Goal: Task Accomplishment & Management: Manage account settings

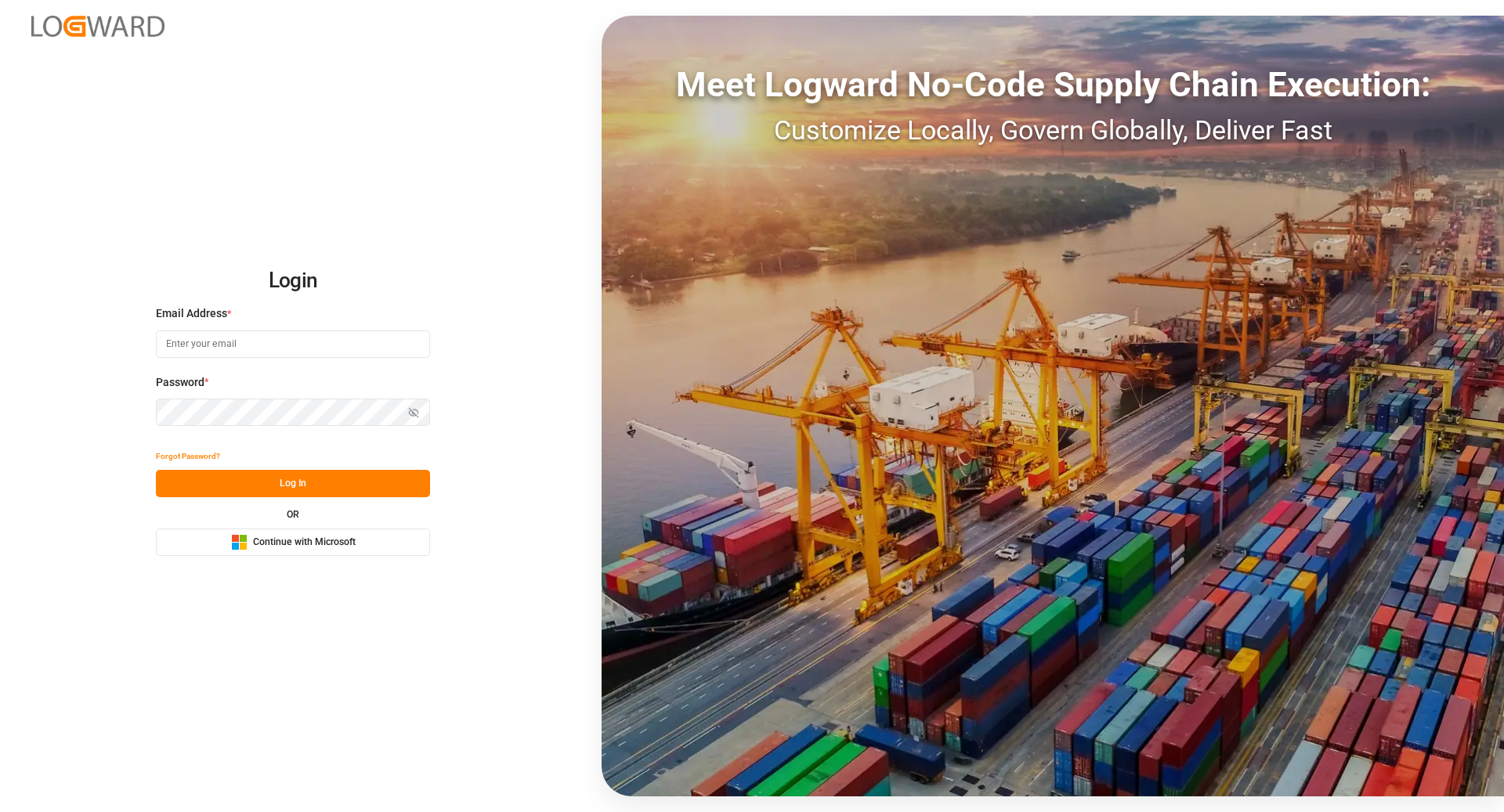
click at [356, 544] on button "Microsoft Logo Continue with Microsoft" at bounding box center [292, 542] width 274 height 27
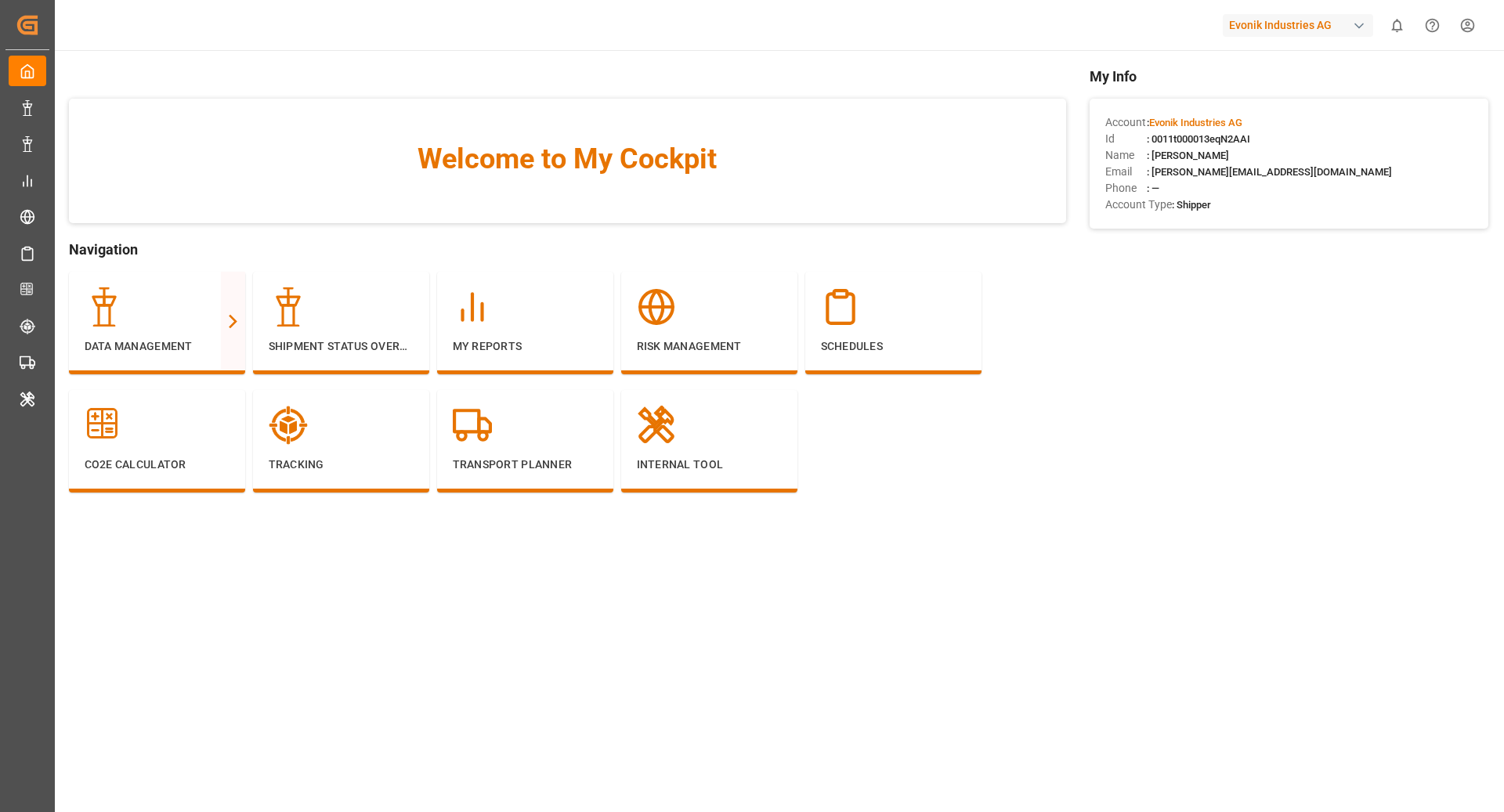
click at [1302, 25] on div "Evonik Industries AG" at bounding box center [1298, 25] width 151 height 23
type input "polyplas"
click at [1290, 109] on span "Polyplas-7DQQ" at bounding box center [1268, 115] width 107 height 14
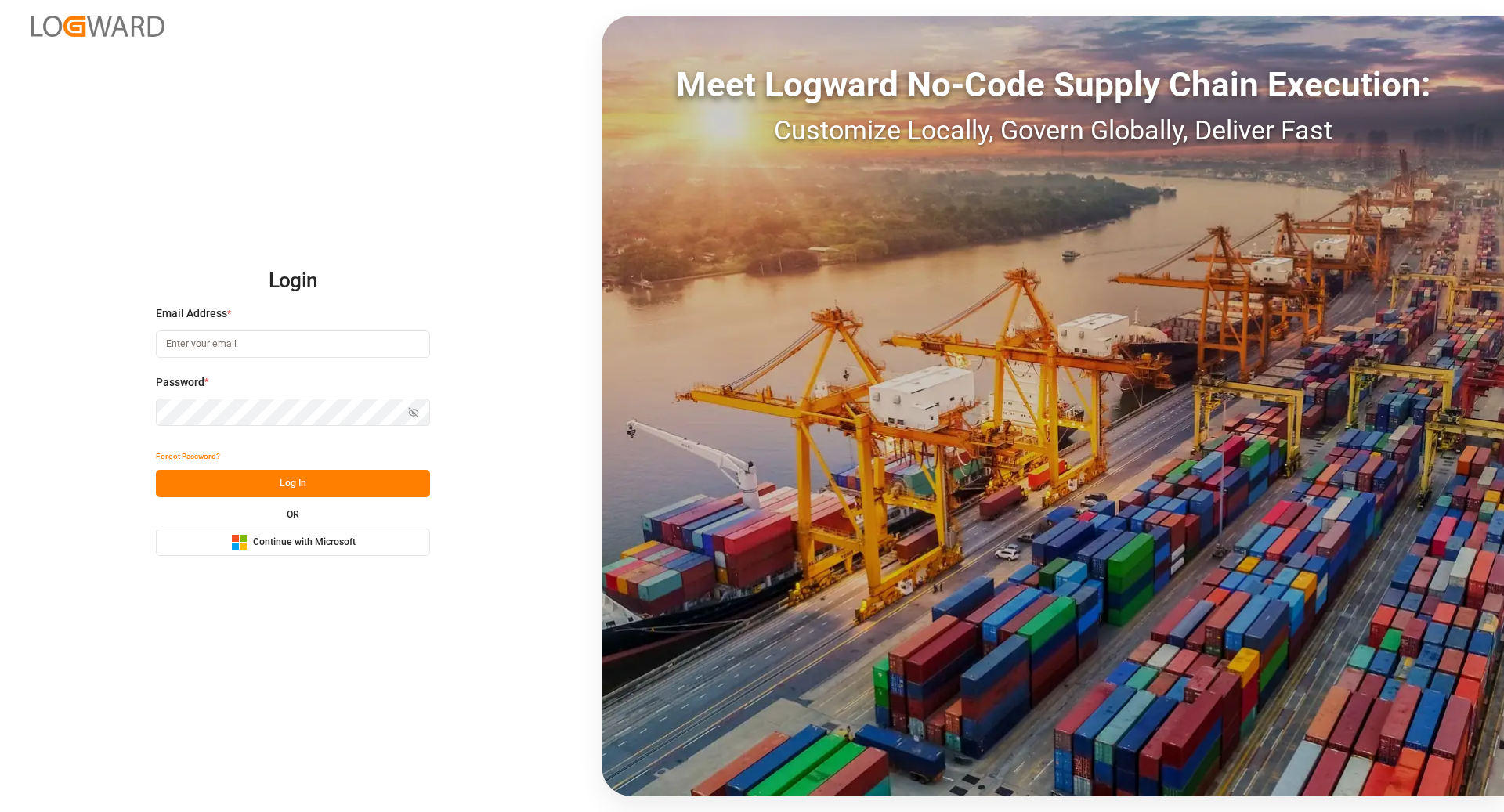
click at [351, 542] on span "Continue with Microsoft" at bounding box center [304, 543] width 103 height 14
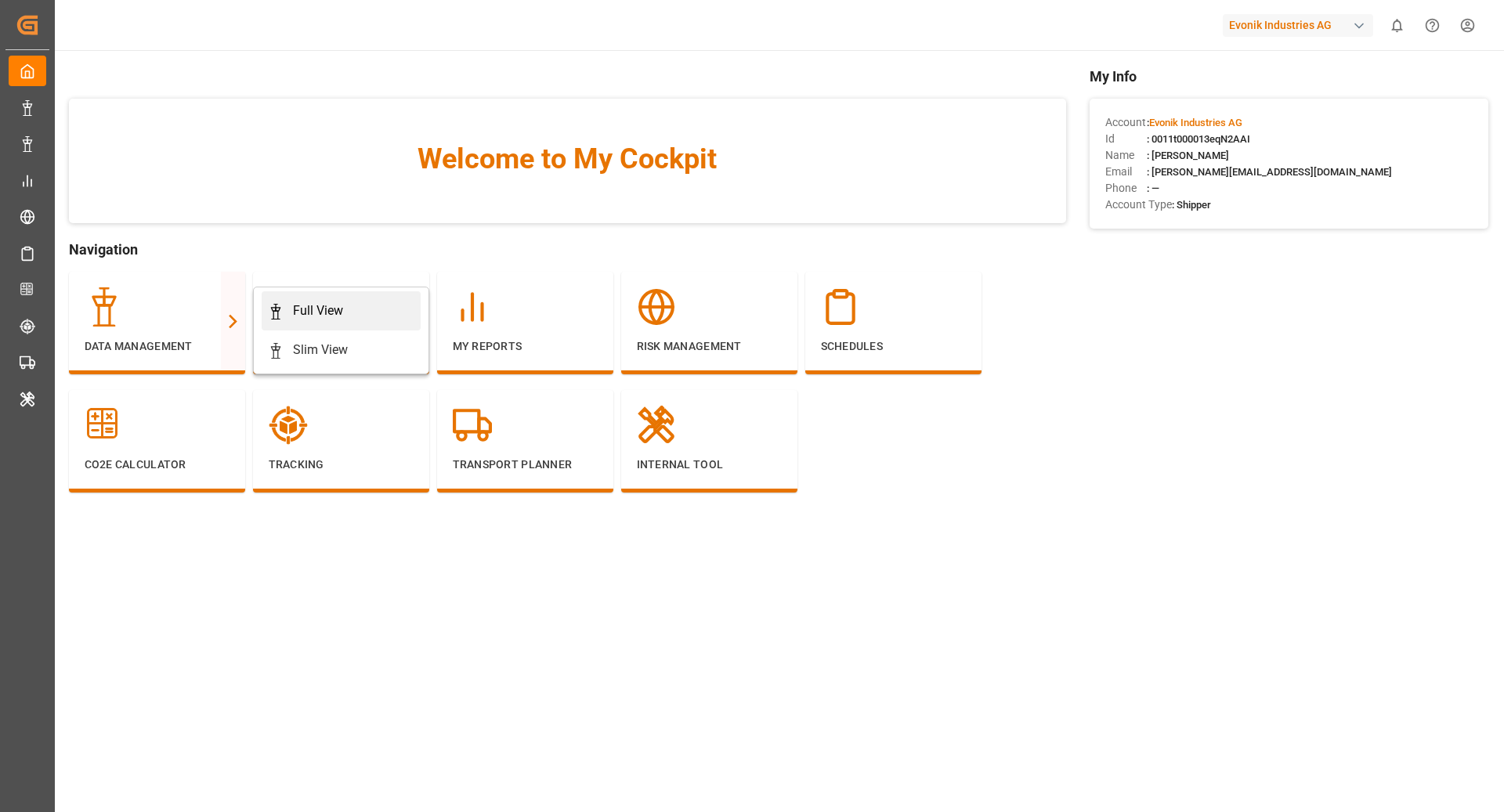
click at [276, 313] on rect at bounding box center [275, 315] width 5 height 8
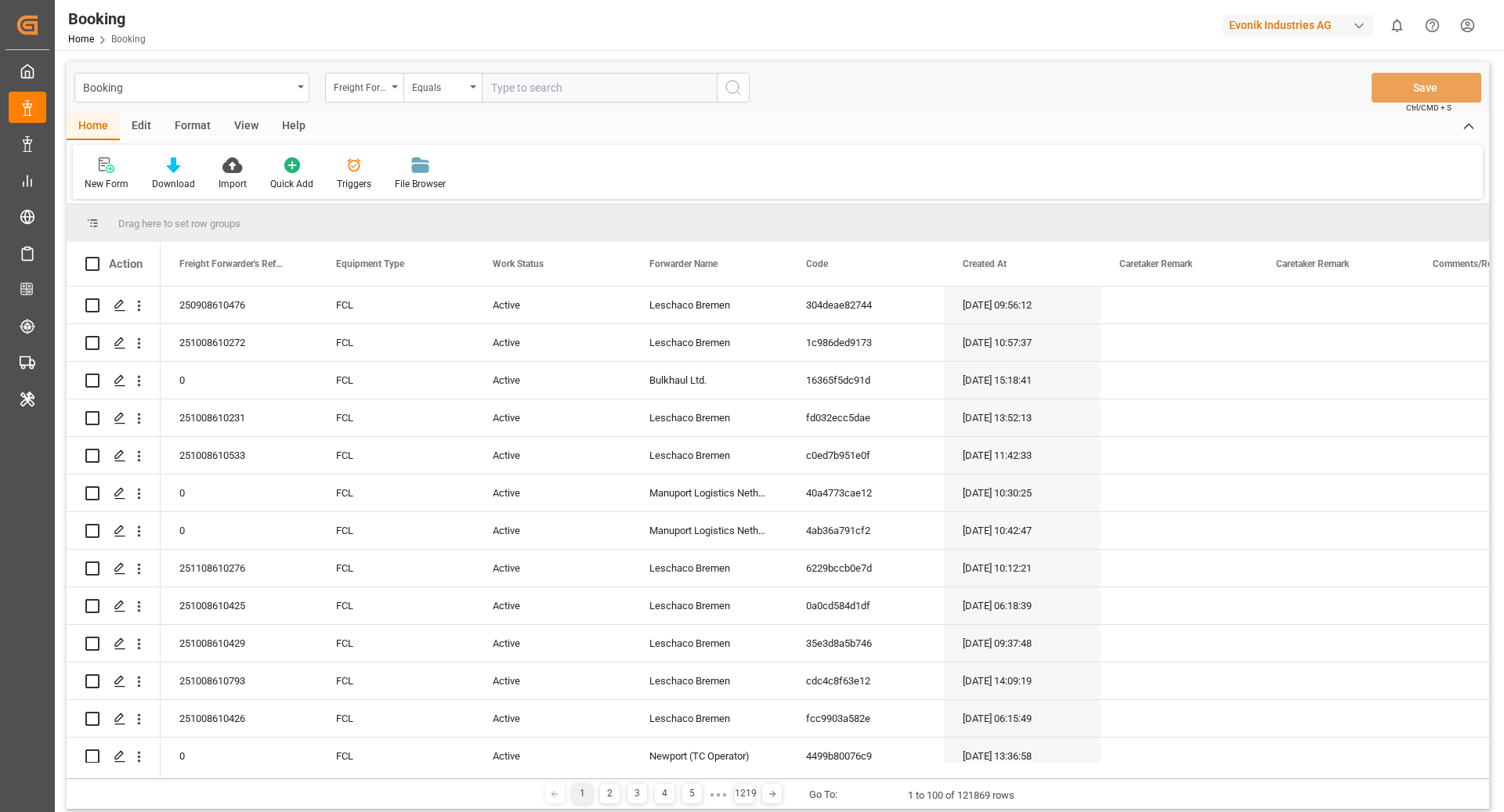
click at [197, 122] on div "Format" at bounding box center [193, 127] width 60 height 27
click at [109, 159] on icon at bounding box center [107, 159] width 14 height 2
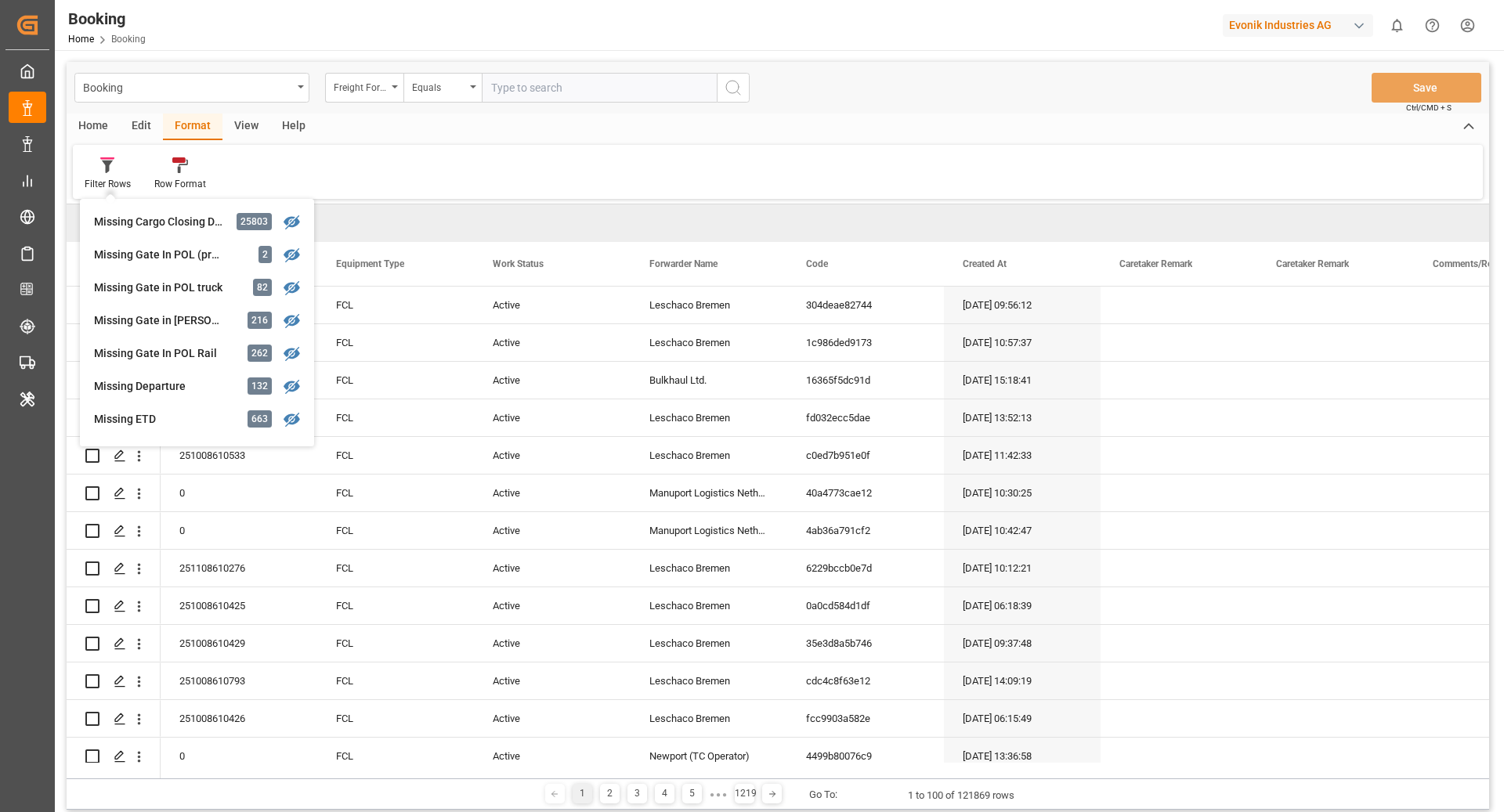
scroll to position [199, 0]
click at [152, 350] on div "Missing Gate In POL Rail" at bounding box center [162, 352] width 137 height 16
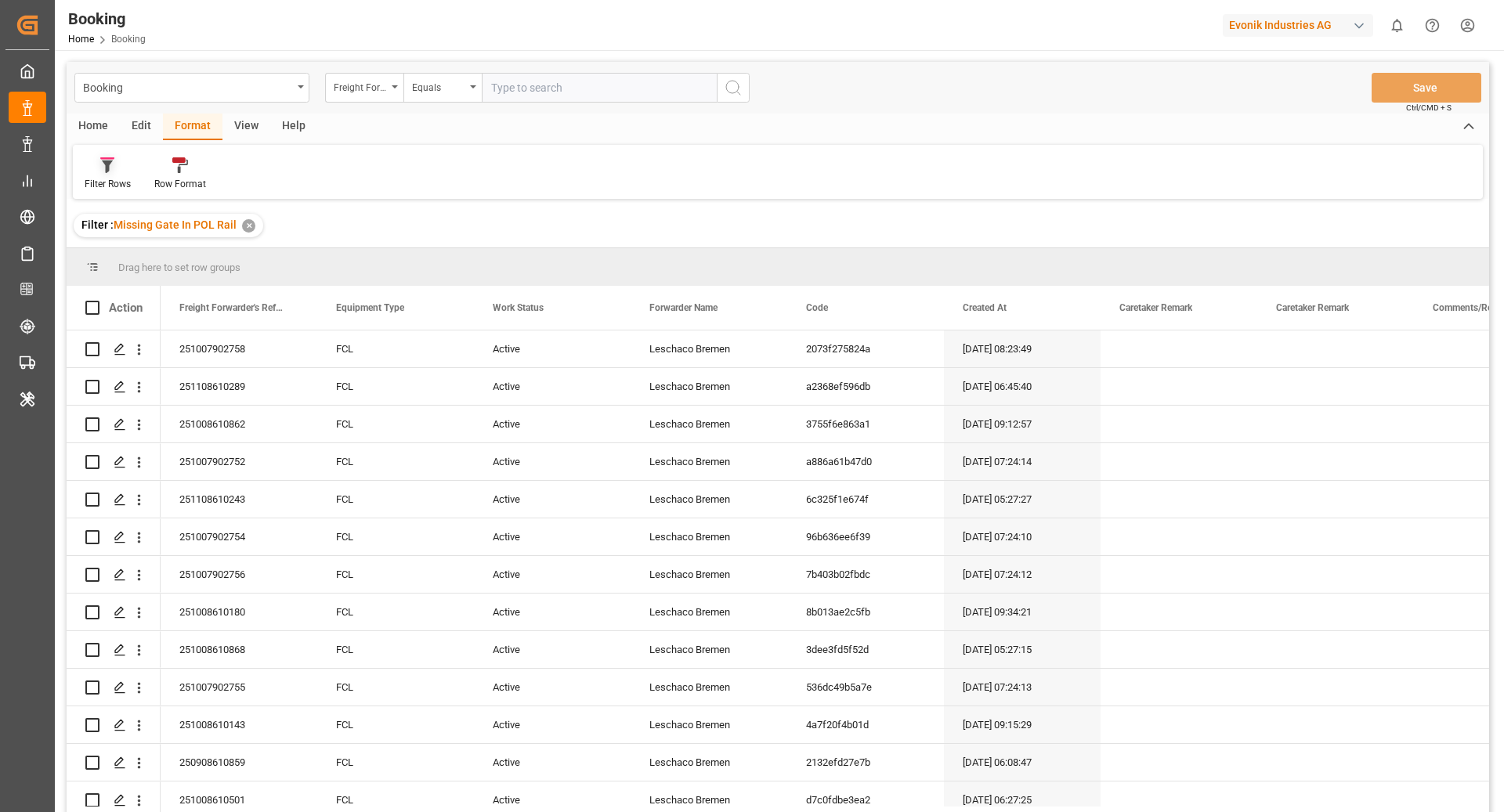
click at [130, 169] on div at bounding box center [108, 165] width 46 height 16
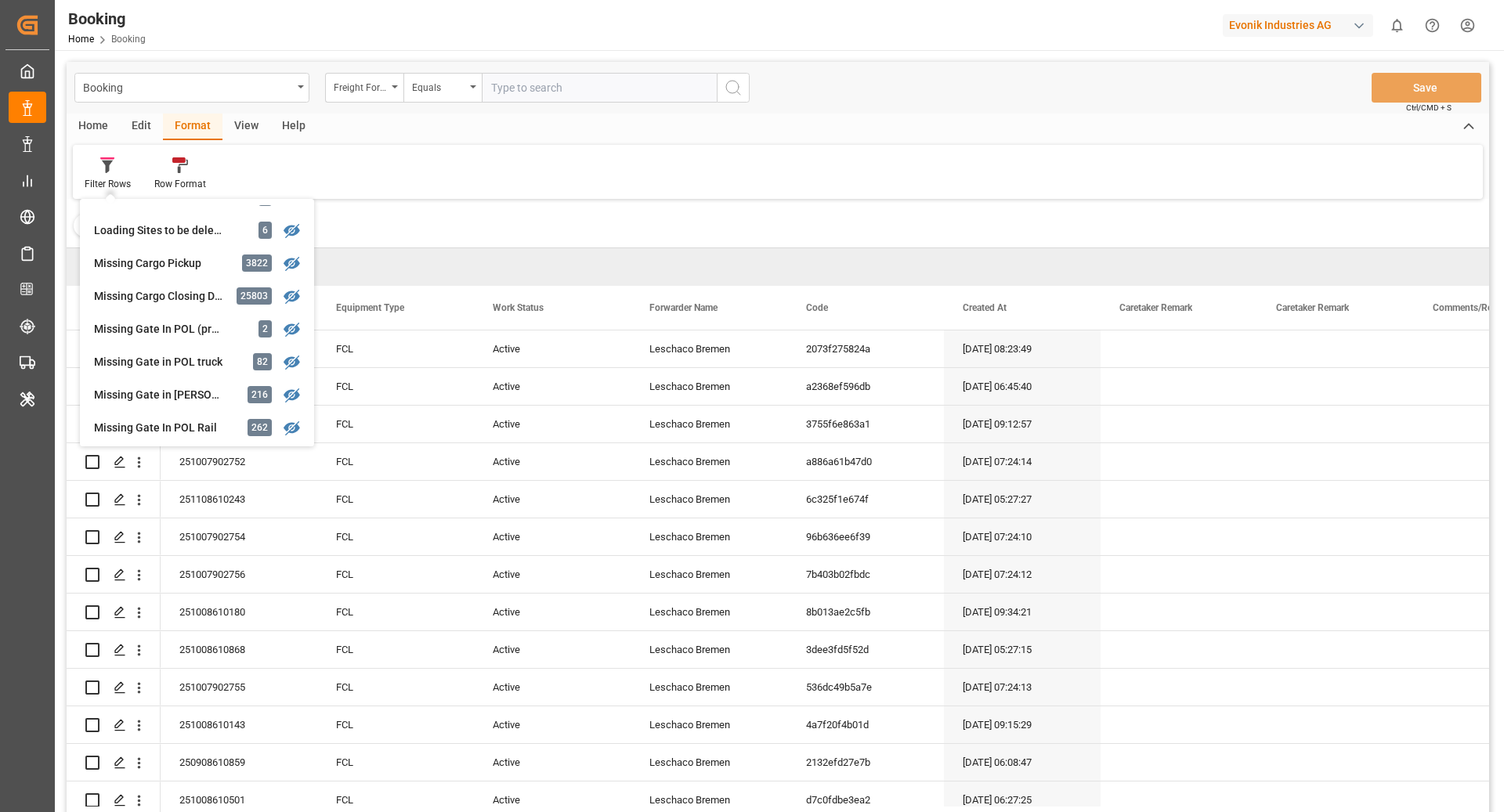
scroll to position [174, 0]
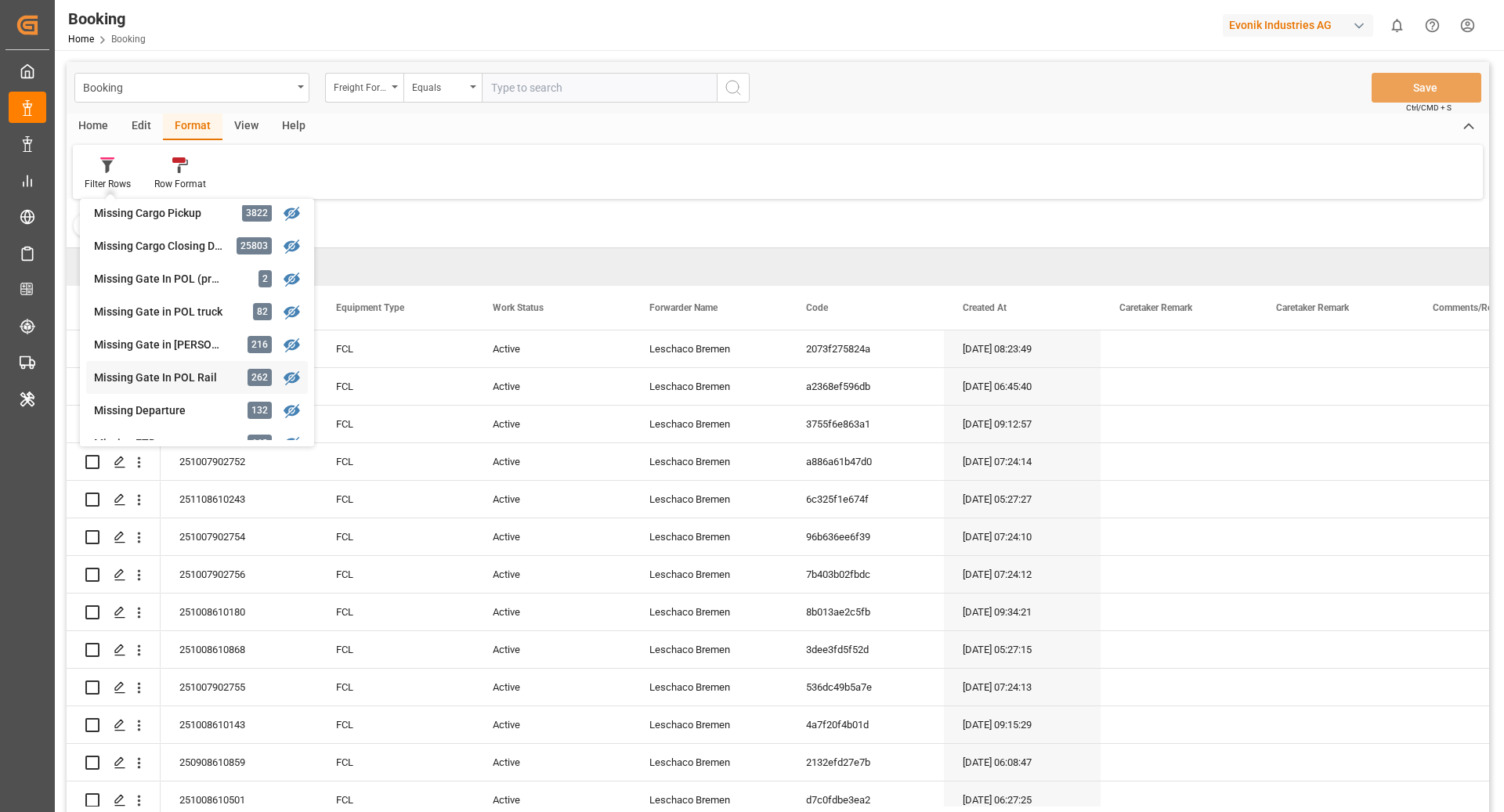
click at [222, 366] on div "Missing Gate In POL Rail 262" at bounding box center [197, 377] width 222 height 33
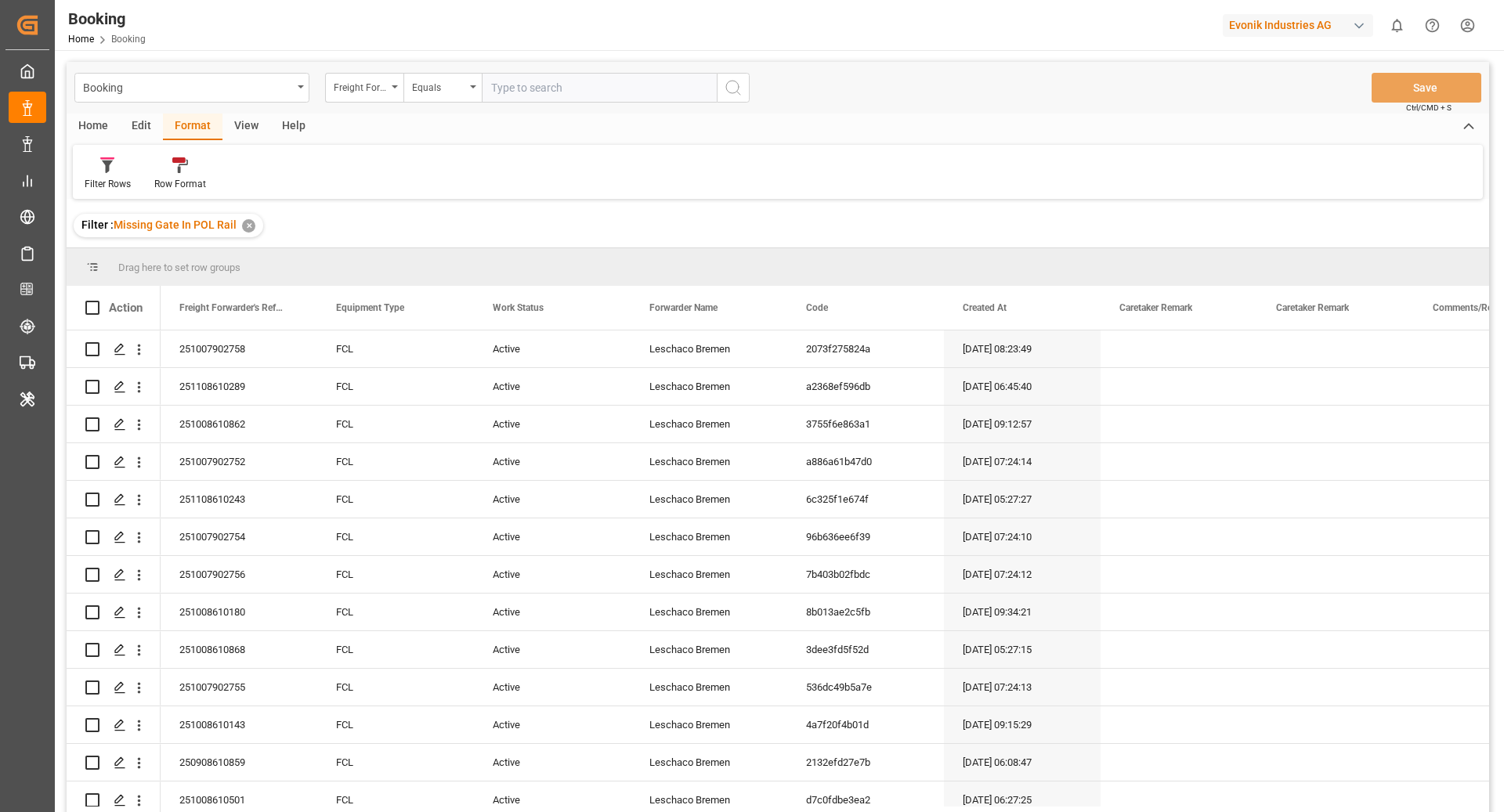
click at [245, 126] on div "View" at bounding box center [247, 127] width 48 height 27
click at [94, 182] on div "Default" at bounding box center [100, 184] width 31 height 14
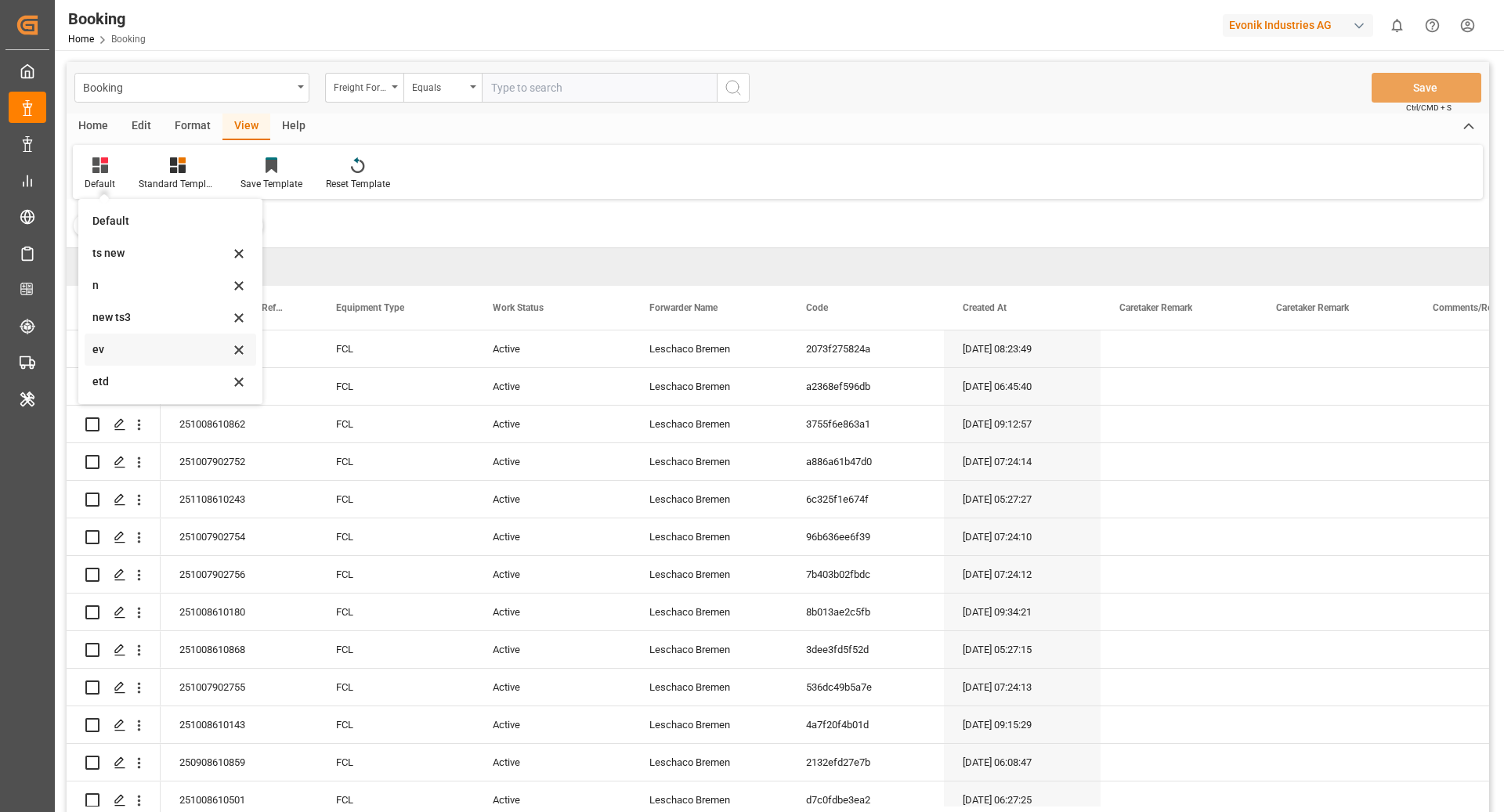
click at [141, 356] on div "ev" at bounding box center [161, 349] width 137 height 16
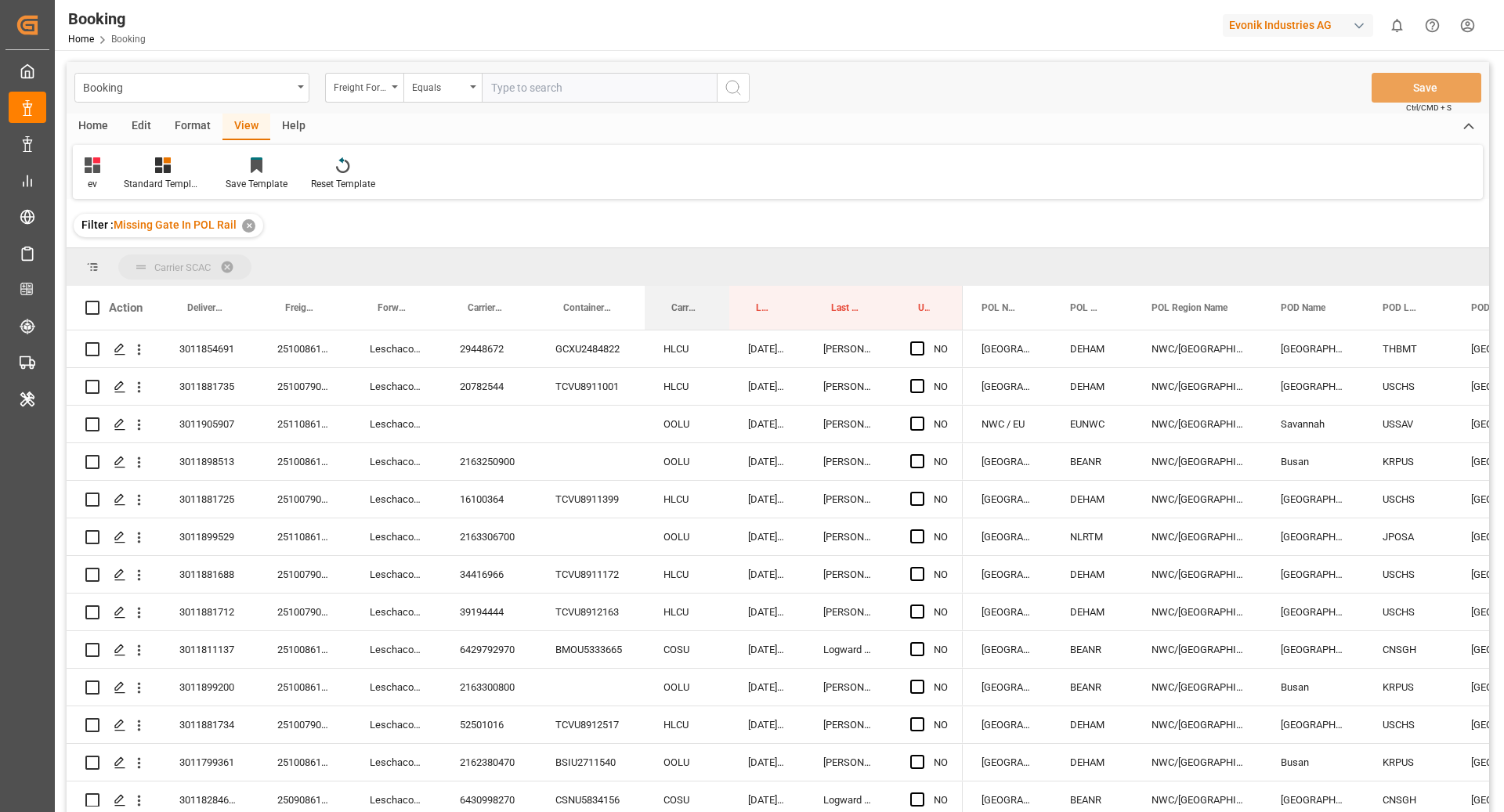
drag, startPoint x: 680, startPoint y: 302, endPoint x: 691, endPoint y: 267, distance: 36.7
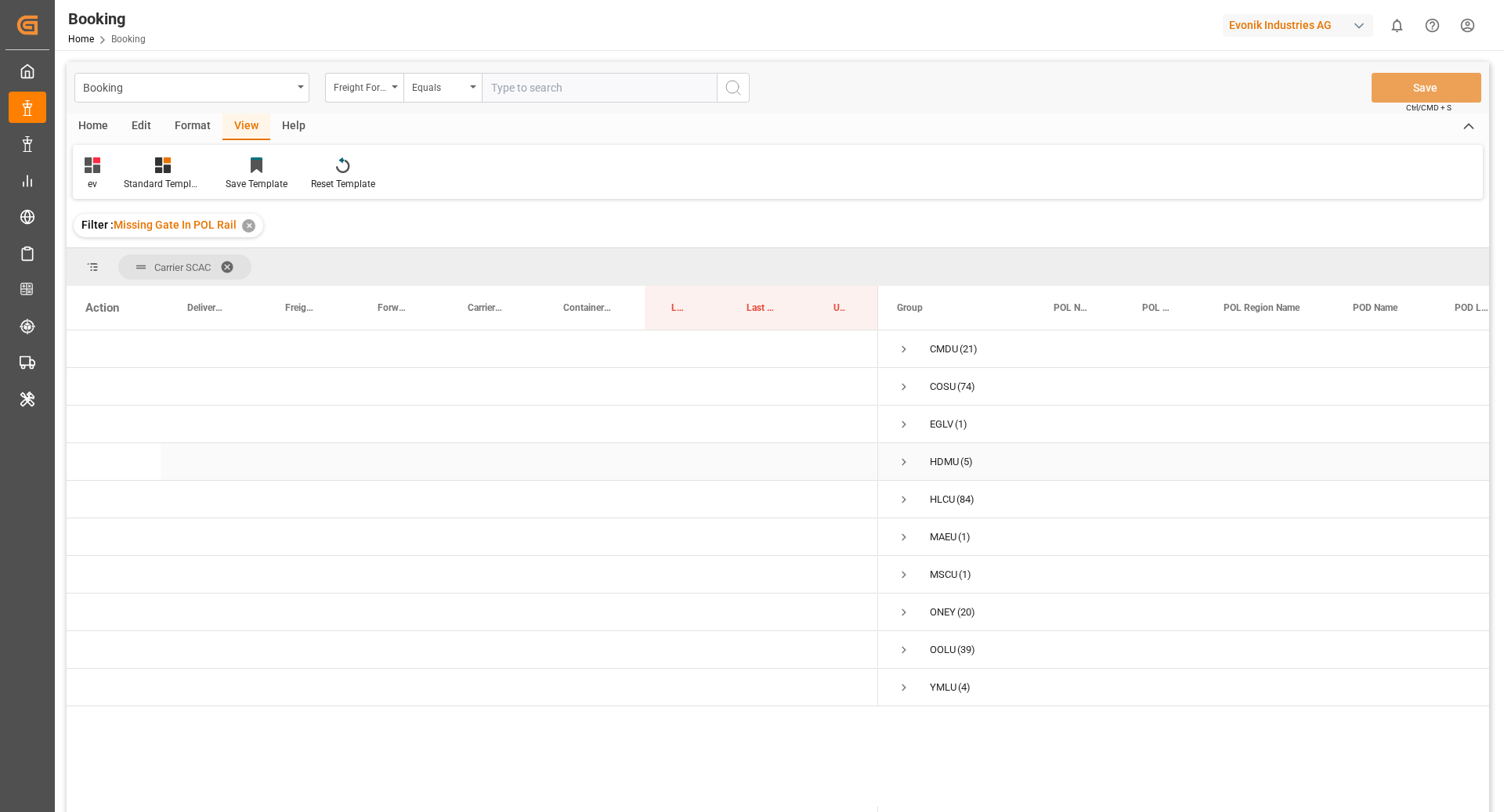
click at [900, 465] on span "Press SPACE to select this row." at bounding box center [904, 462] width 14 height 14
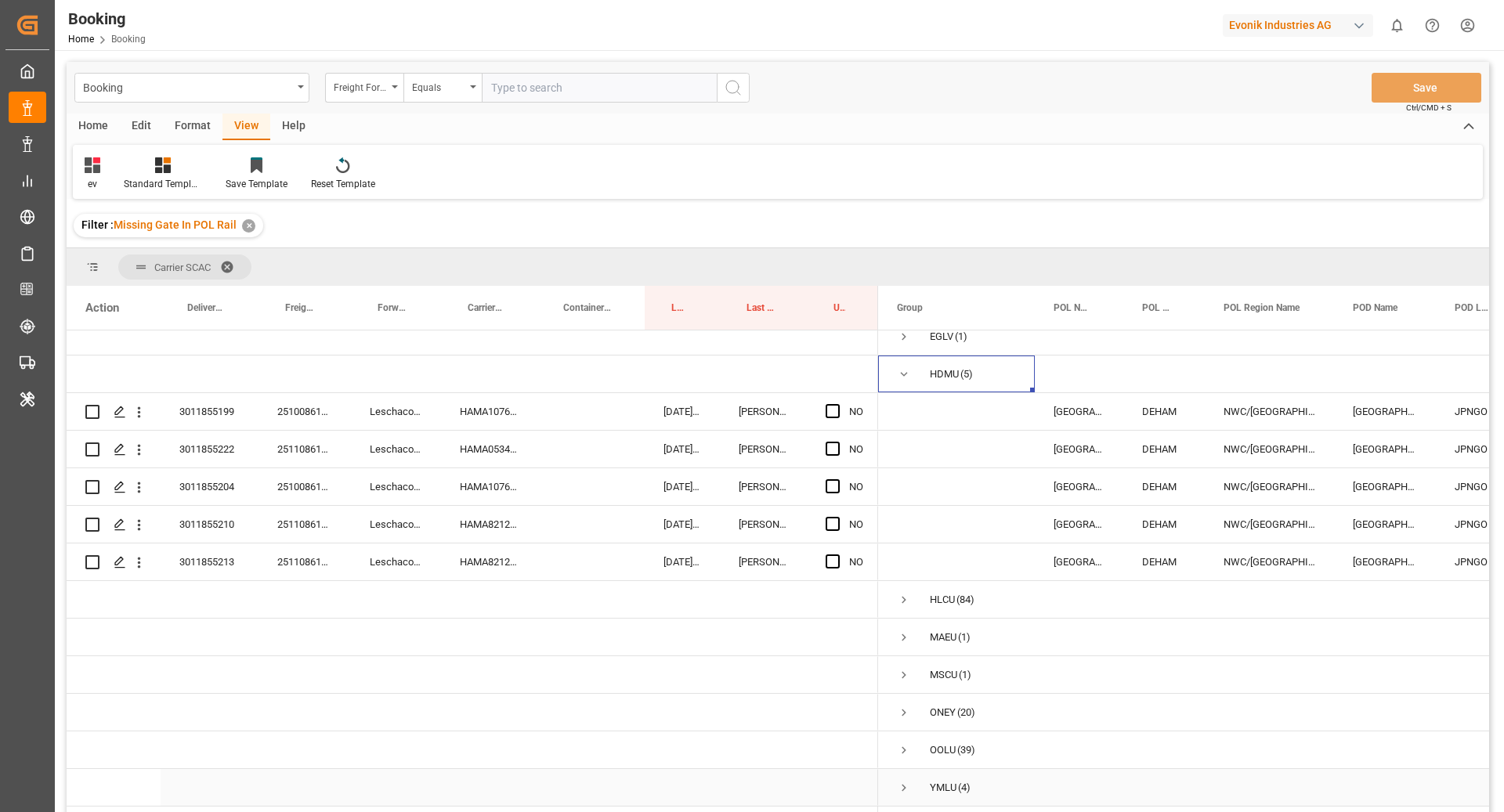
scroll to position [103, 0]
click at [911, 774] on span "YMLU (4)" at bounding box center [956, 787] width 119 height 35
click at [904, 781] on span "Press SPACE to select this row." at bounding box center [904, 788] width 14 height 14
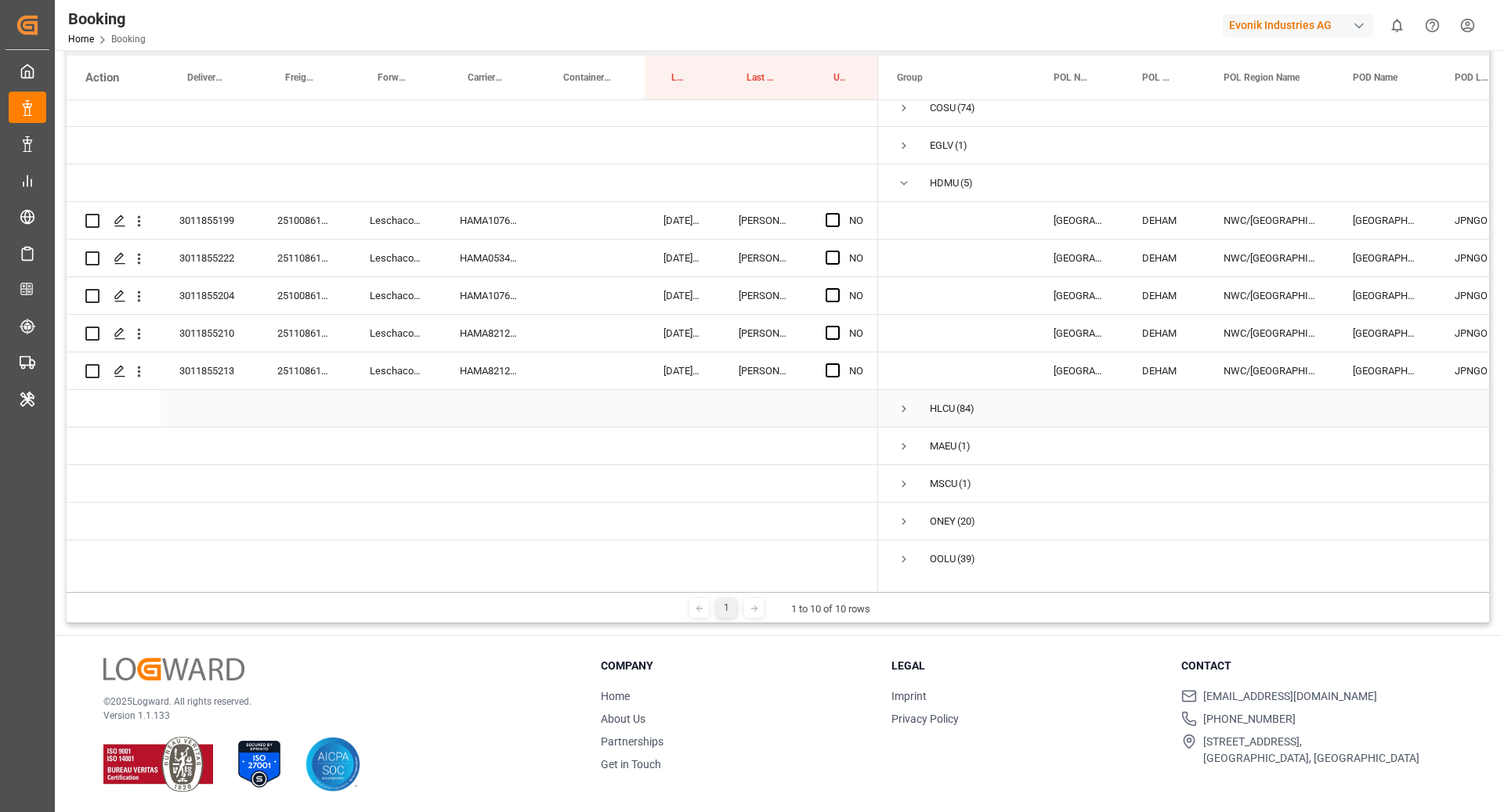
scroll to position [0, 0]
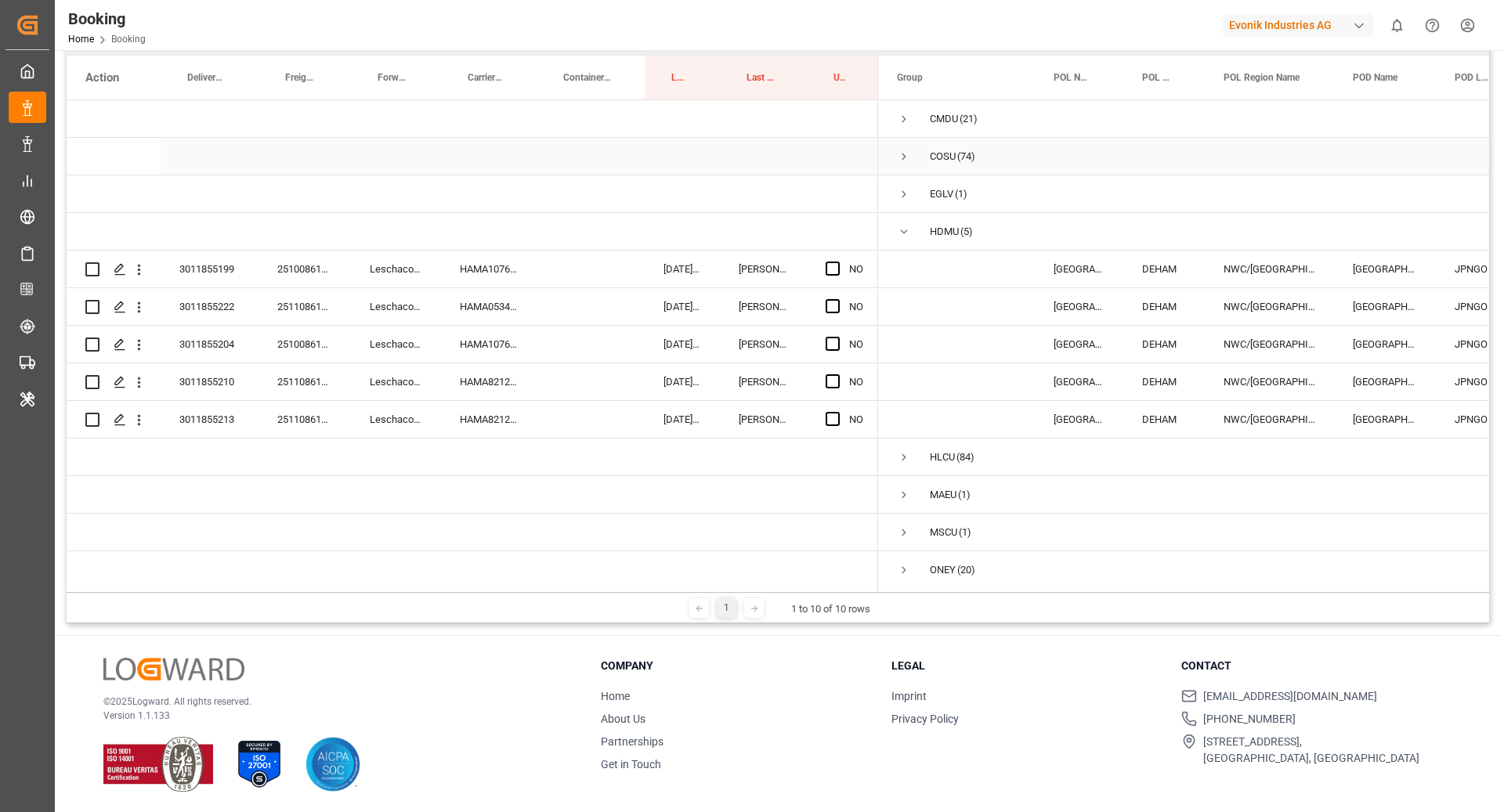
click at [901, 145] on span "Press SPACE to select this row." at bounding box center [904, 157] width 14 height 36
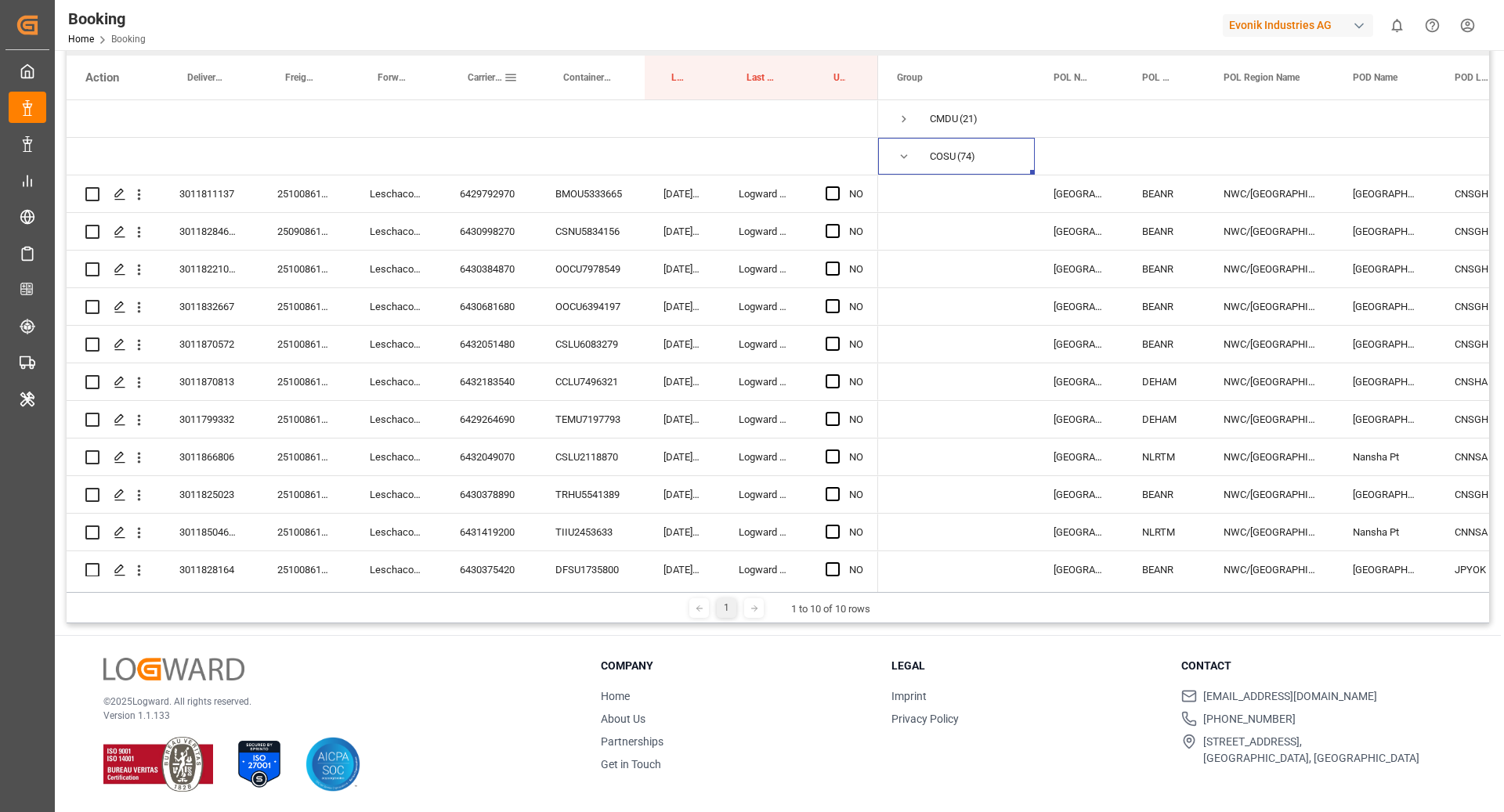
click at [477, 80] on span "Carrier Booking No." at bounding box center [486, 77] width 36 height 11
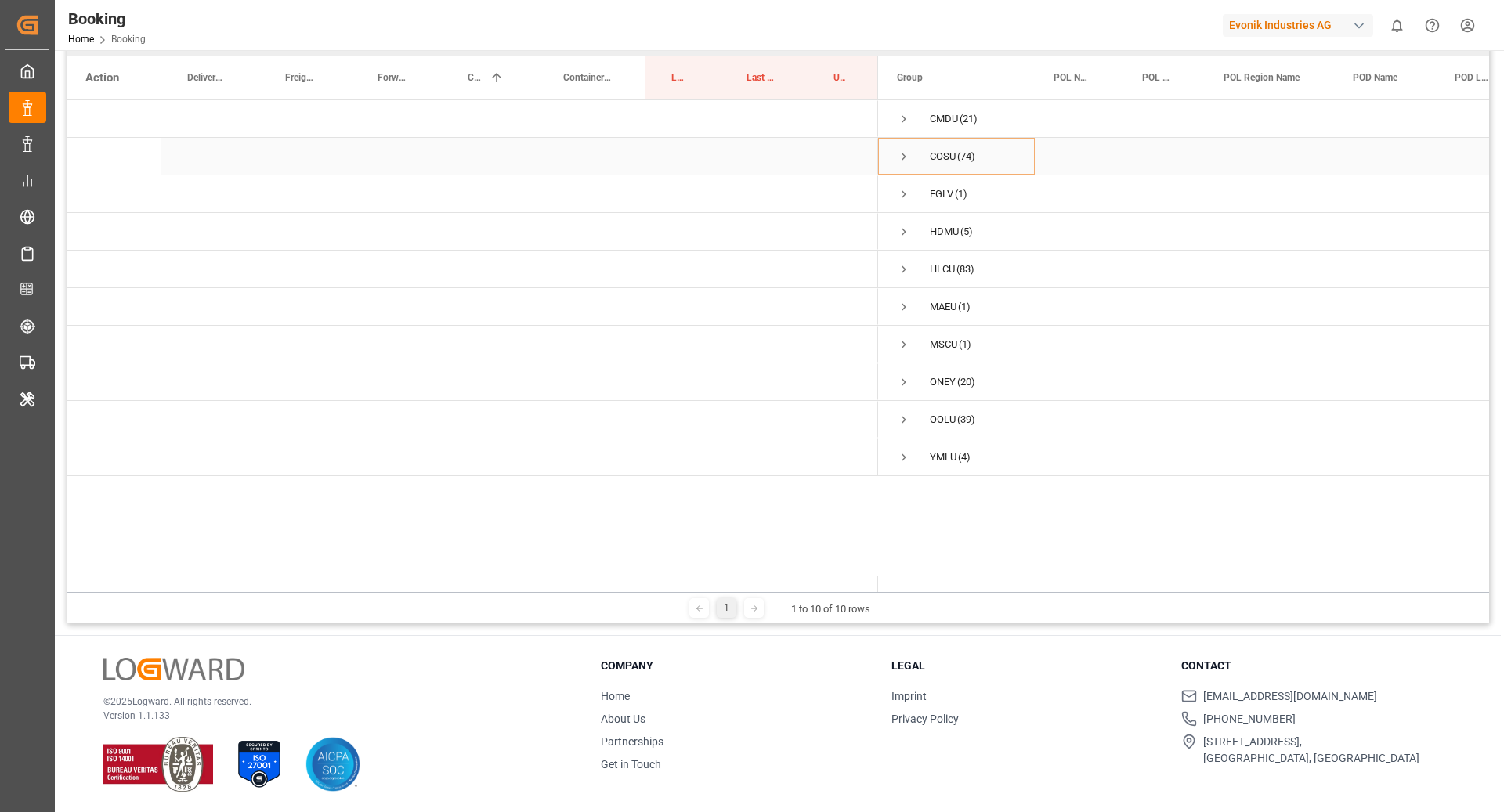
click at [904, 158] on span "Press SPACE to select this row." at bounding box center [904, 157] width 14 height 14
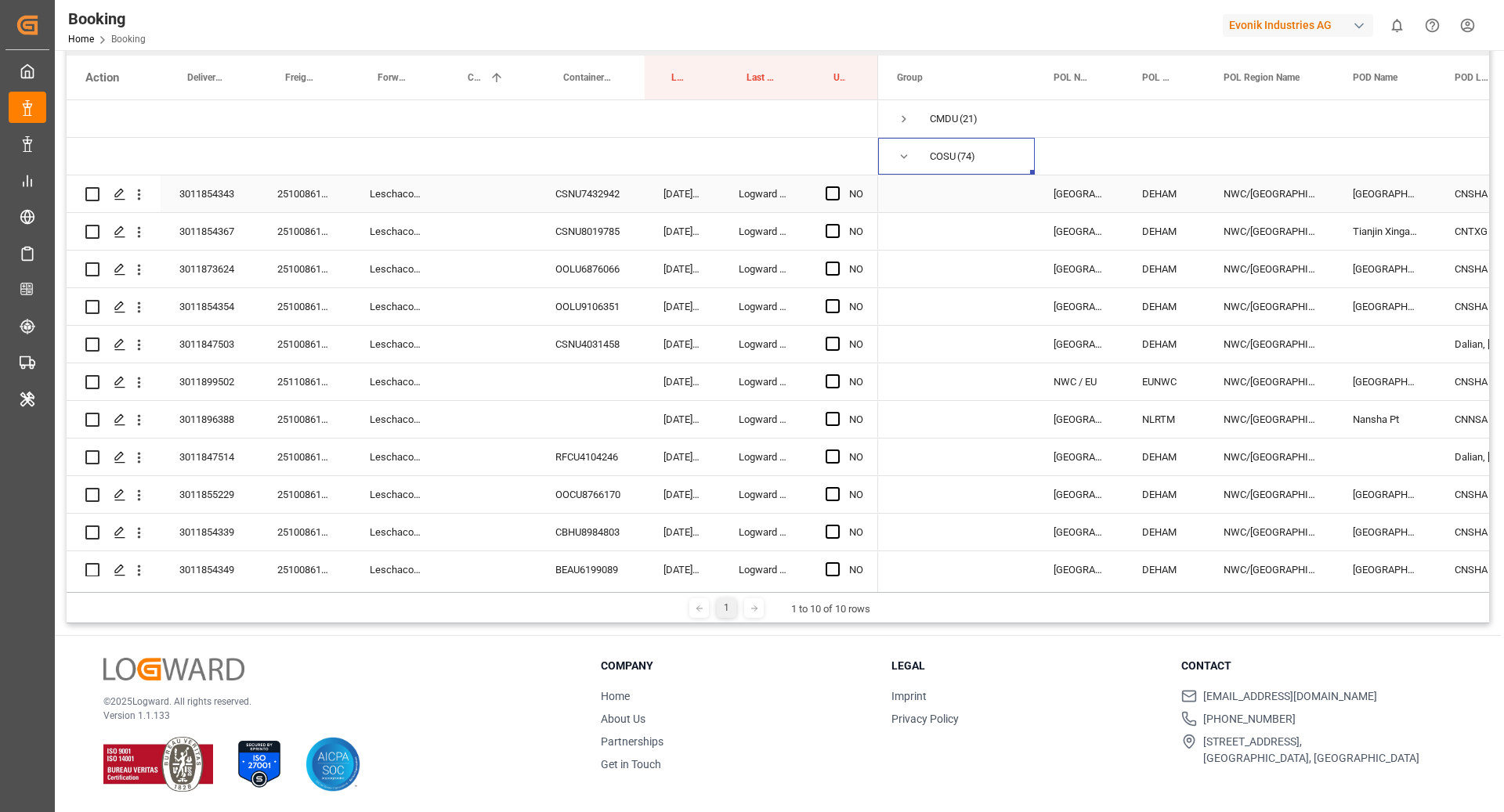
click at [335, 203] on div "251008610510" at bounding box center [304, 194] width 93 height 37
click at [578, 183] on div "CSNU7432942" at bounding box center [591, 194] width 108 height 37
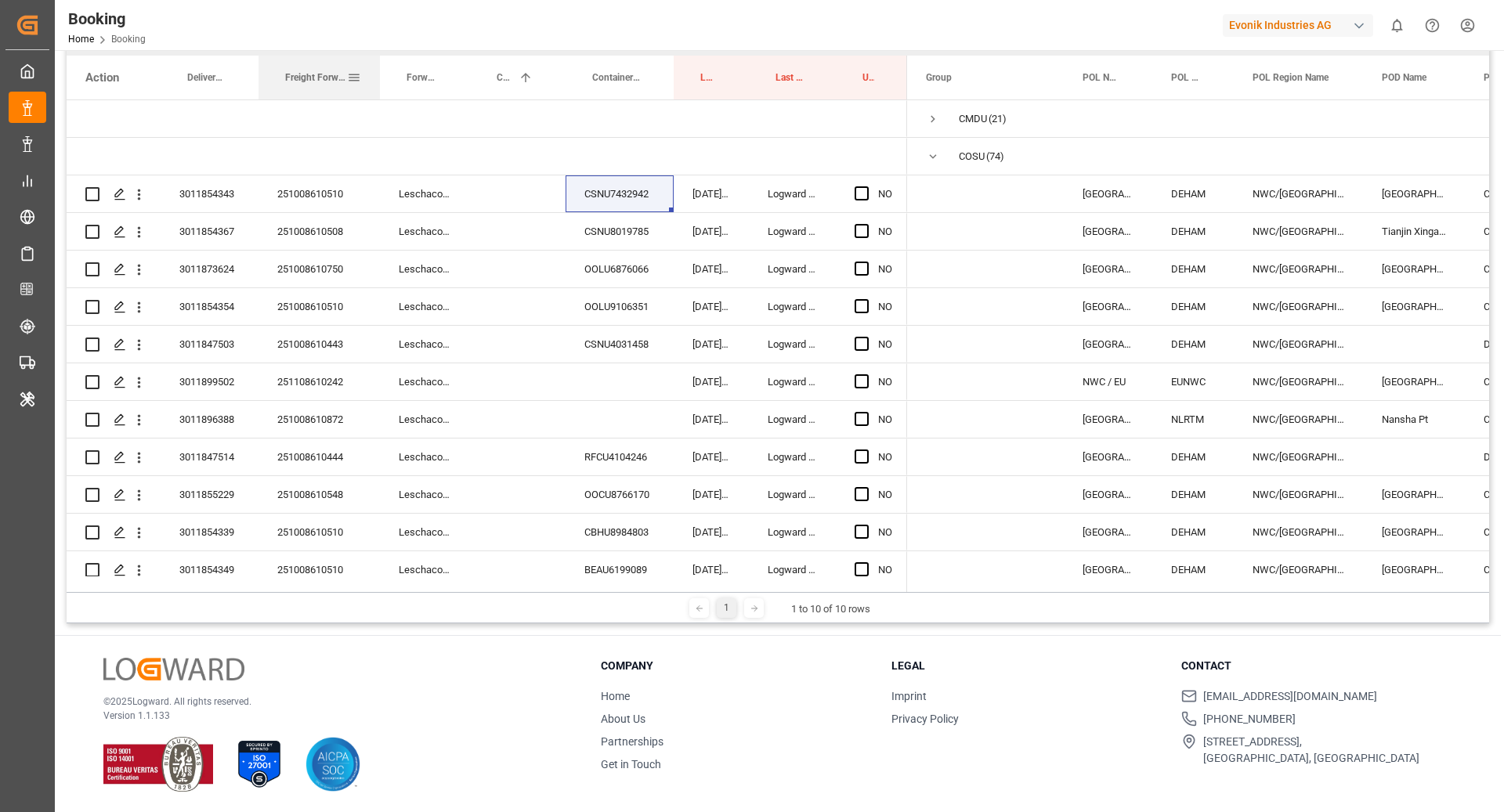
drag, startPoint x: 347, startPoint y: 85, endPoint x: 376, endPoint y: 86, distance: 29.0
click at [376, 86] on div "Freight Forwarder's Reference No." at bounding box center [319, 78] width 122 height 44
click at [341, 213] on div "251008610508" at bounding box center [319, 231] width 122 height 37
click at [337, 199] on div "251008610510" at bounding box center [319, 194] width 122 height 37
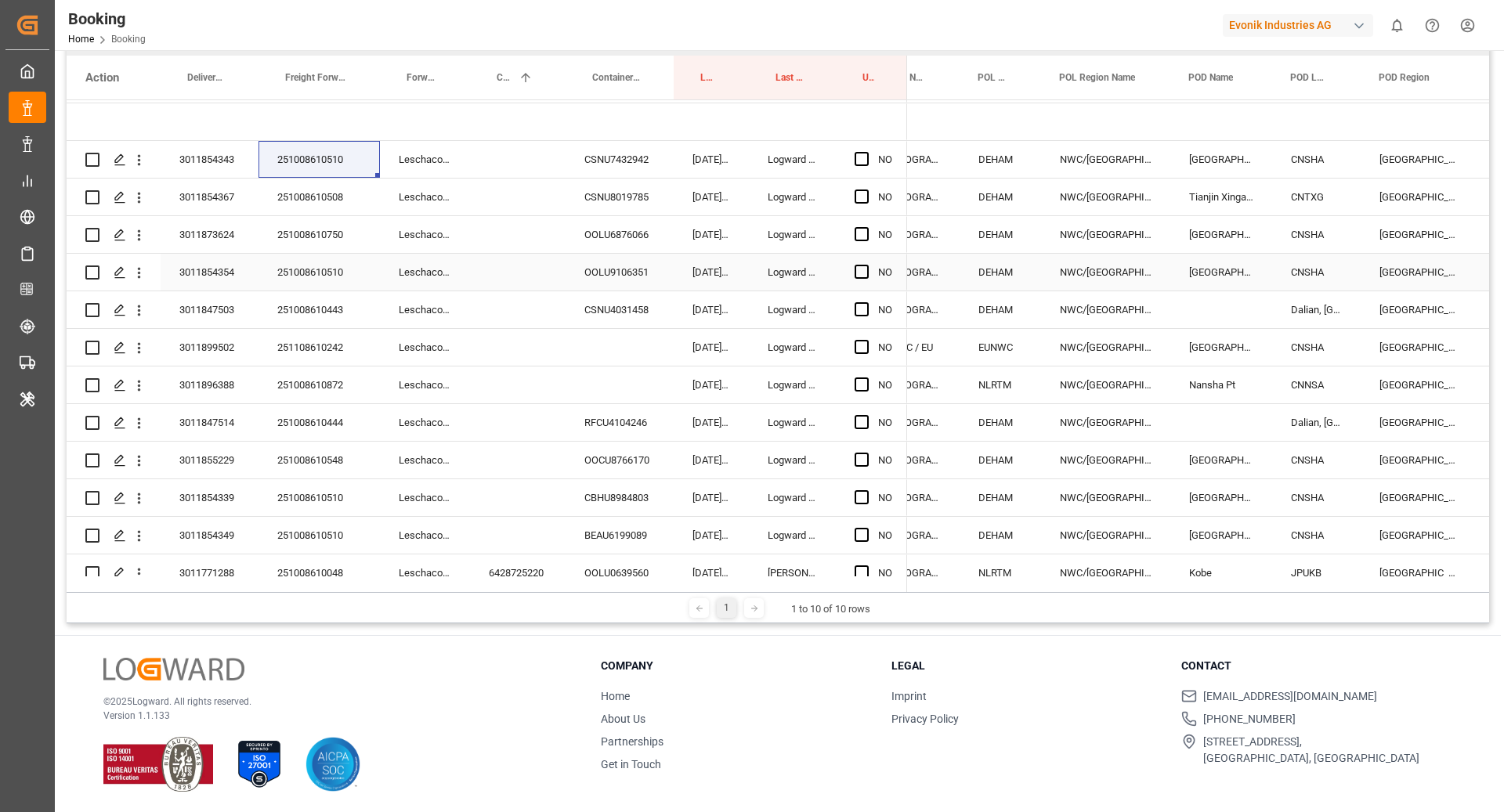
scroll to position [0, 191]
click at [511, 166] on div "Press SPACE to select this row." at bounding box center [518, 159] width 96 height 37
click at [506, 289] on div "Press SPACE to select this row." at bounding box center [518, 271] width 96 height 37
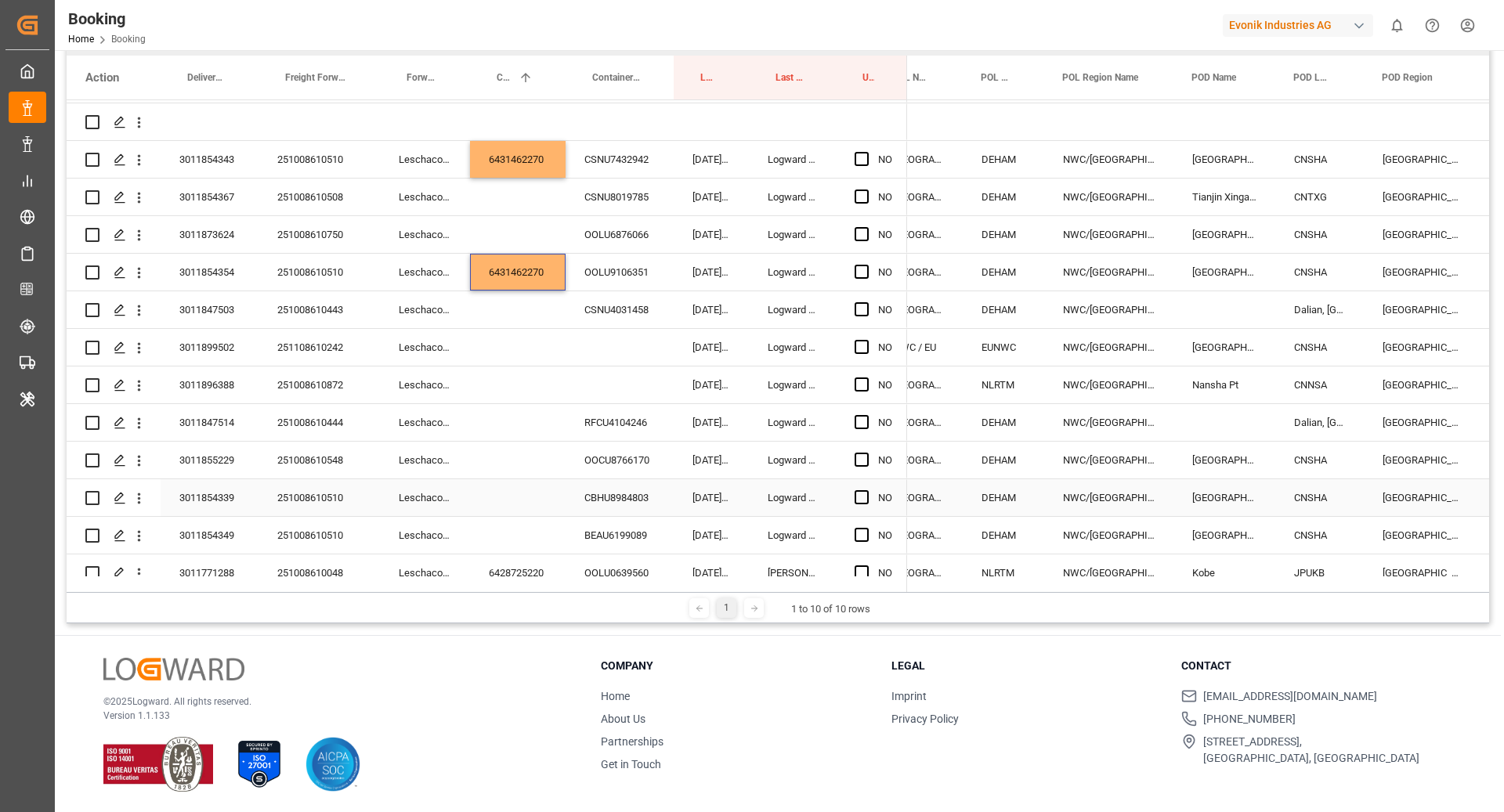
click at [521, 504] on div "Press SPACE to select this row." at bounding box center [518, 497] width 96 height 37
click at [516, 537] on div "Press SPACE to select this row." at bounding box center [518, 535] width 96 height 37
click at [534, 284] on div "6431462270" at bounding box center [518, 271] width 96 height 37
click at [520, 522] on div "Press SPACE to select this row." at bounding box center [518, 535] width 96 height 37
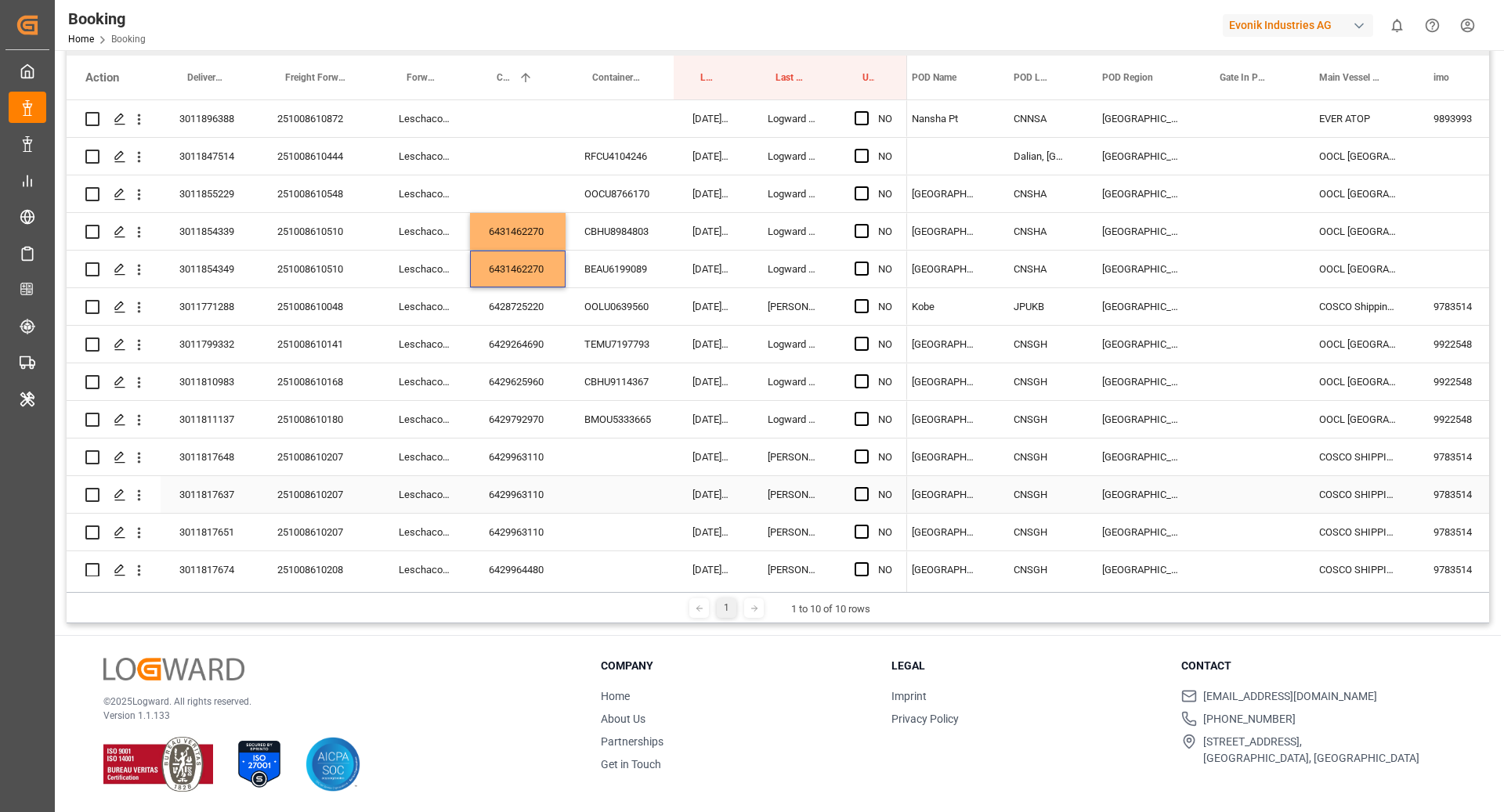
scroll to position [282, 0]
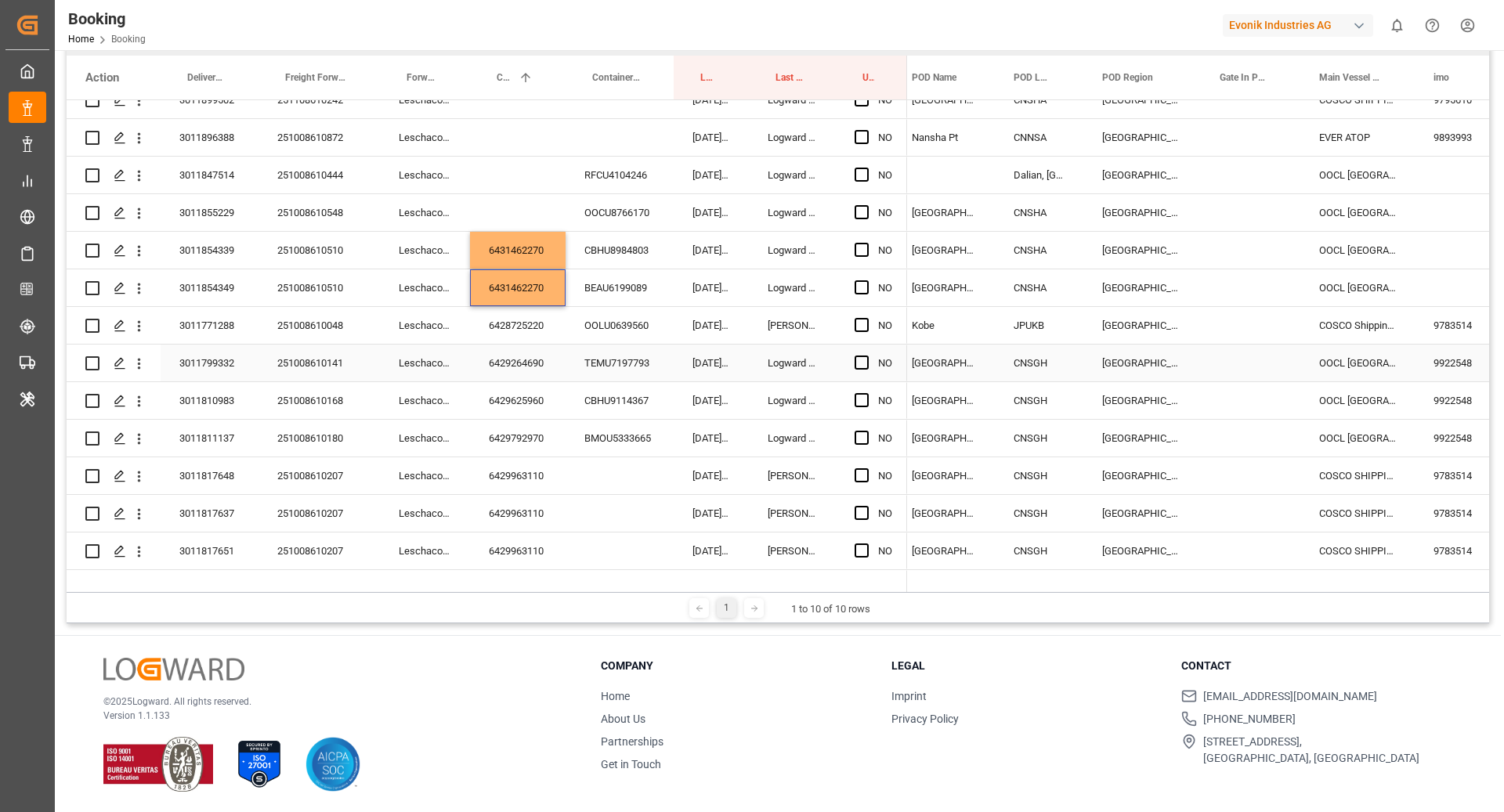
click at [1045, 373] on div "CNSGH" at bounding box center [1039, 362] width 89 height 37
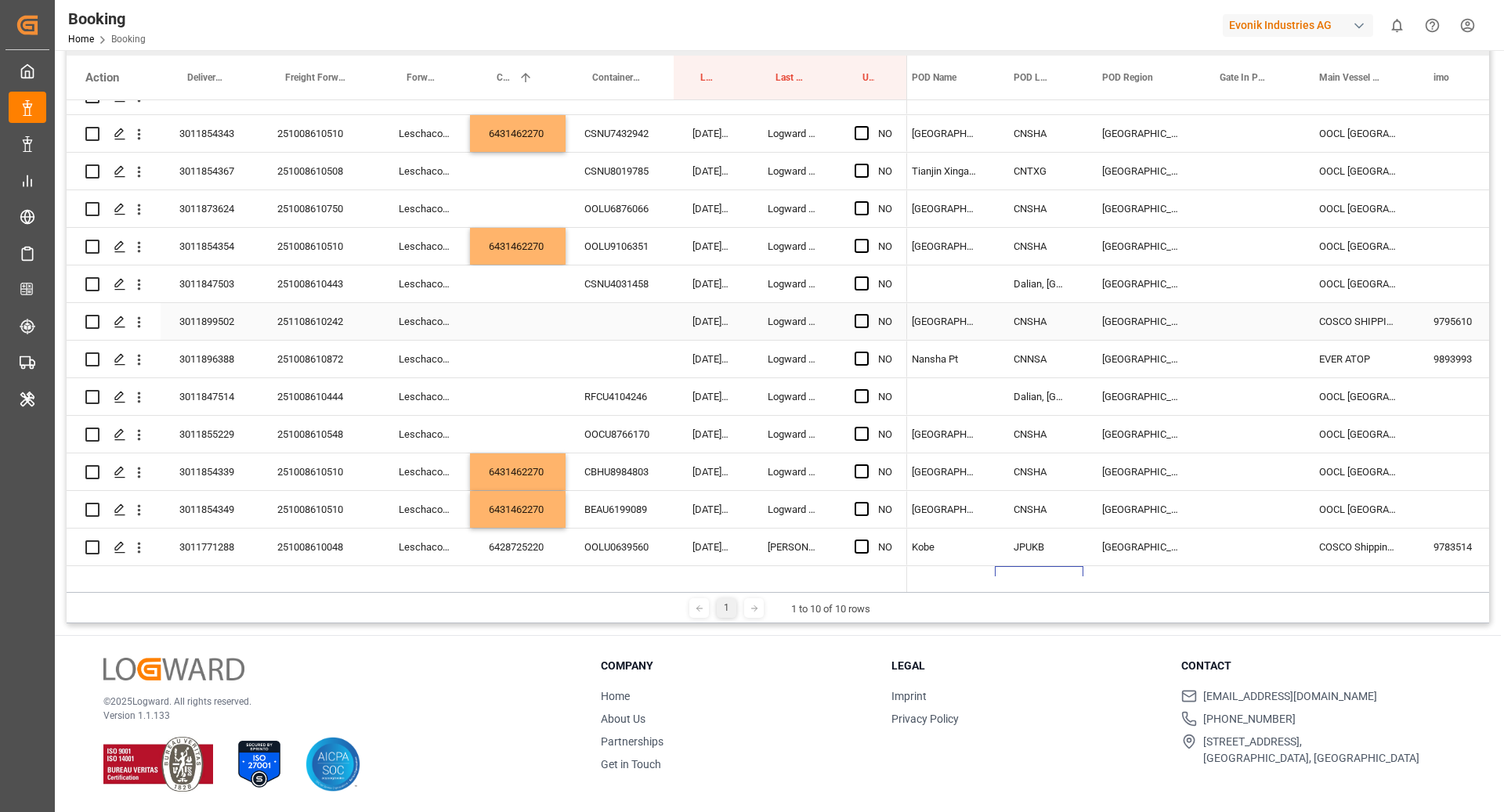
scroll to position [58, 0]
click at [1030, 512] on div "CNSHA" at bounding box center [1039, 512] width 89 height 37
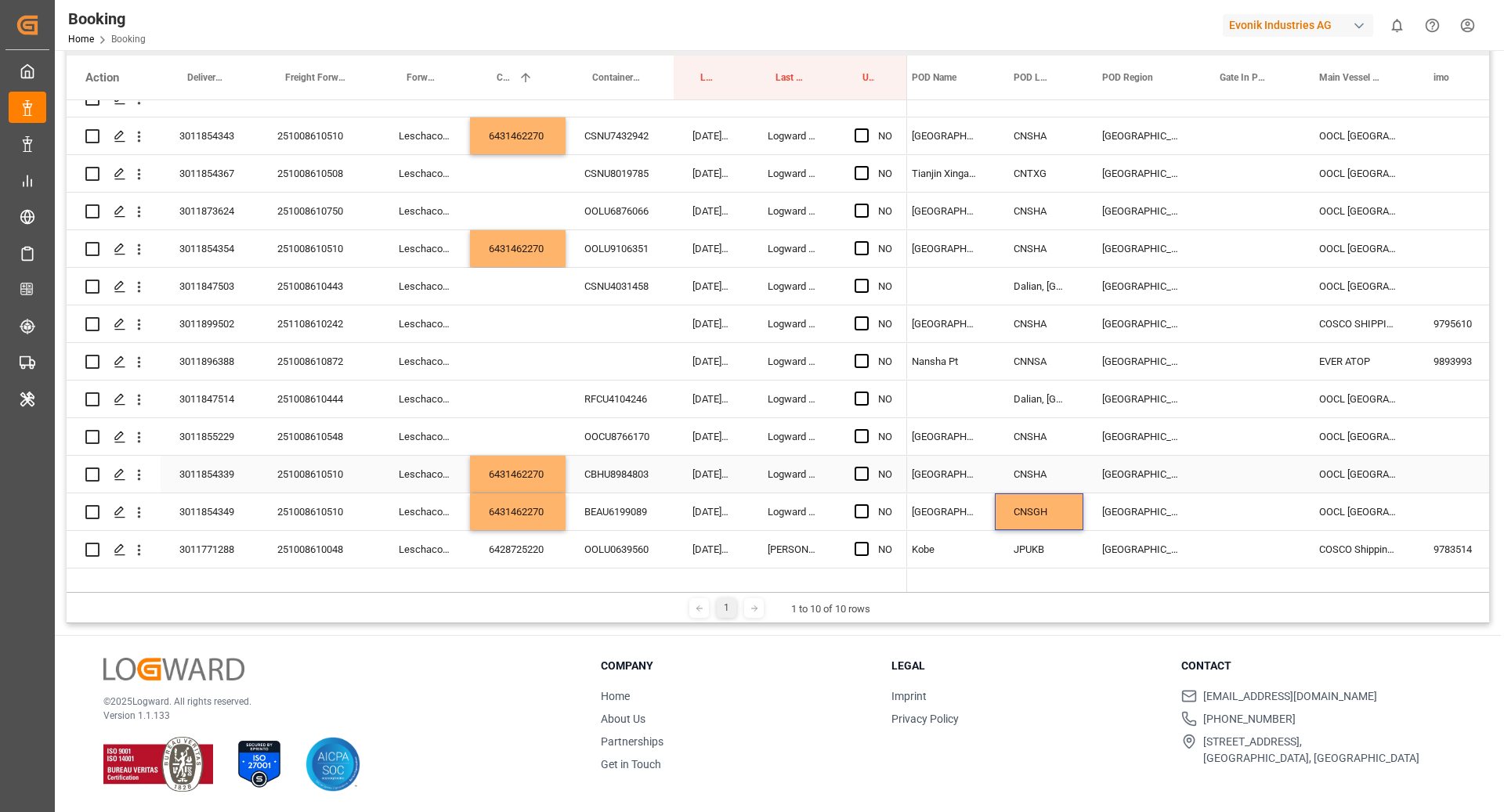
click at [1026, 479] on div "CNSHA" at bounding box center [1039, 474] width 89 height 37
click at [1036, 245] on div "CNSHA" at bounding box center [1039, 248] width 89 height 37
click at [1030, 127] on div "CNSHA" at bounding box center [1039, 136] width 89 height 37
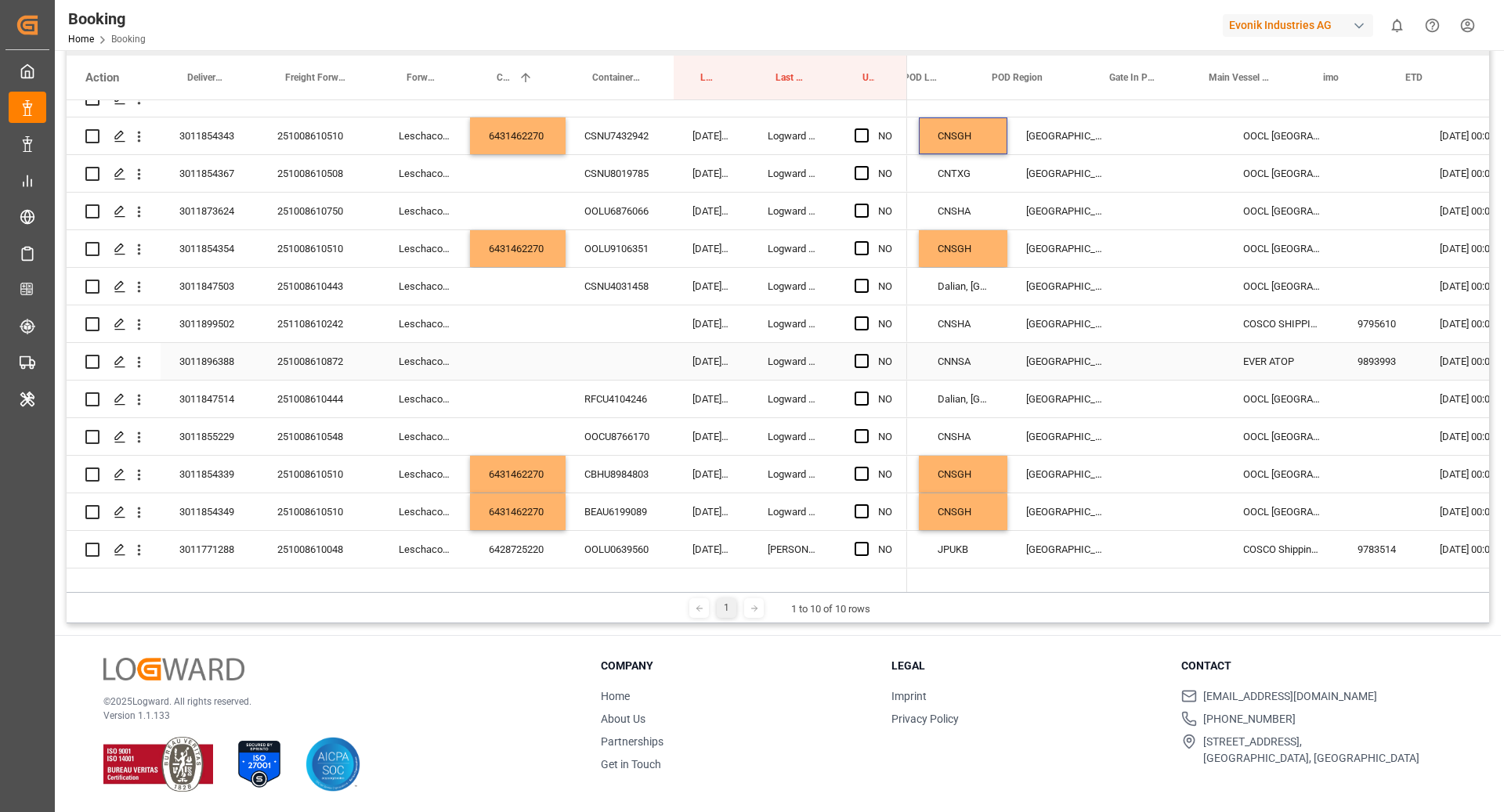
scroll to position [0, 0]
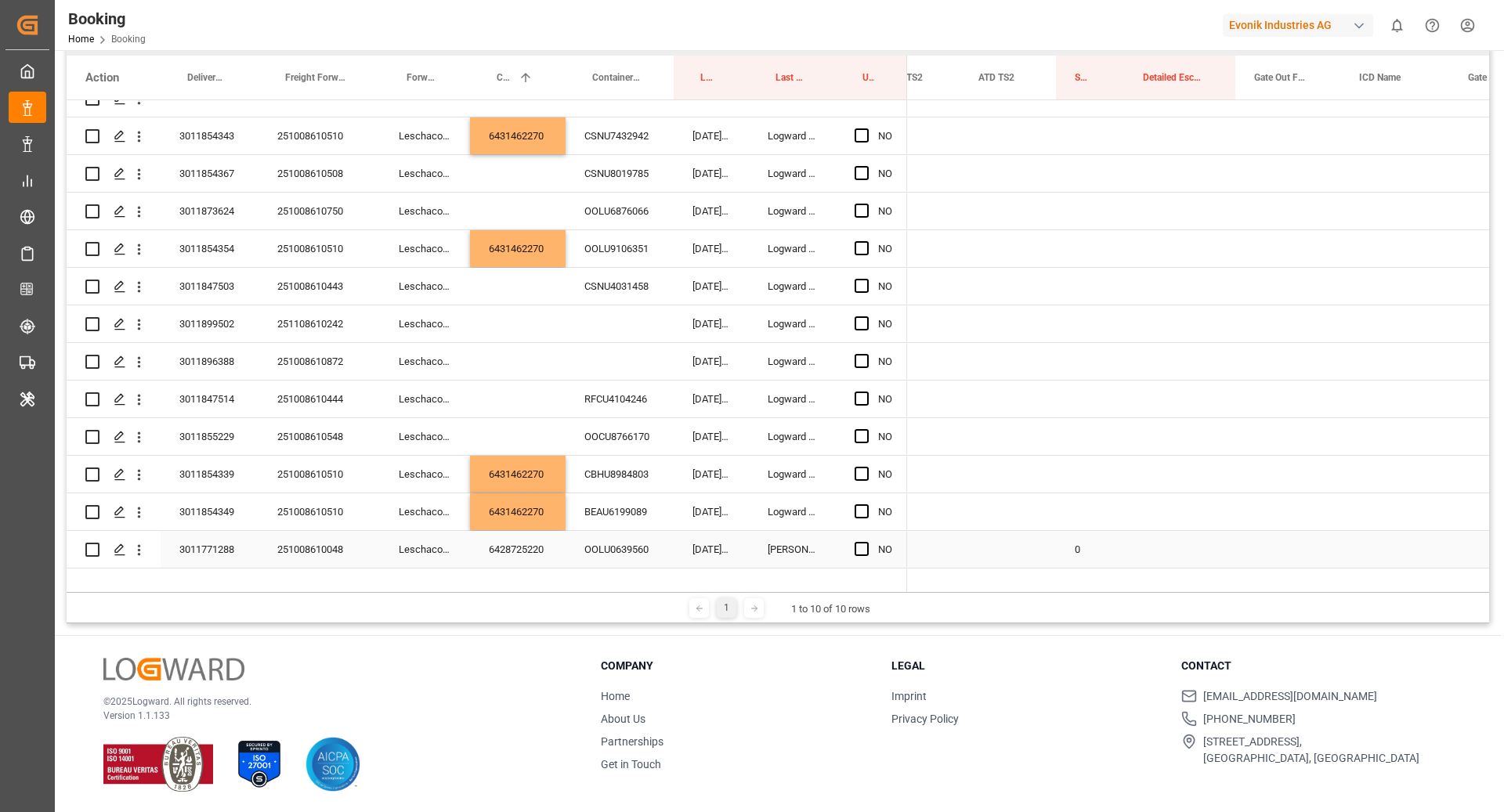
click at [1092, 548] on div "0" at bounding box center [1090, 549] width 68 height 37
click at [1080, 520] on div "Press SPACE to select this row." at bounding box center [1090, 512] width 68 height 37
click at [1075, 474] on div "Press SPACE to select this row." at bounding box center [1090, 474] width 68 height 37
click at [1089, 252] on div "Press SPACE to select this row." at bounding box center [1090, 248] width 68 height 37
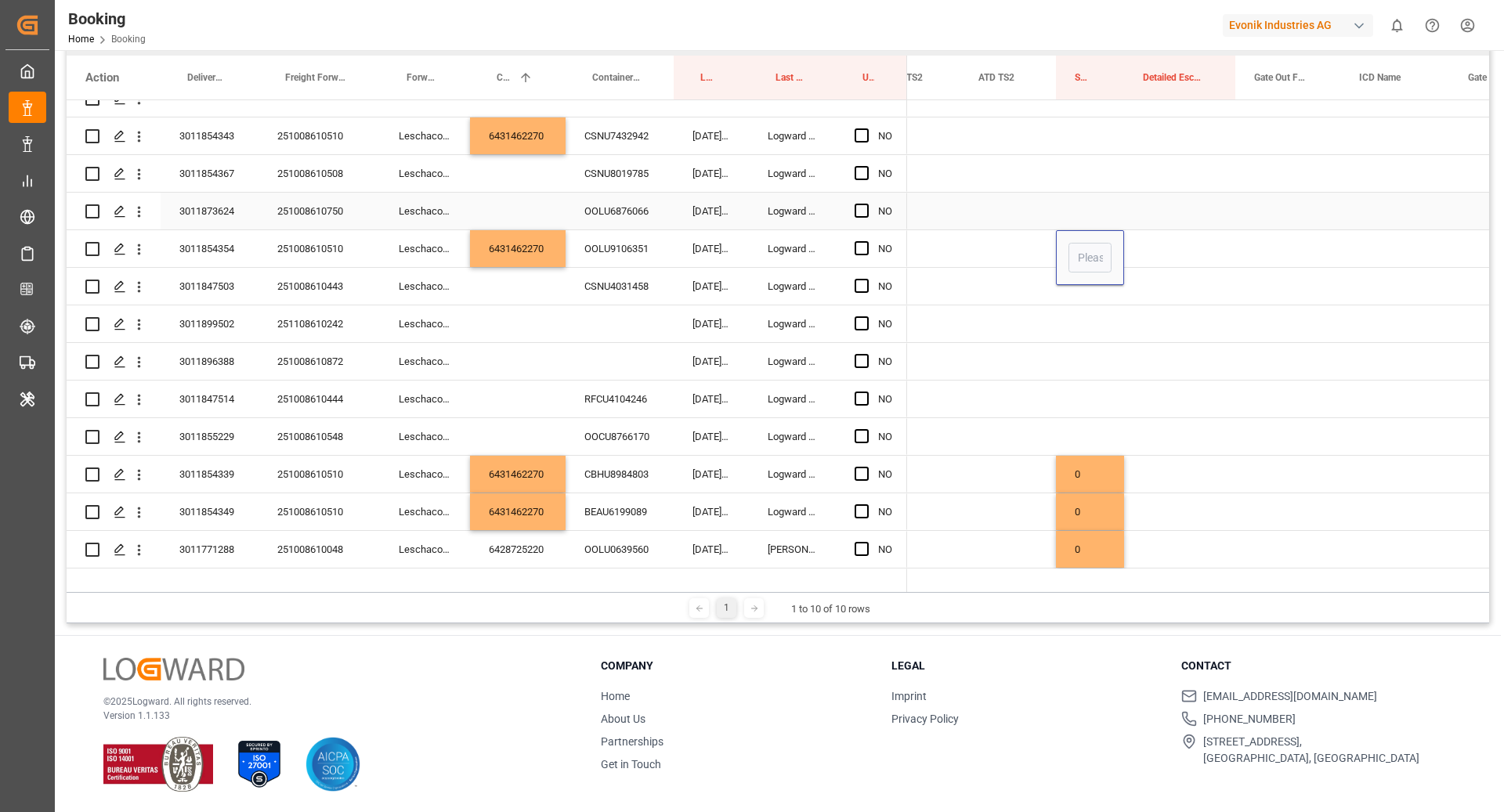
click at [1151, 223] on div "Press SPACE to select this row." at bounding box center [1180, 210] width 111 height 37
click at [1106, 249] on div "Press SPACE to select this row." at bounding box center [1090, 248] width 68 height 37
click at [1068, 123] on div "Press SPACE to select this row." at bounding box center [1090, 136] width 68 height 37
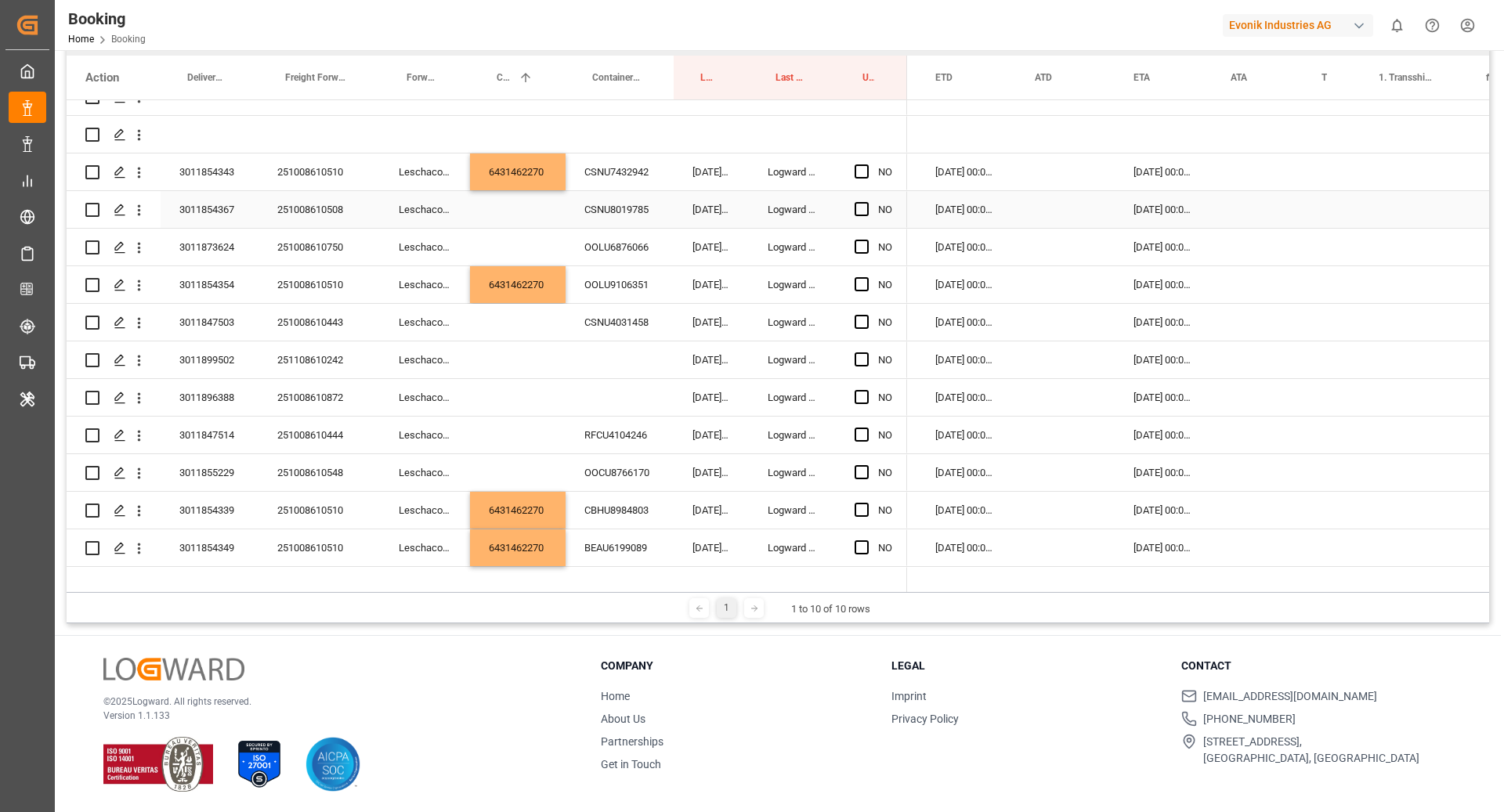
click at [324, 223] on div "251008610508" at bounding box center [319, 209] width 122 height 37
click at [1008, 221] on div "25.10.2025 00:00:00" at bounding box center [967, 209] width 100 height 37
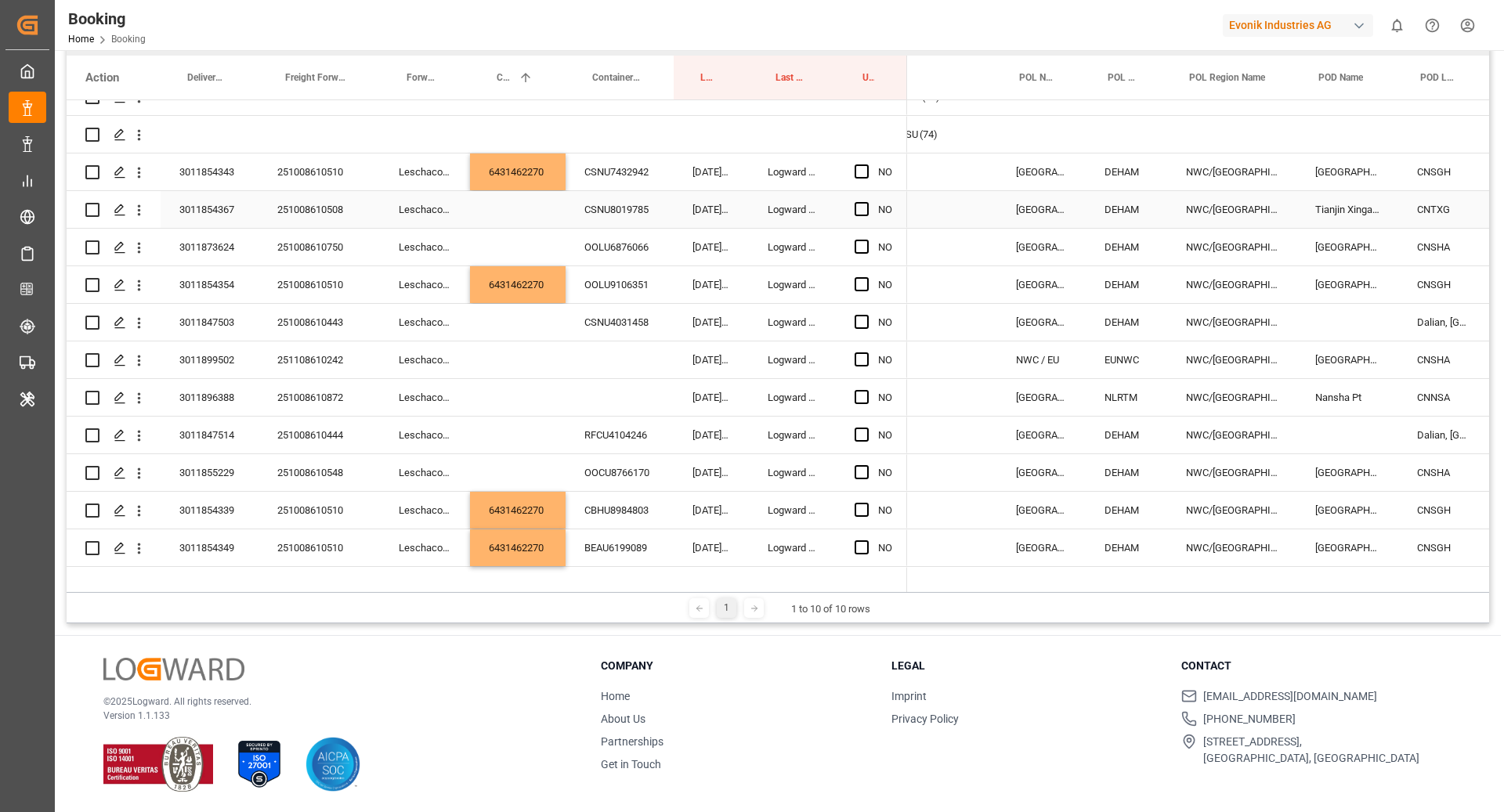
scroll to position [0, 64]
click at [504, 208] on div "Press SPACE to select this row." at bounding box center [518, 209] width 96 height 37
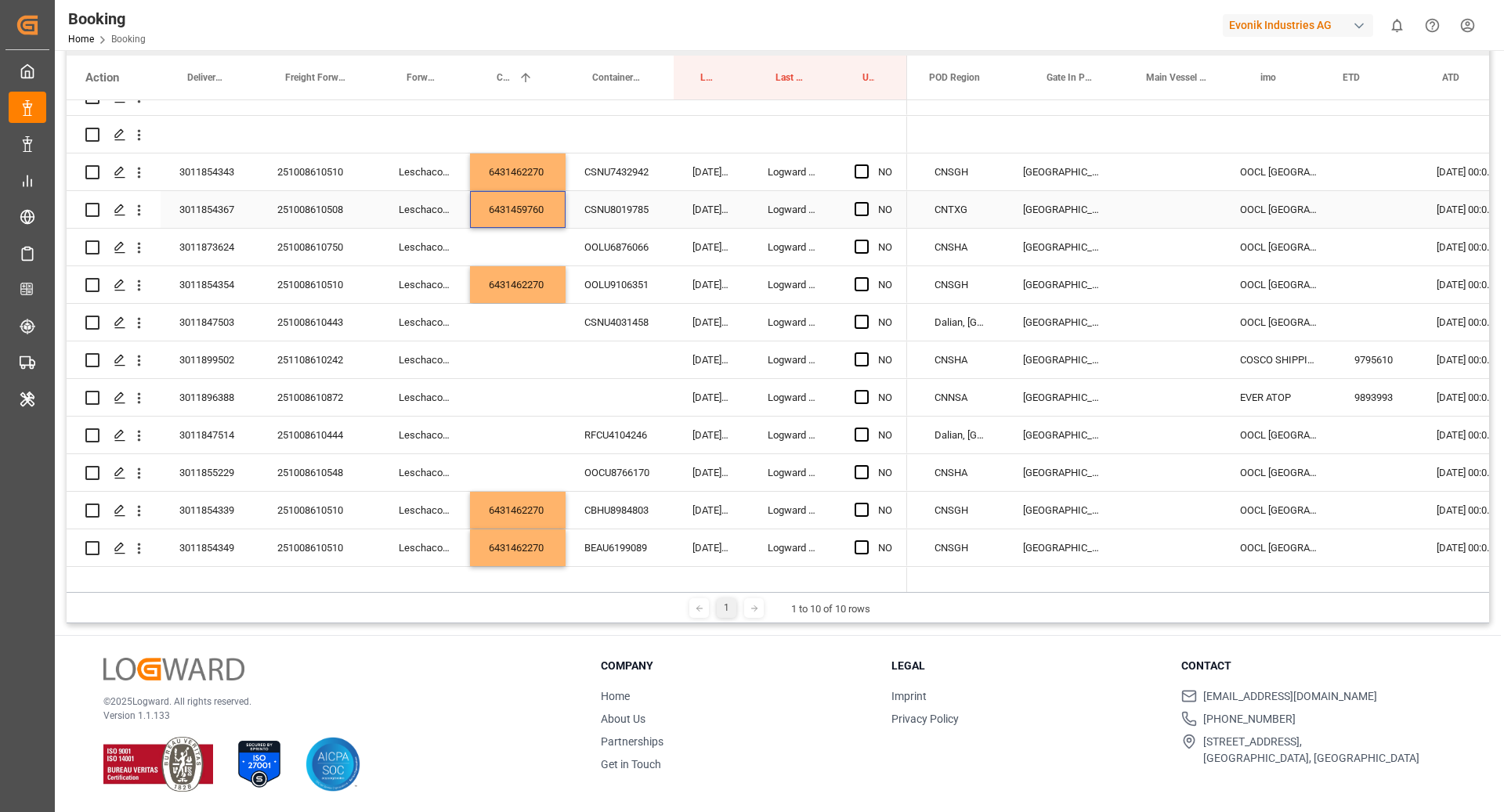
scroll to position [0, 785]
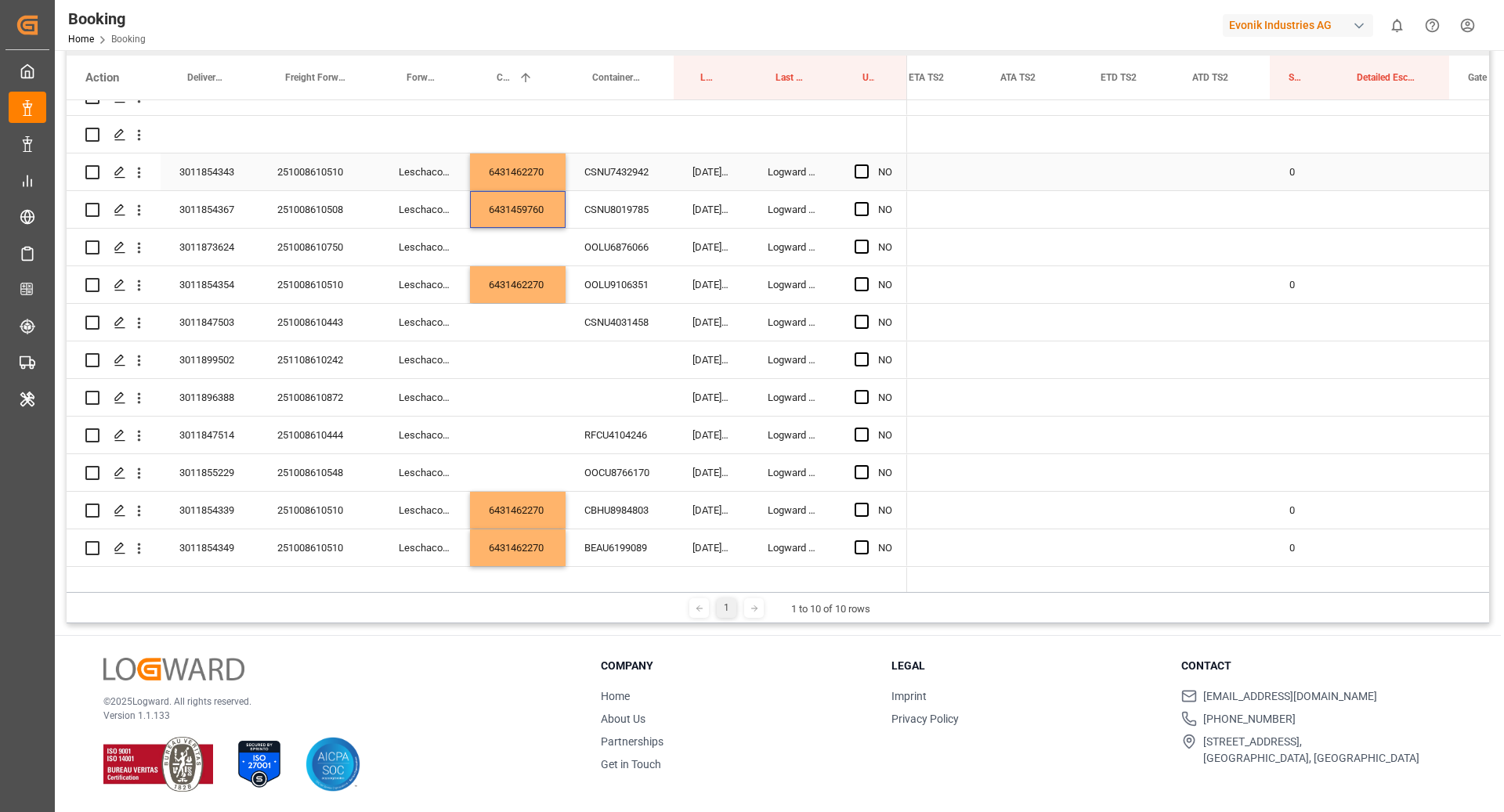
click at [1287, 166] on div "0" at bounding box center [1304, 172] width 68 height 37
drag, startPoint x: 1337, startPoint y: 188, endPoint x: 1332, endPoint y: 212, distance: 24.5
click at [325, 248] on div "251008610750" at bounding box center [319, 246] width 122 height 37
click at [552, 241] on div "Press SPACE to select this row." at bounding box center [518, 246] width 96 height 37
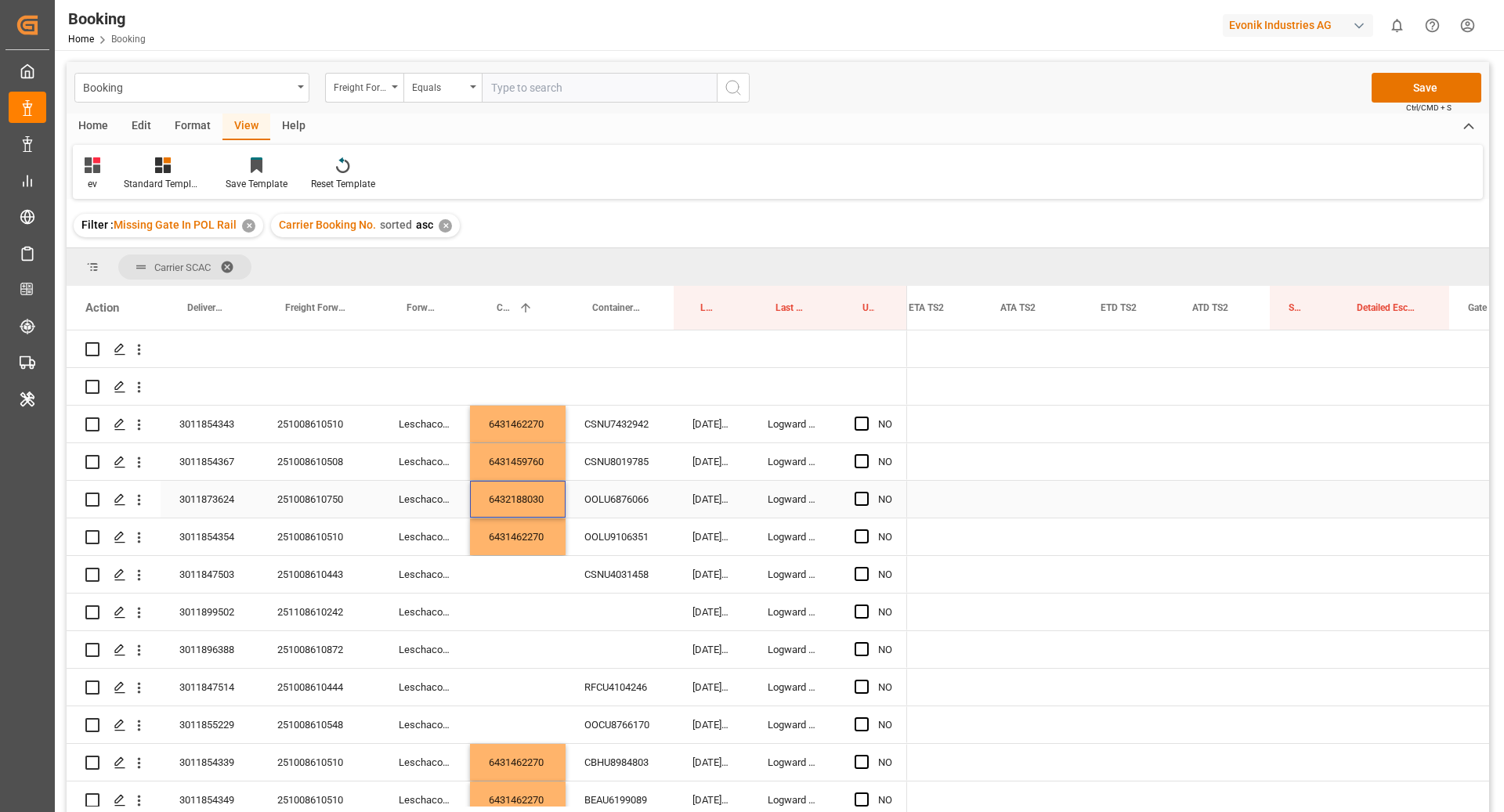
scroll to position [0, 2302]
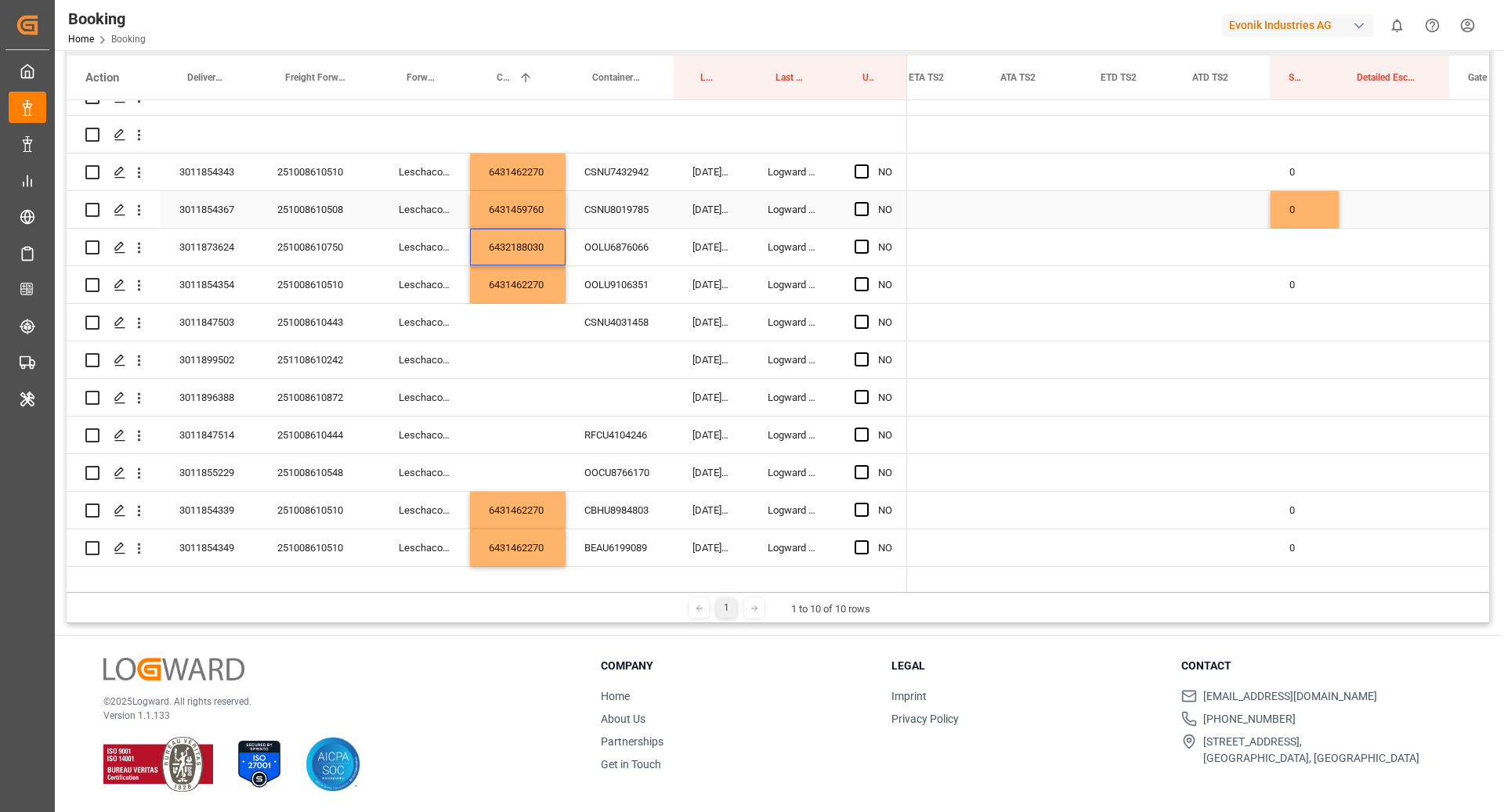
click at [1329, 210] on div "0" at bounding box center [1304, 209] width 68 height 37
drag, startPoint x: 1335, startPoint y: 225, endPoint x: 1333, endPoint y: 242, distance: 17.1
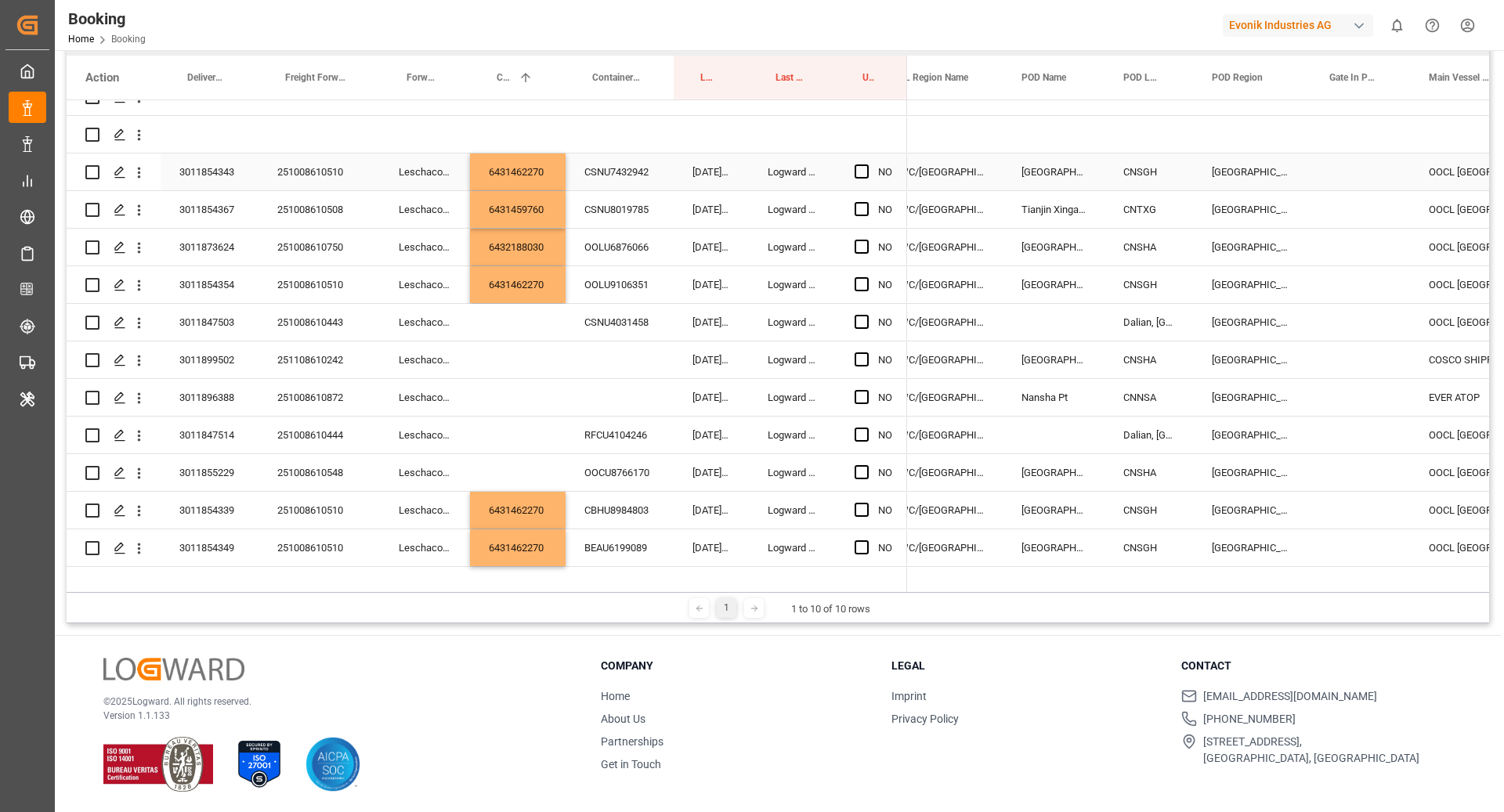
click at [1157, 179] on div "CNSGH" at bounding box center [1149, 172] width 89 height 37
click at [1143, 247] on div "CNSHA" at bounding box center [1149, 246] width 89 height 37
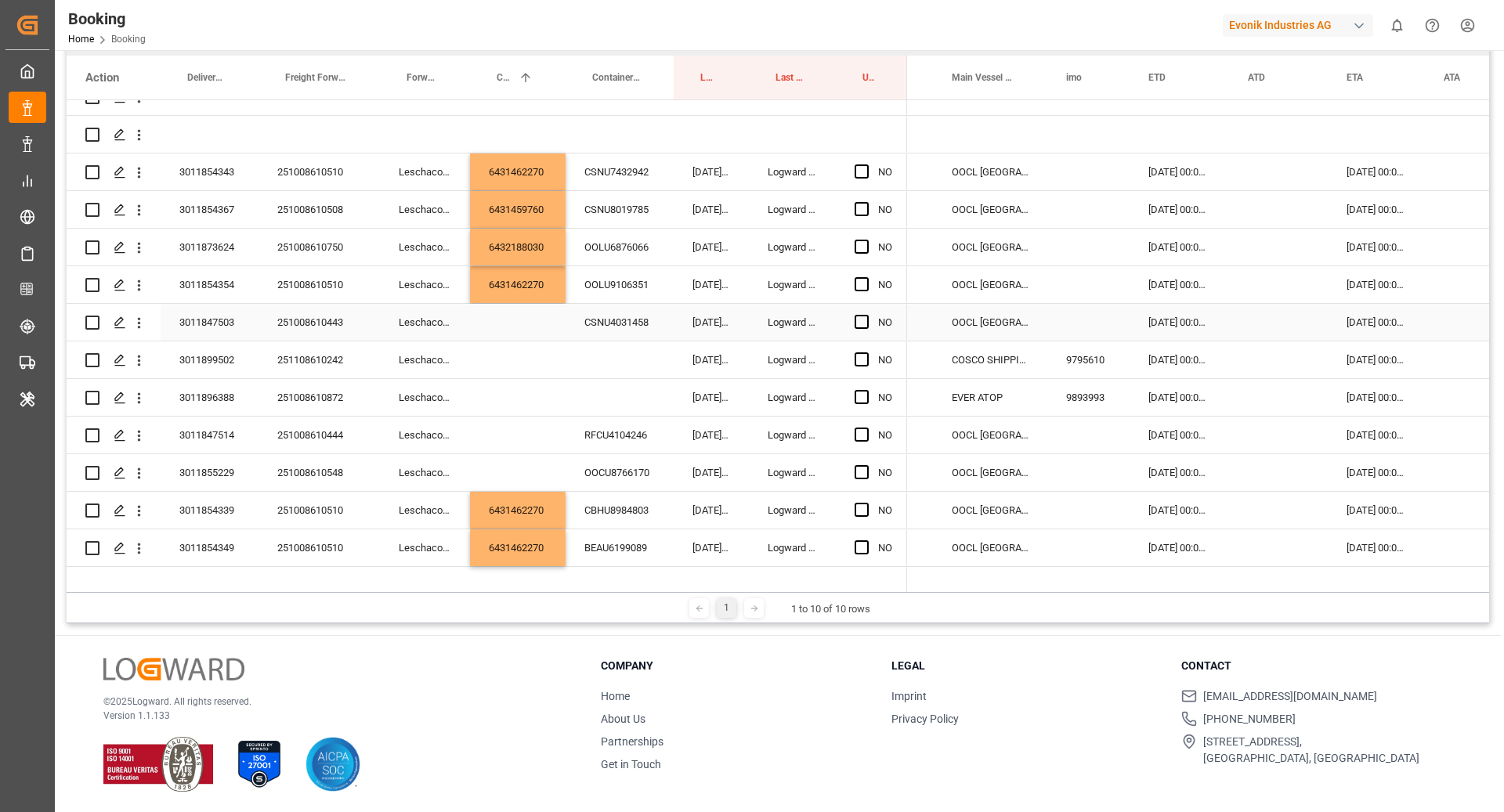
click at [321, 324] on div "251008610443" at bounding box center [319, 322] width 122 height 37
click at [517, 326] on div "Press SPACE to select this row." at bounding box center [518, 322] width 96 height 37
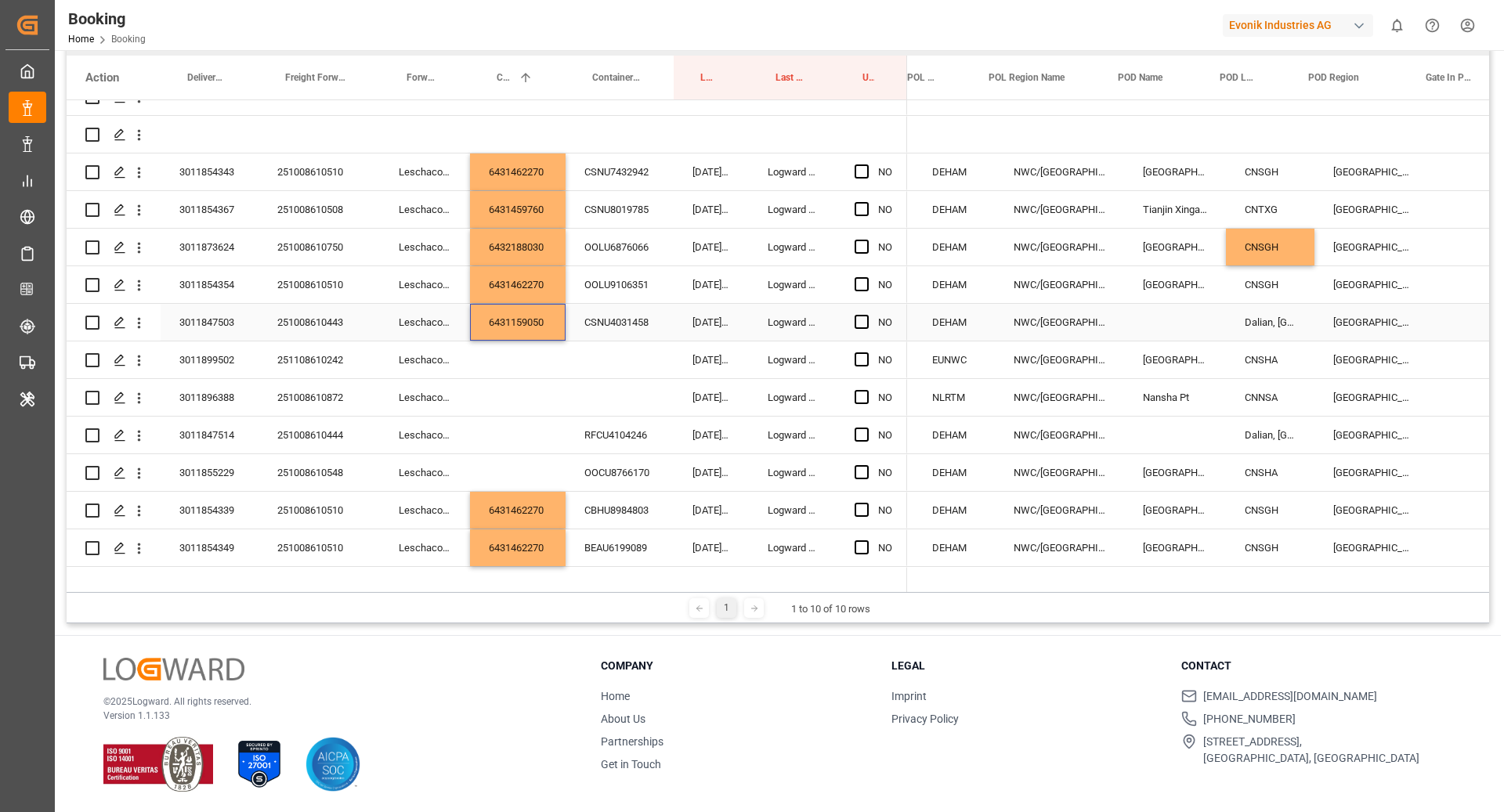
scroll to position [0, 287]
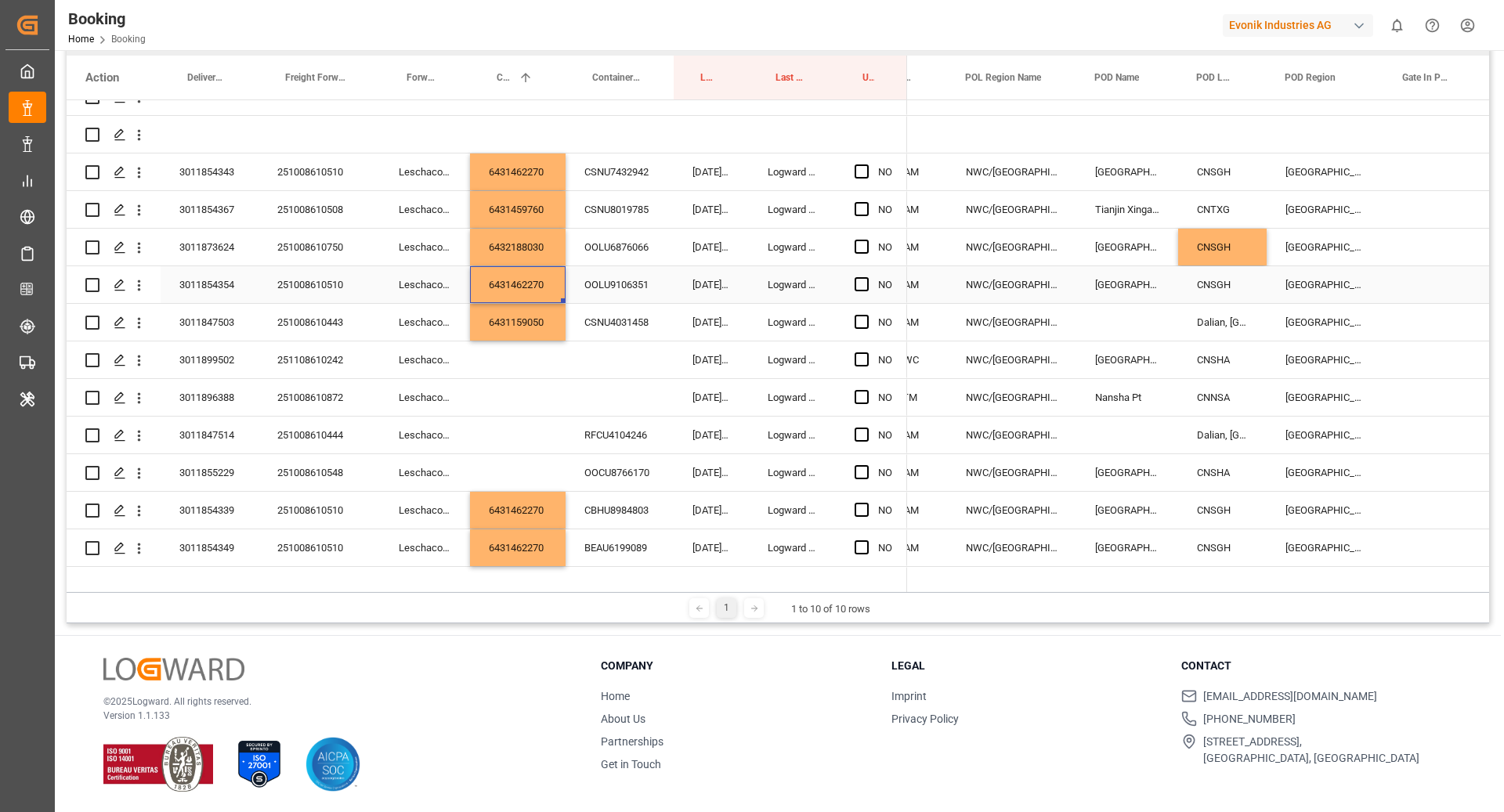
click at [517, 288] on div "6431462270" at bounding box center [518, 284] width 96 height 37
click at [505, 255] on div "6432188030" at bounding box center [518, 246] width 96 height 37
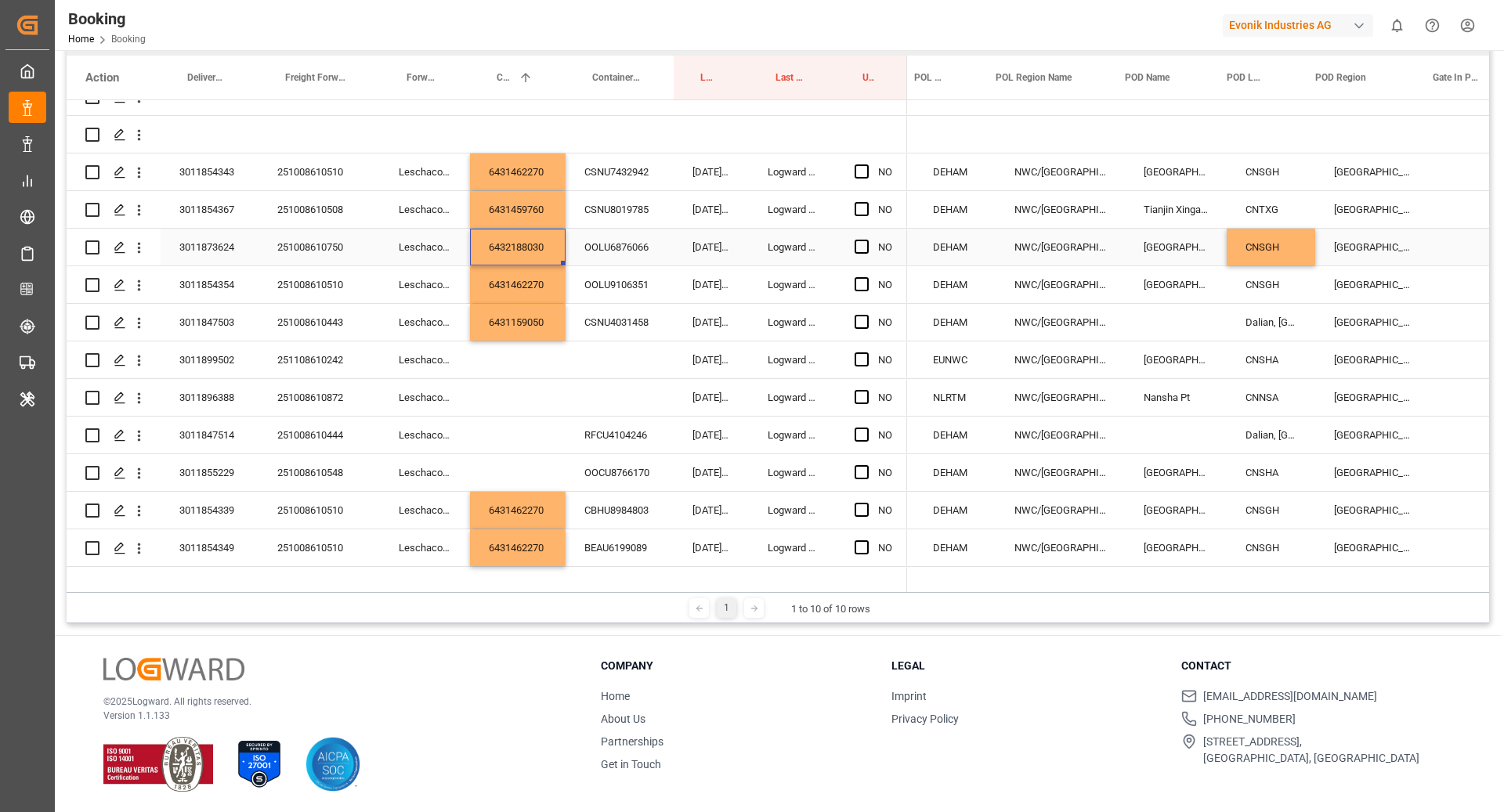
scroll to position [0, 363]
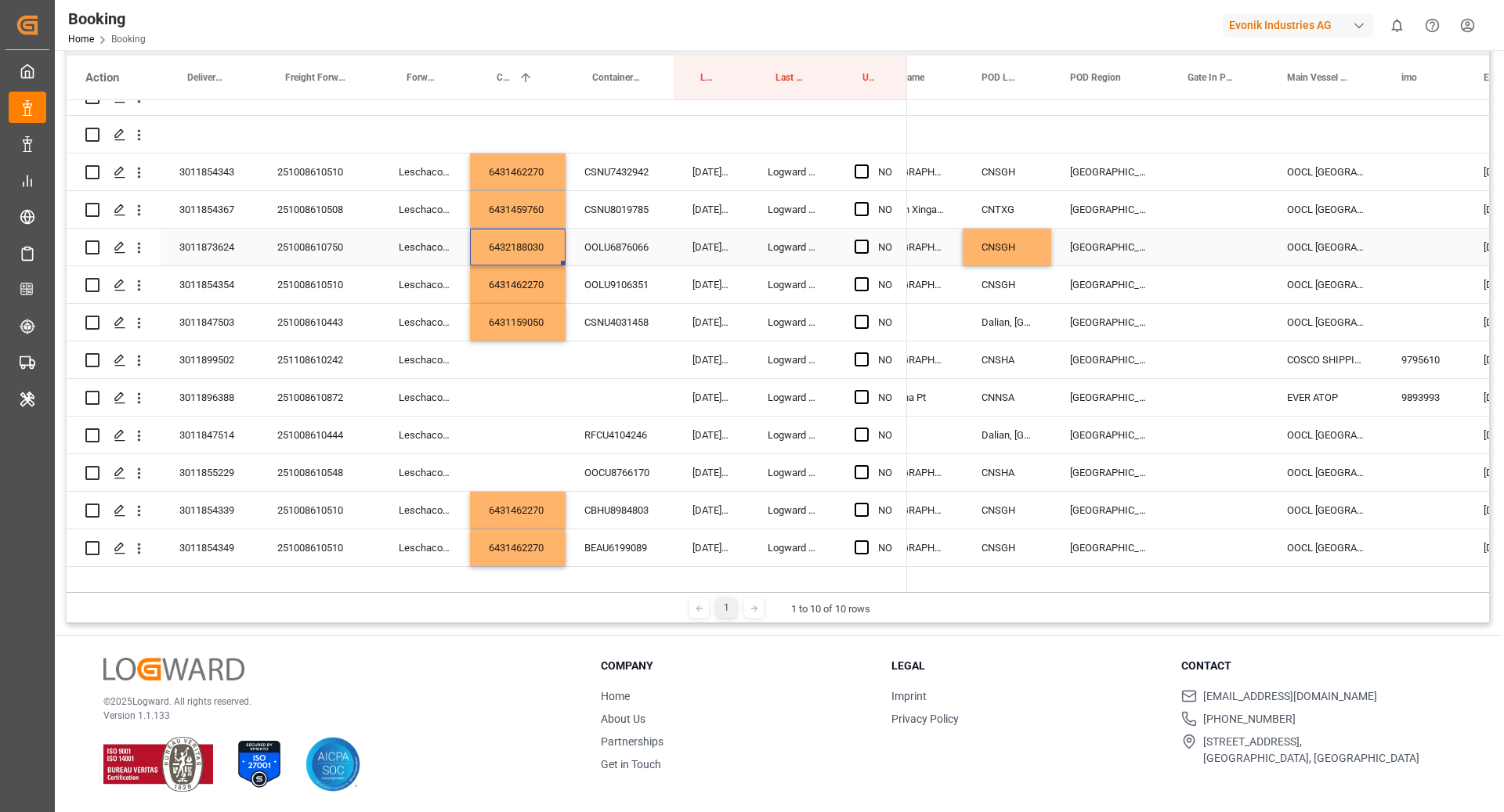
click at [1206, 249] on div "Press SPACE to select this row." at bounding box center [1219, 246] width 100 height 37
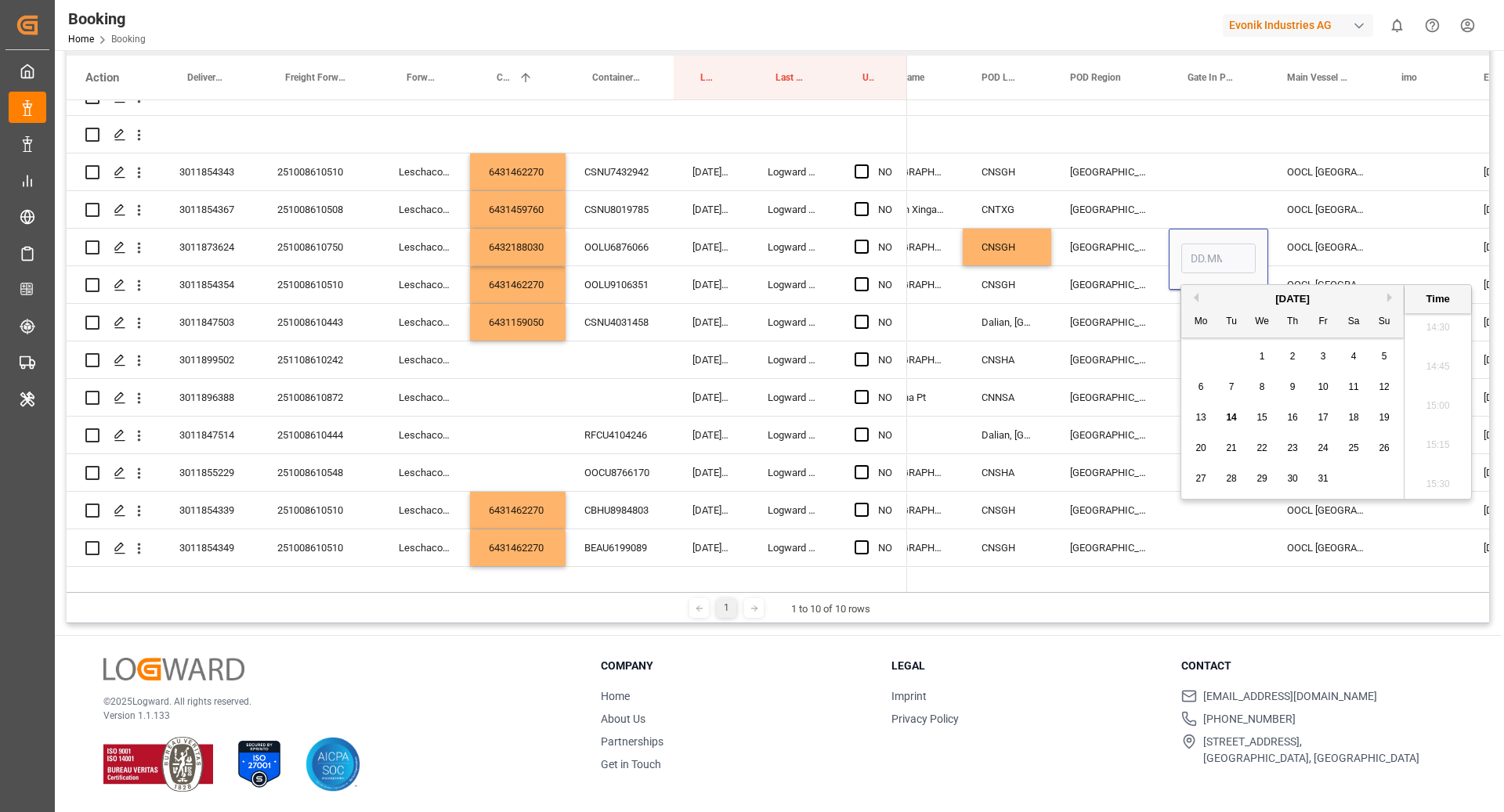
click at [1208, 418] on div "13" at bounding box center [1202, 418] width 20 height 19
type input "13.10.2025 00:00"
click at [1290, 242] on div "OOCL DENMARK" at bounding box center [1325, 246] width 115 height 37
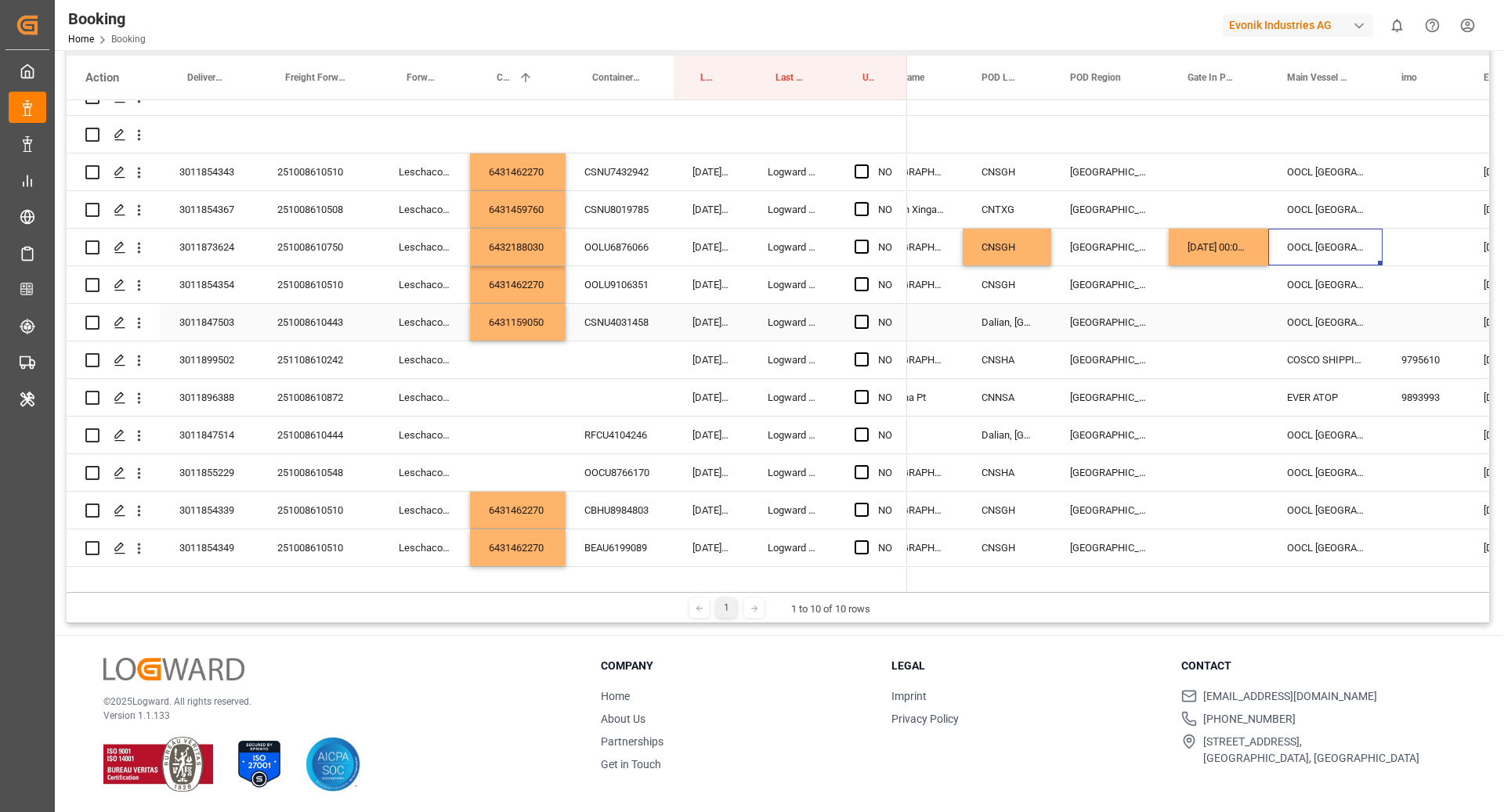
click at [138, 326] on icon "open menu" at bounding box center [139, 323] width 3 height 11
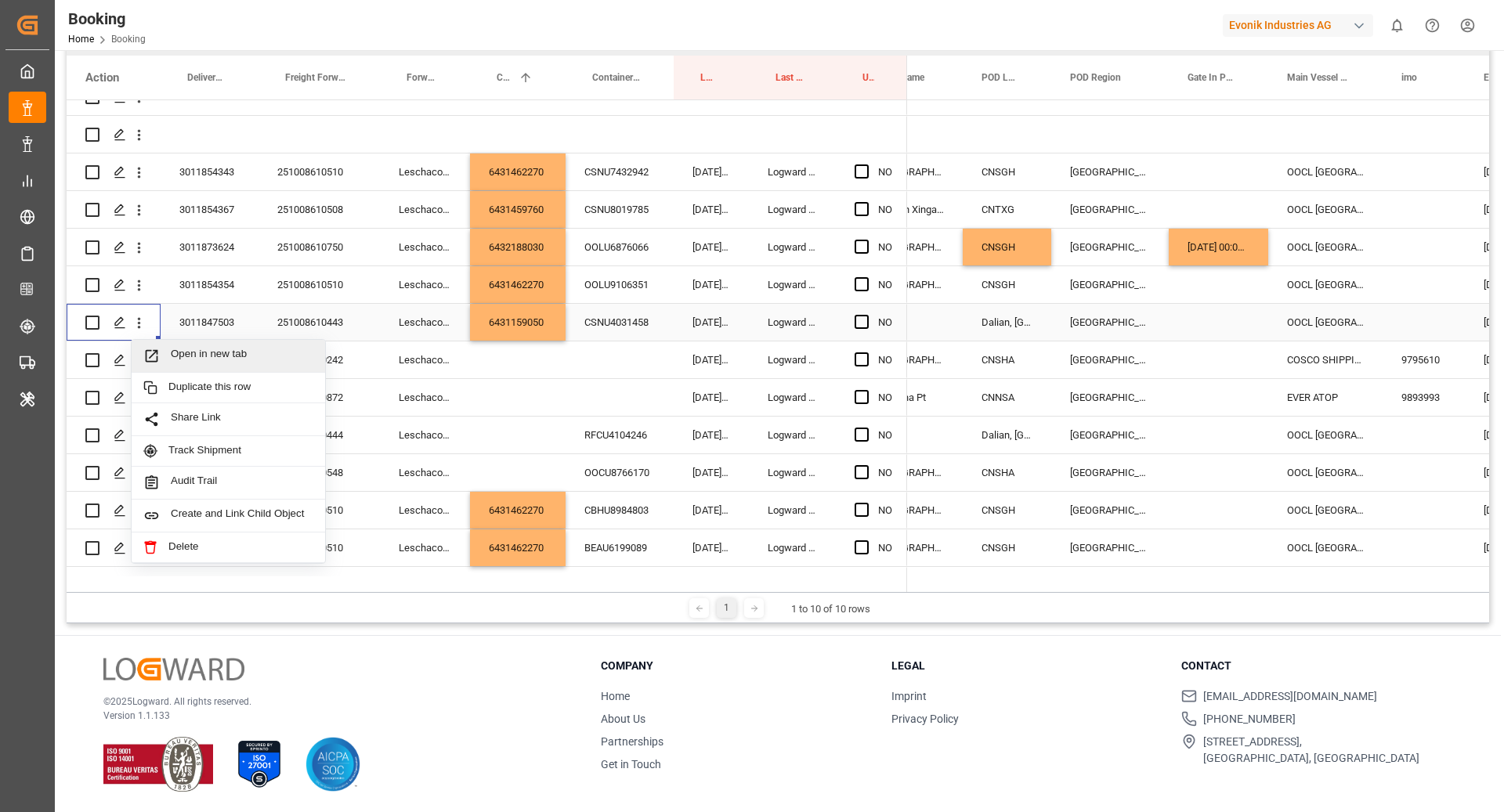
click at [197, 348] on span "Open in new tab" at bounding box center [242, 356] width 143 height 16
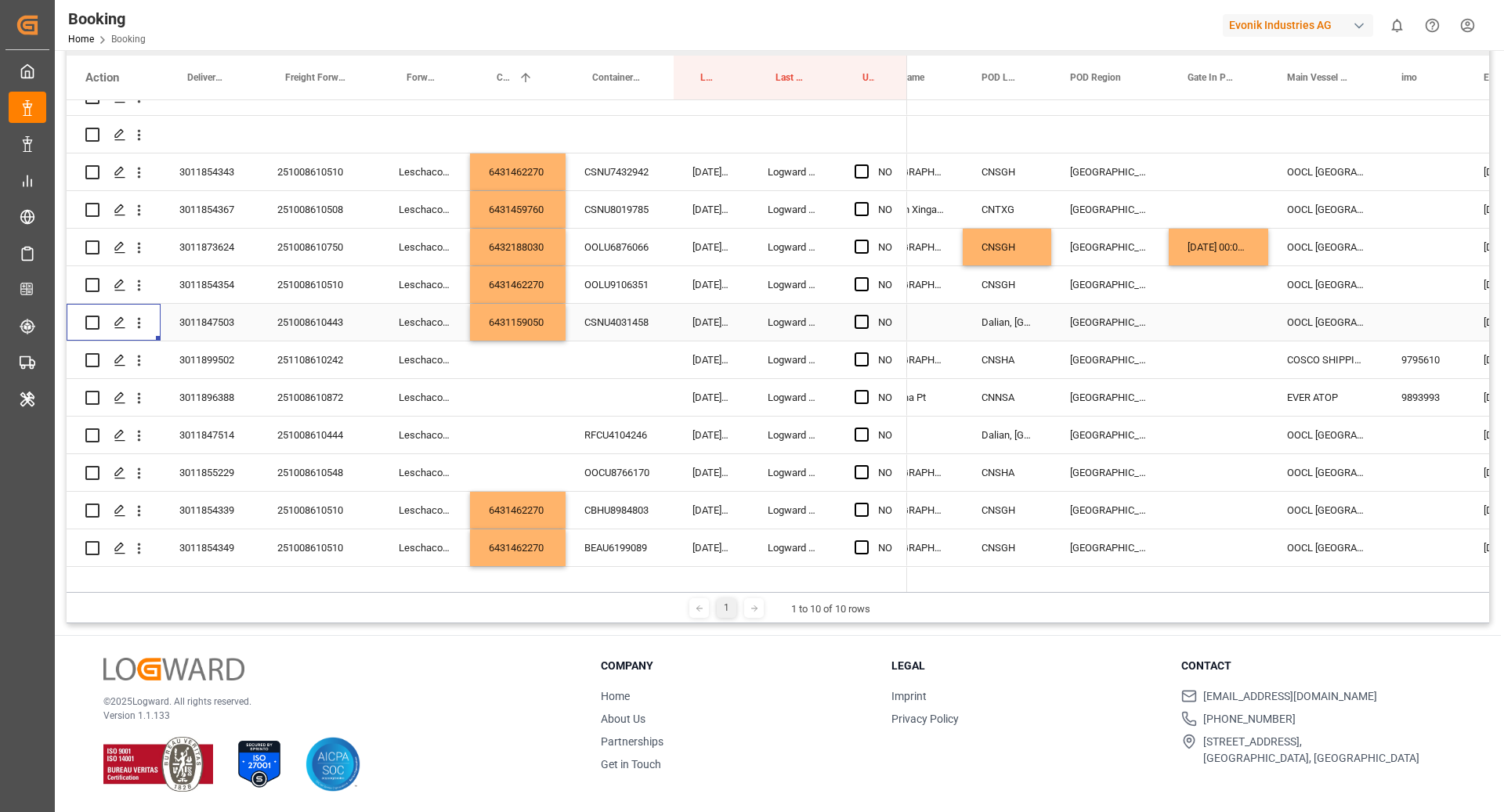
click at [520, 331] on div "6431159050" at bounding box center [518, 322] width 96 height 37
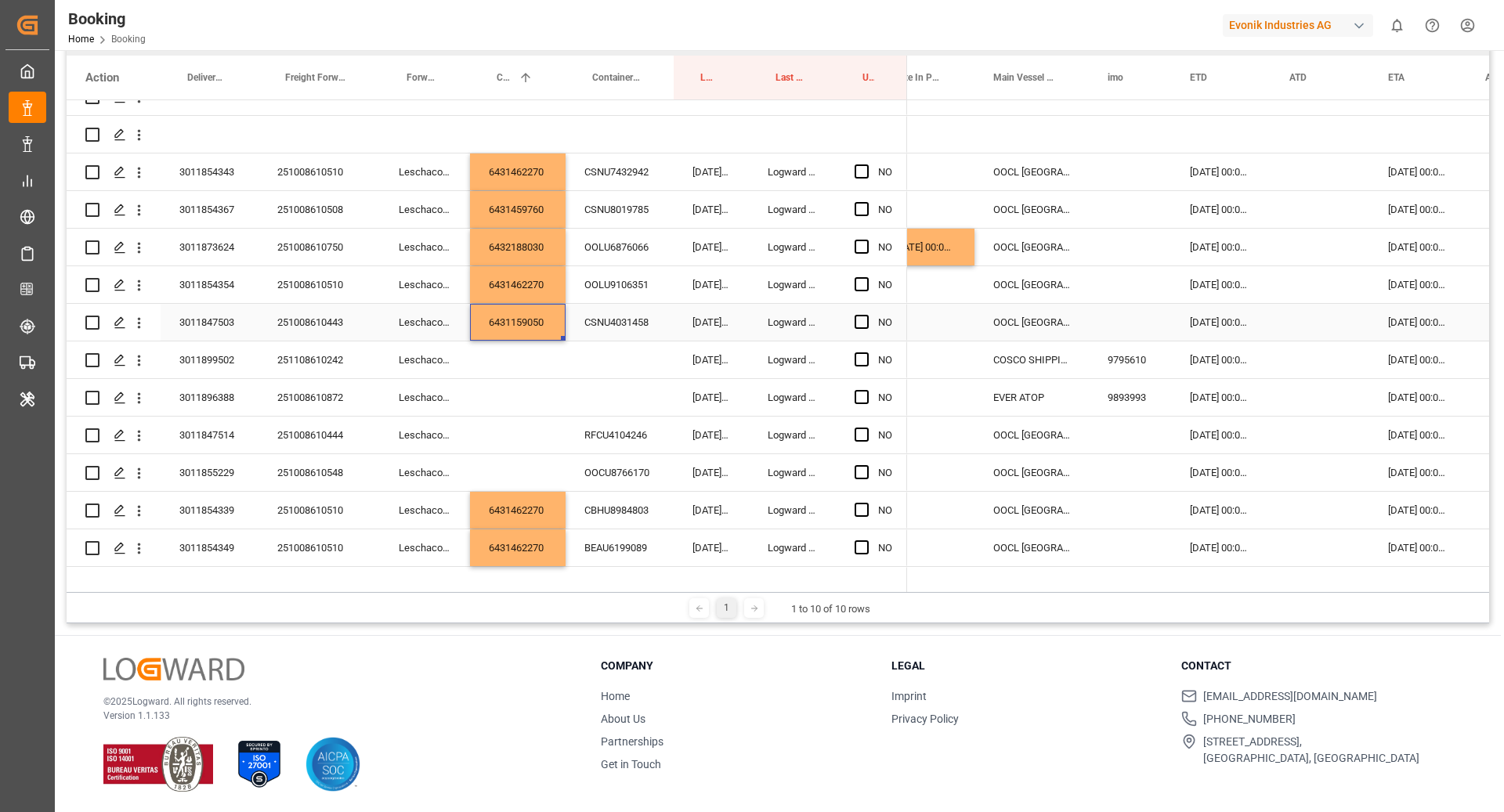
scroll to position [0, 805]
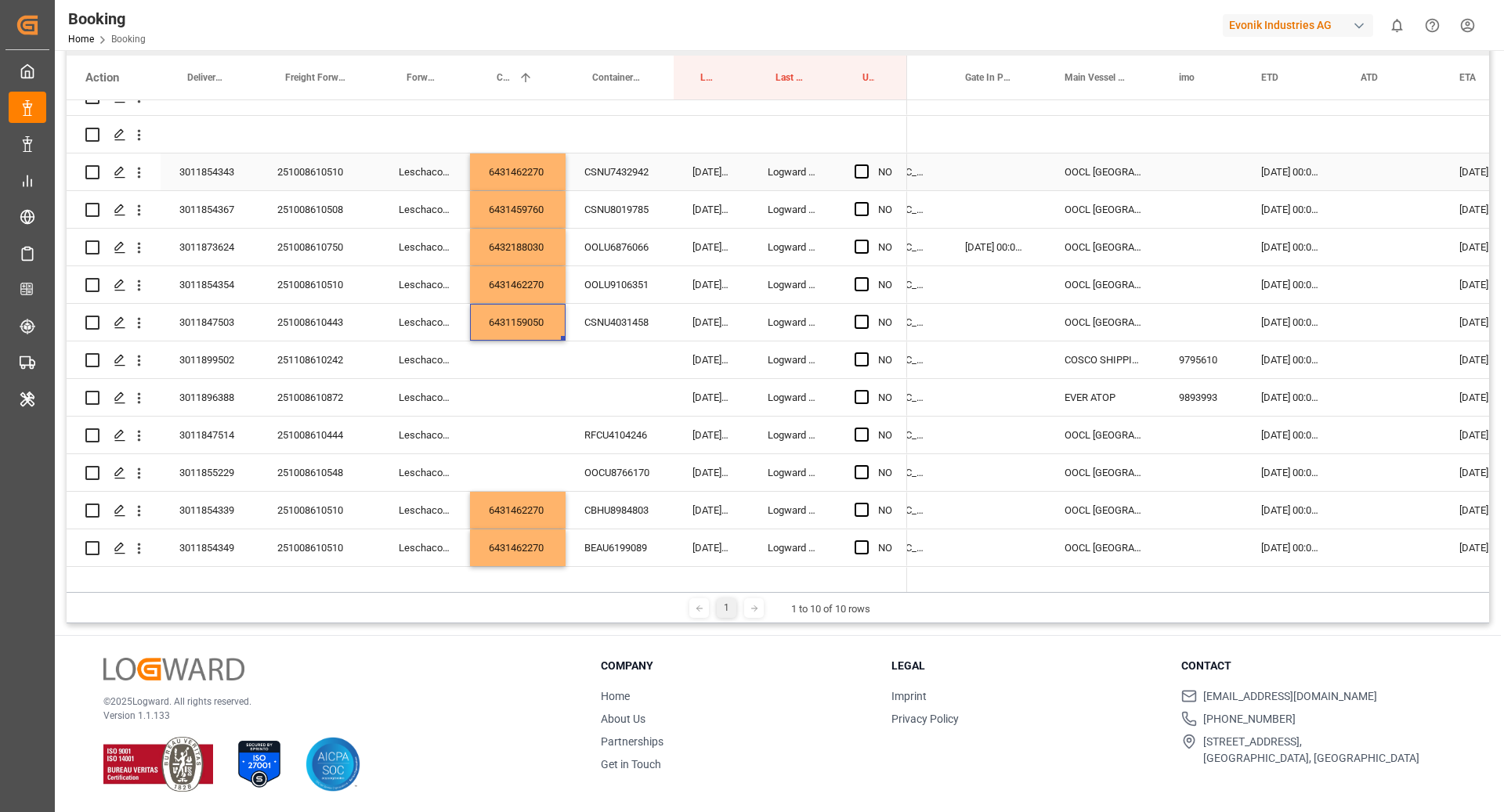
click at [1198, 174] on div "Press SPACE to select this row." at bounding box center [1202, 172] width 82 height 37
click at [1192, 199] on div "Press SPACE to select this row." at bounding box center [1202, 209] width 82 height 37
click at [1209, 249] on div "Press SPACE to select this row." at bounding box center [1202, 246] width 82 height 37
click at [1202, 289] on div "Press SPACE to select this row." at bounding box center [1202, 284] width 82 height 37
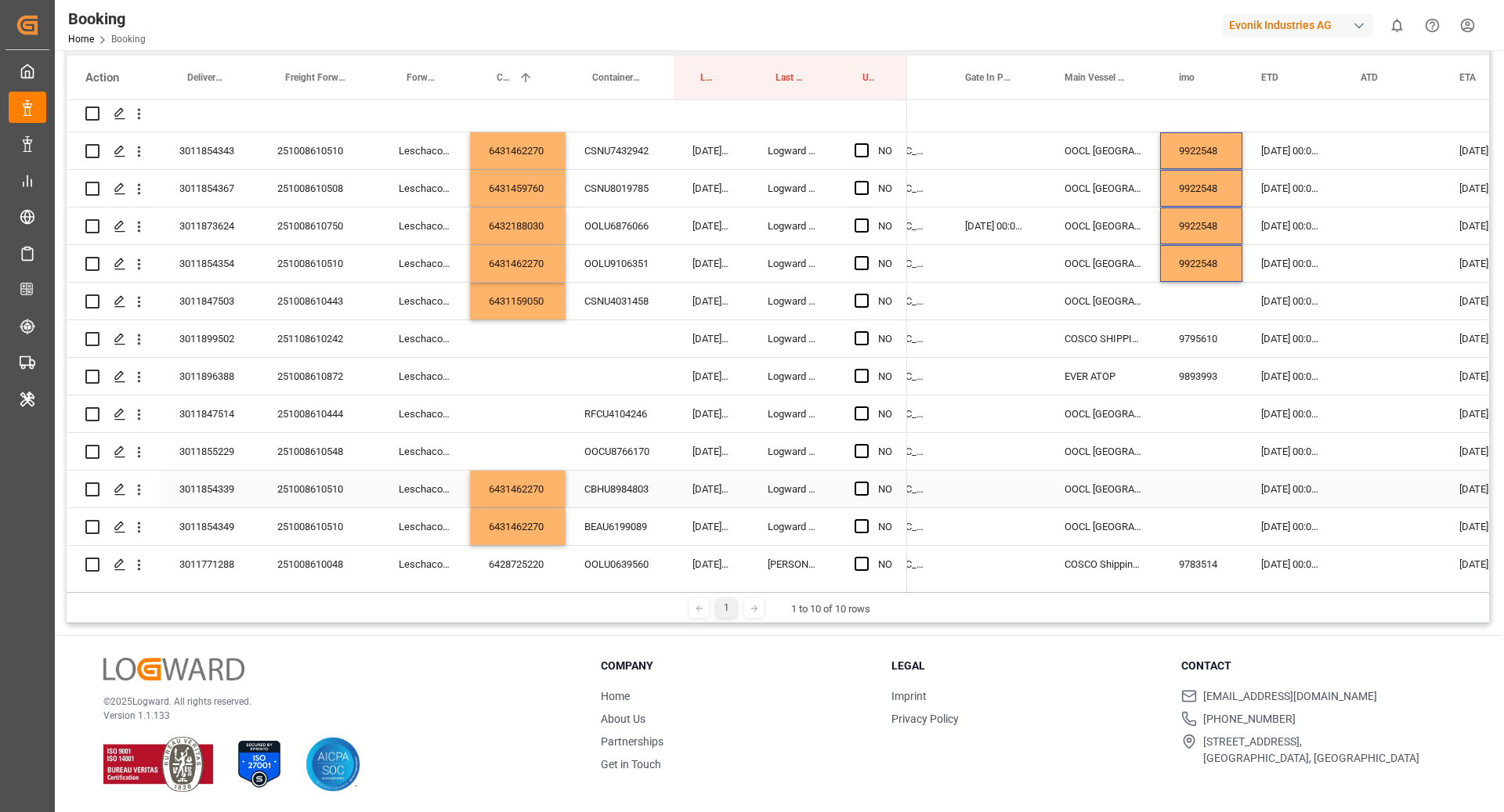
click at [1205, 489] on div "Press SPACE to select this row." at bounding box center [1202, 489] width 82 height 37
click at [1196, 531] on div "Press SPACE to select this row." at bounding box center [1202, 527] width 82 height 37
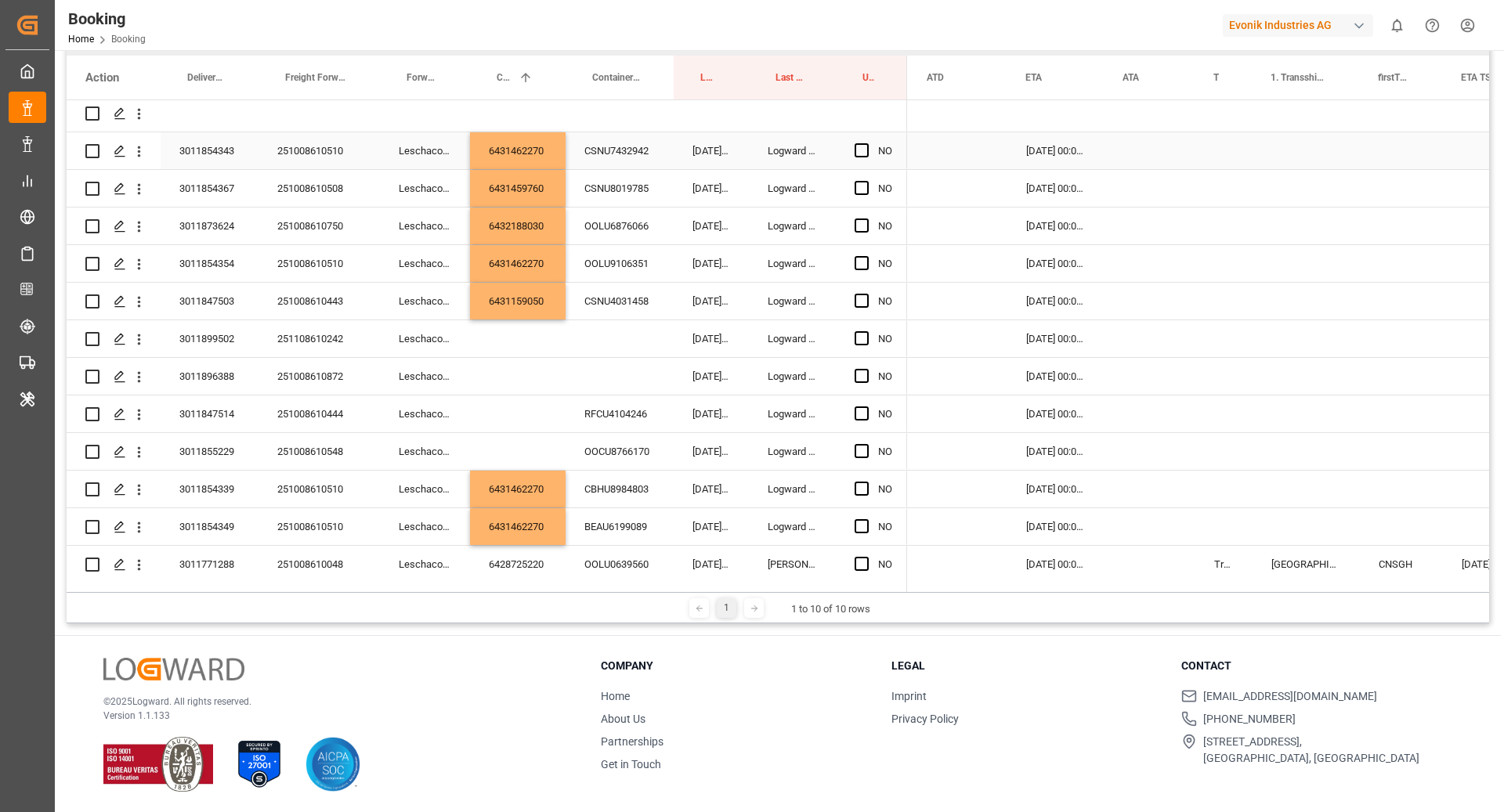
click at [1224, 155] on div "Press SPACE to select this row." at bounding box center [1224, 151] width 57 height 37
click at [1227, 163] on button "Select" at bounding box center [1226, 160] width 35 height 30
click at [1229, 251] on div "False" at bounding box center [1230, 247] width 24 height 16
click at [1317, 156] on div "Press SPACE to select this row." at bounding box center [1306, 151] width 108 height 37
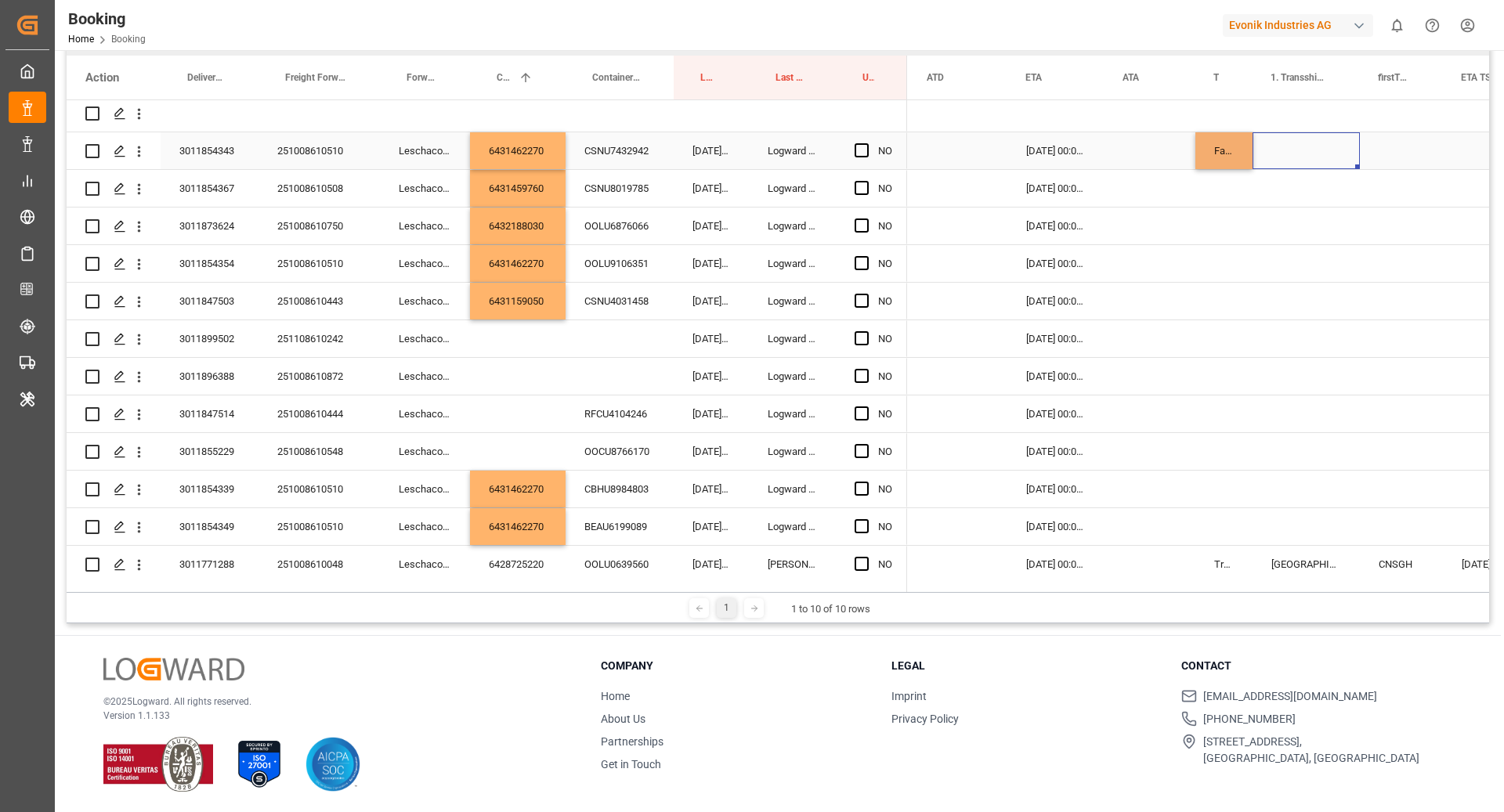
click at [1249, 155] on div "False" at bounding box center [1224, 151] width 57 height 37
drag, startPoint x: 1251, startPoint y: 166, endPoint x: 1249, endPoint y: 275, distance: 109.0
click at [1242, 268] on div "False" at bounding box center [1224, 263] width 57 height 37
click at [1216, 489] on div "Press SPACE to select this row." at bounding box center [1224, 489] width 57 height 37
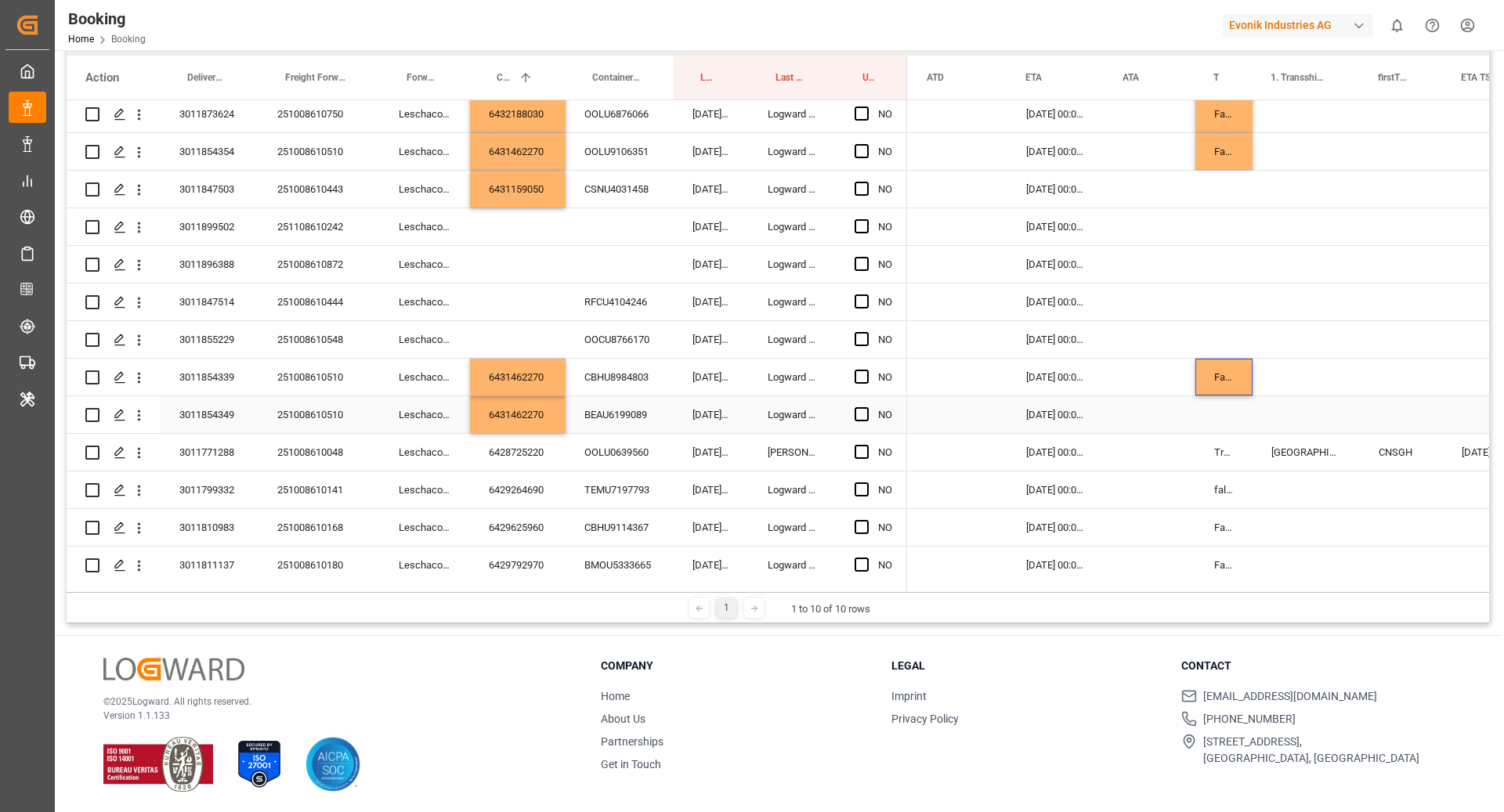
click at [1205, 425] on div "Press SPACE to select this row." at bounding box center [1224, 414] width 57 height 37
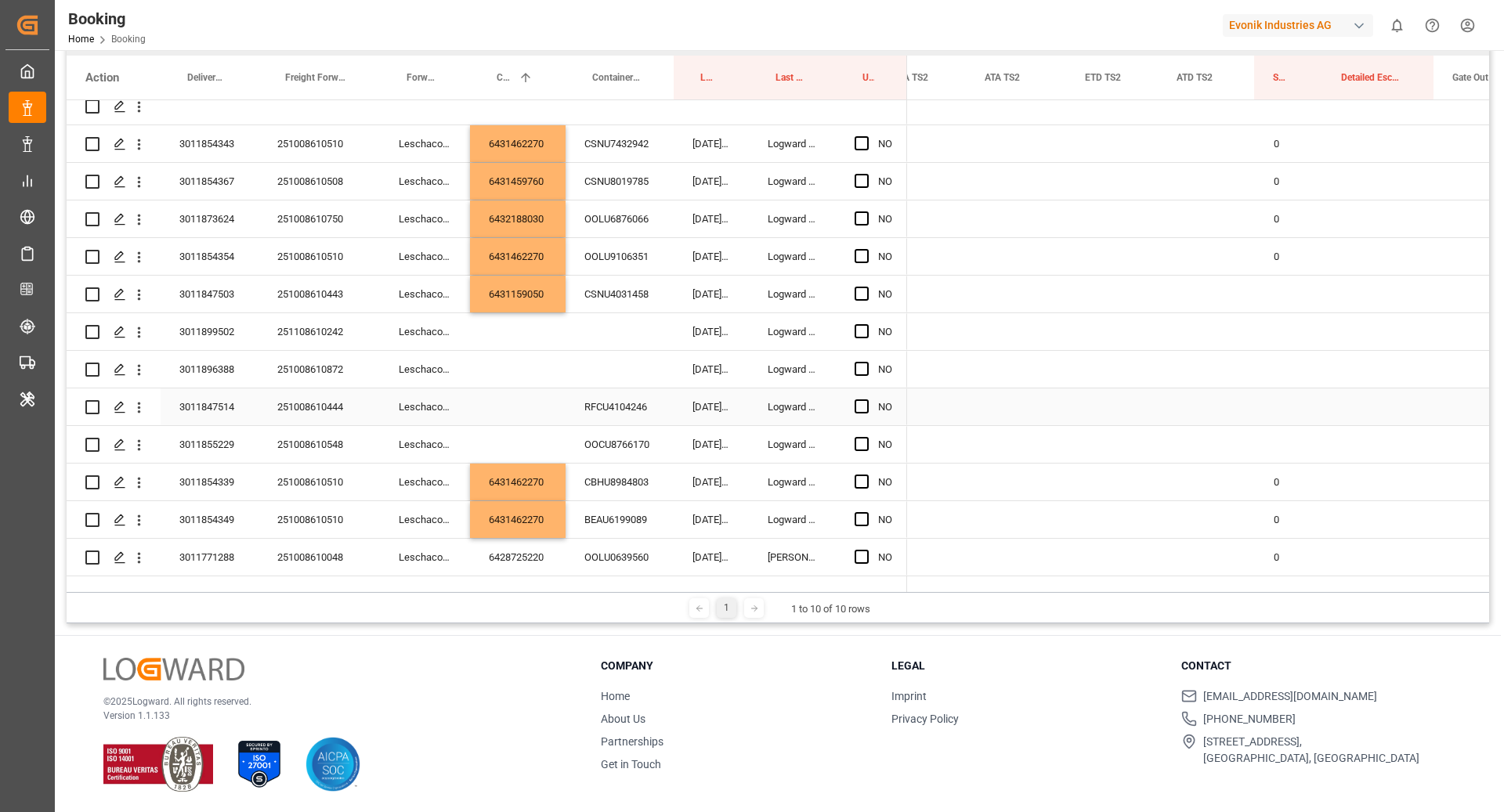
click at [1063, 419] on div "Press SPACE to select this row." at bounding box center [1017, 406] width 100 height 37
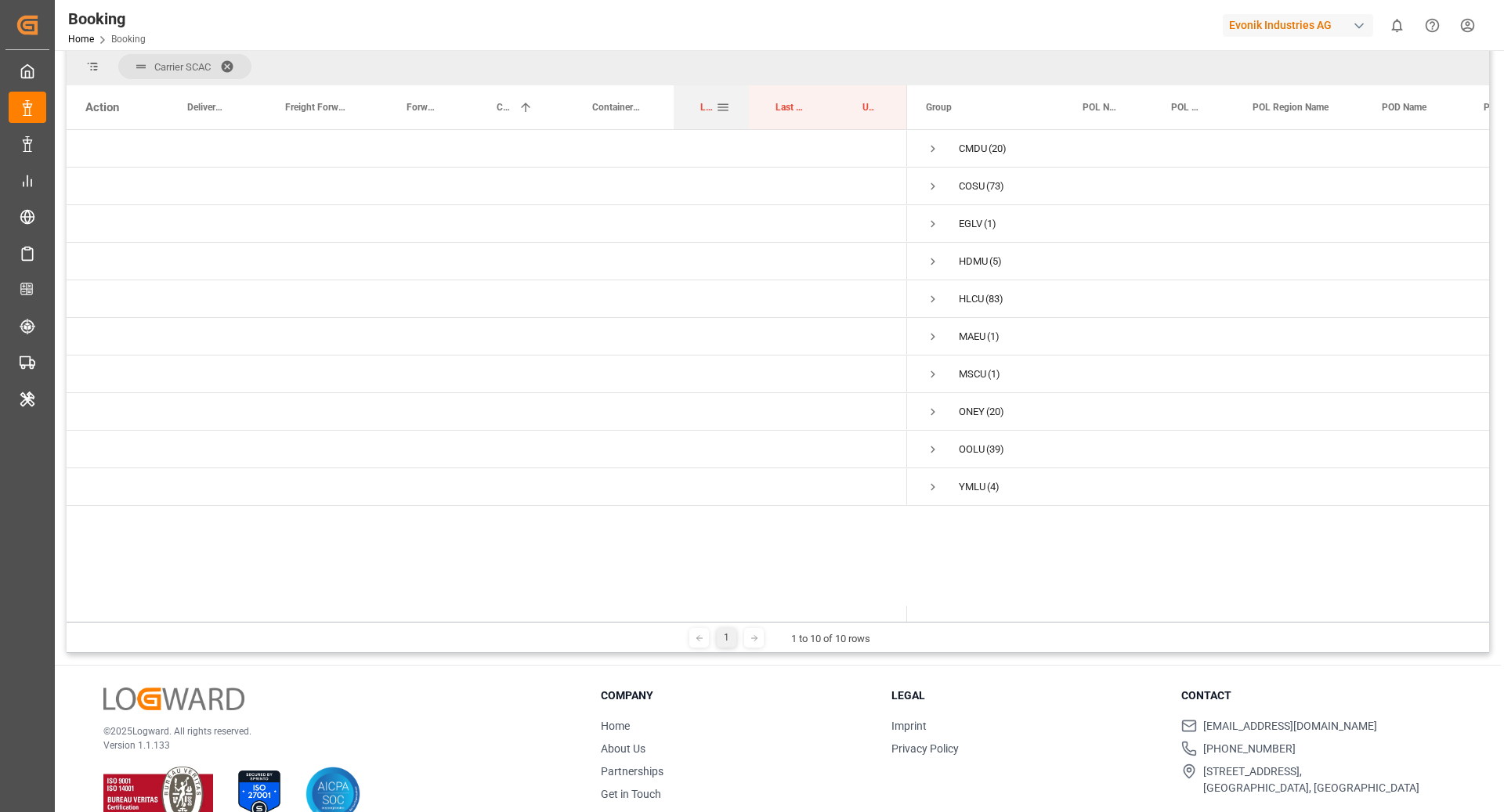
click at [701, 109] on div "Last Opened Date" at bounding box center [712, 108] width 38 height 44
drag, startPoint x: 794, startPoint y: 110, endPoint x: 792, endPoint y: 80, distance: 30.1
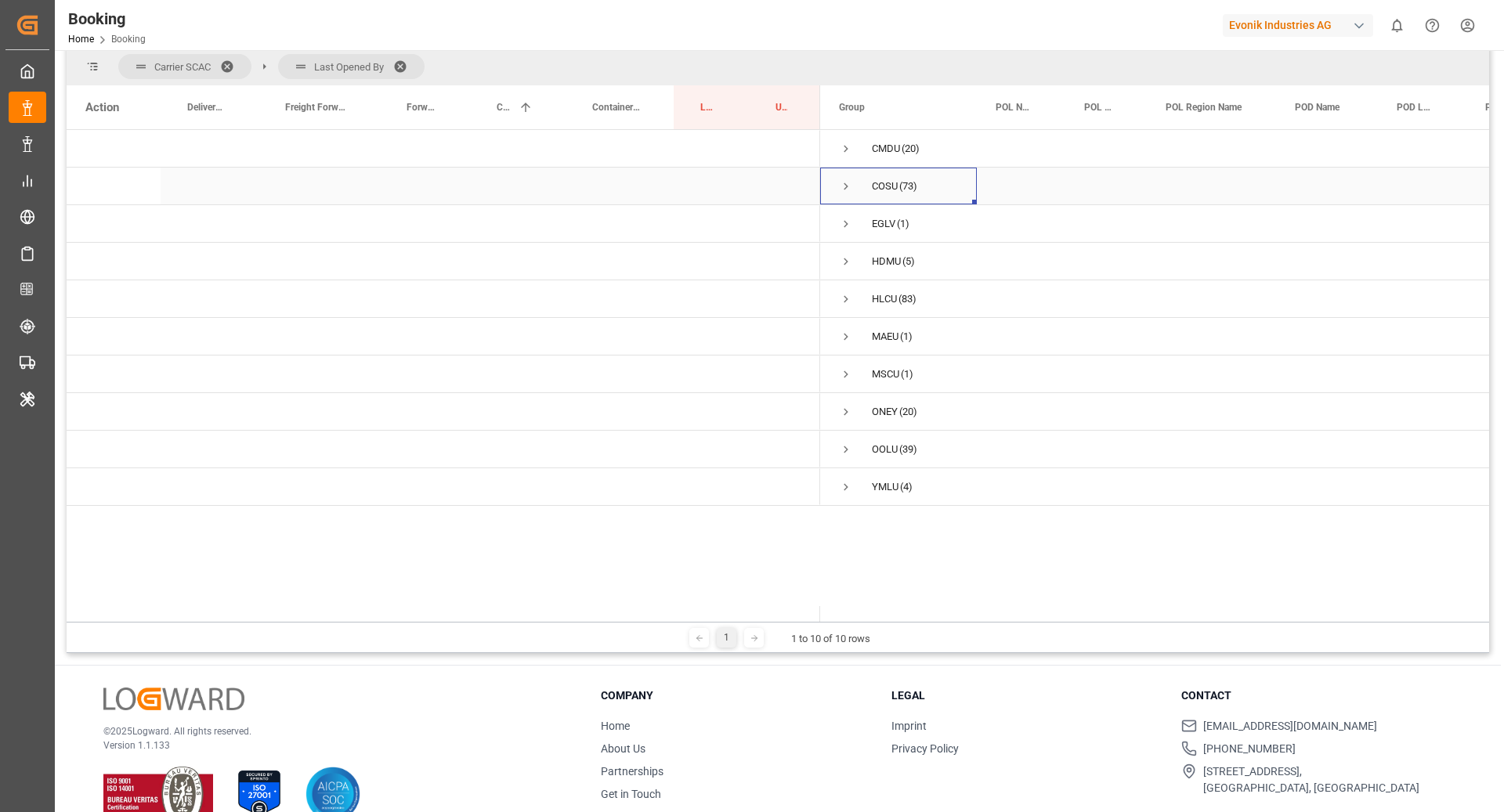
click at [833, 181] on div "COSU (73)" at bounding box center [898, 186] width 157 height 37
click at [844, 184] on span "Press SPACE to select this row." at bounding box center [846, 187] width 14 height 14
click at [878, 297] on span "Press SPACE to select this row." at bounding box center [879, 299] width 14 height 14
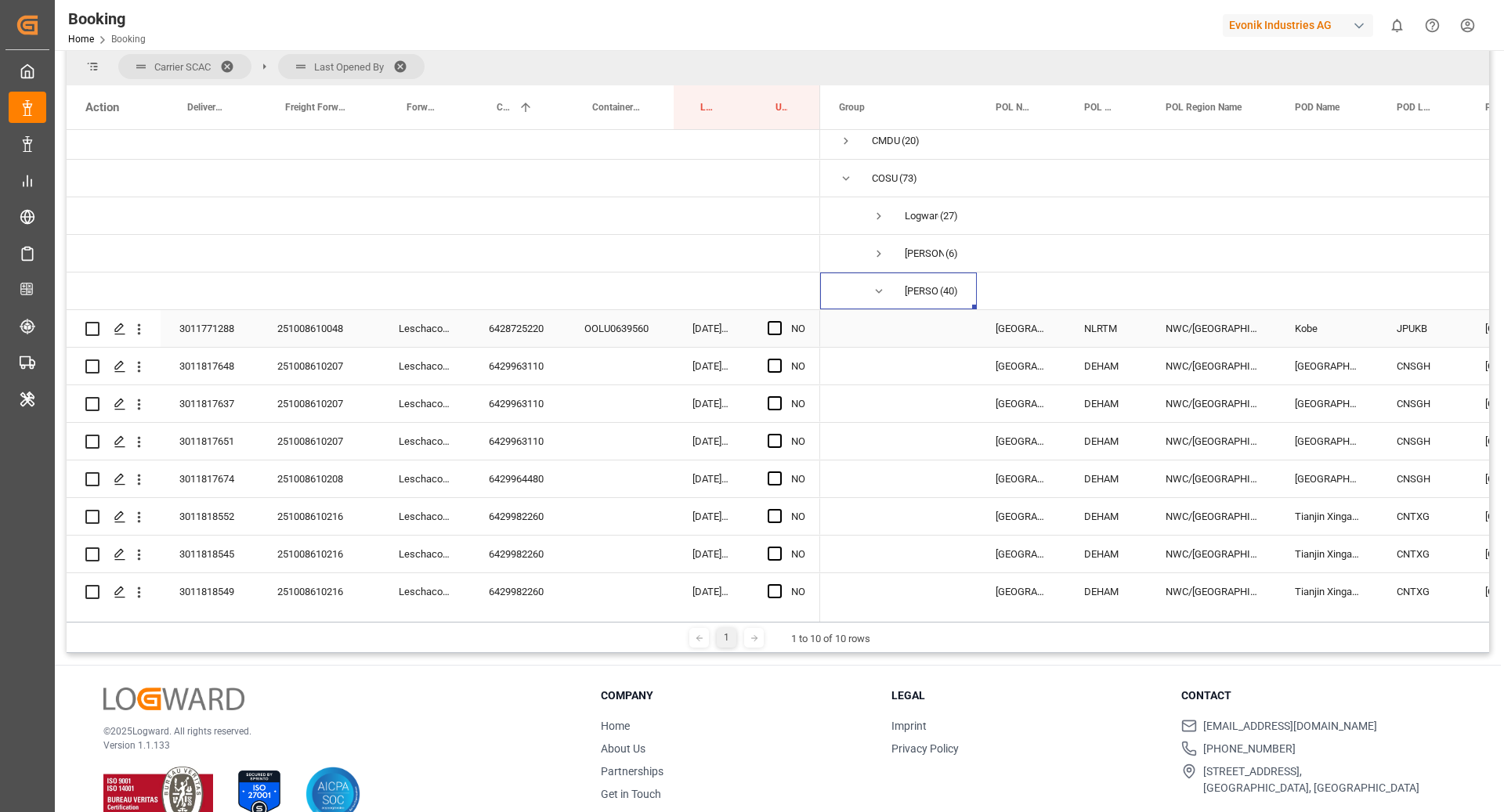
scroll to position [8, 0]
click at [540, 315] on div "6428725220" at bounding box center [518, 328] width 96 height 37
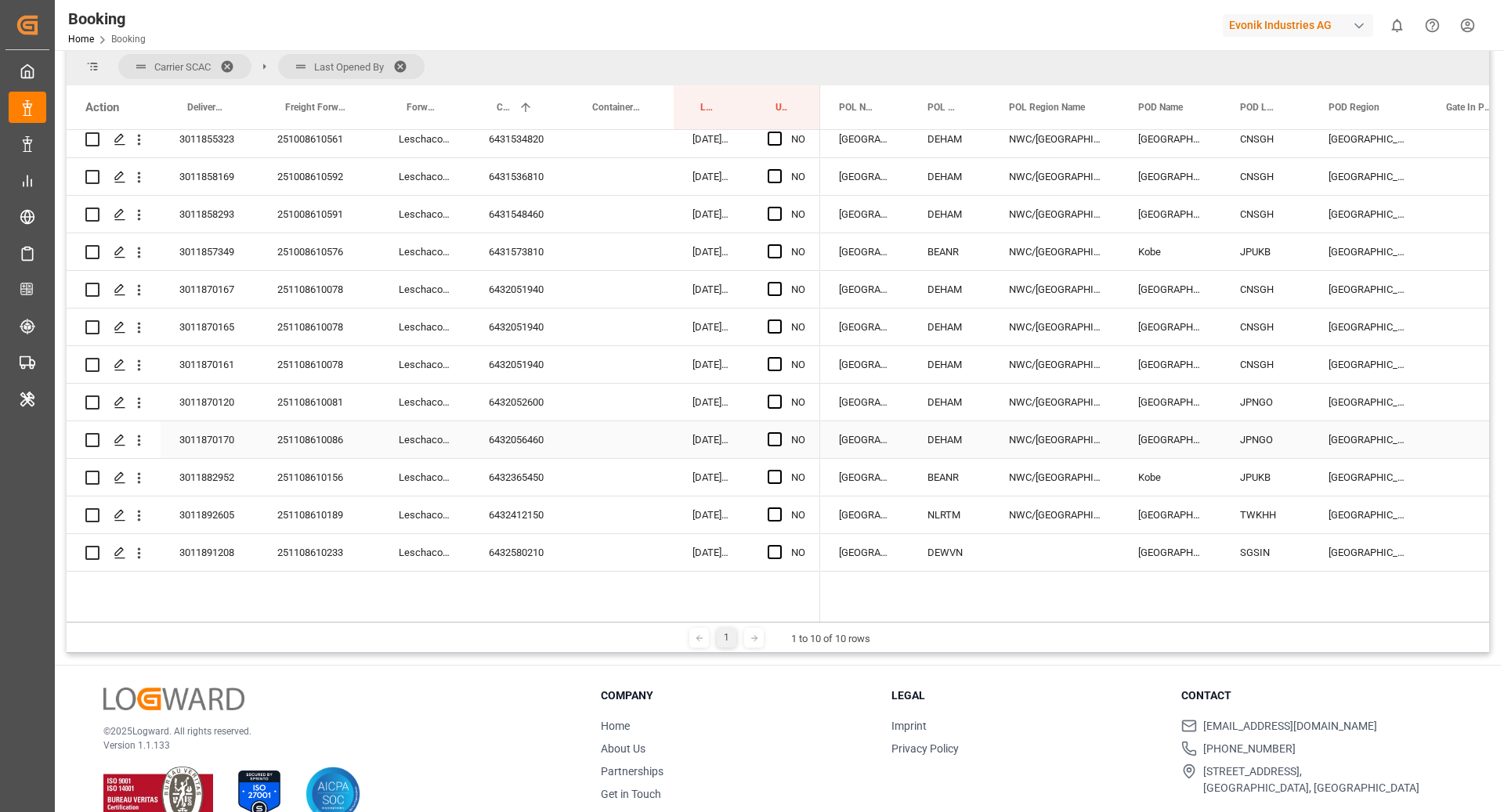
scroll to position [1379, 0]
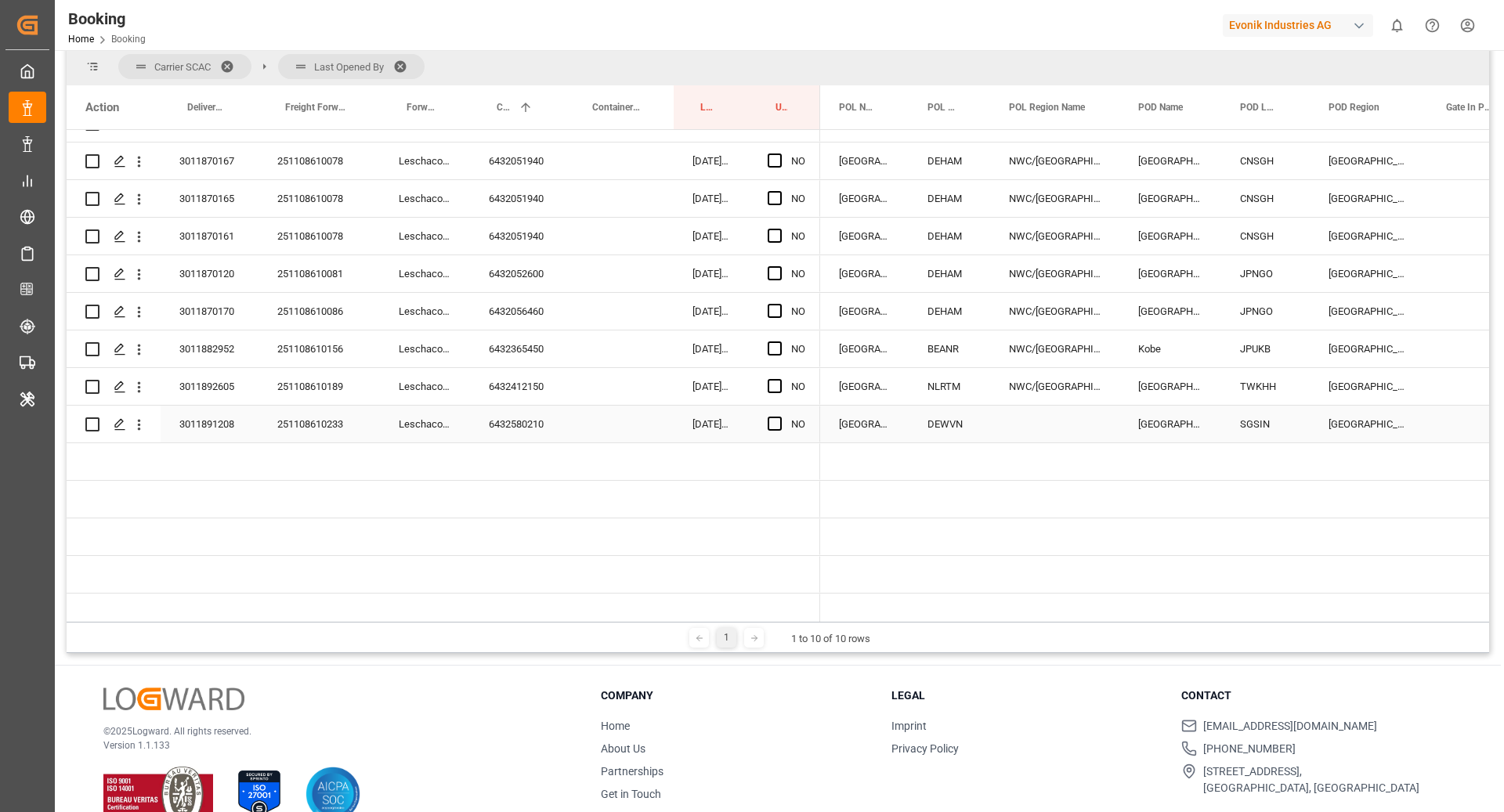
click at [536, 422] on div "6432580210" at bounding box center [518, 424] width 96 height 37
click at [1064, 386] on div "NWC/[GEOGRAPHIC_DATA] [GEOGRAPHIC_DATA] / [GEOGRAPHIC_DATA]" at bounding box center [1055, 386] width 130 height 37
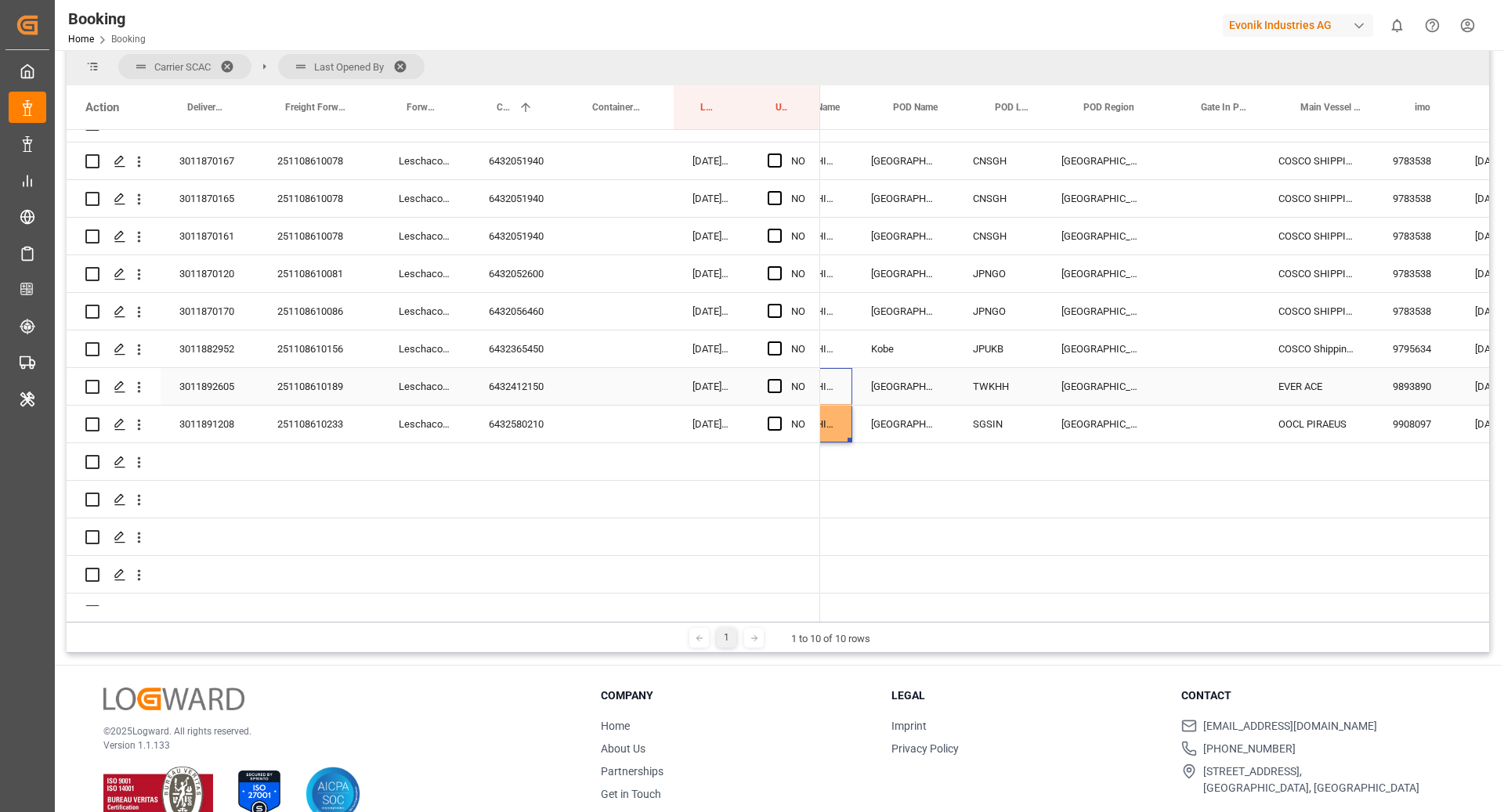
scroll to position [0, 465]
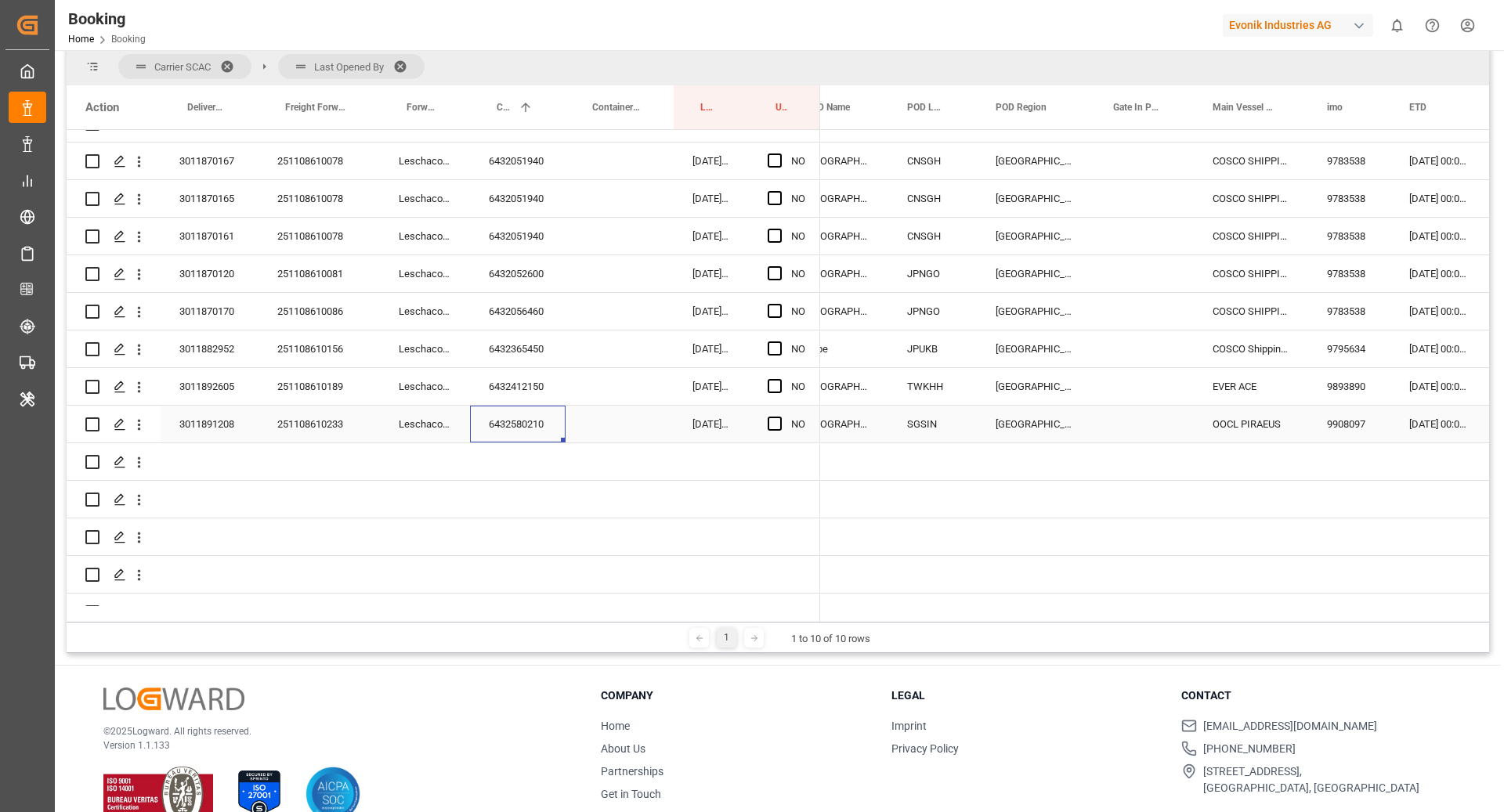
click at [531, 432] on div "6432580210" at bounding box center [518, 424] width 96 height 37
click at [776, 427] on span "Press SPACE to select this row." at bounding box center [774, 424] width 14 height 14
click at [779, 417] on input "Press SPACE to select this row." at bounding box center [779, 417] width 0 height 0
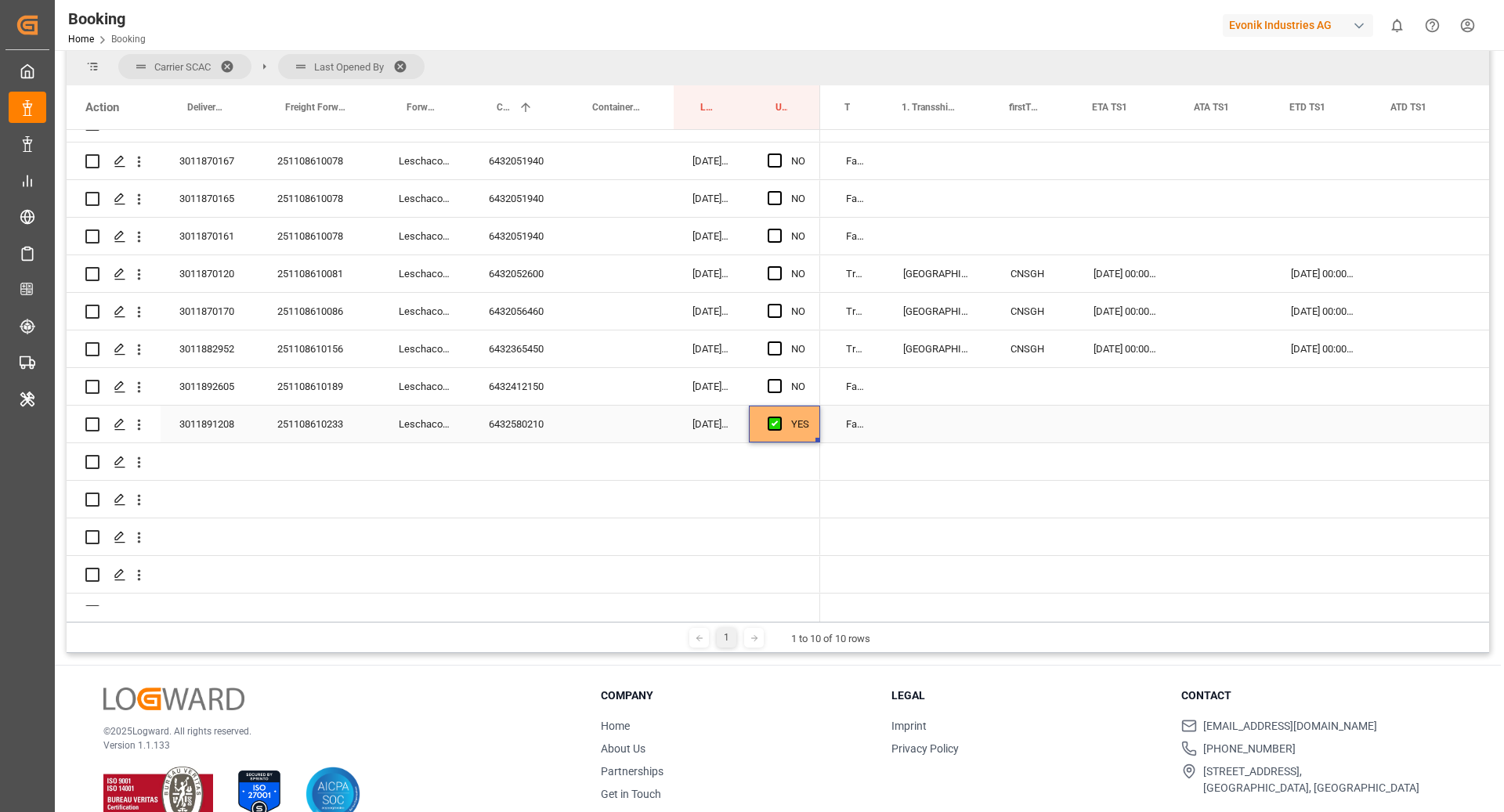
scroll to position [0, 1441]
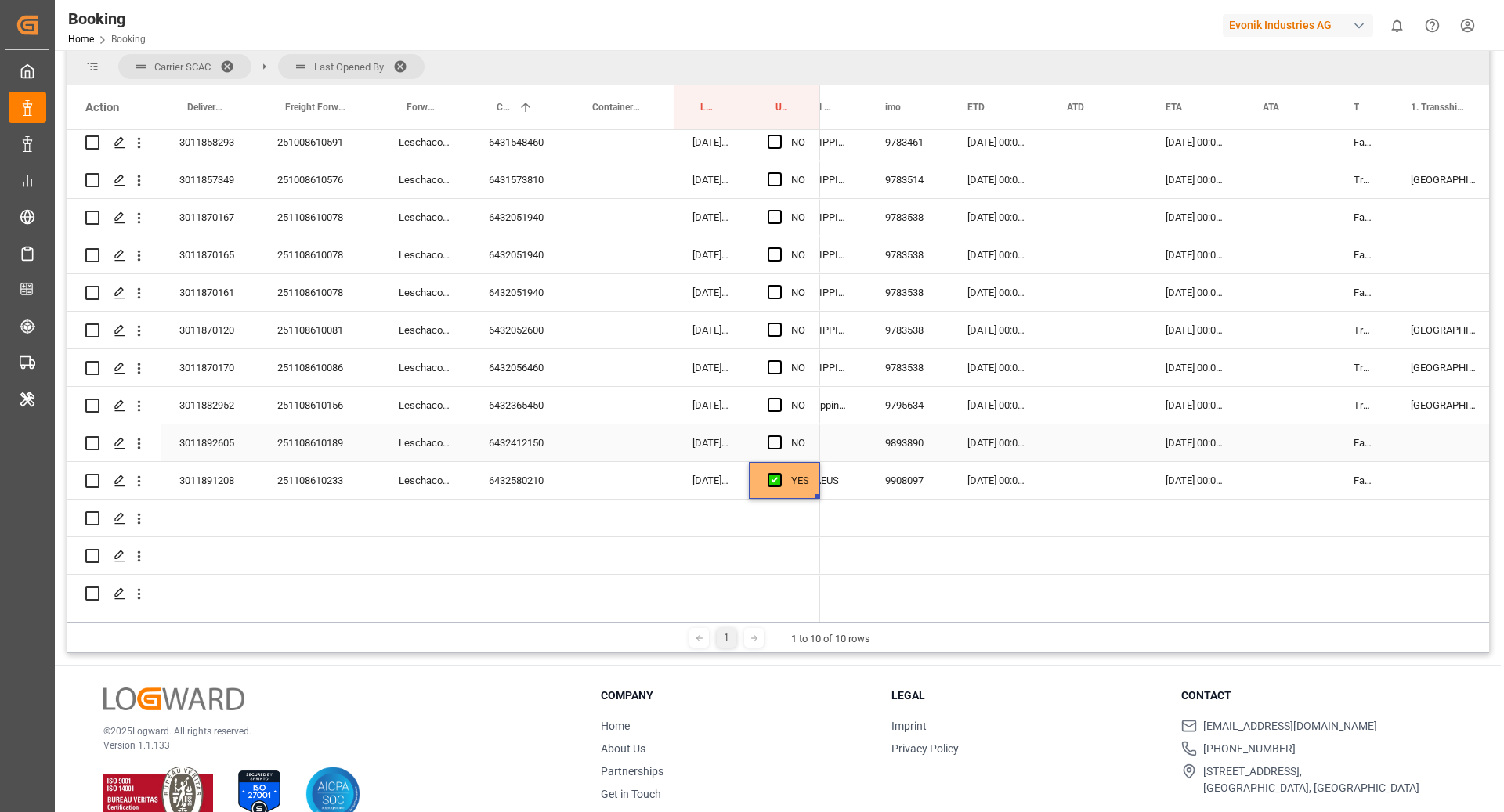
click at [521, 439] on div "6432412150" at bounding box center [518, 443] width 96 height 37
click at [772, 440] on span "Press SPACE to select this row." at bounding box center [774, 443] width 14 height 14
click at [779, 436] on input "Press SPACE to select this row." at bounding box center [779, 436] width 0 height 0
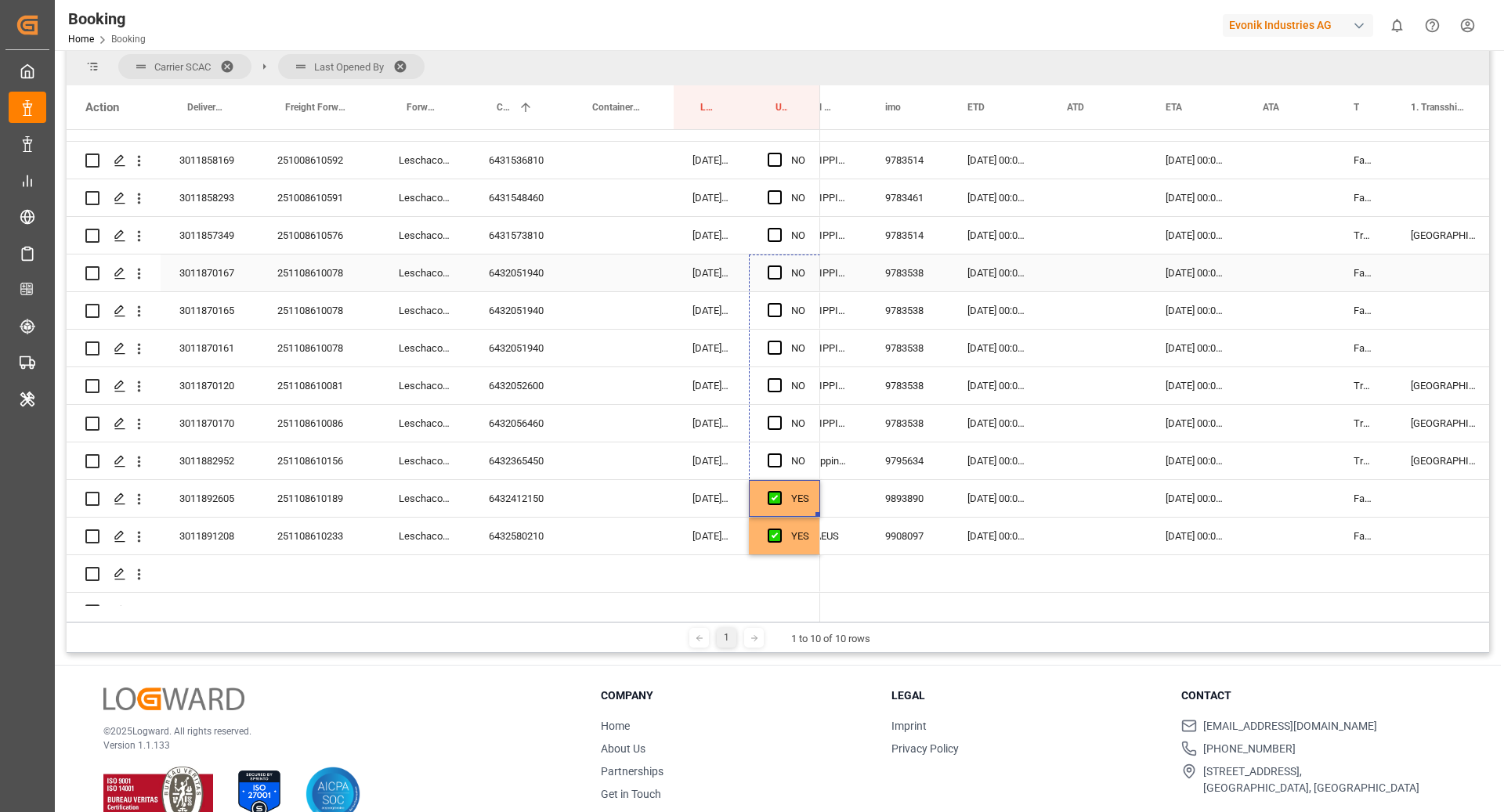
drag, startPoint x: 819, startPoint y: 458, endPoint x: 786, endPoint y: 258, distance: 202.7
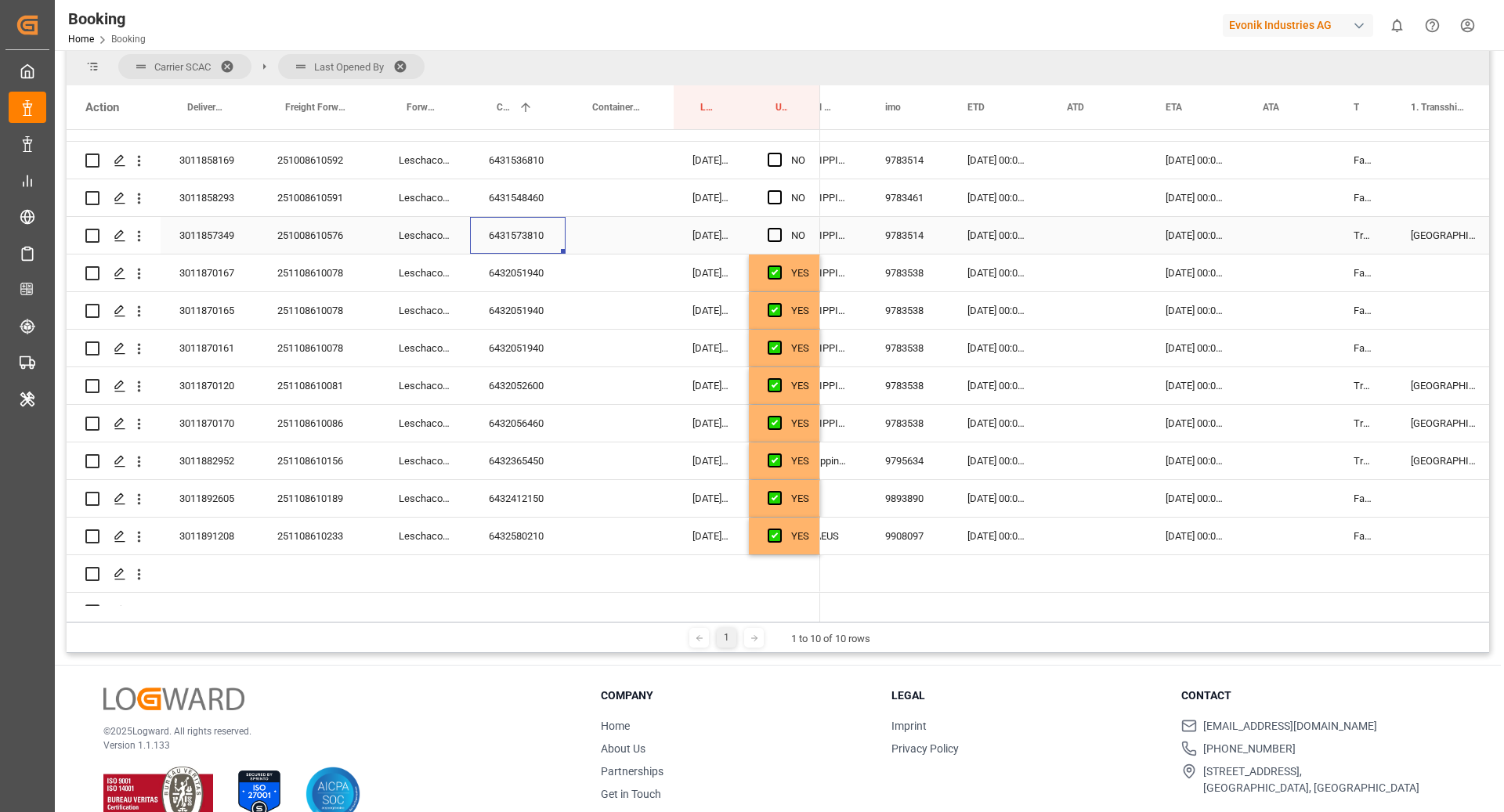
click at [528, 245] on div "6431573810" at bounding box center [518, 234] width 96 height 37
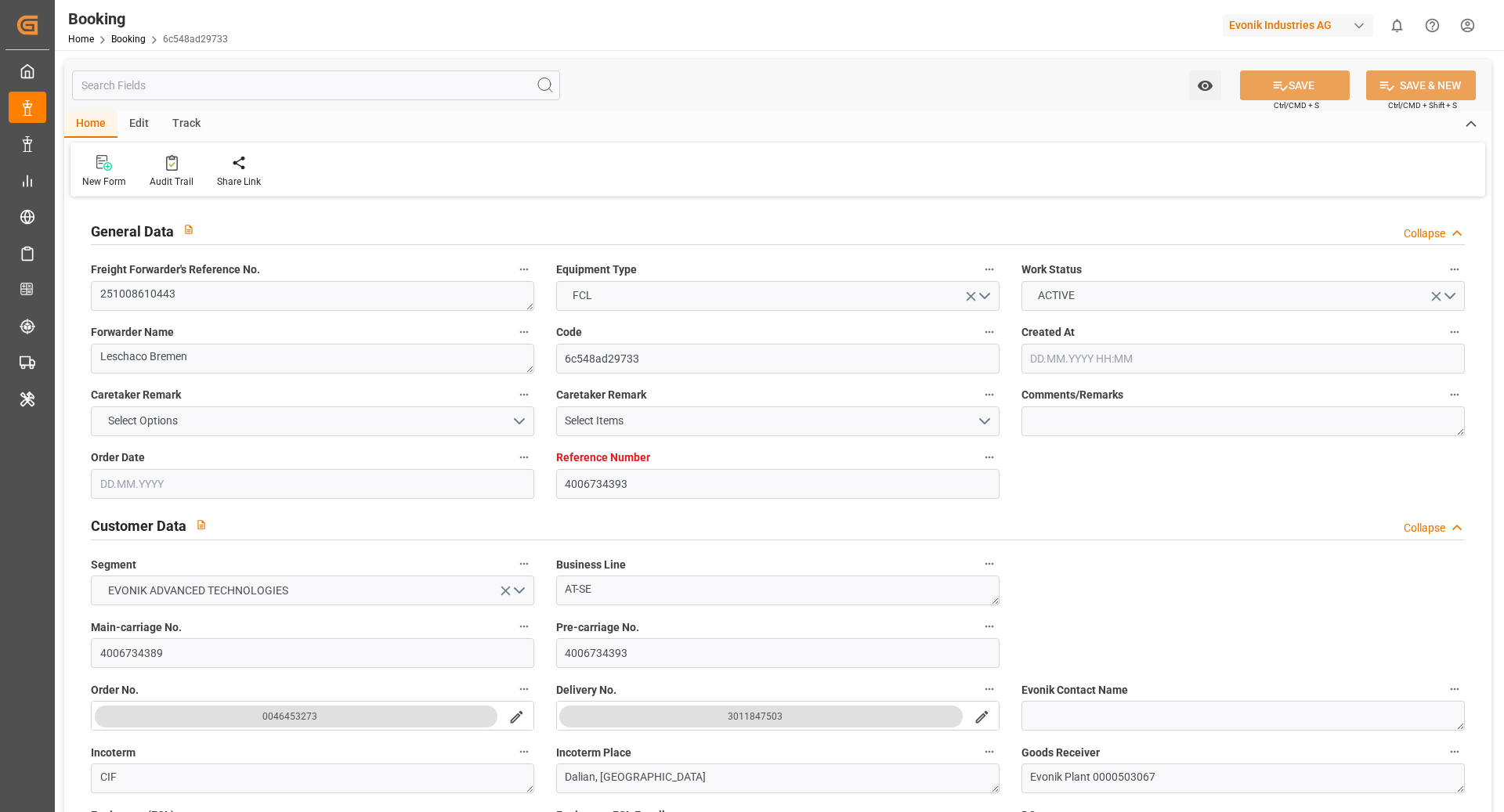
type input "4006734393"
type input "Cosco"
type input "COSCO Shipping Co. Ltd."
type input "DEHAM"
type input "Dalian, Liaoning"
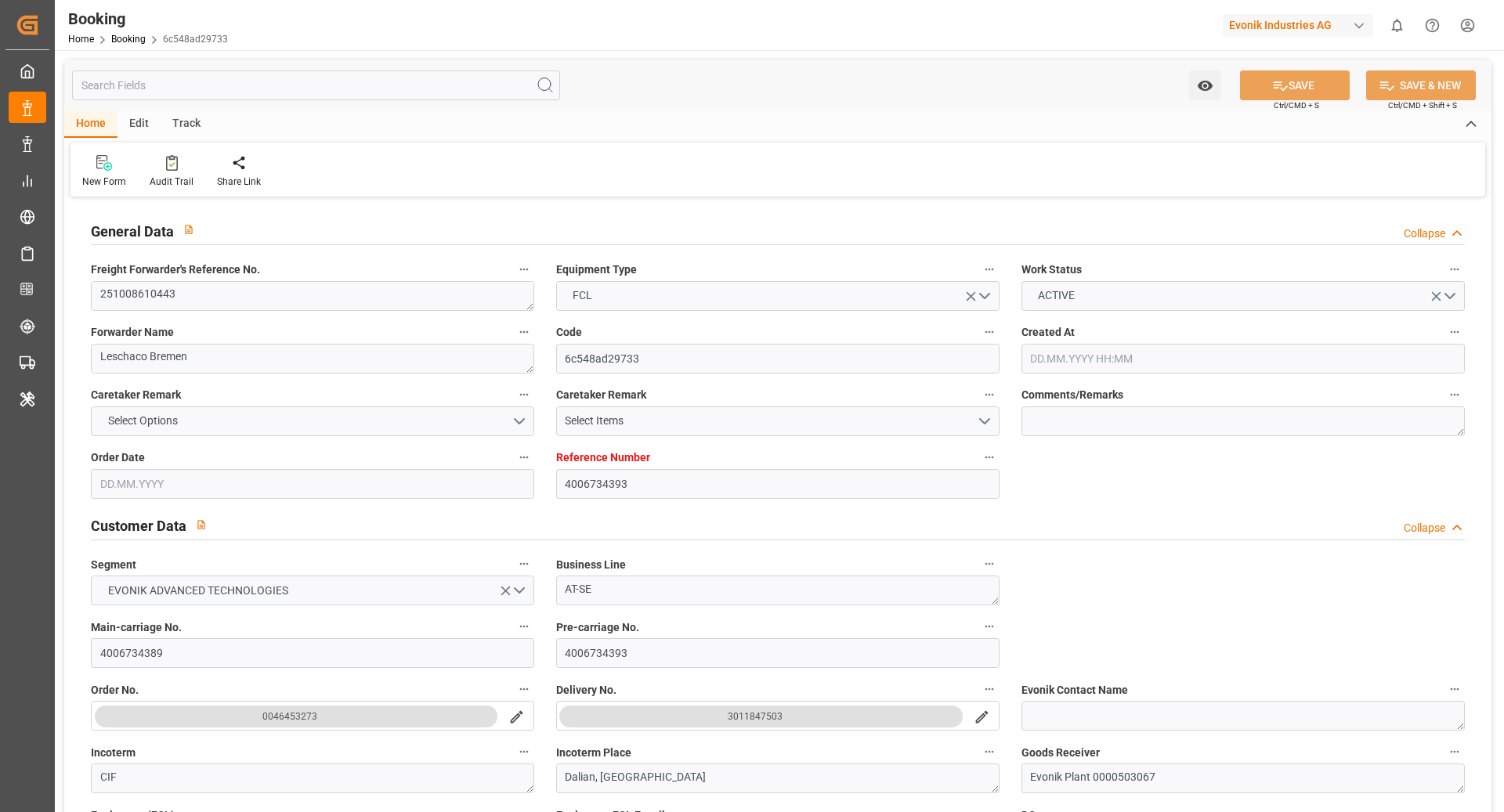
type input "22.09.2025 07:20"
type input "22.09.2025"
type input "03.12.2025"
type input "10.10.2025"
type input "10.10.2025 00:00"
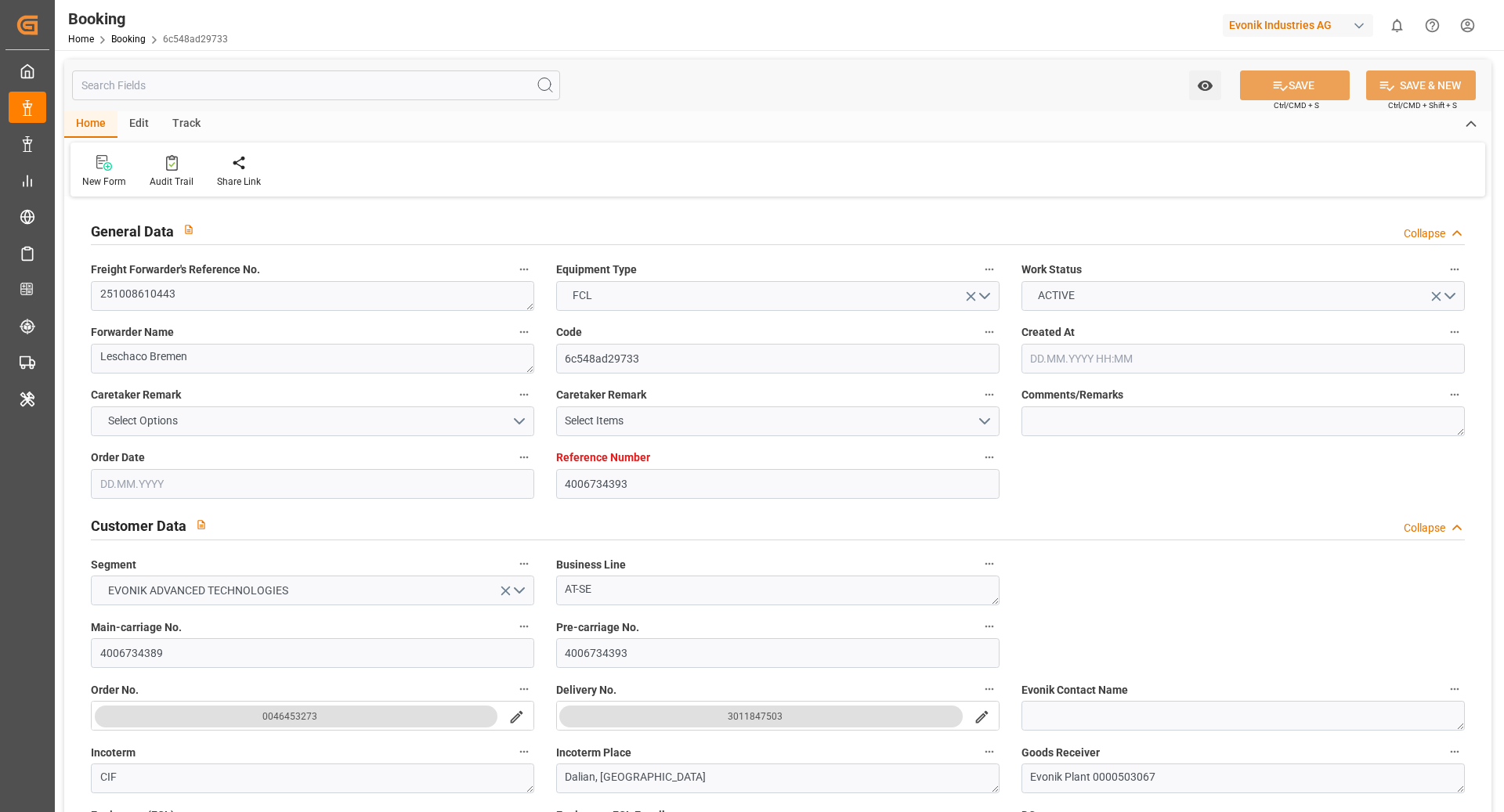
type input "13.10.2025"
type input "25.10.2025 00:00"
type input "01.12.2025 00:00"
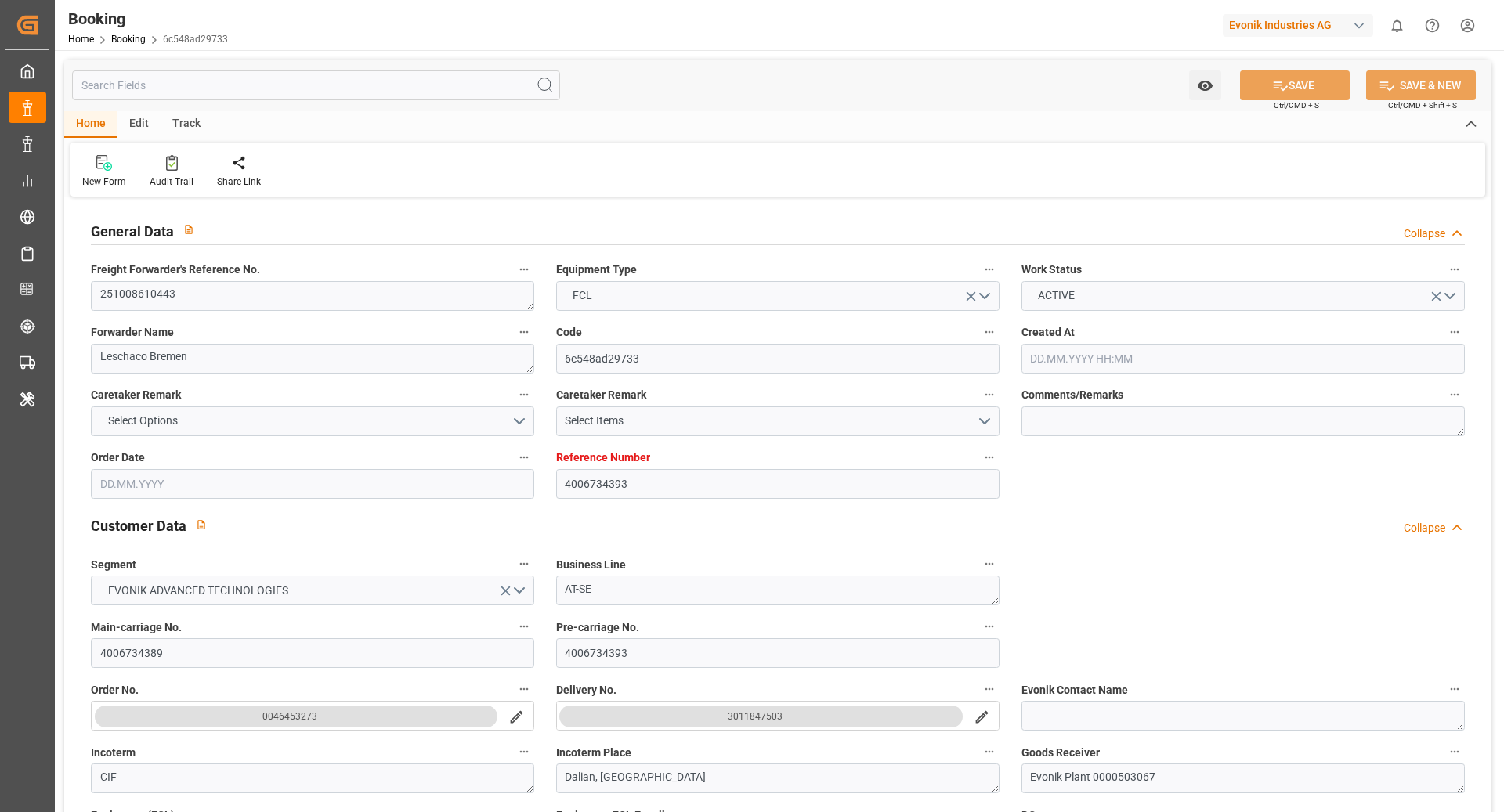
type input "13.10.2025 12:24"
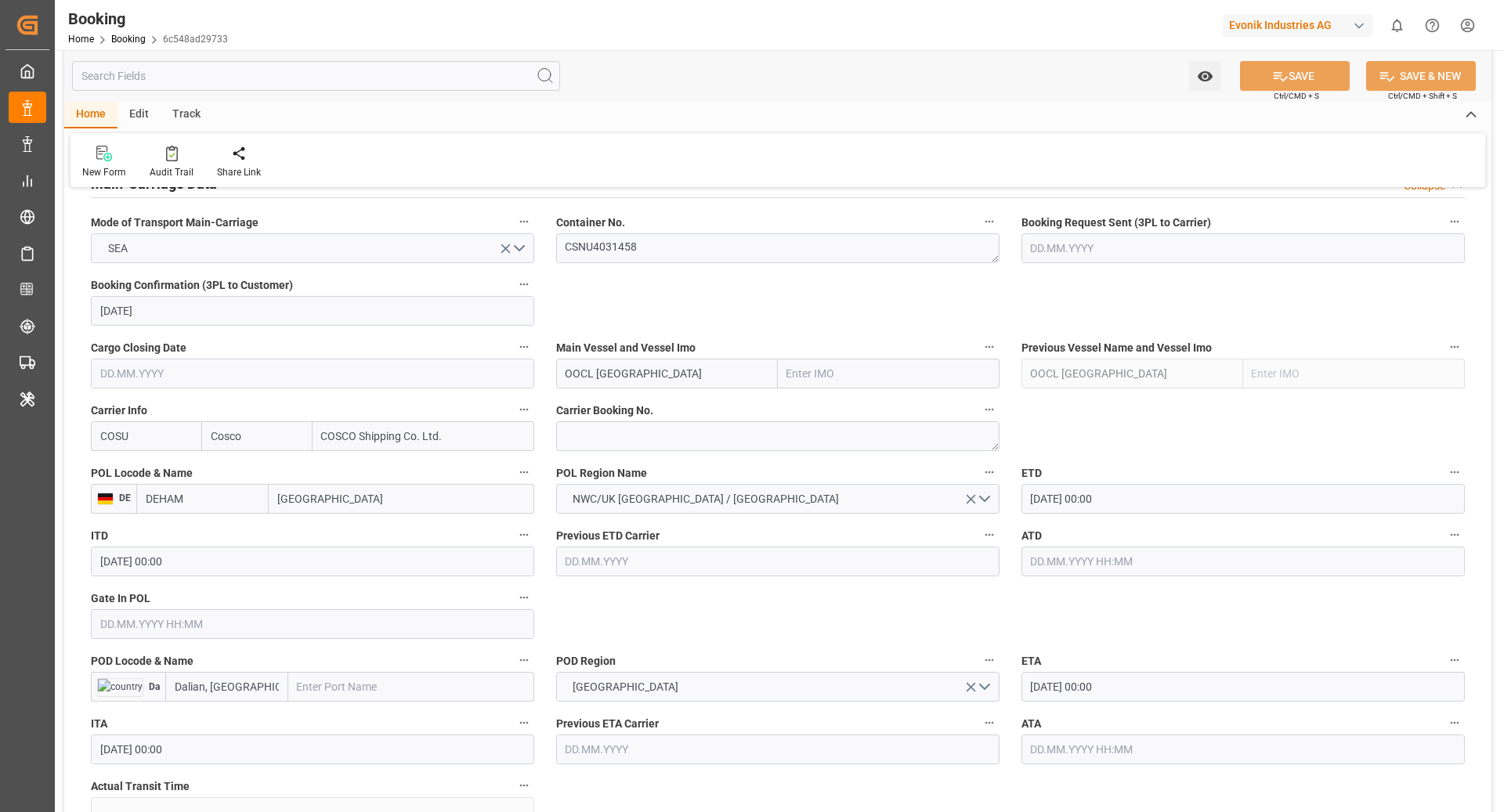
scroll to position [997, 0]
click at [237, 688] on input "Dalian, Liaoning" at bounding box center [227, 684] width 123 height 30
click at [264, 684] on input "Dalian, Liaoning" at bounding box center [227, 684] width 123 height 30
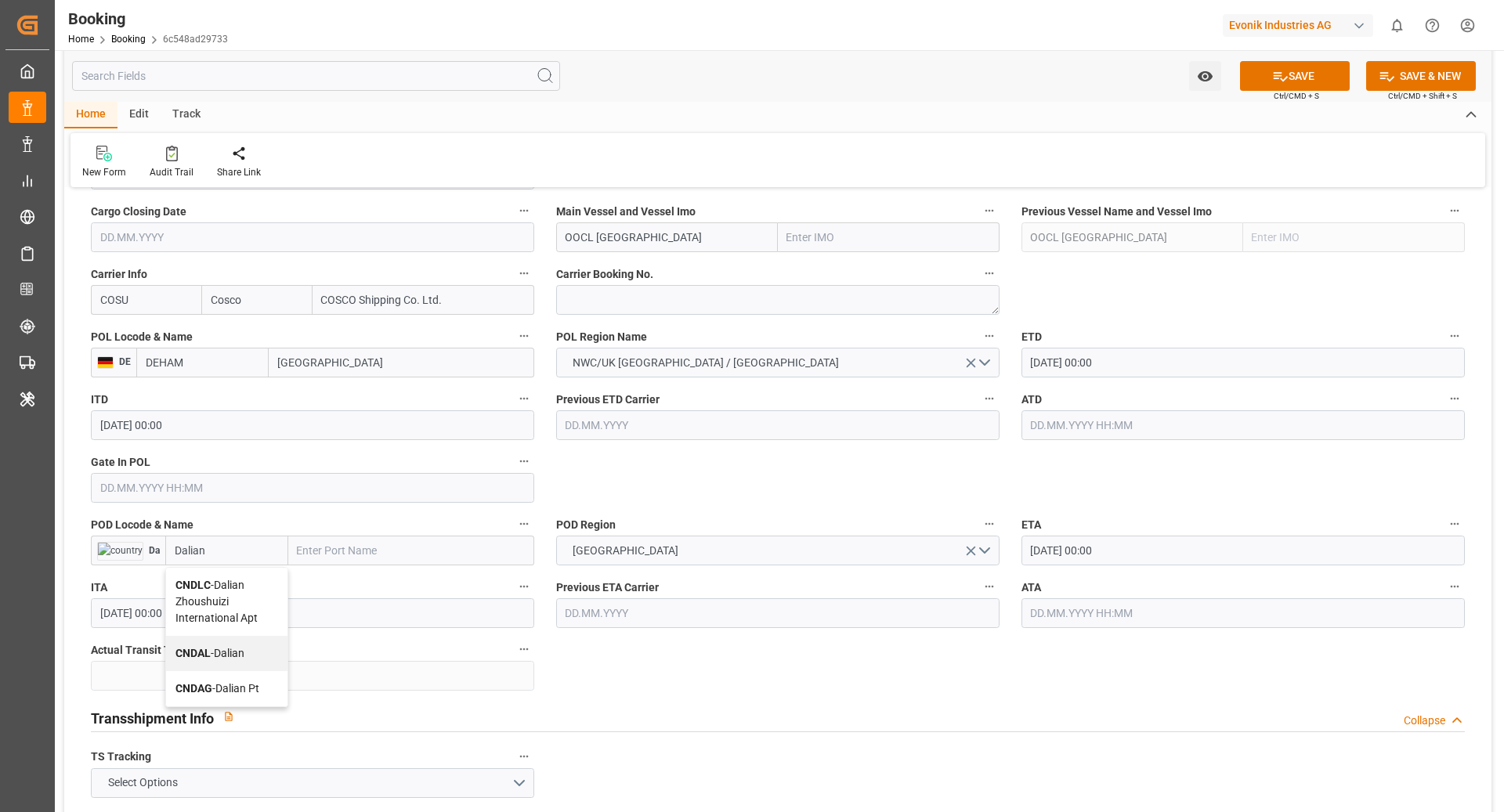
scroll to position [1141, 0]
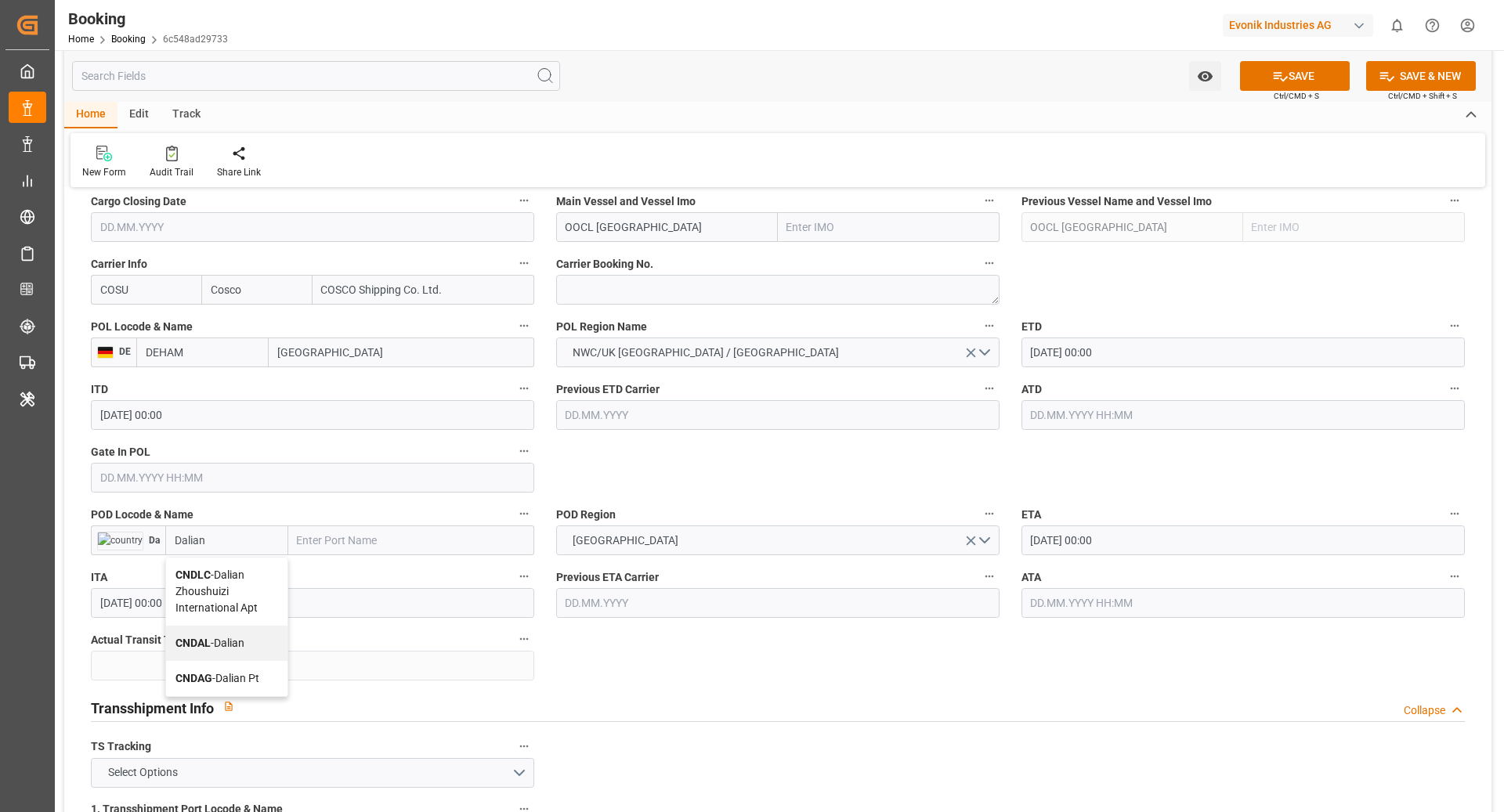
click at [217, 672] on span "CNDAG - Dalian Pt" at bounding box center [218, 678] width 84 height 13
type input "CNDAG"
type input "Dalian Pt"
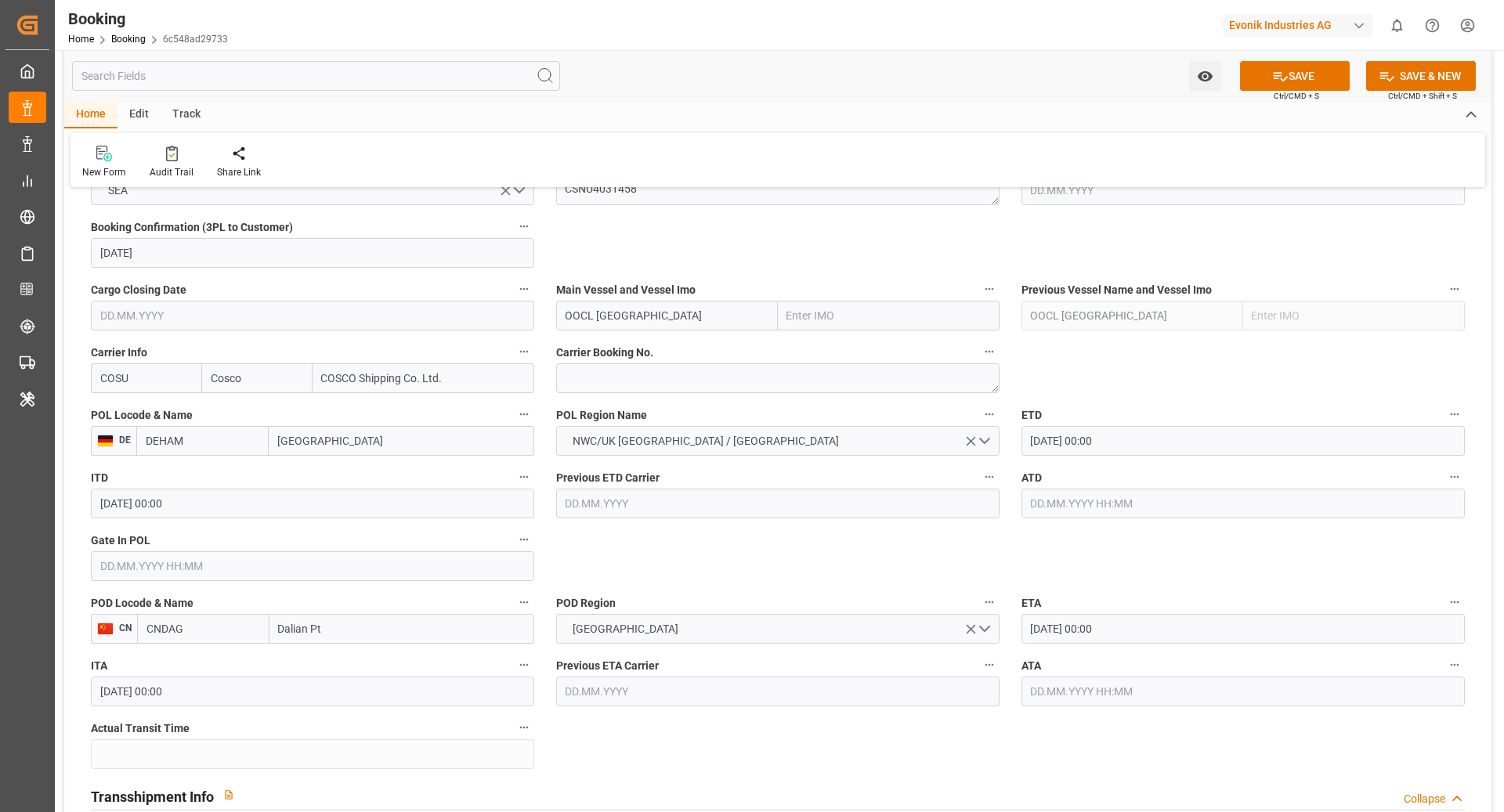
scroll to position [1018, 0]
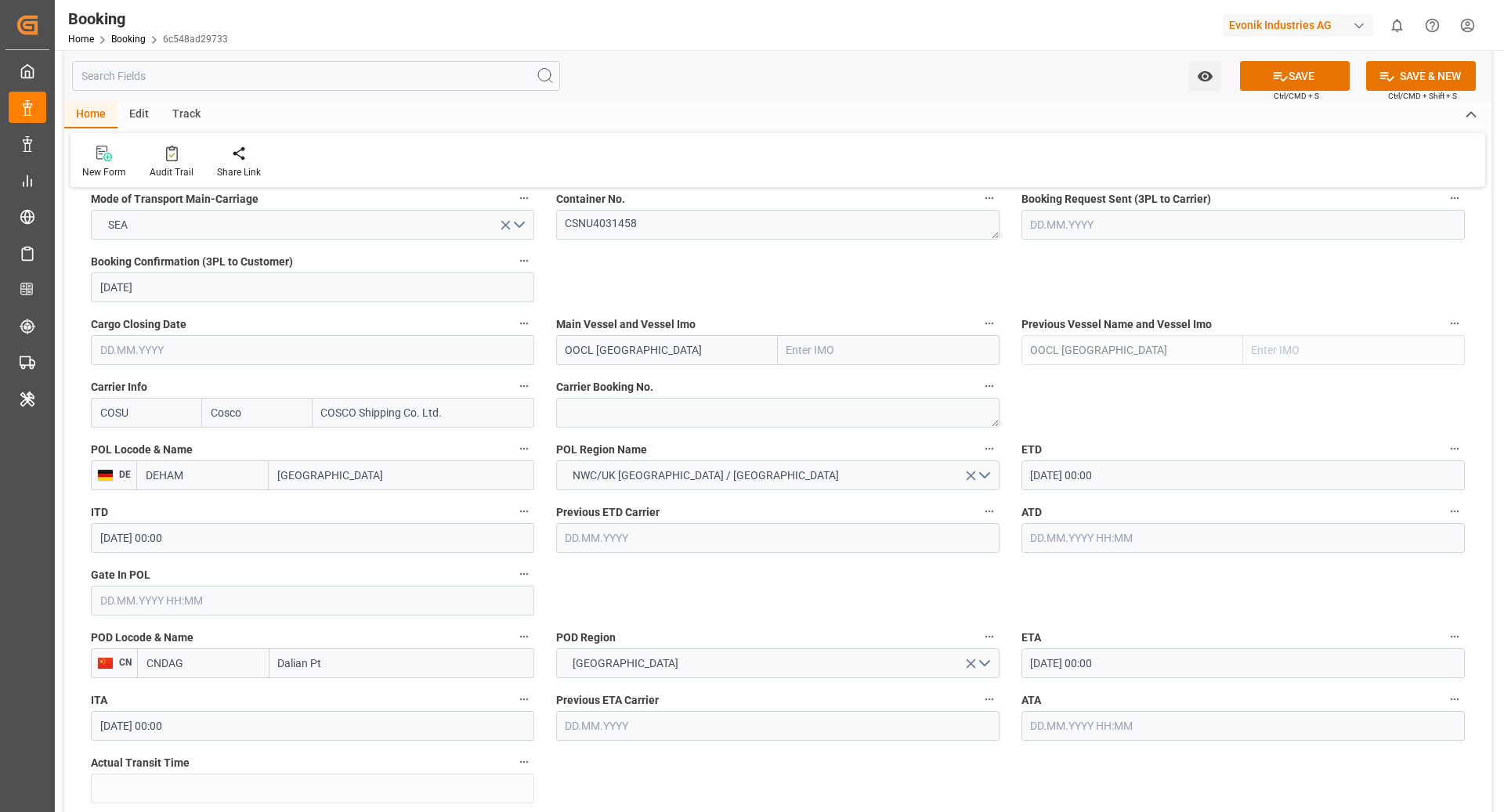
type input "CNDAG"
click at [684, 353] on input "OOCL DENMARK" at bounding box center [667, 350] width 222 height 30
type input "OOCL DENMARK"
click at [628, 378] on b "OOCL DENMARK" at bounding box center [636, 384] width 138 height 13
type input "9922548"
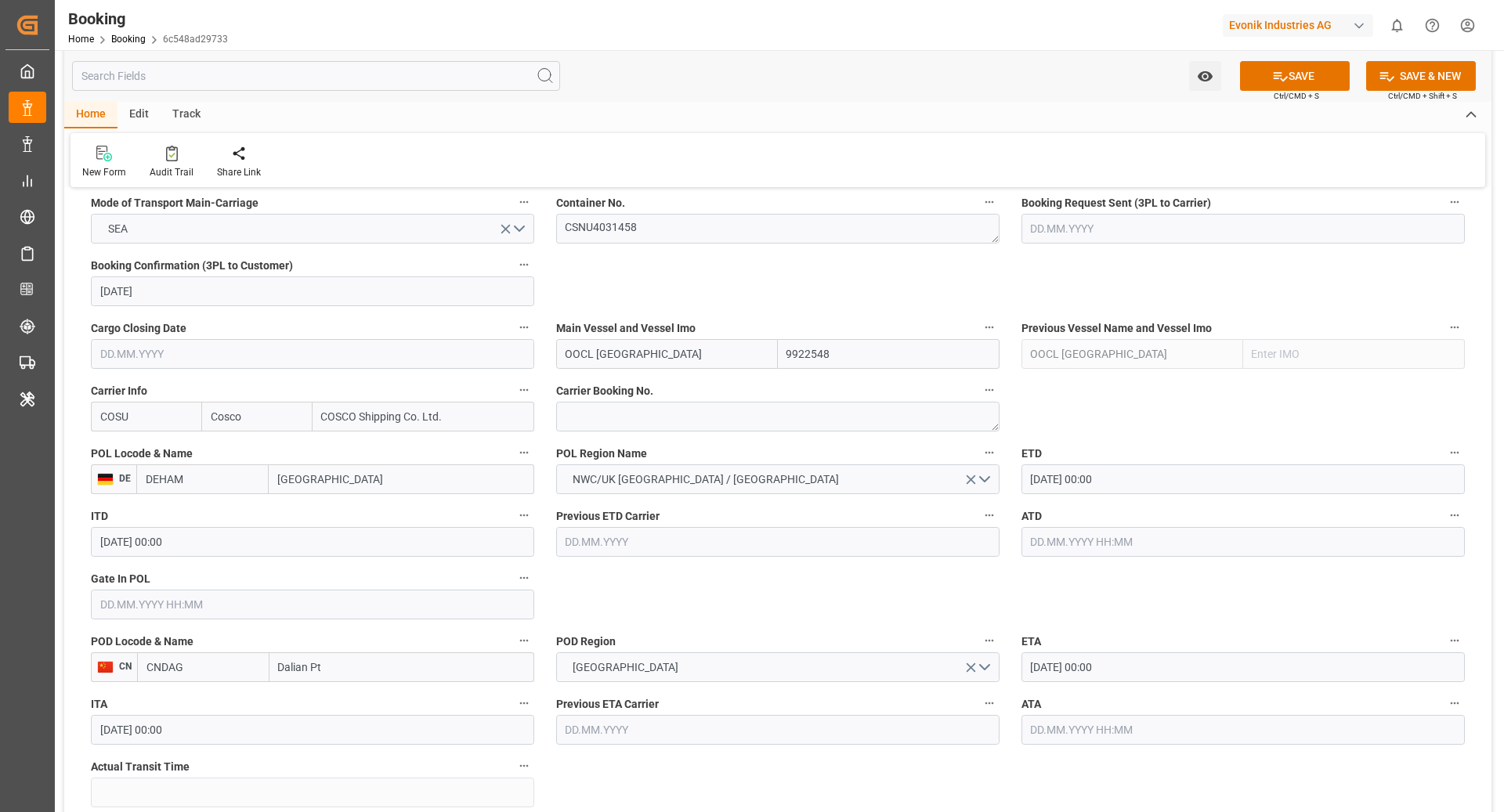
scroll to position [1014, 0]
type input "OOCL DENMARK"
click at [623, 425] on textarea at bounding box center [777, 418] width 443 height 30
paste textarea "6431159050"
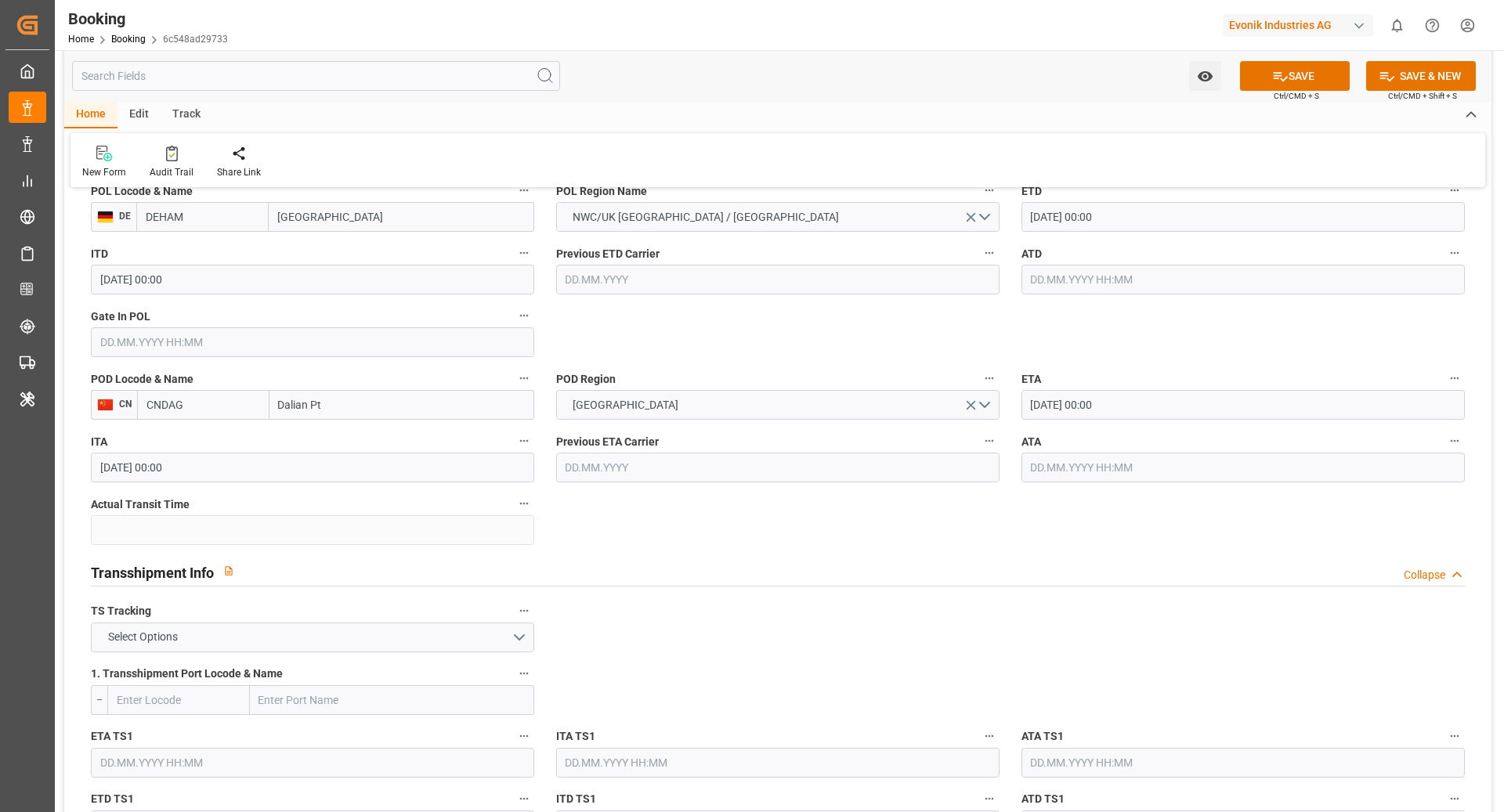
scroll to position [1363, 0]
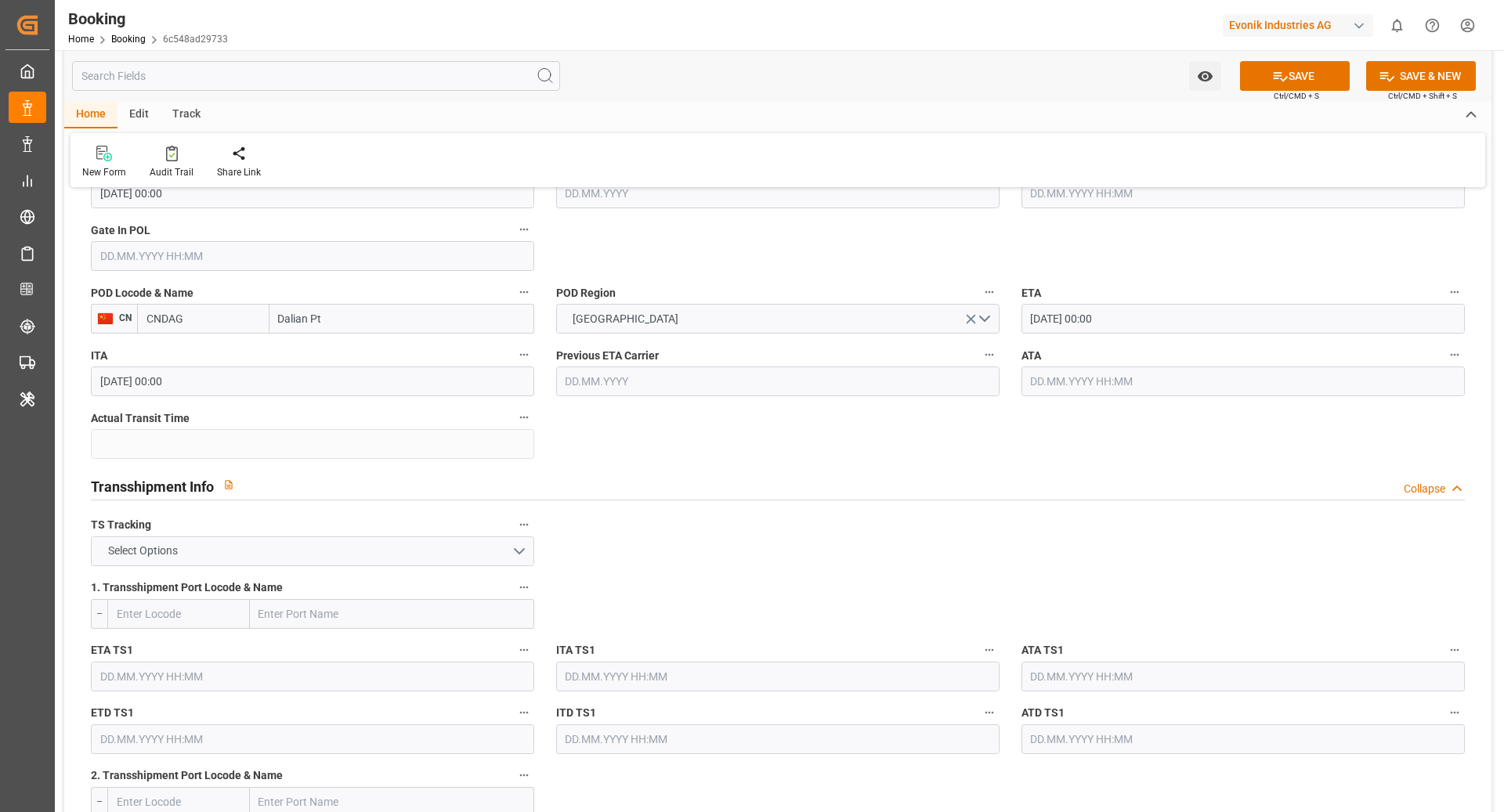
type textarea "6431159050"
click at [387, 545] on button "Select Options" at bounding box center [312, 552] width 443 height 30
click at [336, 595] on div "FALSE" at bounding box center [312, 588] width 442 height 33
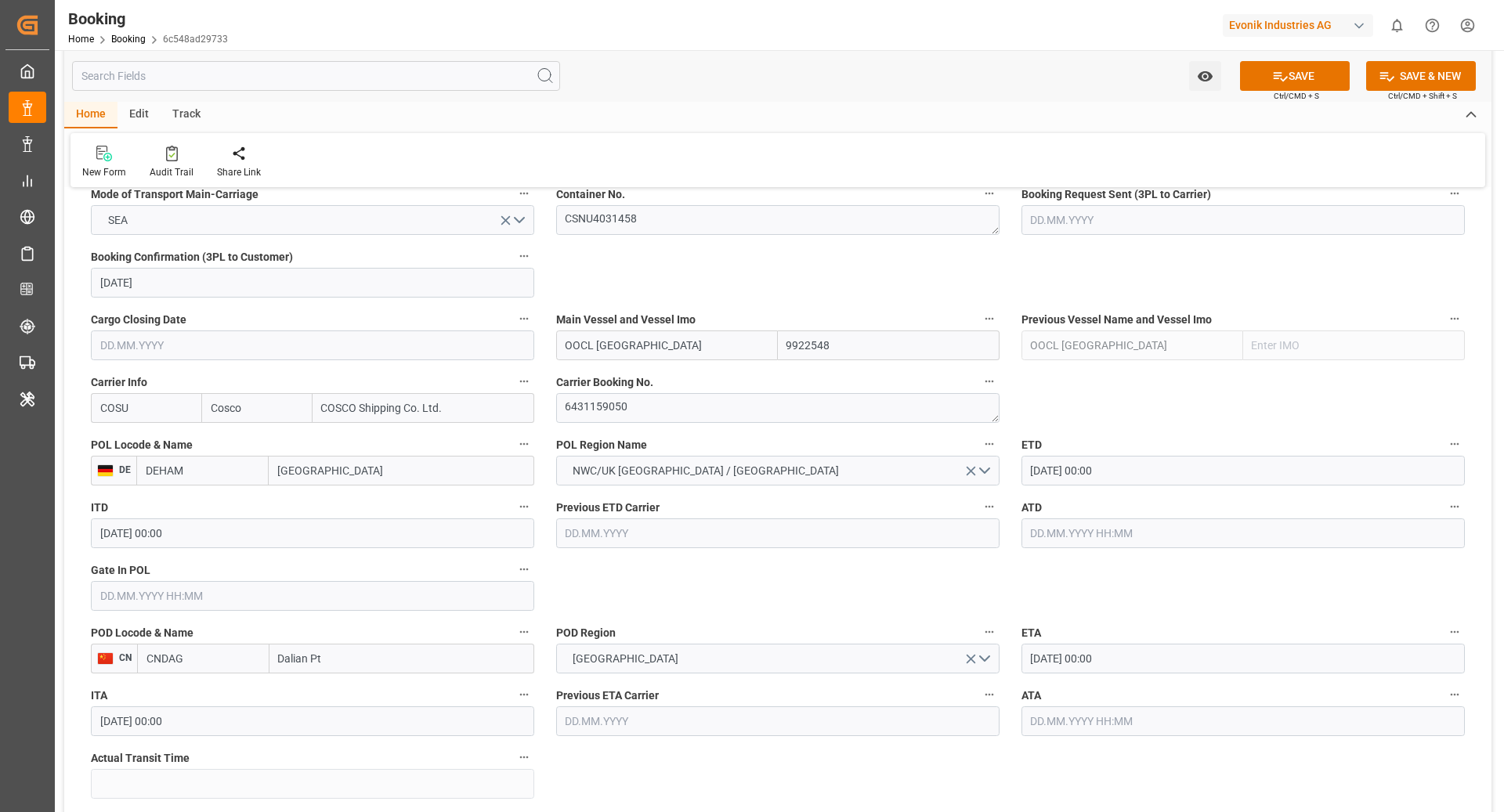
scroll to position [1000, 0]
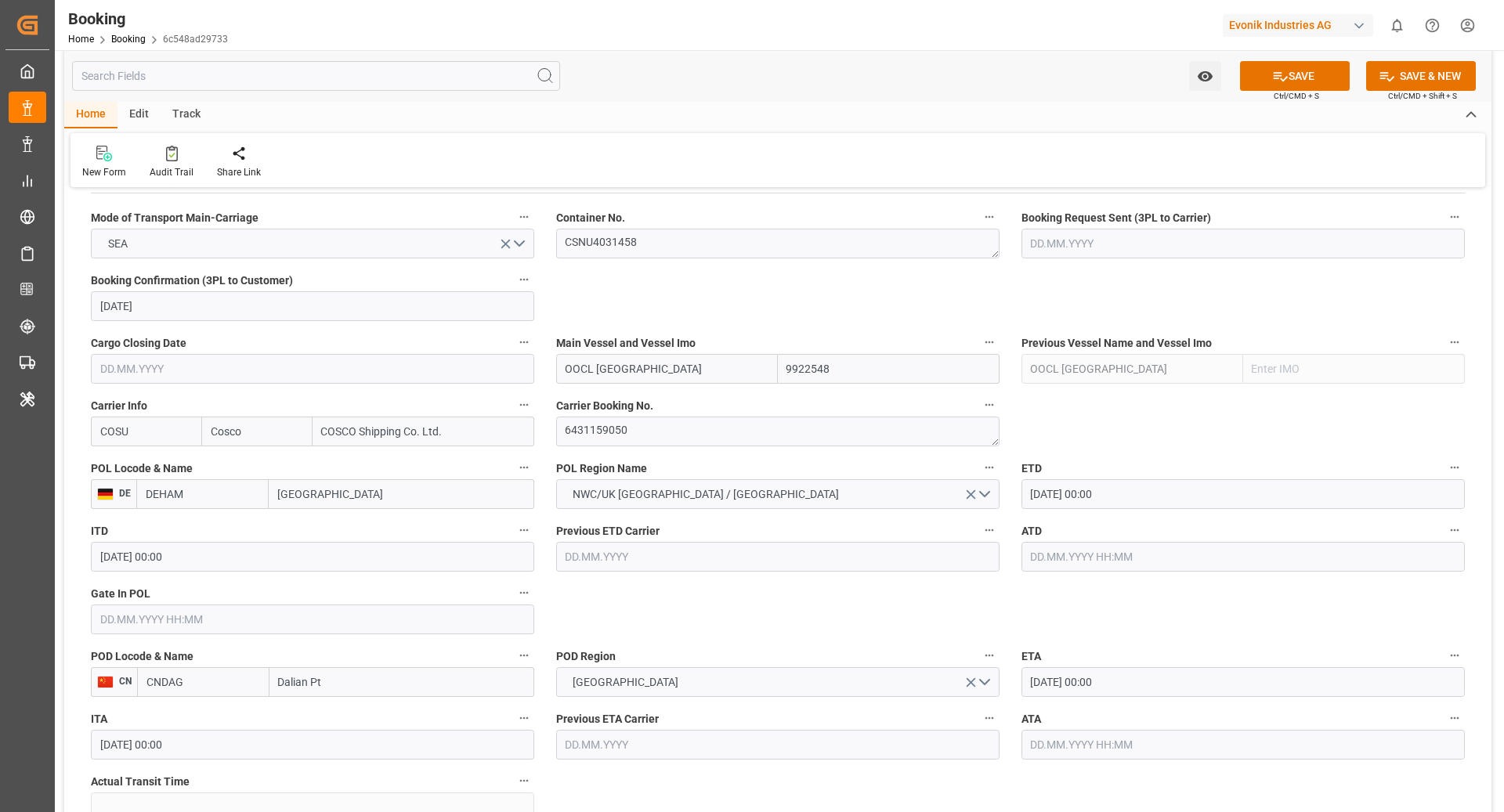
click at [847, 365] on input "9922548" at bounding box center [889, 369] width 222 height 30
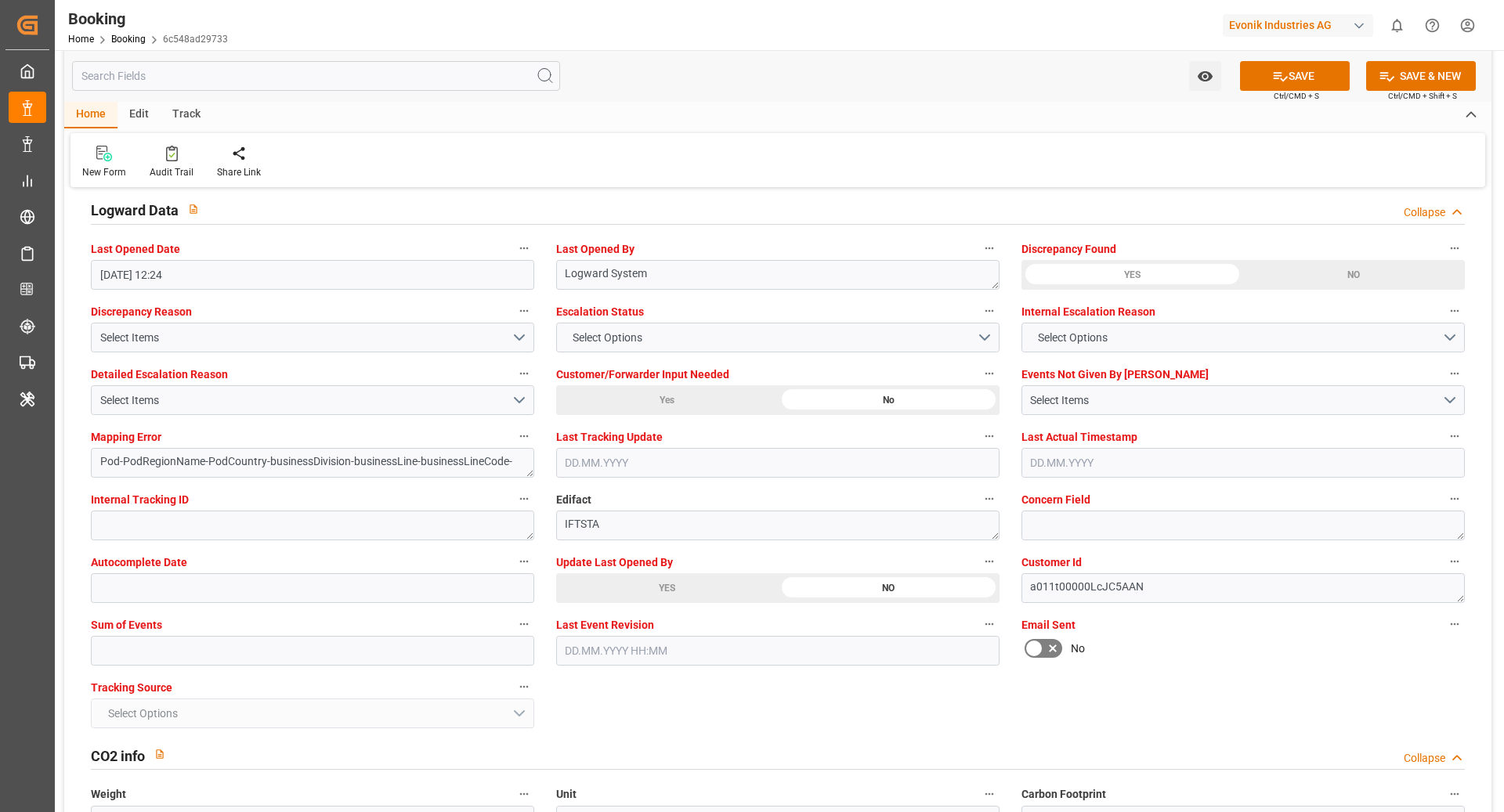
scroll to position [2873, 0]
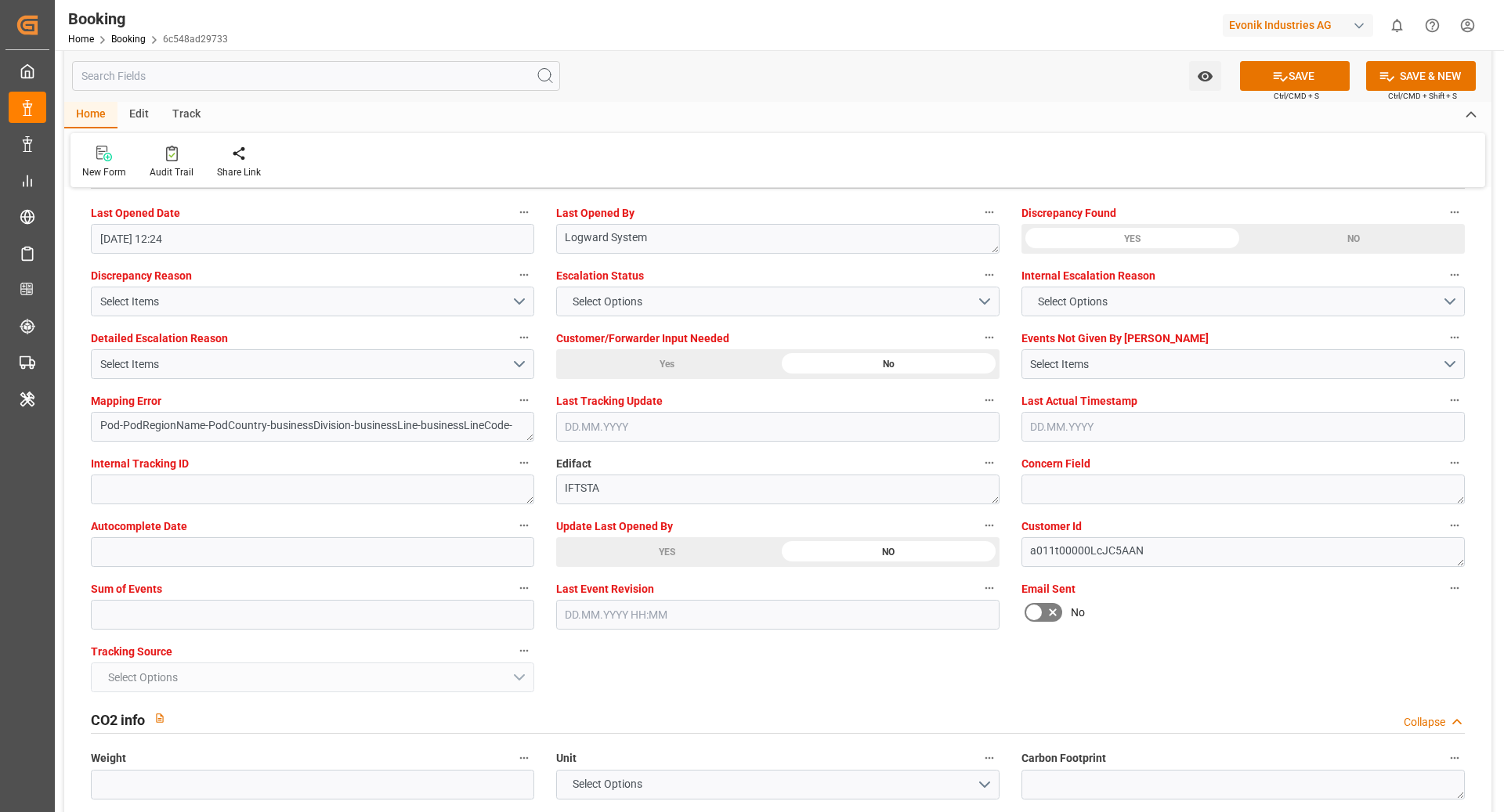
click at [279, 595] on label "Sum of Events" at bounding box center [312, 589] width 443 height 22
click at [514, 595] on button "Sum of Events" at bounding box center [524, 588] width 20 height 20
click at [234, 612] on div at bounding box center [752, 406] width 1504 height 812
click at [191, 619] on input "text" at bounding box center [312, 614] width 443 height 30
type input "0"
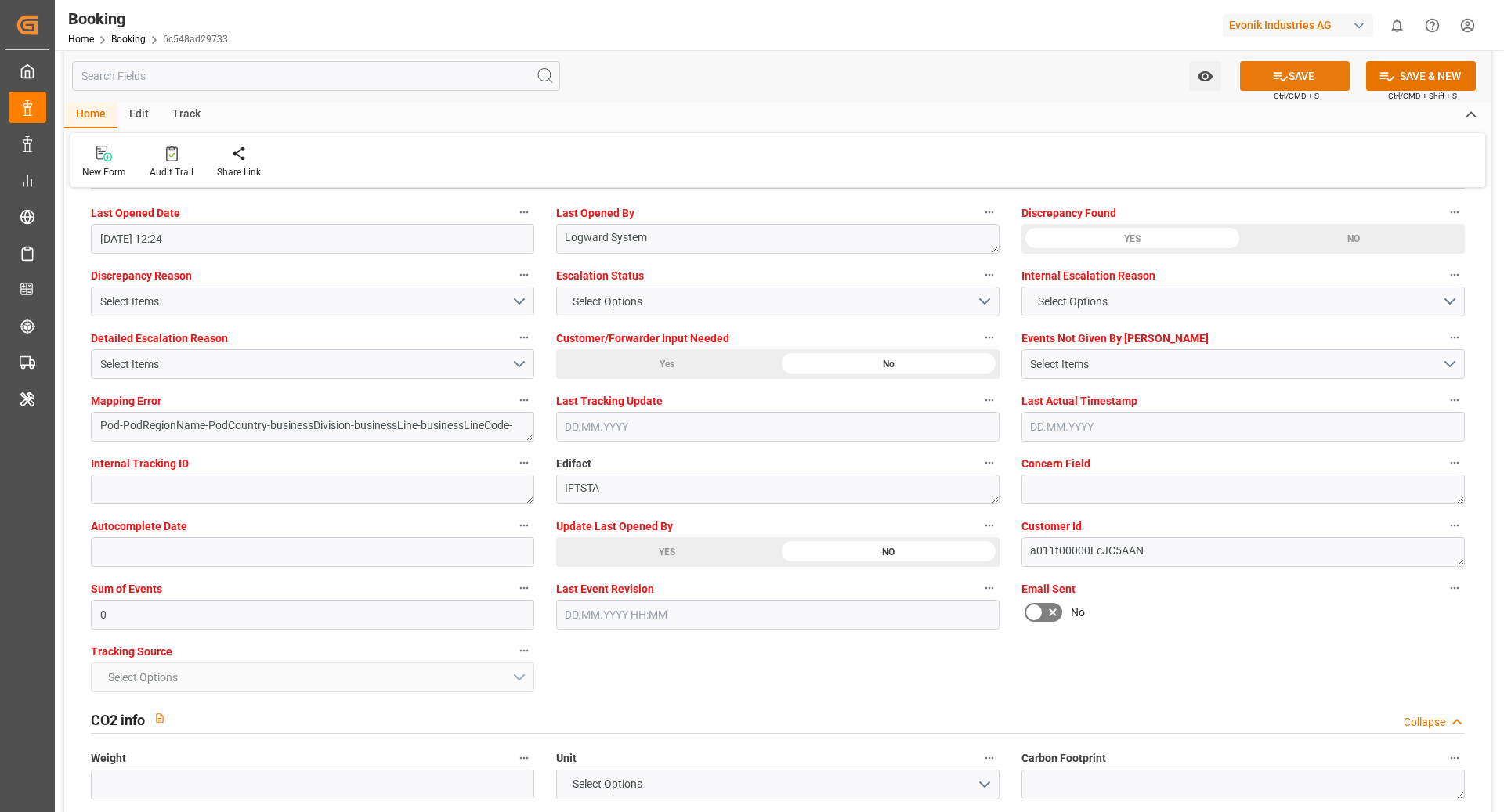
click at [1282, 82] on icon at bounding box center [1280, 76] width 16 height 16
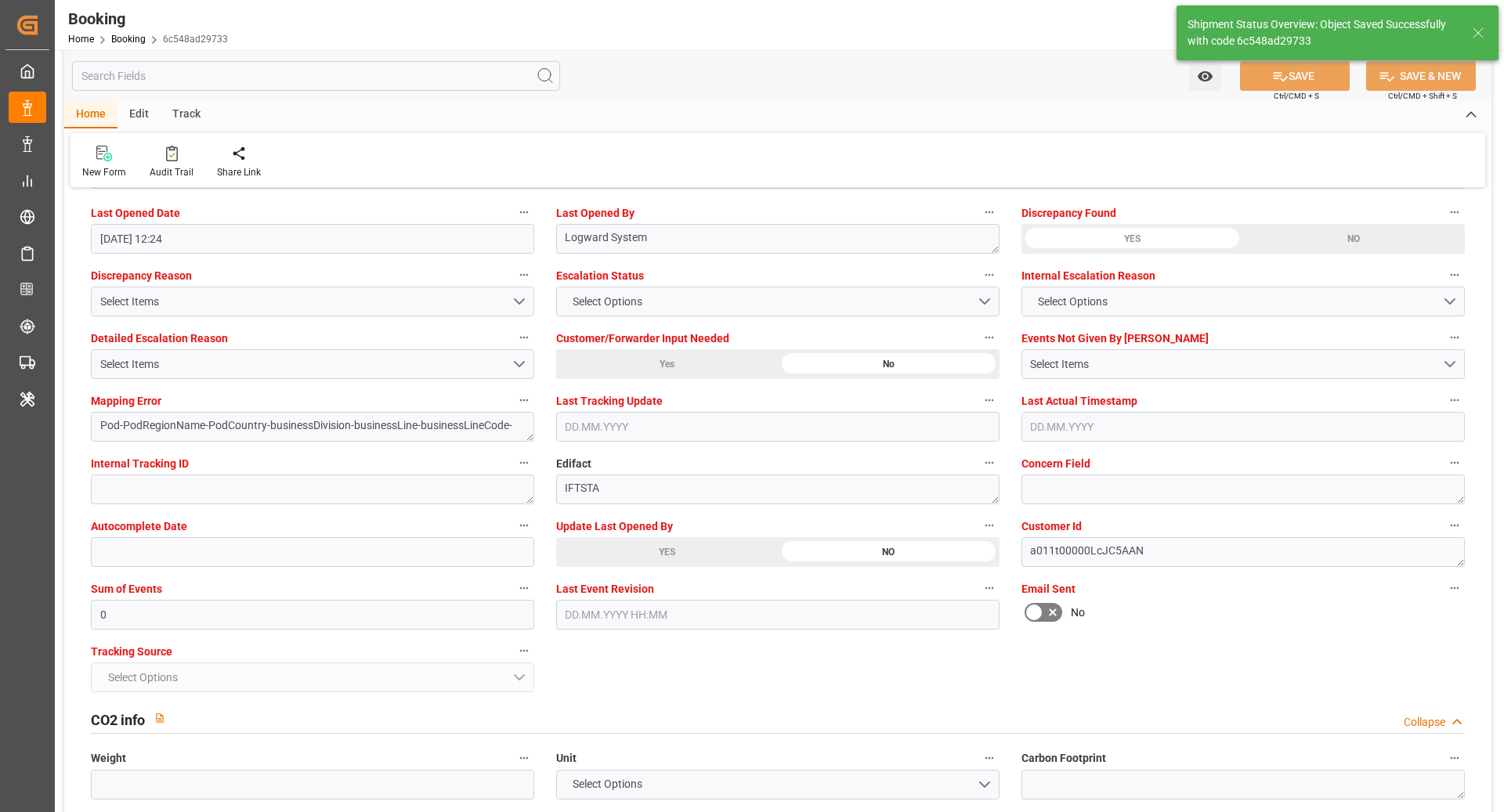
type textarea "NWC/UK North West Continent / UK_CNDAG_COSU_AT-SE"
type textarea "[PERSON_NAME]"
type textarea "Pod-PodRegionName-businessDivision-businessLine-"
type input "OOCL DENMARK"
type input "14.10.2025 09:42"
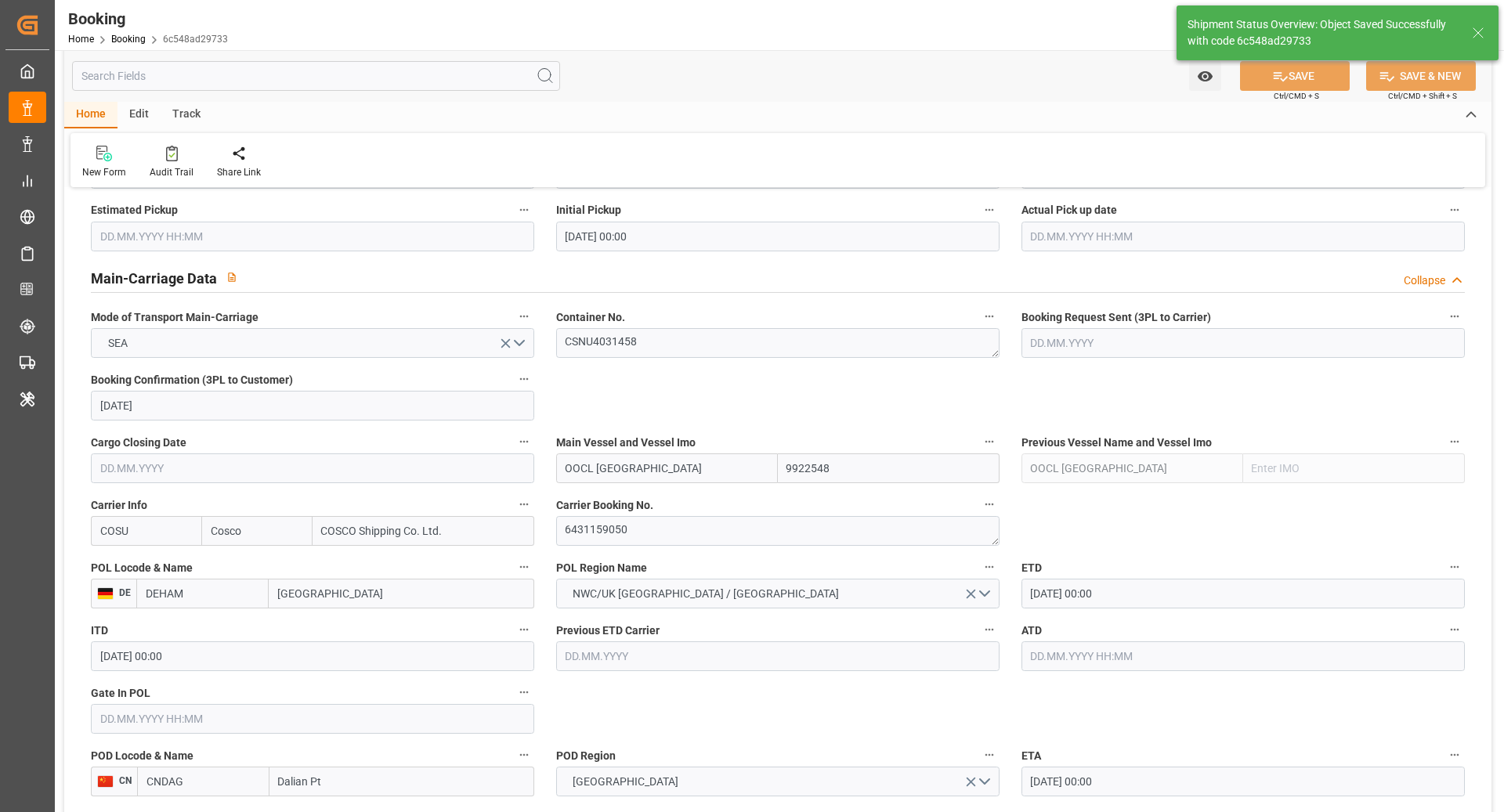
scroll to position [862, 0]
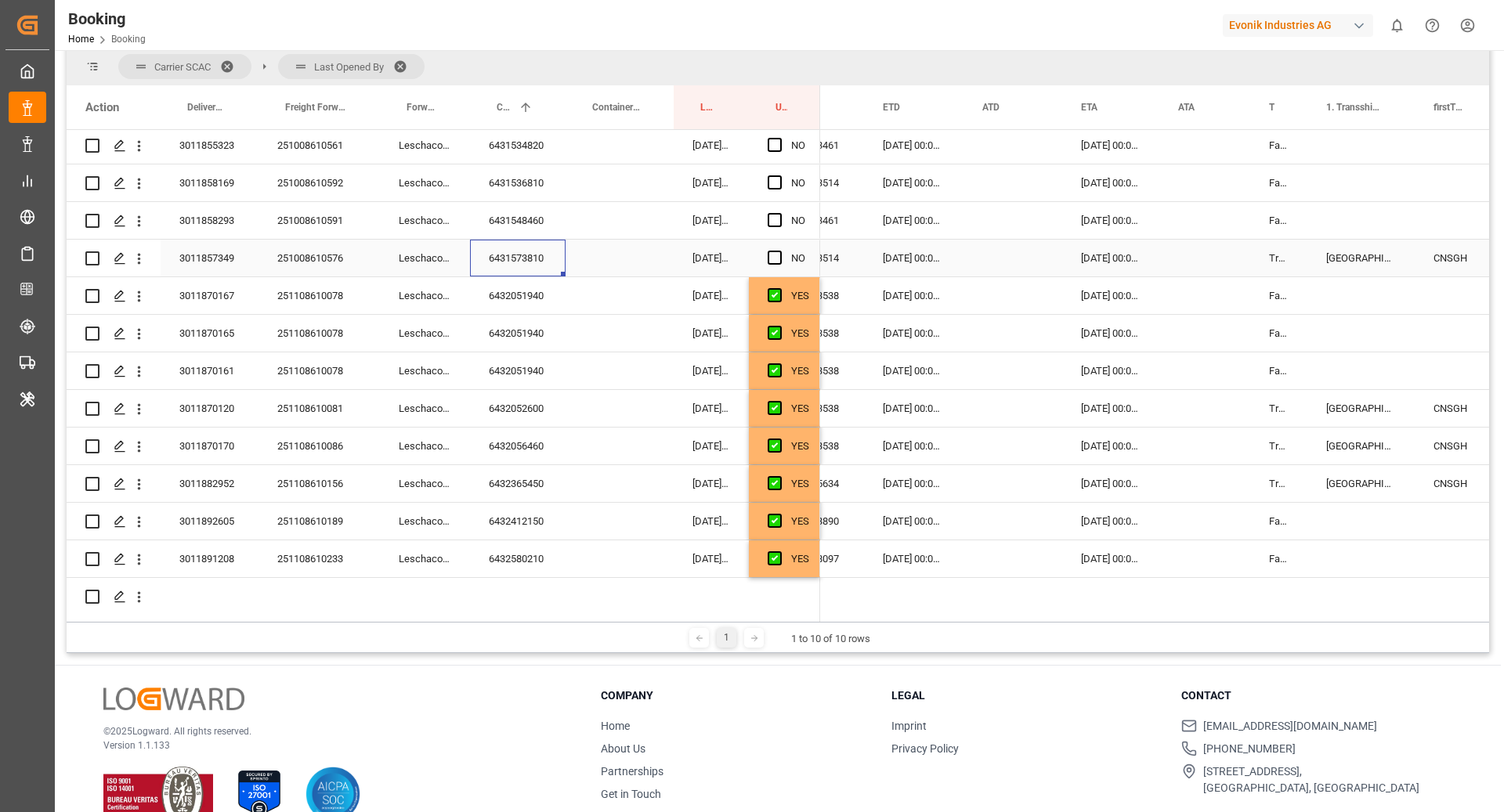
click at [929, 257] on div "[DATE] 00:00:00" at bounding box center [914, 257] width 100 height 37
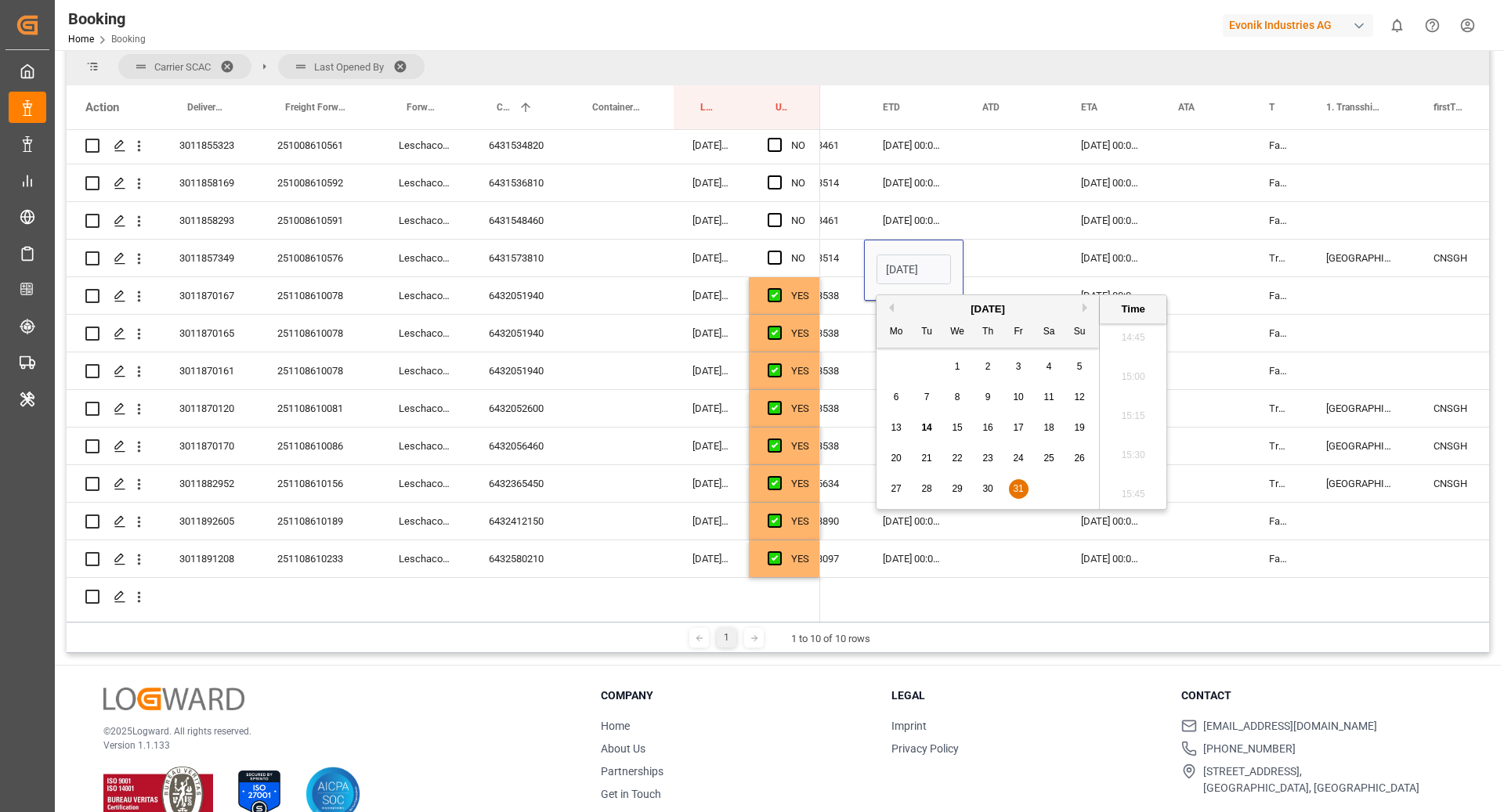
click at [1085, 306] on button "Next Month" at bounding box center [1087, 307] width 9 height 9
click at [926, 399] on span "4" at bounding box center [926, 397] width 5 height 11
type input "[DATE] 00:00"
click at [984, 268] on div "Press SPACE to select this row." at bounding box center [1013, 257] width 99 height 37
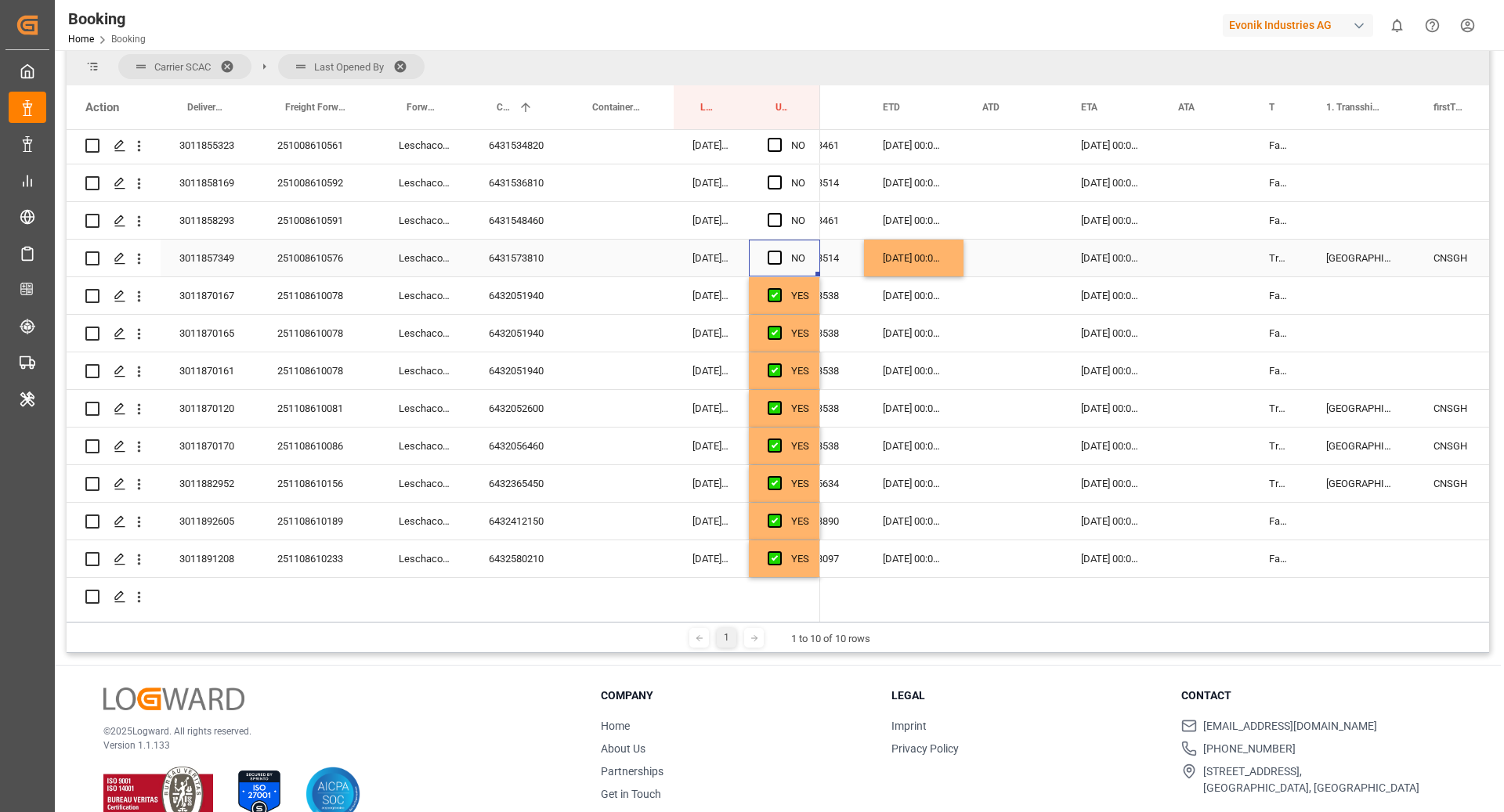
click at [770, 246] on div "Press SPACE to select this row." at bounding box center [779, 258] width 24 height 36
click at [780, 260] on span "Press SPACE to select this row." at bounding box center [774, 257] width 14 height 14
click at [779, 250] on input "Press SPACE to select this row." at bounding box center [779, 250] width 0 height 0
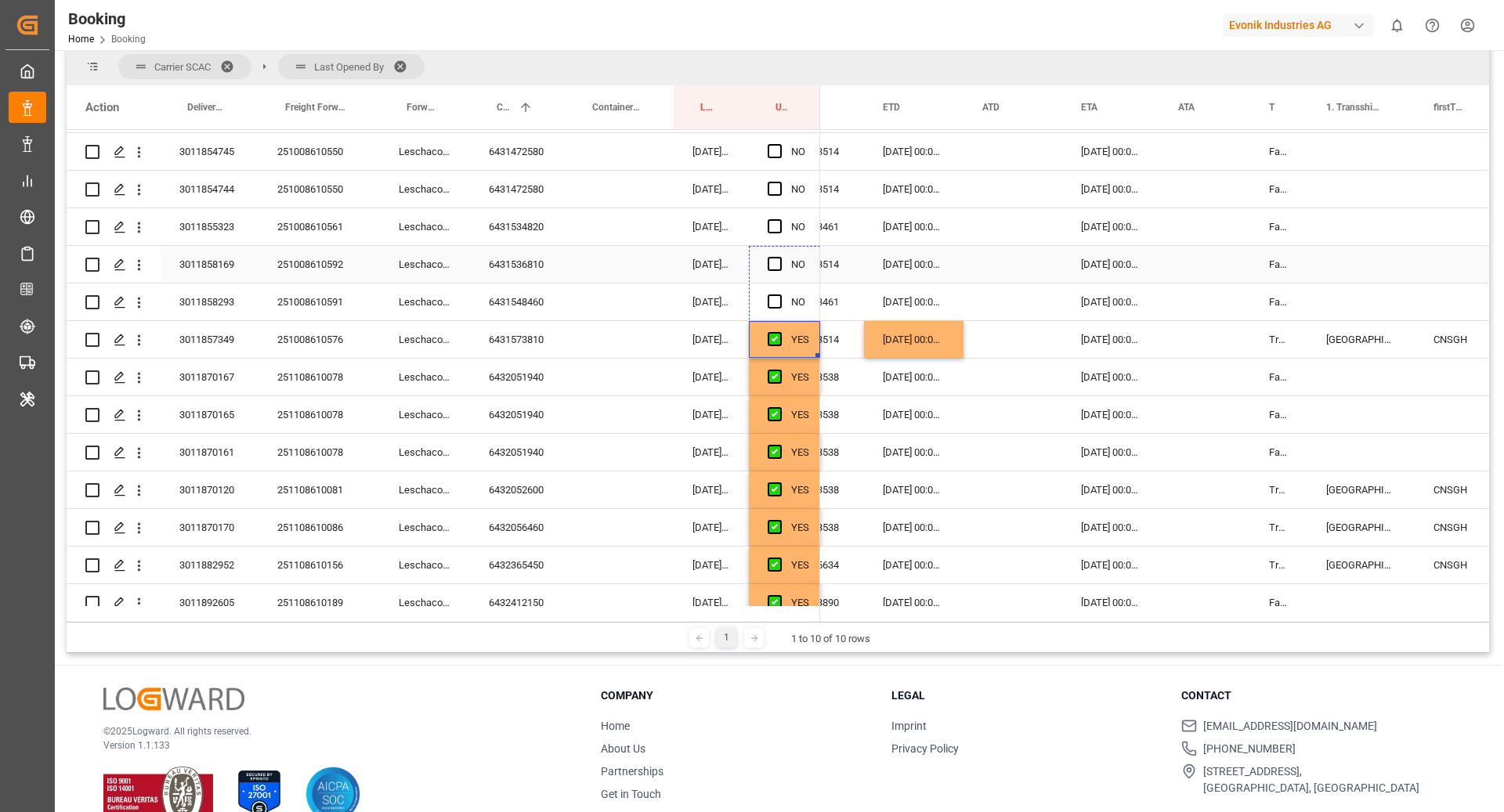
drag, startPoint x: 817, startPoint y: 353, endPoint x: 803, endPoint y: 273, distance: 81.2
click at [507, 280] on div "6431536810" at bounding box center [518, 264] width 96 height 37
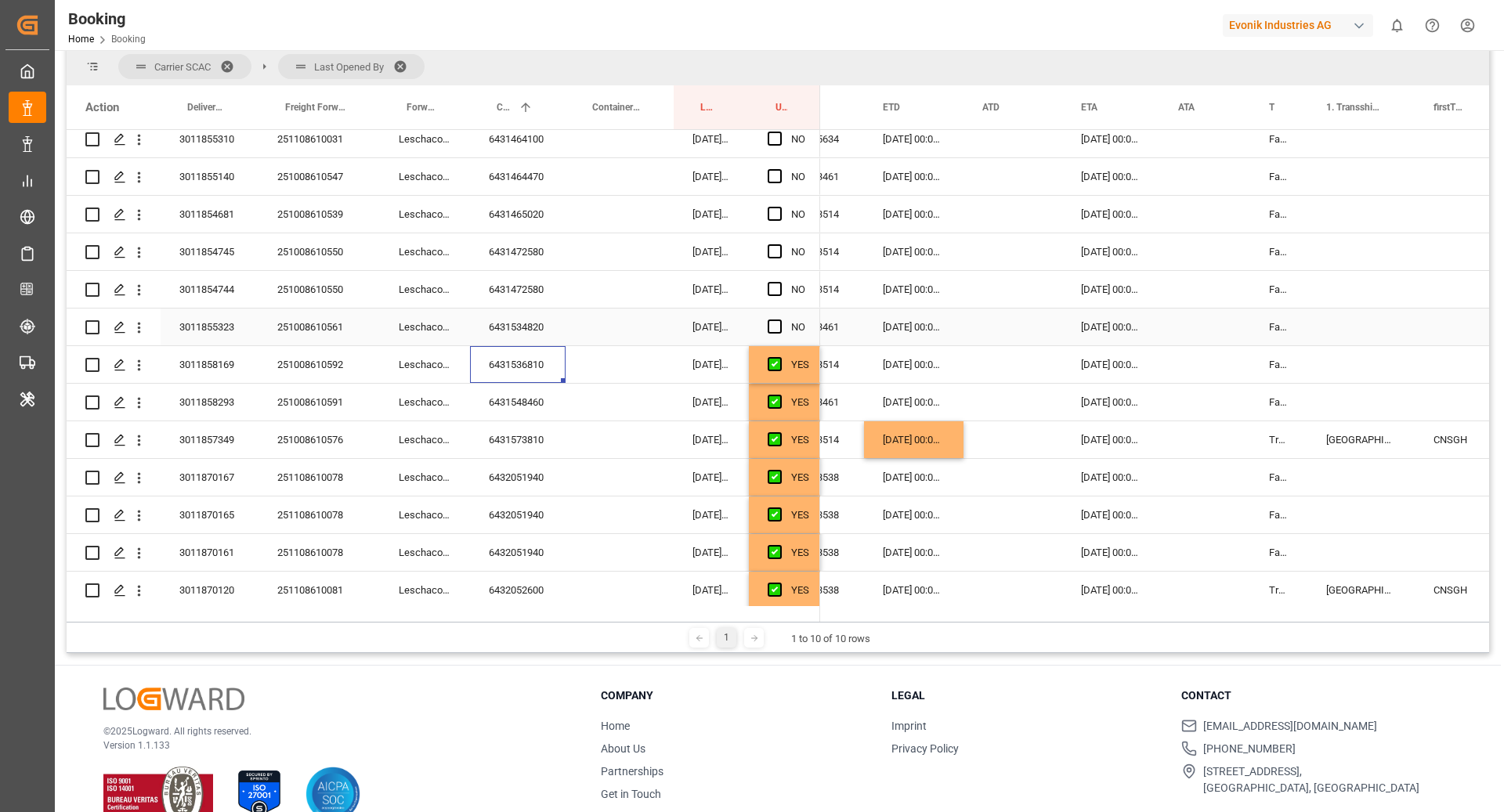
click at [531, 326] on div "6431534820" at bounding box center [518, 326] width 96 height 37
click at [892, 437] on div "[DATE] 00:00:00" at bounding box center [914, 439] width 100 height 37
click at [924, 331] on div "[DATE] 00:00:00" at bounding box center [914, 326] width 100 height 37
click at [767, 325] on span "Press SPACE to select this row." at bounding box center [774, 326] width 14 height 14
click at [779, 319] on input "Press SPACE to select this row." at bounding box center [779, 319] width 0 height 0
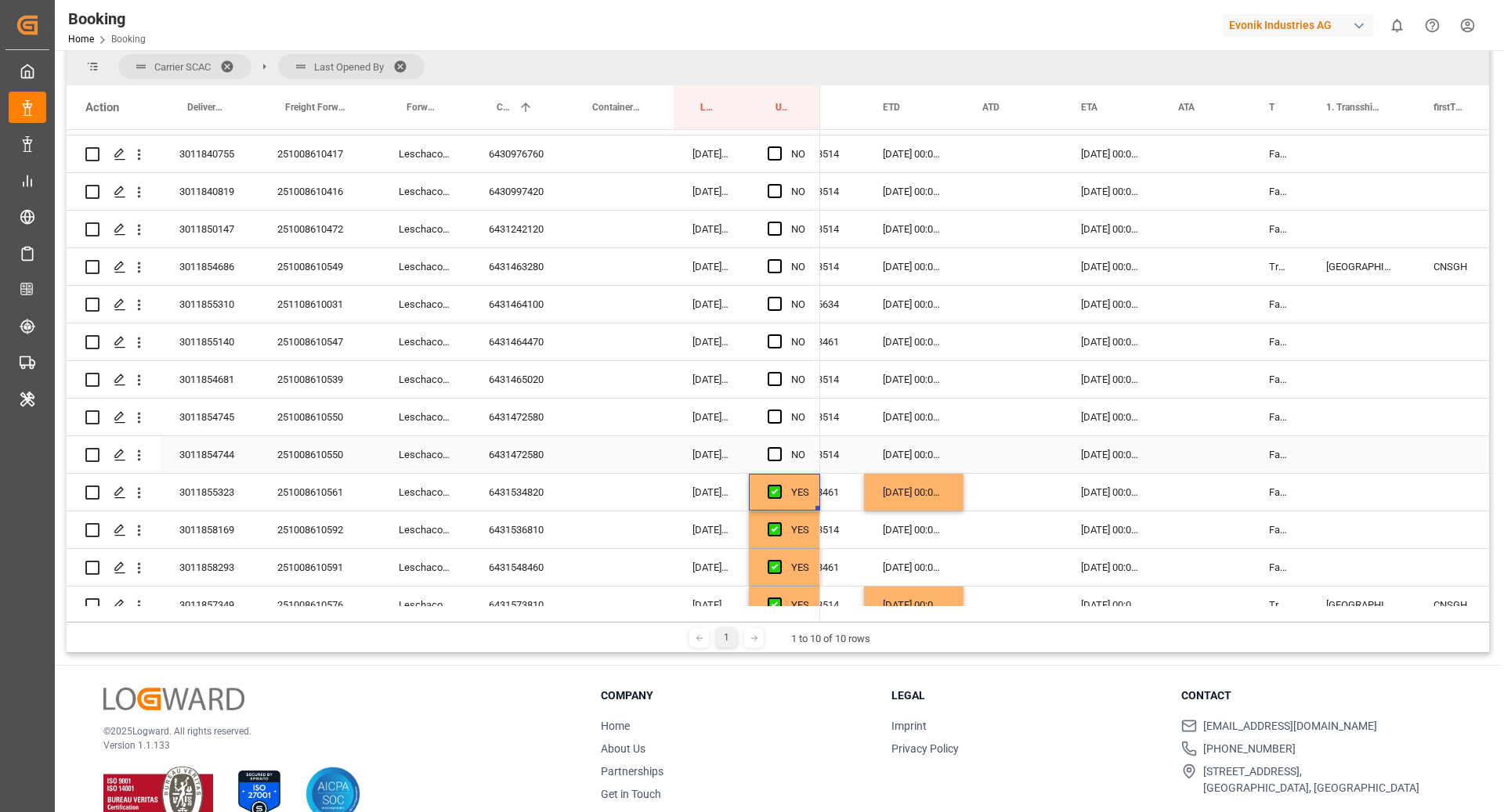
click at [520, 458] on div "6431472580" at bounding box center [518, 454] width 96 height 37
click at [904, 462] on div "[DATE] 00:00:00" at bounding box center [914, 454] width 100 height 37
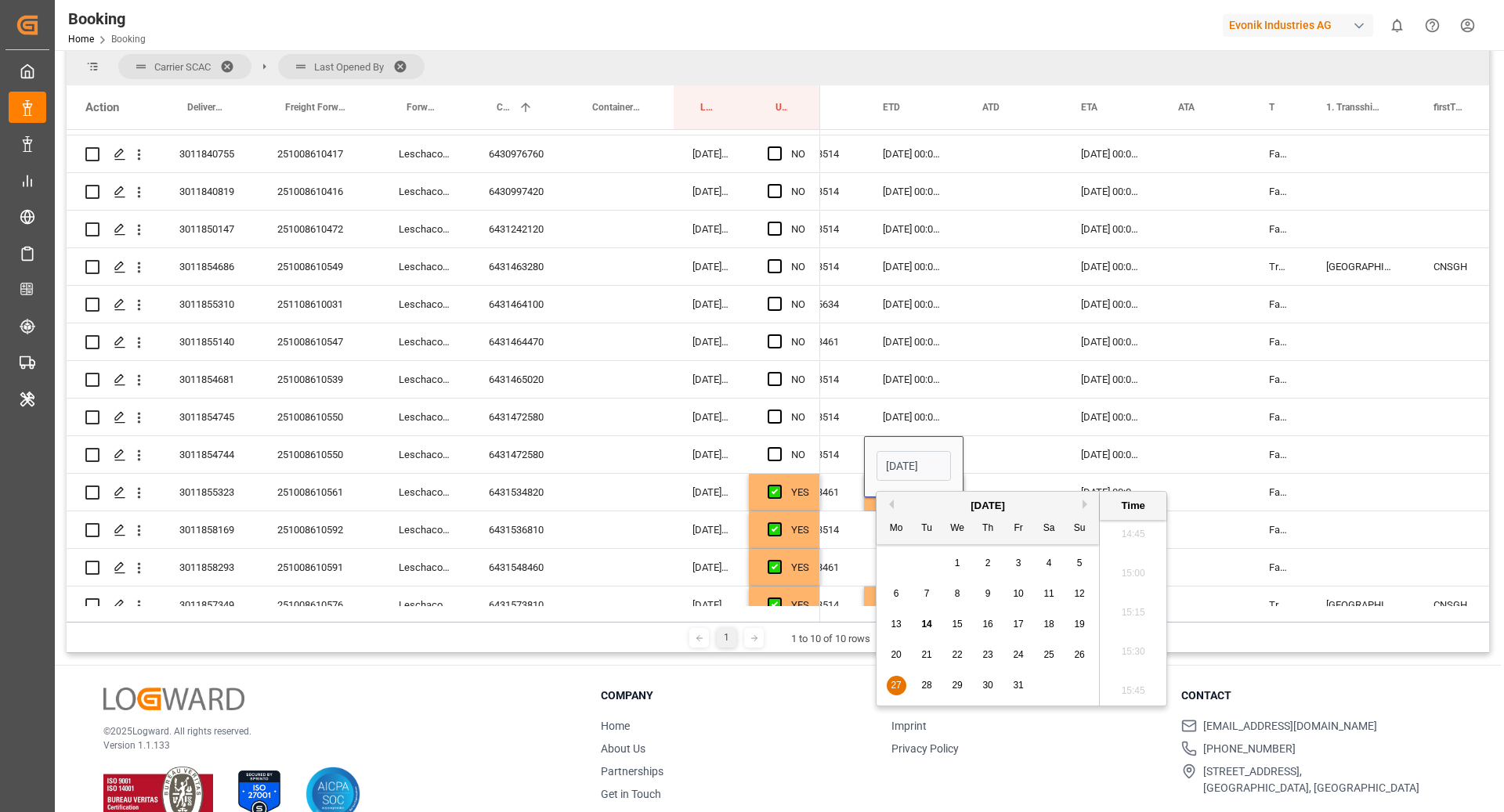
click at [1085, 506] on button "Next Month" at bounding box center [1087, 504] width 9 height 9
click at [1055, 560] on div "1" at bounding box center [1050, 564] width 20 height 19
type input "[DATE] 00:00"
click at [1032, 440] on div "Press SPACE to select this row." at bounding box center [1013, 454] width 99 height 37
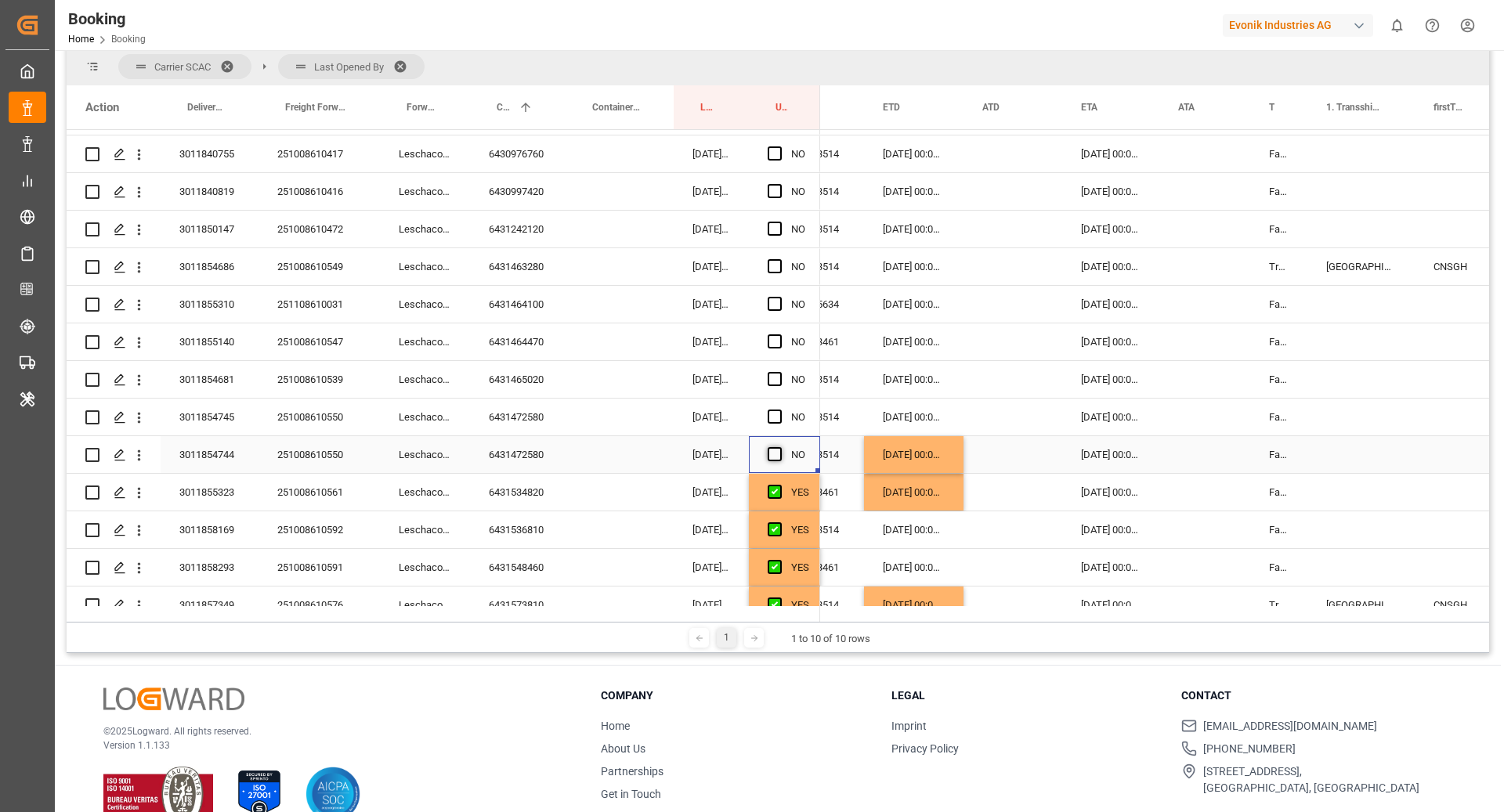
click at [772, 450] on span "Press SPACE to select this row." at bounding box center [774, 454] width 14 height 14
click at [779, 447] on input "Press SPACE to select this row." at bounding box center [779, 447] width 0 height 0
drag, startPoint x: 539, startPoint y: 414, endPoint x: 629, endPoint y: 456, distance: 99.3
click at [539, 414] on div "6431472580" at bounding box center [518, 417] width 96 height 37
click at [929, 454] on div "[DATE] 00:00:00" at bounding box center [914, 454] width 100 height 37
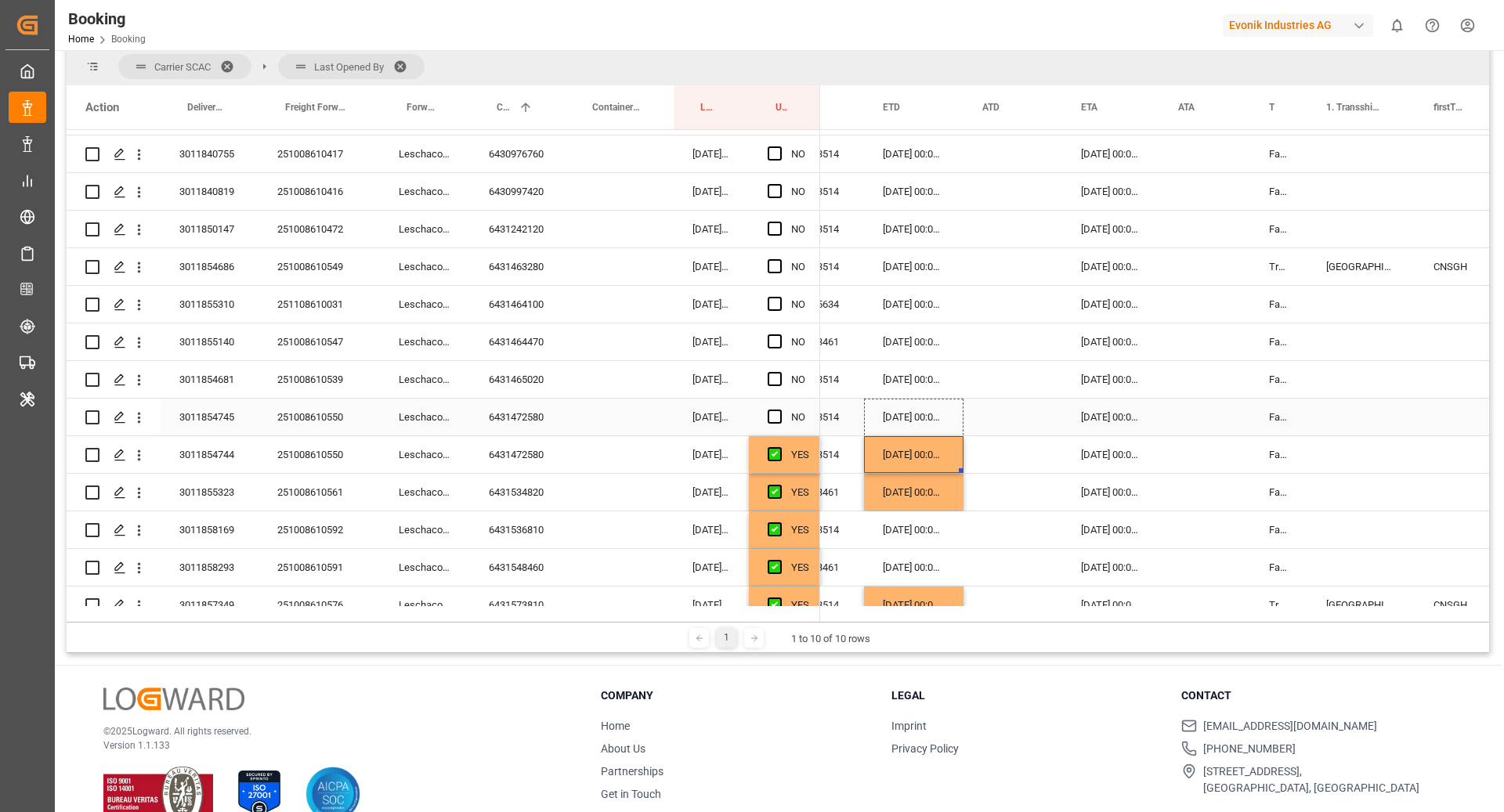
drag, startPoint x: 961, startPoint y: 468, endPoint x: 958, endPoint y: 425, distance: 43.1
click at [534, 366] on div "6431465020" at bounding box center [518, 379] width 96 height 37
click at [924, 419] on div "[DATE] 00:00:00" at bounding box center [914, 417] width 100 height 37
drag, startPoint x: 961, startPoint y: 430, endPoint x: 954, endPoint y: 397, distance: 33.7
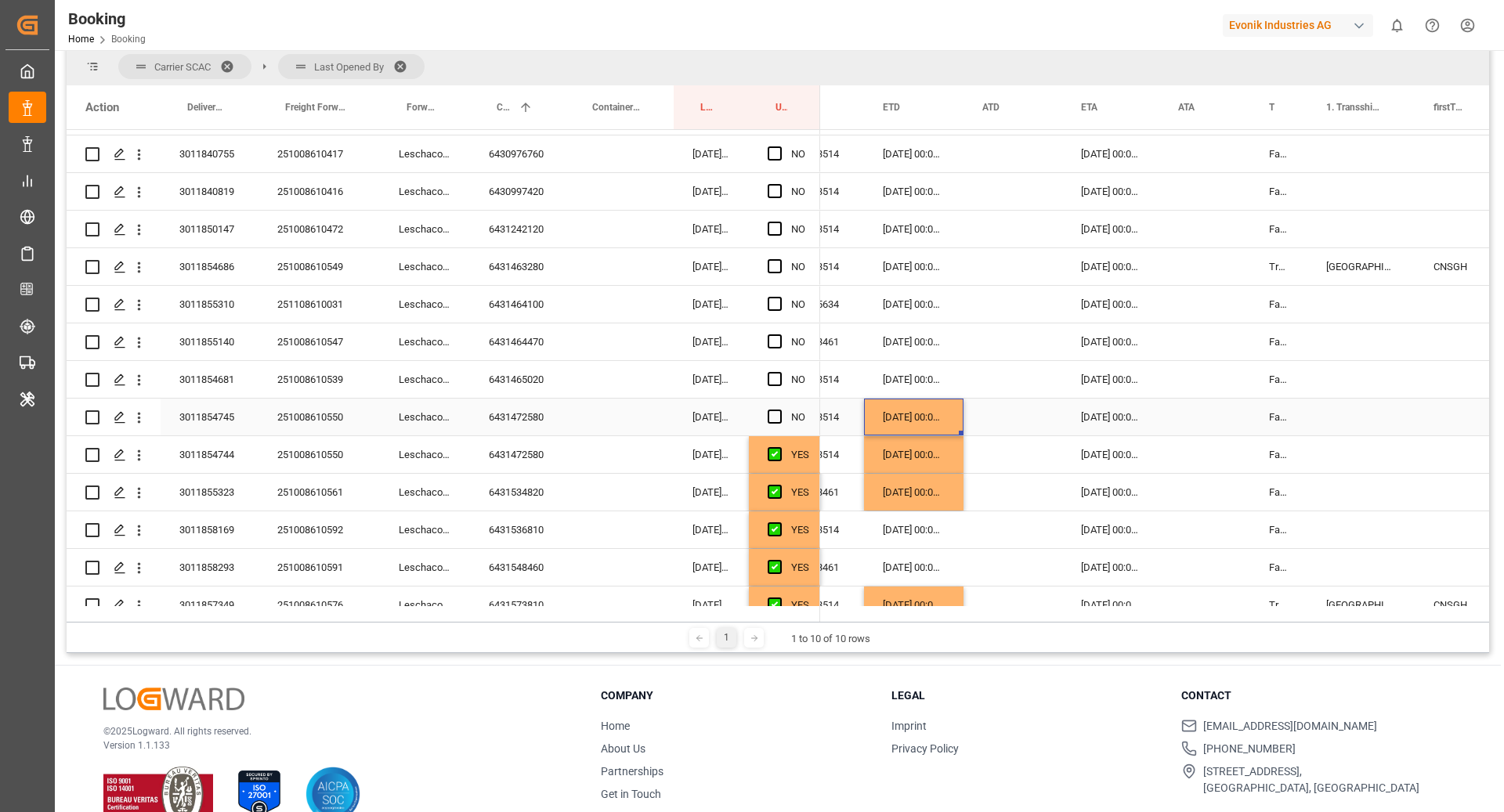
click at [954, 399] on div "[DATE] 00:00:00" at bounding box center [914, 417] width 100 height 37
drag, startPoint x: 962, startPoint y: 432, endPoint x: 953, endPoint y: 367, distance: 65.6
click at [534, 336] on div "6431464470" at bounding box center [518, 341] width 96 height 37
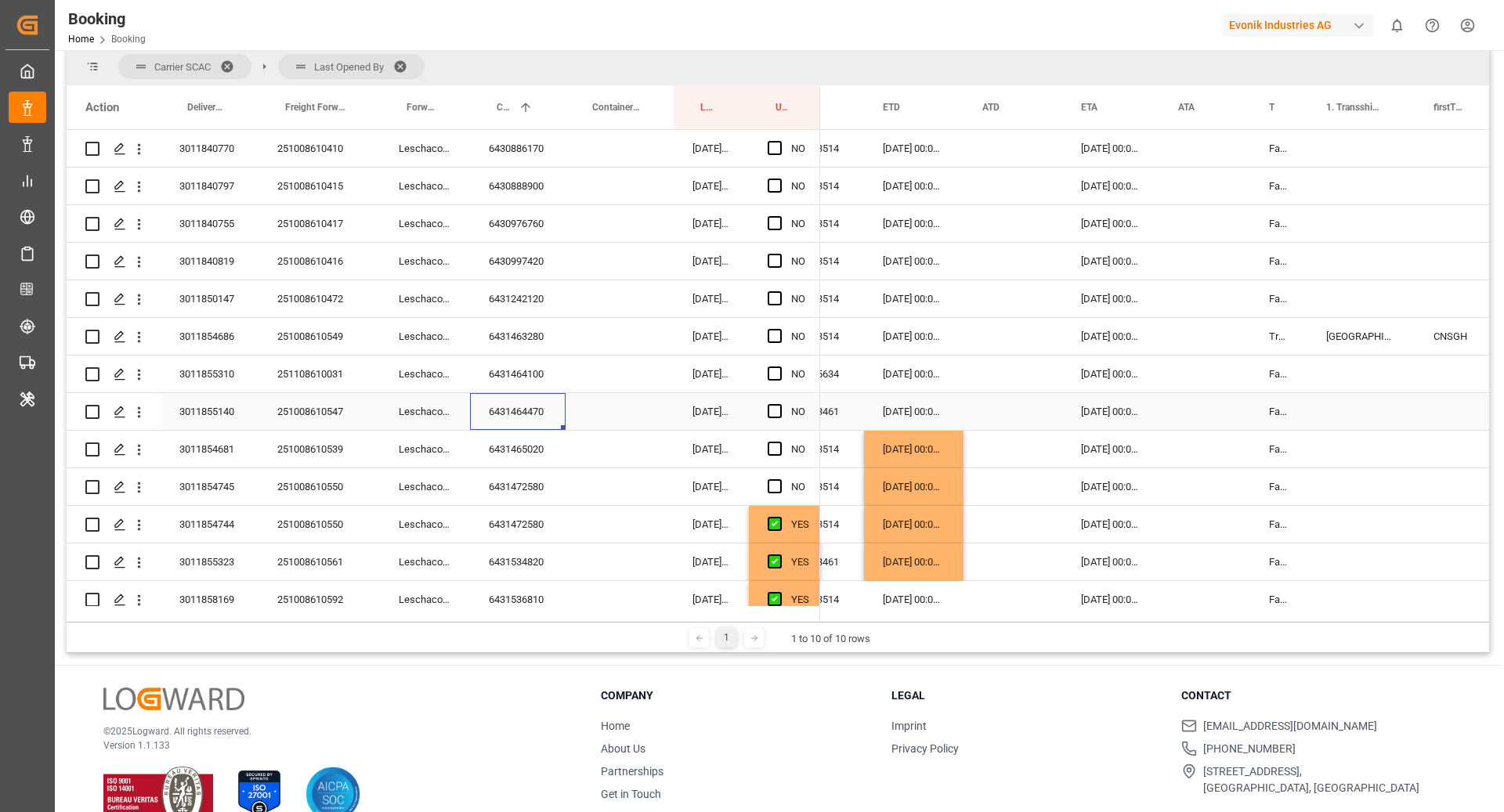
scroll to position [826, 0]
click at [774, 411] on span "Press SPACE to select this row." at bounding box center [774, 412] width 14 height 14
click at [779, 405] on input "Press SPACE to select this row." at bounding box center [779, 405] width 0 height 0
click at [776, 367] on span "Press SPACE to select this row." at bounding box center [774, 374] width 14 height 14
click at [779, 367] on input "Press SPACE to select this row." at bounding box center [779, 367] width 0 height 0
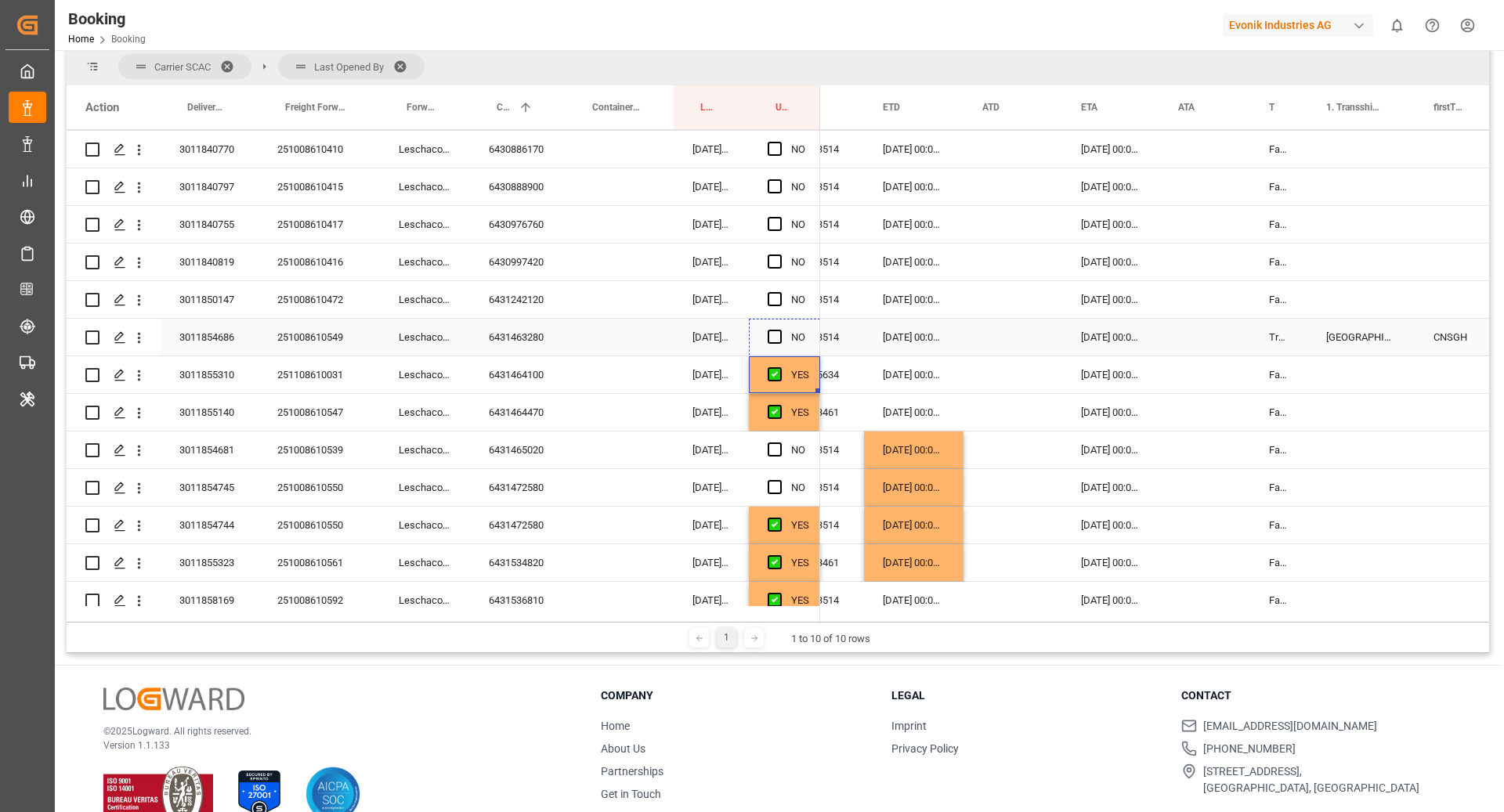
drag, startPoint x: 816, startPoint y: 388, endPoint x: 805, endPoint y: 321, distance: 67.9
click at [805, 321] on div "NO" at bounding box center [443, 299] width 753 height 1992
drag, startPoint x: 514, startPoint y: 300, endPoint x: 597, endPoint y: 369, distance: 107.9
click at [513, 300] on div "6431242120" at bounding box center [518, 299] width 96 height 37
click at [913, 425] on div "[DATE] 00:00:00" at bounding box center [914, 412] width 100 height 37
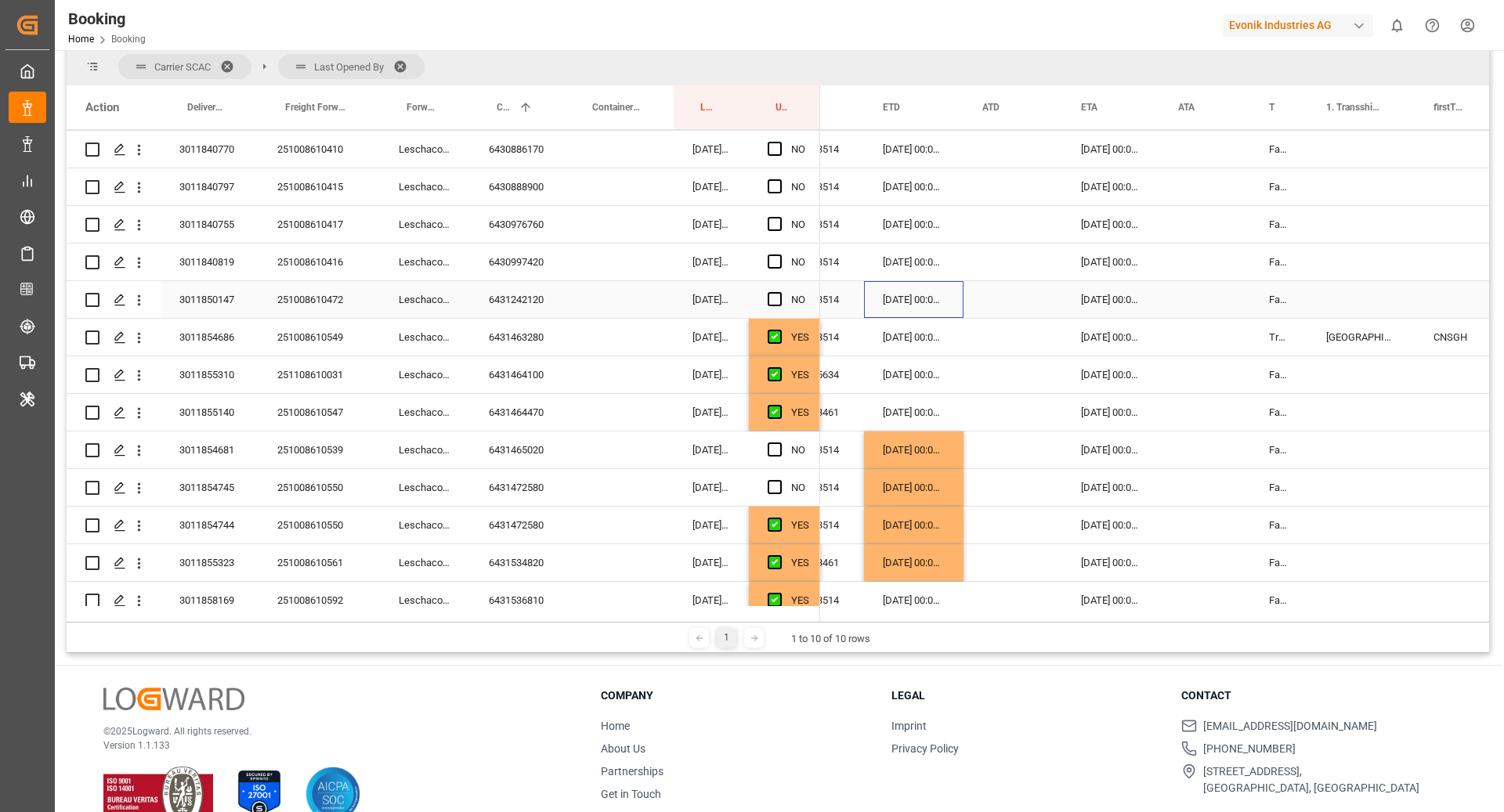
click at [907, 289] on div "31.10.2025 00:00:00" at bounding box center [914, 299] width 100 height 37
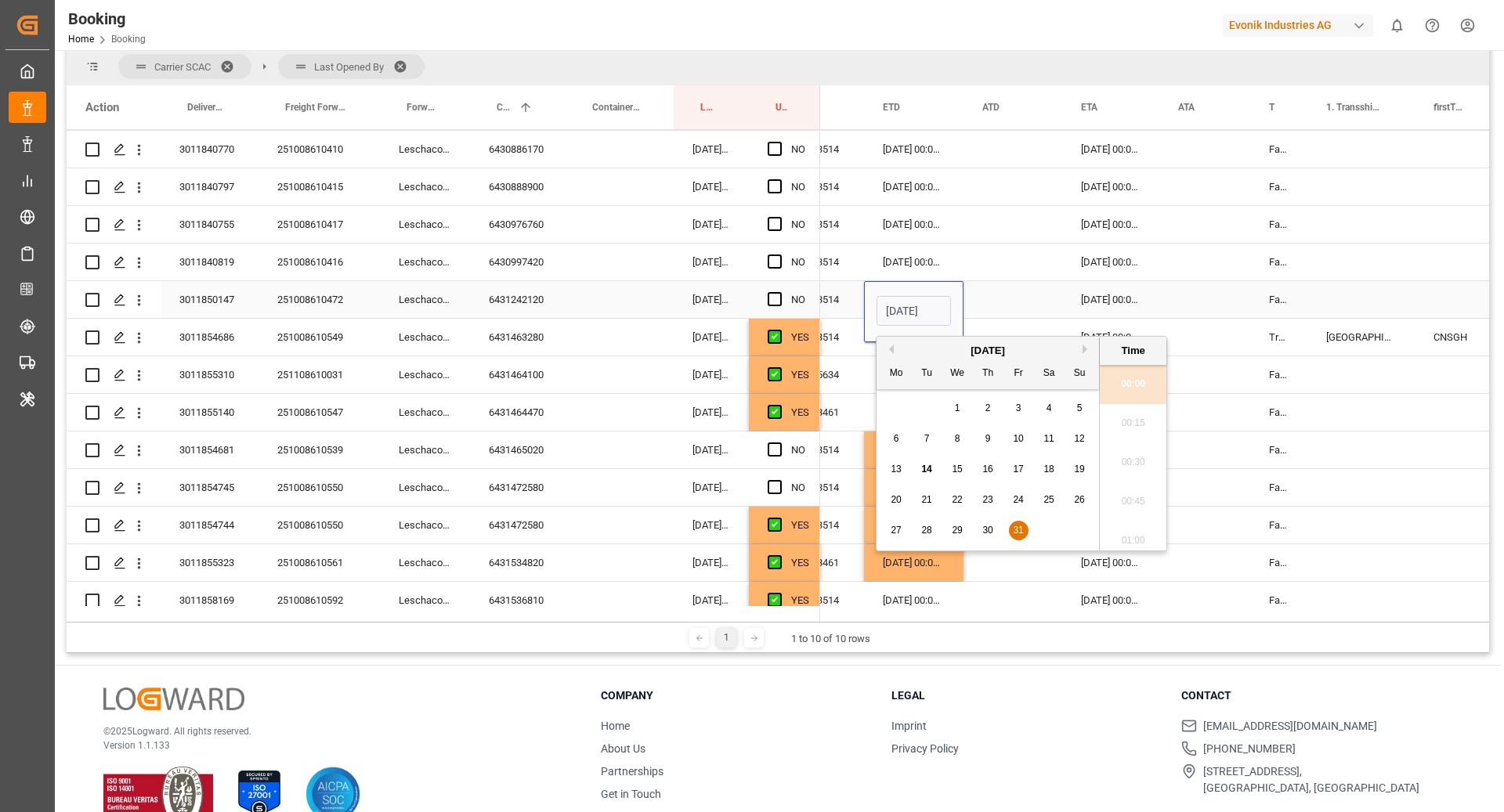
scroll to position [2315, 0]
click at [1089, 348] on button "Next Month" at bounding box center [1087, 348] width 9 height 9
drag, startPoint x: 934, startPoint y: 443, endPoint x: 913, endPoint y: 396, distance: 51.5
click at [933, 443] on div "4" at bounding box center [927, 439] width 20 height 19
type input "04.11.2025 00:00"
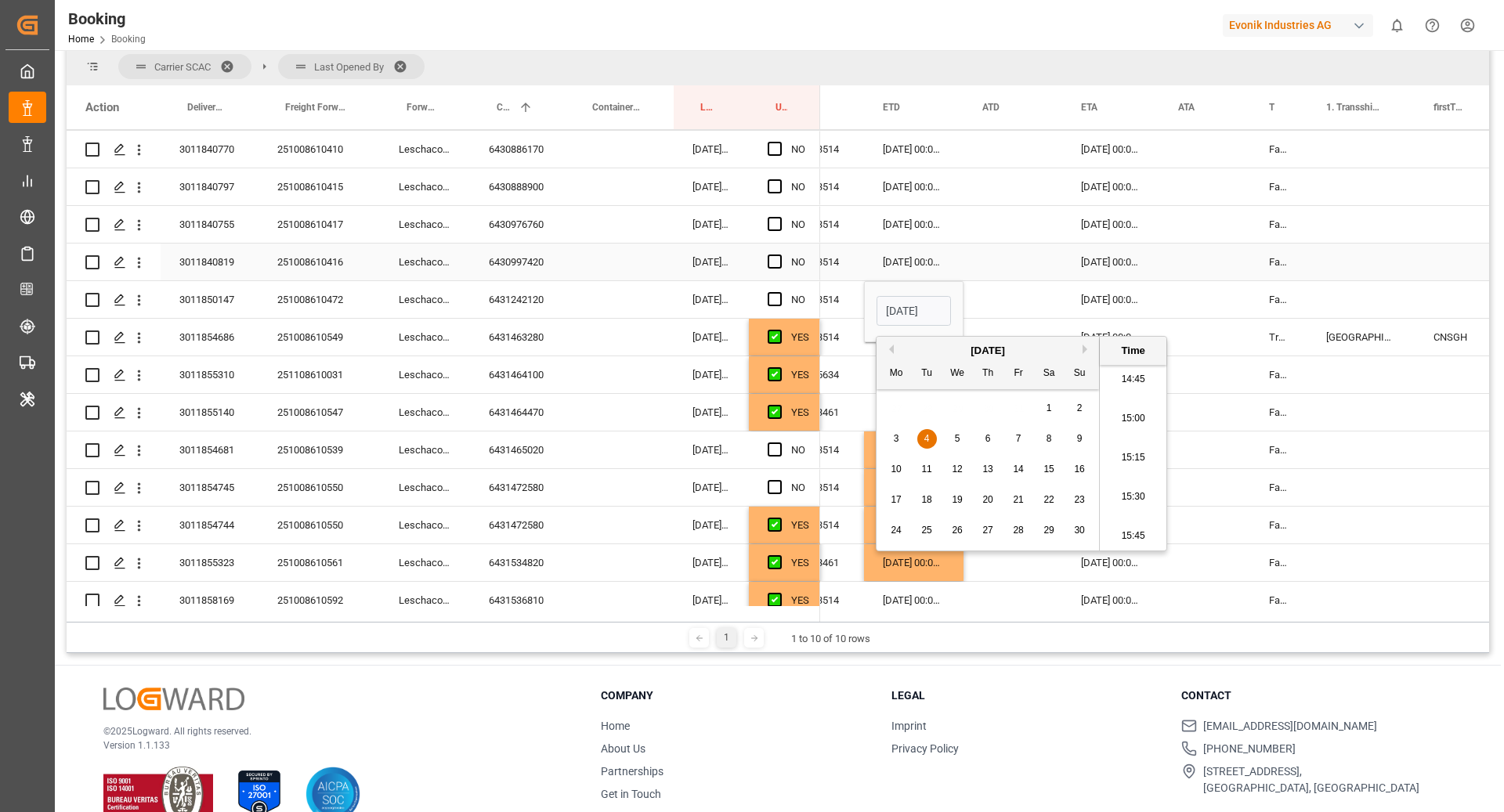
click at [972, 266] on div "Press SPACE to select this row." at bounding box center [1013, 261] width 99 height 37
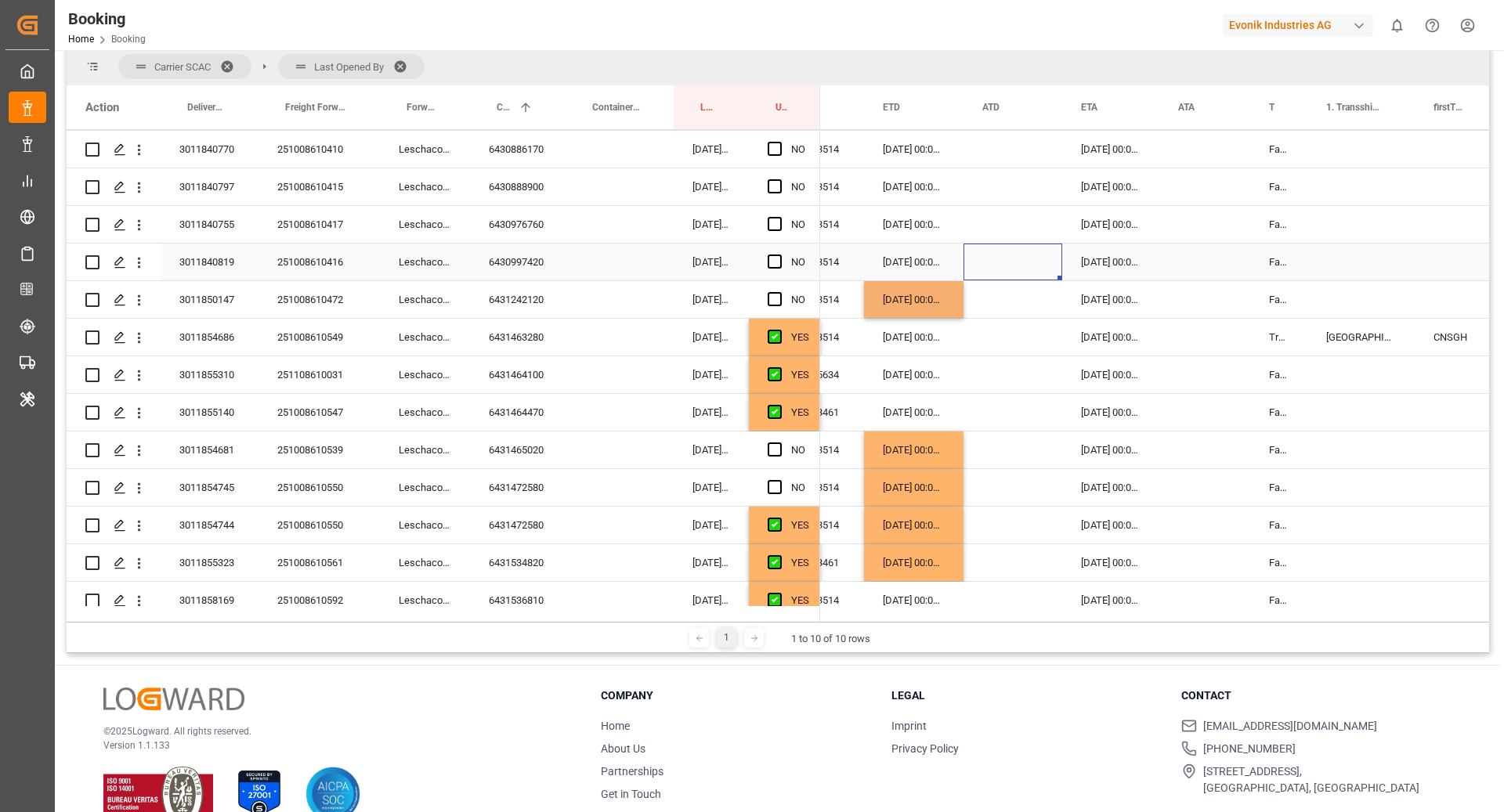
click at [1035, 287] on div "Press SPACE to select this row." at bounding box center [1013, 299] width 99 height 37
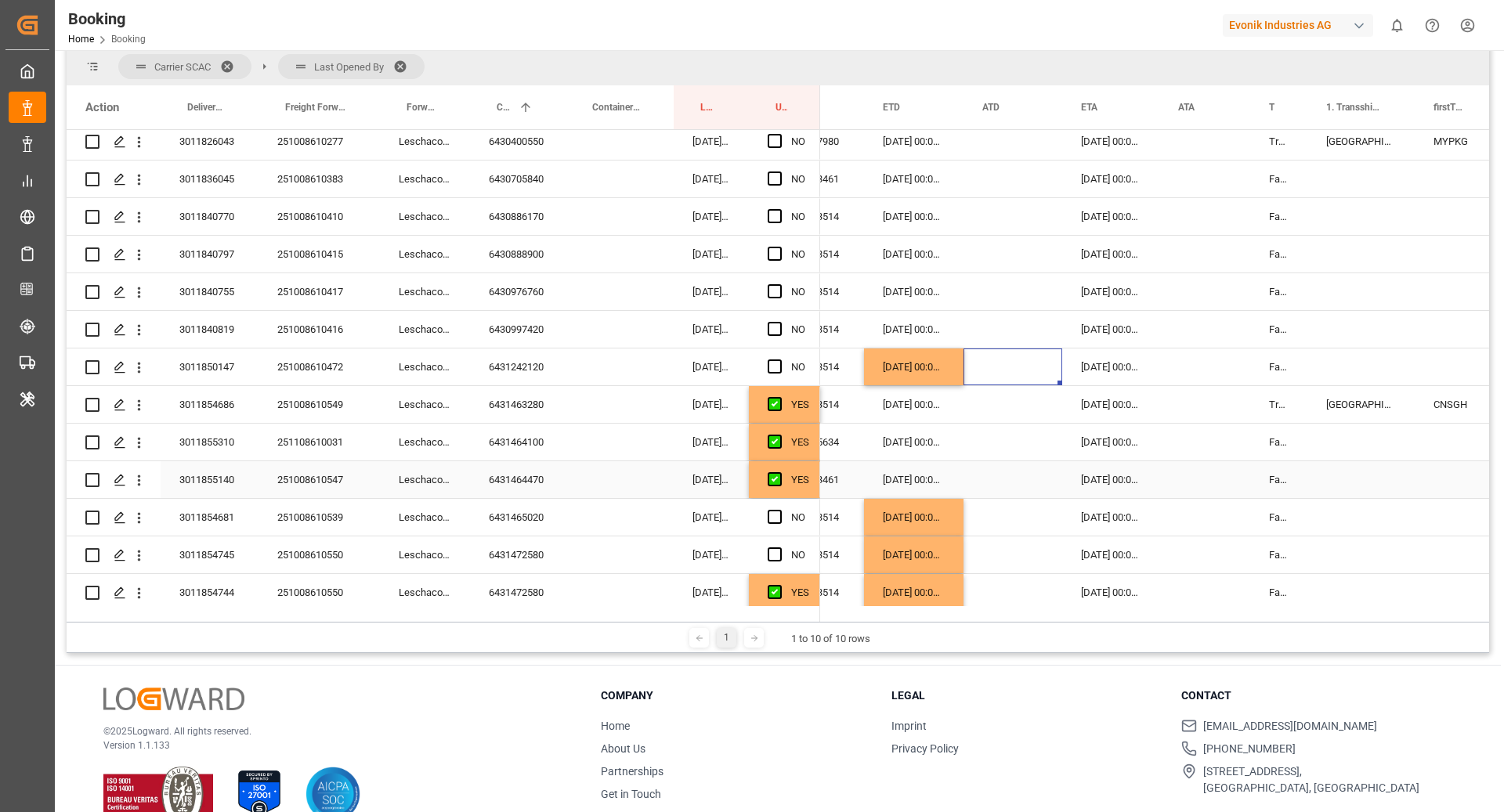
scroll to position [729, 0]
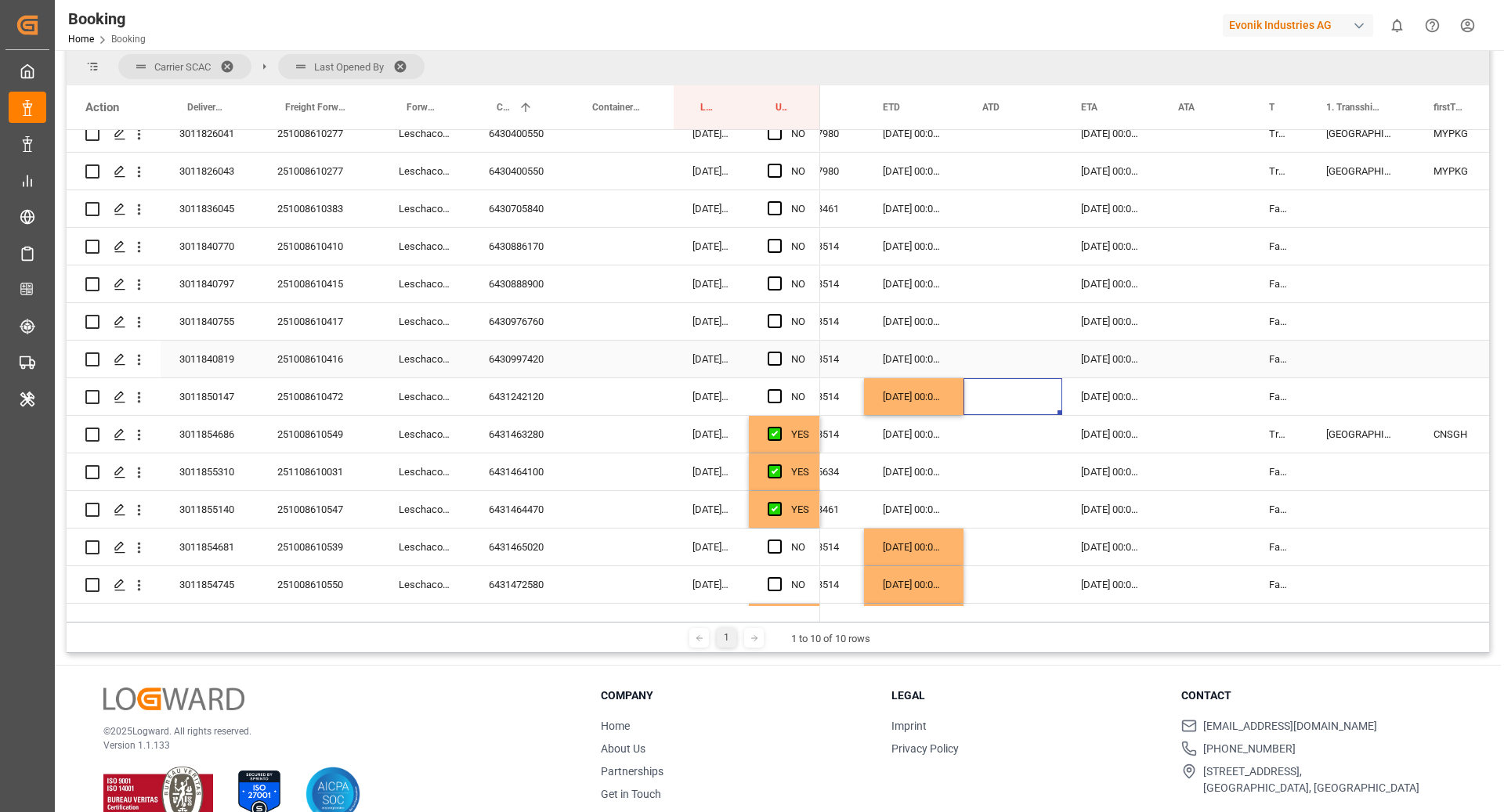
click at [549, 349] on div "6430997420" at bounding box center [518, 359] width 96 height 37
drag, startPoint x: 563, startPoint y: 317, endPoint x: 641, endPoint y: 343, distance: 82.2
click at [563, 317] on div "6430976760" at bounding box center [518, 321] width 96 height 37
click at [930, 404] on div "[DATE] 00:00:00" at bounding box center [914, 396] width 100 height 37
drag, startPoint x: 962, startPoint y: 411, endPoint x: 949, endPoint y: 327, distance: 85.0
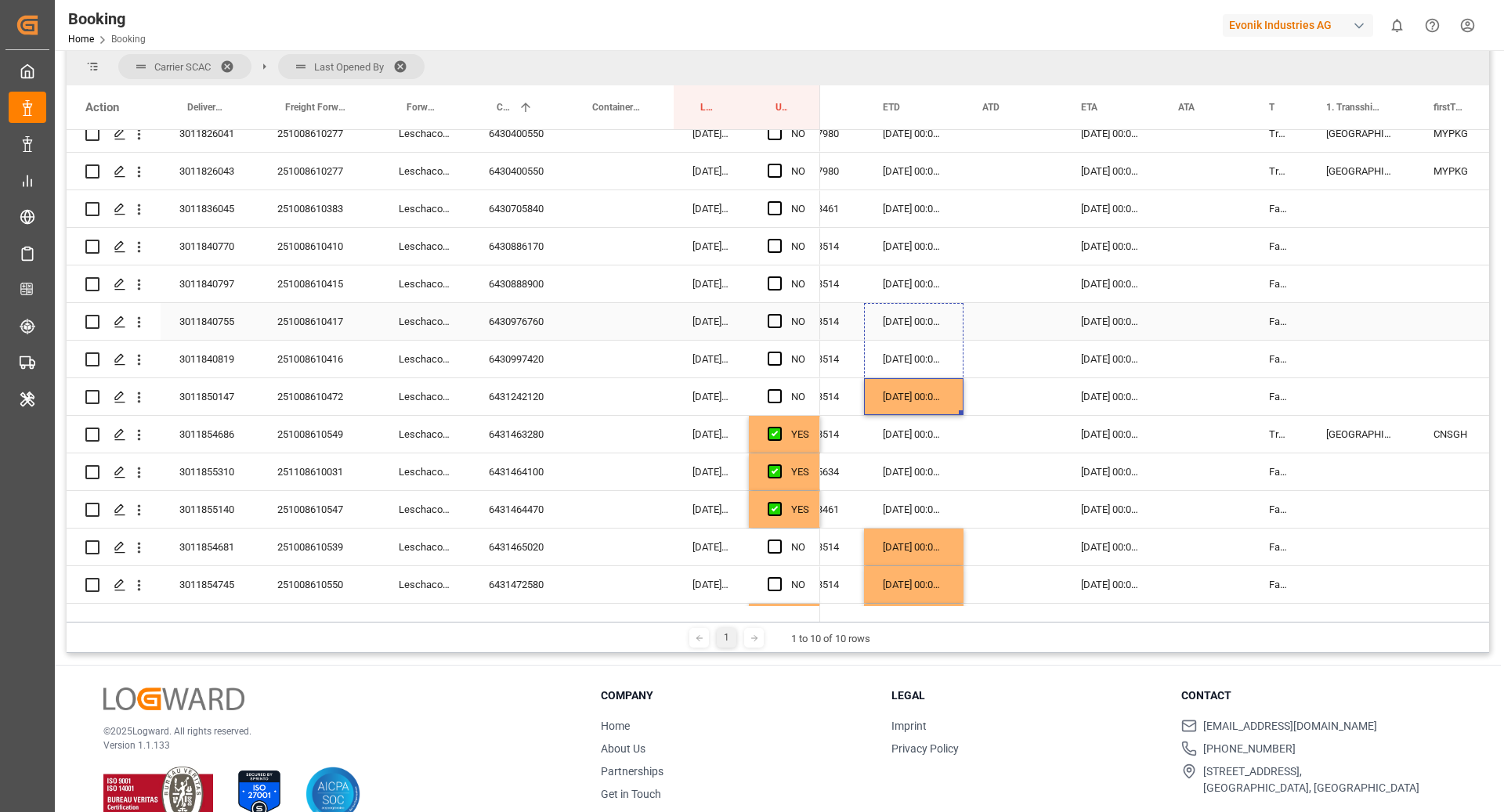
click at [548, 282] on div "6430888900" at bounding box center [518, 283] width 96 height 37
click at [921, 330] on div "[DATE] 00:00:00" at bounding box center [914, 321] width 100 height 37
drag, startPoint x: 961, startPoint y: 337, endPoint x: 955, endPoint y: 286, distance: 51.4
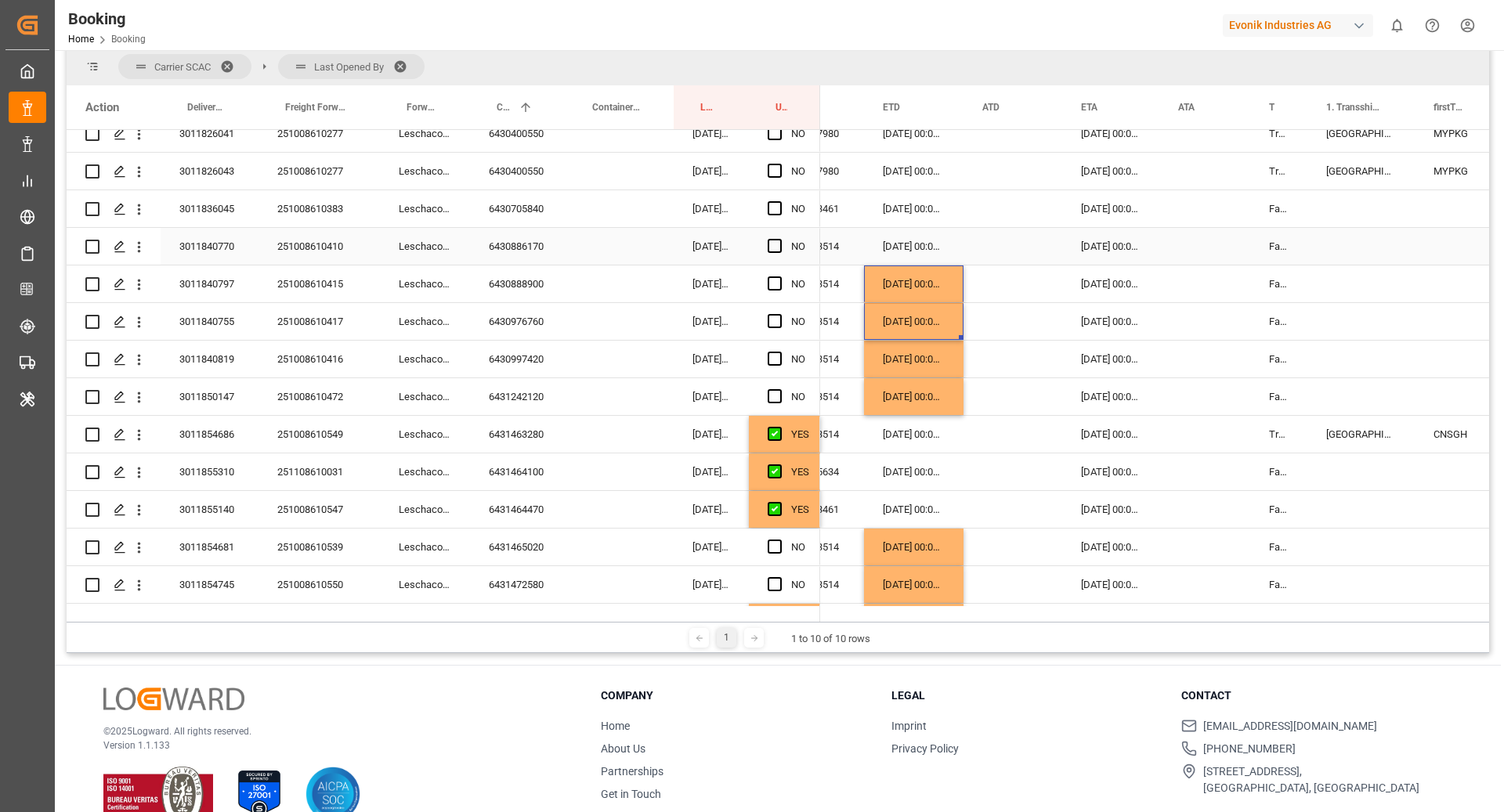
click at [514, 252] on div "6430886170" at bounding box center [518, 245] width 96 height 37
click at [928, 267] on div "[DATE] 00:00:00" at bounding box center [914, 283] width 100 height 37
drag, startPoint x: 959, startPoint y: 299, endPoint x: 942, endPoint y: 244, distance: 57.6
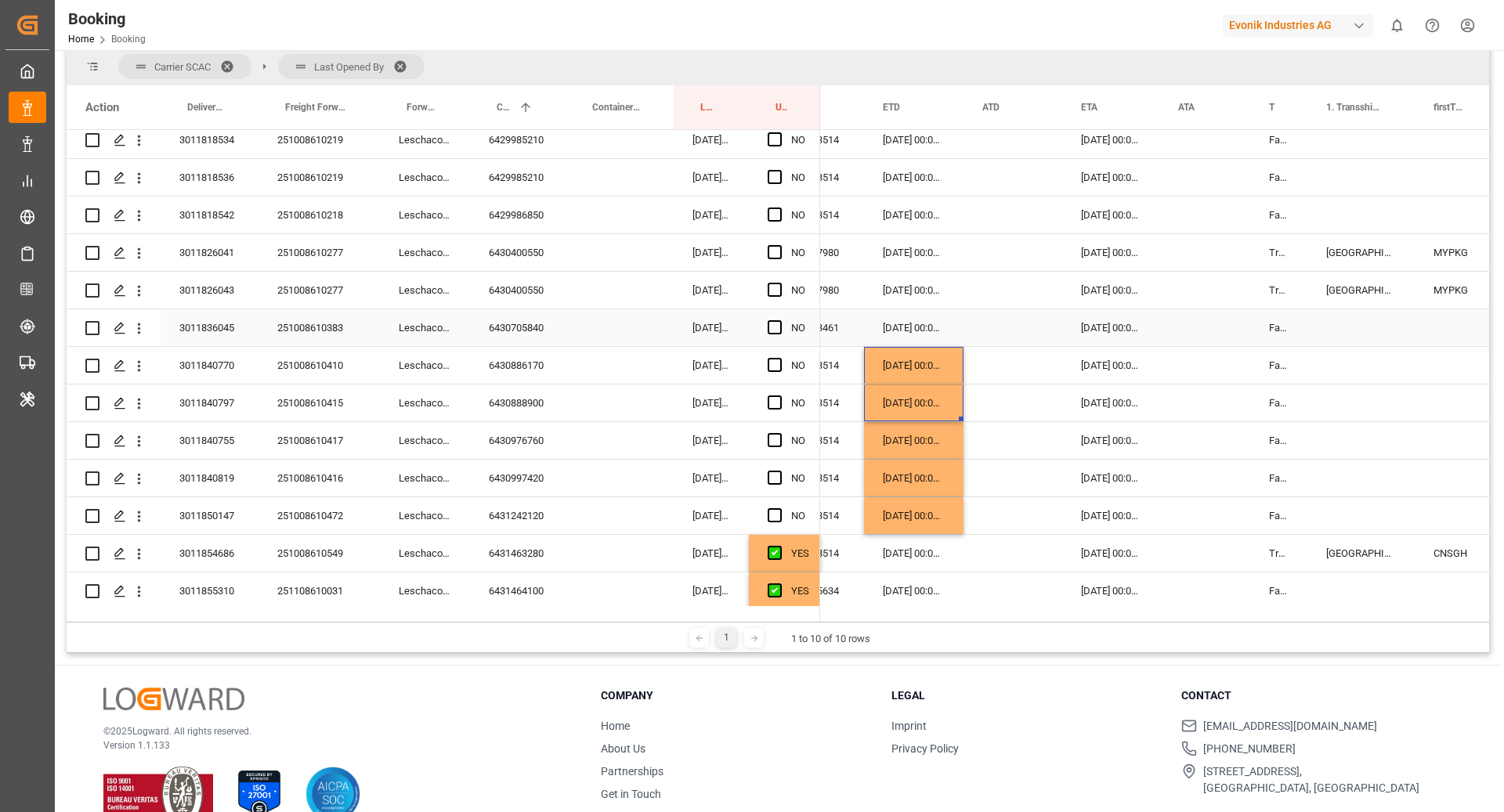
scroll to position [566, 0]
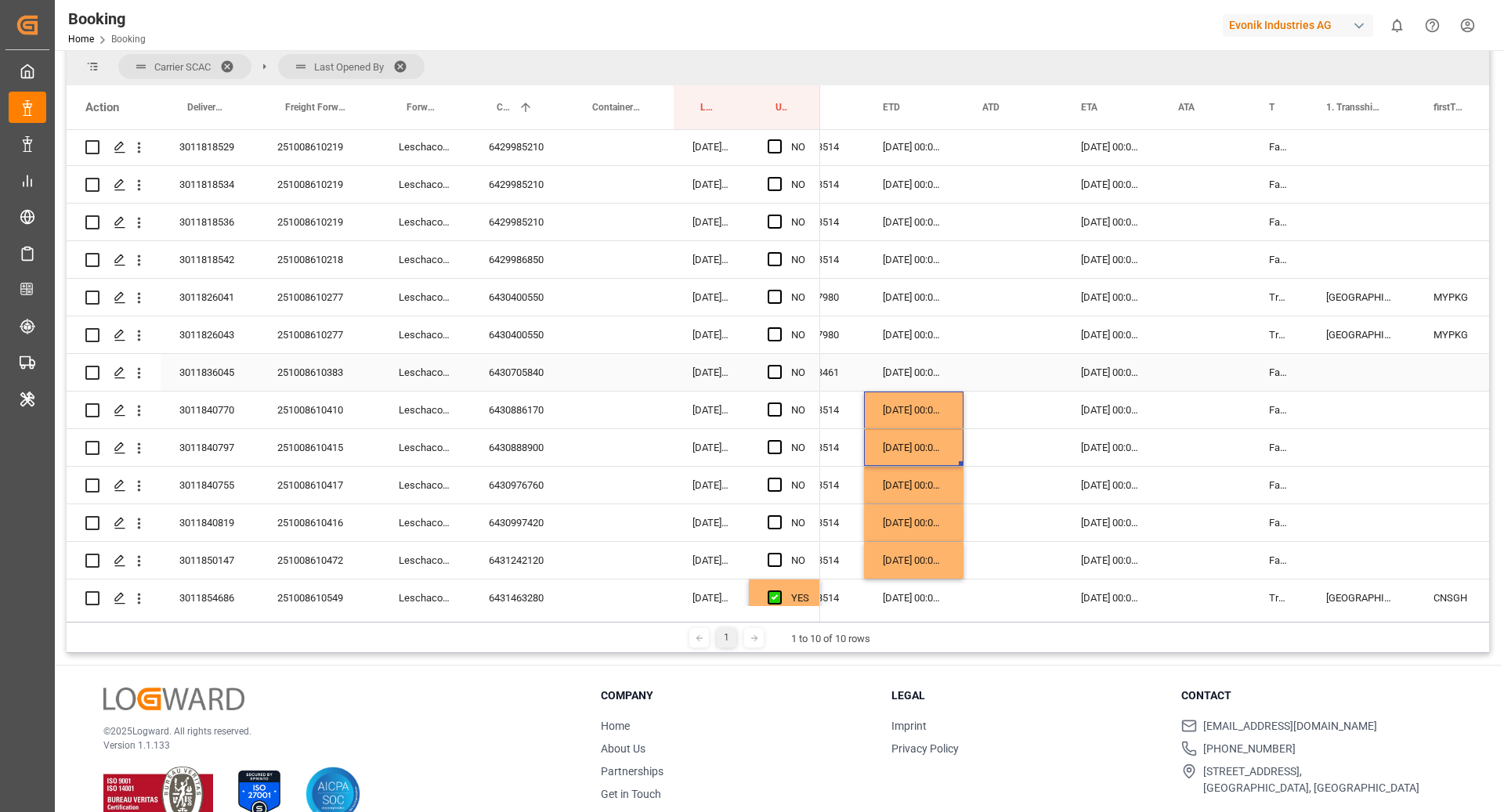
click at [533, 377] on div "6430705840" at bounding box center [518, 372] width 96 height 37
click at [776, 376] on span "Press SPACE to select this row." at bounding box center [774, 372] width 14 height 14
click at [779, 365] on input "Press SPACE to select this row." at bounding box center [779, 365] width 0 height 0
click at [536, 313] on div "6430400550" at bounding box center [518, 296] width 96 height 37
click at [523, 348] on div "6430400550" at bounding box center [518, 334] width 96 height 37
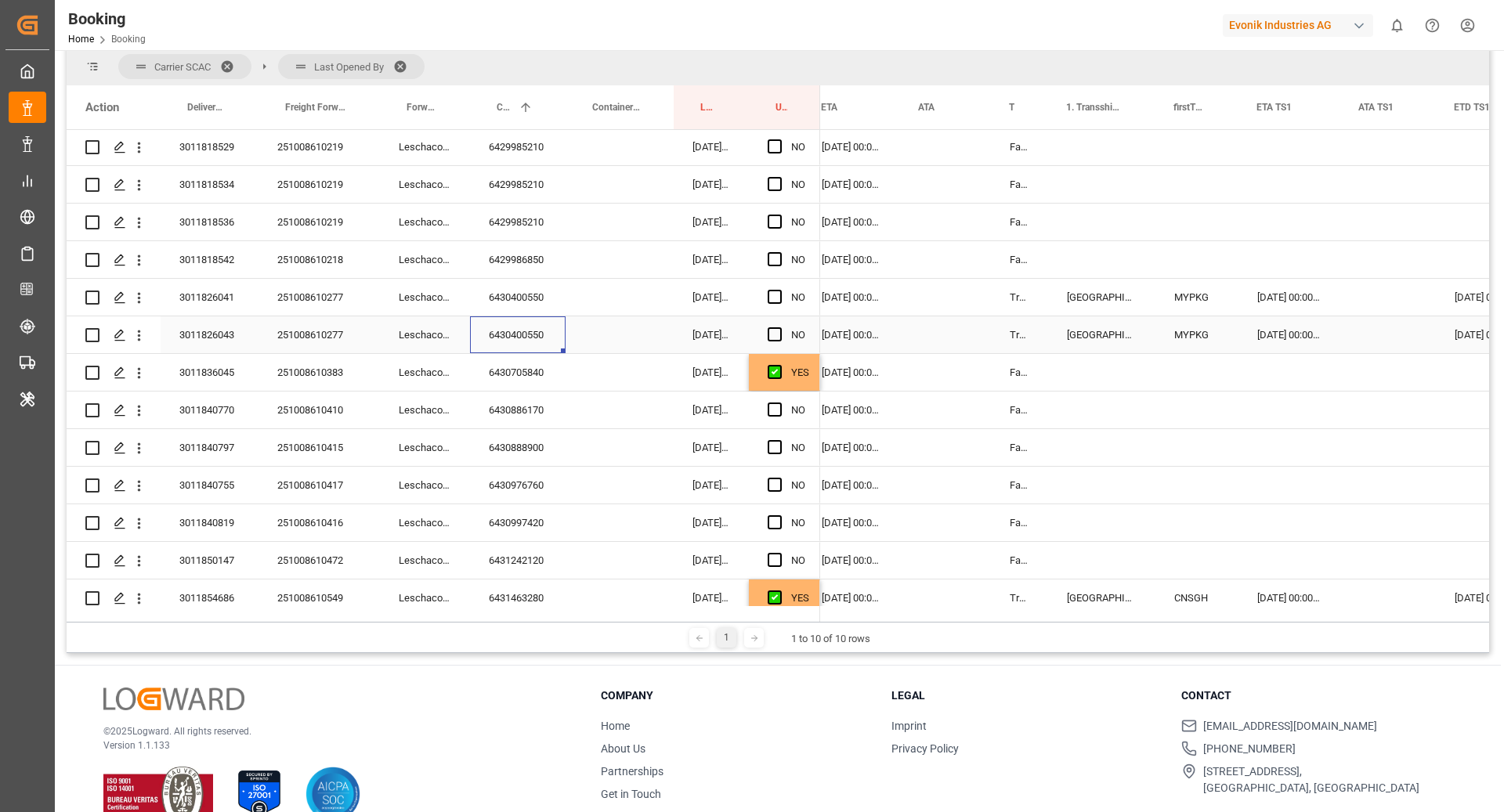
scroll to position [0, 1266]
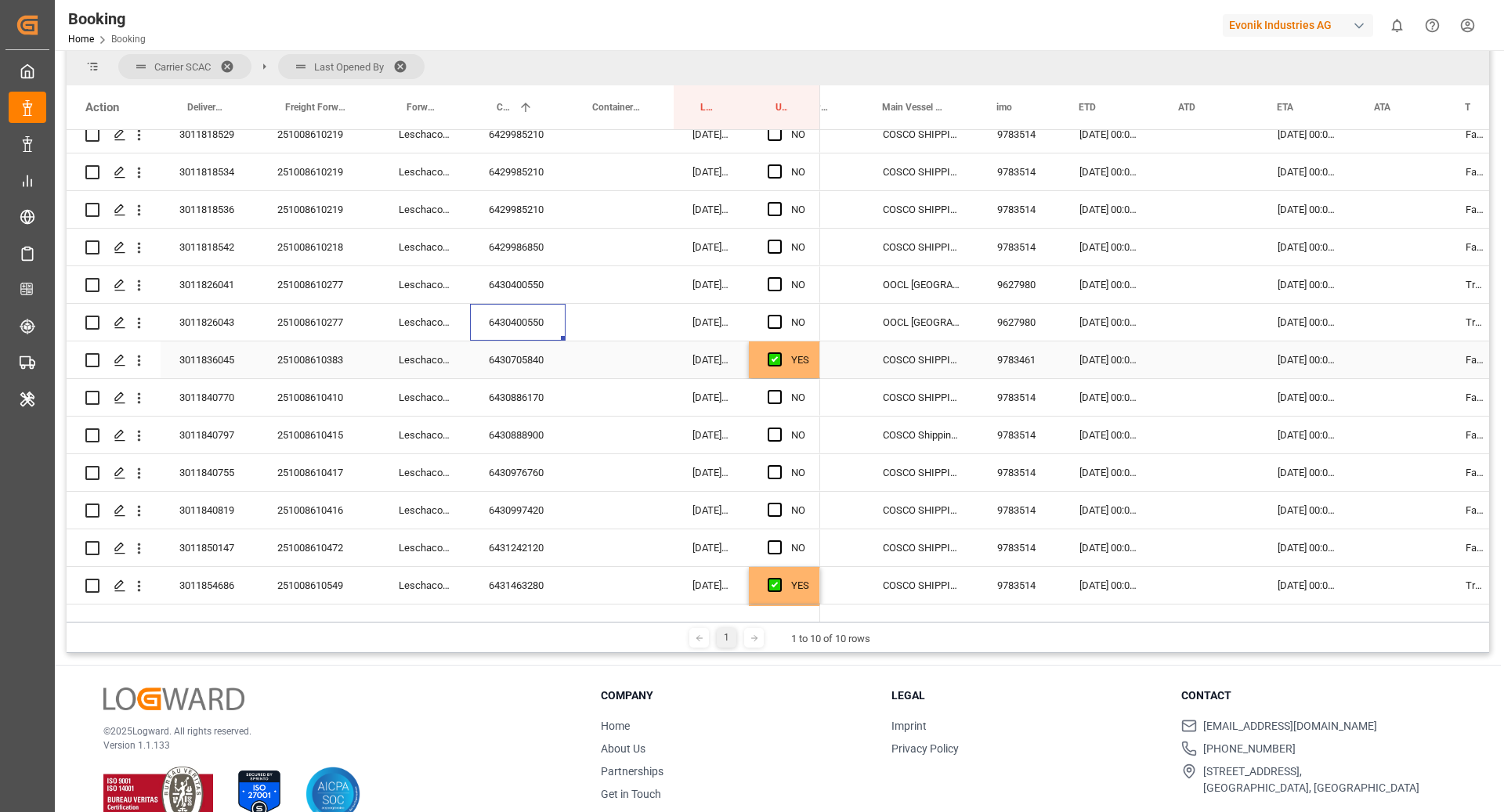
click at [793, 377] on div "YES" at bounding box center [800, 360] width 18 height 36
drag, startPoint x: 818, startPoint y: 374, endPoint x: 799, endPoint y: 549, distance: 176.0
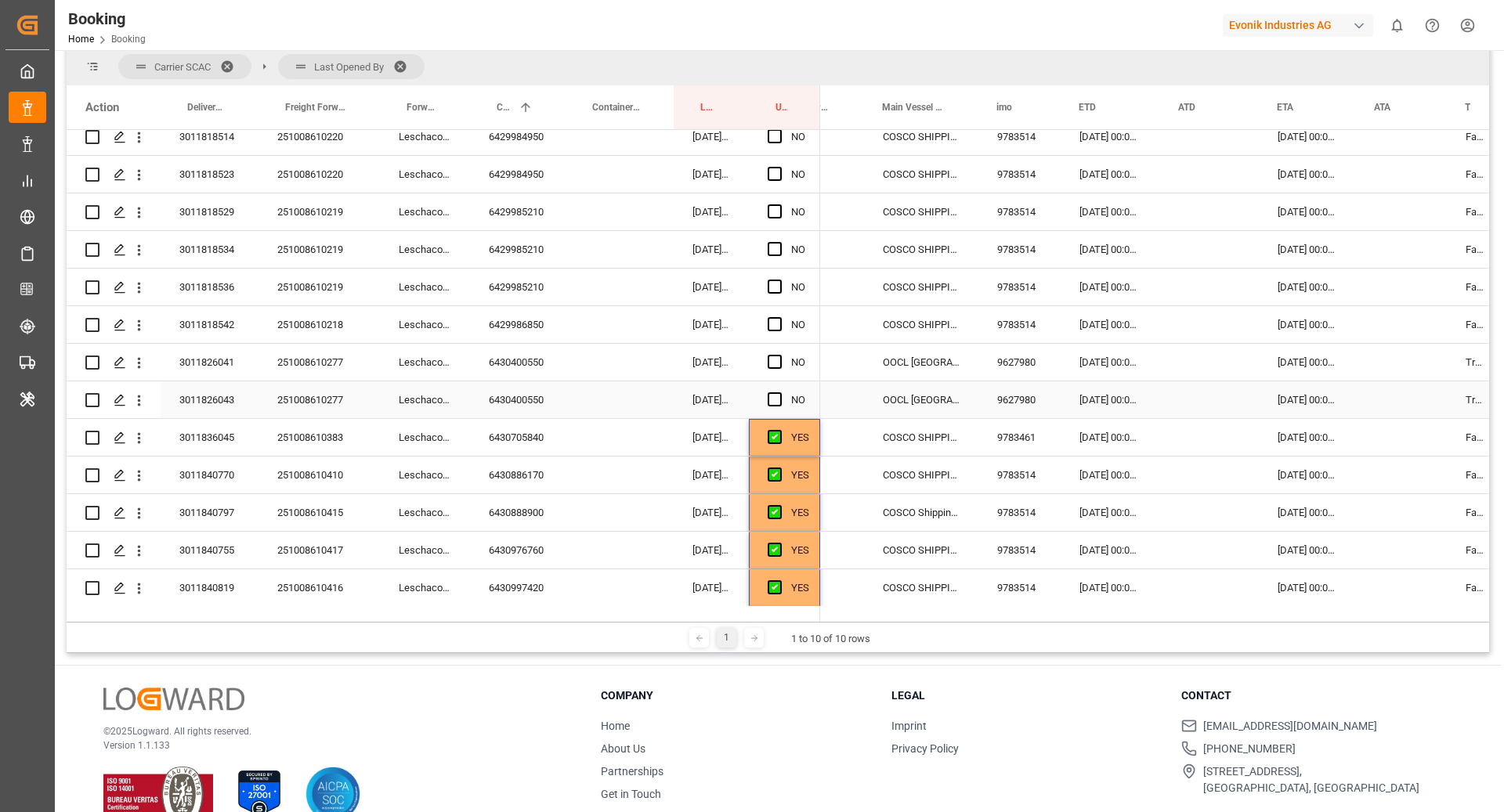
click at [521, 404] on div "6430400550" at bounding box center [518, 399] width 96 height 37
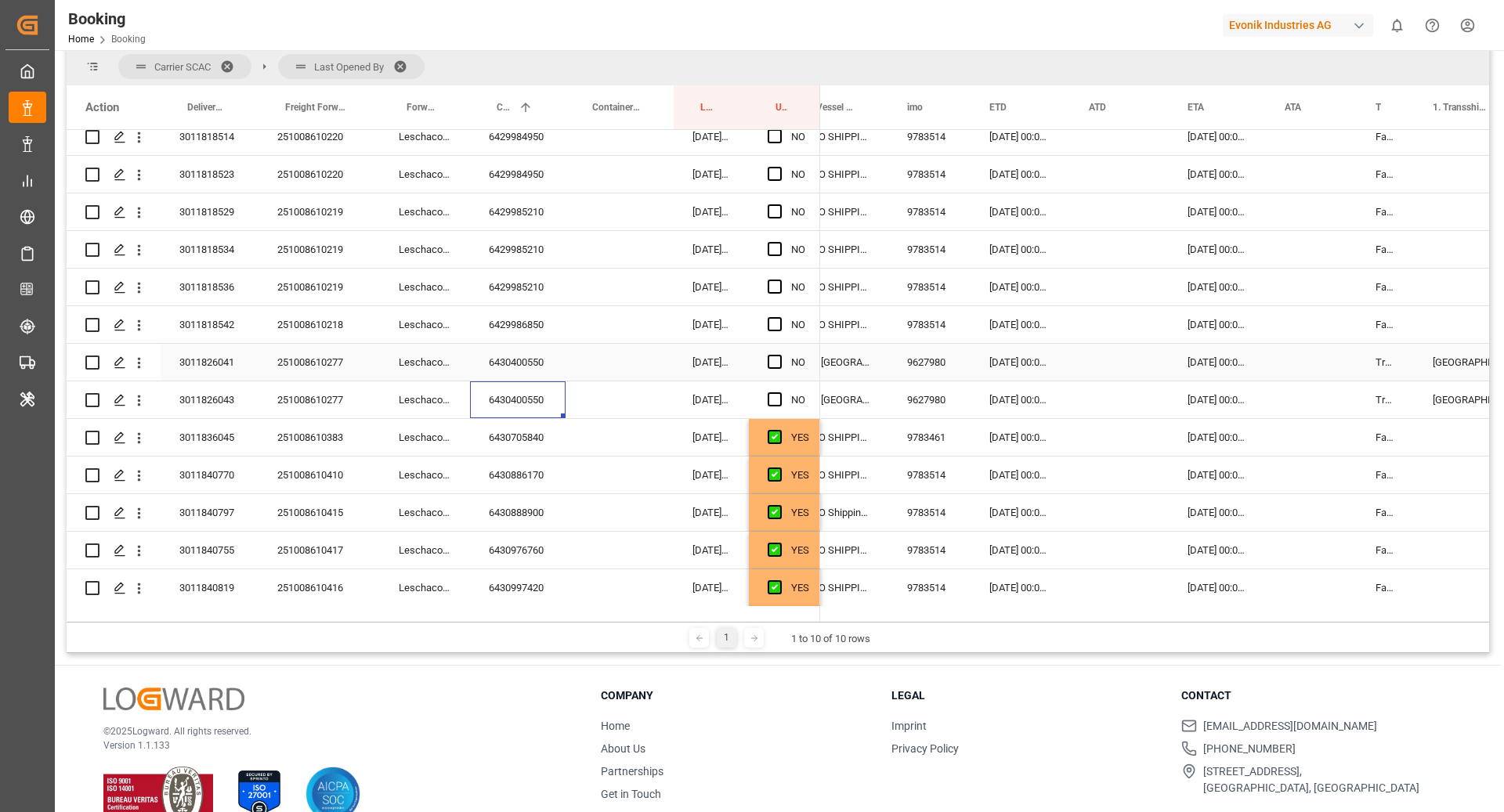
click at [1024, 359] on div "04.11.2025 00:00:00" at bounding box center [1021, 362] width 100 height 37
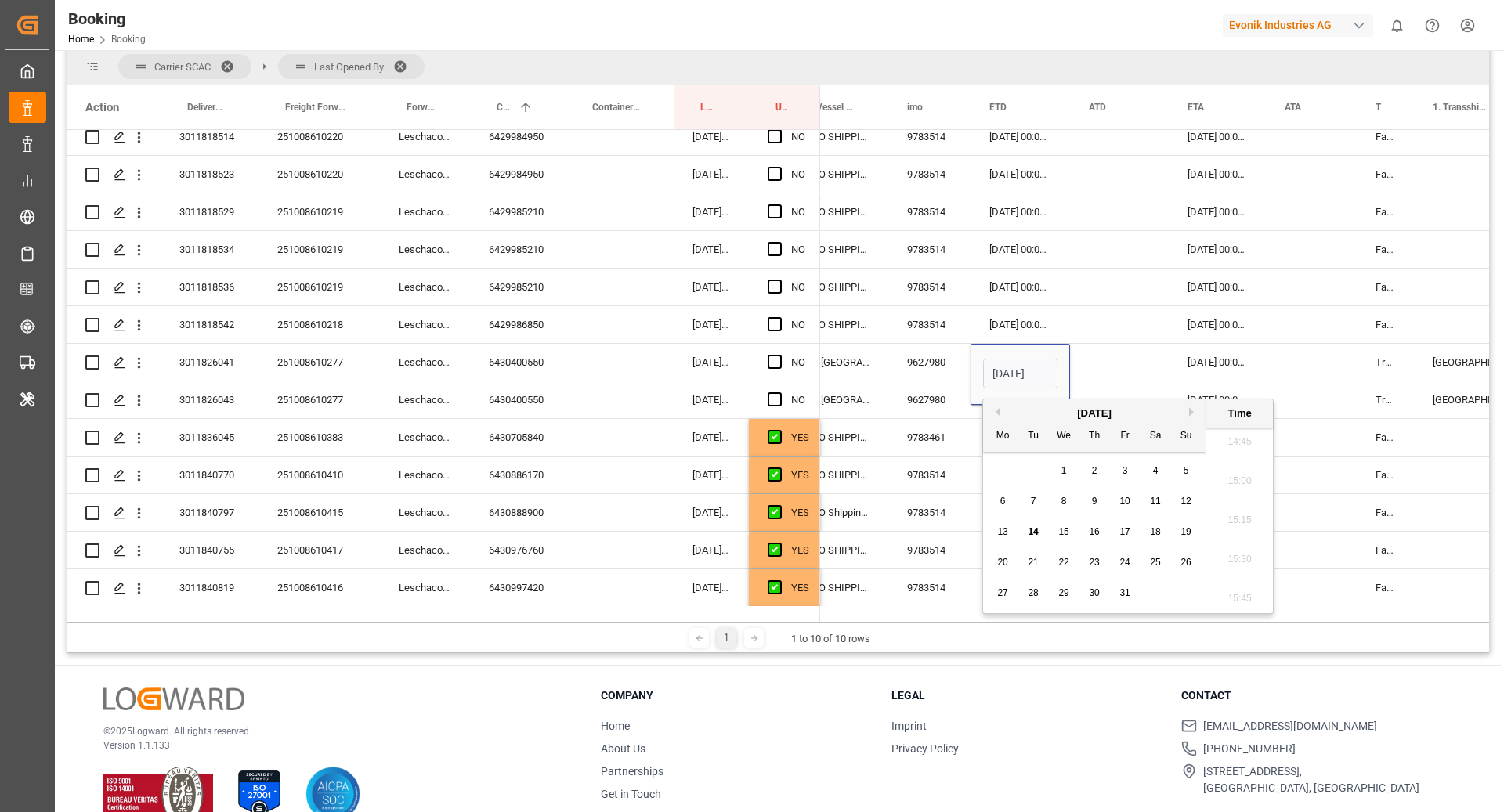
click at [1196, 414] on button "Next Month" at bounding box center [1194, 411] width 9 height 9
click at [1198, 531] on div "10 11 12 13 14 15 16" at bounding box center [1095, 532] width 214 height 31
click at [1191, 534] on span "16" at bounding box center [1186, 532] width 10 height 11
type input "16.11.2025 00:00"
click at [1136, 344] on div "Press SPACE to select this row." at bounding box center [1119, 362] width 99 height 37
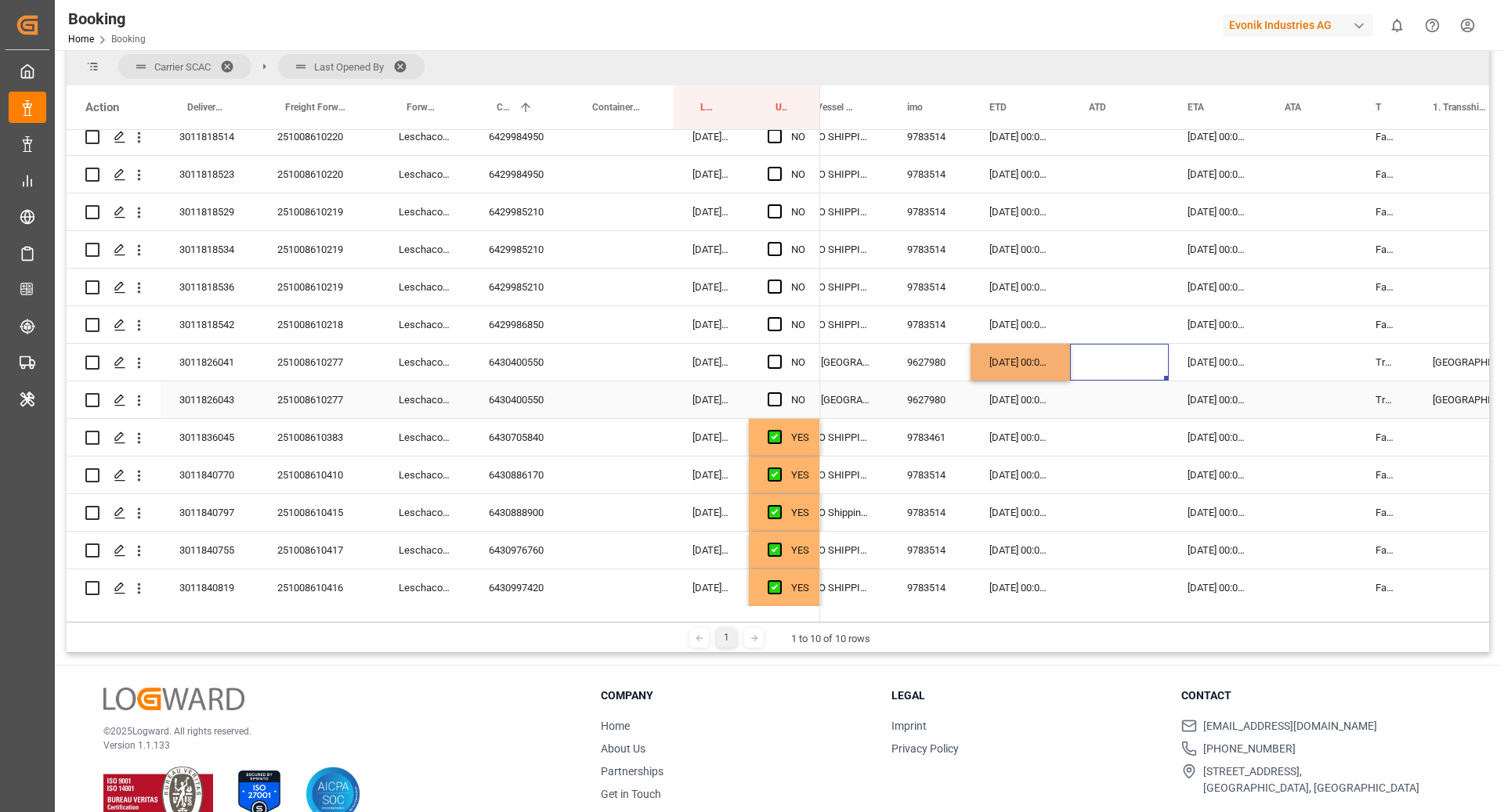
click at [1009, 381] on div "04.11.2025 00:00:00" at bounding box center [1021, 399] width 100 height 37
click at [1053, 365] on div "16.11.2025 00:00:00" at bounding box center [1021, 362] width 100 height 37
drag, startPoint x: 1068, startPoint y: 378, endPoint x: 1066, endPoint y: 392, distance: 14.1
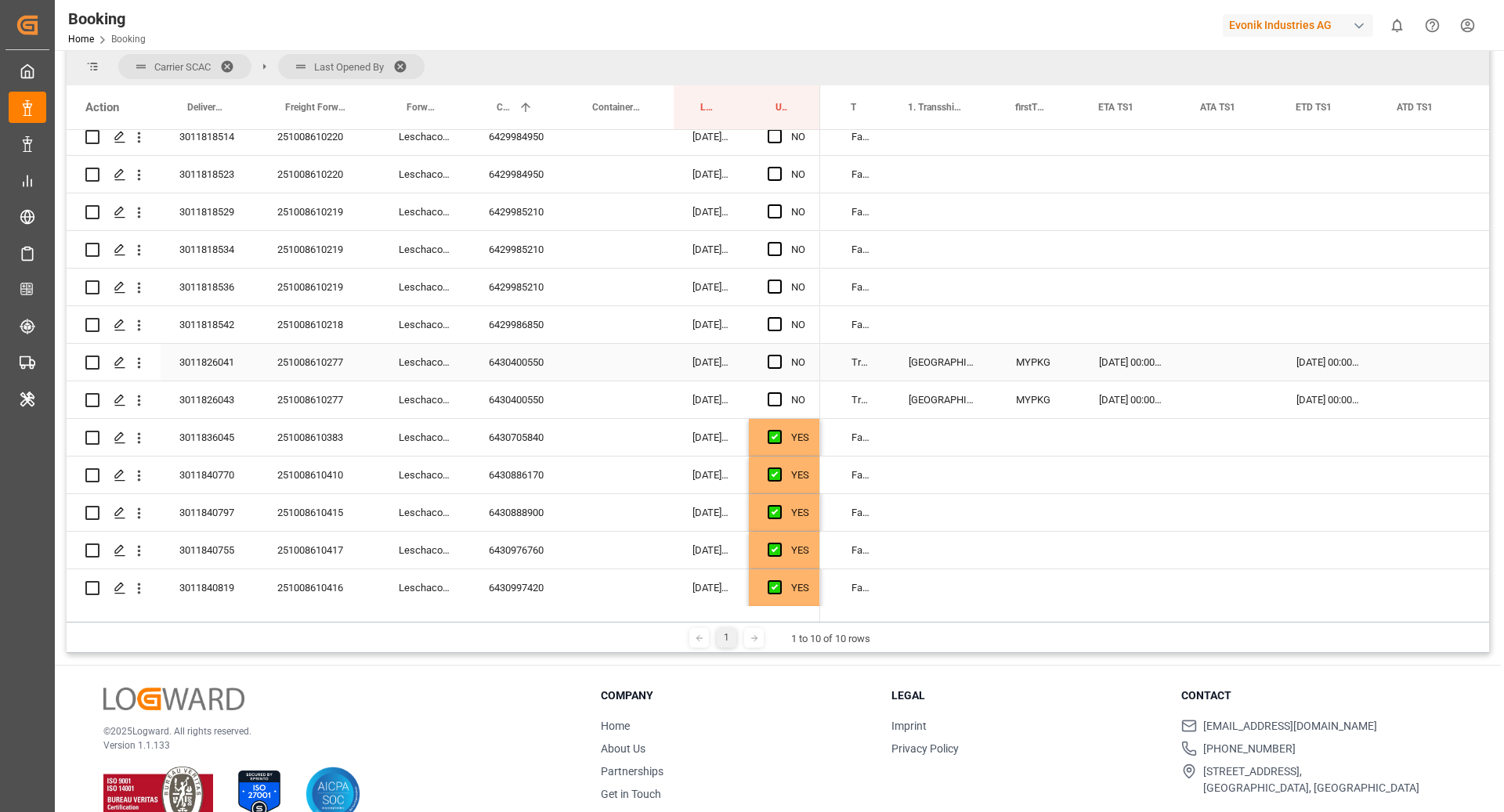
click at [1131, 355] on div "20.11.2025 00:00:00" at bounding box center [1132, 362] width 102 height 37
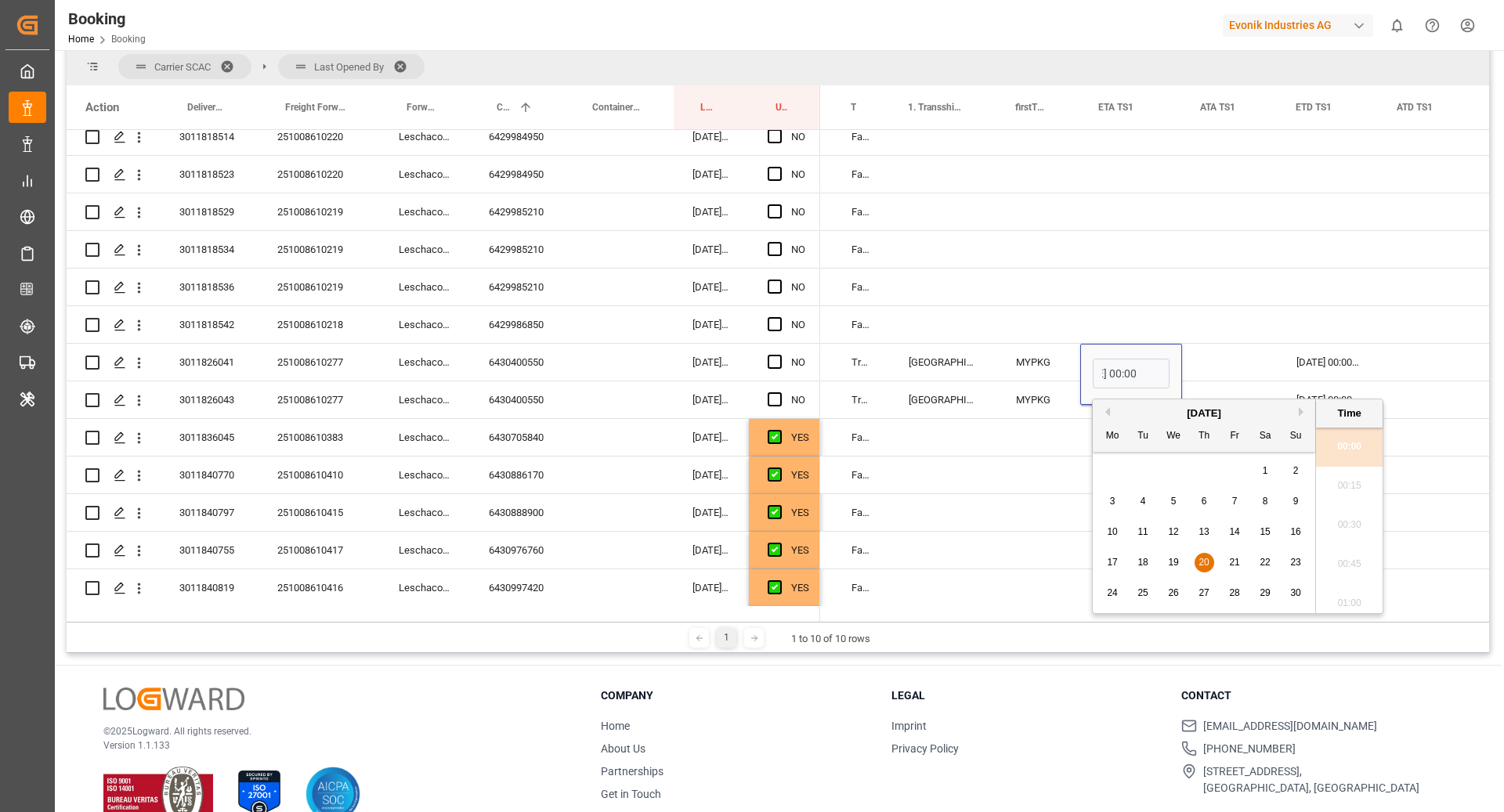
click at [1299, 414] on button "Next Month" at bounding box center [1303, 411] width 9 height 9
click at [1110, 505] on span "8" at bounding box center [1112, 501] width 5 height 11
type input "08.12.2025 00:00"
click at [1205, 366] on div "Press SPACE to select this row." at bounding box center [1231, 362] width 96 height 37
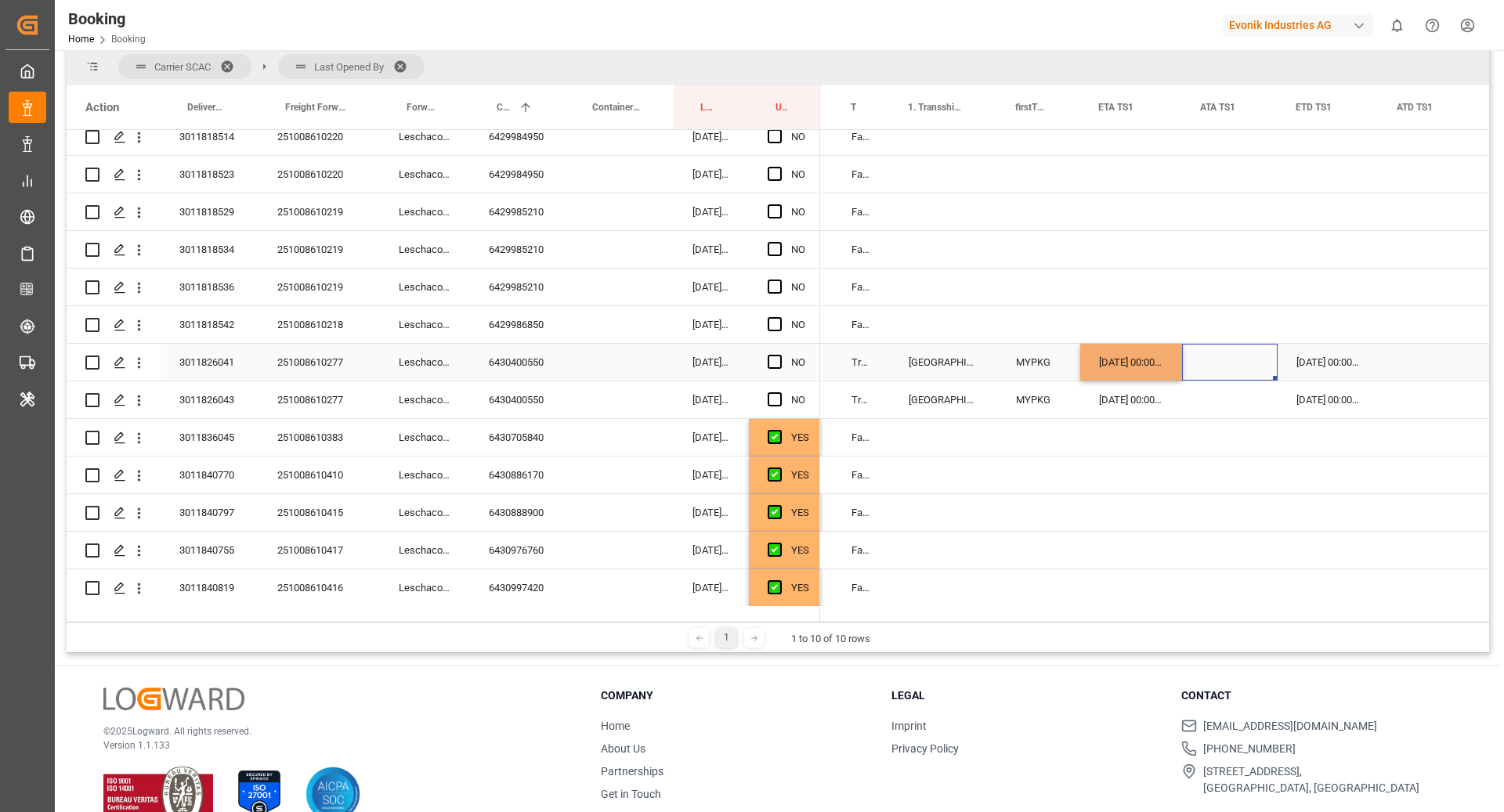
click at [1317, 356] on div "27.11.2025 00:00:00" at bounding box center [1327, 362] width 101 height 37
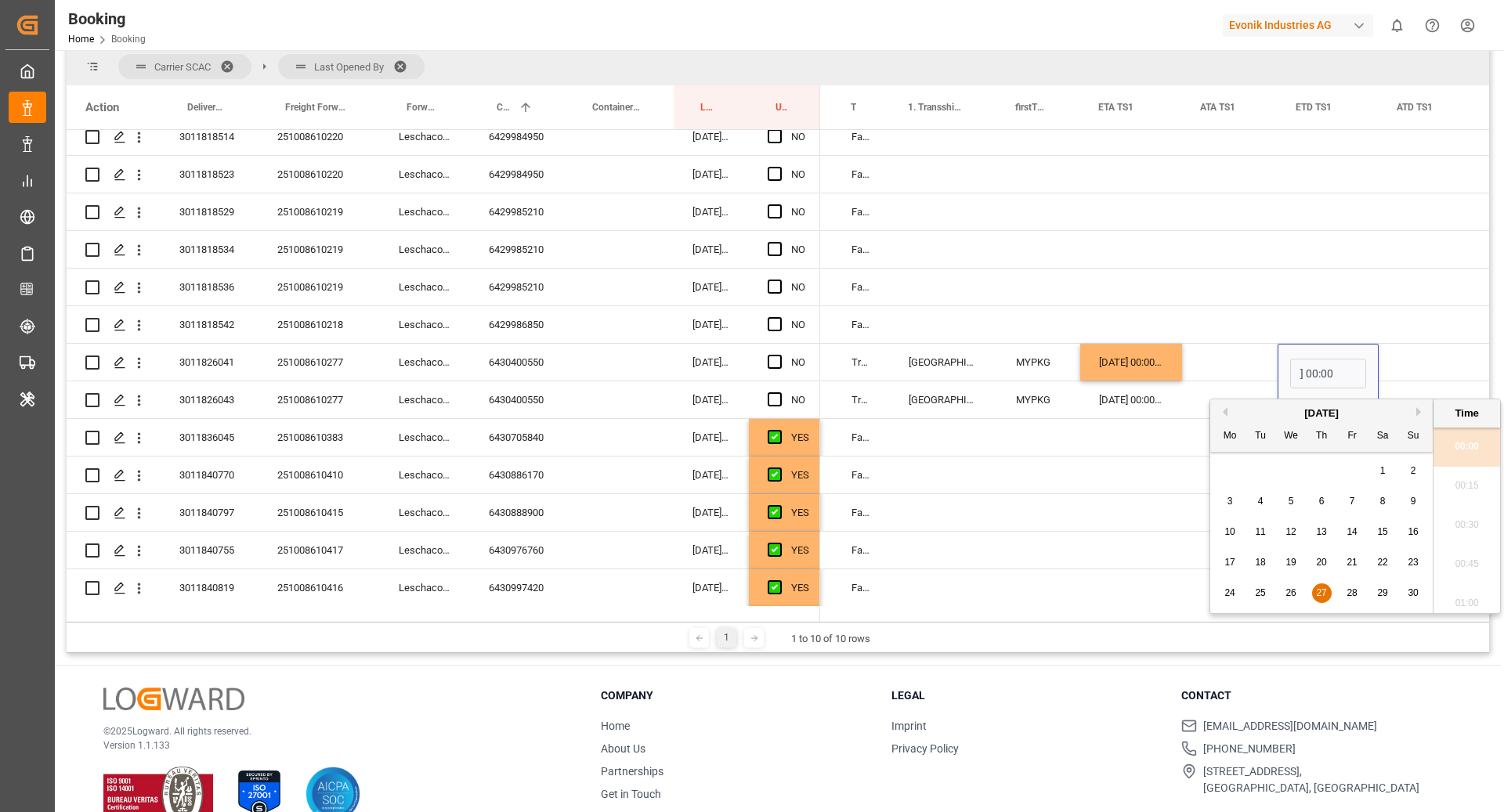
click at [1416, 410] on button "Next Month" at bounding box center [1420, 411] width 9 height 9
click at [1293, 497] on span "10" at bounding box center [1290, 501] width 10 height 11
type input "10.12.2025 00:00"
click at [1248, 366] on div "Press SPACE to select this row." at bounding box center [1231, 362] width 96 height 37
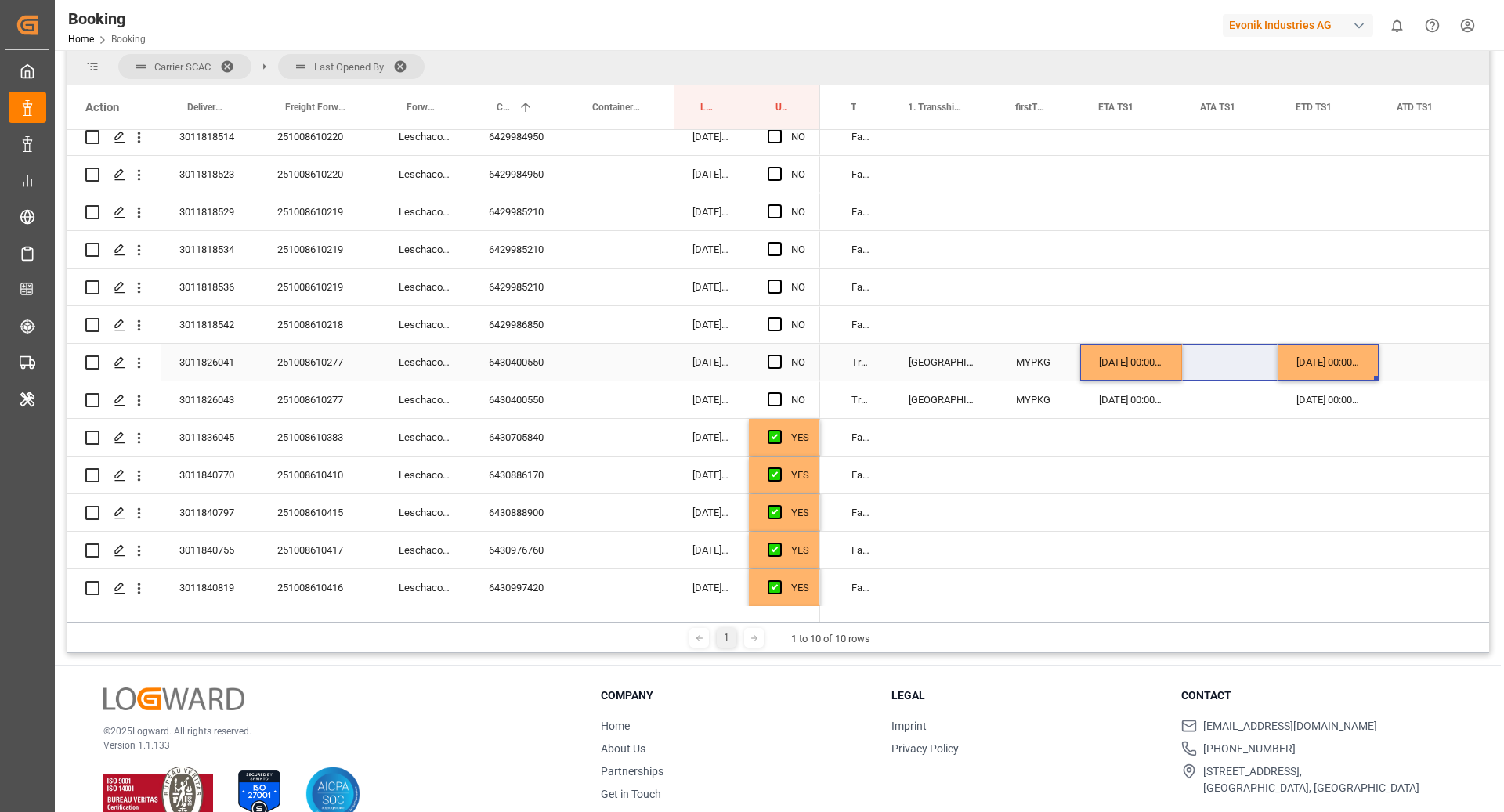
drag, startPoint x: 1132, startPoint y: 366, endPoint x: 1332, endPoint y: 370, distance: 200.0
click at [1332, 370] on div "16.11.2025 00:00:00 17.12.2025 00:00:00 True Port Klang (Pelabuhan Klang) MYPKG…" at bounding box center [1315, 363] width 3859 height 38
drag, startPoint x: 1376, startPoint y: 377, endPoint x: 1376, endPoint y: 393, distance: 16.0
click at [777, 358] on span "Press SPACE to select this row." at bounding box center [774, 362] width 14 height 14
click at [779, 355] on input "Press SPACE to select this row." at bounding box center [779, 355] width 0 height 0
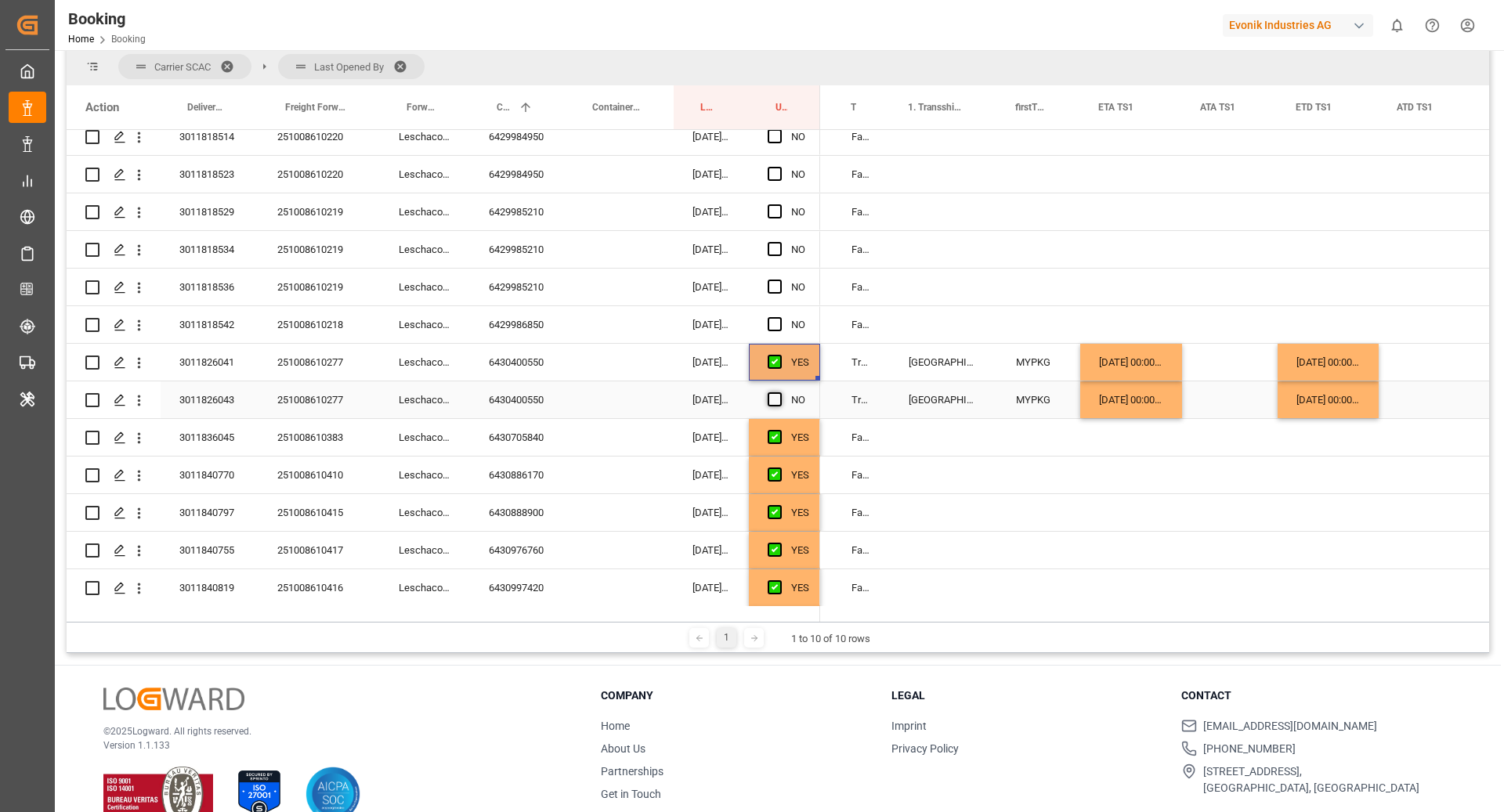
click at [772, 399] on span "Press SPACE to select this row." at bounding box center [774, 399] width 14 height 14
click at [779, 392] on input "Press SPACE to select this row." at bounding box center [779, 392] width 0 height 0
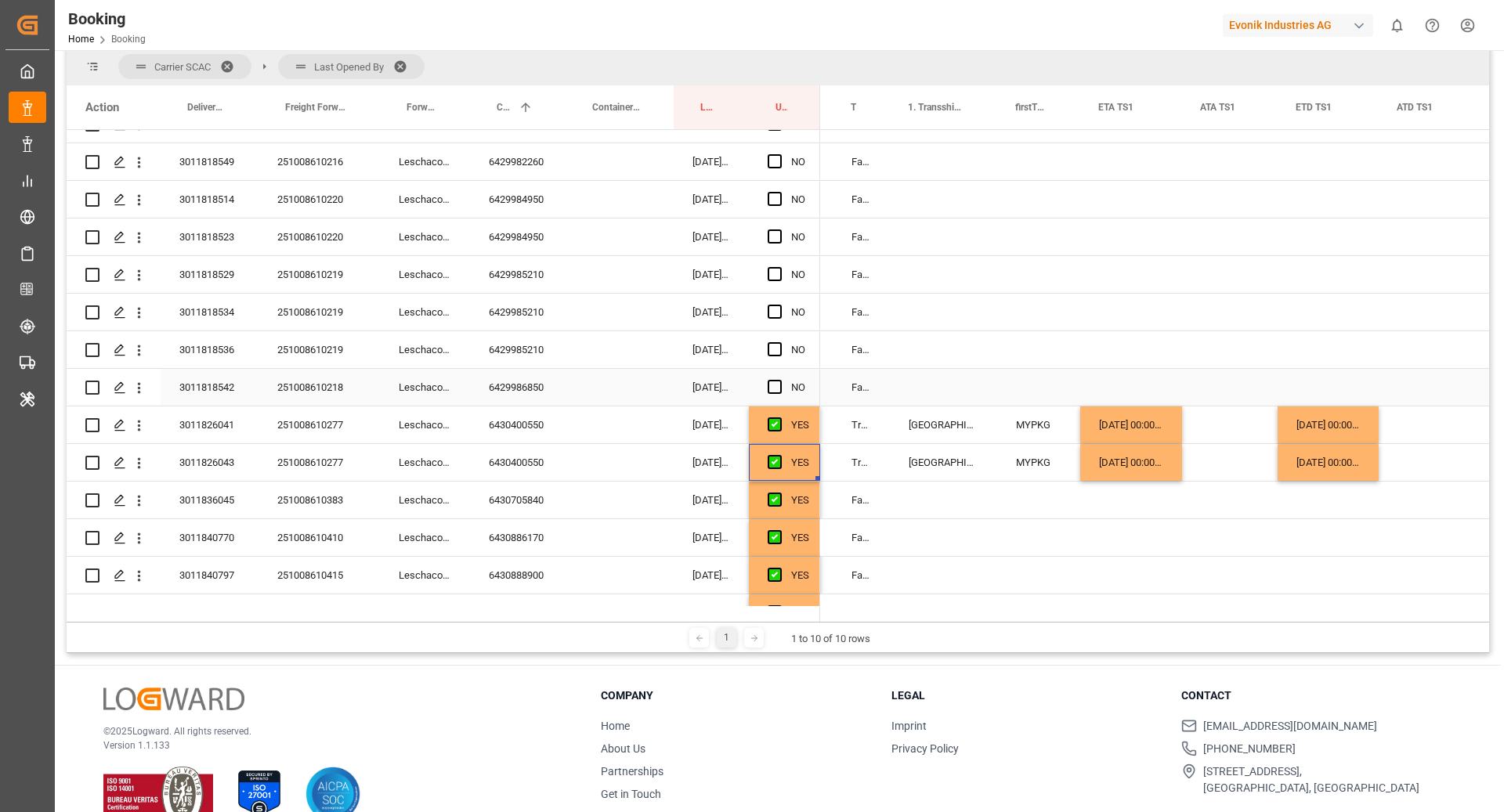
click at [527, 387] on div "6429986850" at bounding box center [518, 387] width 96 height 37
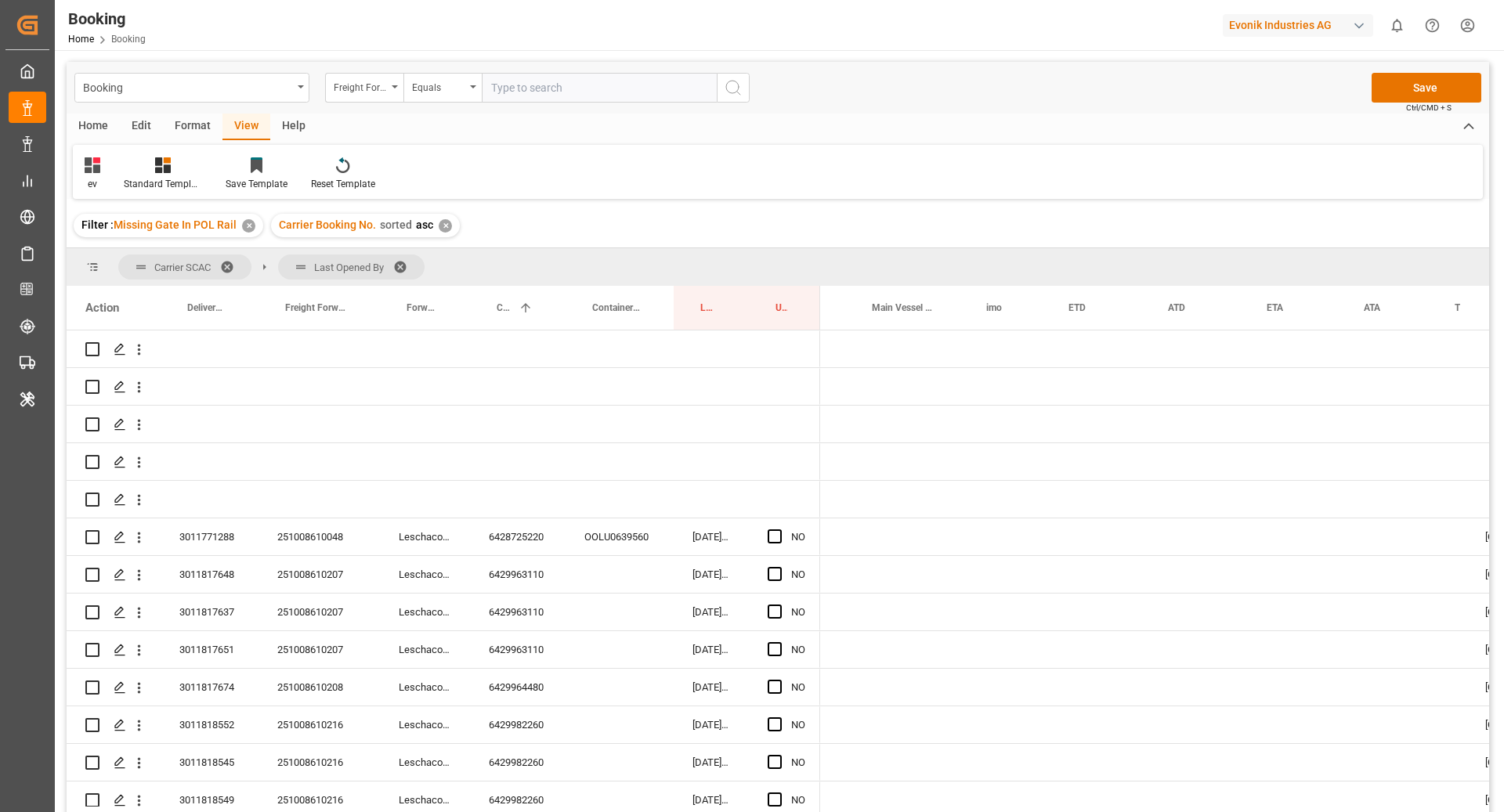
scroll to position [0, 830]
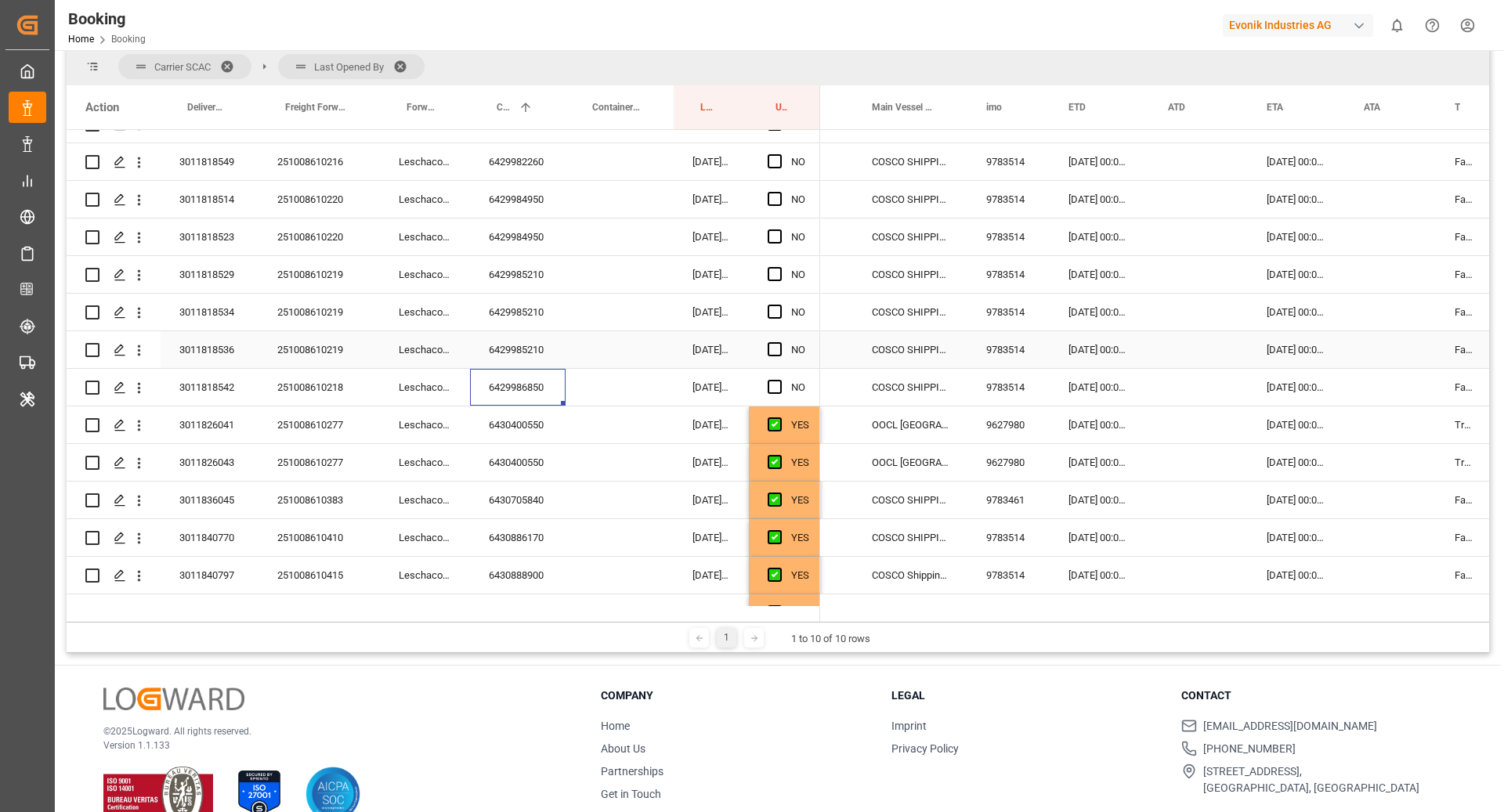
click at [1087, 359] on div "[DATE] 00:00:00" at bounding box center [1100, 349] width 100 height 37
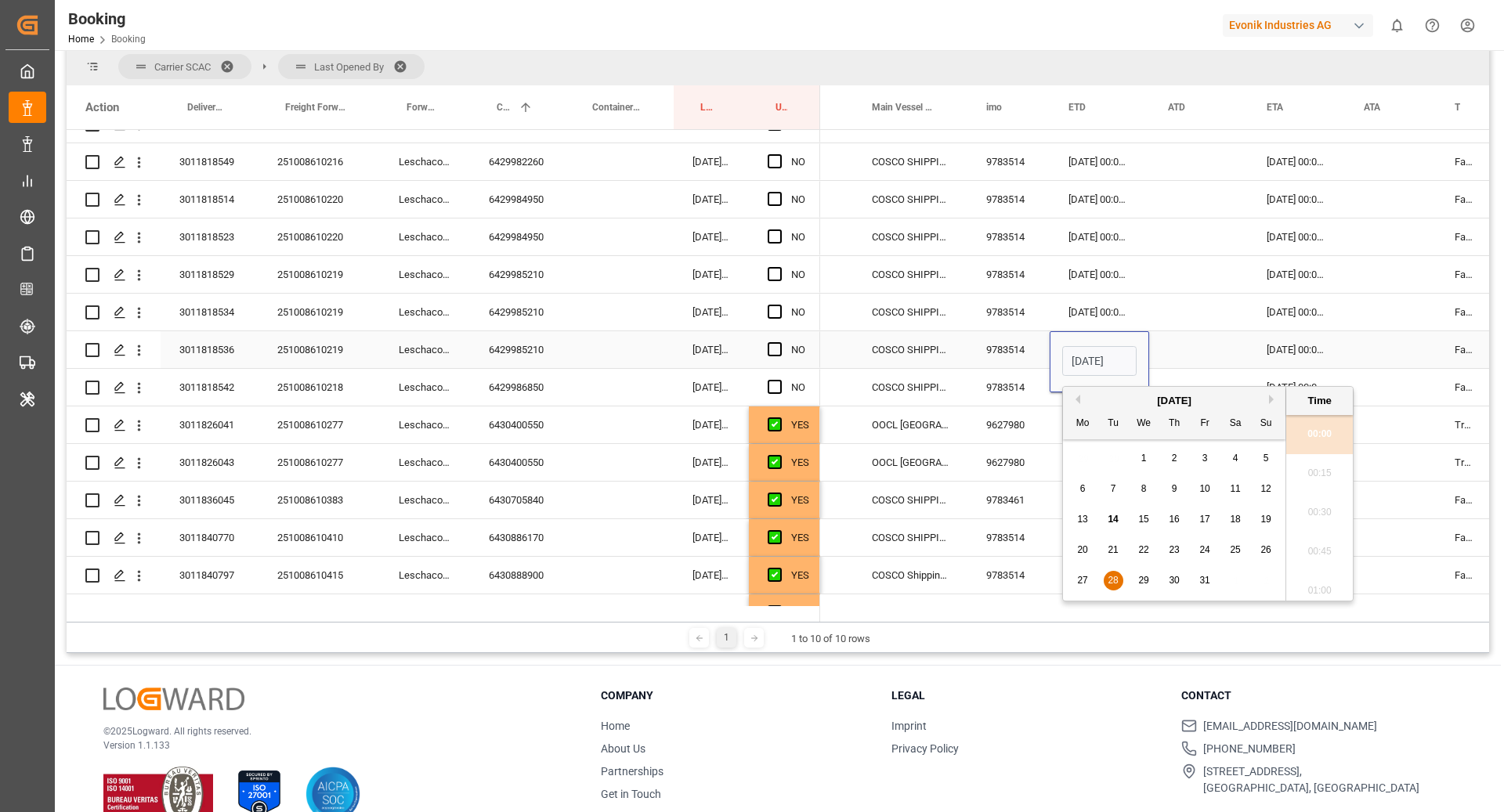
scroll to position [2315, 0]
click at [1272, 395] on button "Next Month" at bounding box center [1273, 399] width 9 height 9
click at [1235, 458] on span "1" at bounding box center [1236, 458] width 5 height 11
type input "01.11.2025 00:00"
click at [1216, 341] on div "Press SPACE to select this row." at bounding box center [1199, 349] width 99 height 37
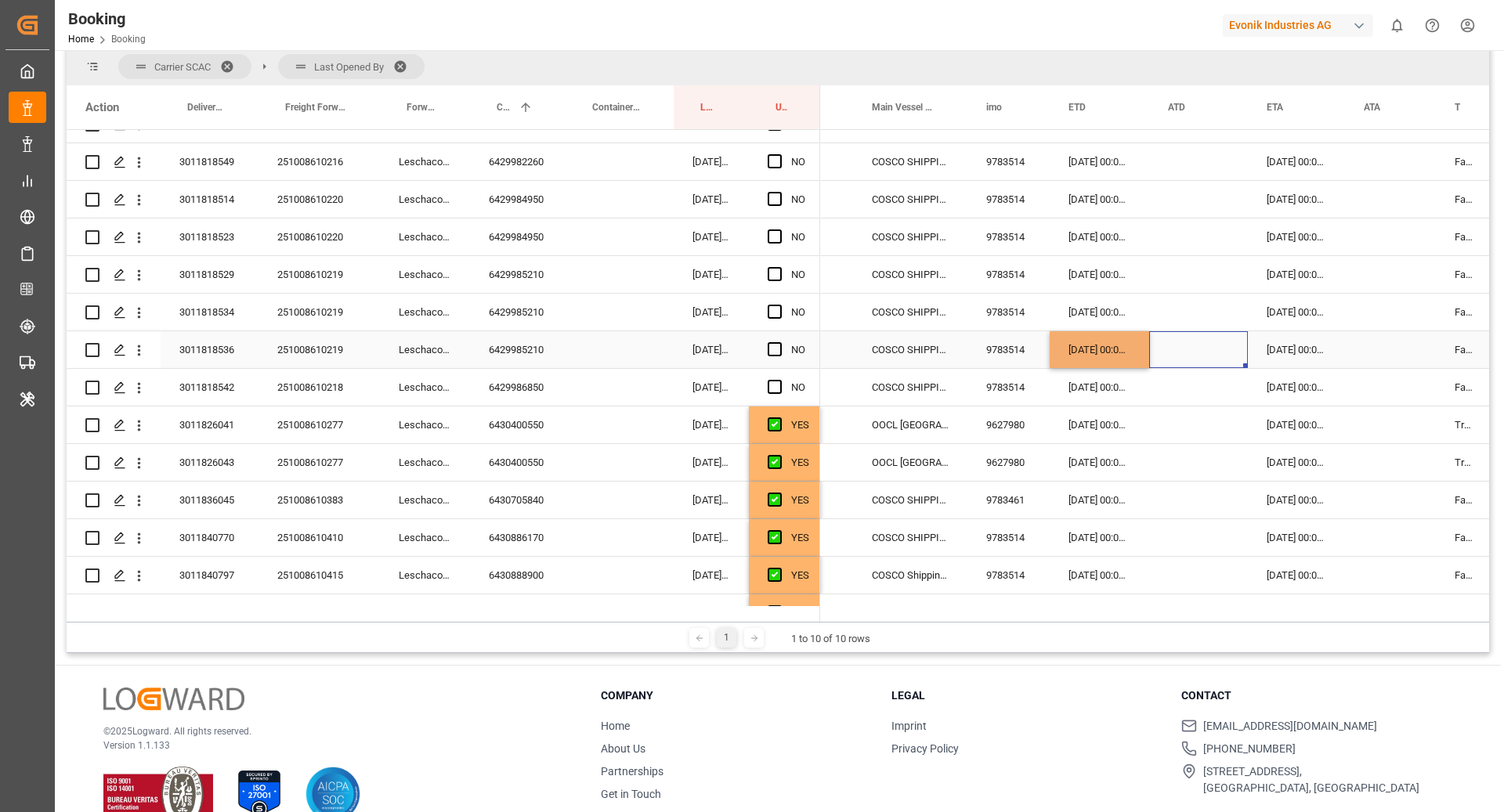
click at [1086, 358] on div "01.11.2025 00:00:00" at bounding box center [1100, 349] width 100 height 37
click at [527, 383] on div "6429986850" at bounding box center [518, 387] width 96 height 37
click at [1104, 351] on div "01.11.2025 00:00:00" at bounding box center [1100, 349] width 100 height 37
drag, startPoint x: 1148, startPoint y: 365, endPoint x: 1147, endPoint y: 374, distance: 9.1
click at [527, 359] on div "6429985210" at bounding box center [518, 349] width 96 height 37
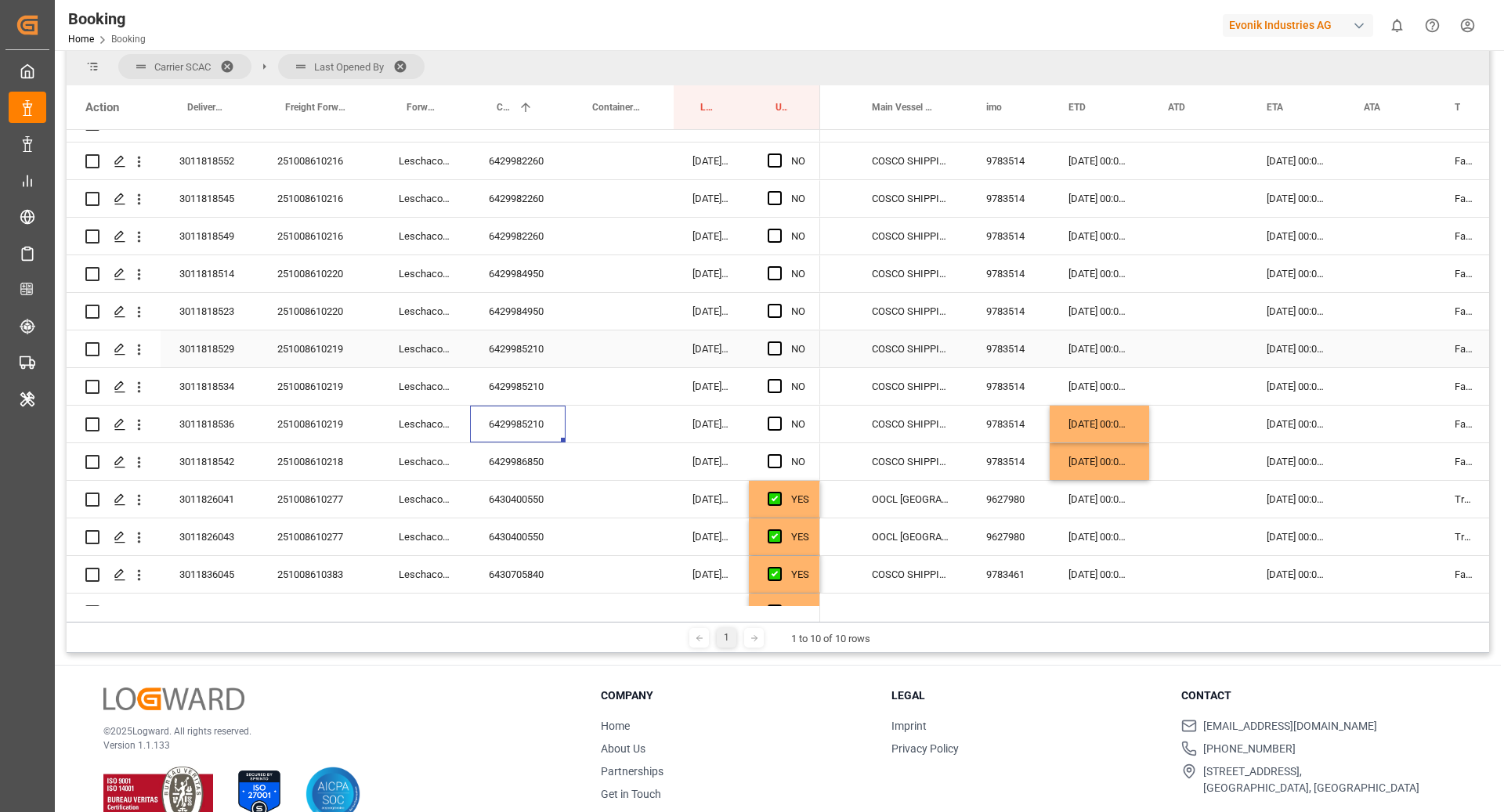
scroll to position [353, 0]
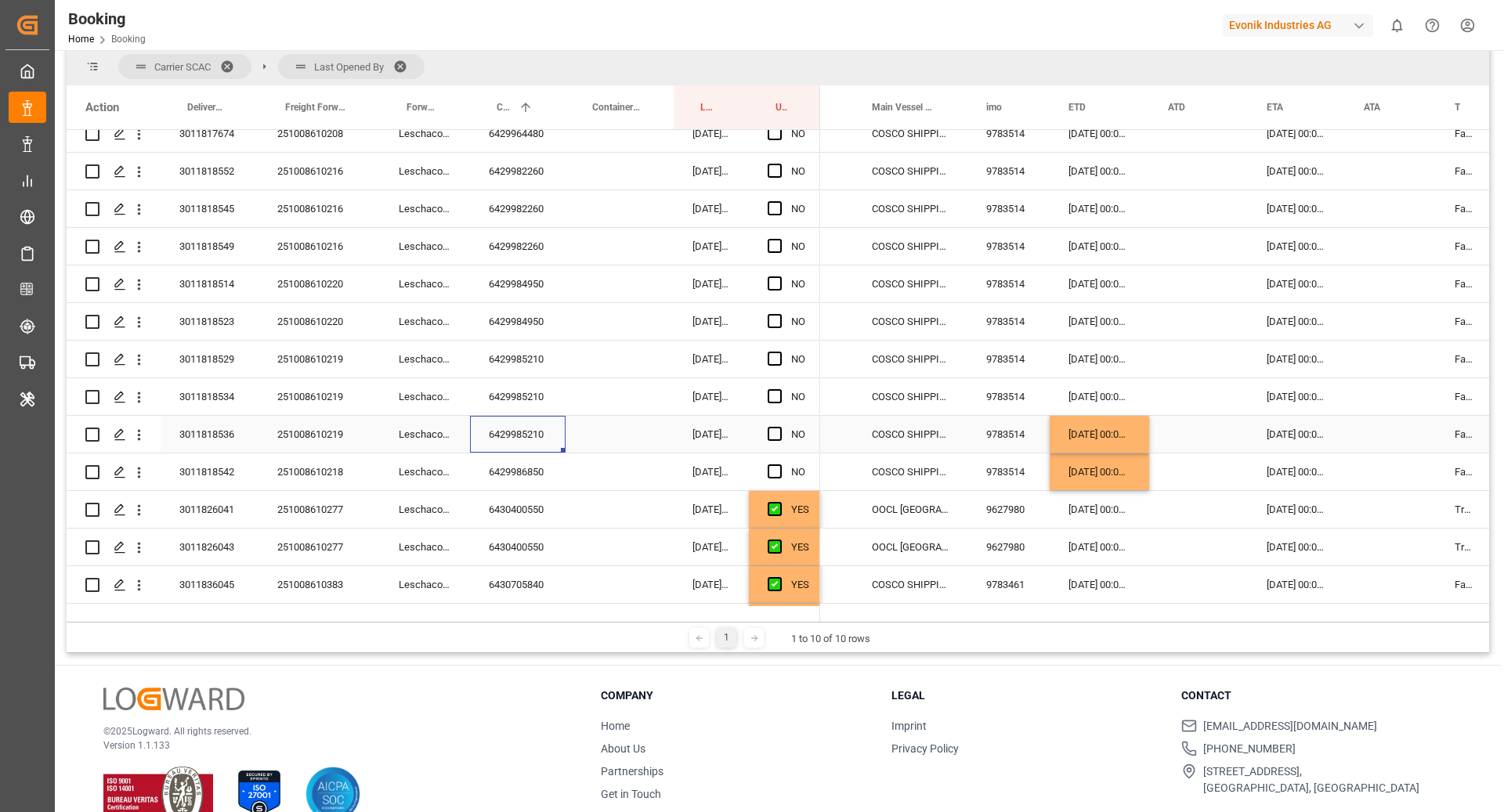
click at [545, 405] on div "6429985210" at bounding box center [518, 396] width 96 height 37
click at [1100, 438] on div "01.11.2025 00:00:00" at bounding box center [1100, 434] width 100 height 37
drag, startPoint x: 1147, startPoint y: 449, endPoint x: 1125, endPoint y: 366, distance: 85.9
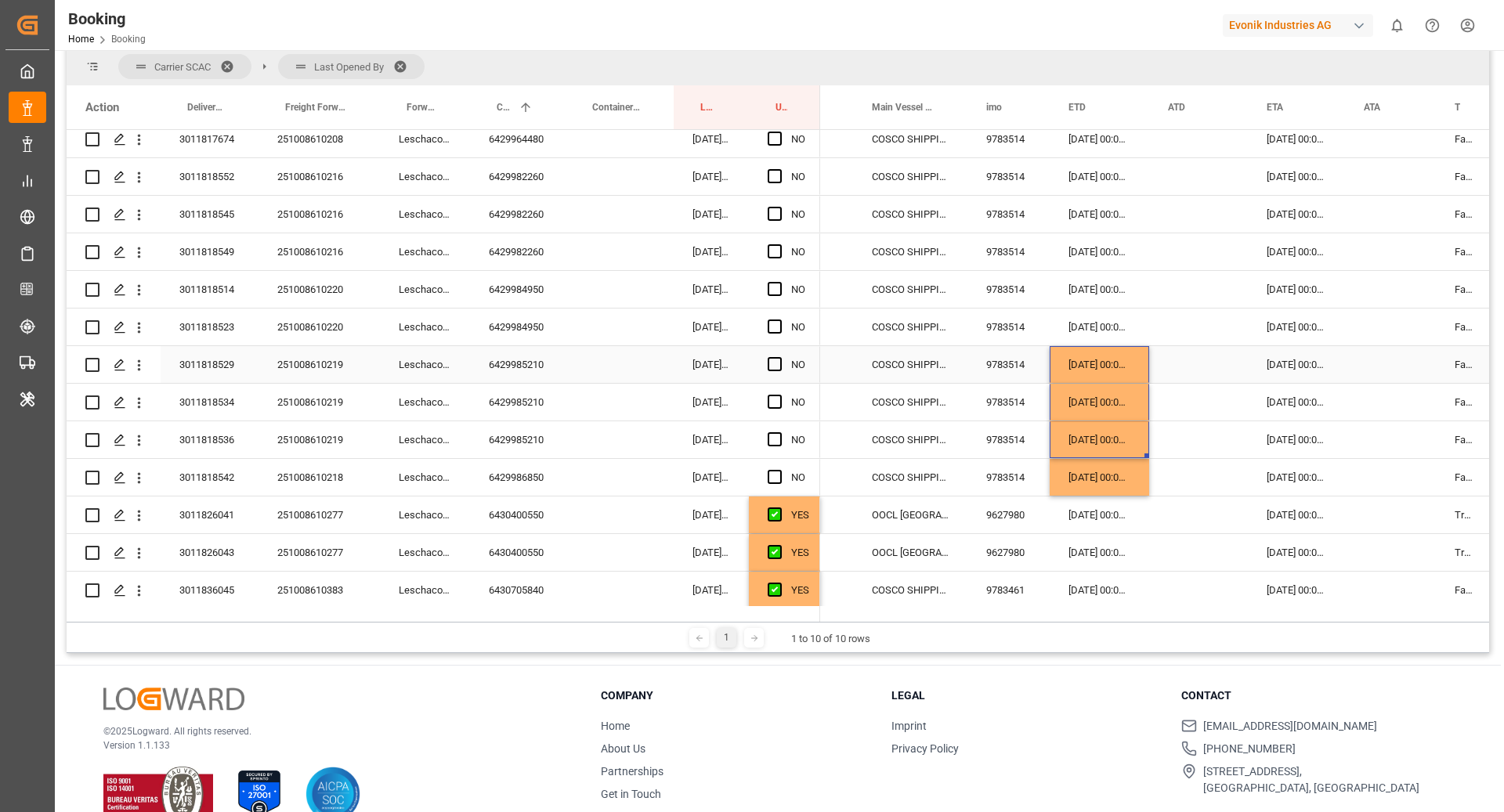
scroll to position [264, 0]
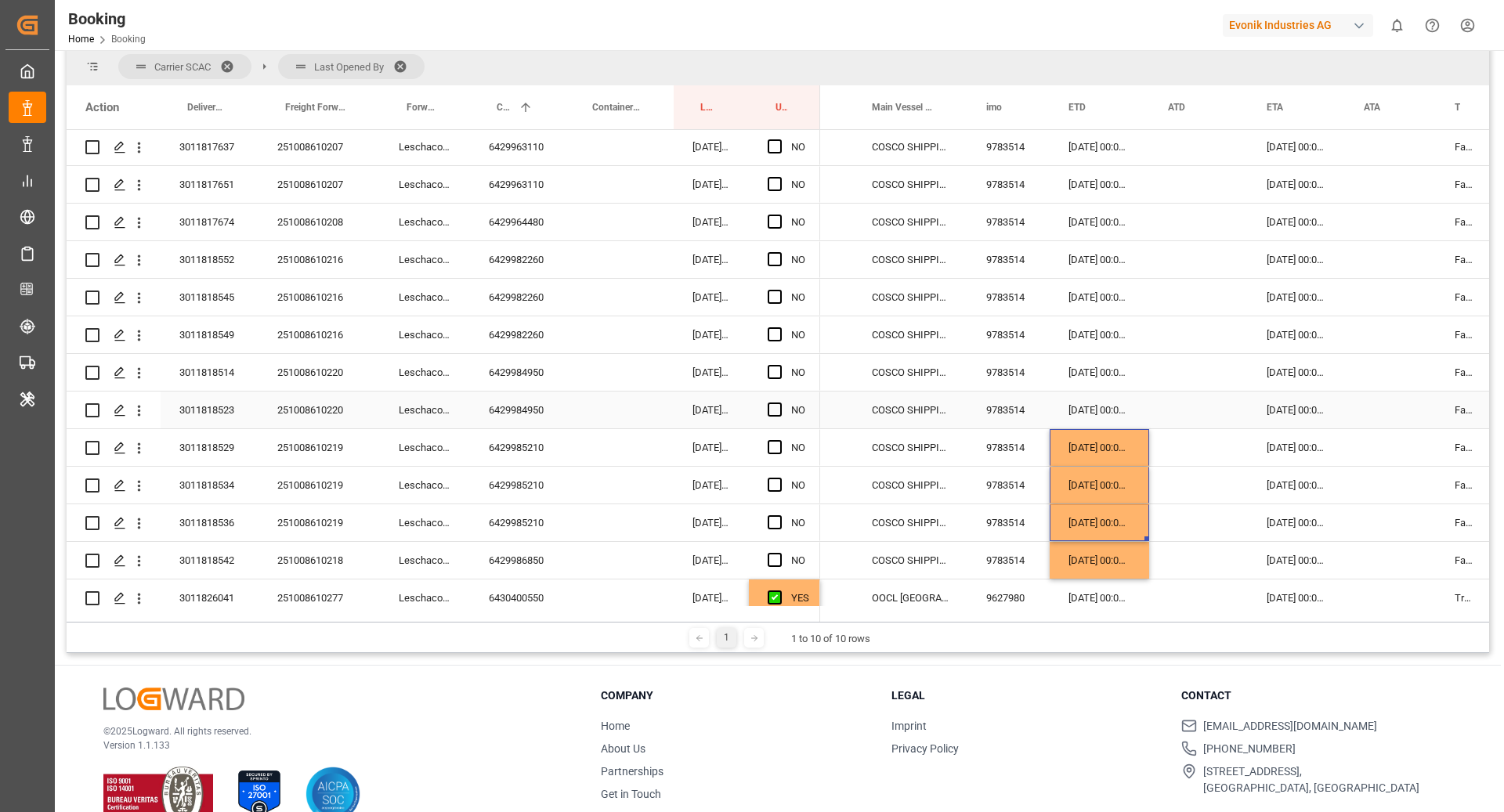
click at [526, 416] on div "6429984950" at bounding box center [518, 410] width 96 height 37
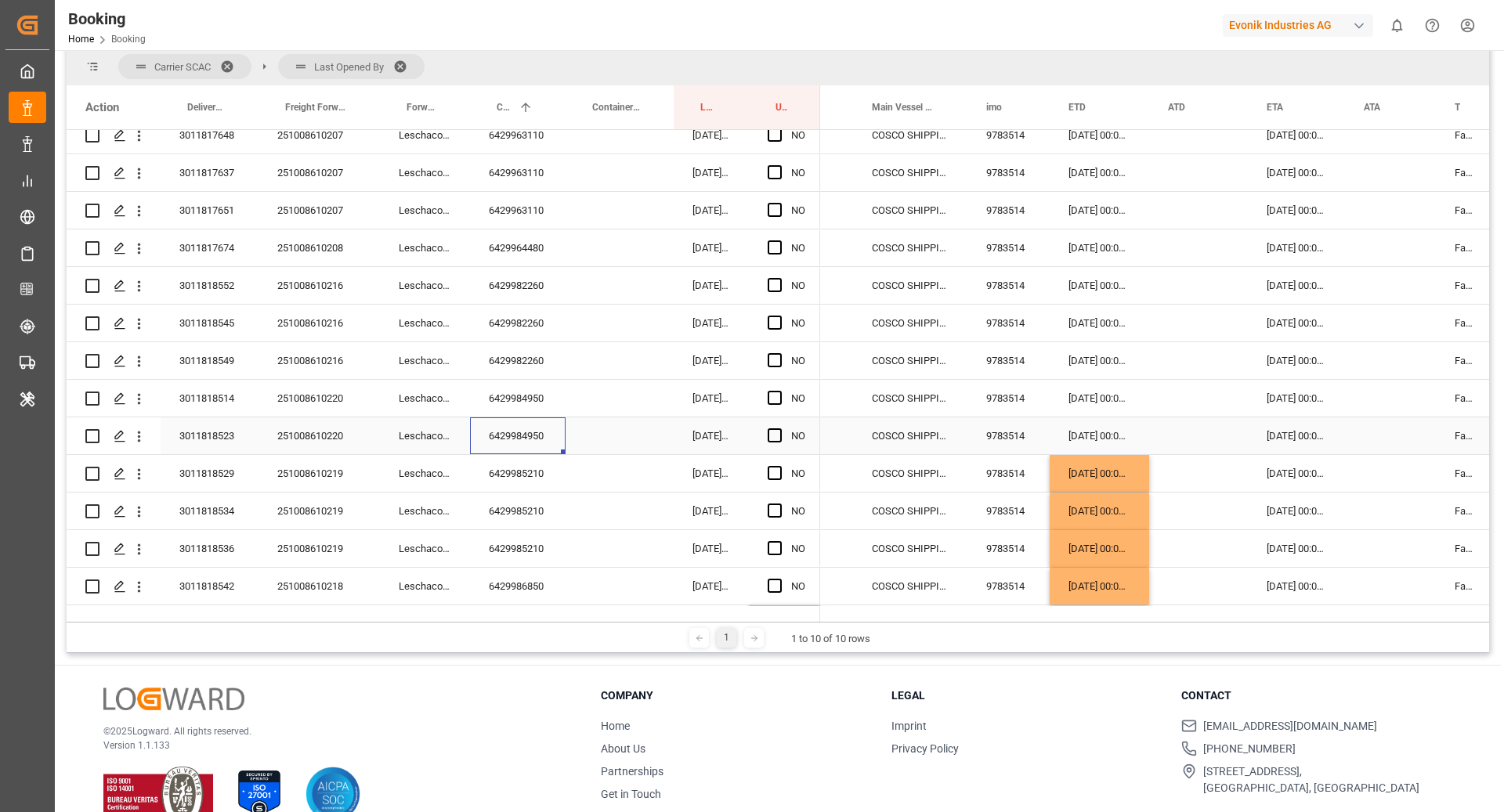
scroll to position [218, 0]
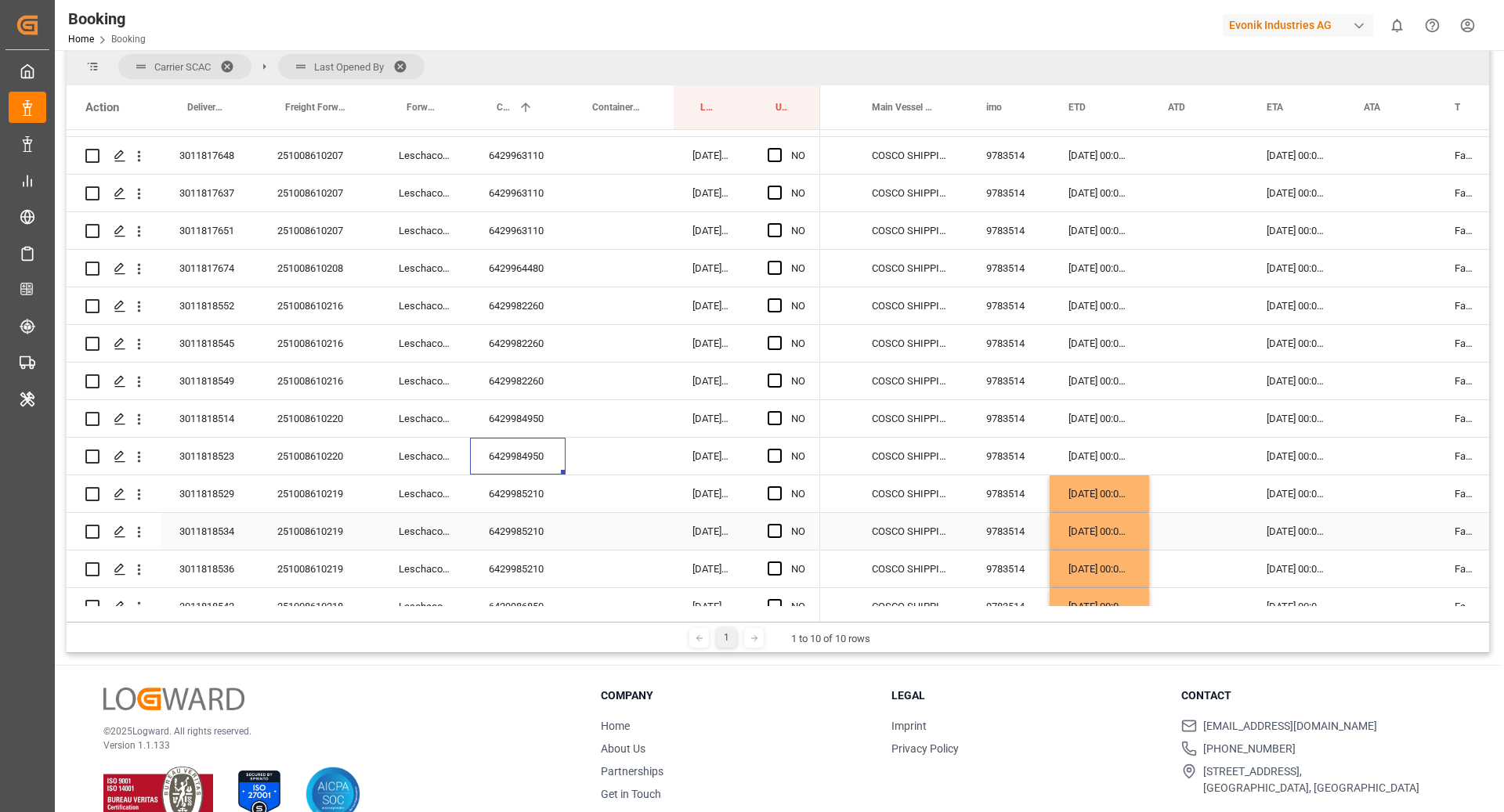
click at [1135, 514] on div "01.11.2025 00:00:00" at bounding box center [1100, 531] width 100 height 37
click at [1125, 503] on div "01.11.2025 00:00:00" at bounding box center [1100, 494] width 100 height 37
drag, startPoint x: 1149, startPoint y: 506, endPoint x: 1125, endPoint y: 410, distance: 99.0
click at [537, 381] on div "6429982260" at bounding box center [518, 381] width 96 height 37
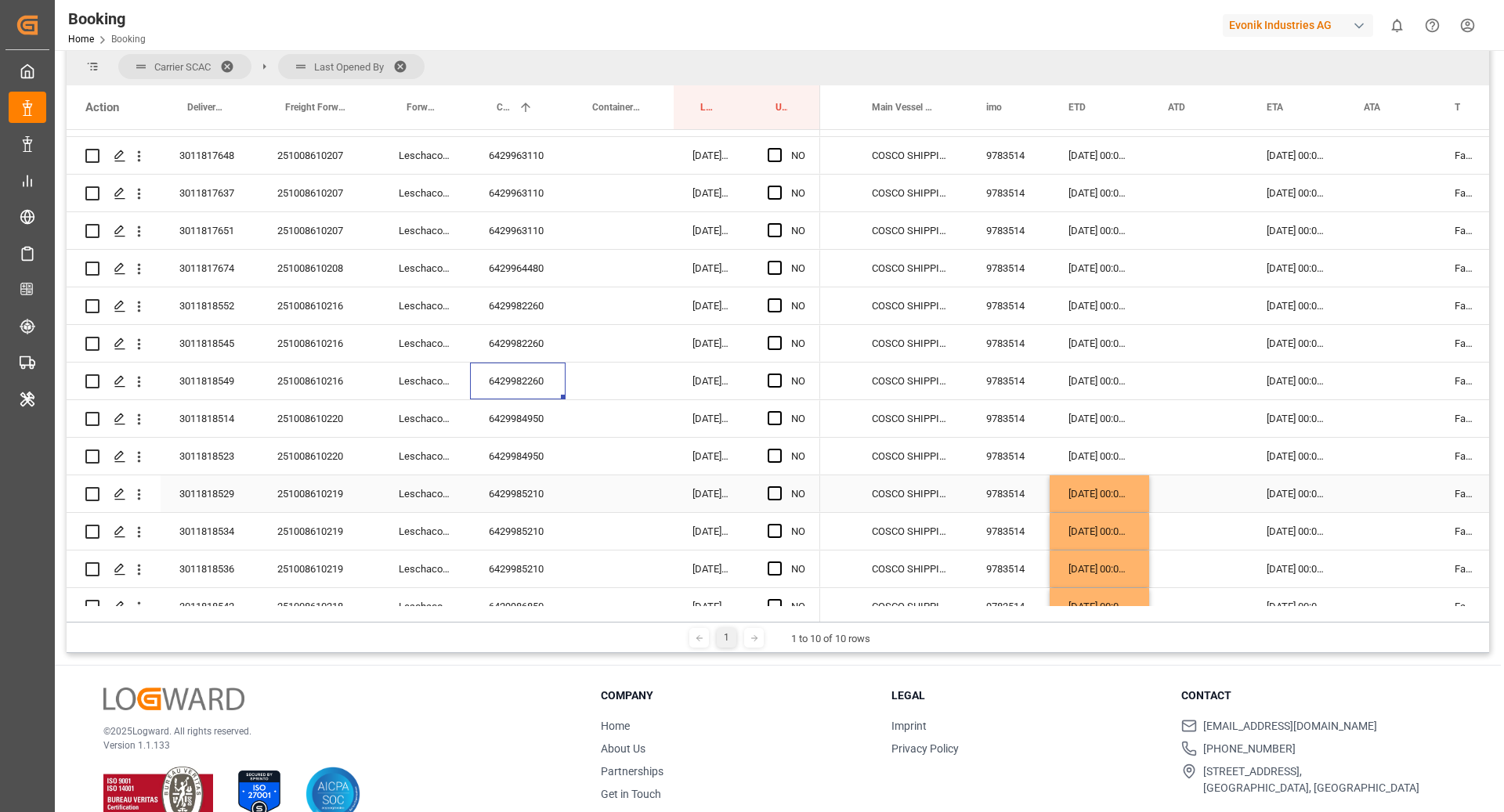
click at [1078, 490] on div "01.11.2025 00:00:00" at bounding box center [1100, 494] width 100 height 37
drag, startPoint x: 1147, startPoint y: 507, endPoint x: 1136, endPoint y: 408, distance: 99.6
click at [563, 373] on div "6429982260" at bounding box center [518, 381] width 96 height 37
click at [1094, 419] on div "01.11.2025 00:00:00" at bounding box center [1100, 418] width 100 height 37
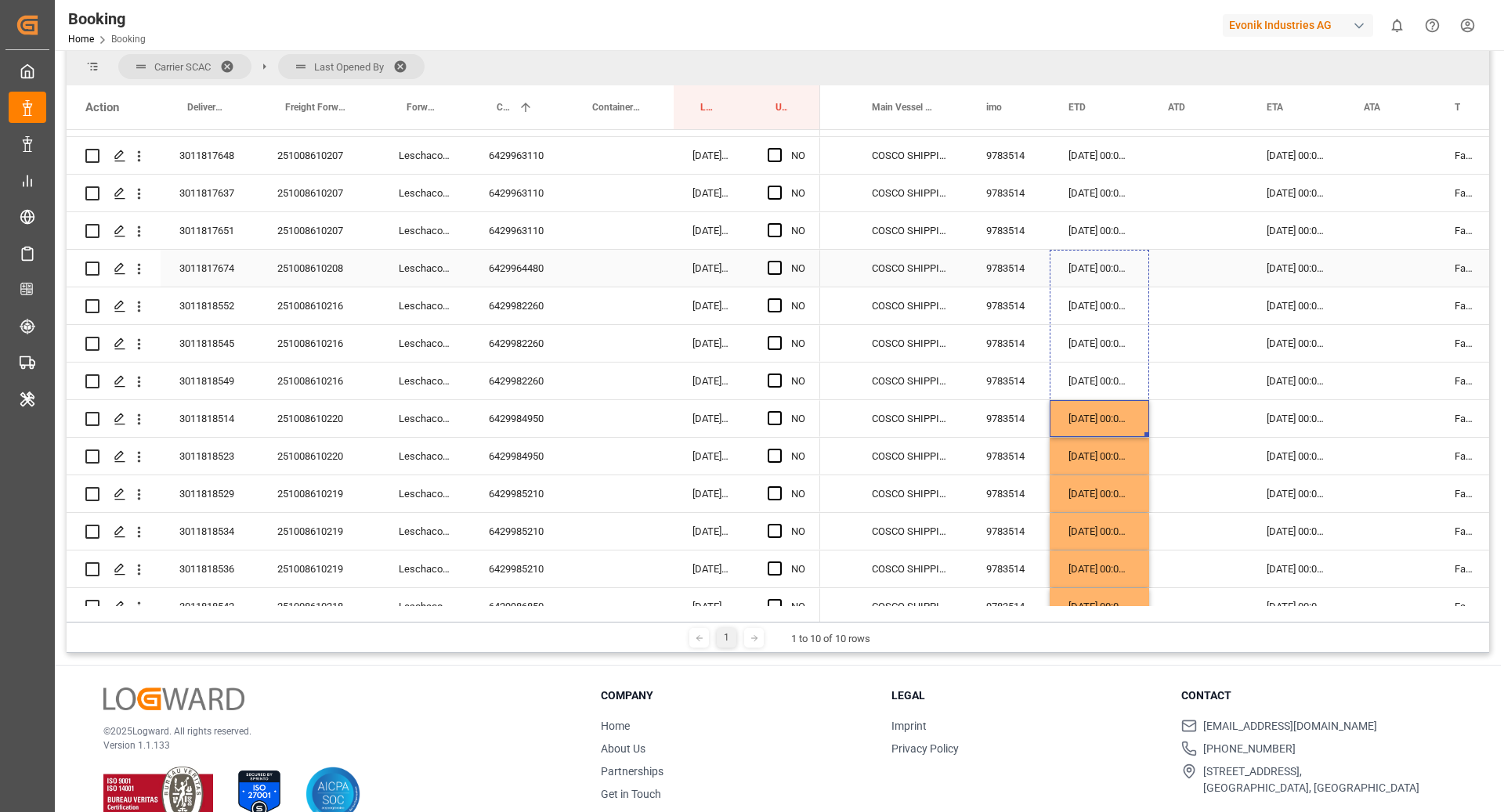
drag, startPoint x: 1148, startPoint y: 432, endPoint x: 1126, endPoint y: 282, distance: 151.6
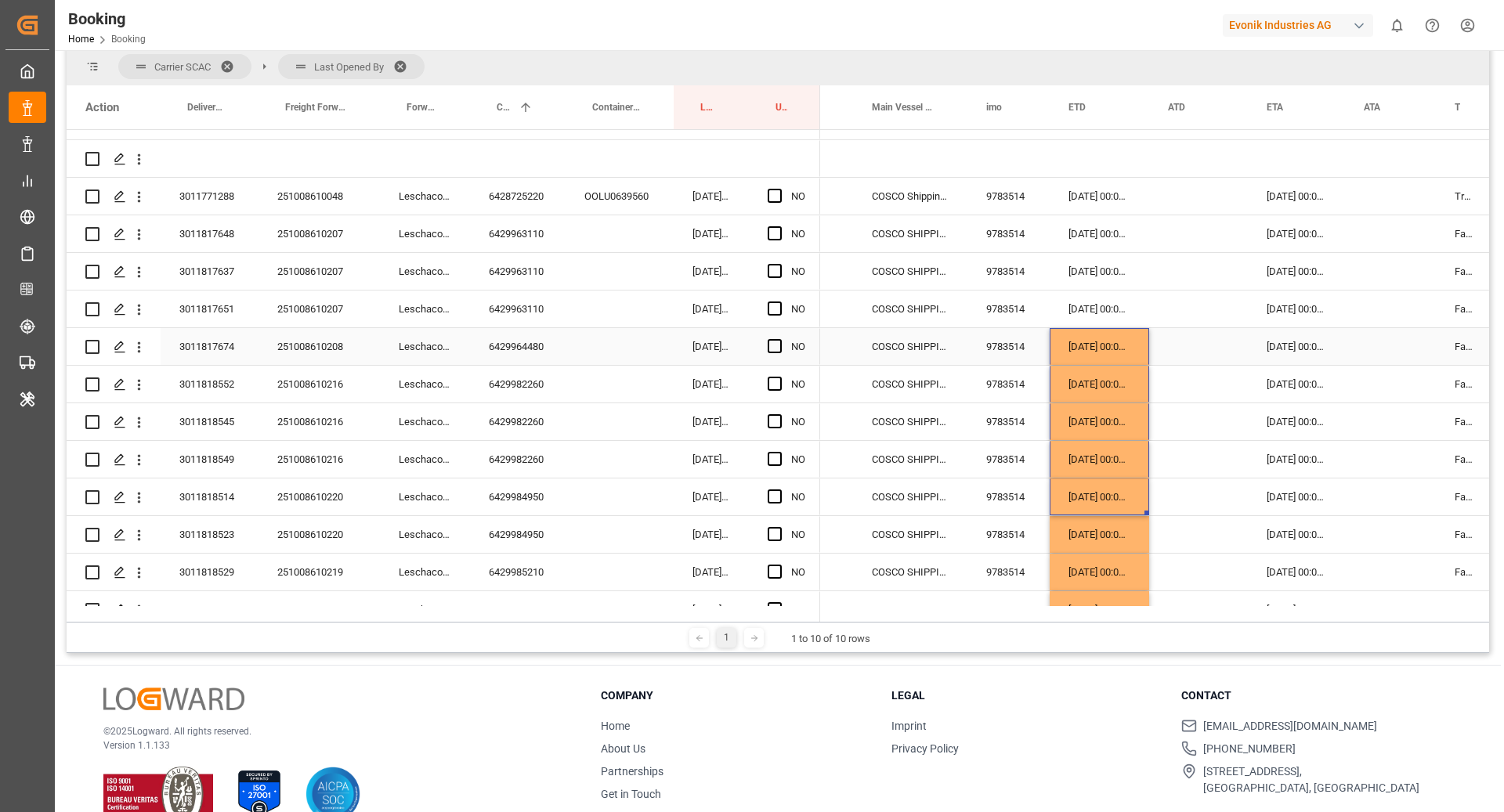
scroll to position [124, 0]
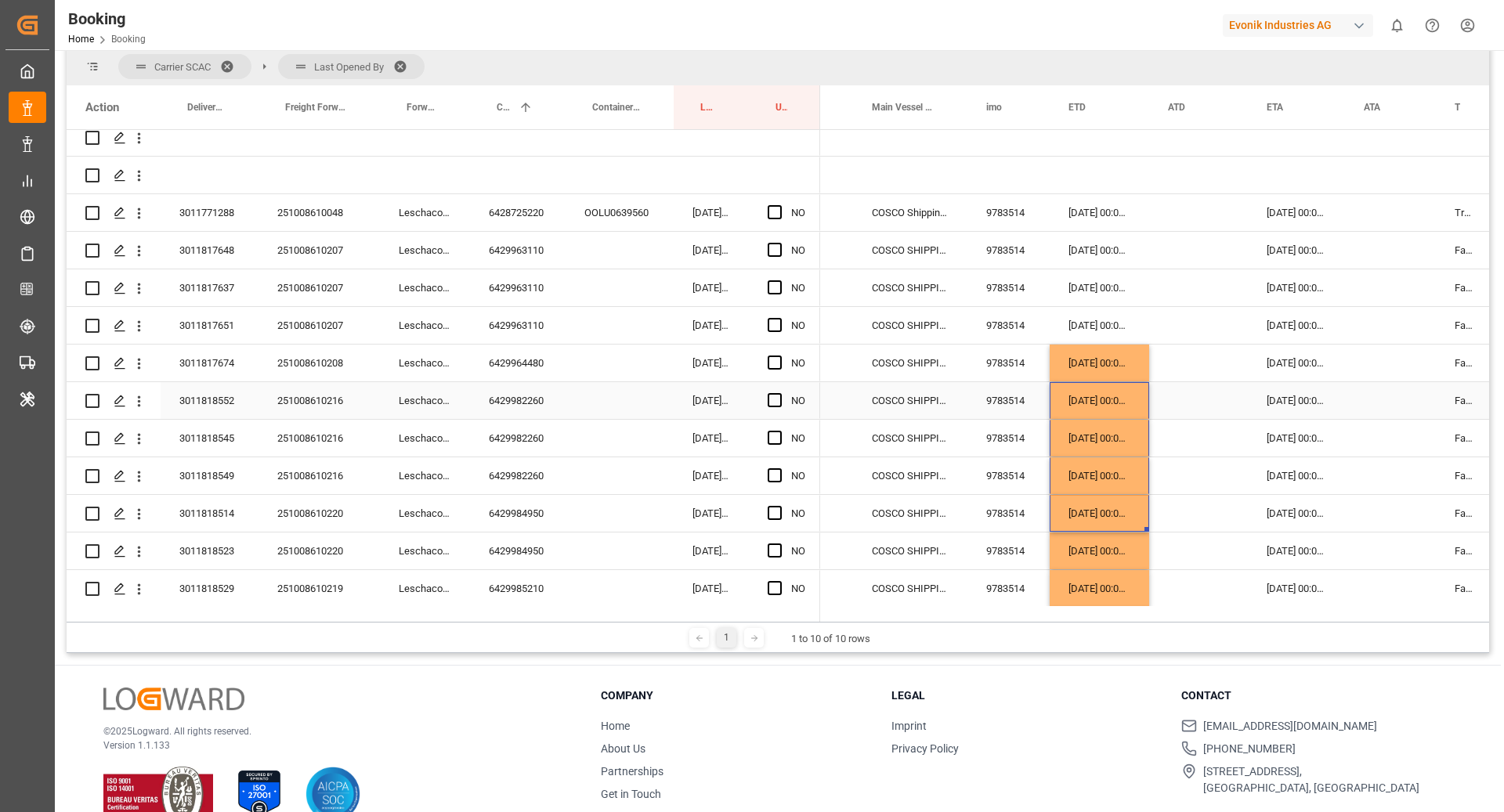
drag, startPoint x: 1147, startPoint y: 531, endPoint x: 1123, endPoint y: 408, distance: 125.3
click at [1183, 486] on div "Press SPACE to select this row." at bounding box center [1199, 475] width 99 height 37
click at [1113, 517] on div "01.11.2025 00:00:00" at bounding box center [1100, 513] width 100 height 37
drag, startPoint x: 1146, startPoint y: 527, endPoint x: 1121, endPoint y: 395, distance: 134.3
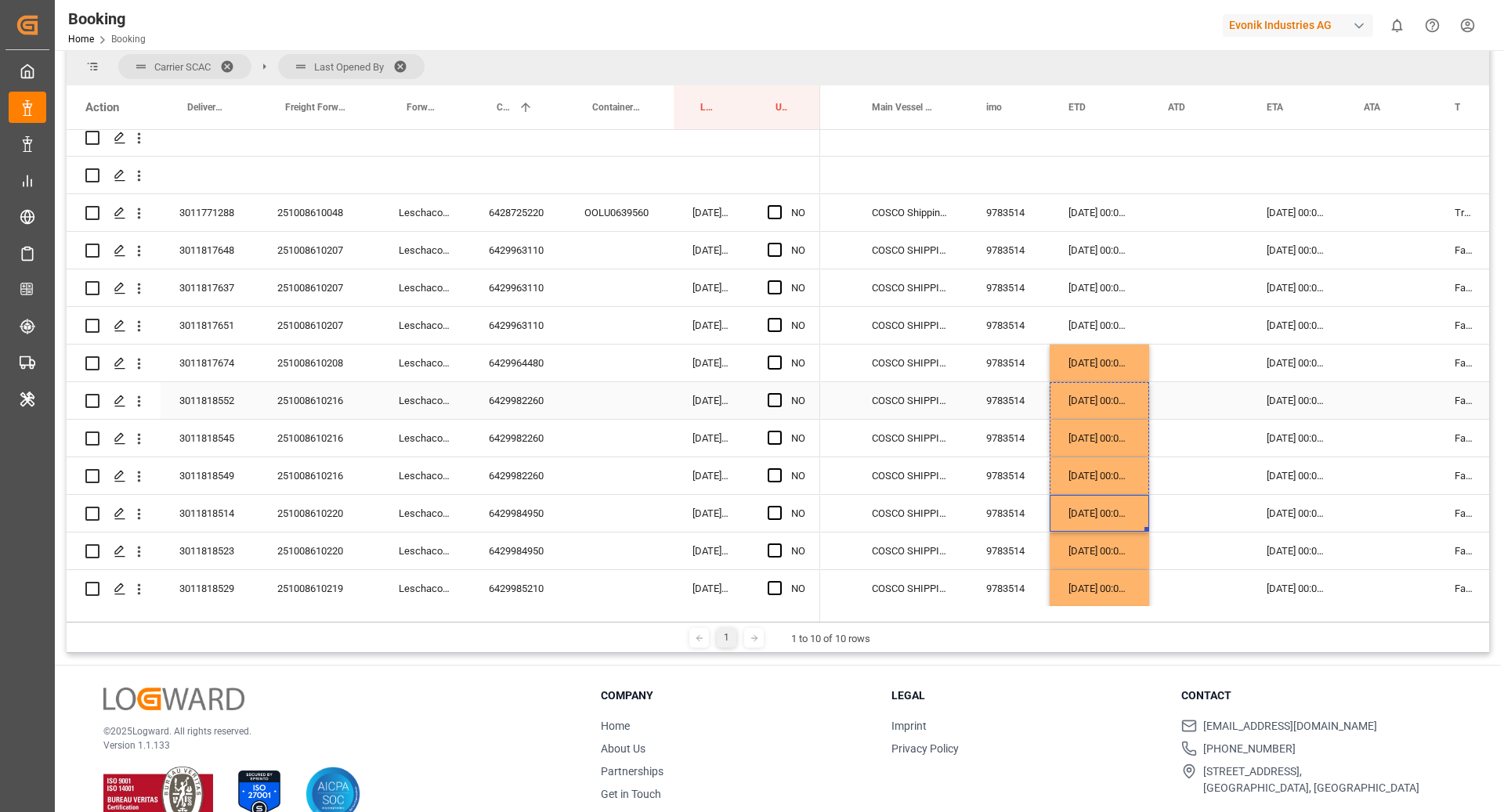
click at [545, 367] on div "6429964480" at bounding box center [518, 362] width 96 height 37
click at [1099, 408] on div "01.11.2025 00:00:00" at bounding box center [1100, 400] width 100 height 37
drag, startPoint x: 1147, startPoint y: 414, endPoint x: 1141, endPoint y: 360, distance: 54.3
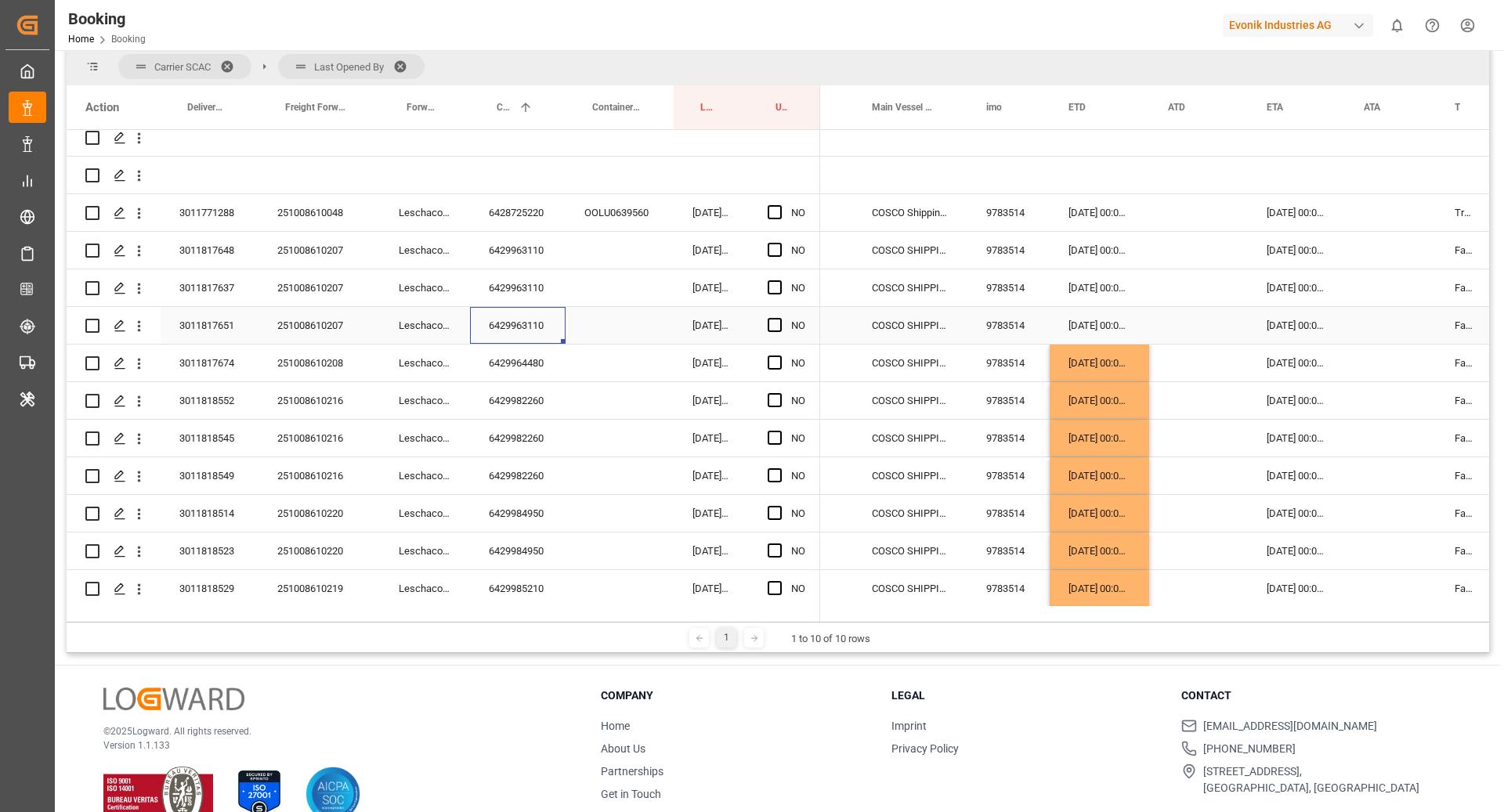
click at [527, 308] on div "6429963110" at bounding box center [518, 325] width 96 height 37
click at [1092, 372] on div "[DATE] 00:00:00" at bounding box center [1100, 362] width 100 height 37
drag, startPoint x: 1147, startPoint y: 377, endPoint x: 1126, endPoint y: 287, distance: 92.4
click at [1137, 298] on div "[DATE] 00:00:00" at bounding box center [1100, 287] width 100 height 37
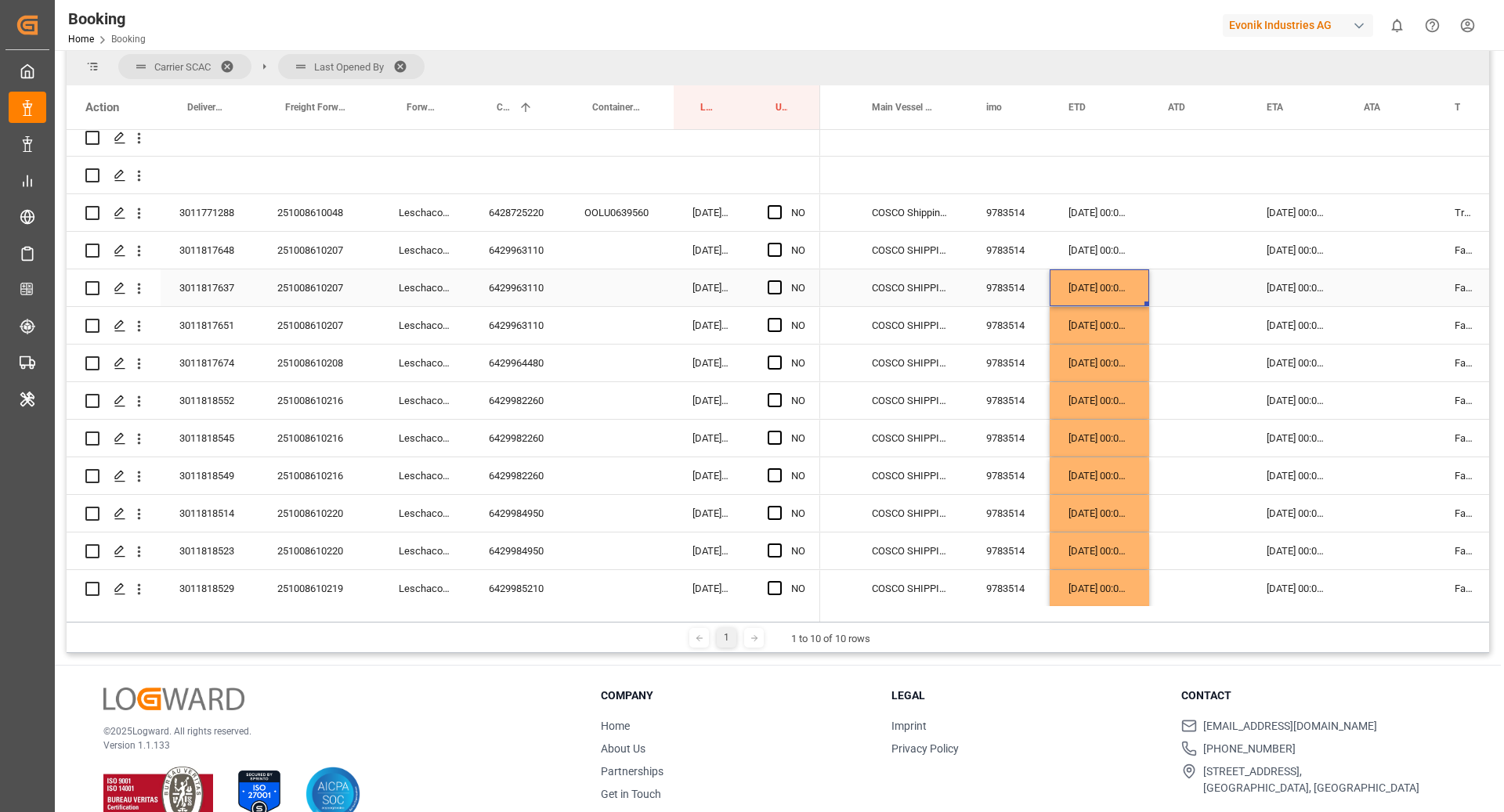
click at [1150, 300] on div "Press SPACE to select this row." at bounding box center [1199, 287] width 99 height 37
click at [1095, 295] on div "[DATE] 00:00:00" at bounding box center [1100, 287] width 100 height 37
drag, startPoint x: 1147, startPoint y: 302, endPoint x: 1125, endPoint y: 252, distance: 54.6
click at [546, 218] on div "6428725220" at bounding box center [518, 212] width 96 height 37
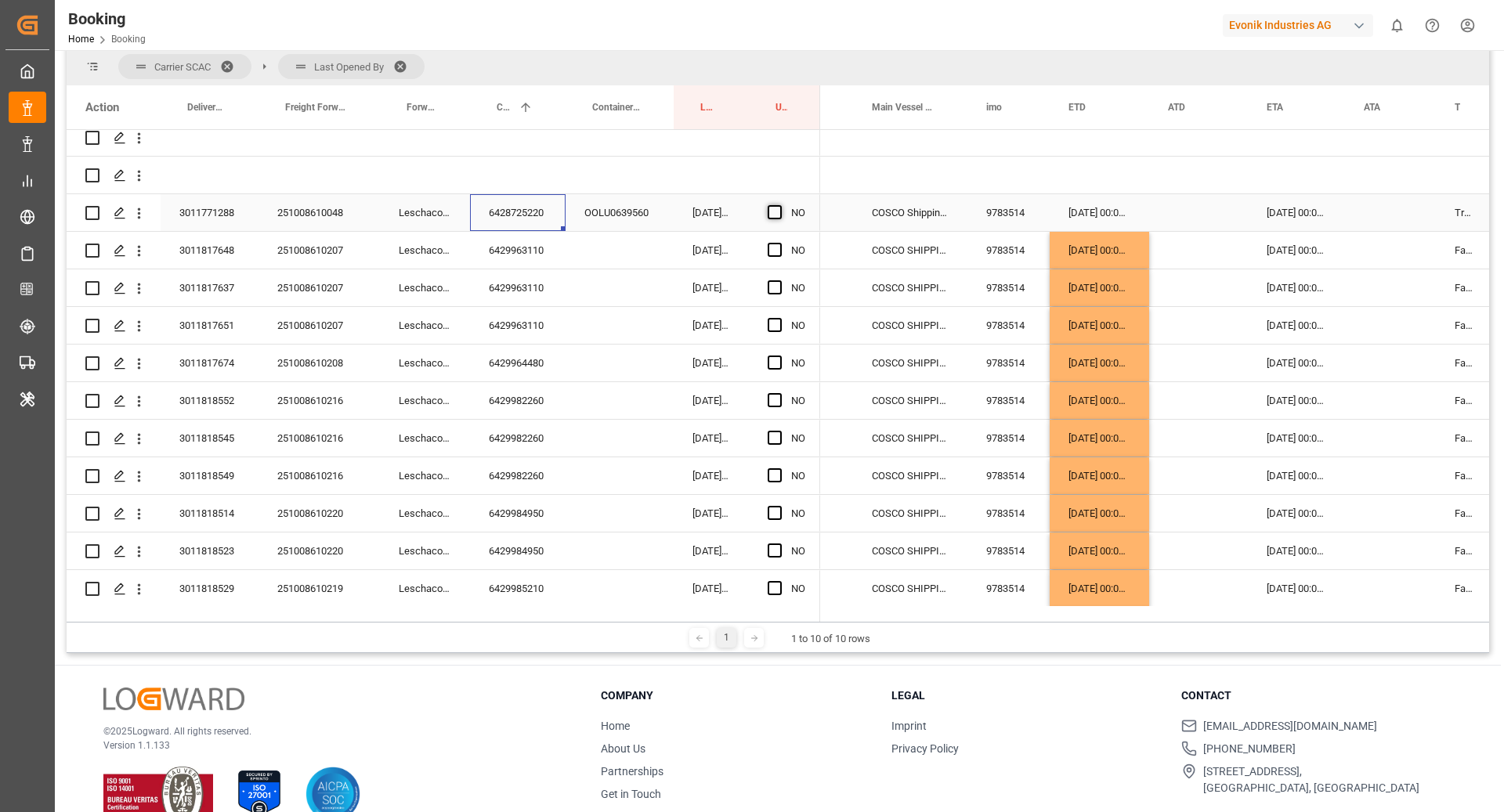
click at [773, 214] on span "Press SPACE to select this row." at bounding box center [774, 212] width 14 height 14
click at [779, 205] on input "Press SPACE to select this row." at bounding box center [779, 205] width 0 height 0
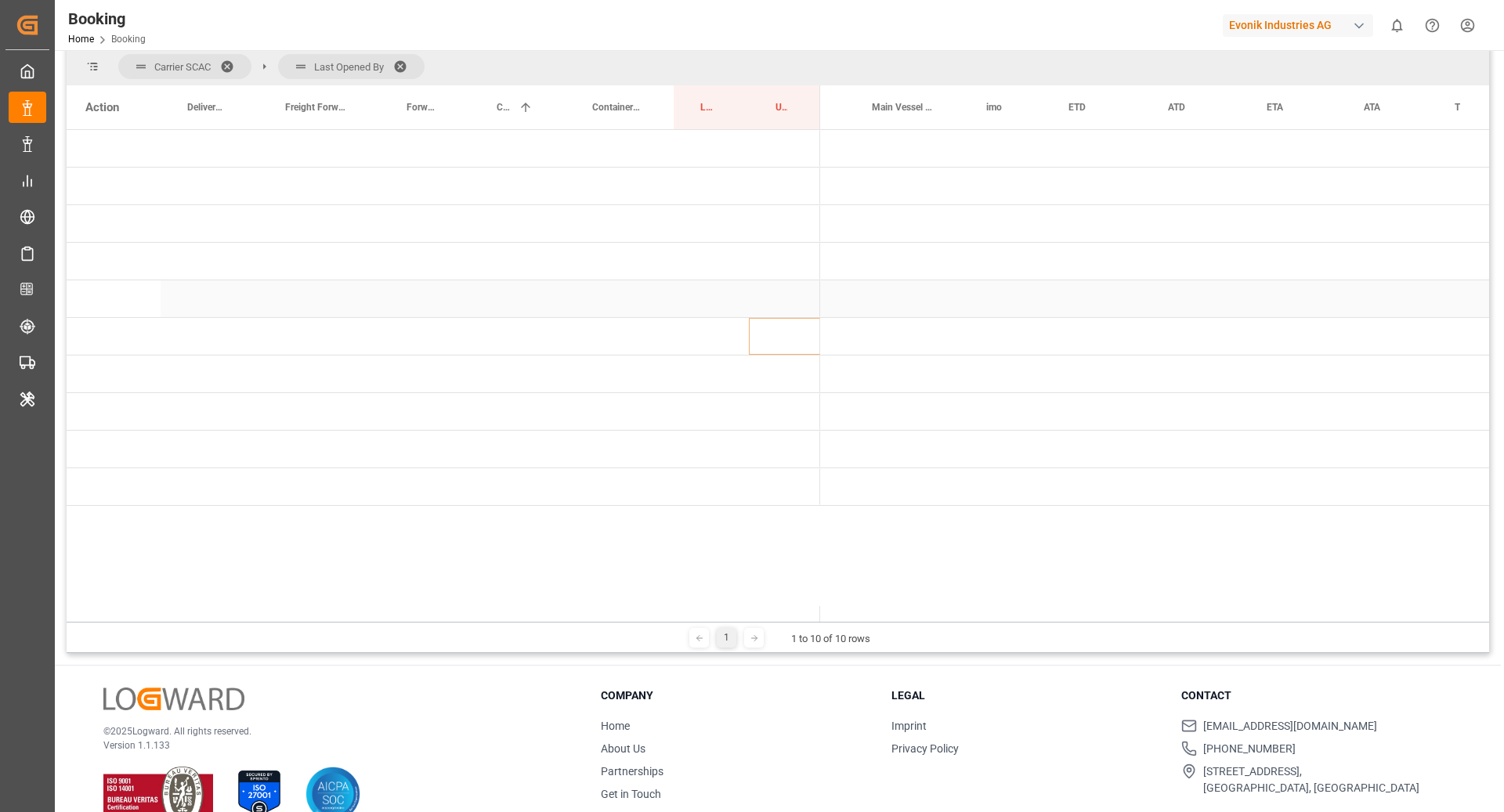
scroll to position [0, 0]
click at [842, 184] on span "Press SPACE to select this row." at bounding box center [846, 187] width 14 height 14
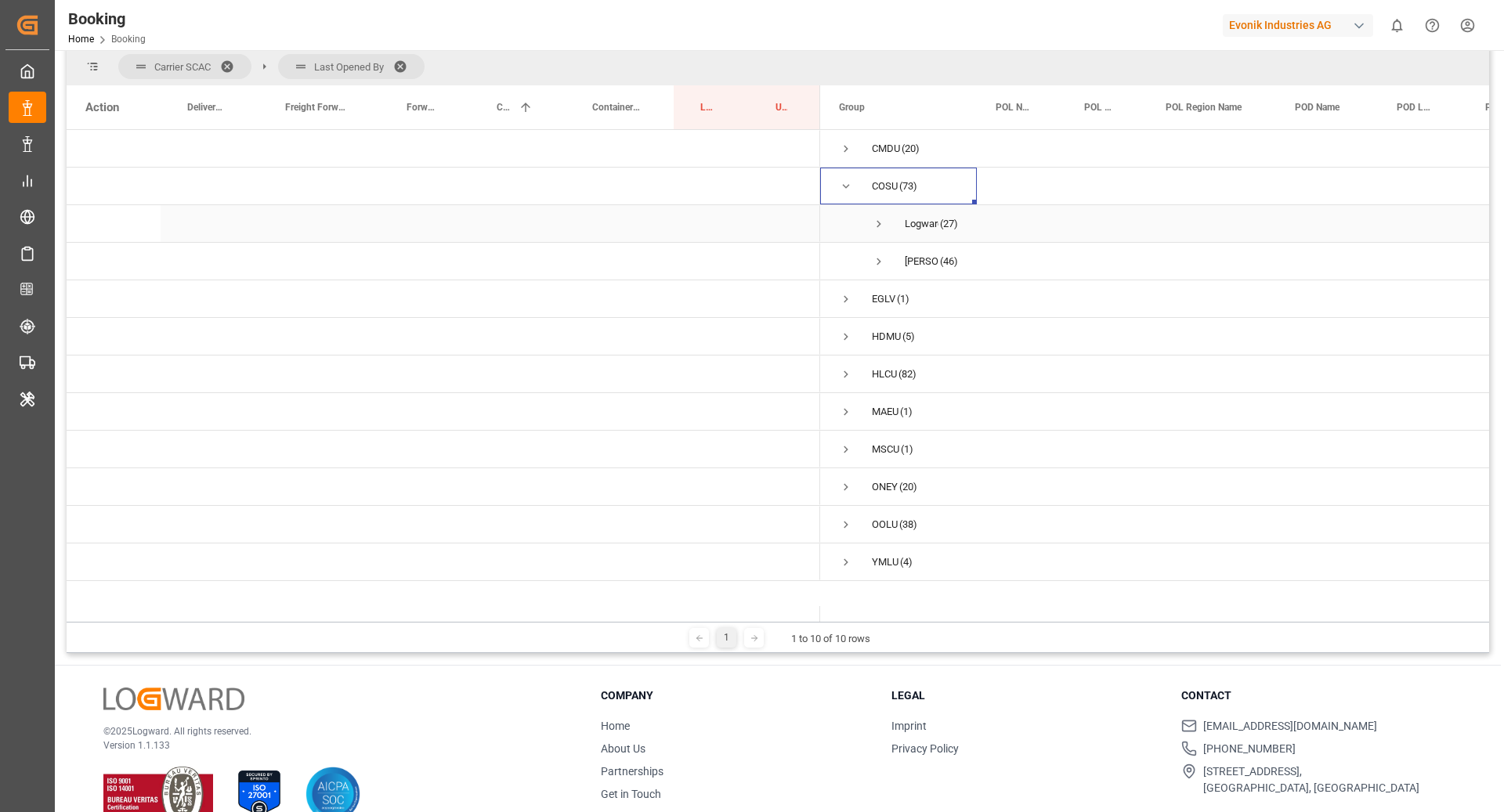
click at [884, 227] on span "Press SPACE to select this row." at bounding box center [879, 223] width 14 height 14
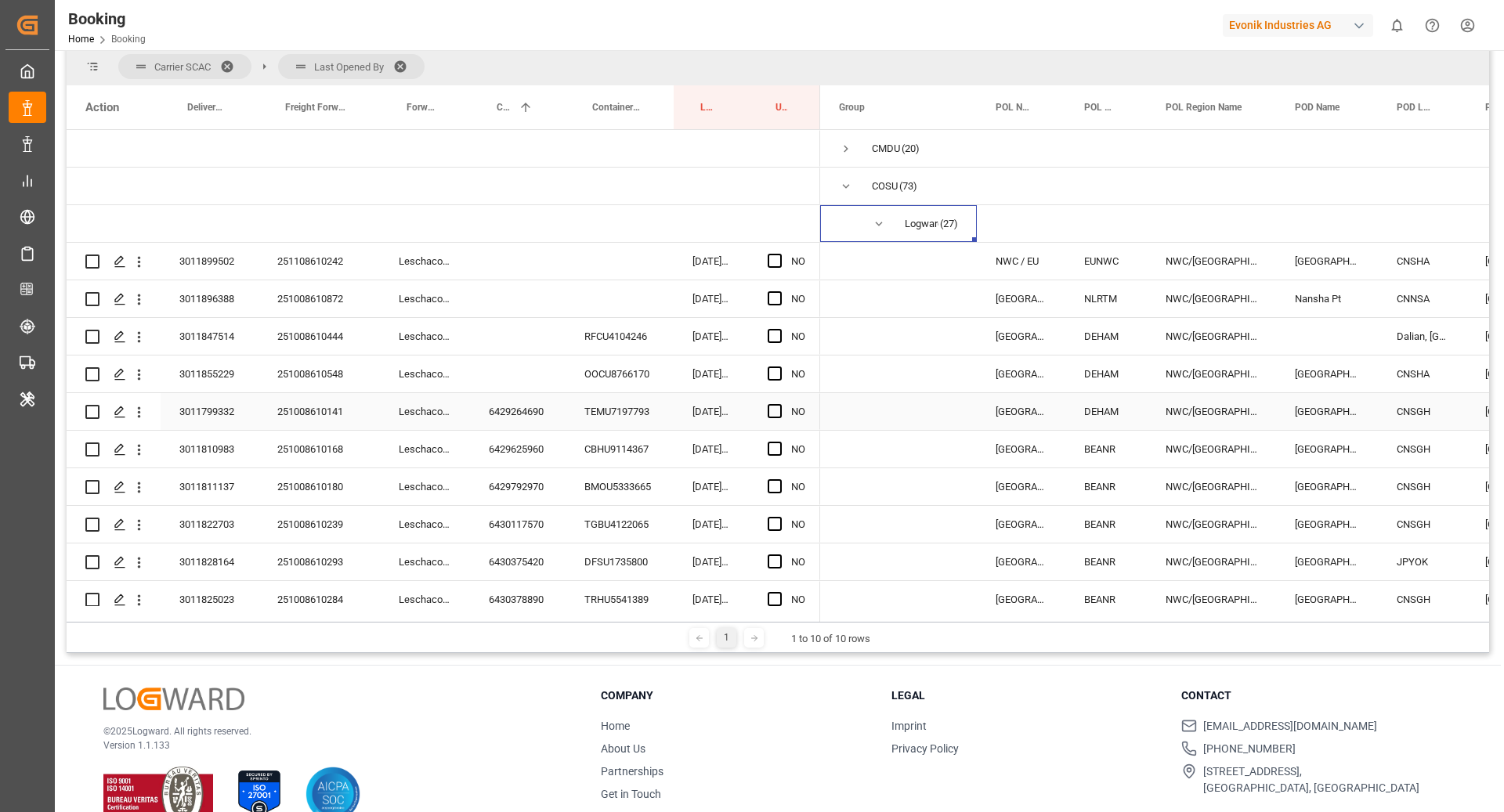
scroll to position [197, 0]
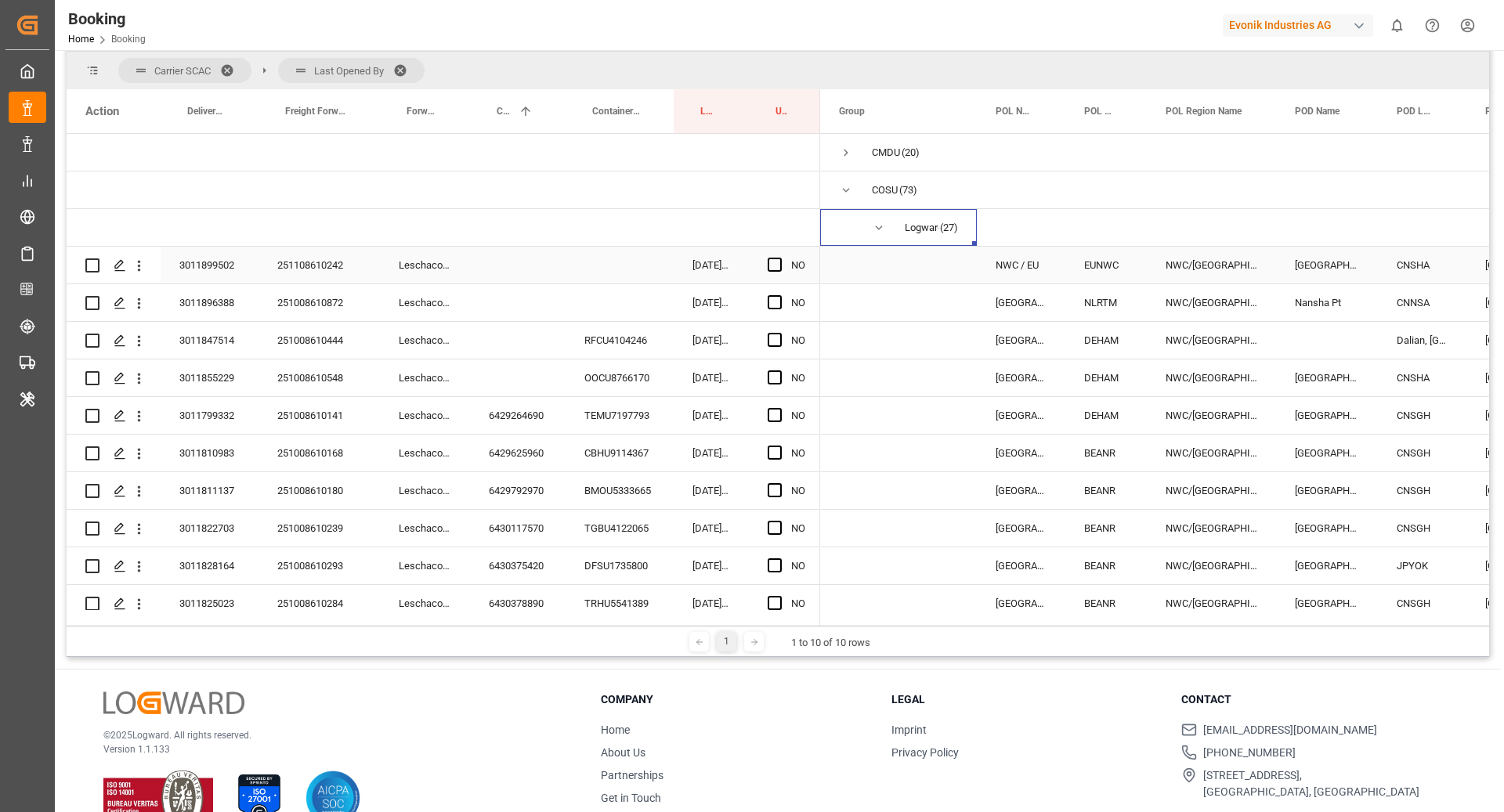
click at [290, 277] on div "251108610242" at bounding box center [319, 264] width 122 height 37
drag, startPoint x: 144, startPoint y: 269, endPoint x: 160, endPoint y: 281, distance: 20.0
click at [144, 269] on icon "open menu" at bounding box center [139, 265] width 16 height 16
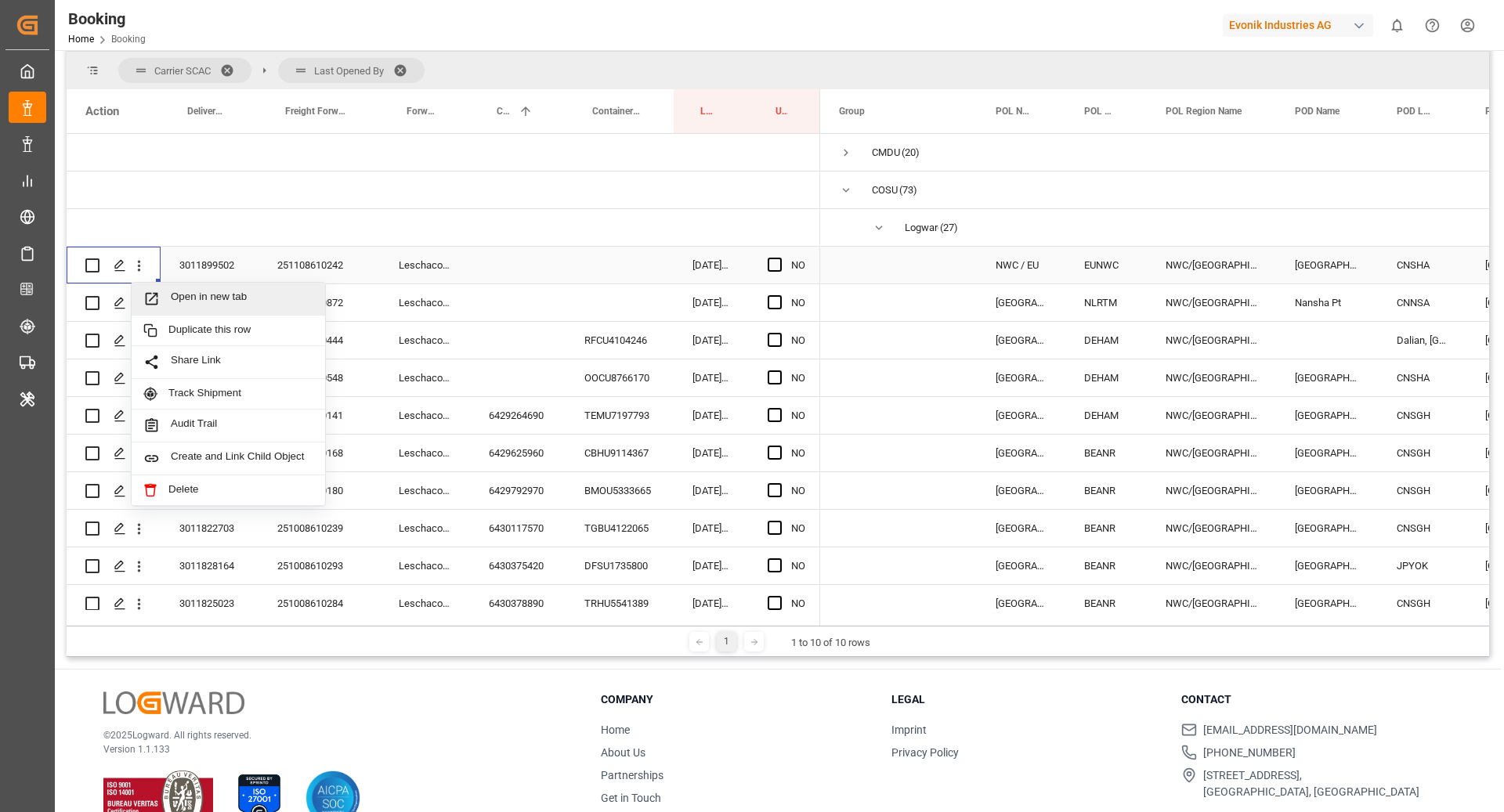
click at [166, 286] on div "Open in new tab" at bounding box center [229, 298] width 194 height 33
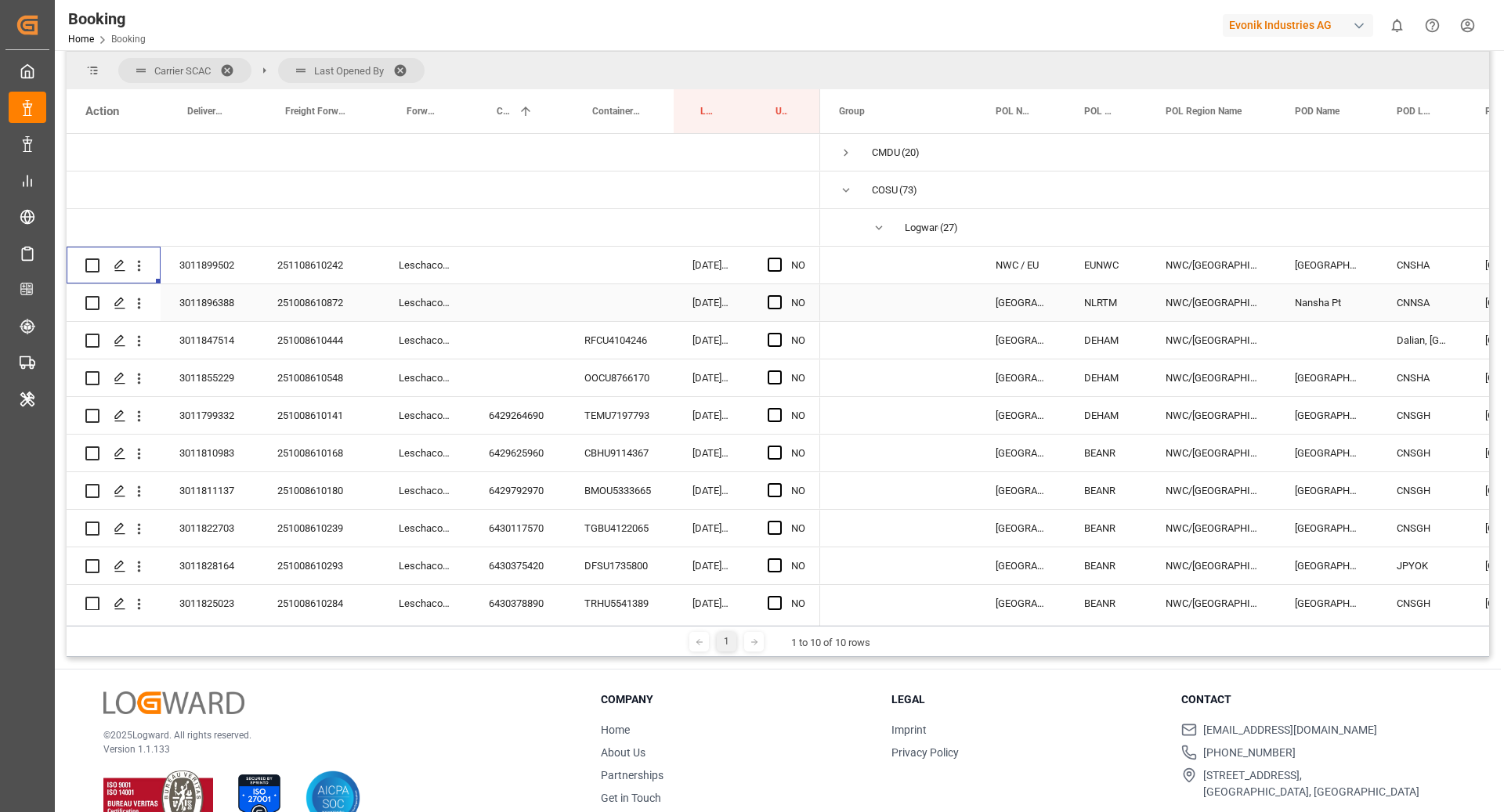
click at [329, 294] on div "251008610872" at bounding box center [319, 302] width 122 height 37
click at [520, 300] on div "Press SPACE to select this row." at bounding box center [518, 302] width 96 height 37
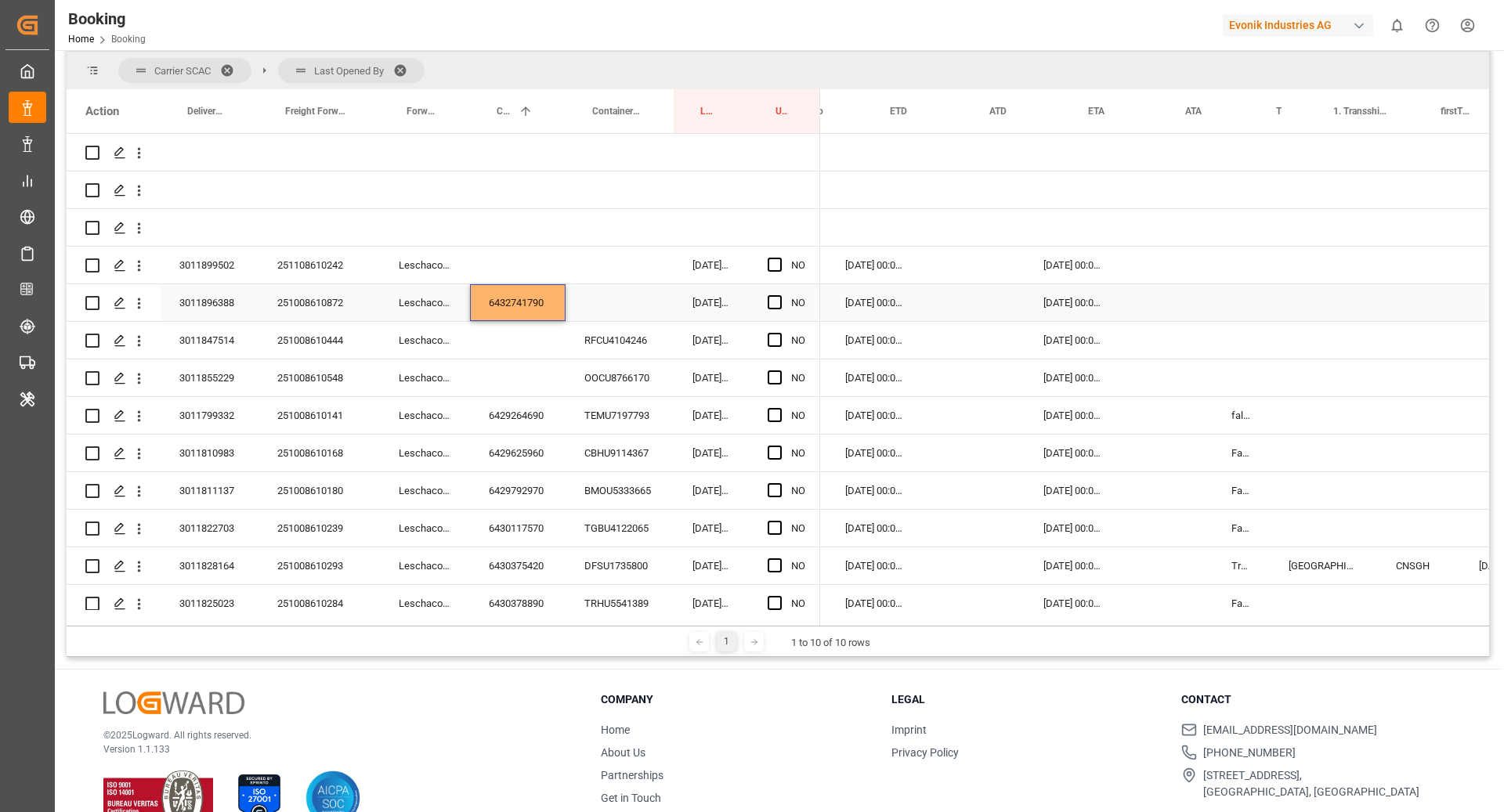
scroll to position [0, 0]
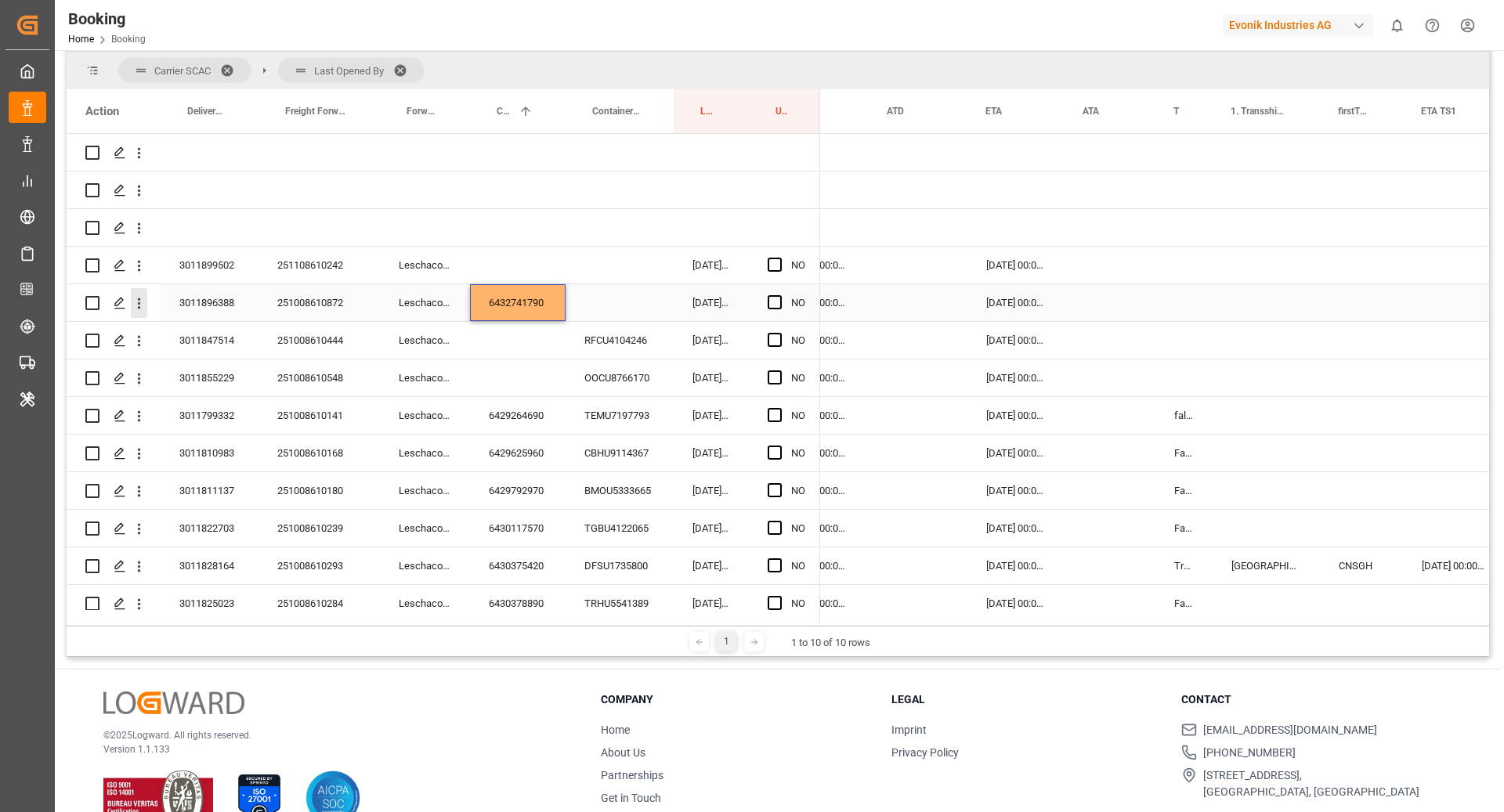
click at [139, 311] on icon "open menu" at bounding box center [139, 303] width 16 height 16
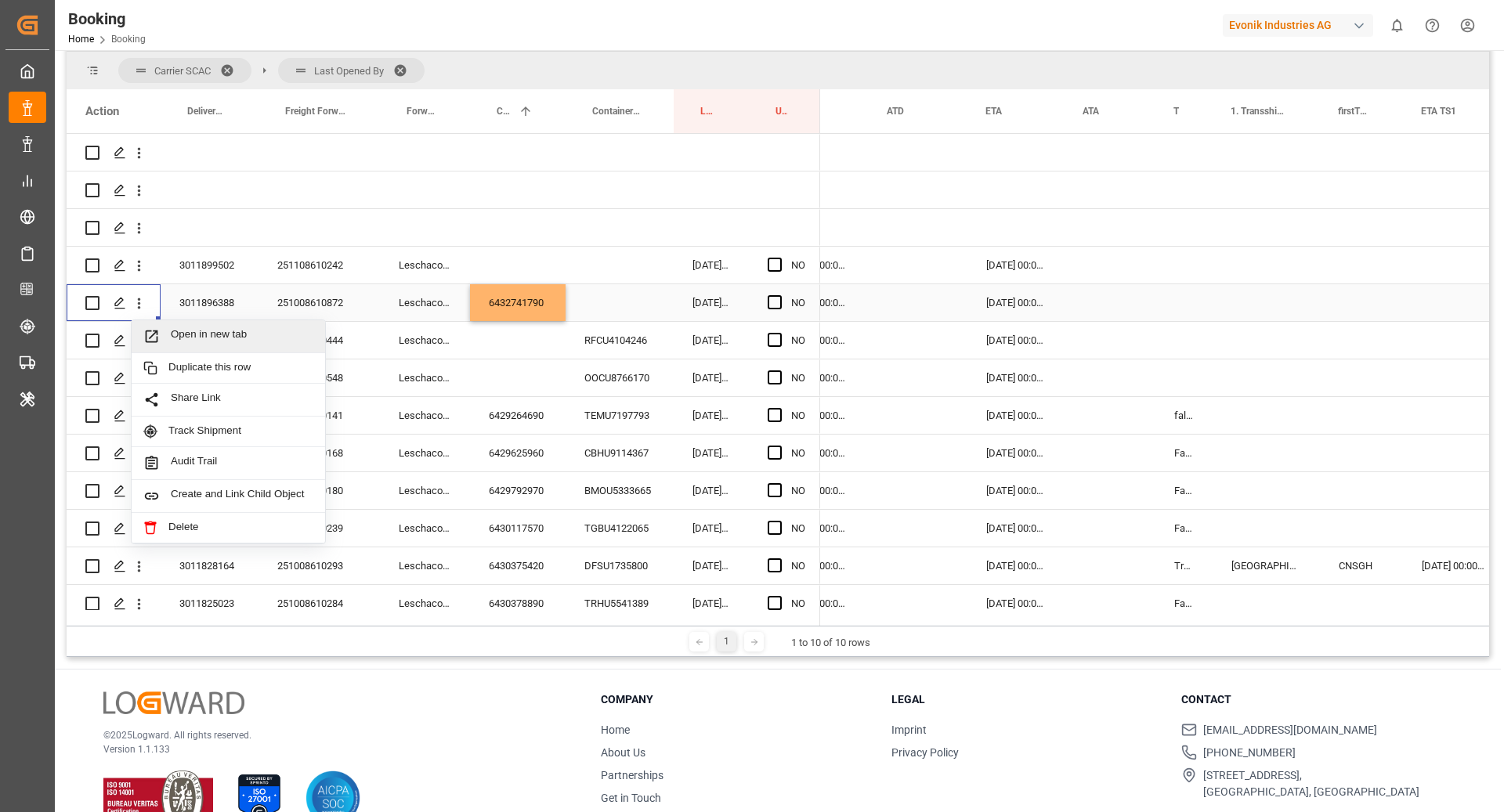
click at [163, 333] on span "Press SPACE to select this row." at bounding box center [157, 336] width 27 height 16
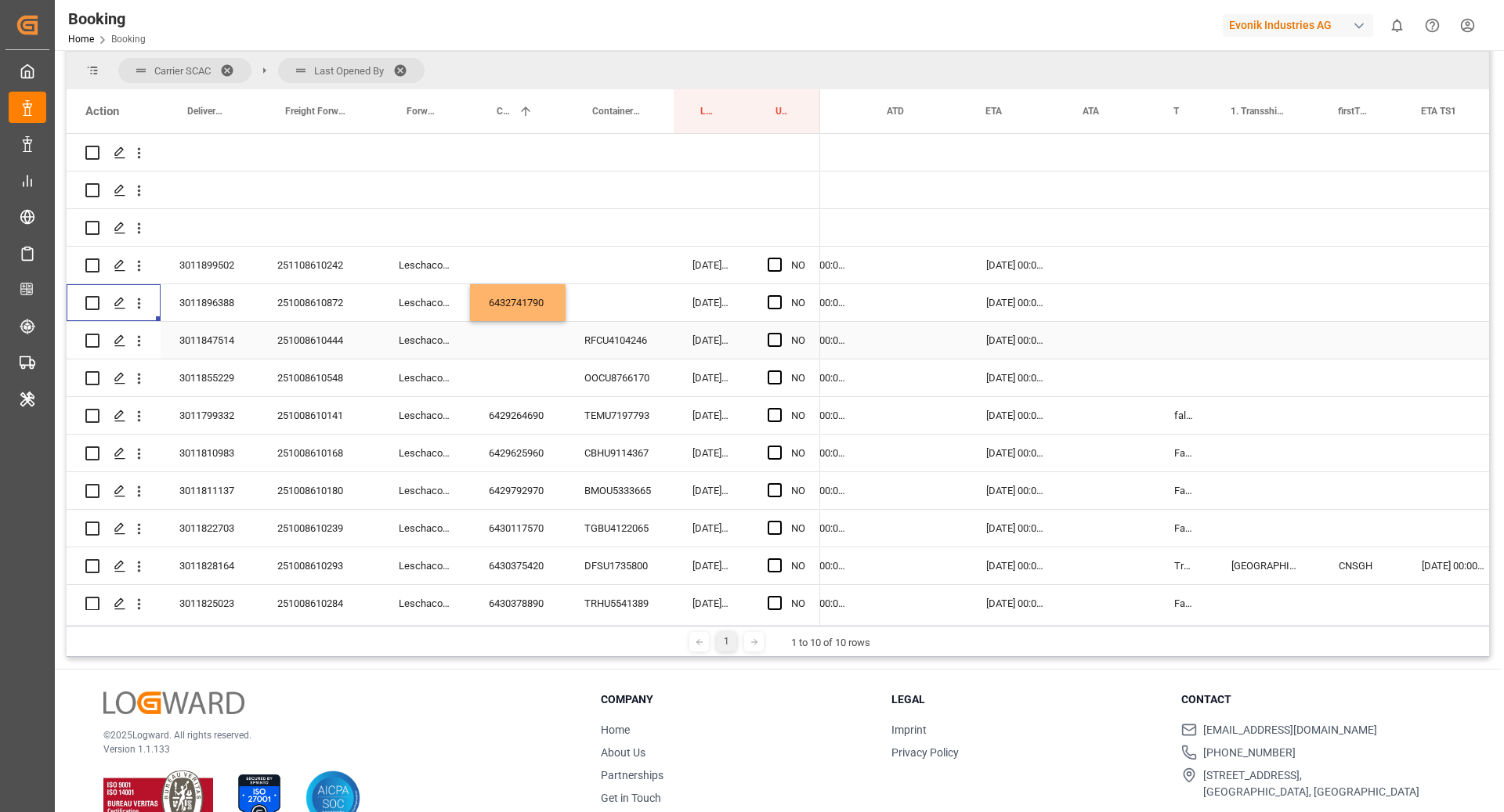
click at [311, 351] on div "251008610444" at bounding box center [319, 340] width 122 height 37
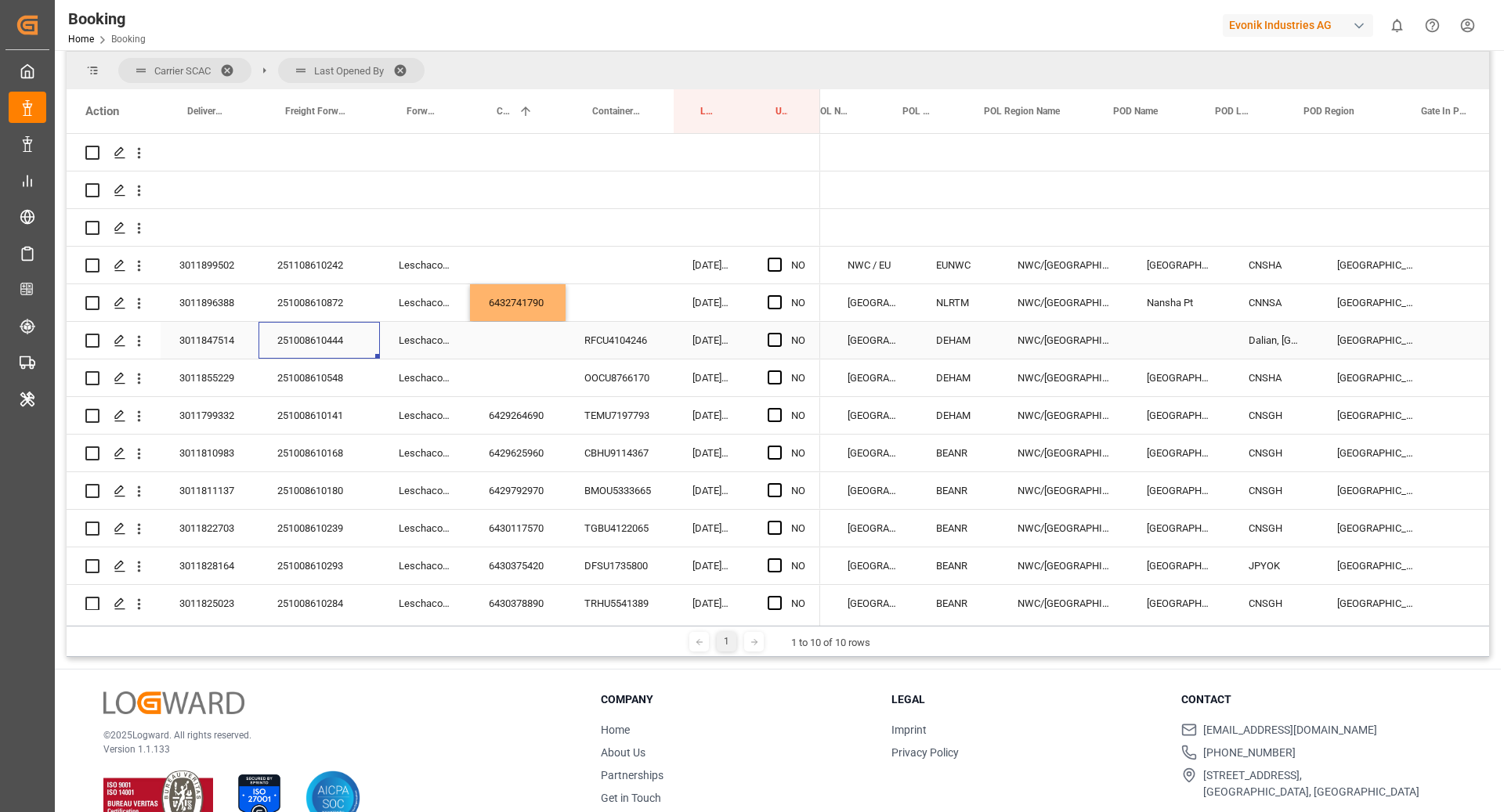
scroll to position [0, 232]
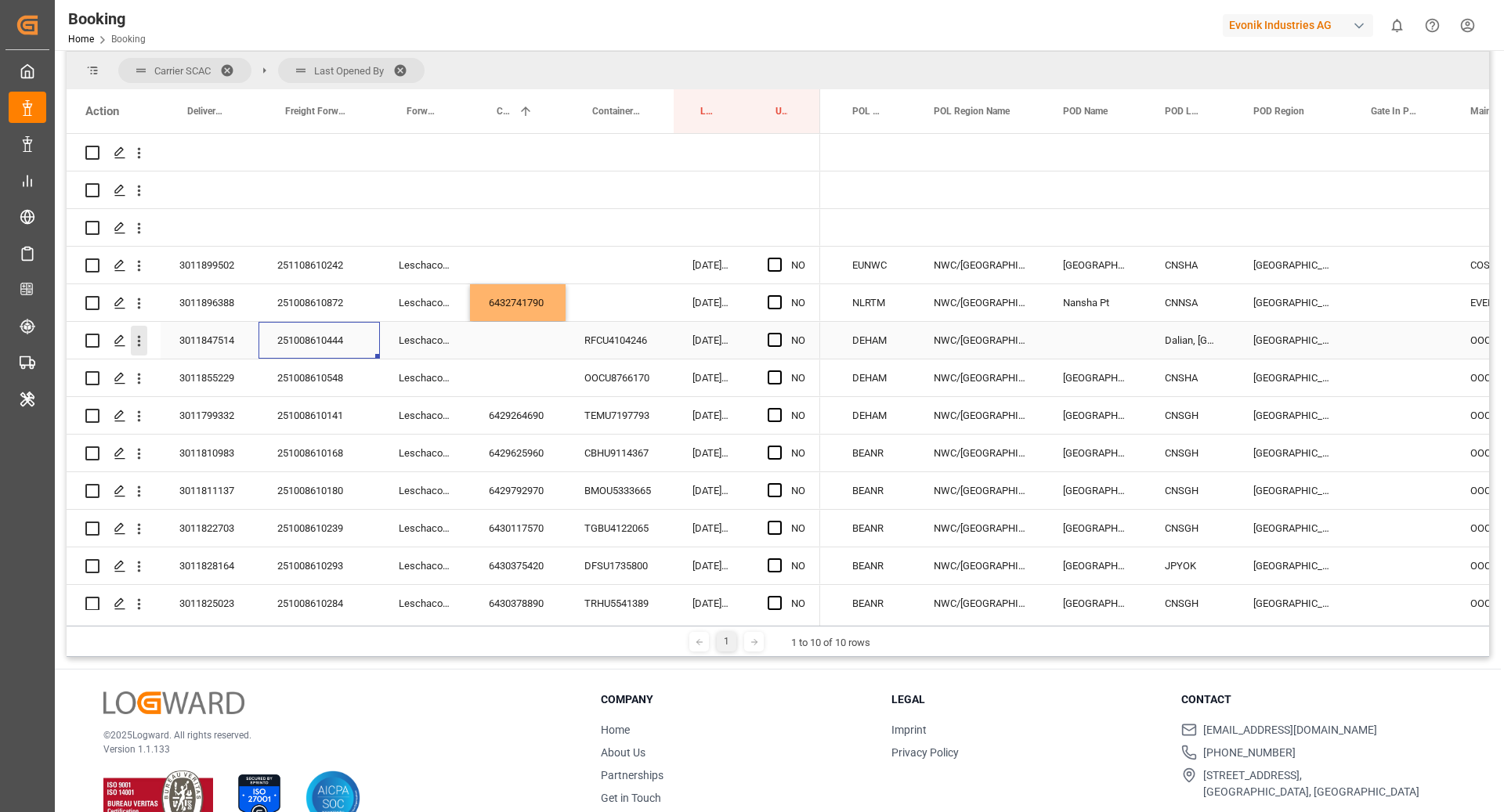
click at [134, 344] on icon "open menu" at bounding box center [139, 341] width 16 height 16
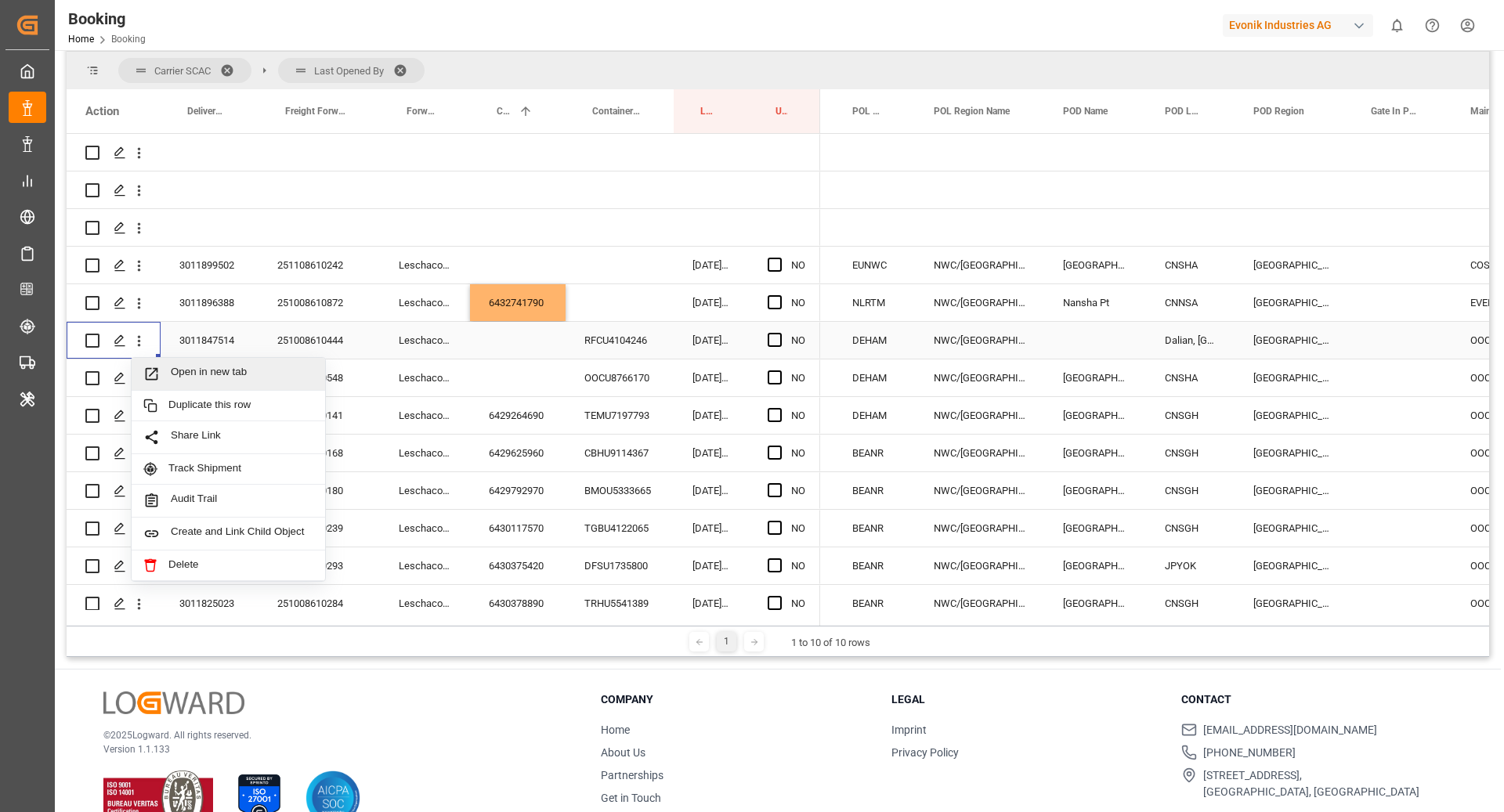
click at [196, 372] on span "Open in new tab" at bounding box center [242, 374] width 143 height 16
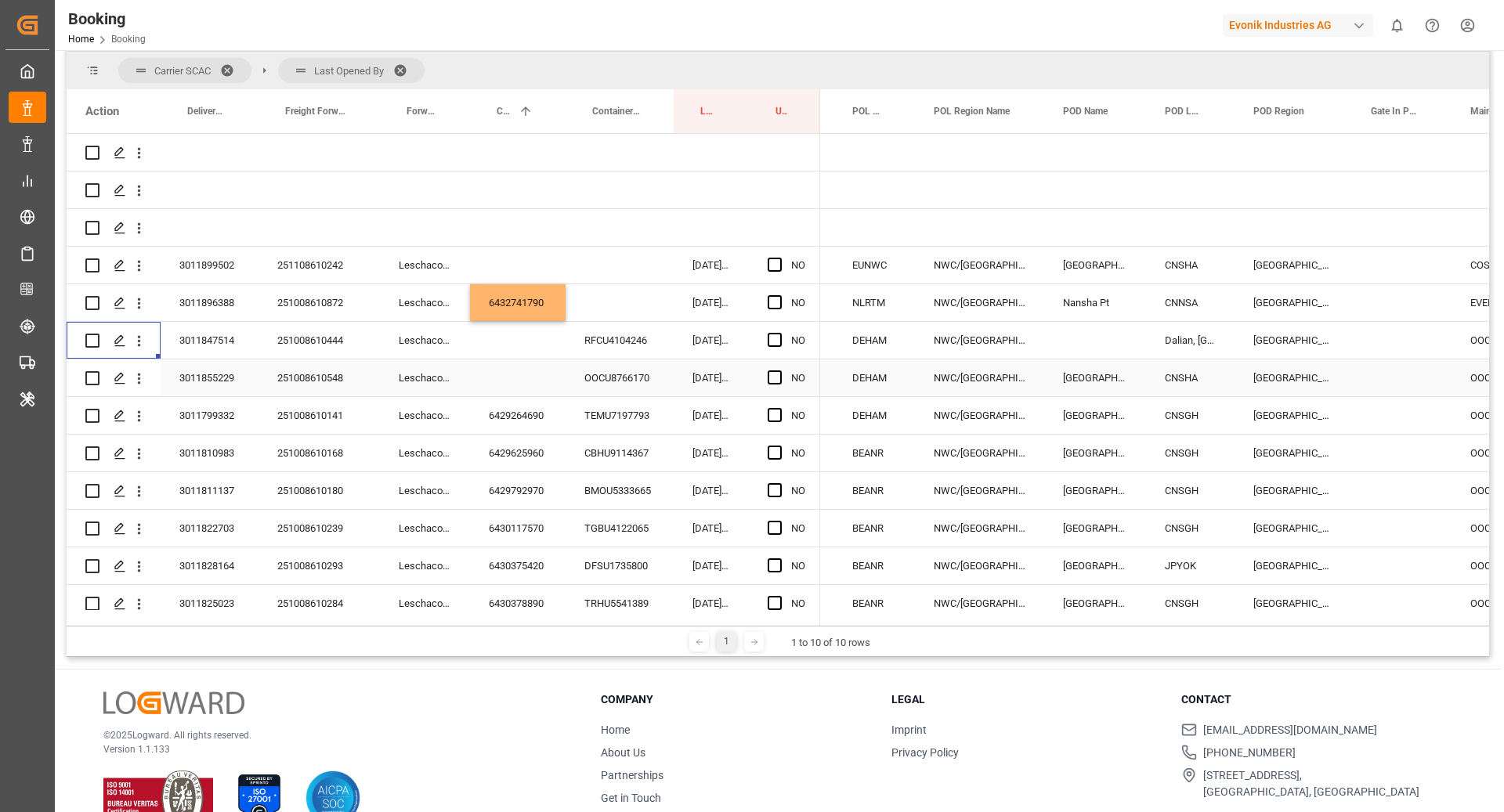
click at [339, 376] on div "251008610548" at bounding box center [319, 377] width 122 height 37
drag, startPoint x: 145, startPoint y: 379, endPoint x: 183, endPoint y: 399, distance: 42.9
click at [144, 379] on icon "open menu" at bounding box center [139, 378] width 16 height 16
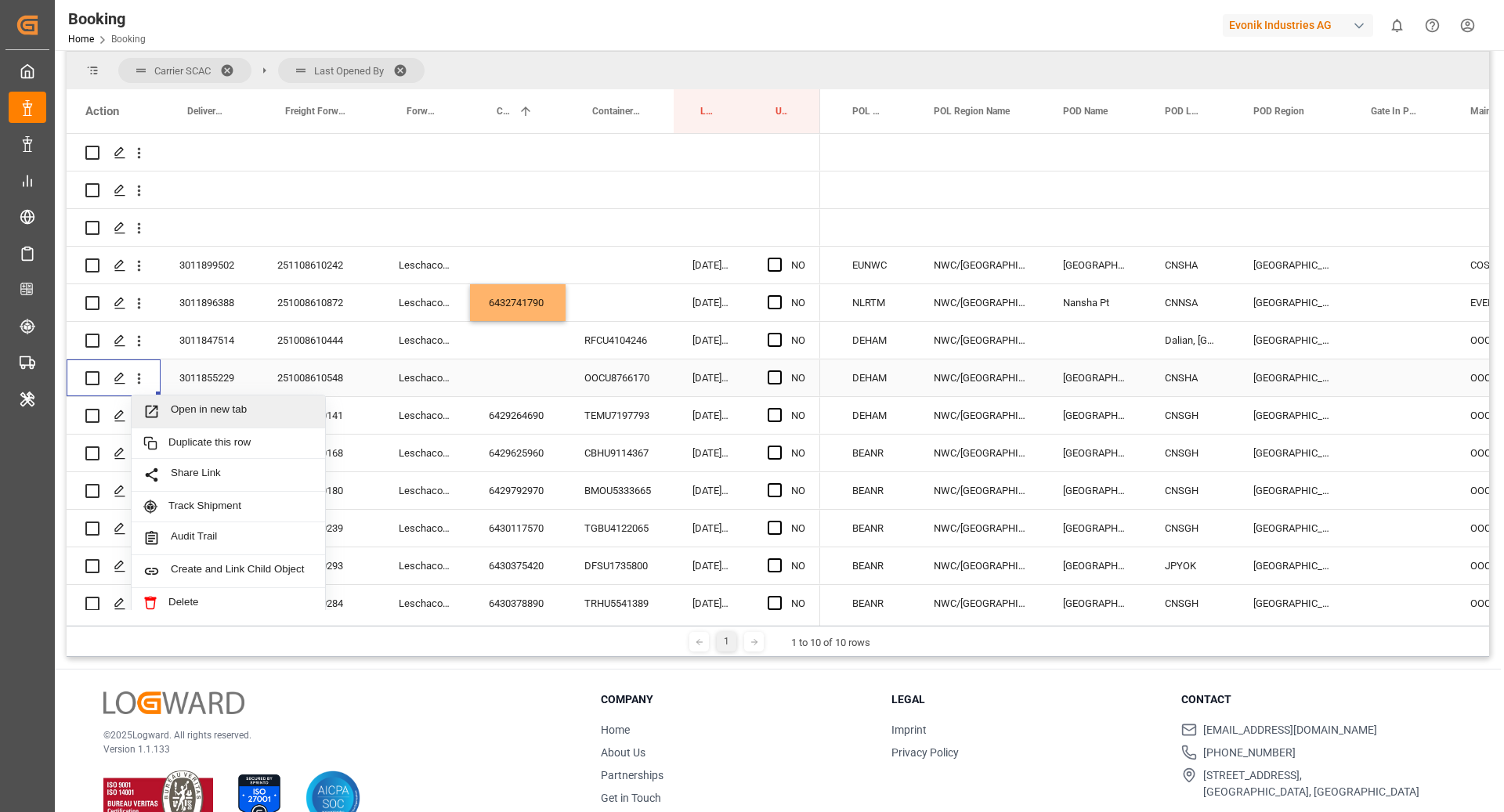
click at [217, 412] on span "Open in new tab" at bounding box center [242, 411] width 143 height 16
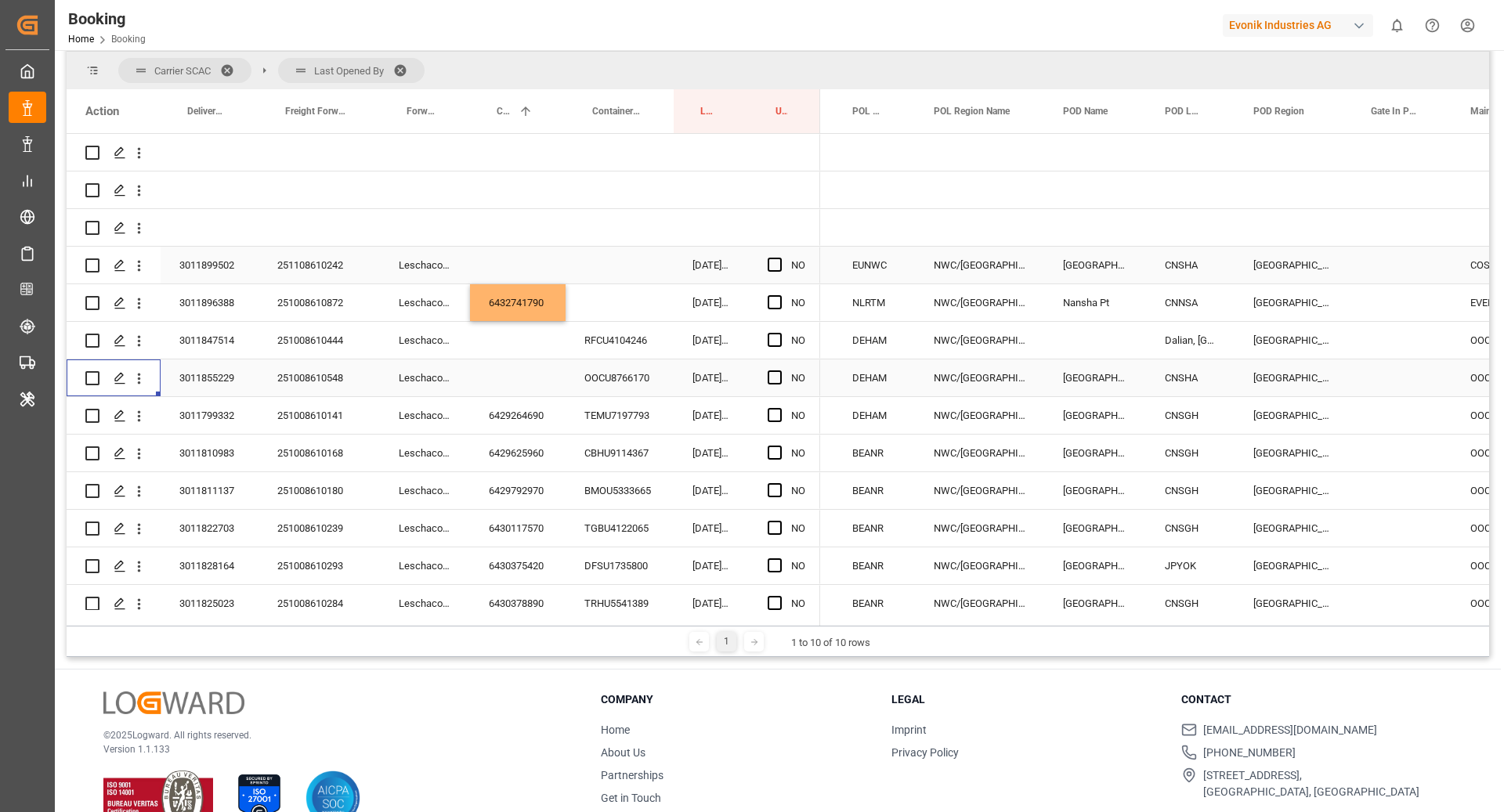
scroll to position [0, 0]
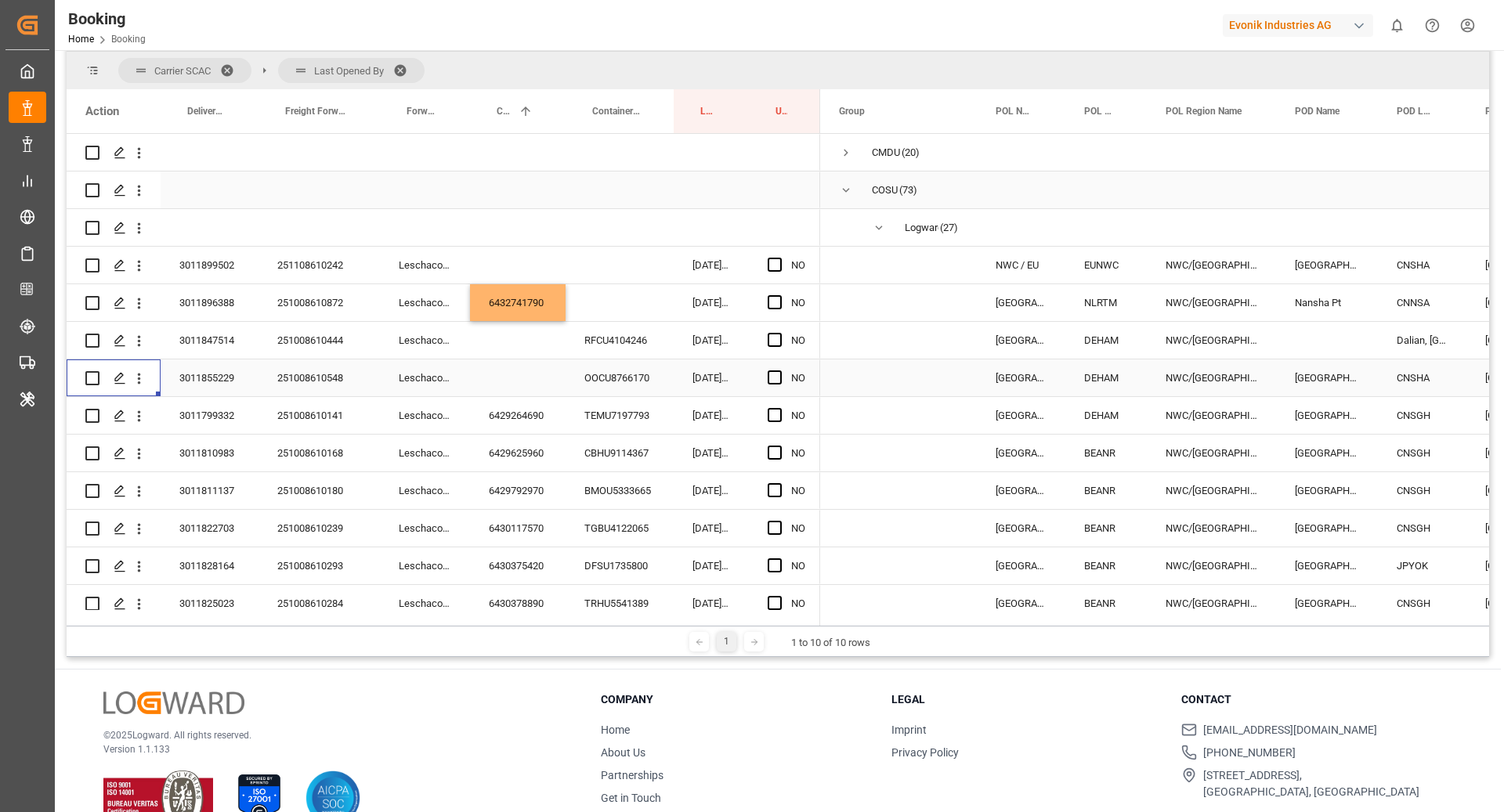
click at [843, 192] on span "Press SPACE to select this row." at bounding box center [846, 191] width 14 height 14
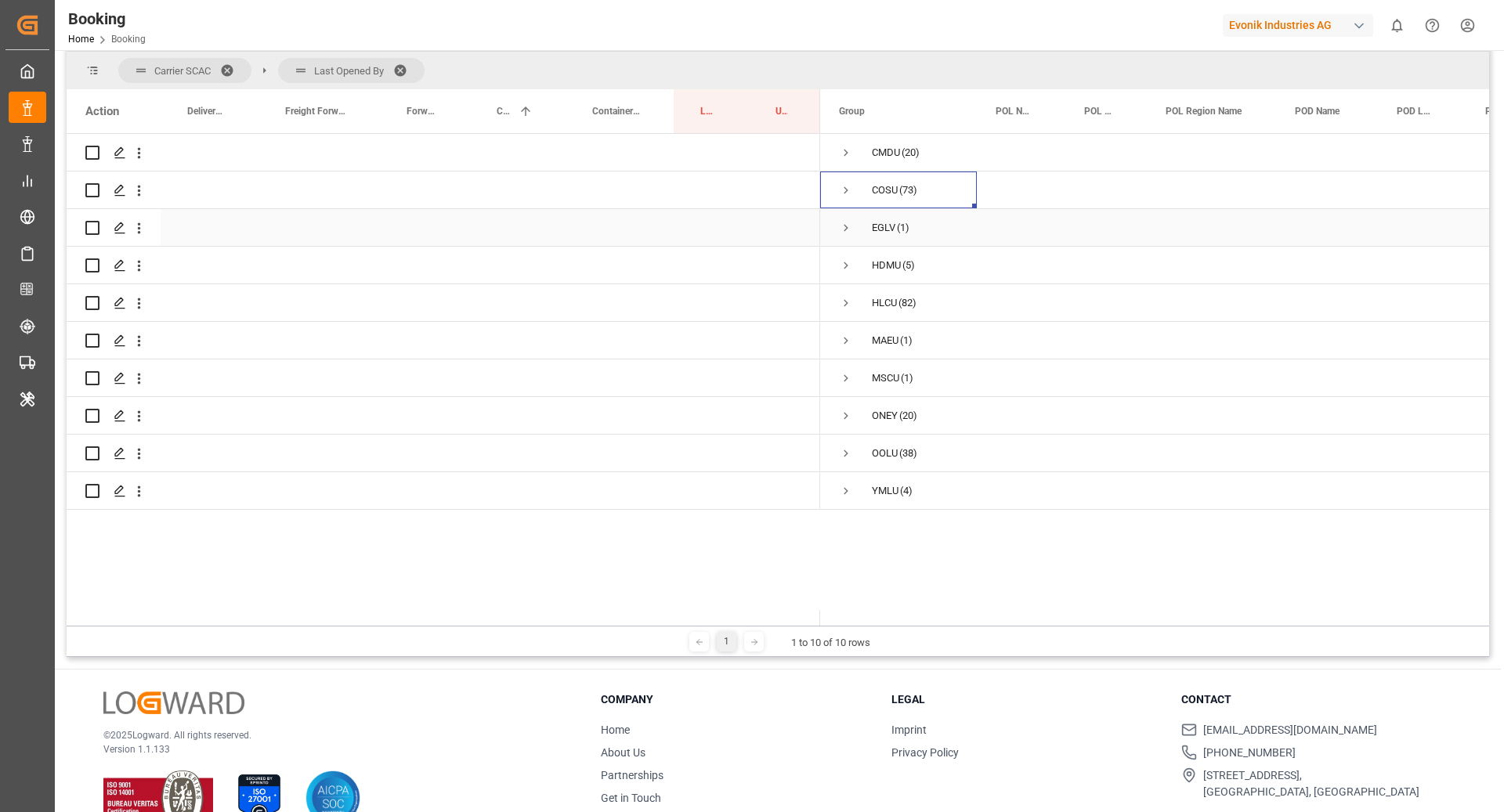
click at [847, 229] on span "Press SPACE to select this row." at bounding box center [846, 227] width 14 height 14
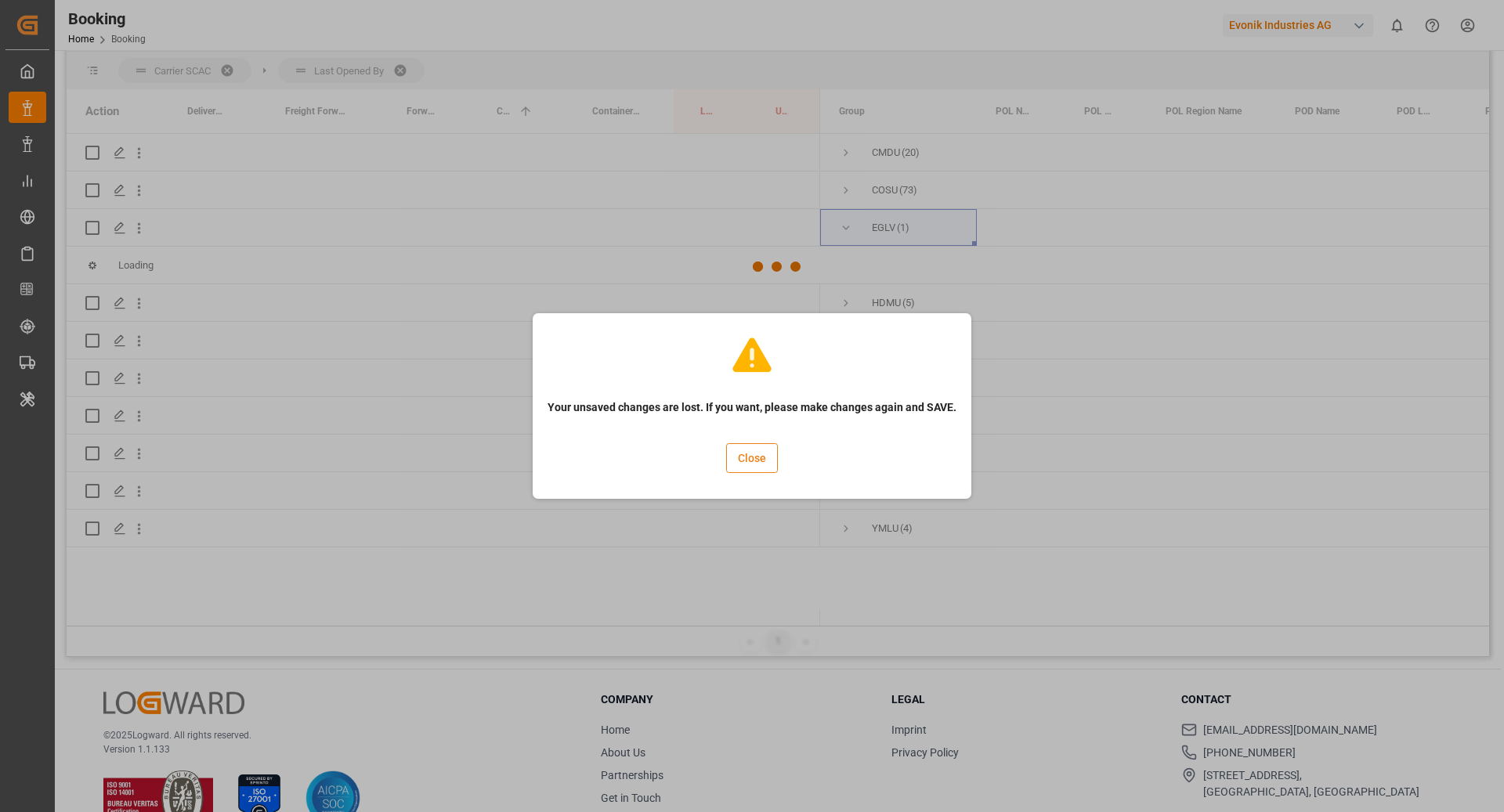
click at [763, 458] on button "Close" at bounding box center [752, 458] width 52 height 30
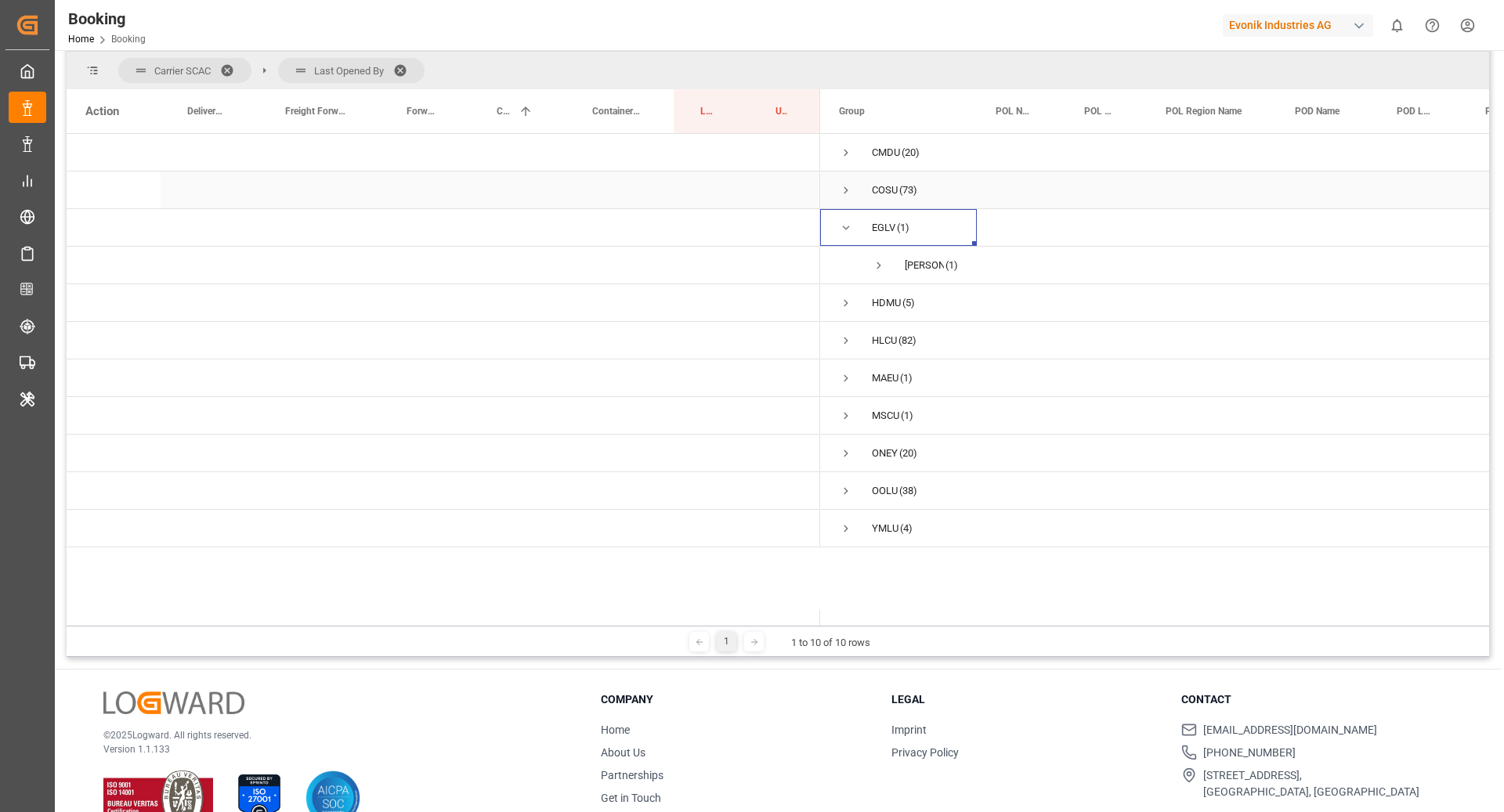
click at [844, 191] on span "Press SPACE to select this row." at bounding box center [846, 191] width 14 height 14
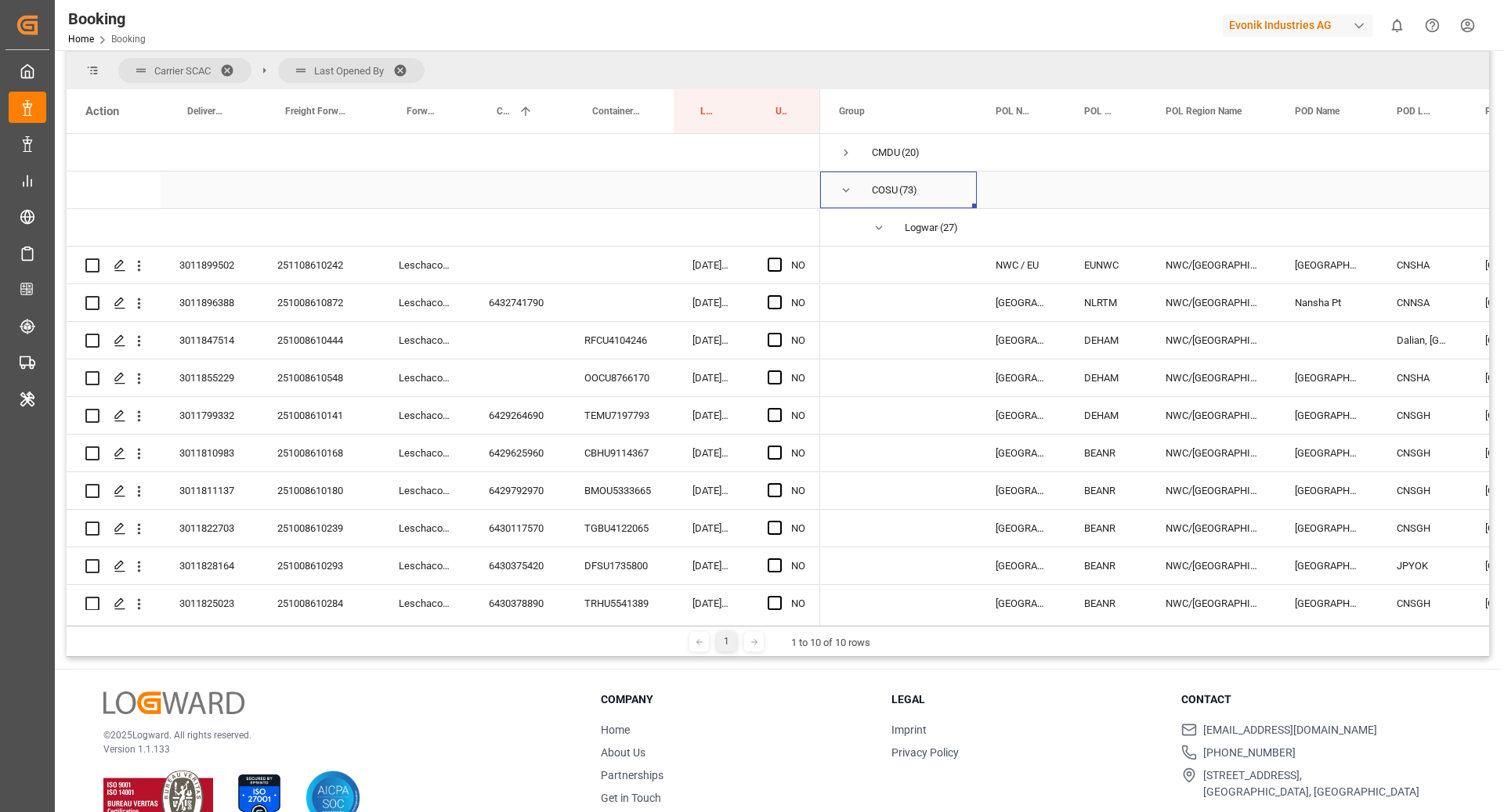
click at [844, 191] on span "Press SPACE to select this row." at bounding box center [846, 191] width 14 height 14
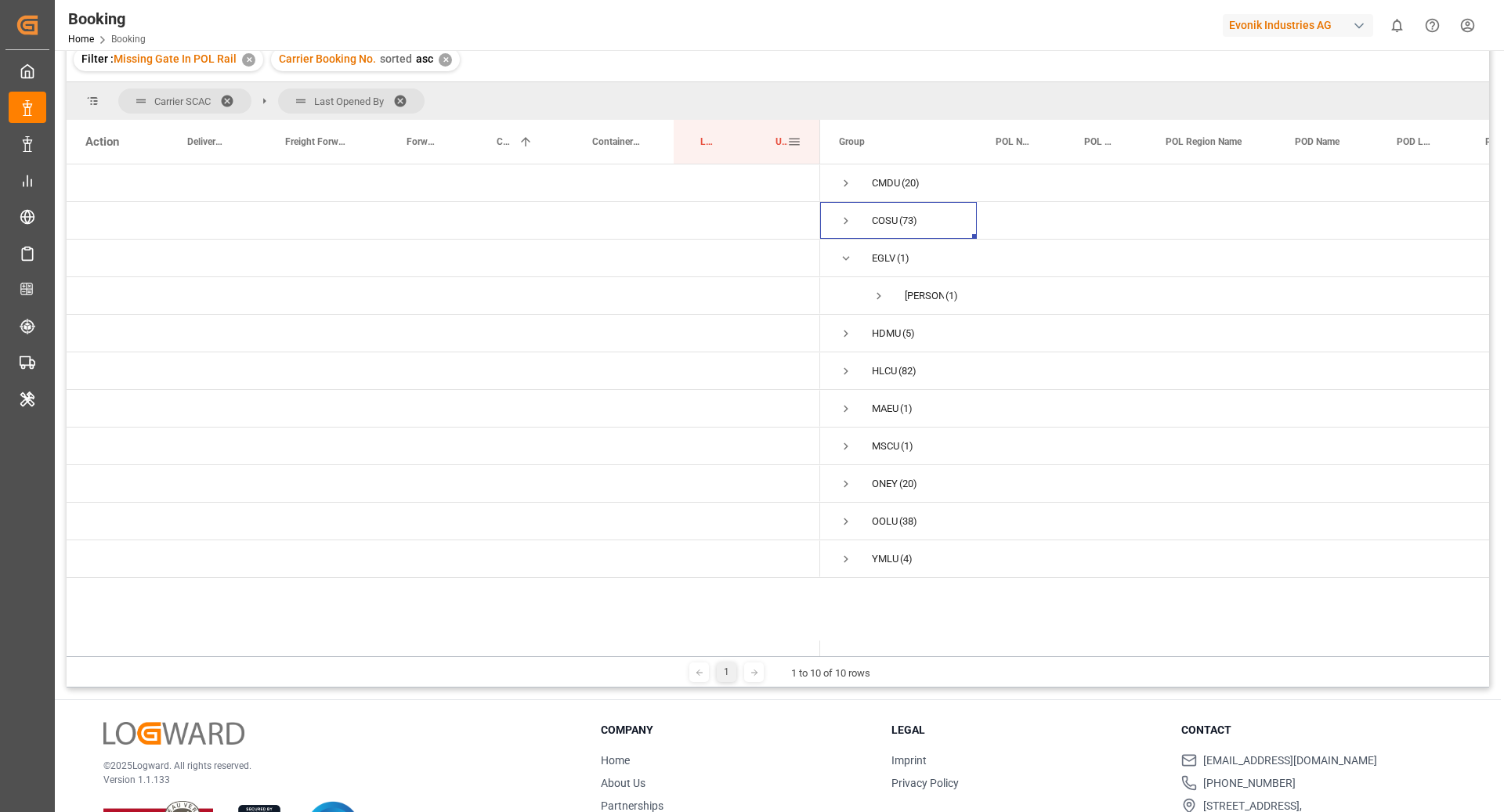
scroll to position [39, 0]
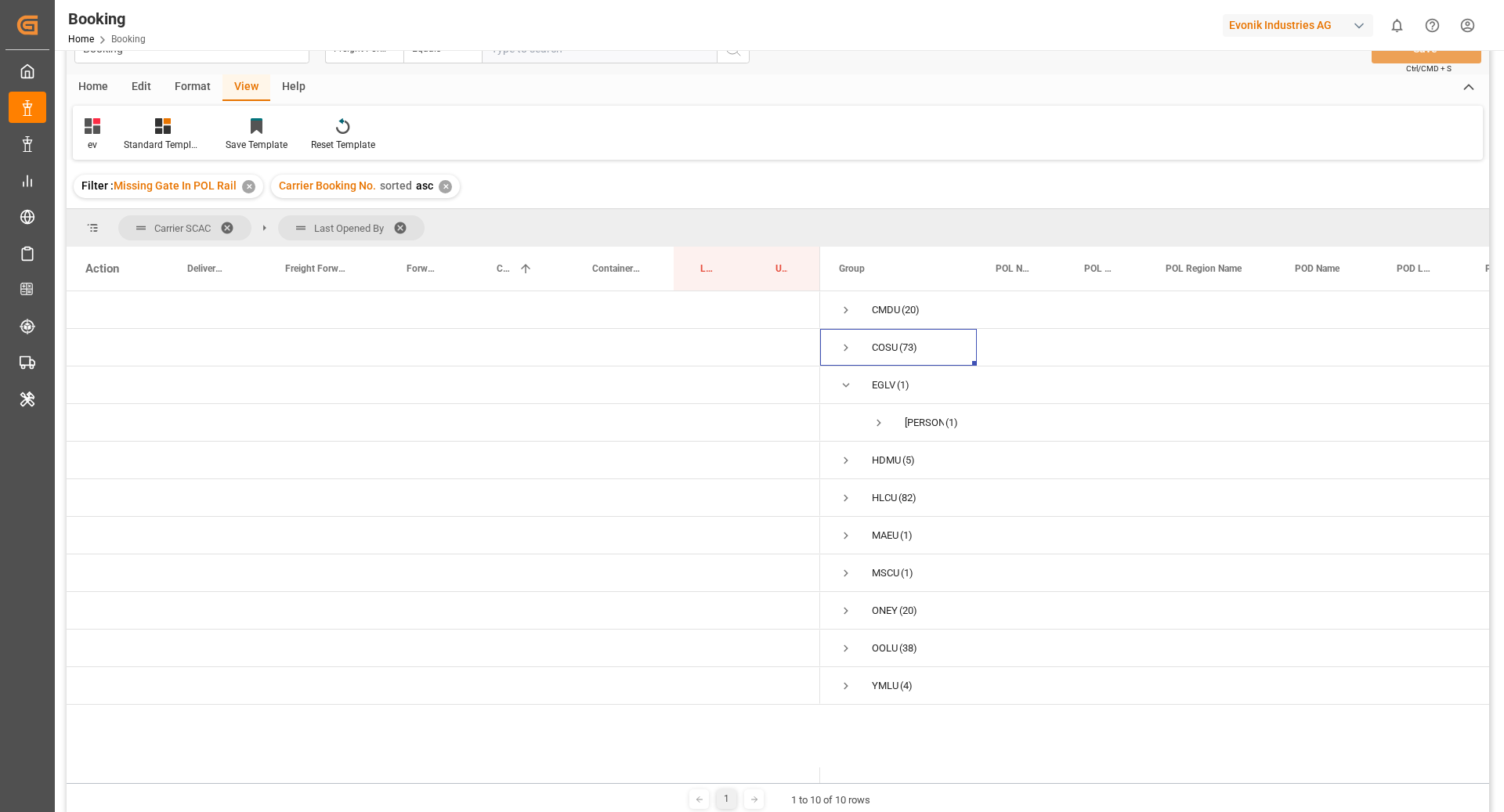
click at [410, 220] on span at bounding box center [405, 227] width 25 height 14
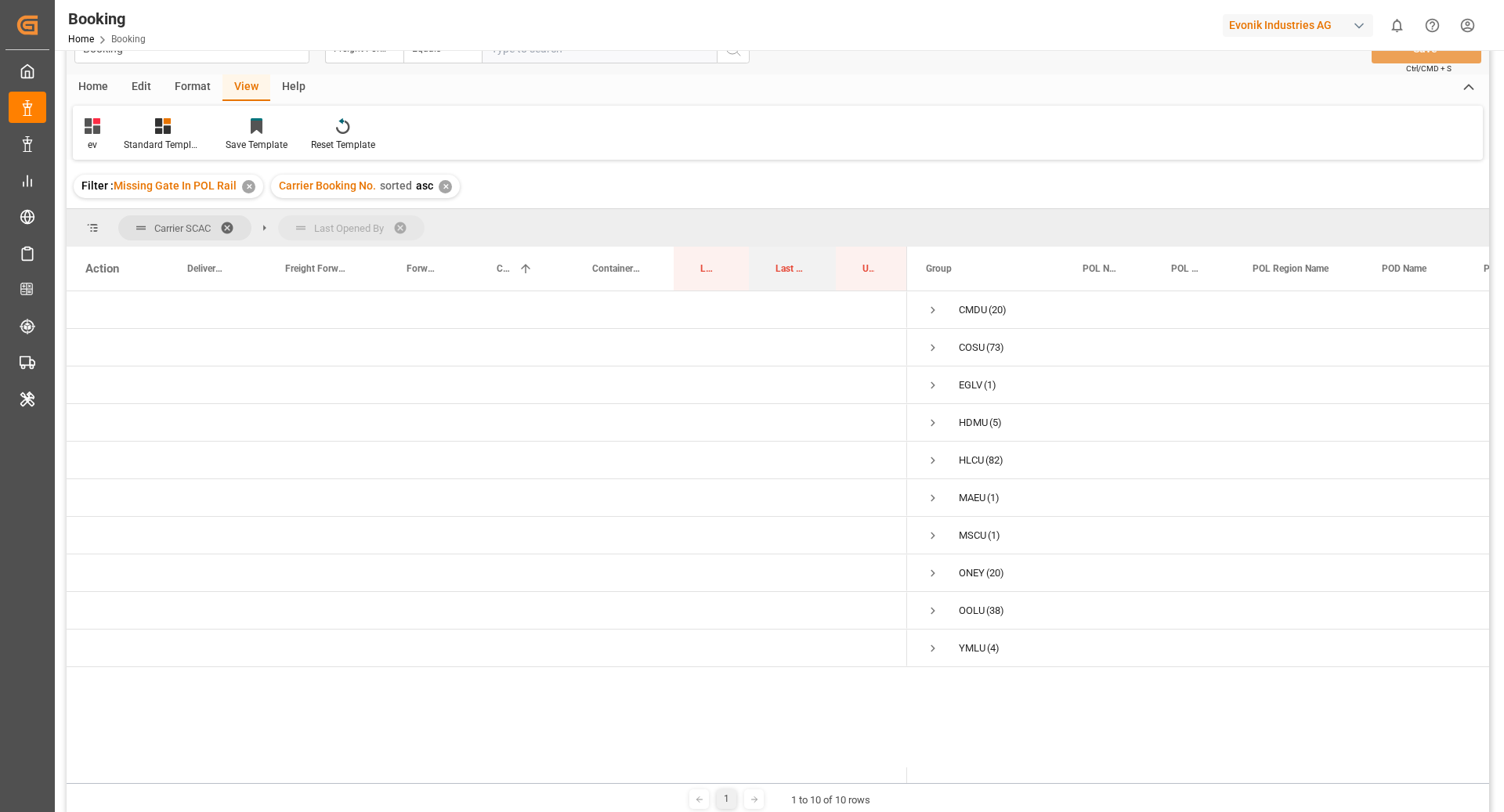
drag, startPoint x: 781, startPoint y: 272, endPoint x: 788, endPoint y: 211, distance: 61.4
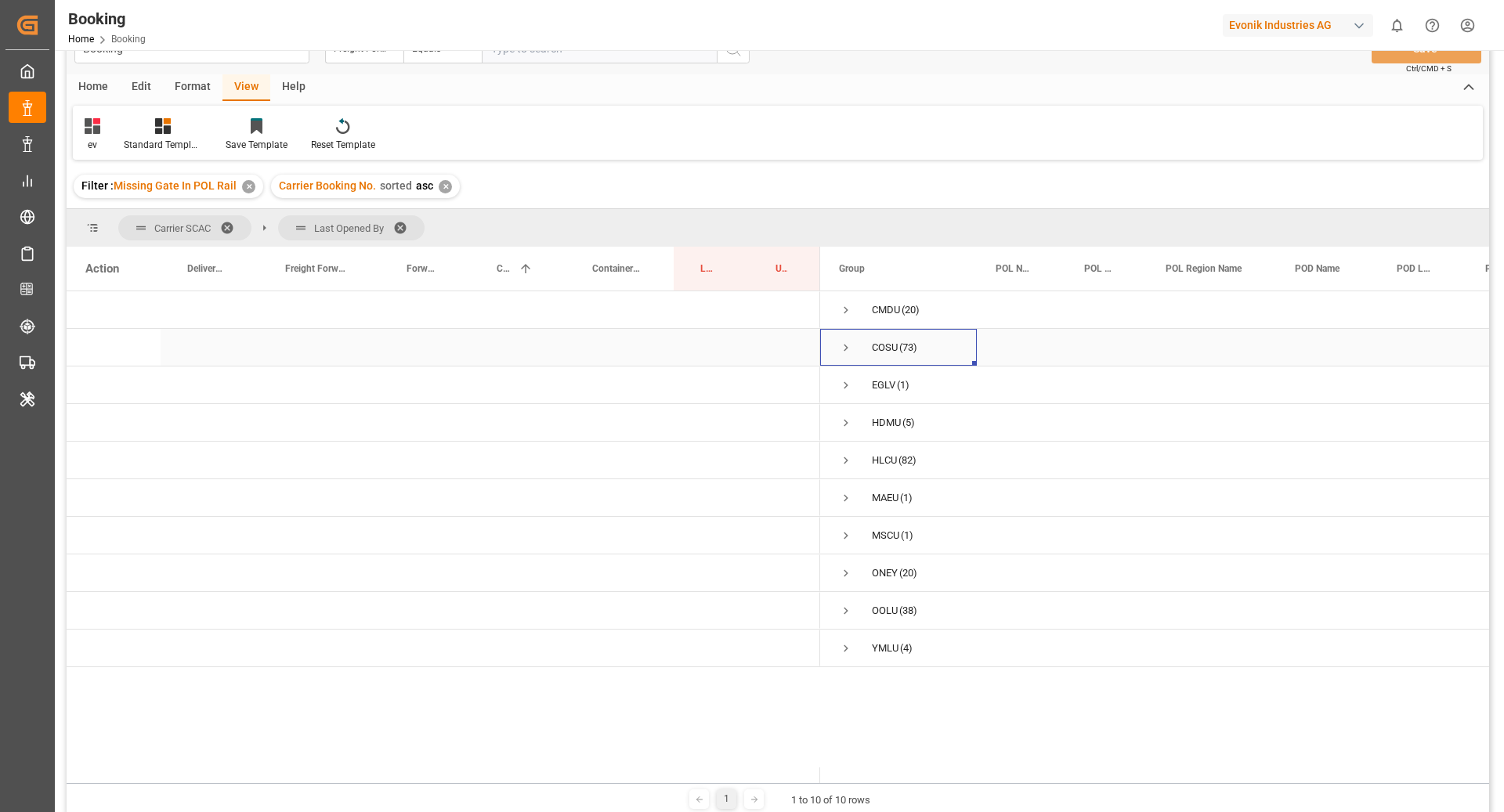
click at [842, 347] on span "Press SPACE to select this row." at bounding box center [846, 348] width 14 height 14
click at [888, 385] on span "Logward System (23)" at bounding box center [898, 384] width 119 height 35
click at [879, 386] on span "Press SPACE to select this row." at bounding box center [879, 385] width 14 height 14
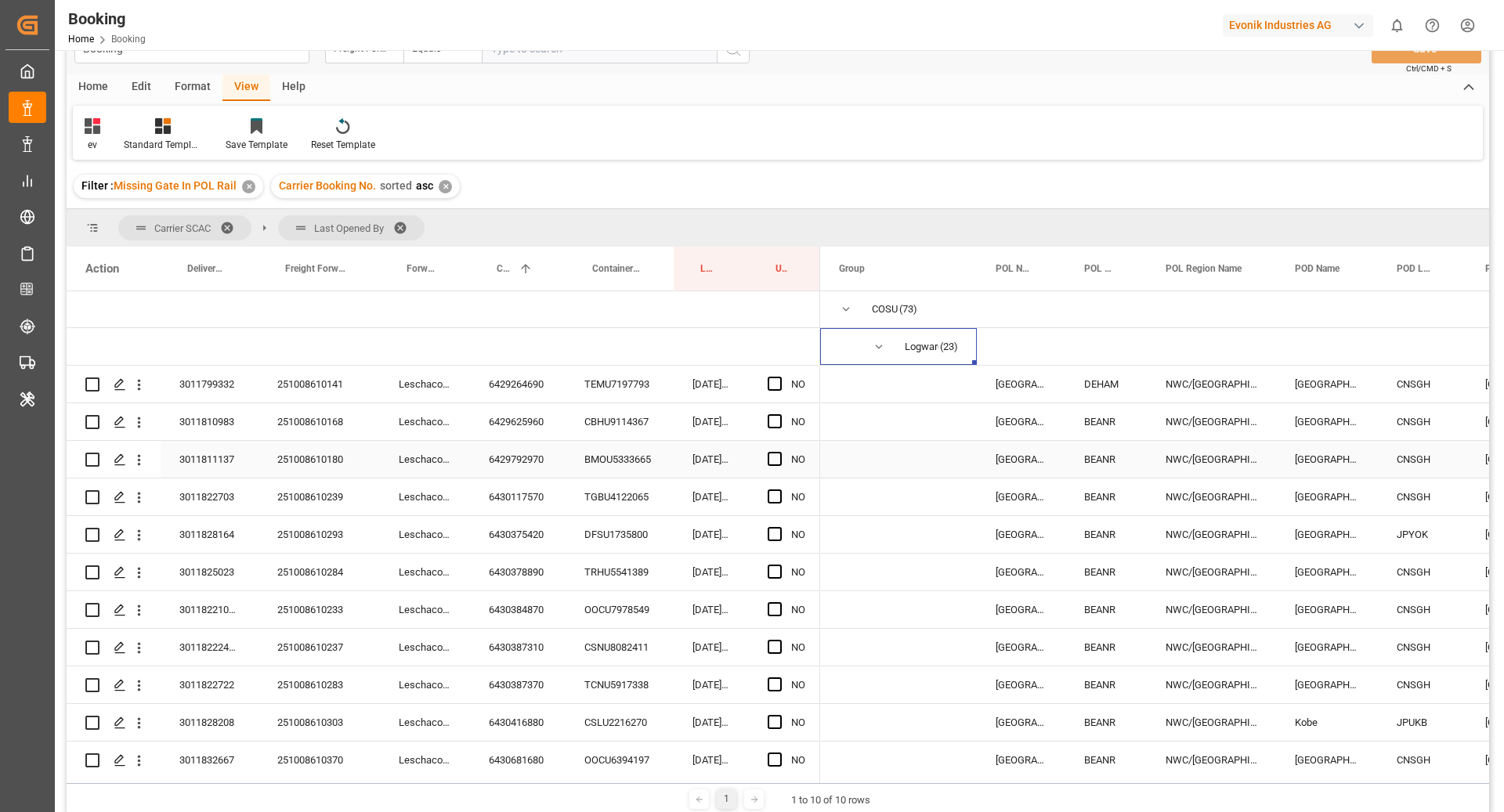
scroll to position [72, 0]
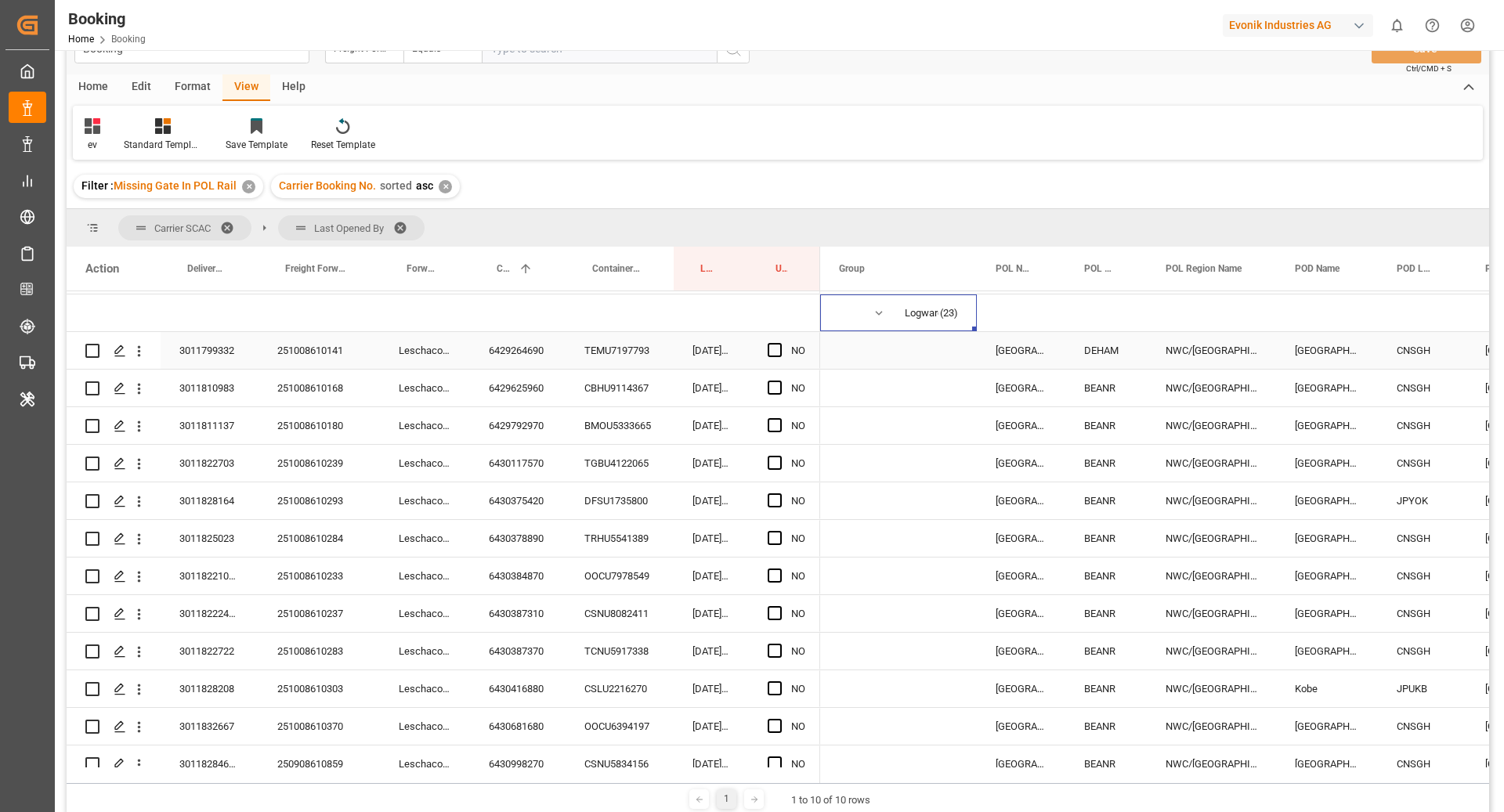
click at [522, 355] on div "6429264690" at bounding box center [518, 350] width 96 height 37
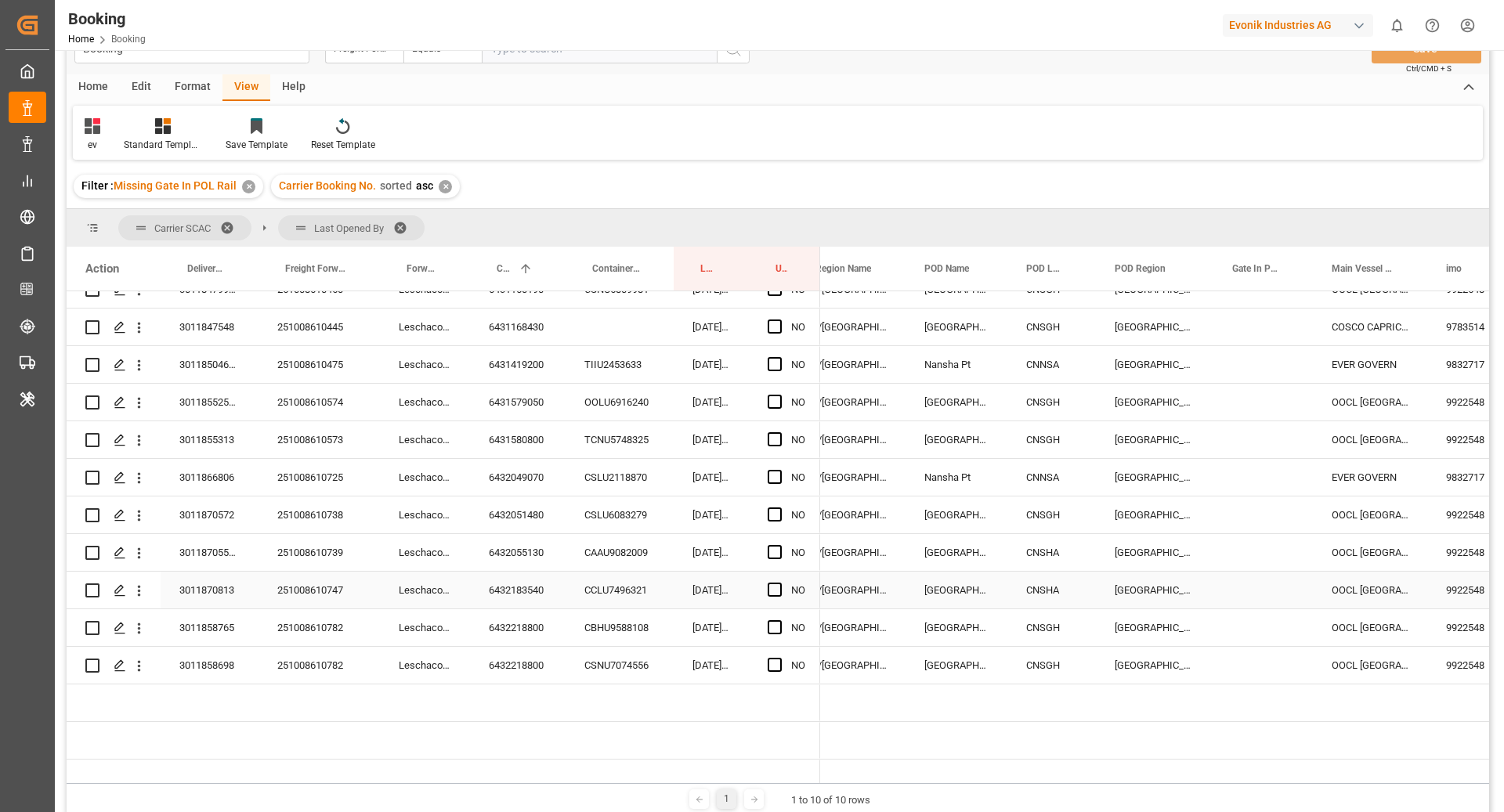
scroll to position [585, 0]
click at [1066, 517] on div "CNSGH" at bounding box center [1052, 514] width 89 height 37
click at [1049, 568] on div "CNSHA" at bounding box center [1052, 552] width 89 height 37
click at [1057, 584] on div "CNSHA" at bounding box center [1052, 589] width 89 height 37
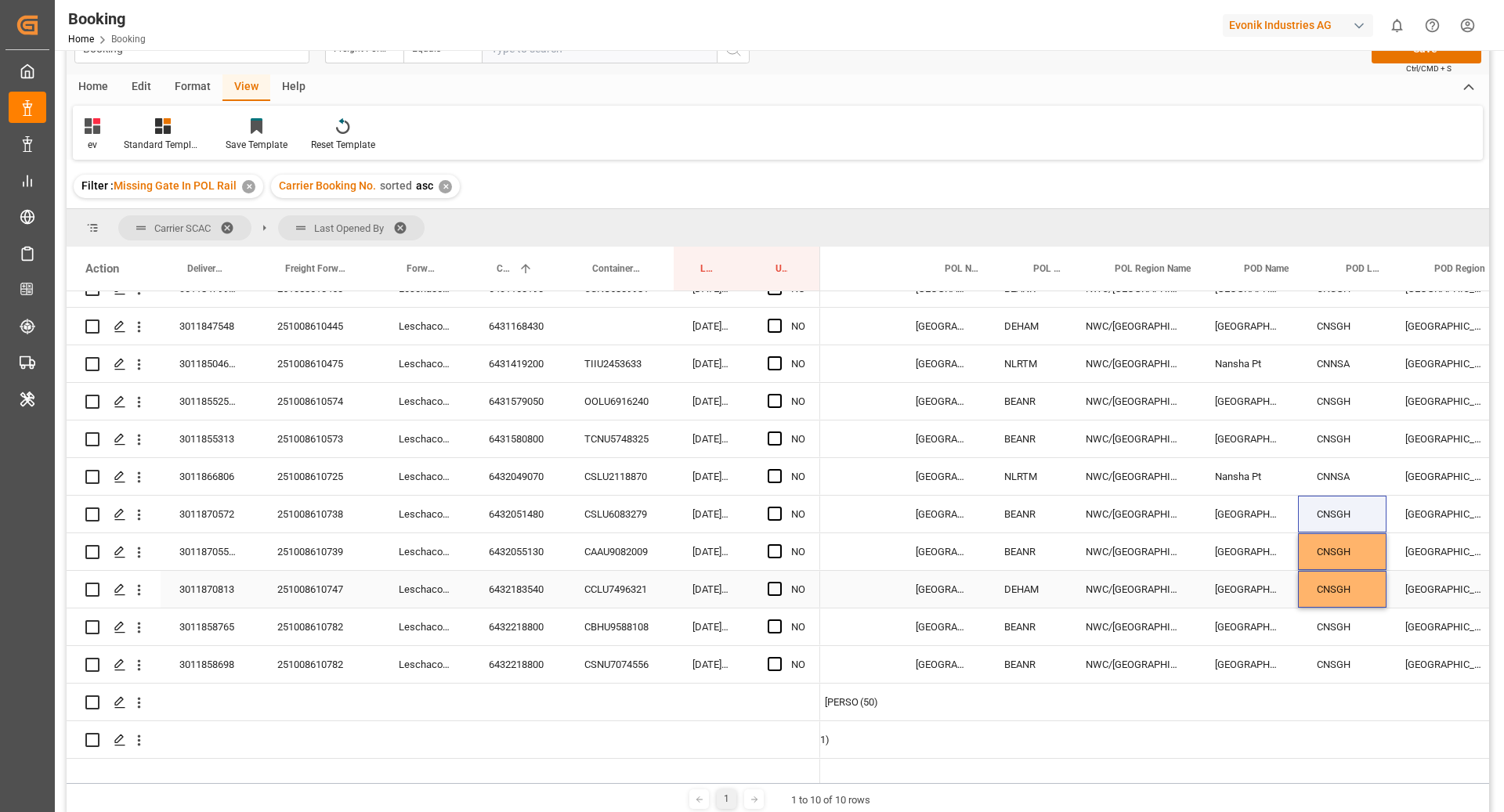
scroll to position [0, 22]
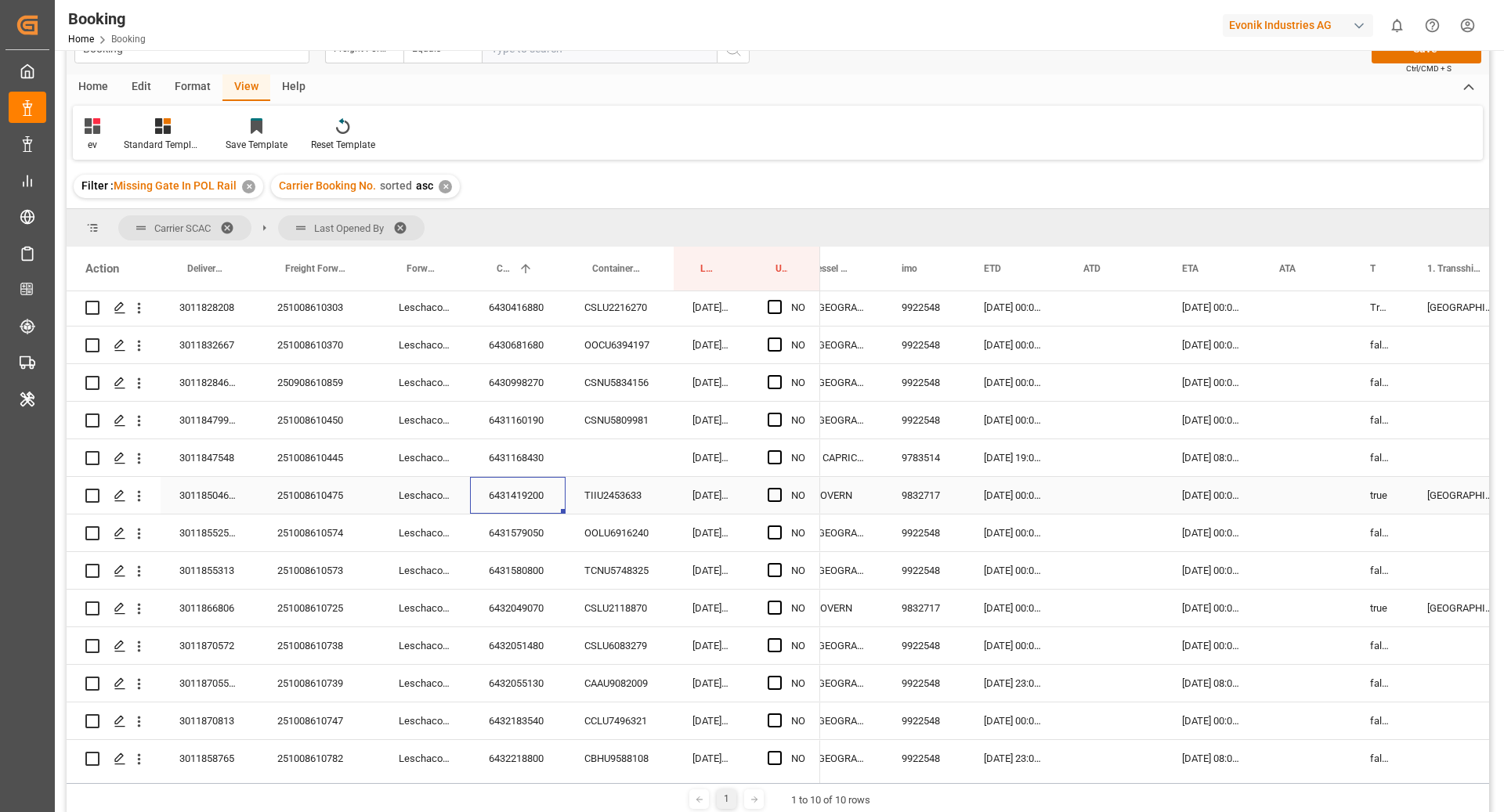
click at [560, 499] on div "6431419200" at bounding box center [518, 495] width 96 height 37
click at [509, 437] on div "6431160190" at bounding box center [518, 420] width 96 height 37
click at [502, 440] on div "6431168430" at bounding box center [518, 457] width 96 height 37
click at [625, 457] on div "Press SPACE to select this row." at bounding box center [620, 457] width 108 height 37
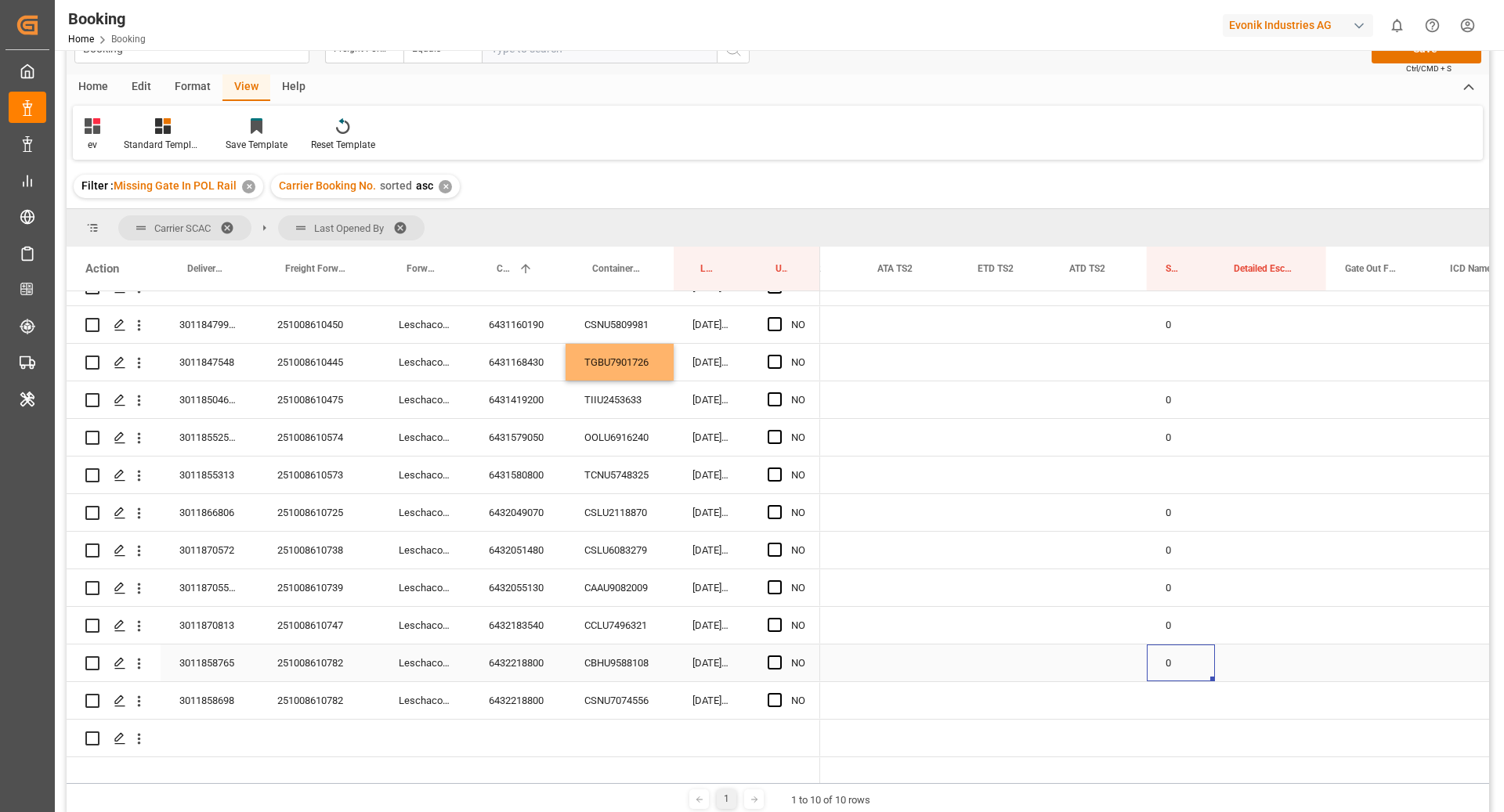
click at [1170, 670] on div "0" at bounding box center [1181, 662] width 68 height 37
drag, startPoint x: 1214, startPoint y: 678, endPoint x: 1214, endPoint y: 689, distance: 11.0
click at [1180, 520] on div "0" at bounding box center [1181, 512] width 68 height 37
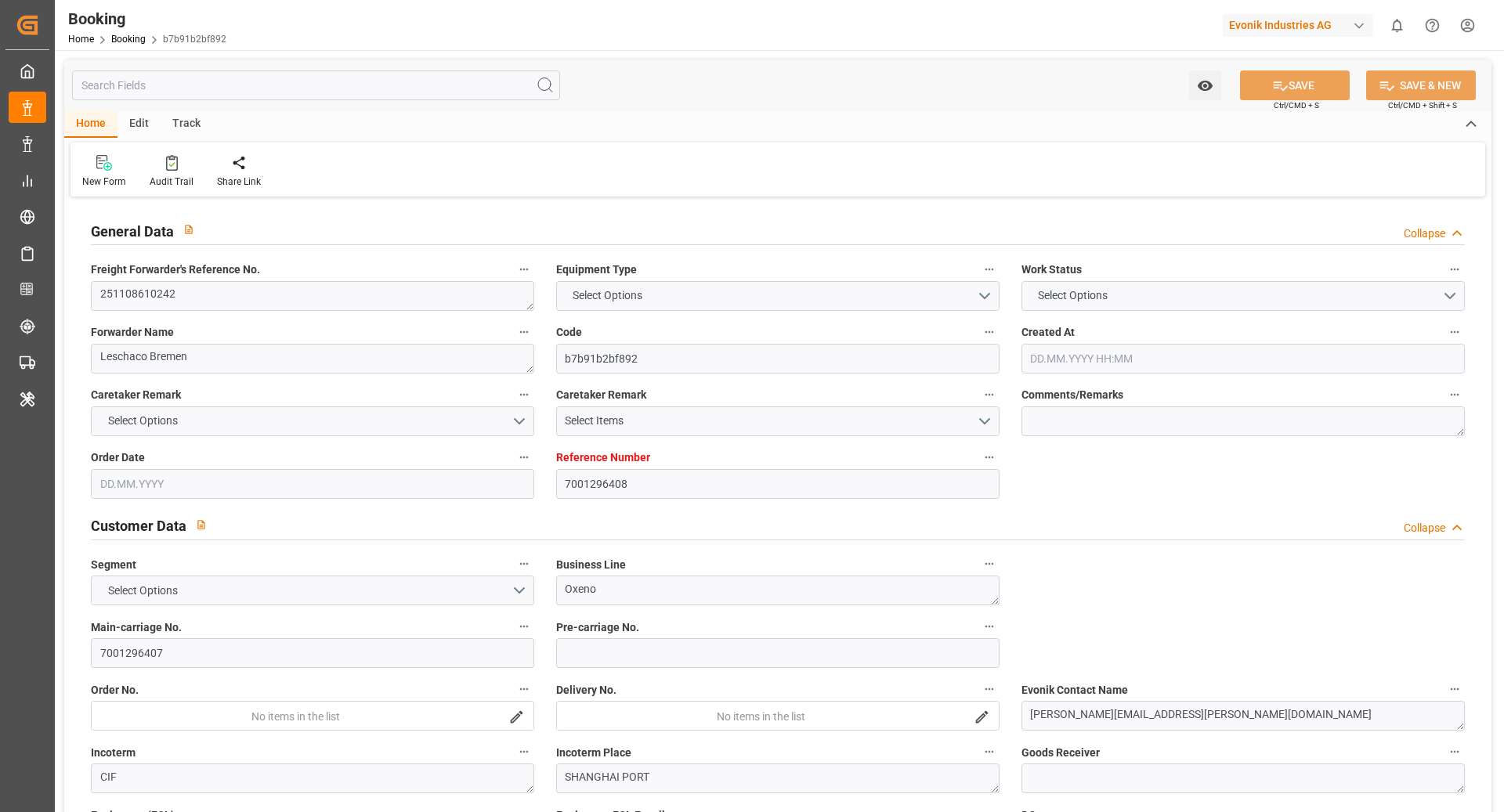
type input "7001296408"
type input "9795610"
type input "Cosco"
type input "COSCO Shipping Co. Ltd."
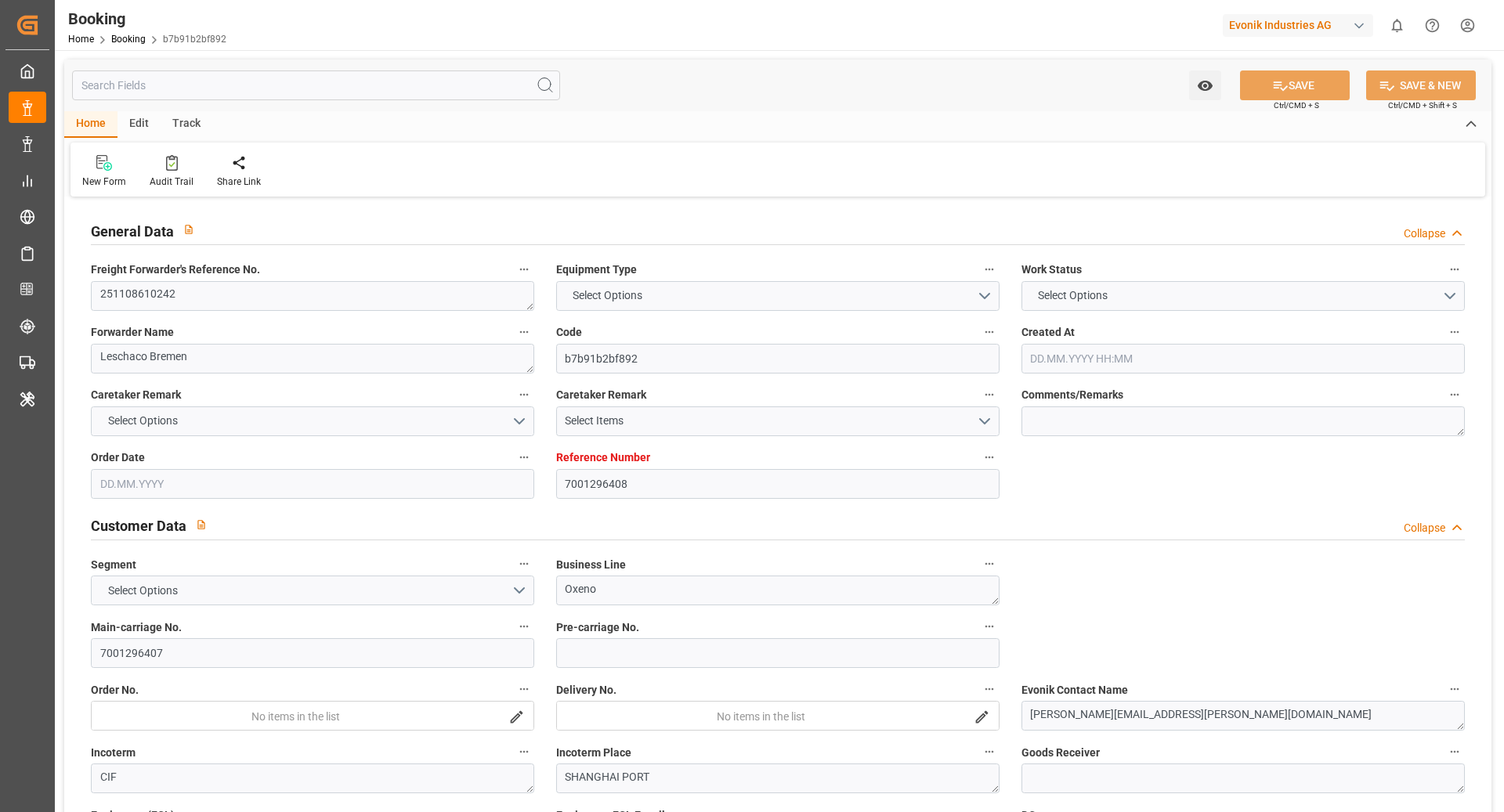
type input "EUNWC"
type input "CNSHA"
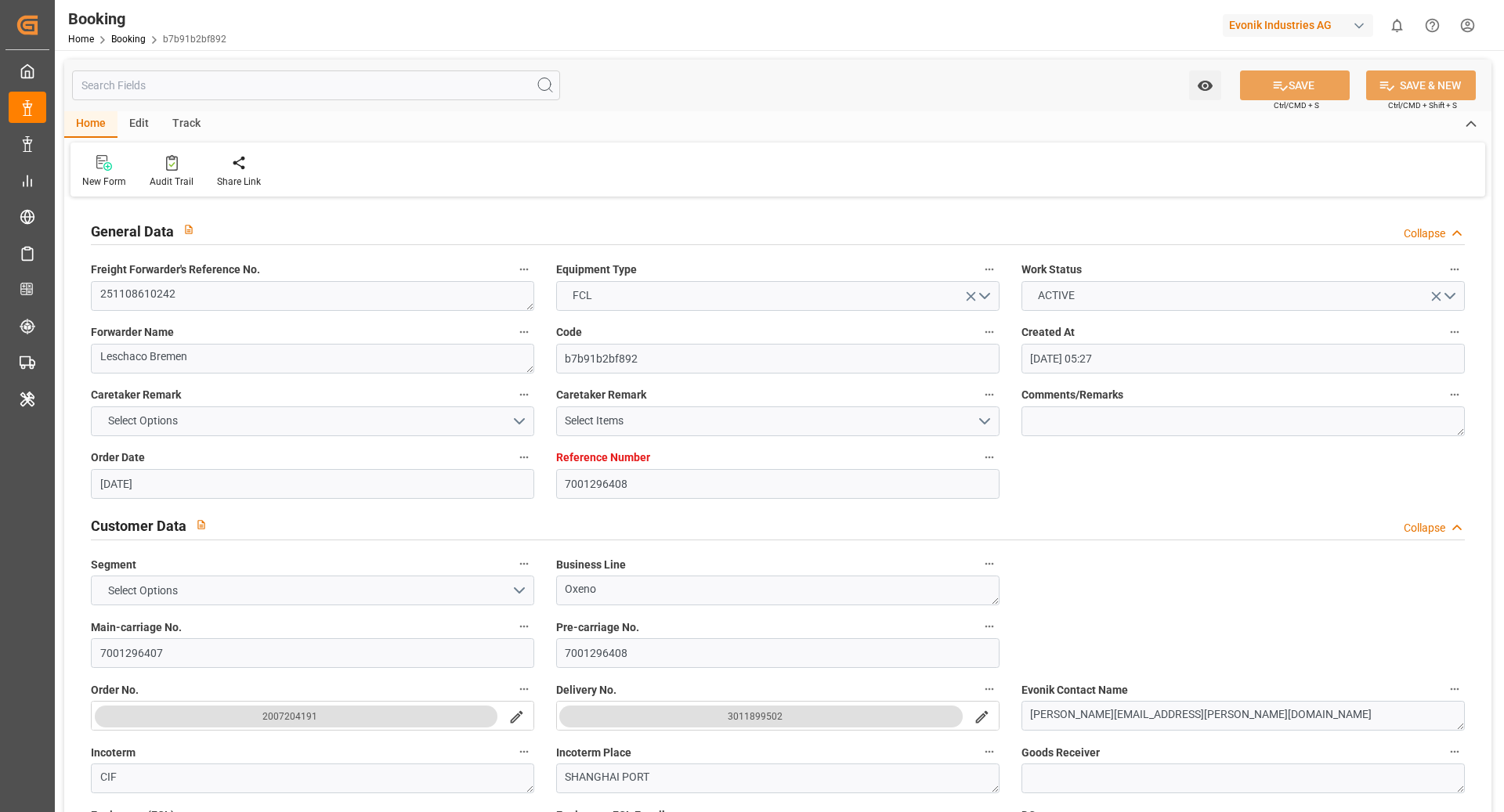
type input "[DATE] 05:27"
type input "[DATE]"
type input "[DATE] 00:00"
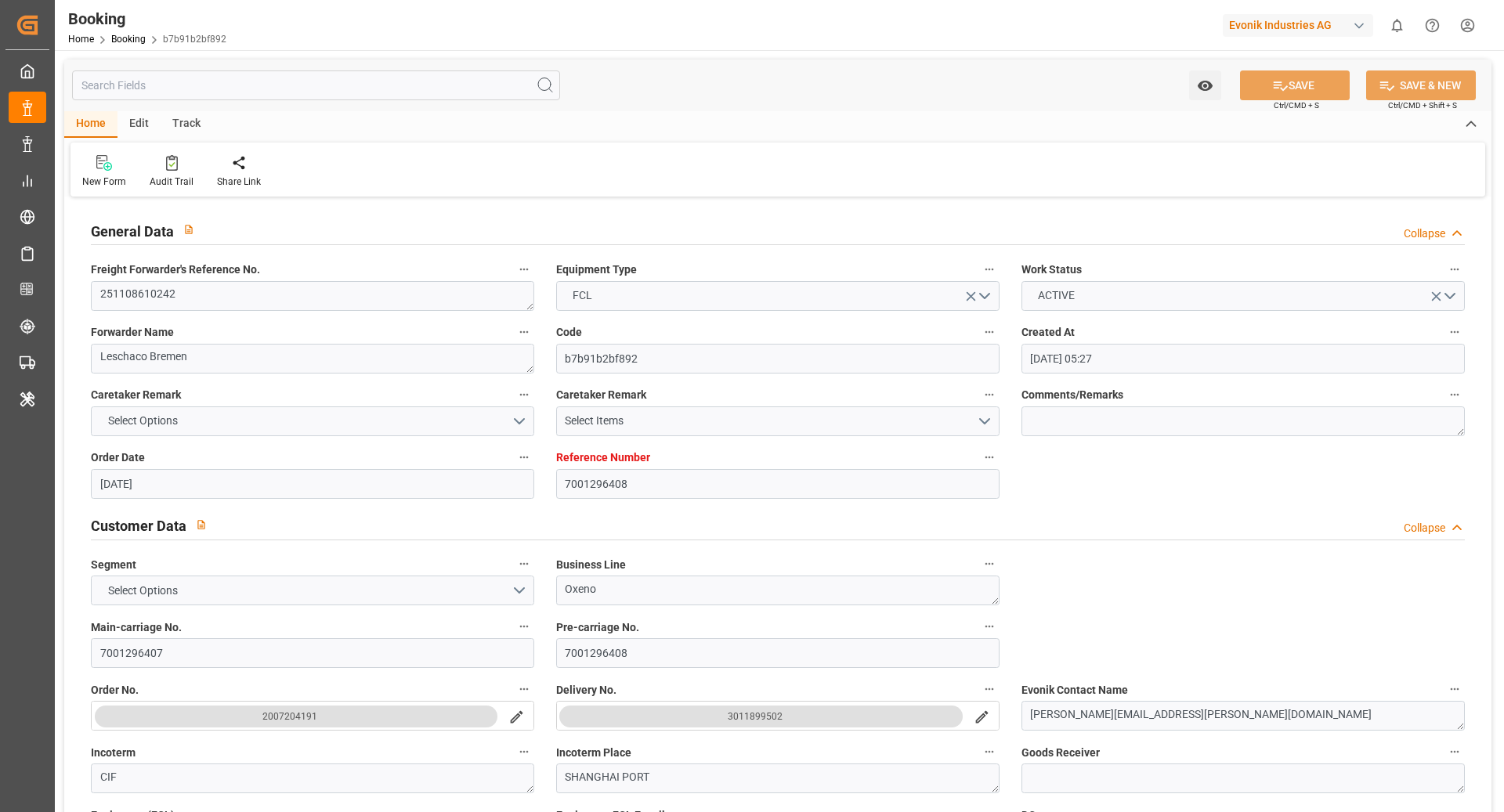
type input "[DATE] 00:00"
type input "[DATE]"
type input "[DATE] 00:00"
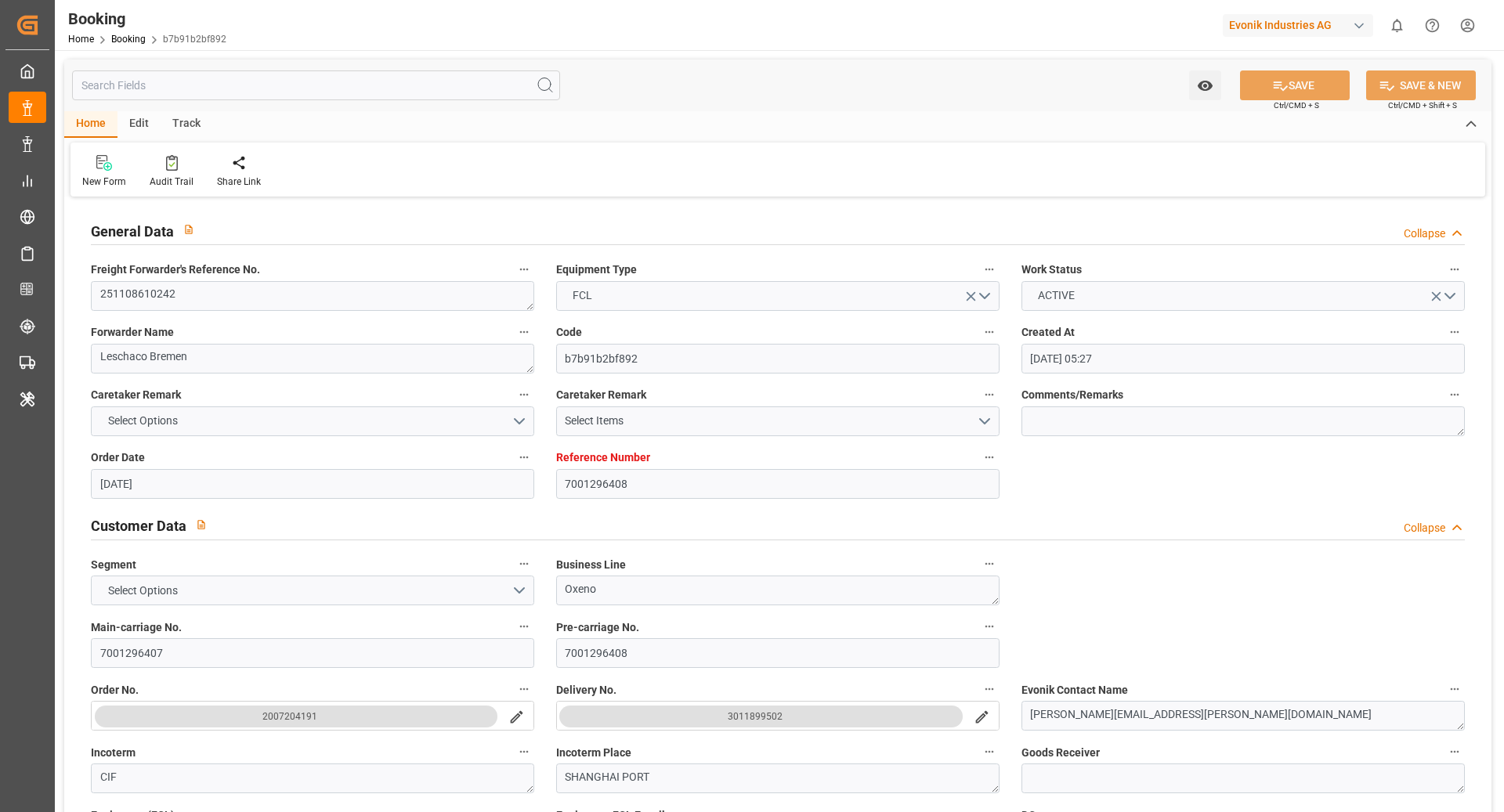
type input "[DATE] 00:00"
type input "[DATE] 11:54"
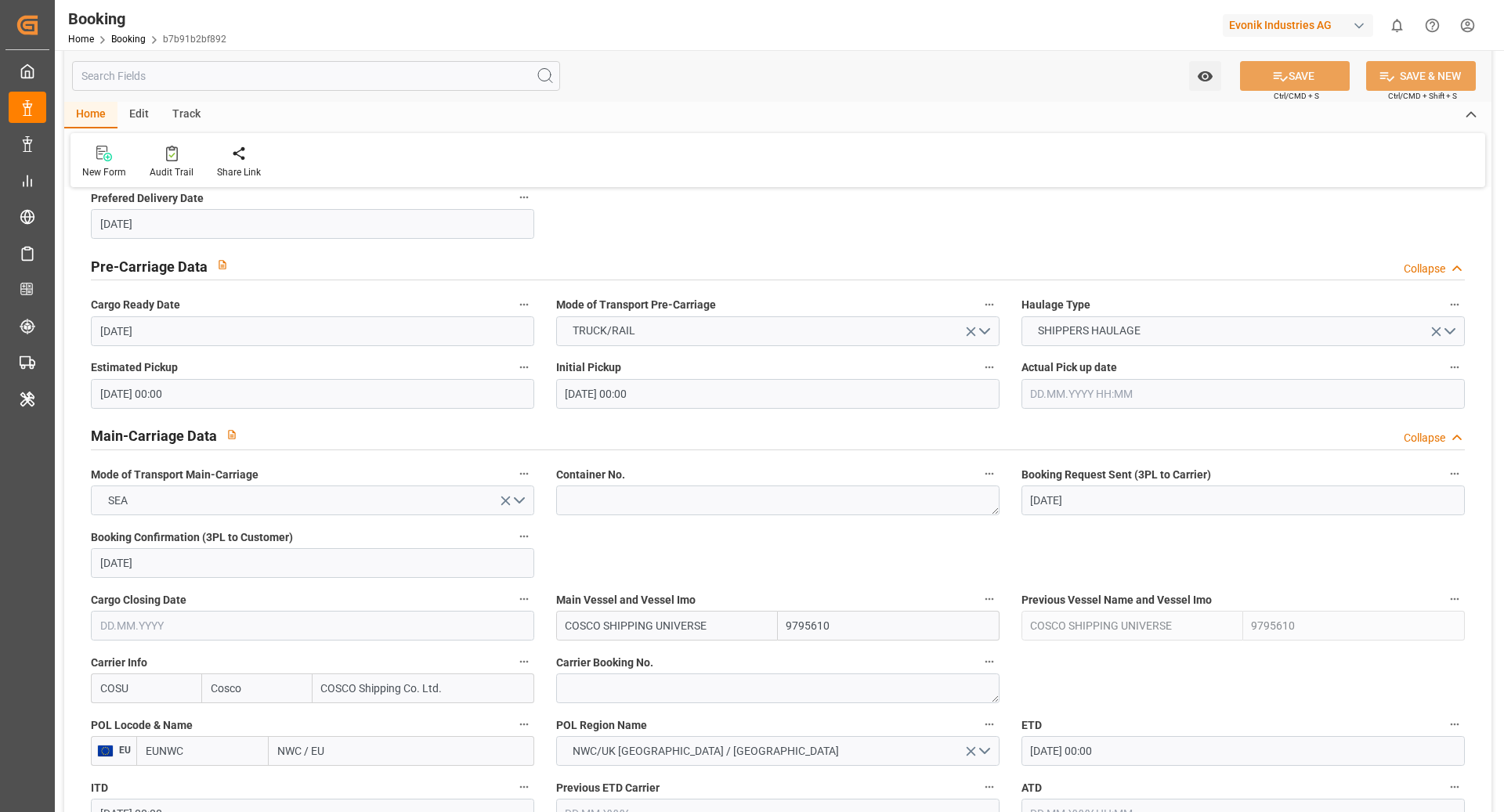
scroll to position [861, 0]
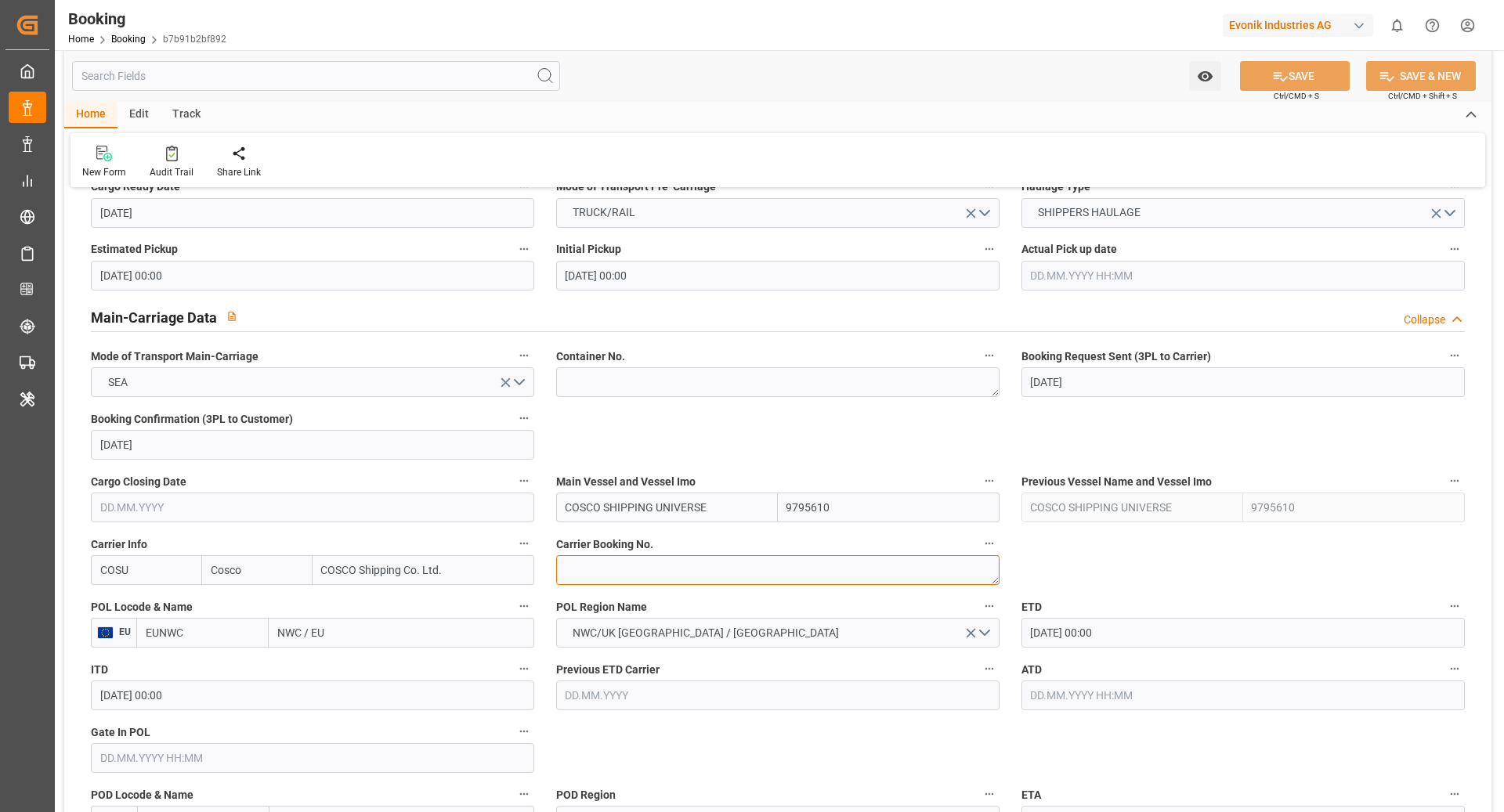
click at [702, 556] on textarea at bounding box center [777, 571] width 443 height 30
paste textarea "6432757040"
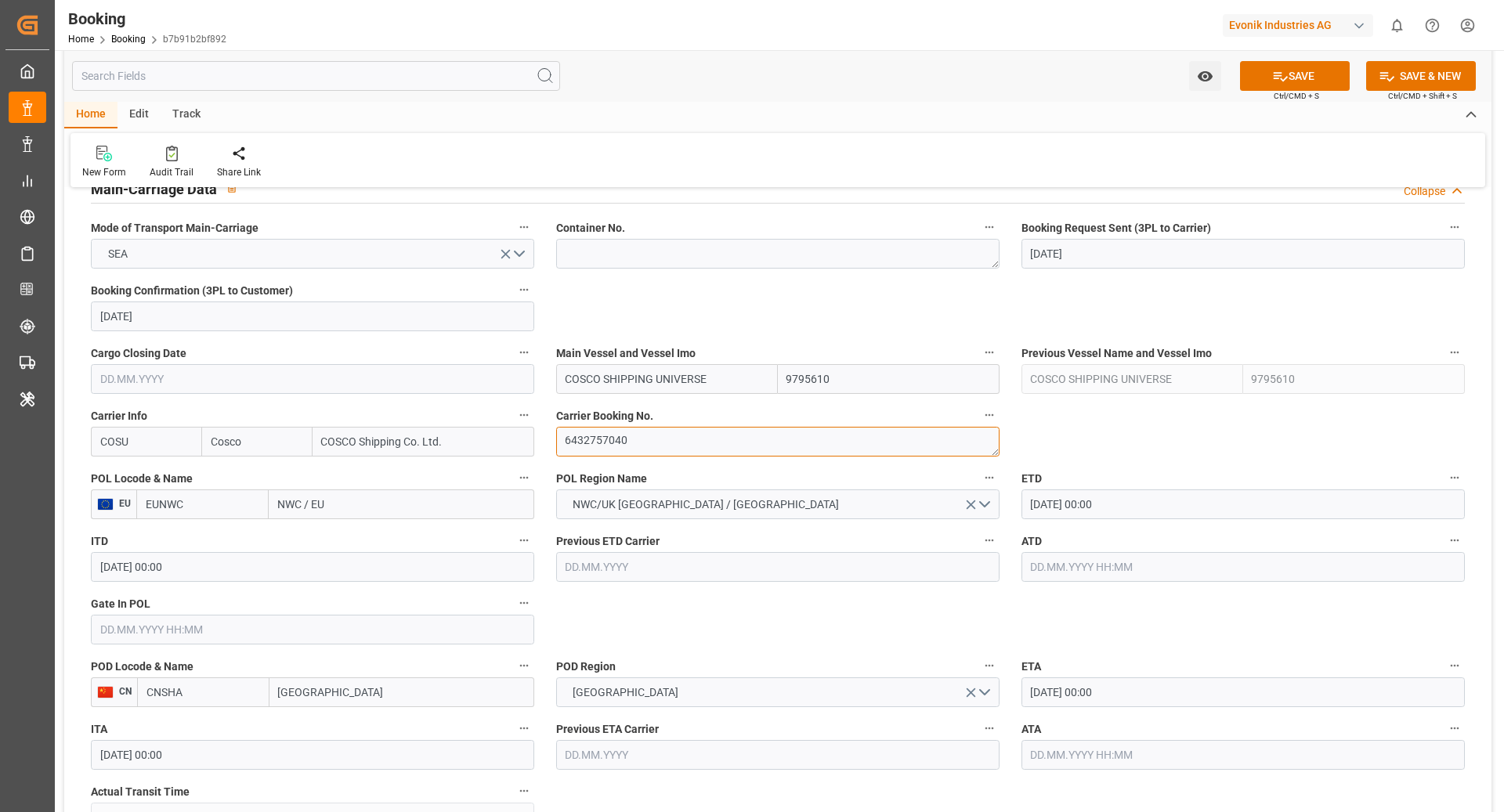
scroll to position [1012, 0]
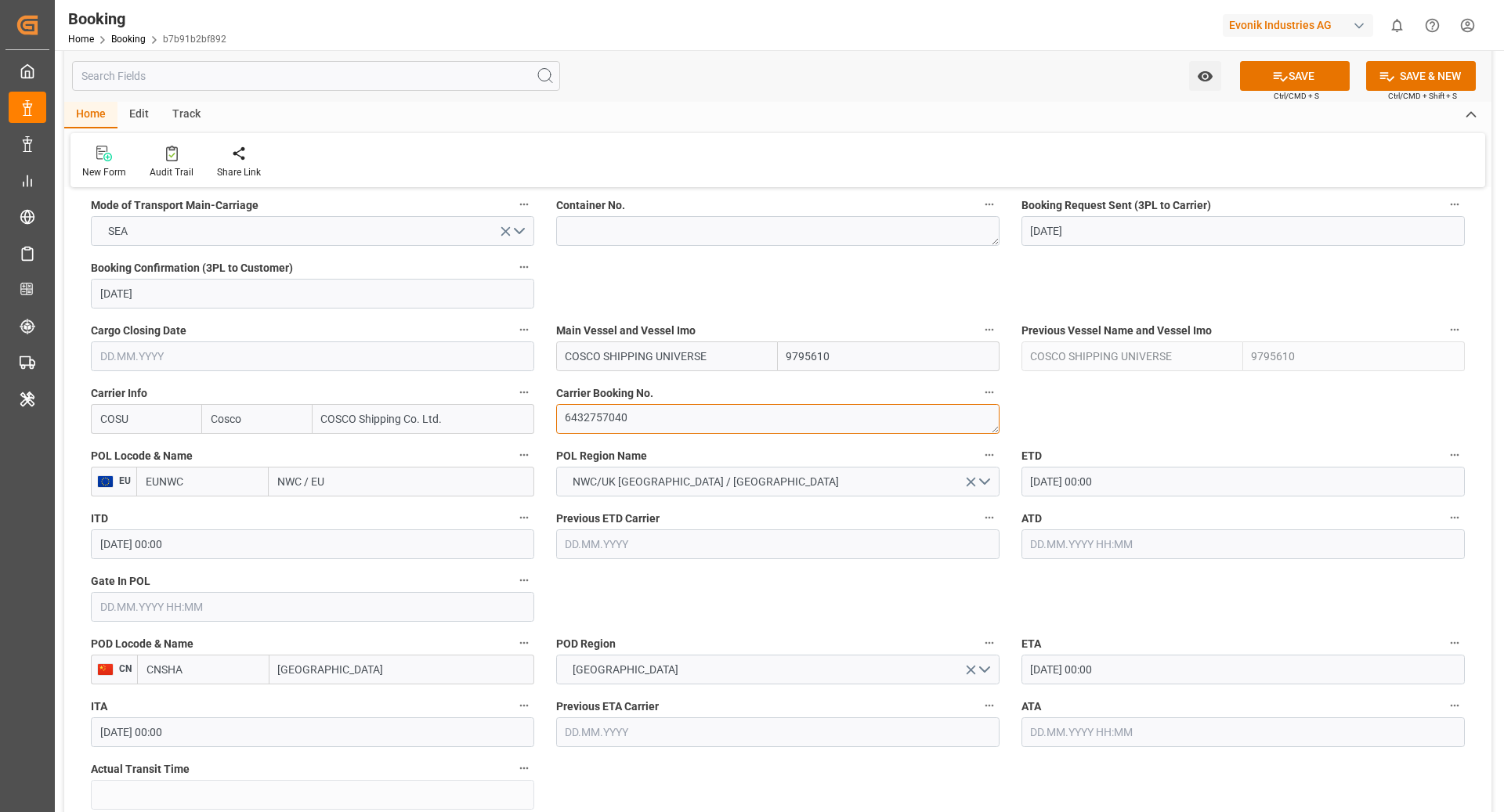
type textarea "6432757040"
click at [214, 483] on input "EUNWC" at bounding box center [203, 482] width 133 height 30
type input "BEANR"
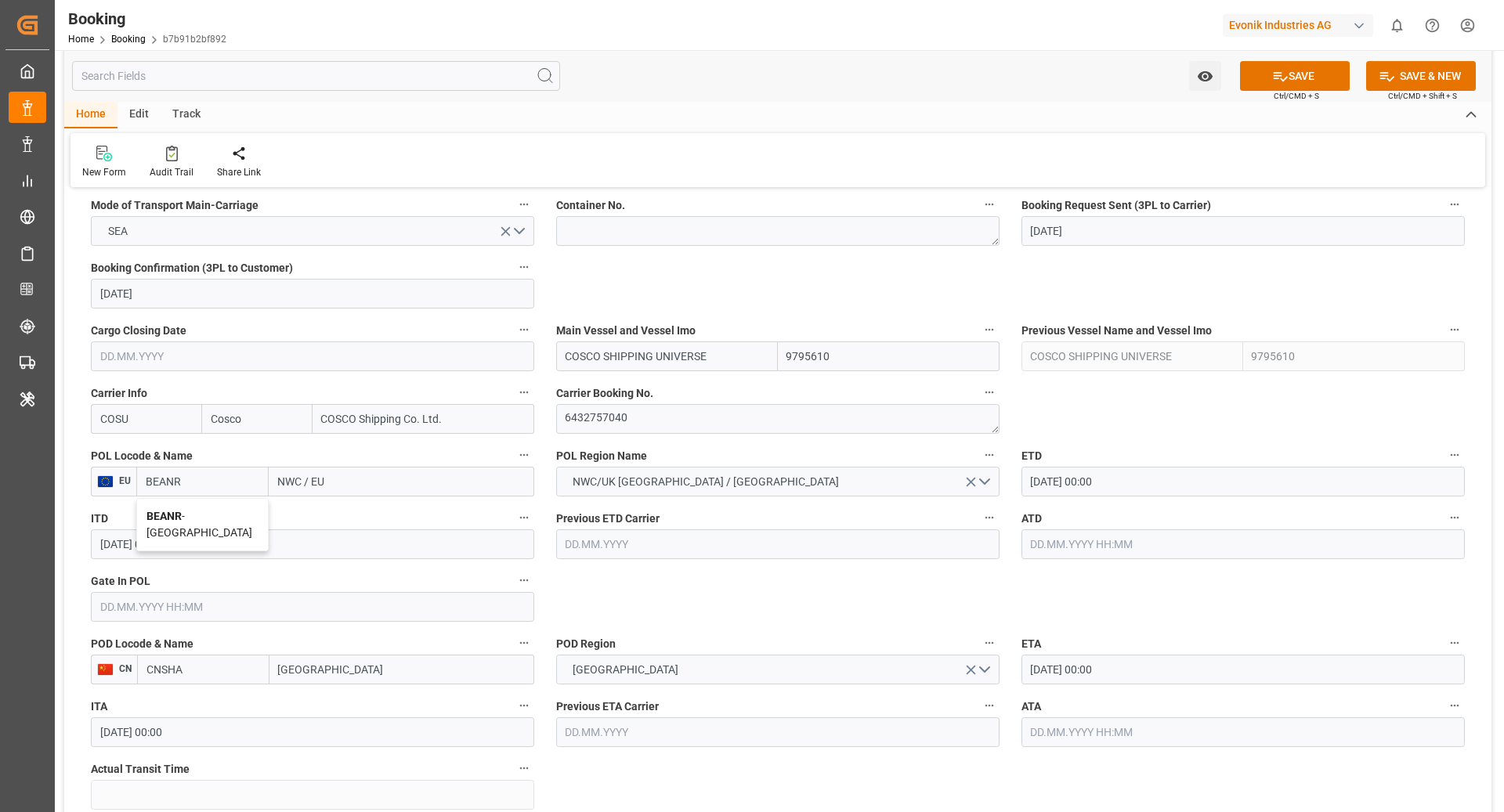
click at [194, 516] on span "BEANR - [GEOGRAPHIC_DATA]" at bounding box center [200, 524] width 106 height 29
type input "[GEOGRAPHIC_DATA]"
type input "BEANR"
click at [218, 662] on input "CNSHA" at bounding box center [203, 669] width 133 height 30
click at [224, 703] on span "CNSGH - Shanghai" at bounding box center [201, 712] width 106 height 29
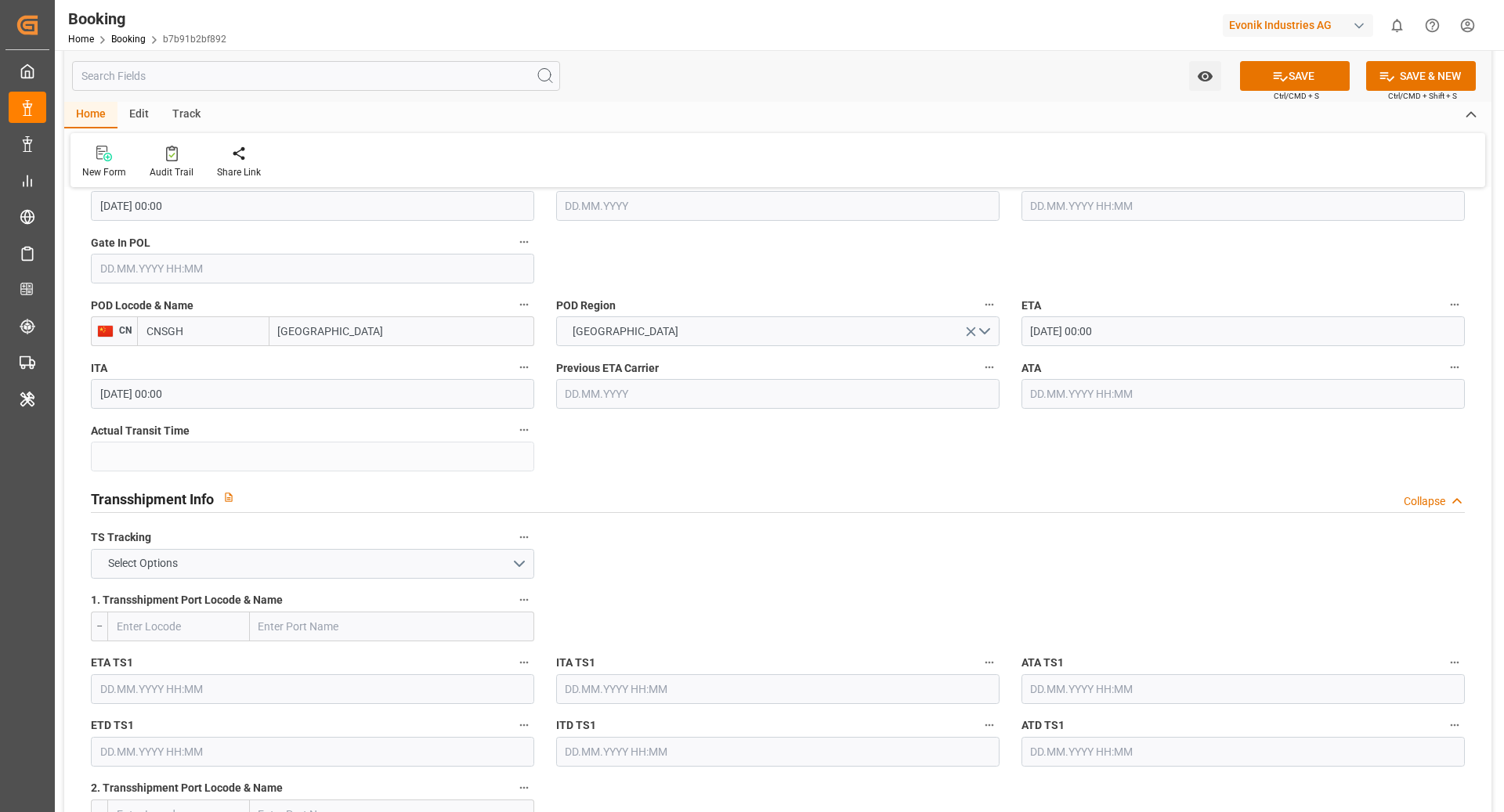
scroll to position [1360, 0]
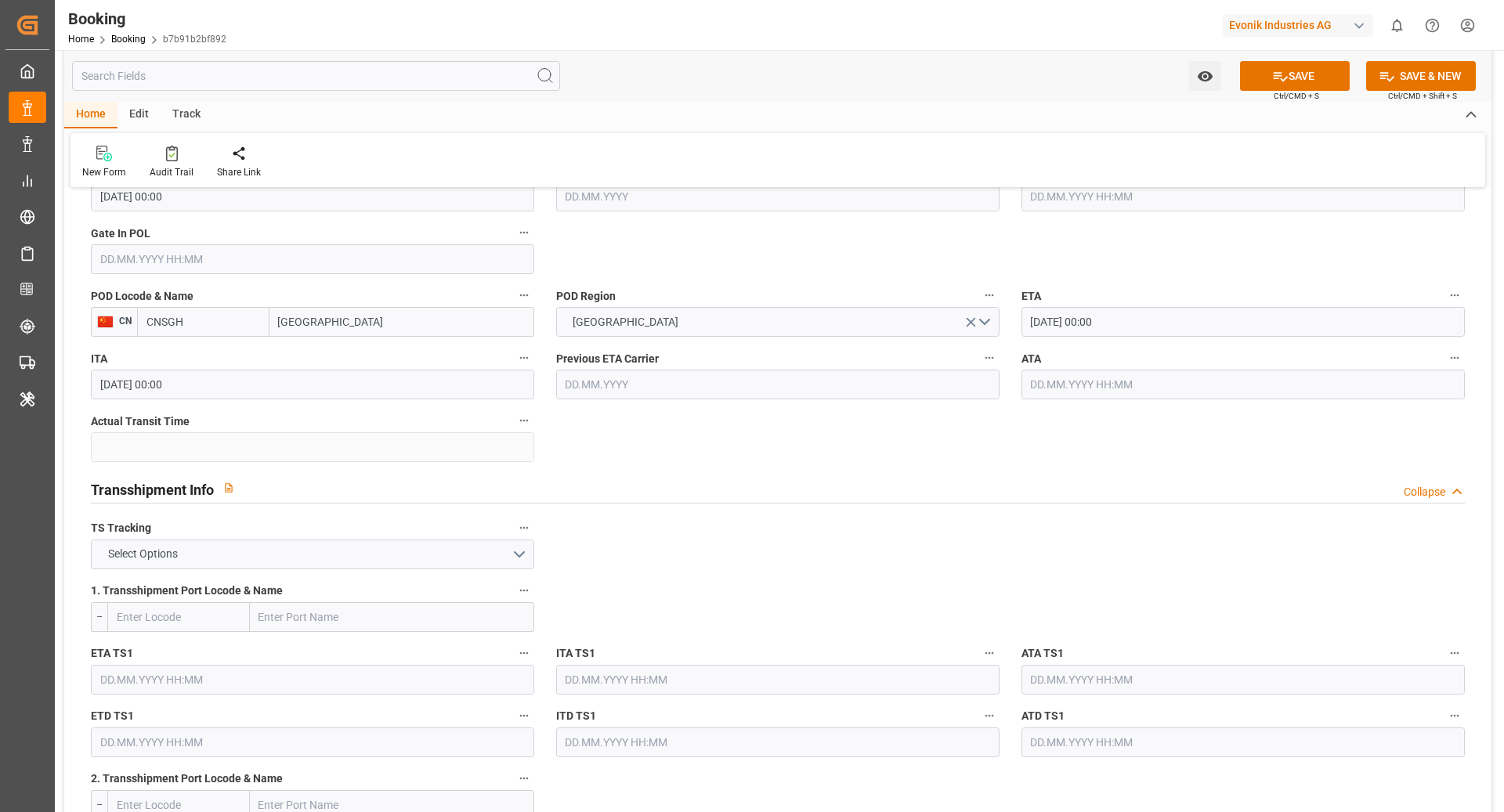
type input "CNSGH"
click at [455, 548] on button "Select Options" at bounding box center [312, 555] width 443 height 30
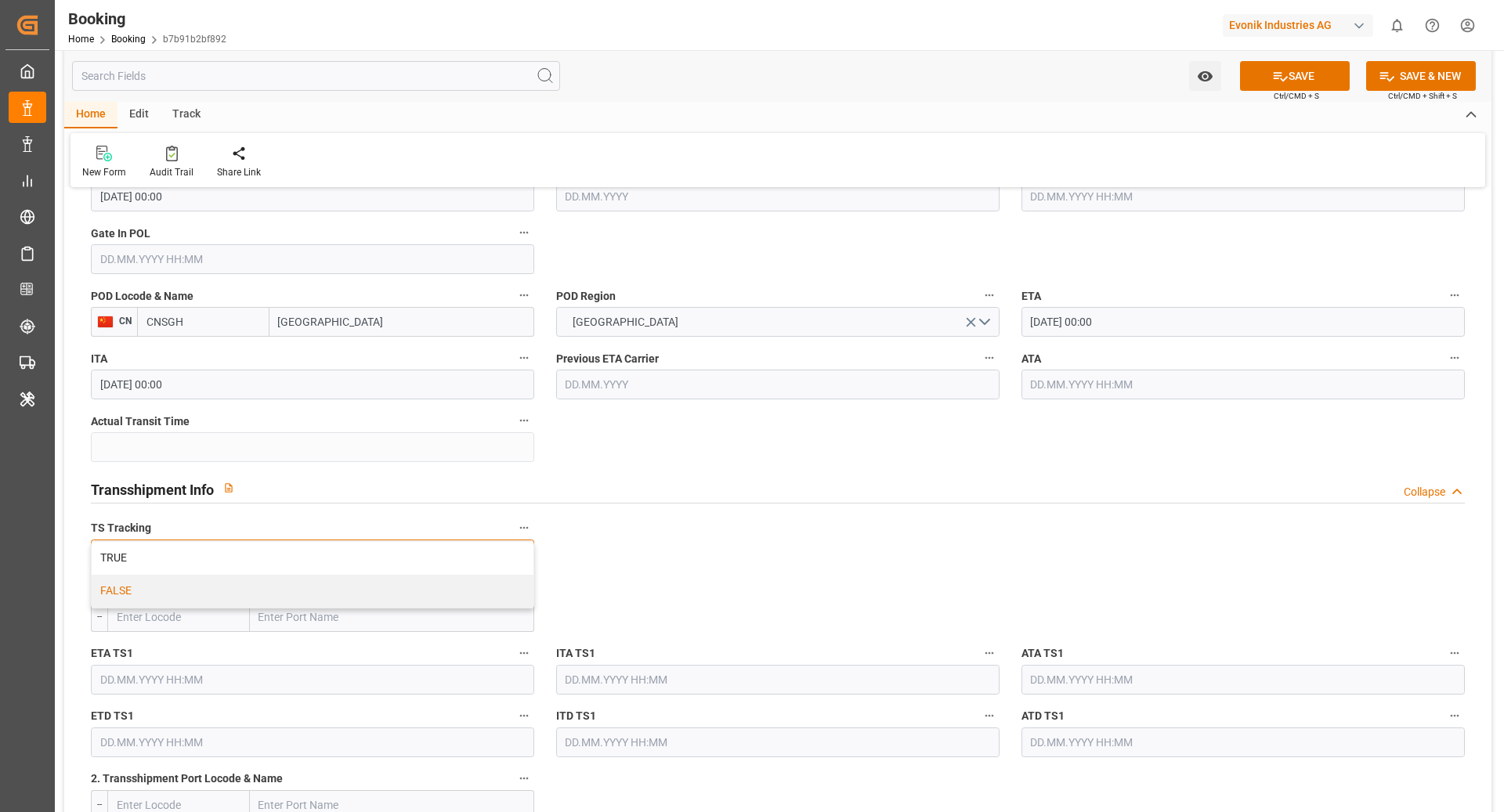
click at [243, 577] on div "FALSE" at bounding box center [312, 591] width 442 height 33
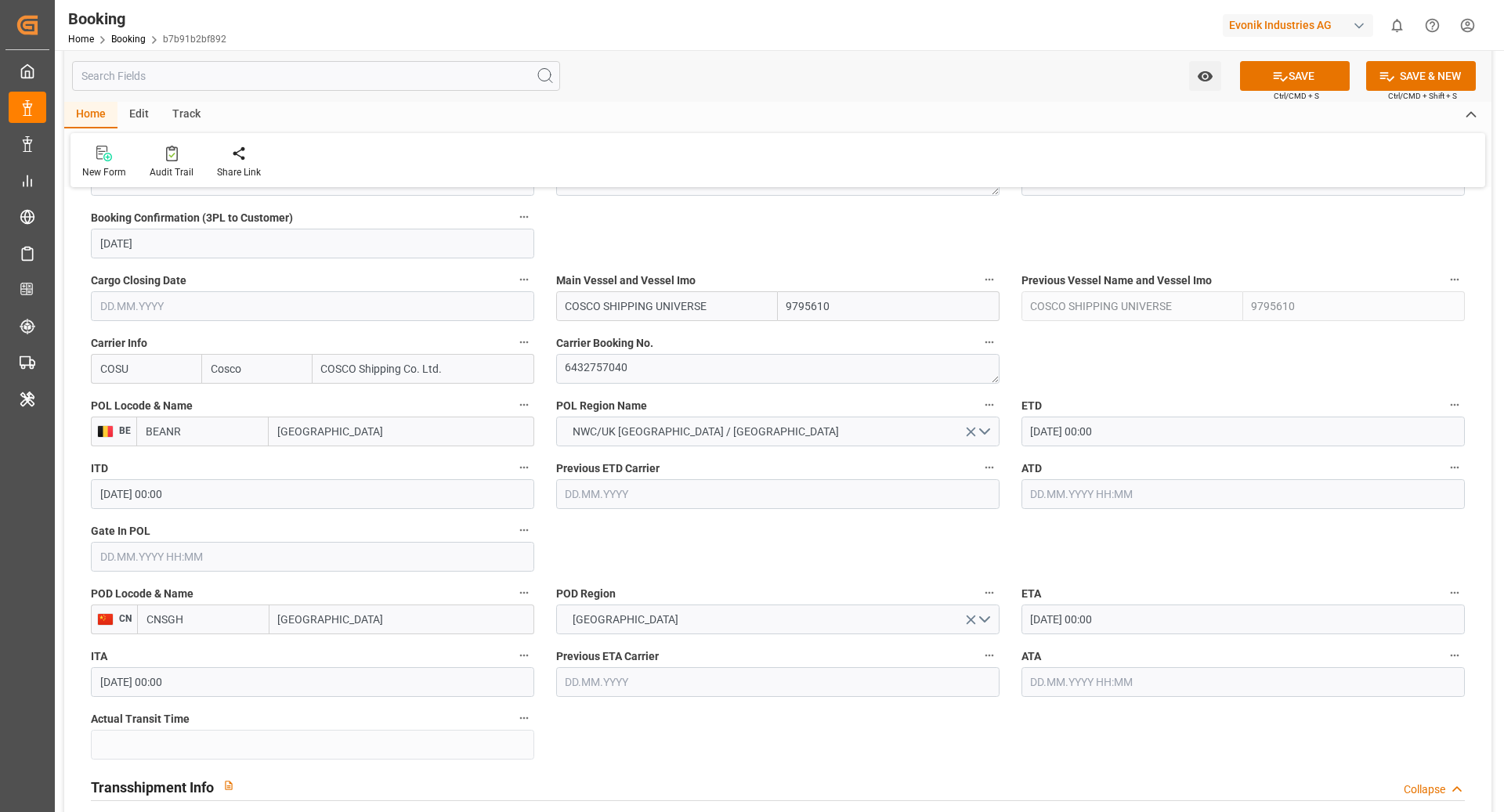
scroll to position [960, 0]
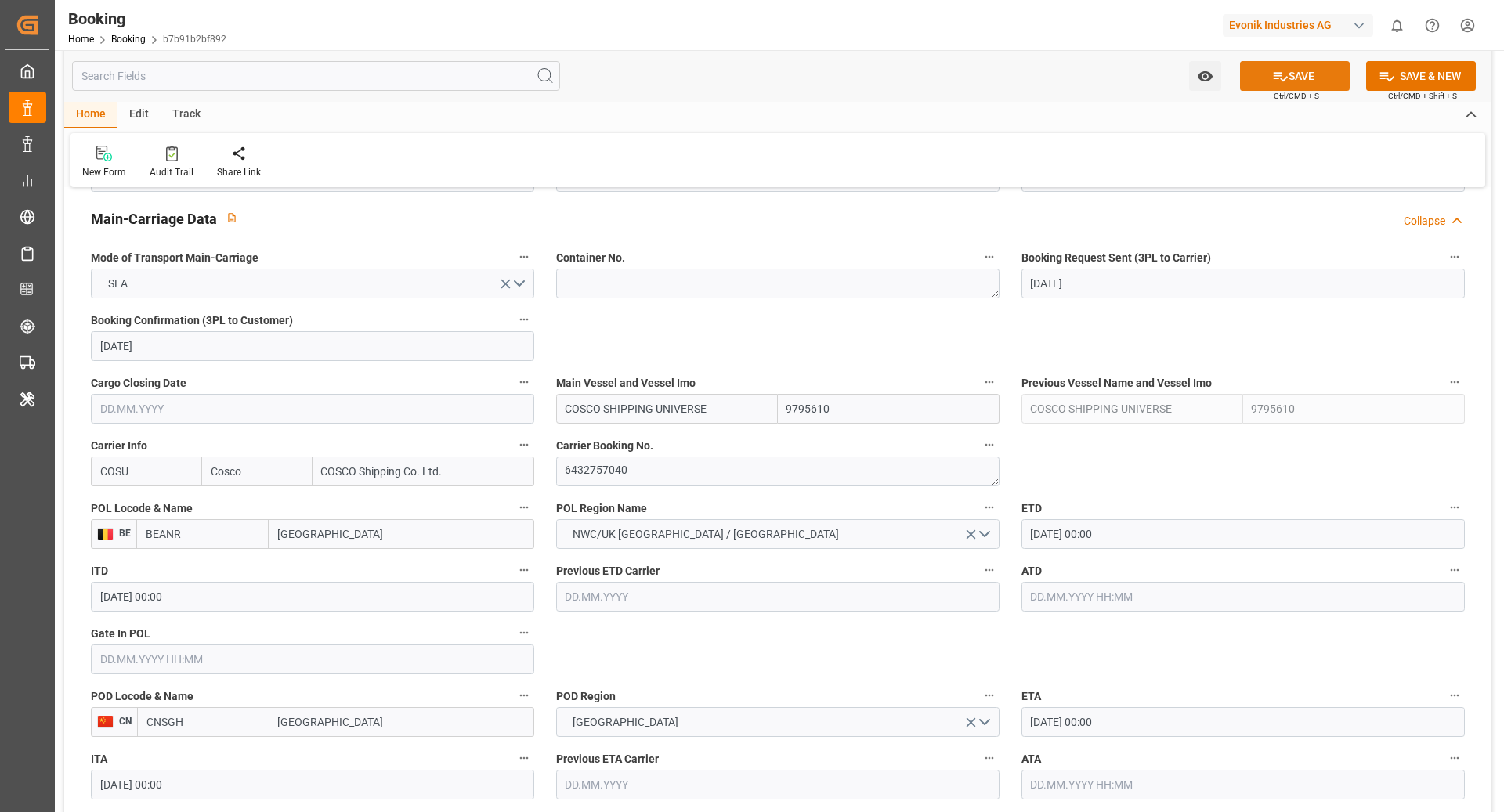
click at [1296, 76] on button "SAVE" at bounding box center [1295, 76] width 110 height 30
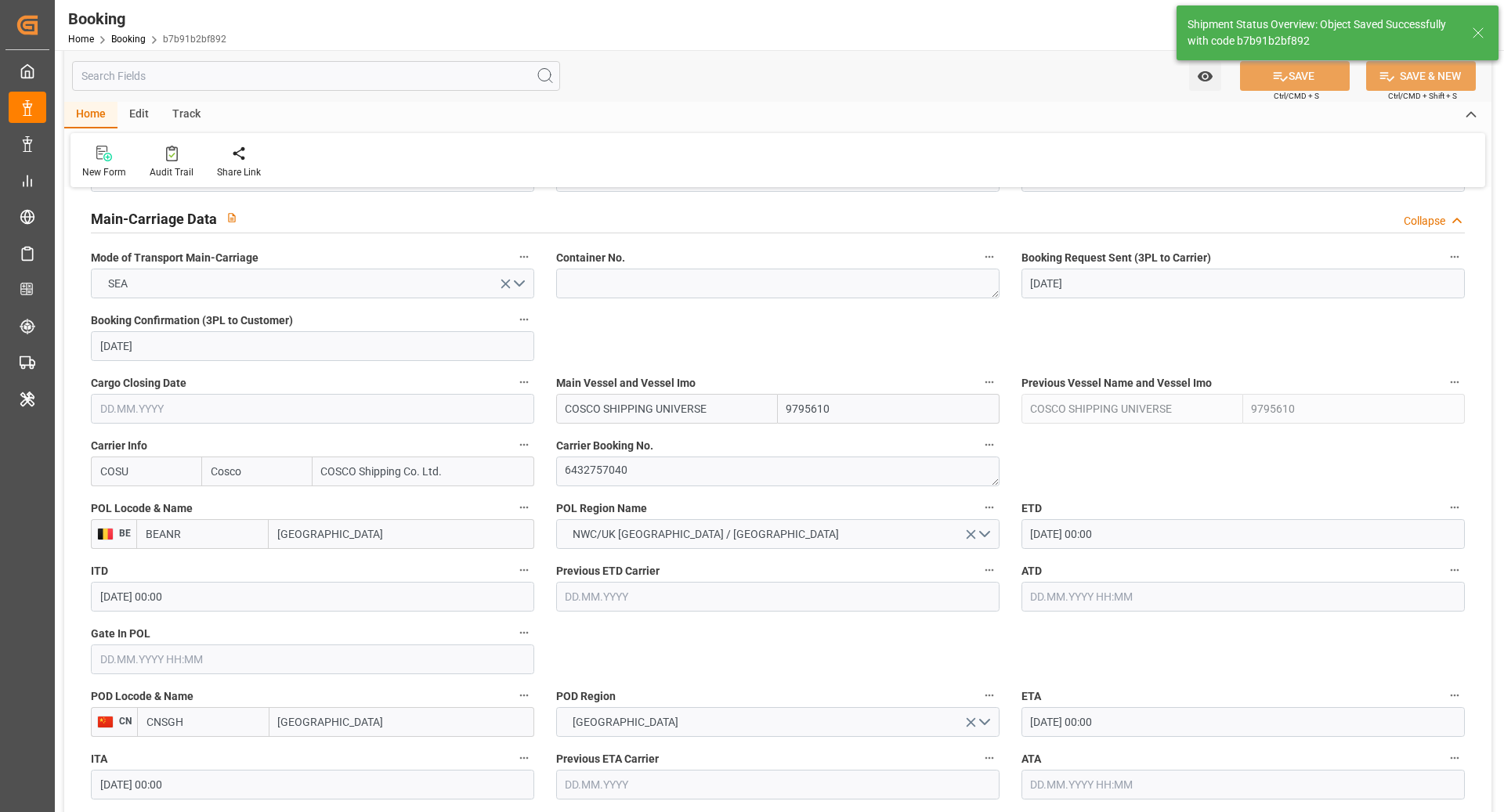
scroll to position [1022, 0]
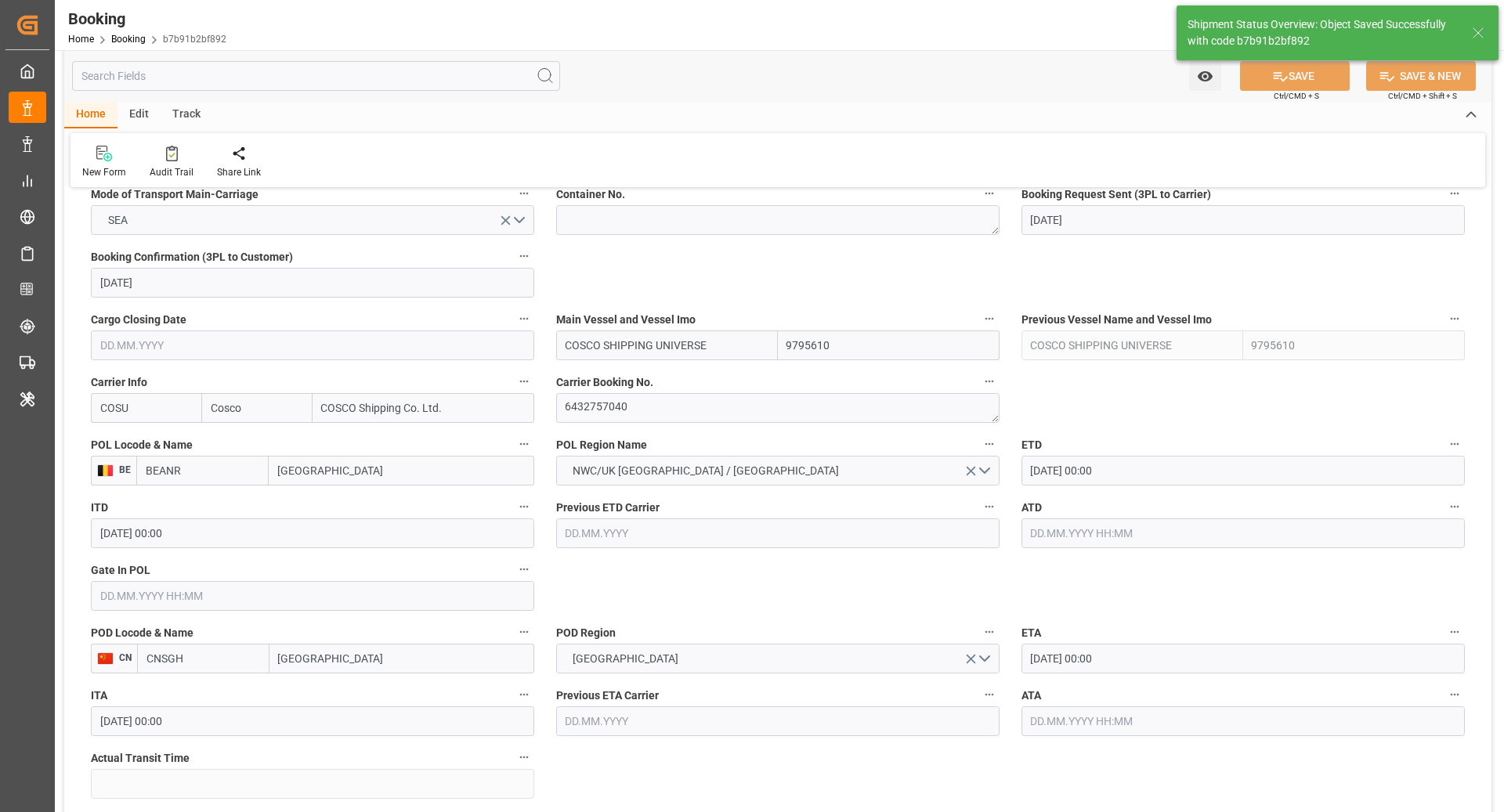
type textarea "NWC/UK North West Continent / UK_CNSGH_COSU_Oxeno"
type textarea "[PERSON_NAME]"
type textarea "Pod-PodRegionName-businessLine-"
type input "14.10.2025 09:59"
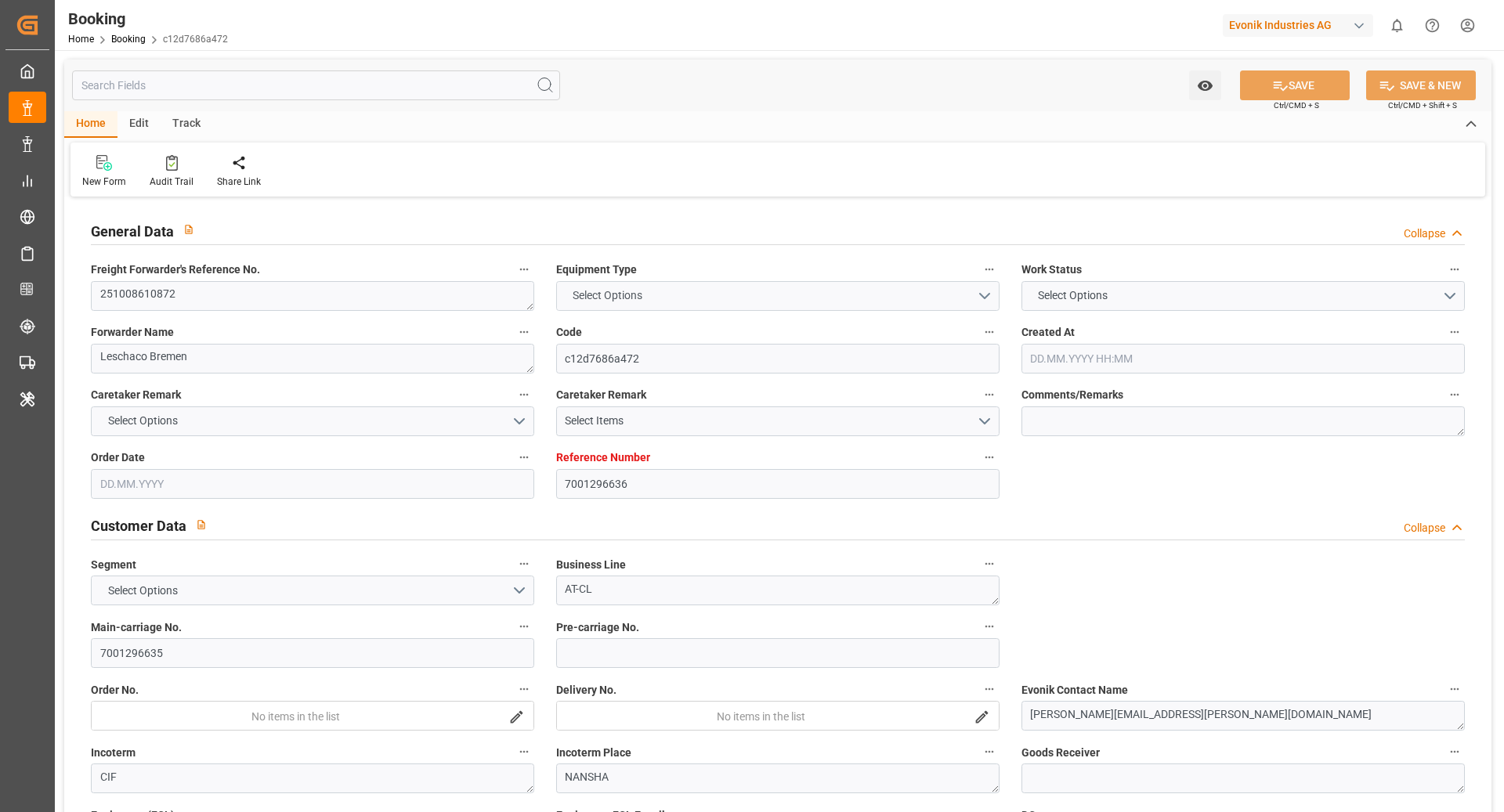
type input "7001296636"
type input "9893993"
type input "Cosco"
type input "COSCO Shipping Co. Ltd."
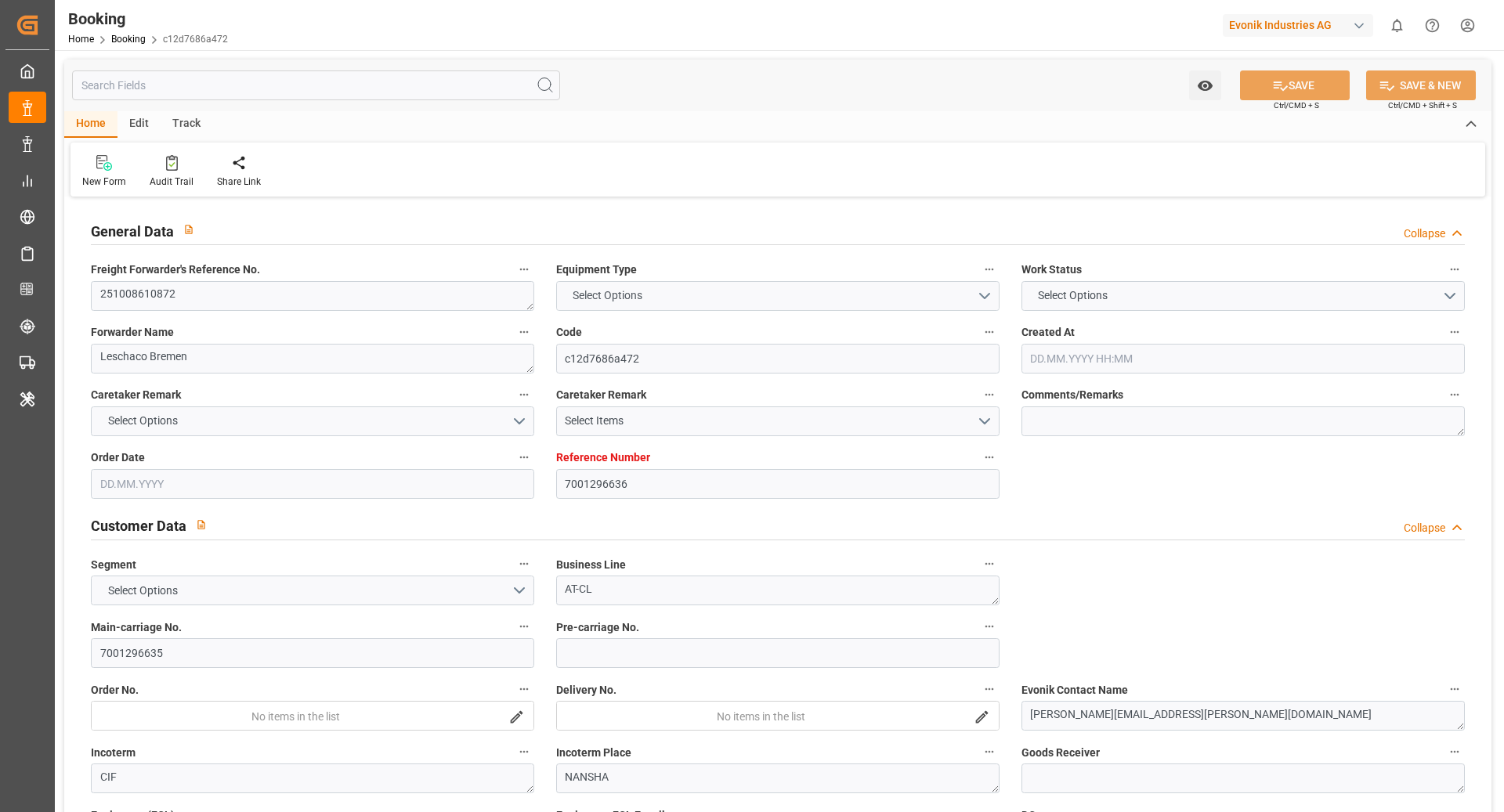
type input "NLRTM"
type input "CNNSA"
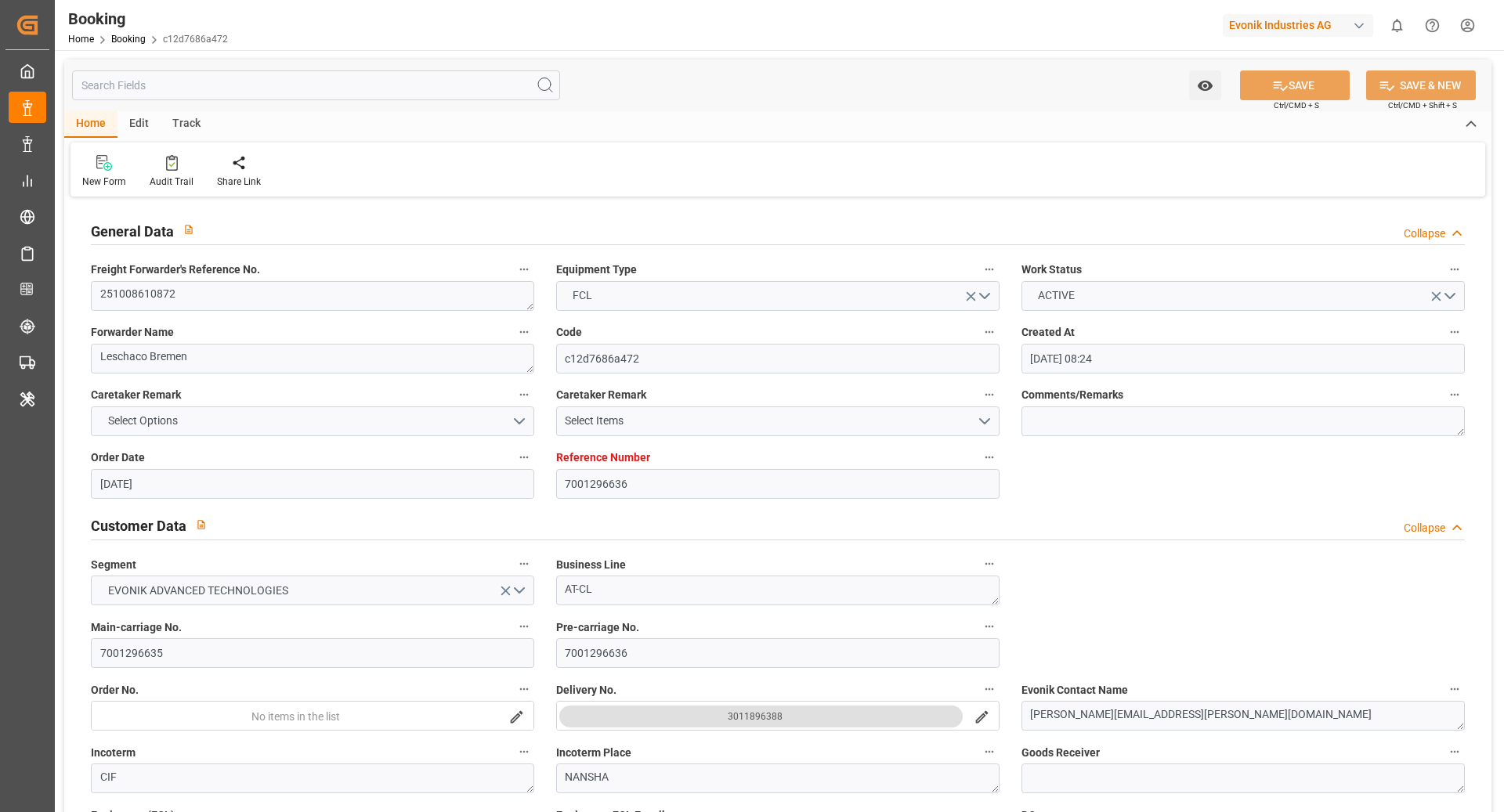
type input "[DATE] 08:24"
type input "[DATE]"
type input "[DATE] 00:00"
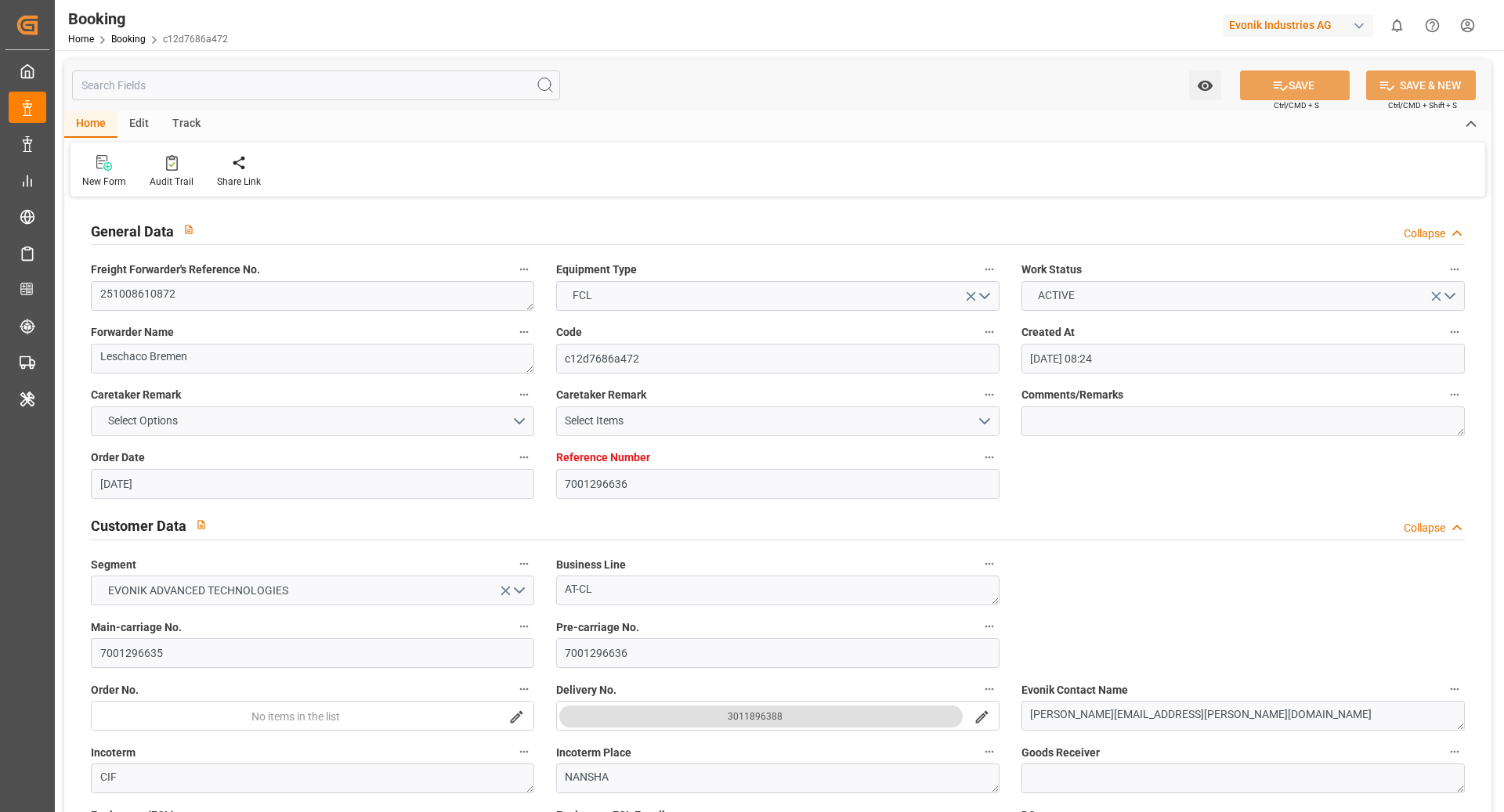
type input "[DATE] 00:00"
type input "[DATE]"
type input "[DATE] 00:00"
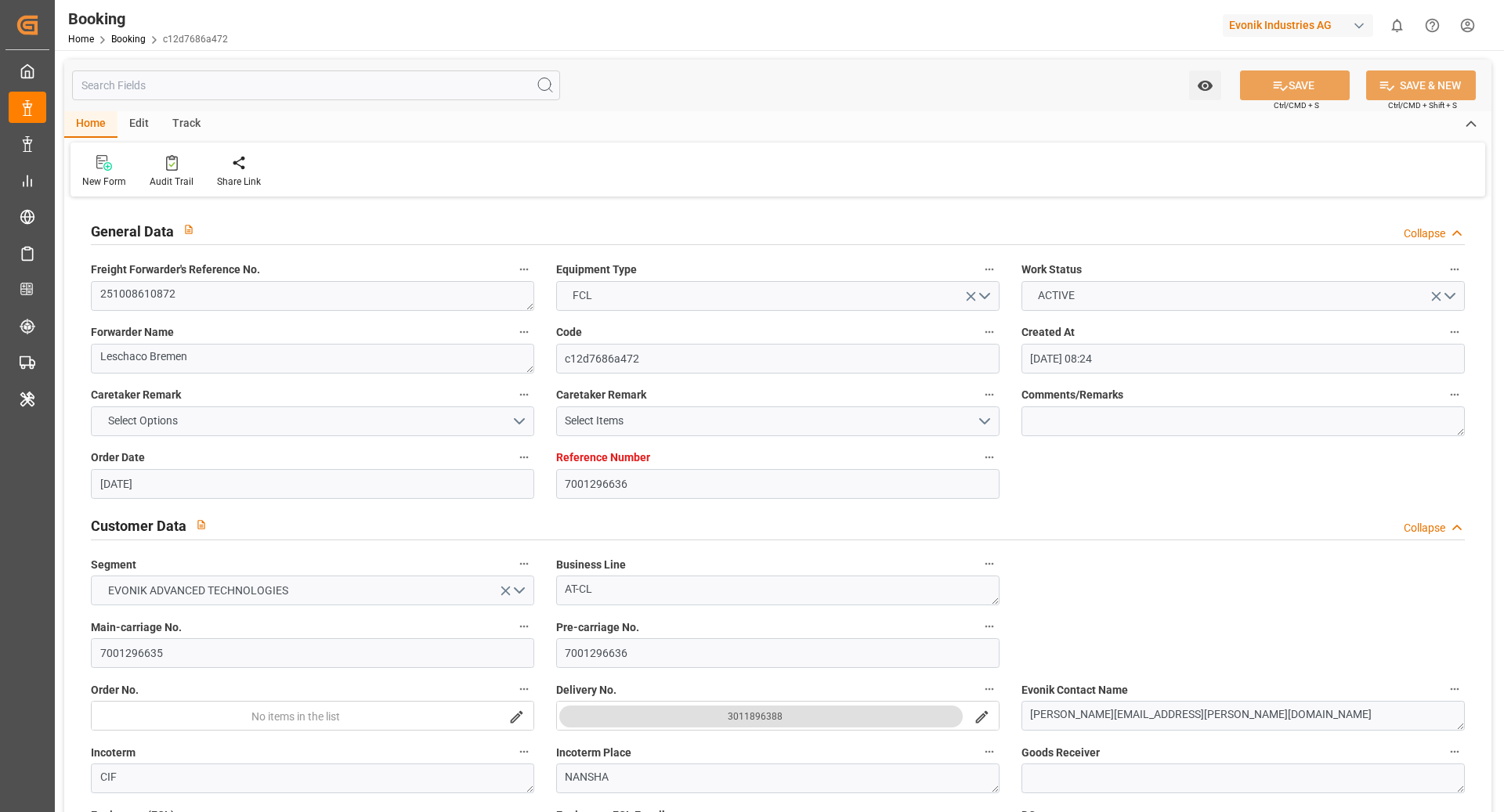
type input "[DATE] 00:00"
type input "[DATE] 11:54"
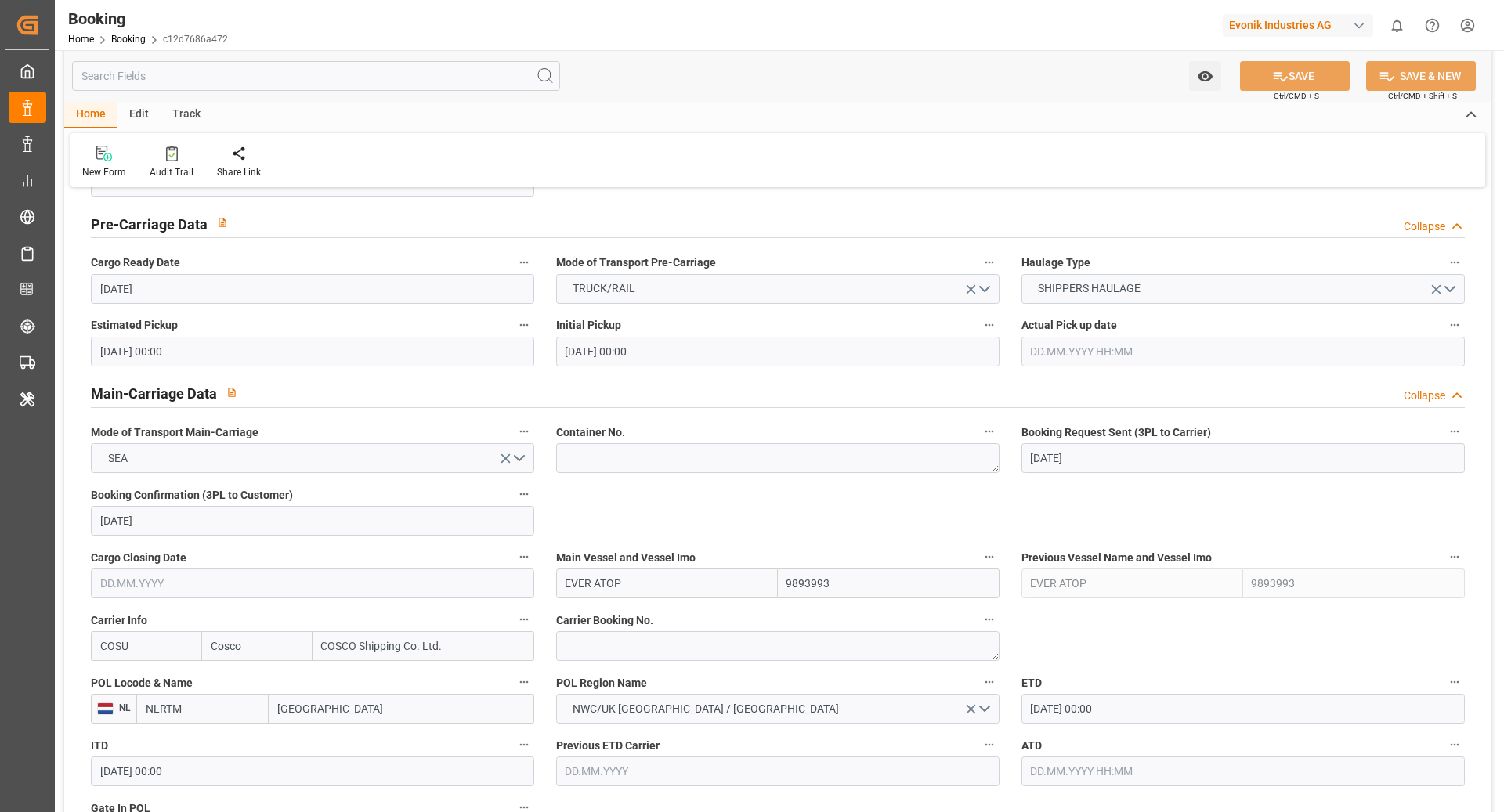
scroll to position [788, 0]
click at [713, 650] on textarea at bounding box center [777, 643] width 443 height 30
paste textarea "6432741790"
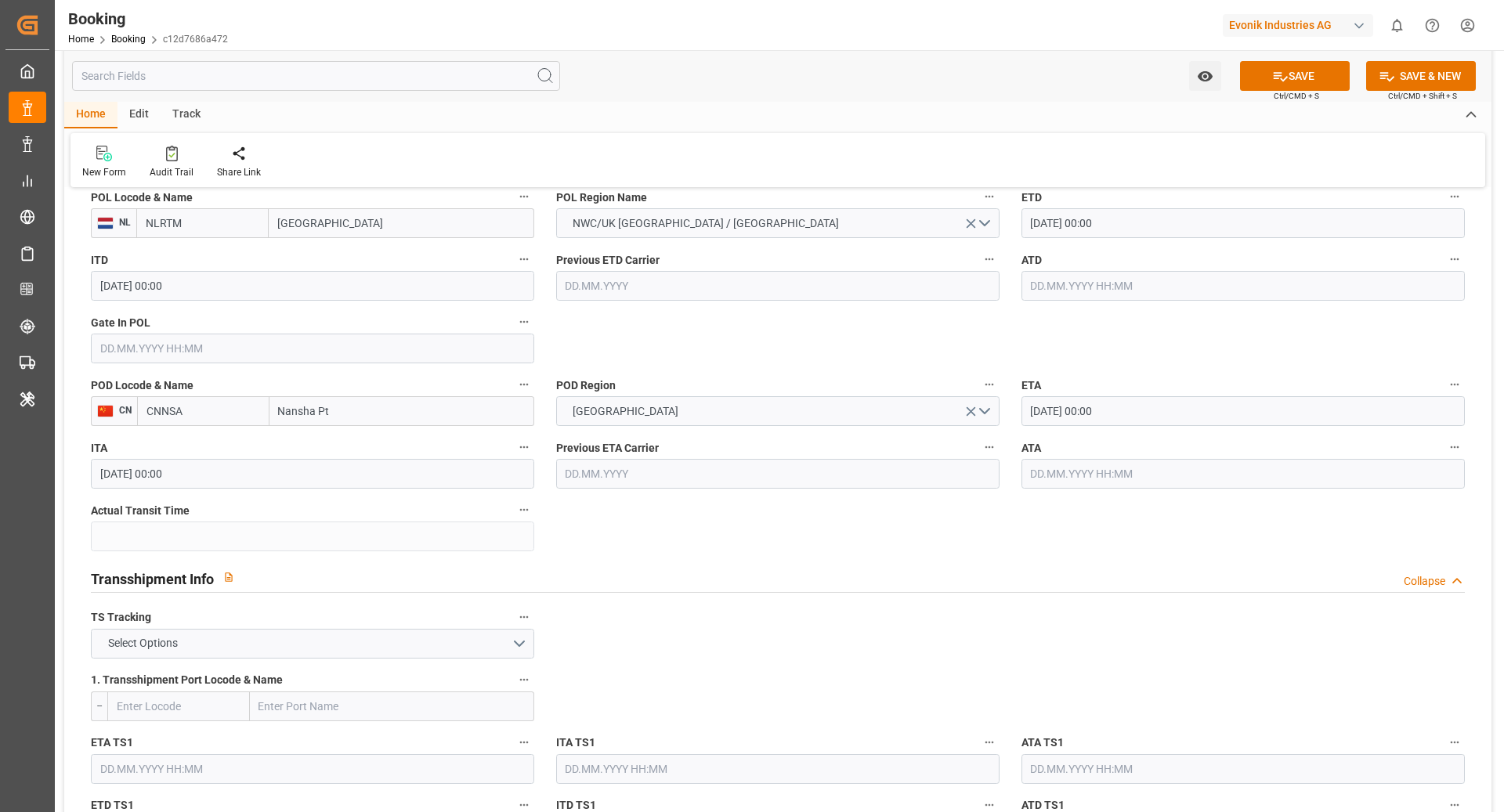
scroll to position [1283, 0]
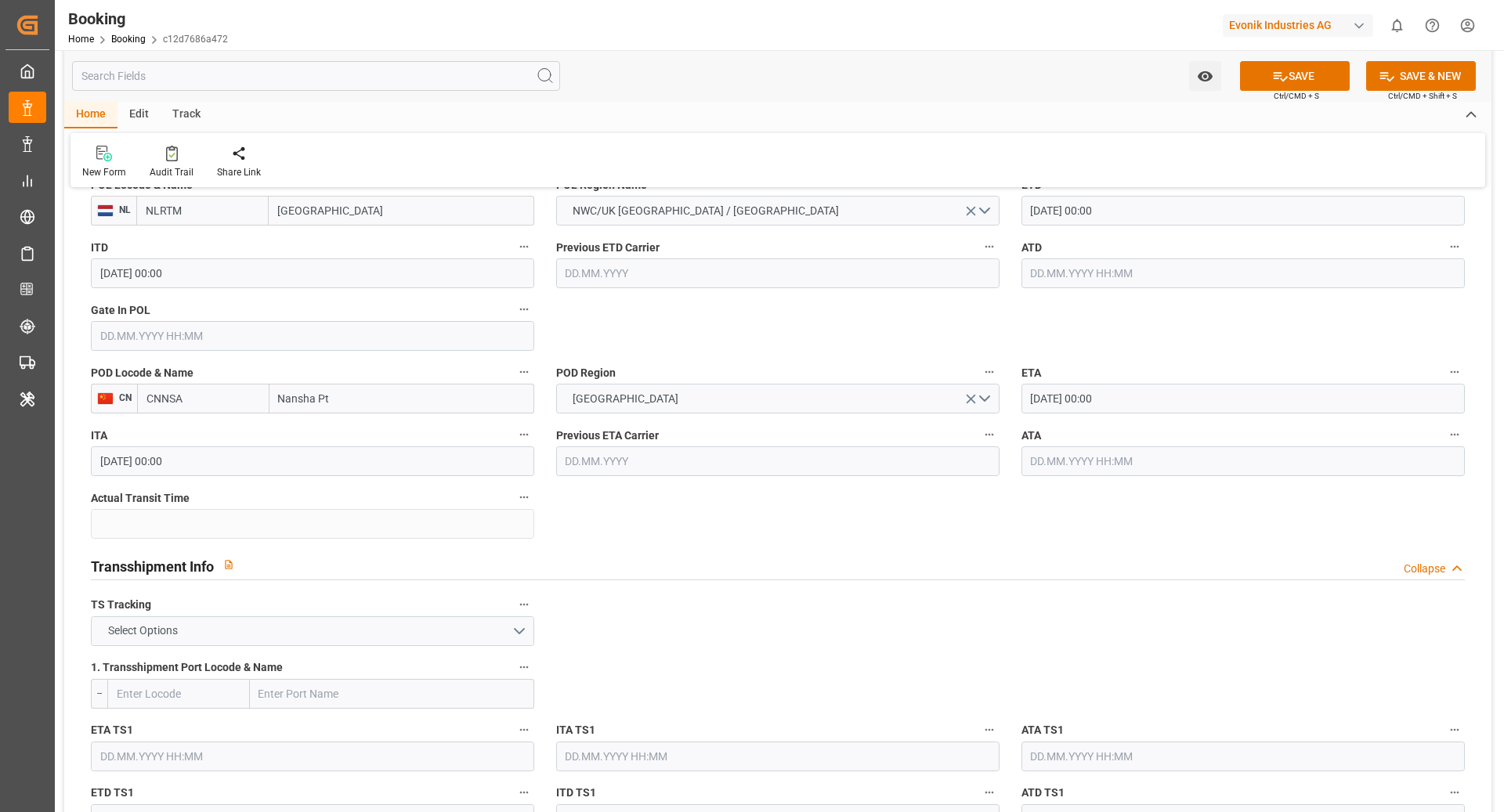
type textarea "6432741790"
click at [332, 621] on button "Select Options" at bounding box center [312, 631] width 443 height 30
click at [283, 634] on div "TRUE" at bounding box center [312, 634] width 442 height 33
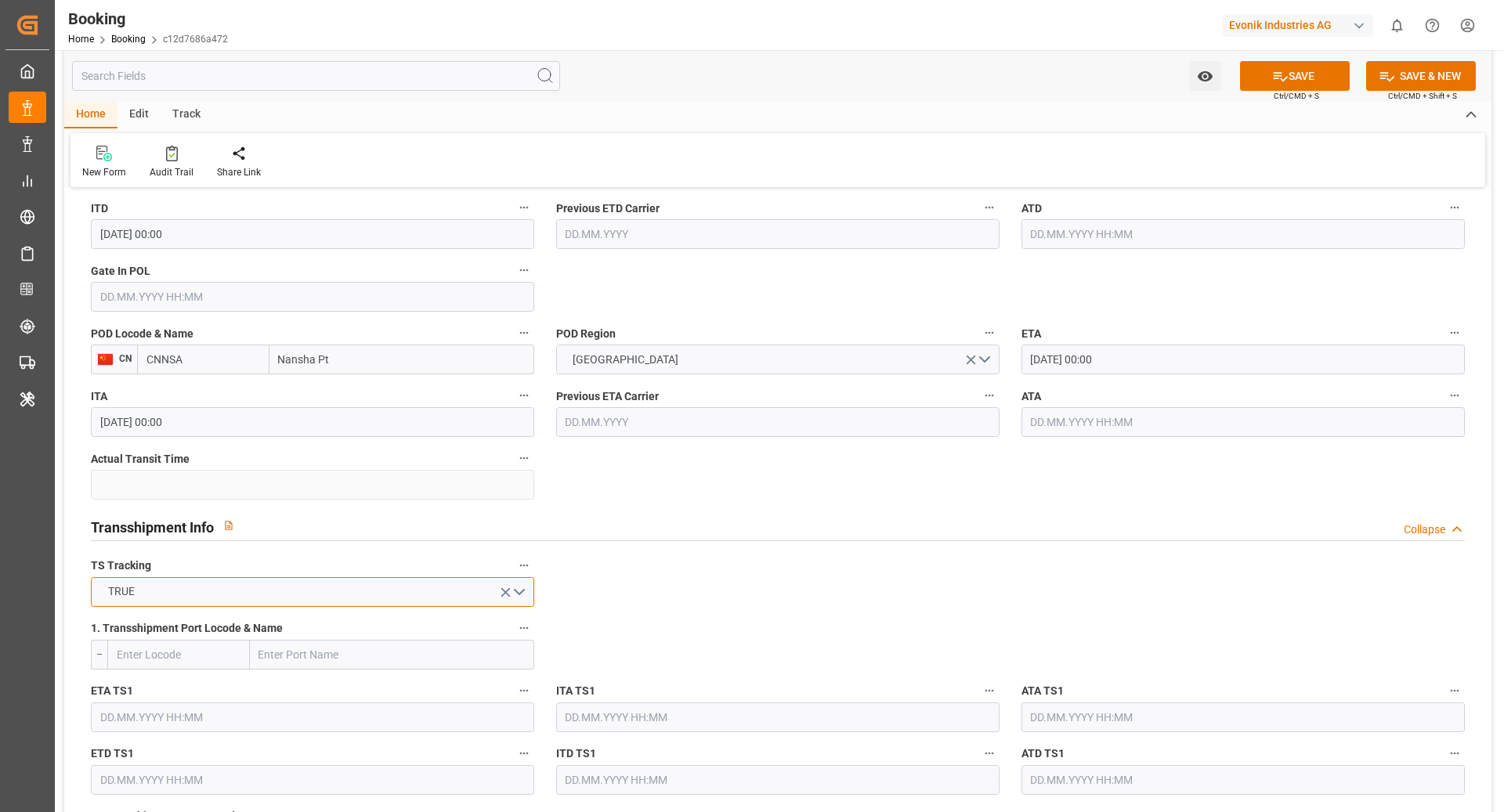
scroll to position [1459, 0]
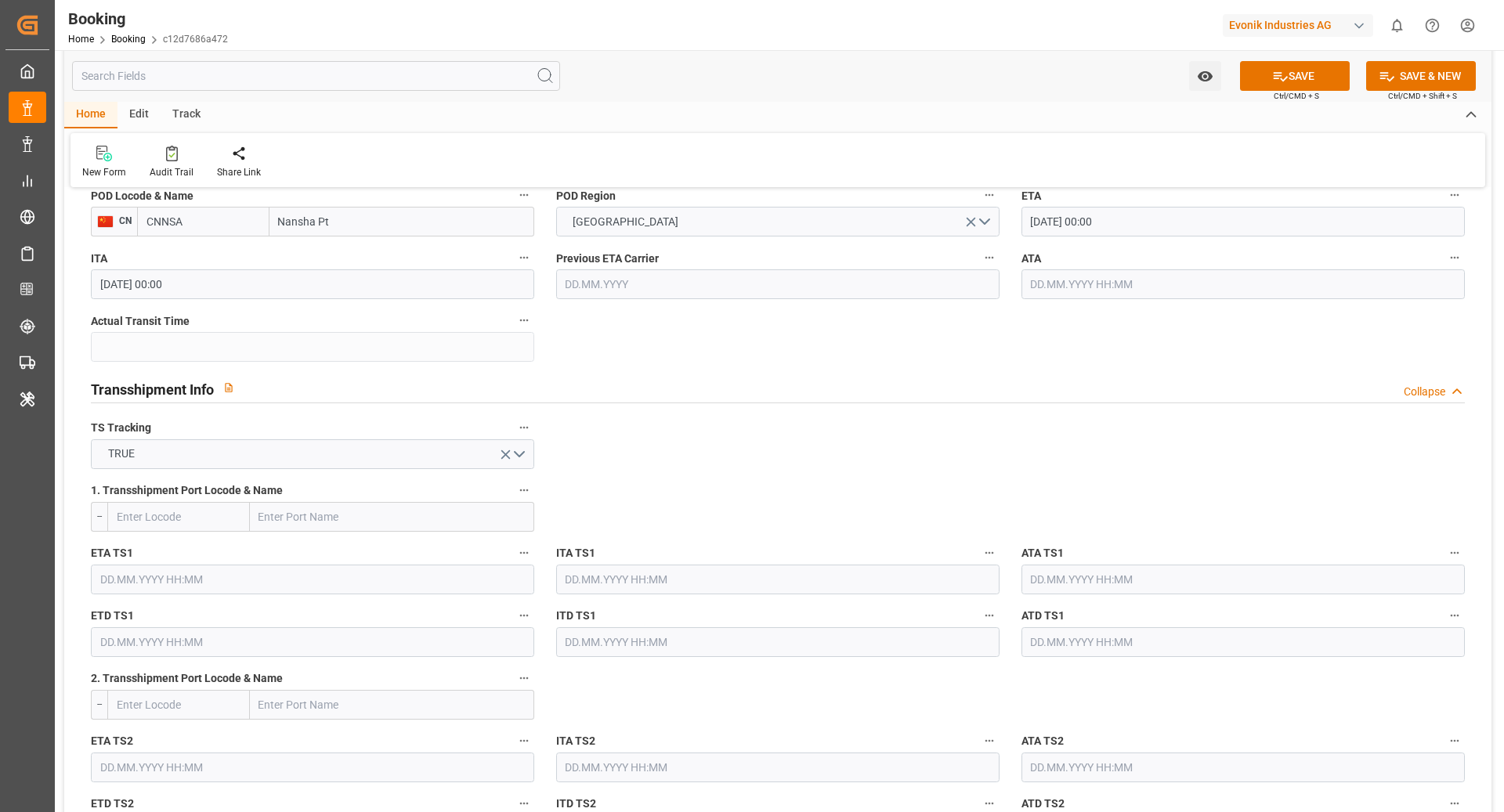
click at [331, 527] on input "text" at bounding box center [391, 517] width 284 height 30
type input "[GEOGRAPHIC_DATA]"
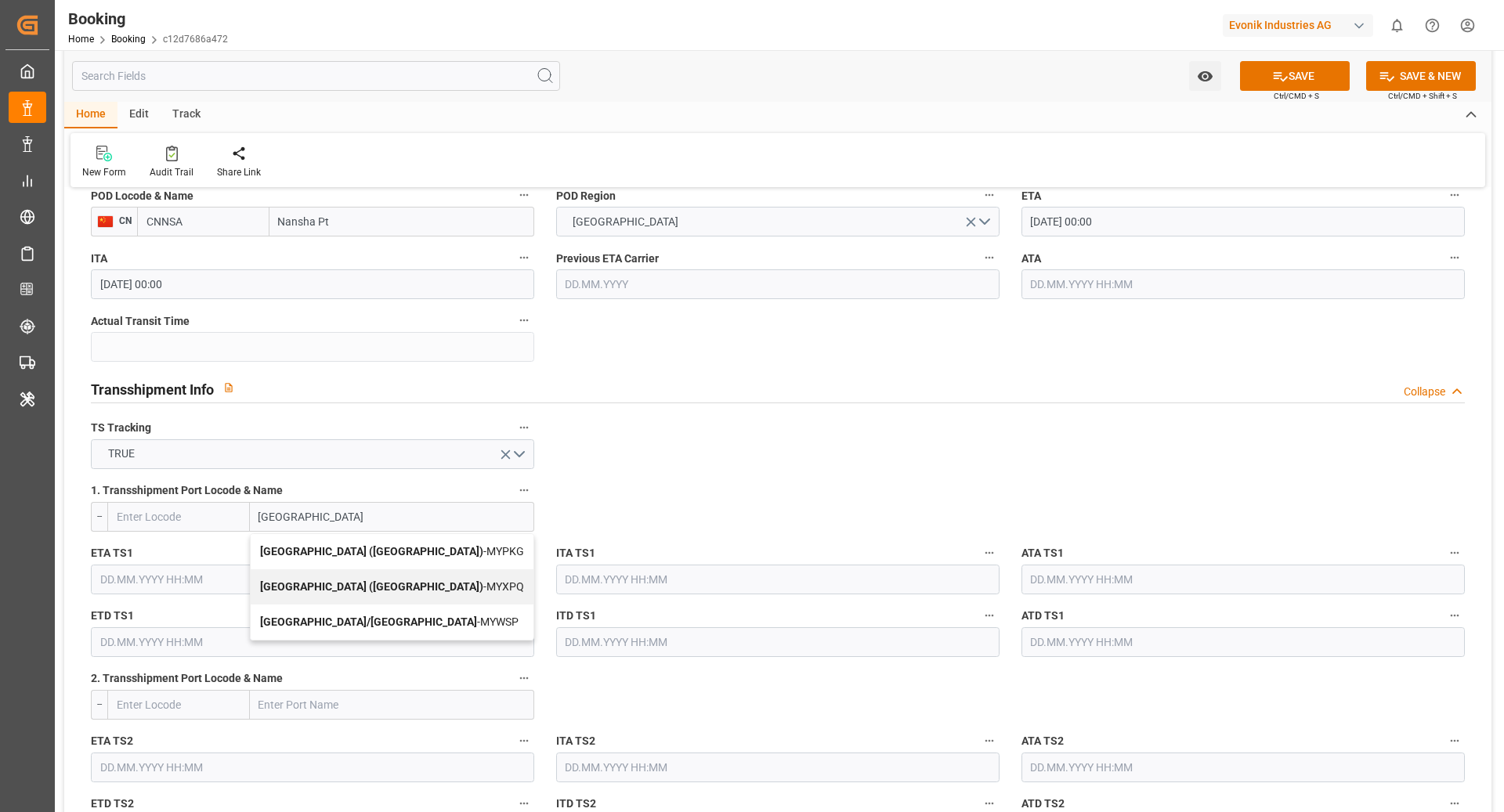
click at [377, 556] on b "[GEOGRAPHIC_DATA] ([GEOGRAPHIC_DATA])" at bounding box center [372, 551] width 224 height 13
type input "MYPKG"
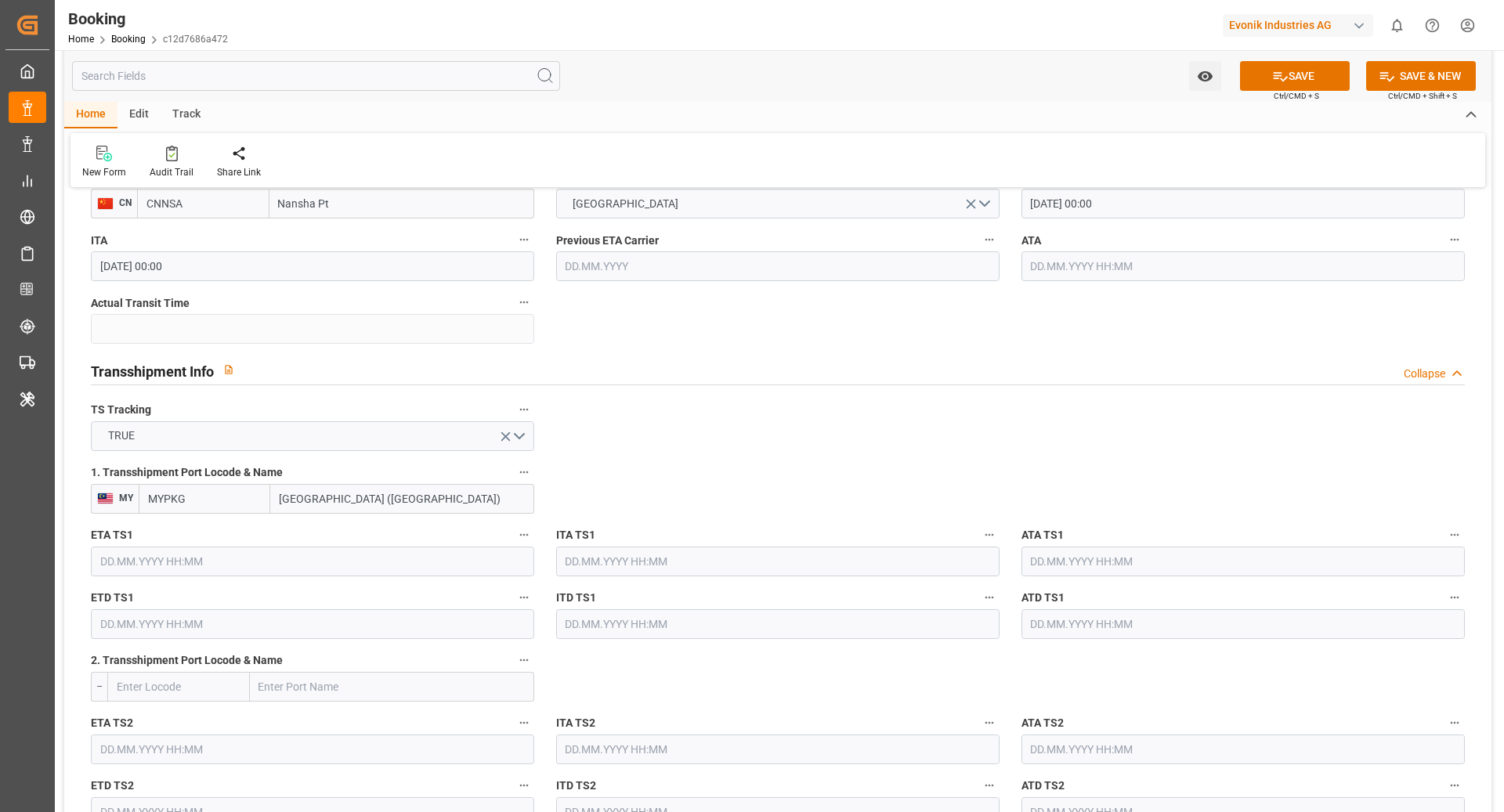
scroll to position [1546, 0]
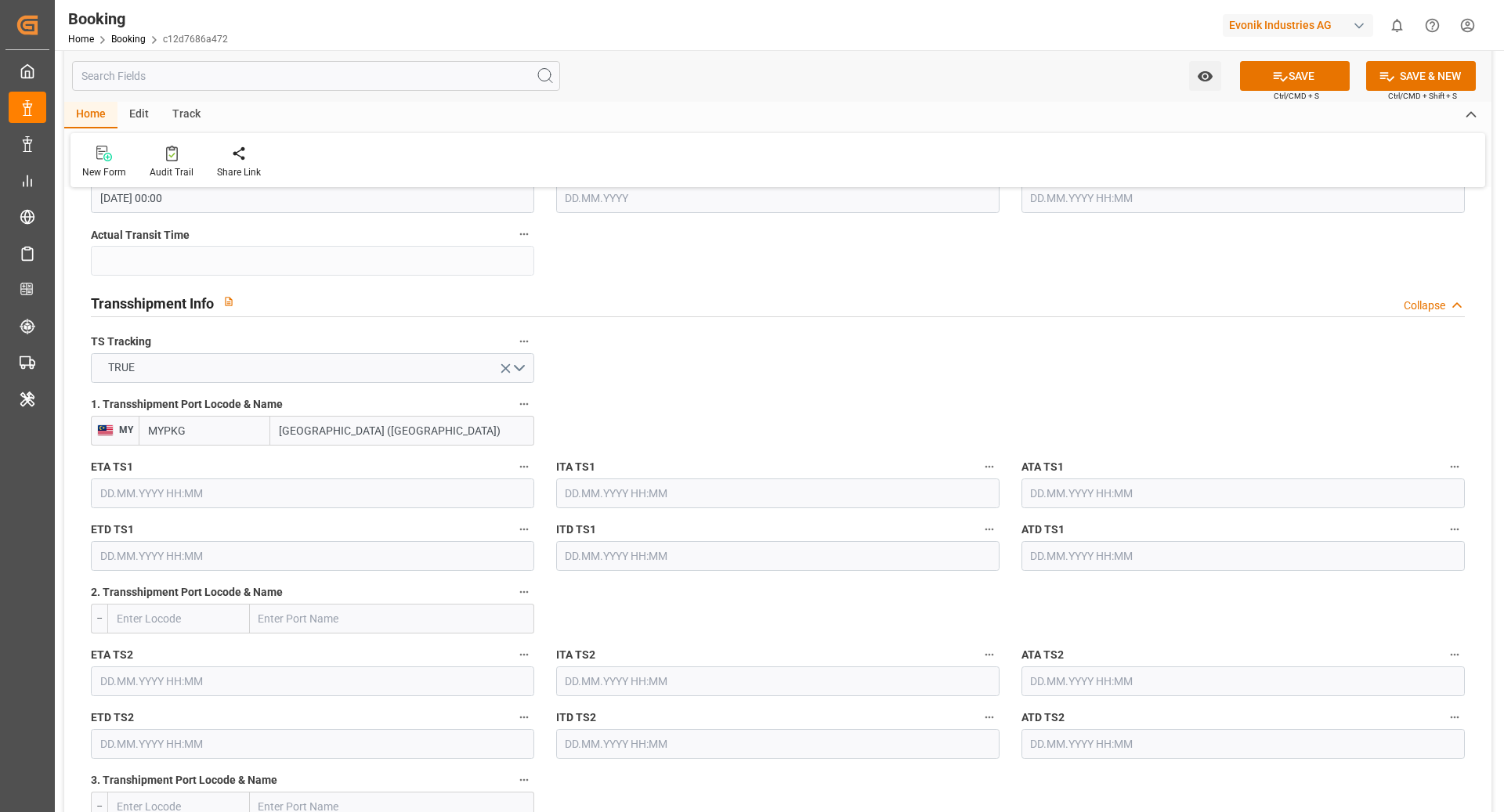
type input "[GEOGRAPHIC_DATA] ([GEOGRAPHIC_DATA])"
click at [327, 505] on input "text" at bounding box center [312, 494] width 443 height 30
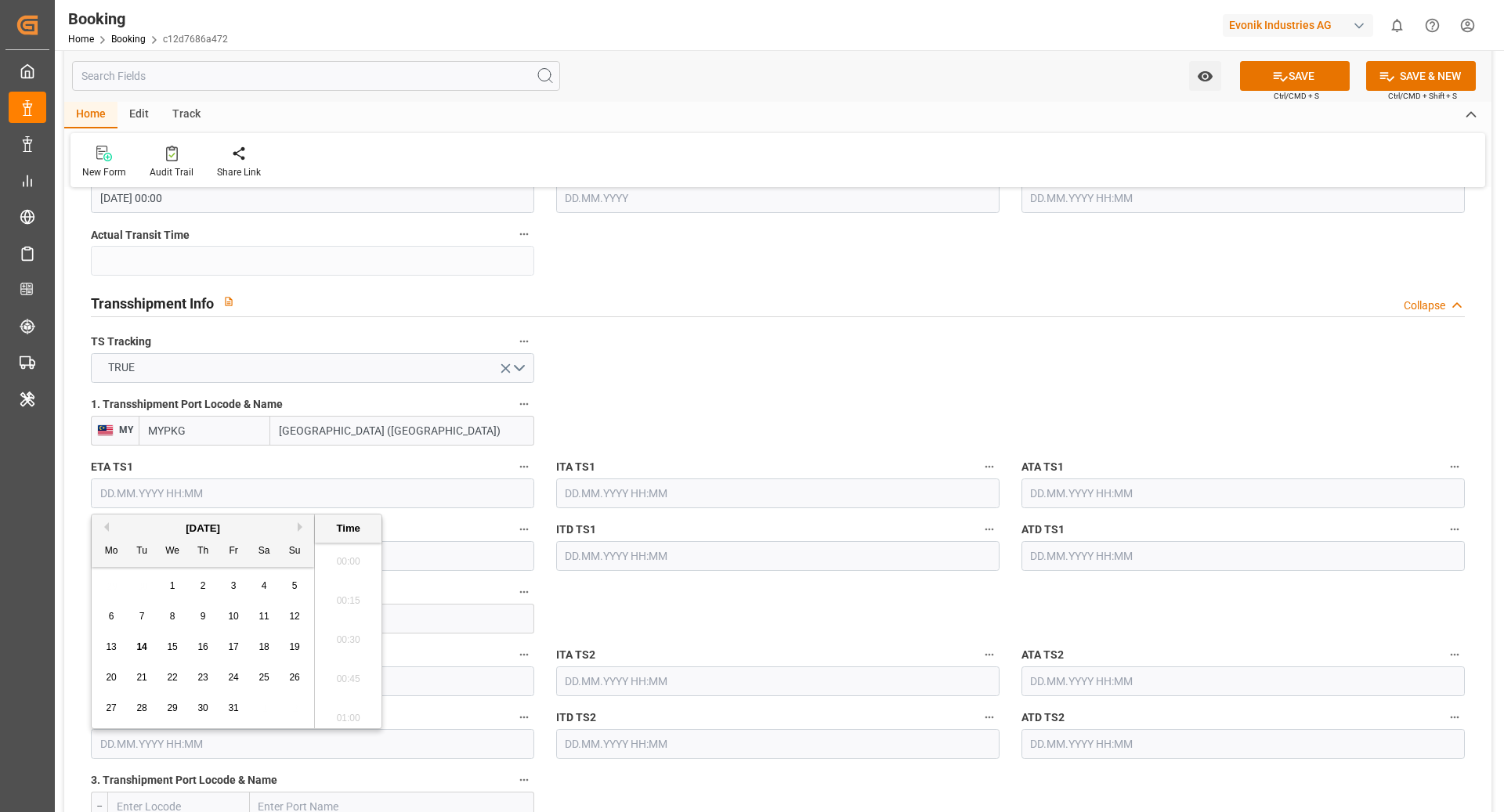
scroll to position [2354, 0]
click at [302, 527] on button "Next Month" at bounding box center [301, 527] width 9 height 9
click at [305, 524] on button "Next Month" at bounding box center [301, 527] width 9 height 9
click at [296, 593] on div "7" at bounding box center [295, 587] width 20 height 19
type input "07.12.2025 00:00"
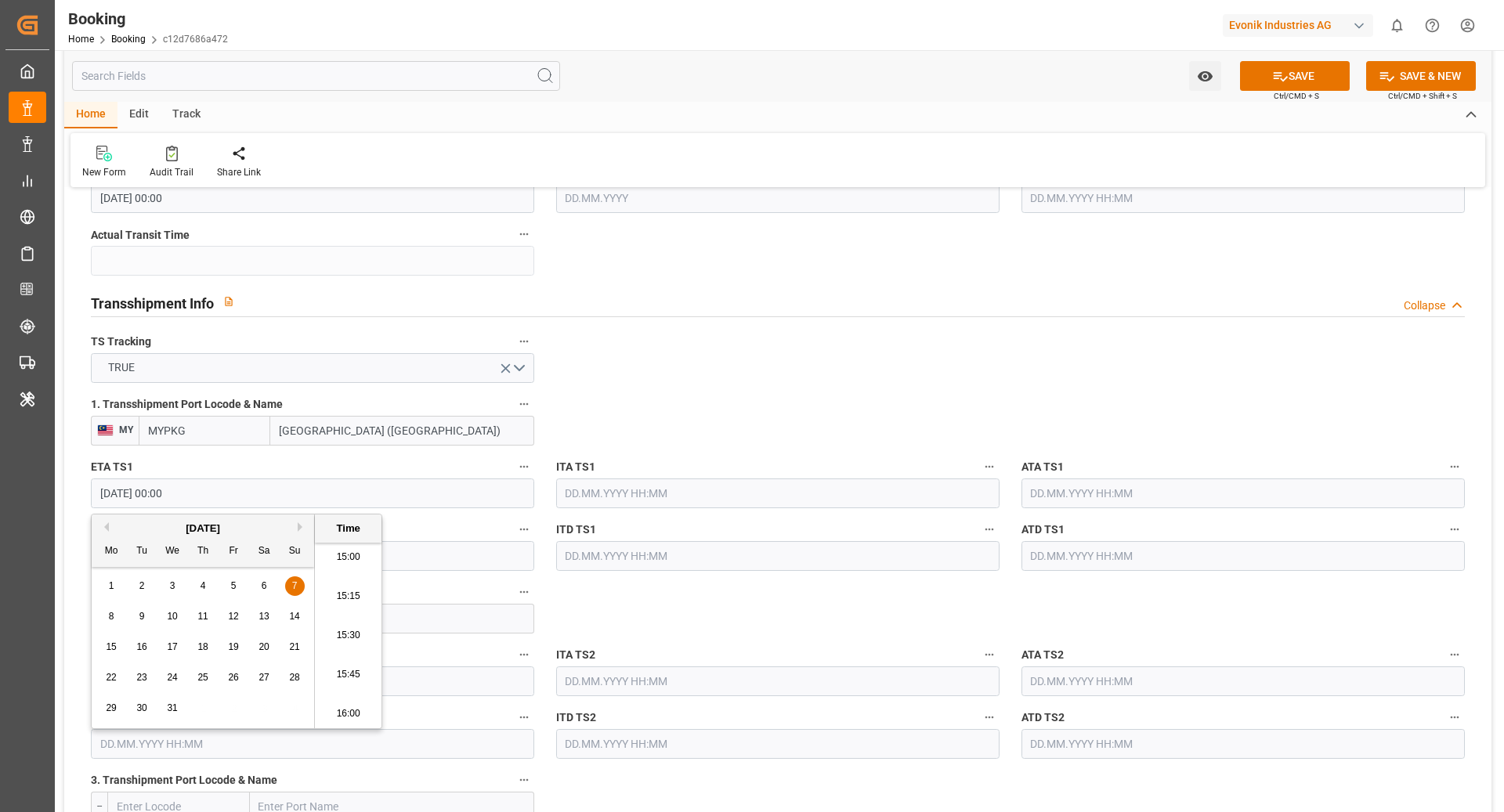
click at [463, 548] on input "text" at bounding box center [312, 557] width 443 height 30
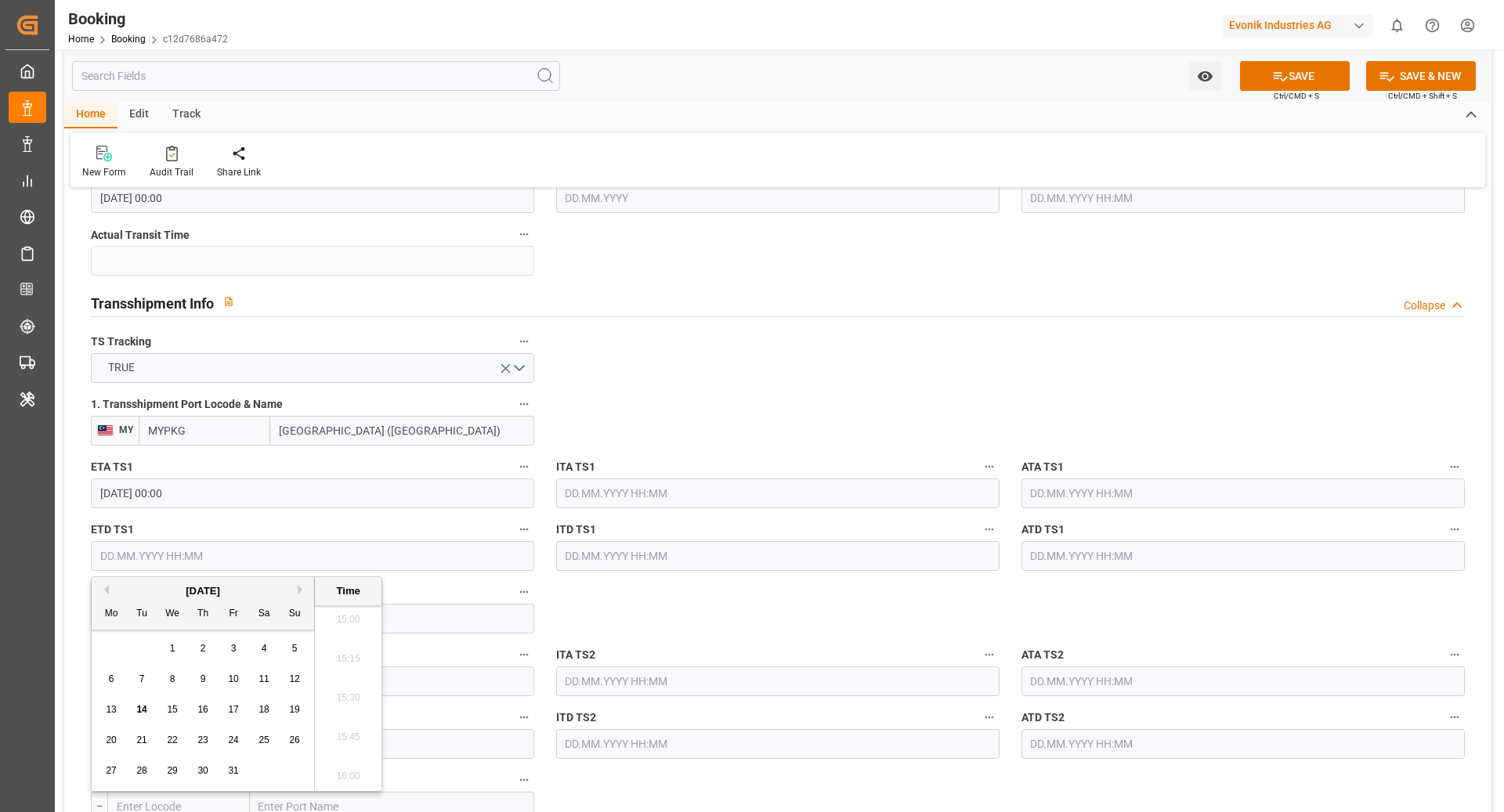
click at [300, 591] on button "Next Month" at bounding box center [301, 589] width 9 height 9
click at [135, 683] on div "9" at bounding box center [143, 679] width 20 height 19
type input "09.12.2025 00:00"
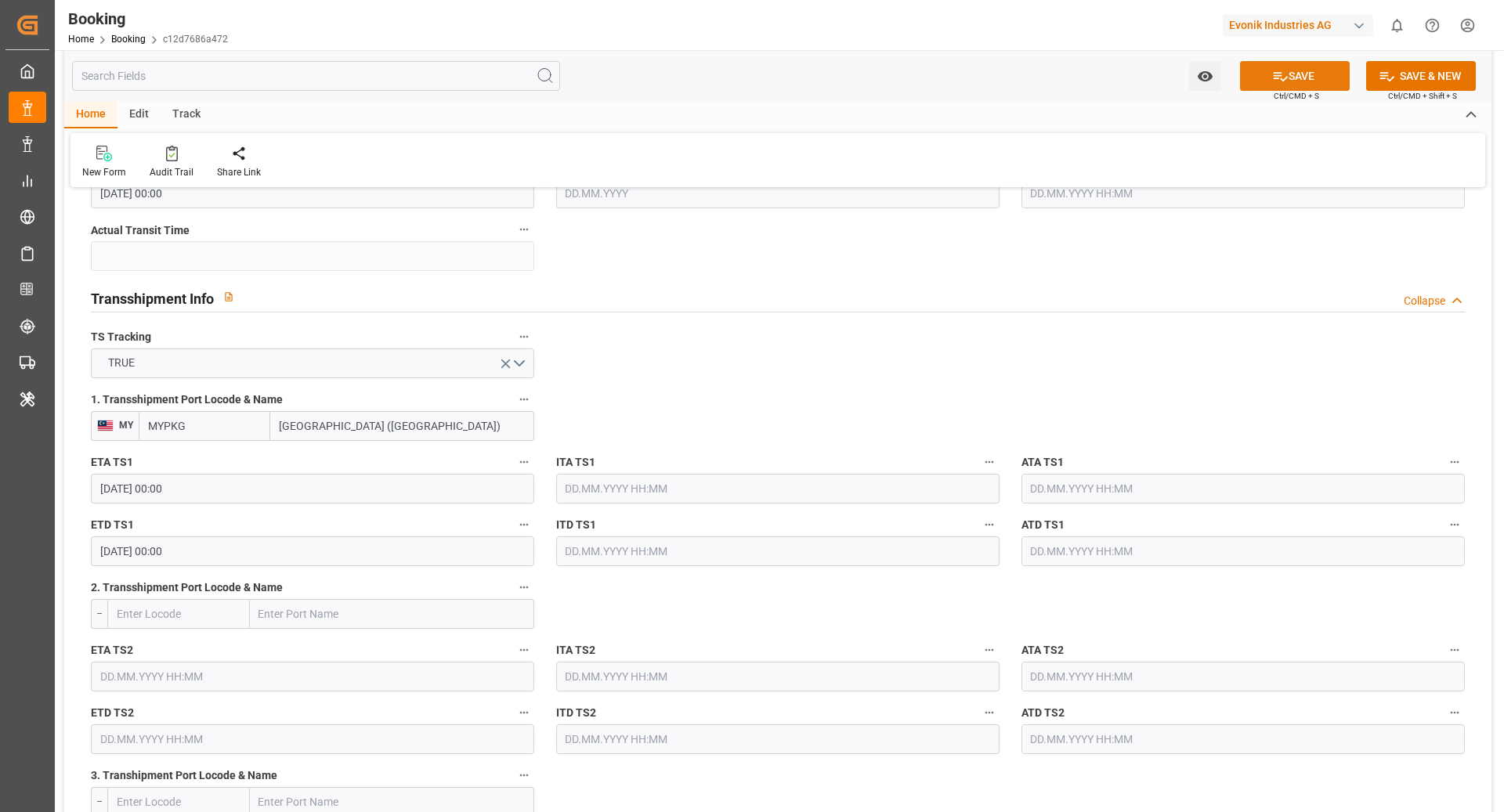
click at [1332, 76] on button "SAVE" at bounding box center [1295, 76] width 110 height 30
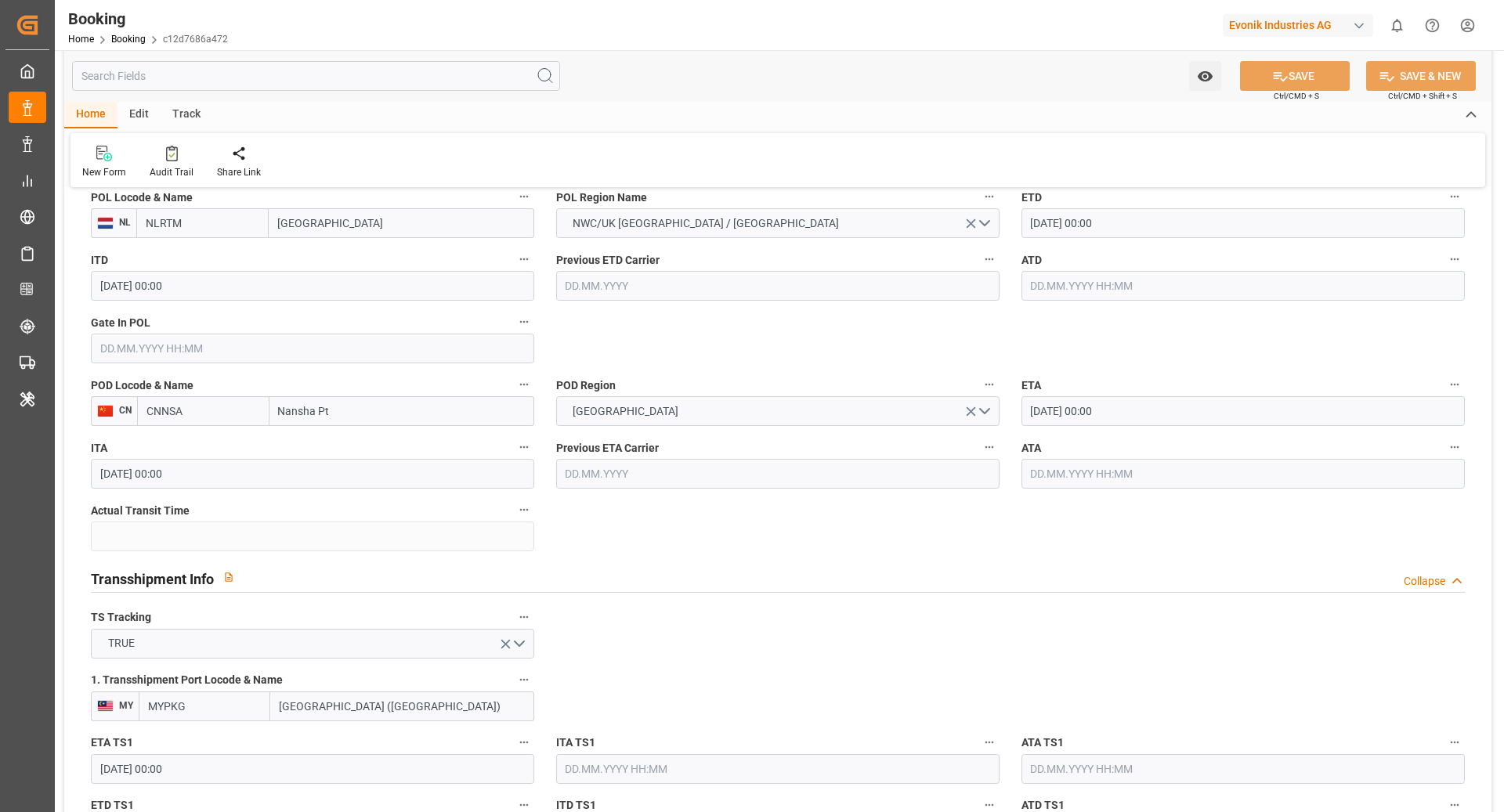
scroll to position [1101, 0]
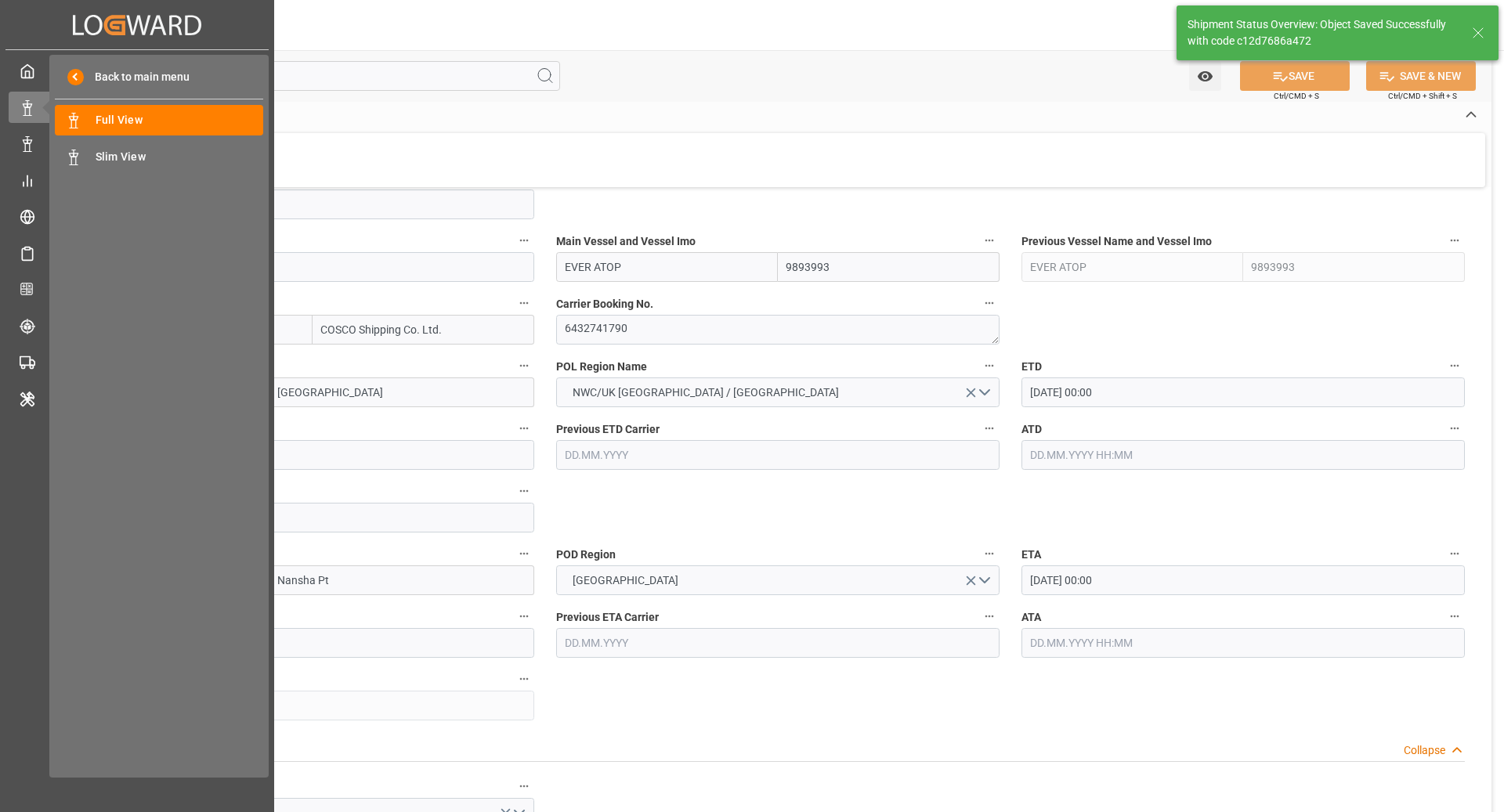
type textarea "[PERSON_NAME]"
type textarea "businessDivision-businessLine-"
type textarea "Yes"
type input "07.12.2025 00:00"
type input "09.12.2025 00:00"
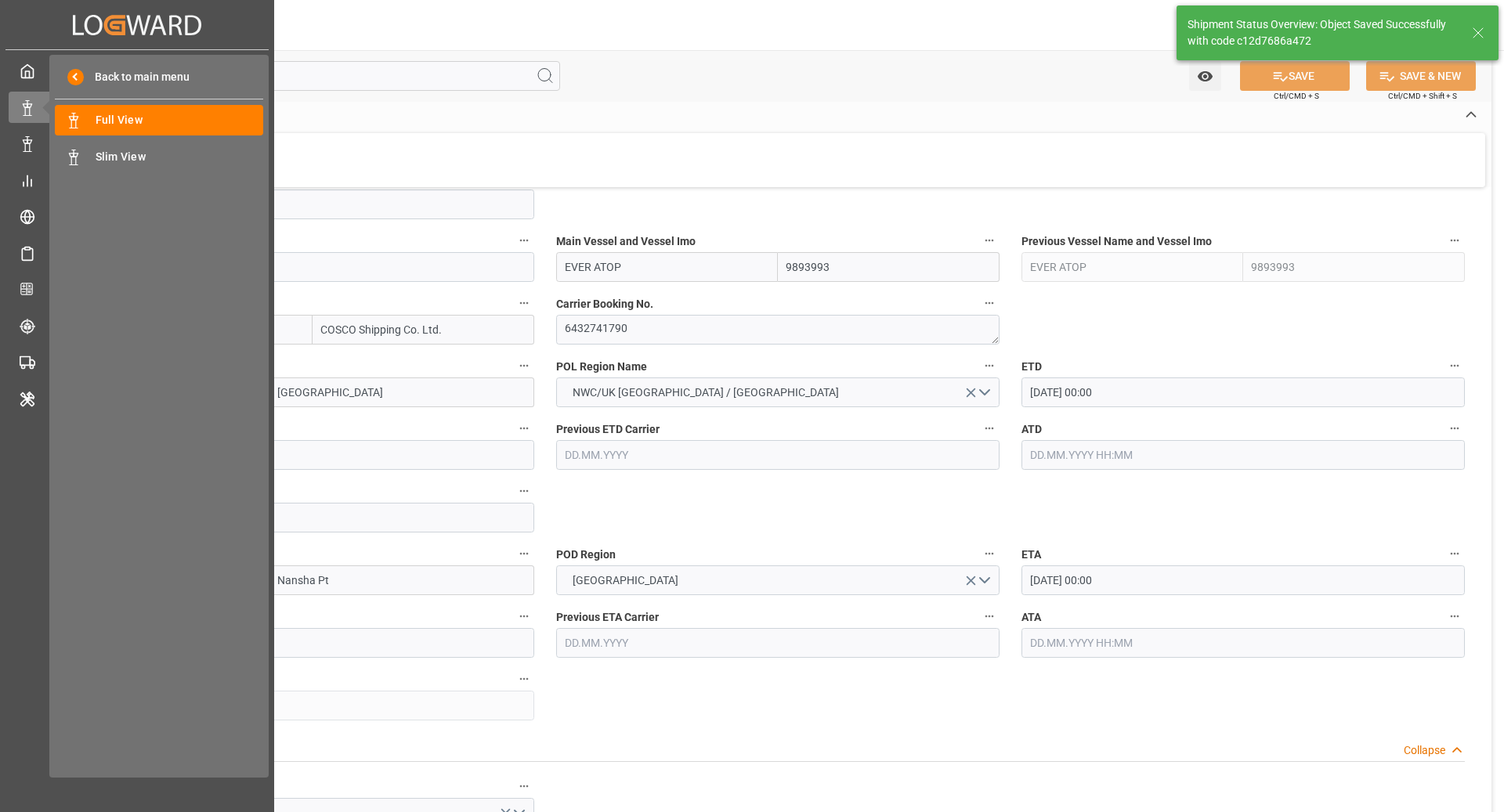
type input "14.10.2025 10:01"
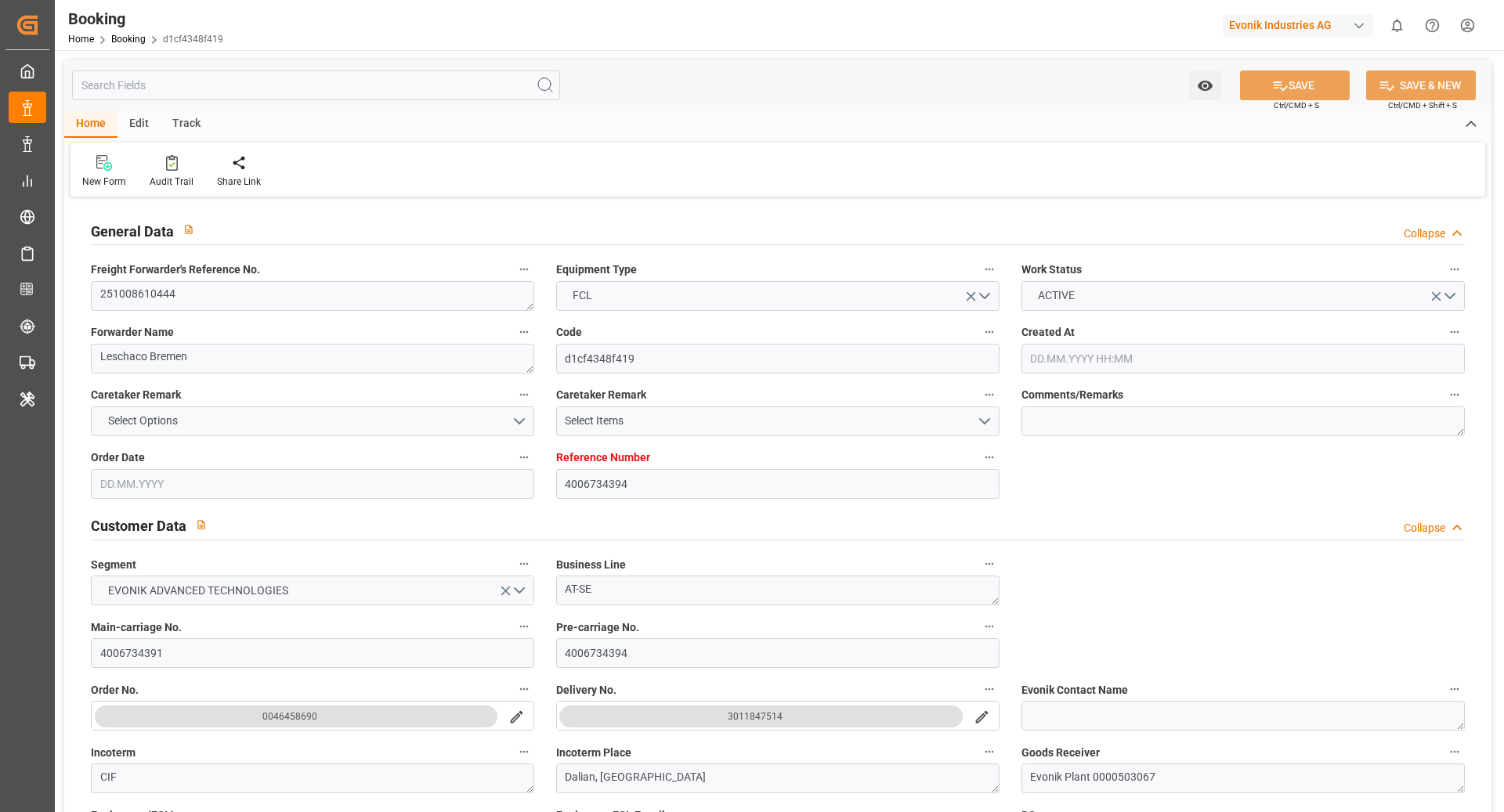
type input "4006734394"
type input "Cosco"
type input "COSCO Shipping Co. Ltd."
type input "DEHAM"
type input "Dalian, [GEOGRAPHIC_DATA]"
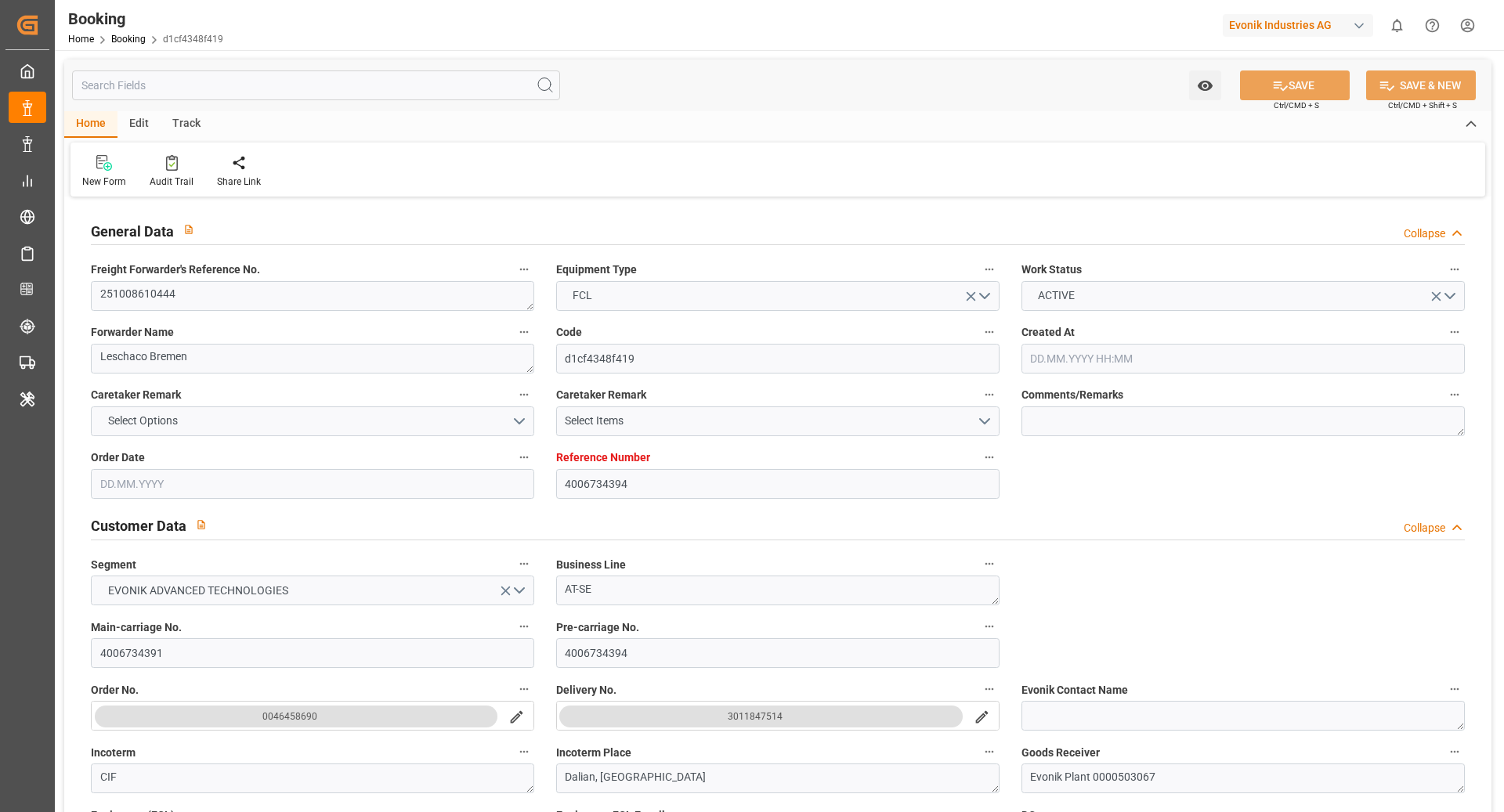
type input "[DATE] 10:25"
type input "[DATE]"
type input "[DATE] 00:00"
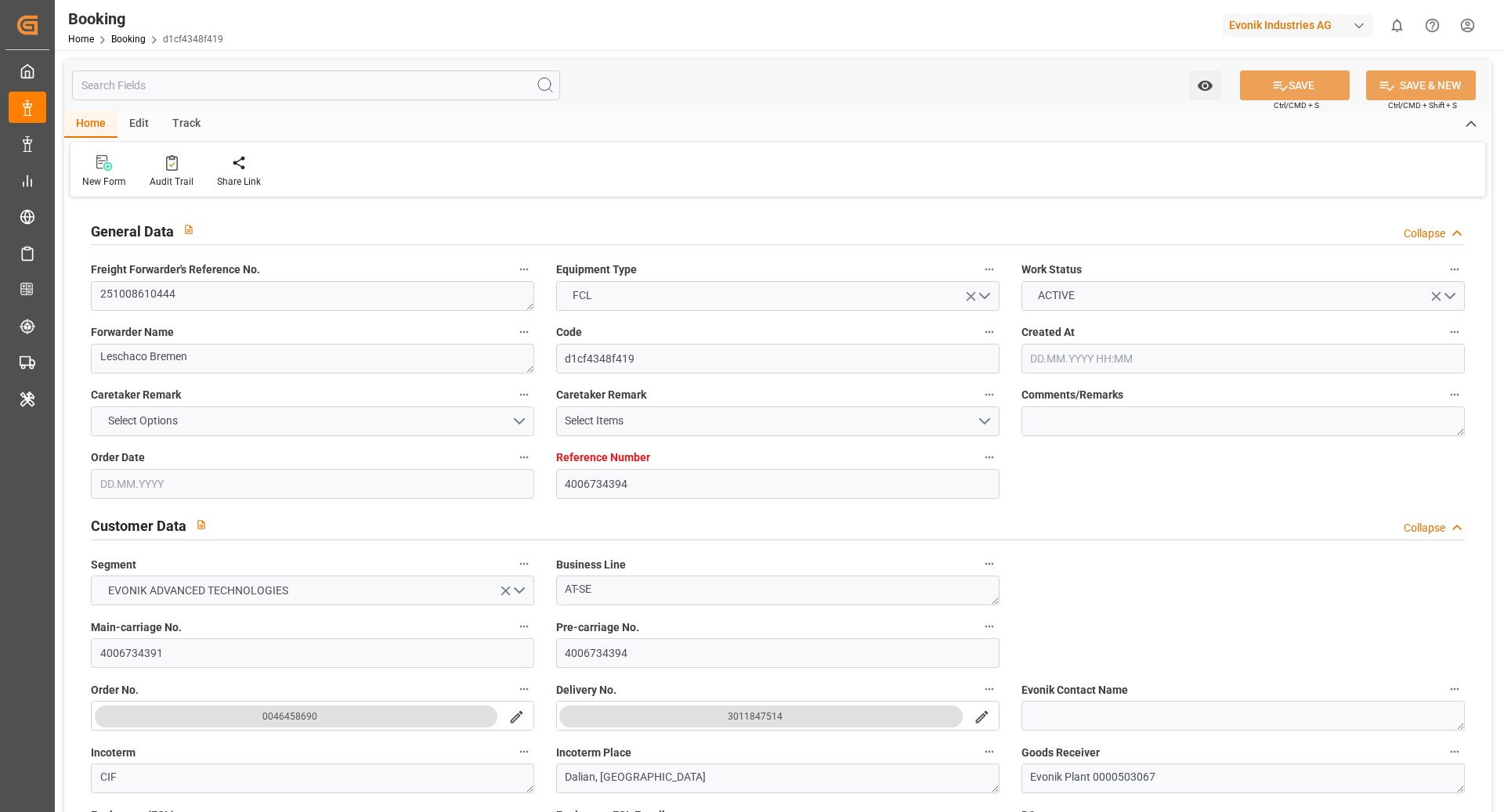
type input "[DATE]"
type input "[DATE] 00:00"
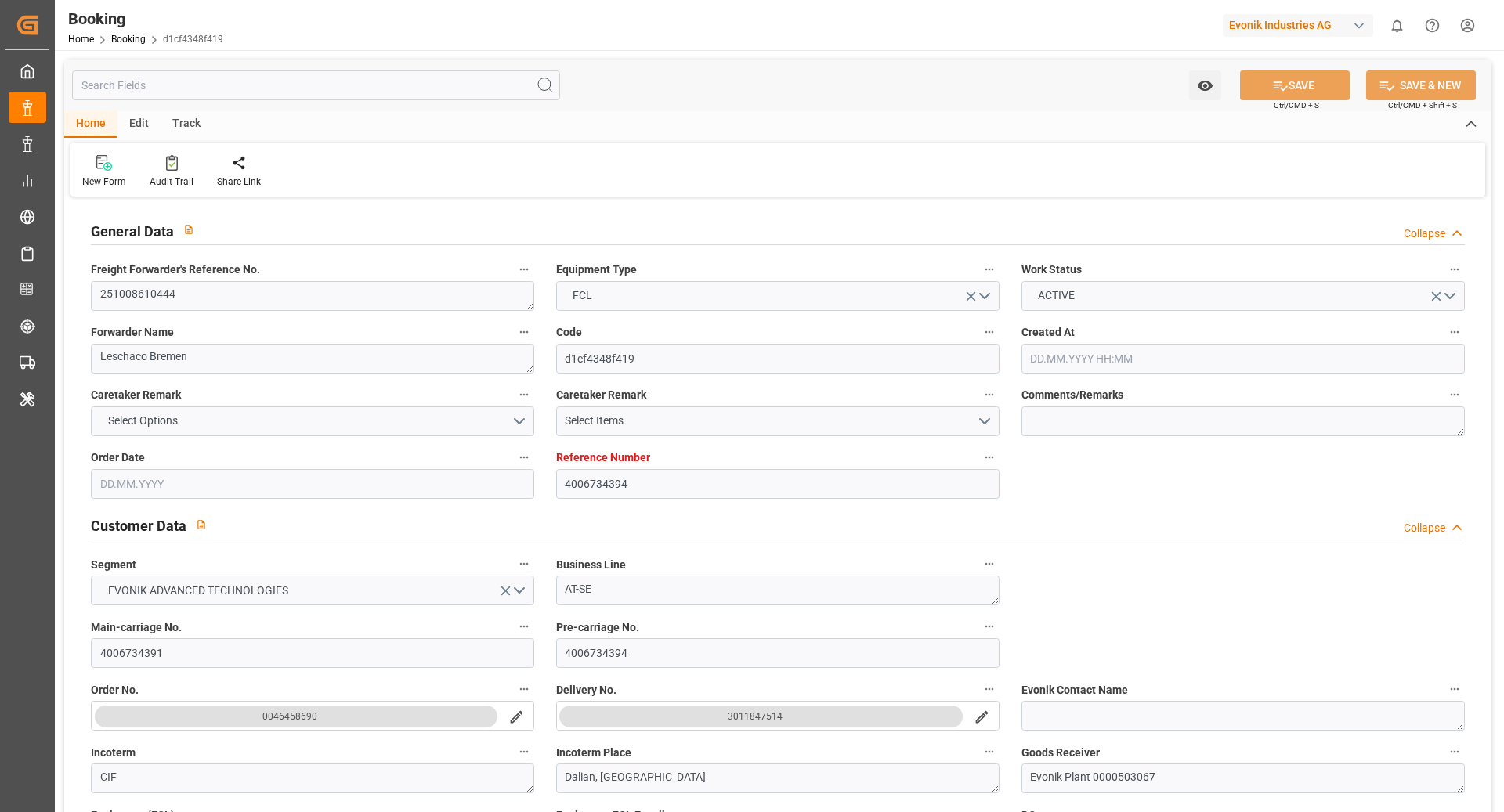
type input "[DATE] 13:42"
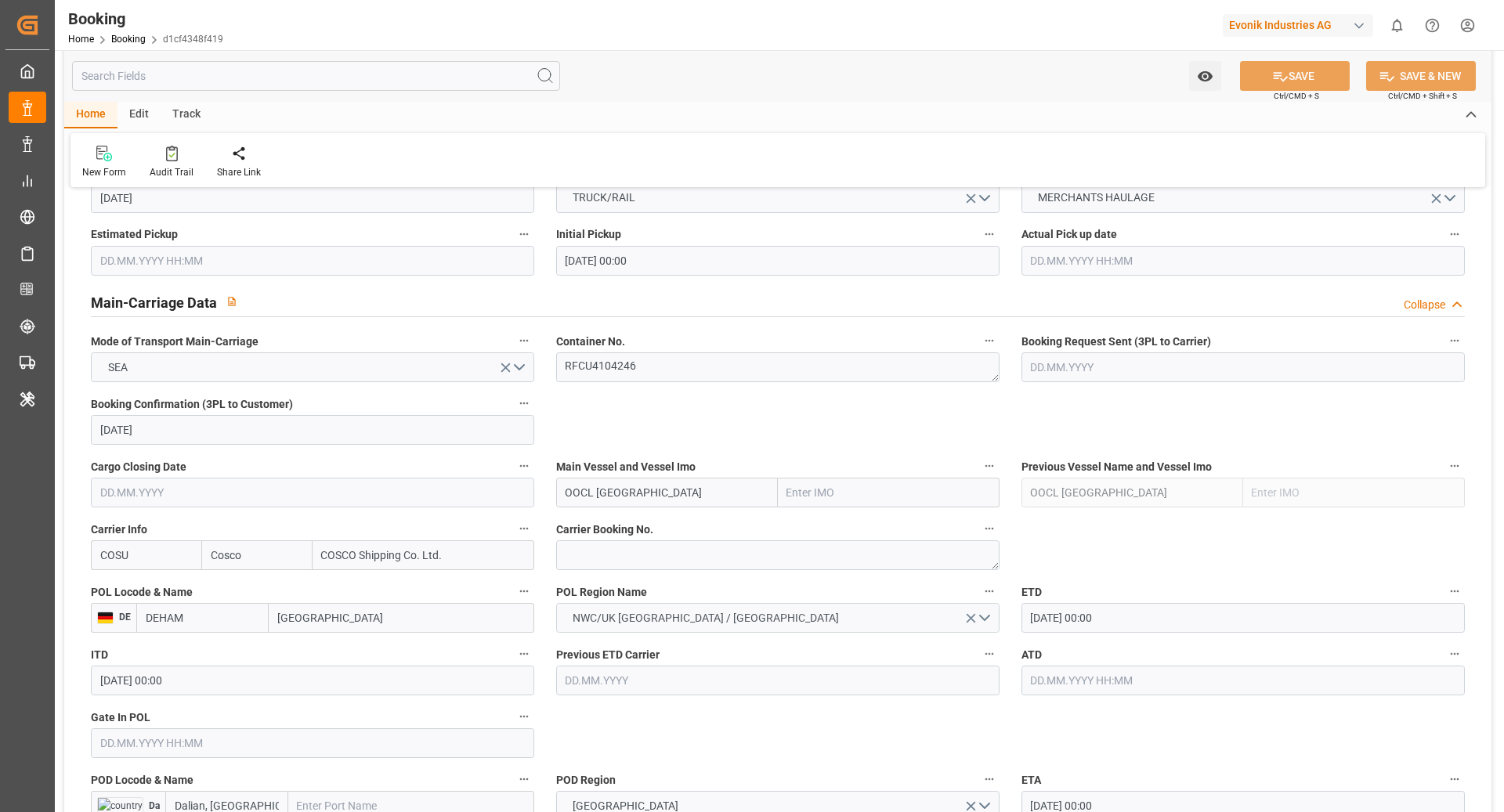
scroll to position [1032, 0]
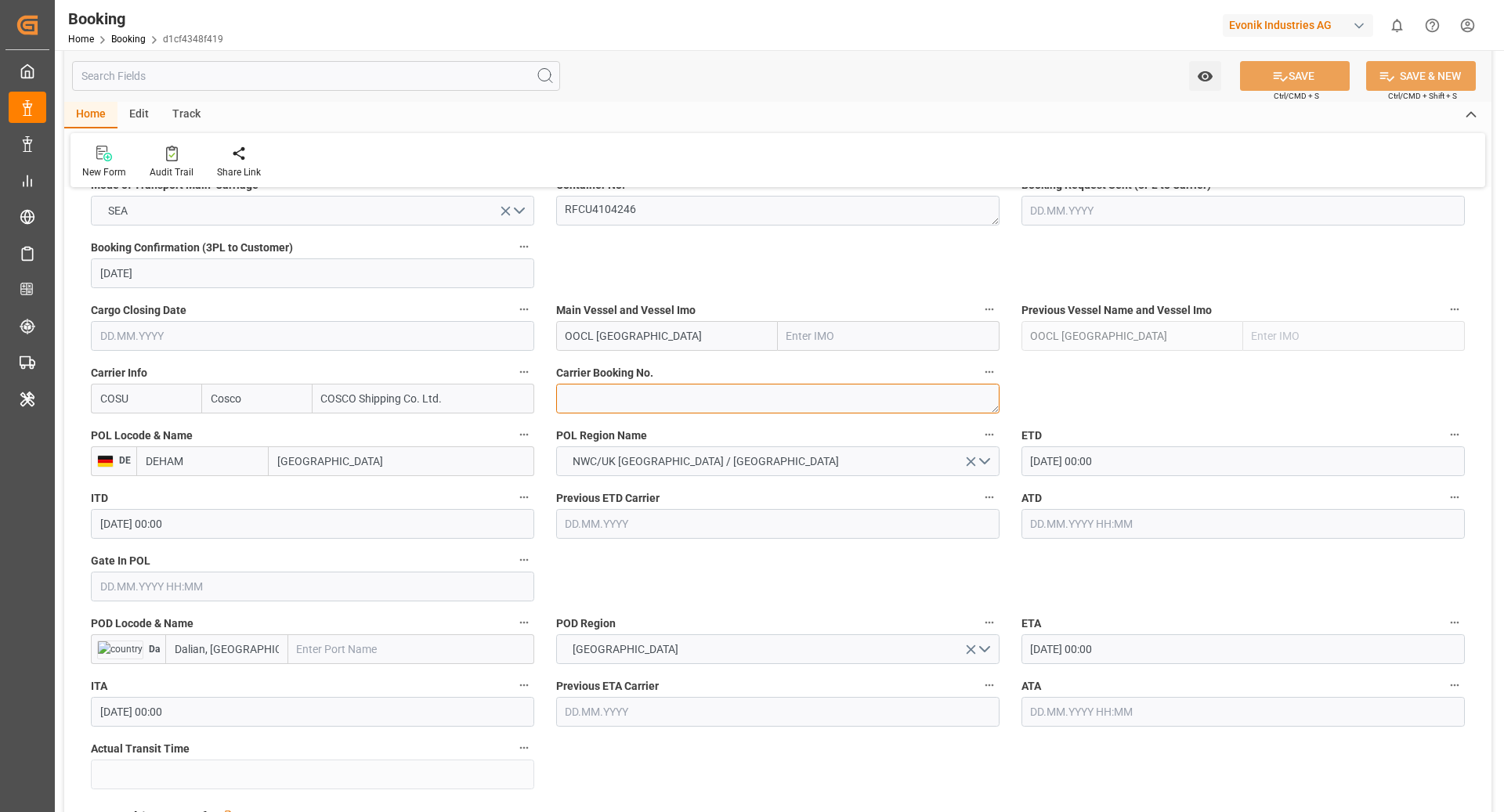
click at [611, 392] on textarea at bounding box center [777, 399] width 443 height 30
paste textarea "6431147920"
type textarea "6431147920"
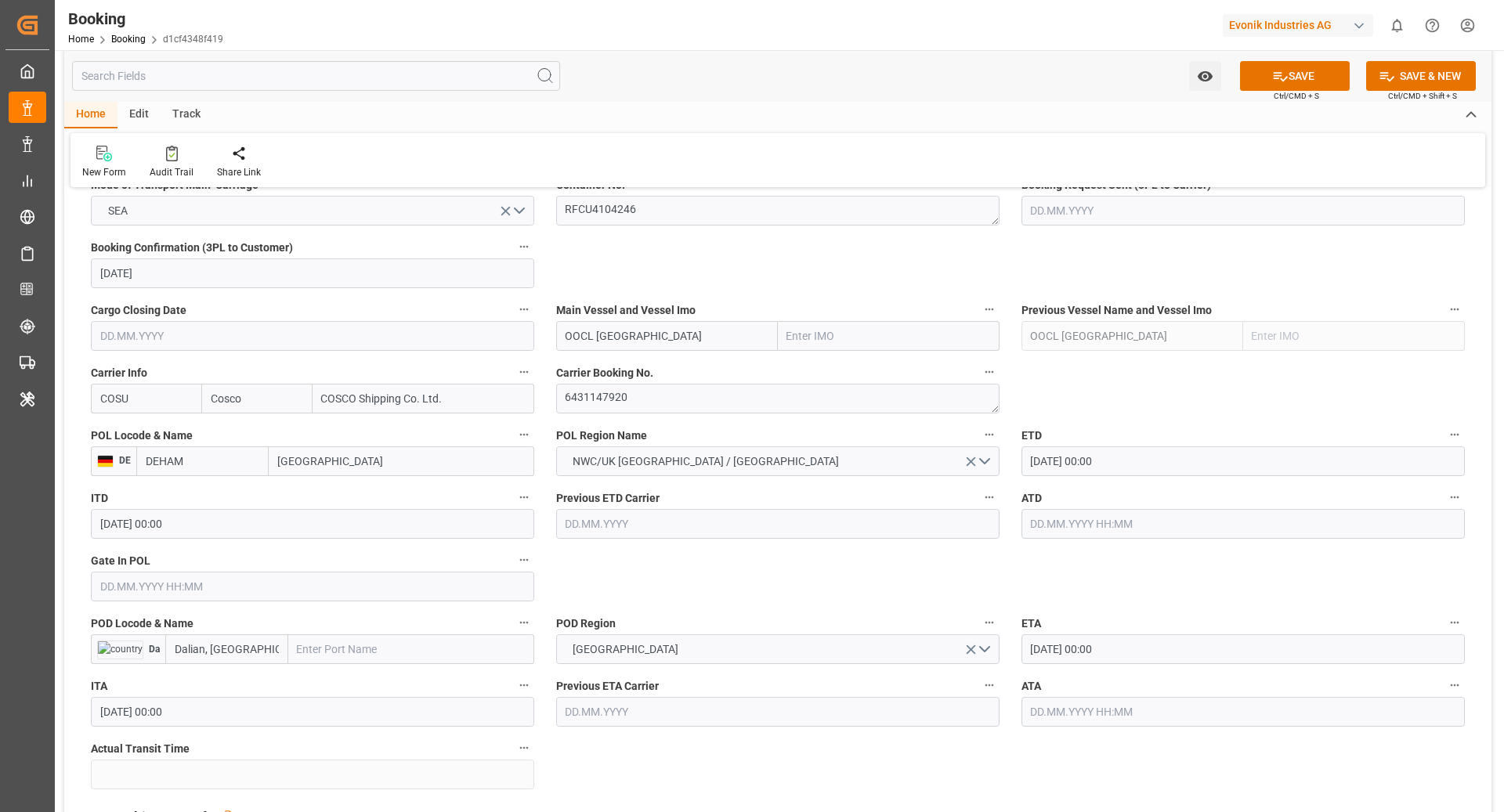
click at [677, 329] on input "OOCL [GEOGRAPHIC_DATA]" at bounding box center [667, 336] width 222 height 30
type input "OOCL [GEOGRAPHIC_DATA]"
click at [633, 371] on b "OOCL [GEOGRAPHIC_DATA]" at bounding box center [636, 370] width 138 height 13
type input "9922548"
type input "OOCL [GEOGRAPHIC_DATA]"
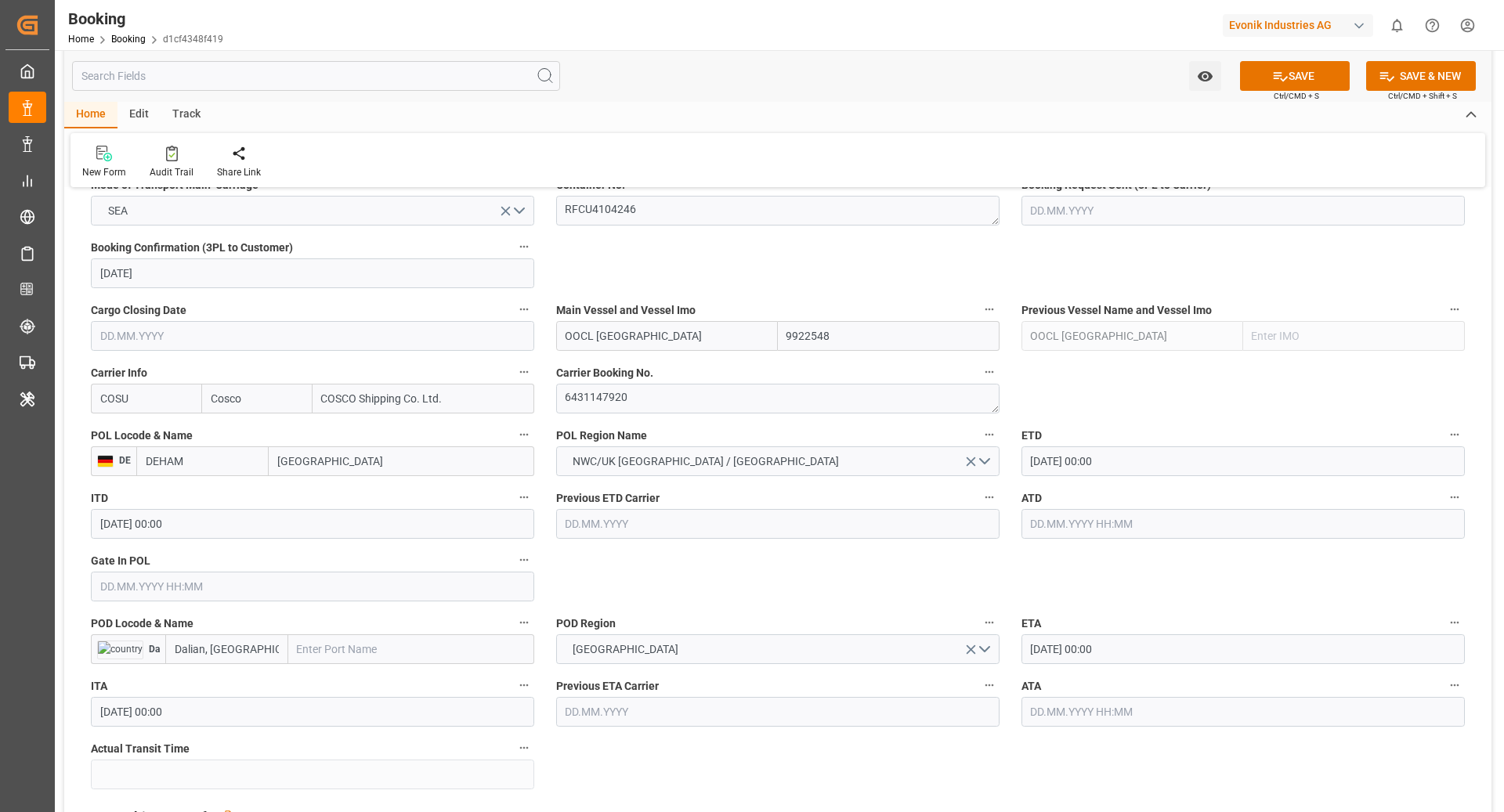
click at [260, 652] on input "Dalian, [GEOGRAPHIC_DATA]" at bounding box center [227, 649] width 123 height 30
click at [228, 781] on span "CNDAG - Dalian Pt" at bounding box center [218, 787] width 84 height 13
type input "CNDAG"
type input "Dalian Pt"
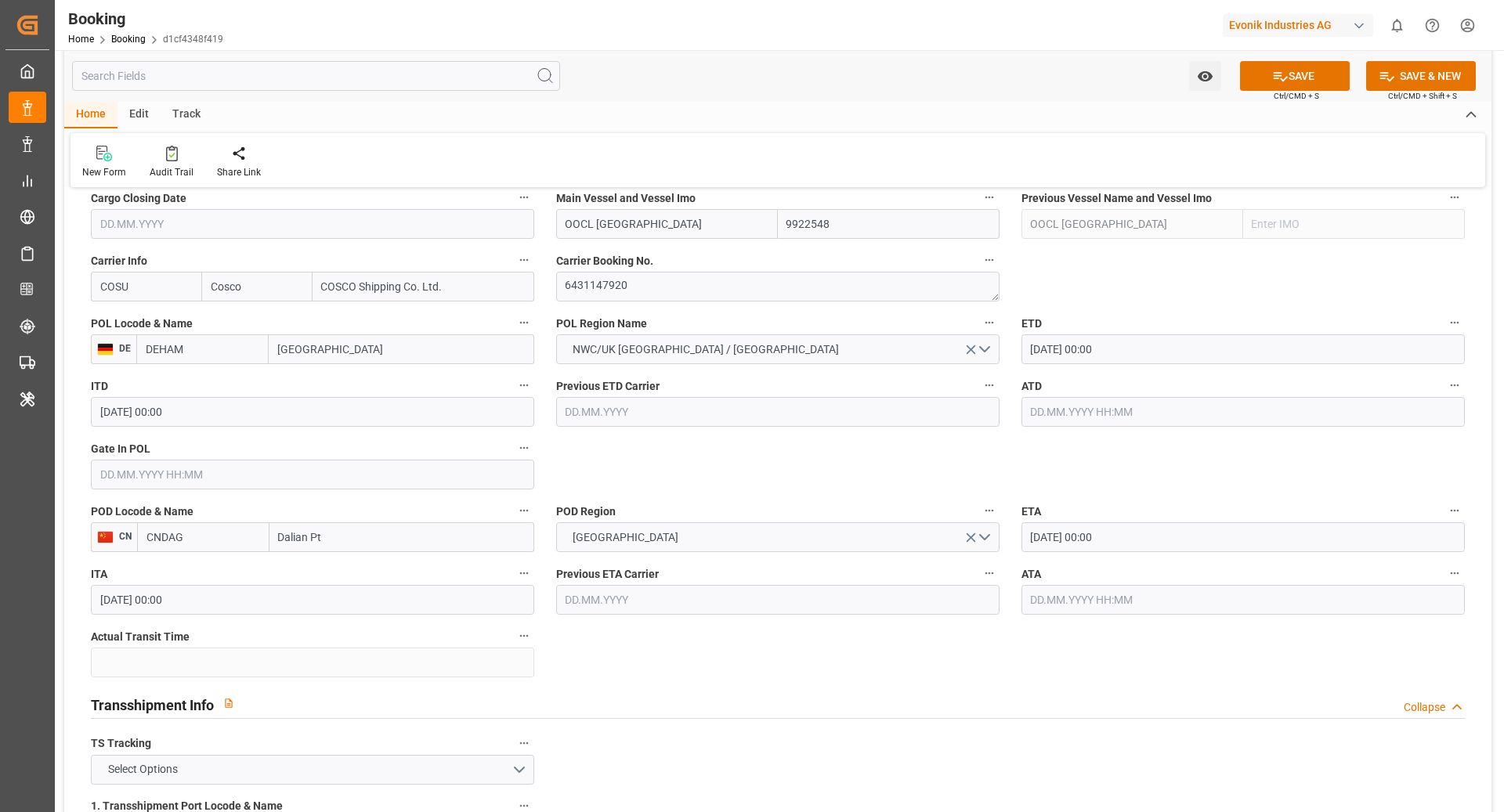
scroll to position [1286, 0]
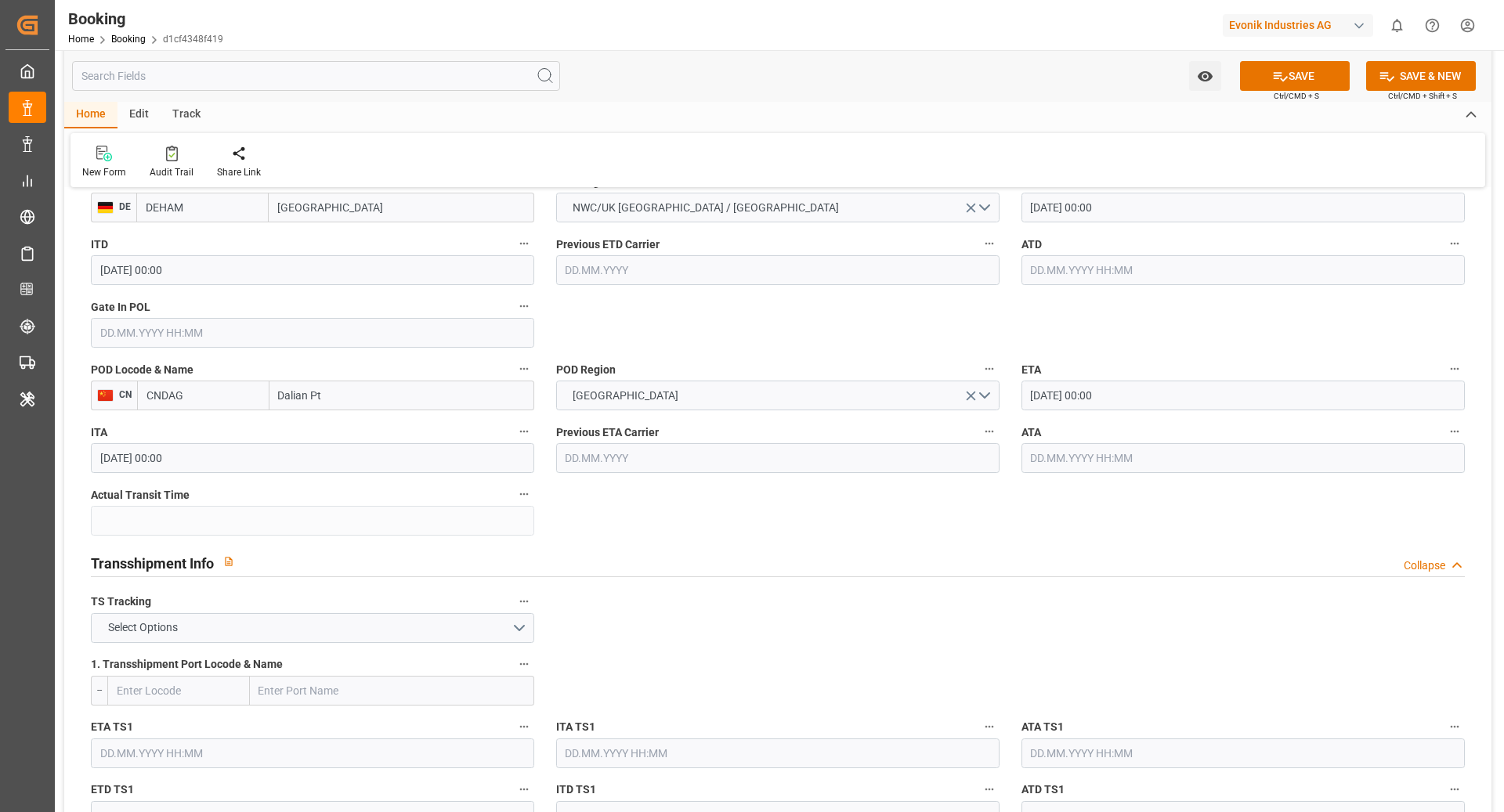
type input "CNDAG"
click at [283, 621] on button "Select Options" at bounding box center [312, 628] width 443 height 30
click at [216, 681] on input "text" at bounding box center [179, 691] width 143 height 30
click at [219, 672] on label "1. Transshipment Port Locode & Name" at bounding box center [312, 665] width 443 height 22
click at [514, 672] on button "1. Transshipment Port Locode & Name" at bounding box center [524, 664] width 20 height 20
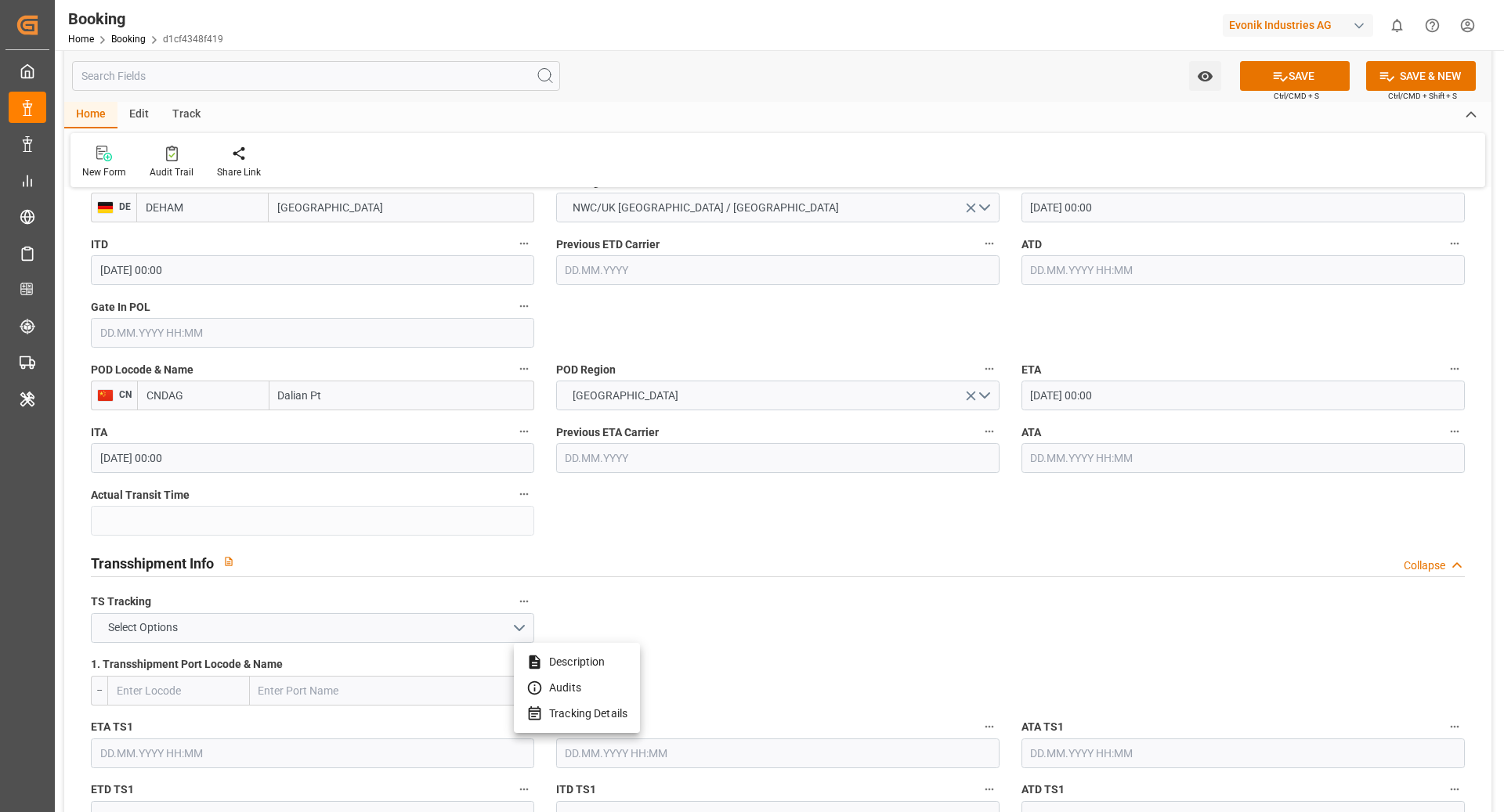
click at [275, 621] on div at bounding box center [752, 406] width 1504 height 812
click at [270, 621] on button "Select Options" at bounding box center [312, 628] width 443 height 30
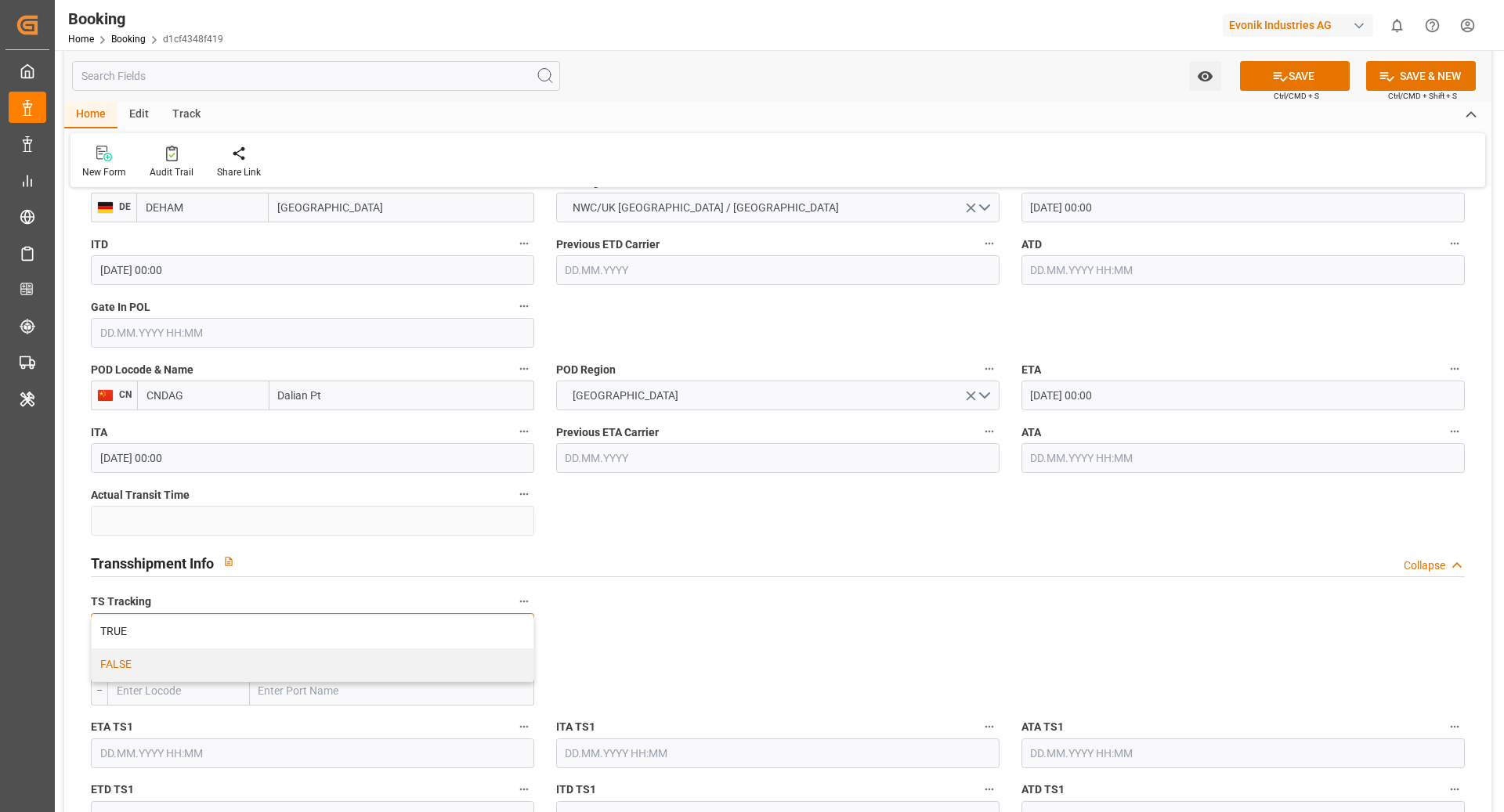
click at [271, 658] on div "FALSE" at bounding box center [312, 664] width 442 height 33
click at [1329, 84] on button "SAVE" at bounding box center [1295, 76] width 110 height 30
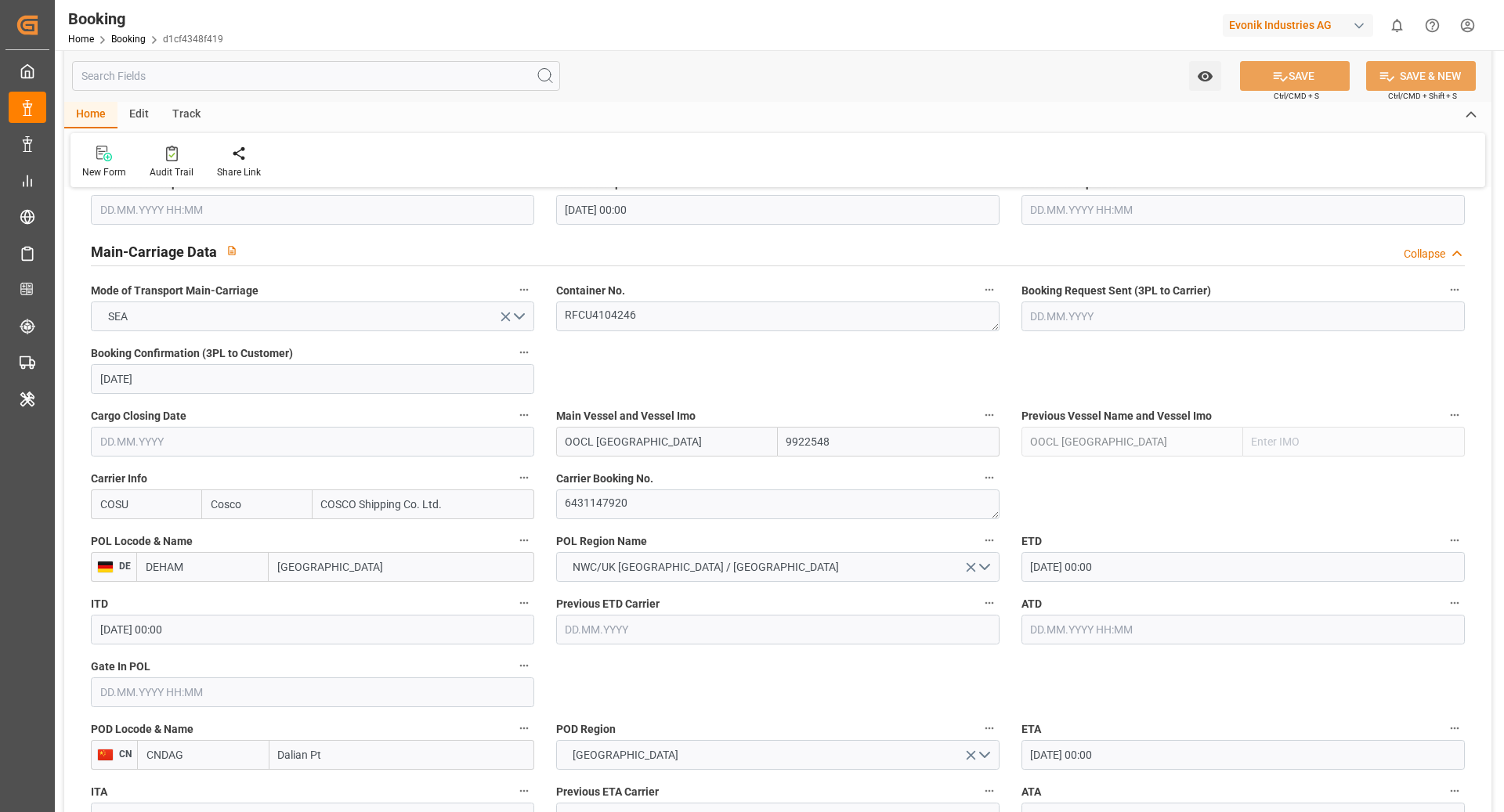
scroll to position [896, 0]
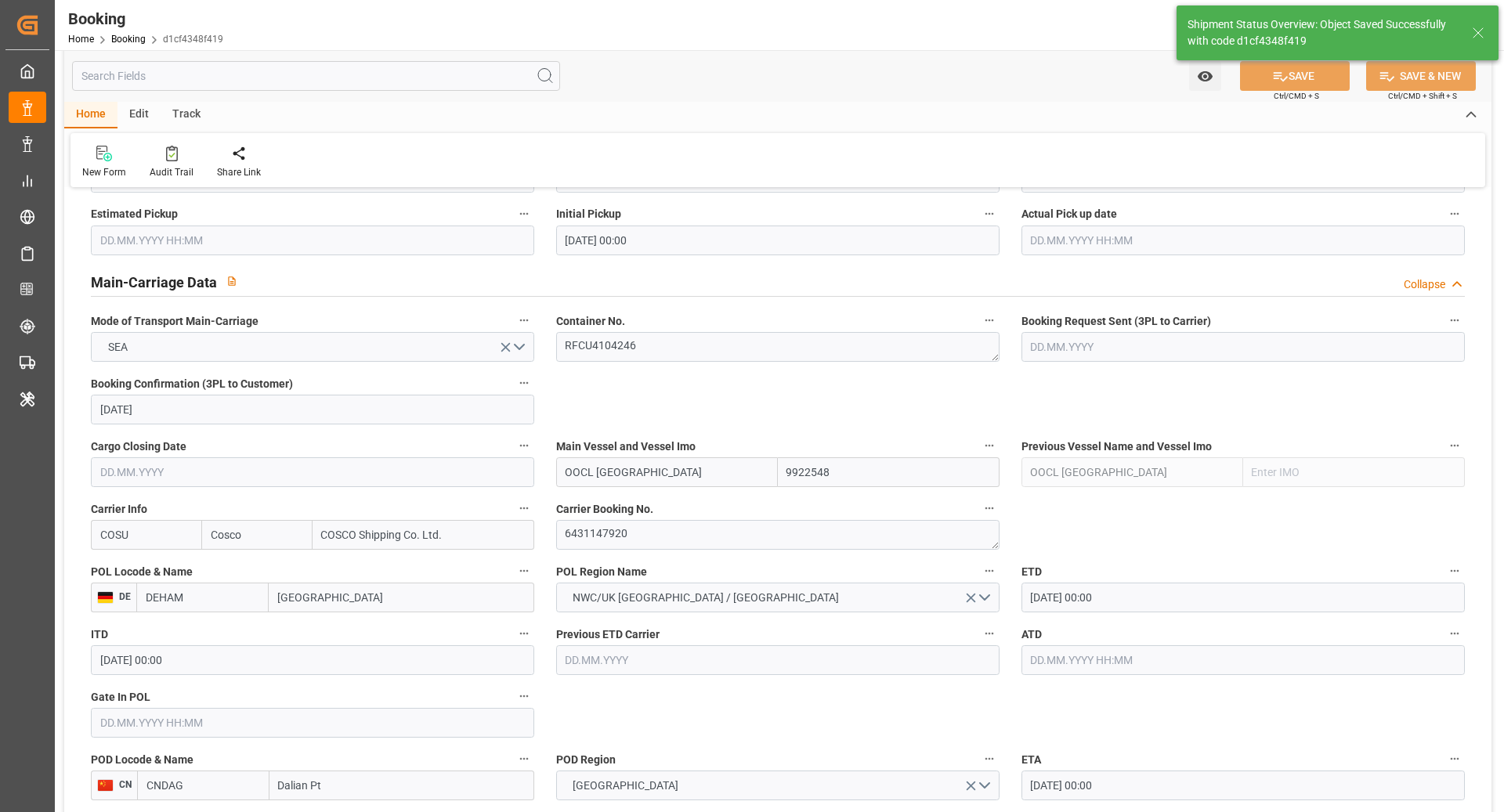
type textarea "NWC/UK North West Continent / UK_CNDAG_COSU_AT-SE"
type textarea "[PERSON_NAME]"
type textarea "Pod-PodRegionName-businessDivision-businessLine-"
type input "OOCL [GEOGRAPHIC_DATA]"
type input "[DATE] 10:02"
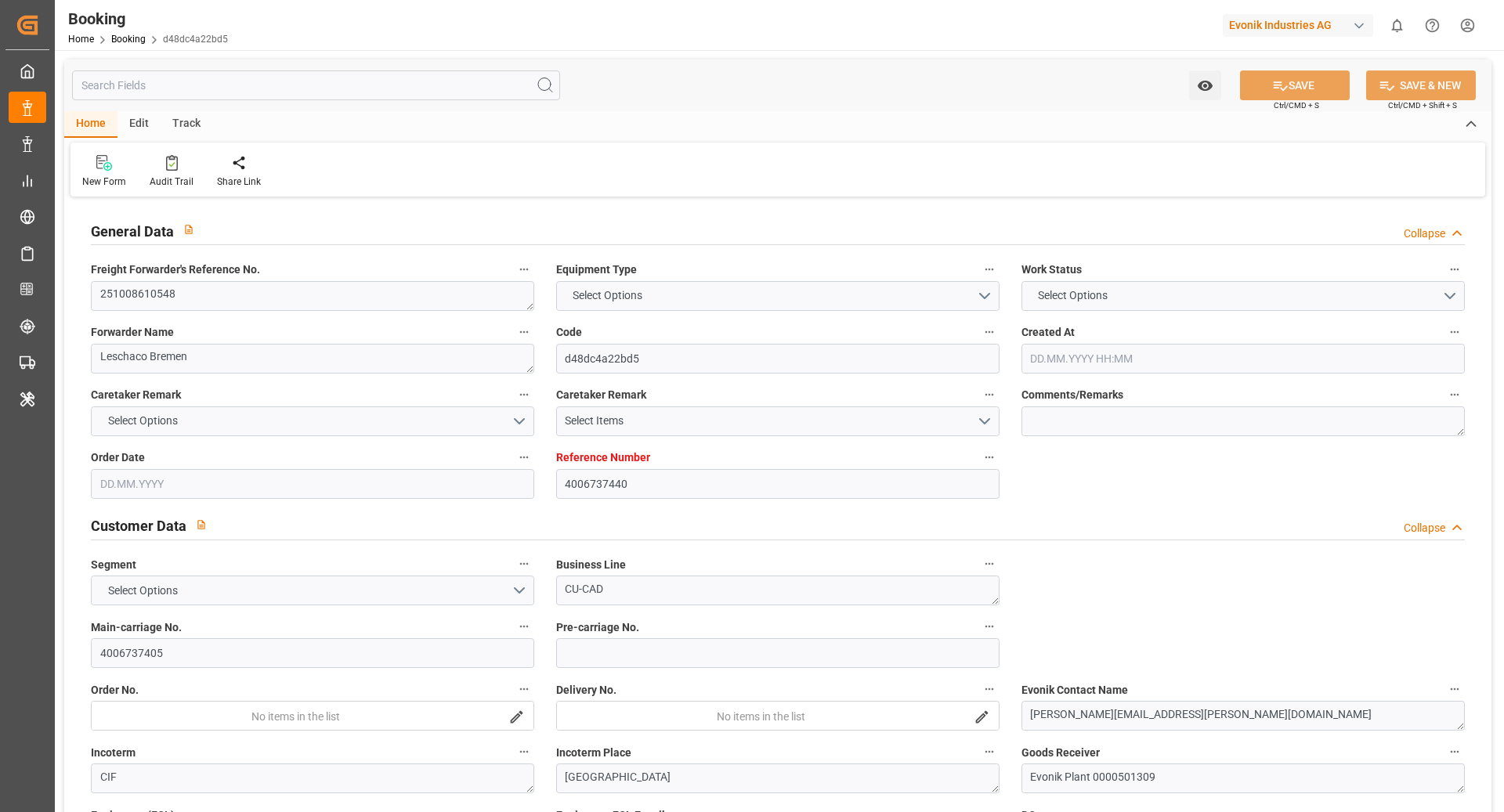
type input "4006737440"
type input "Cosco"
type input "COSCO Shipping Co. Ltd."
type input "DEHAM"
type input "CNSHA"
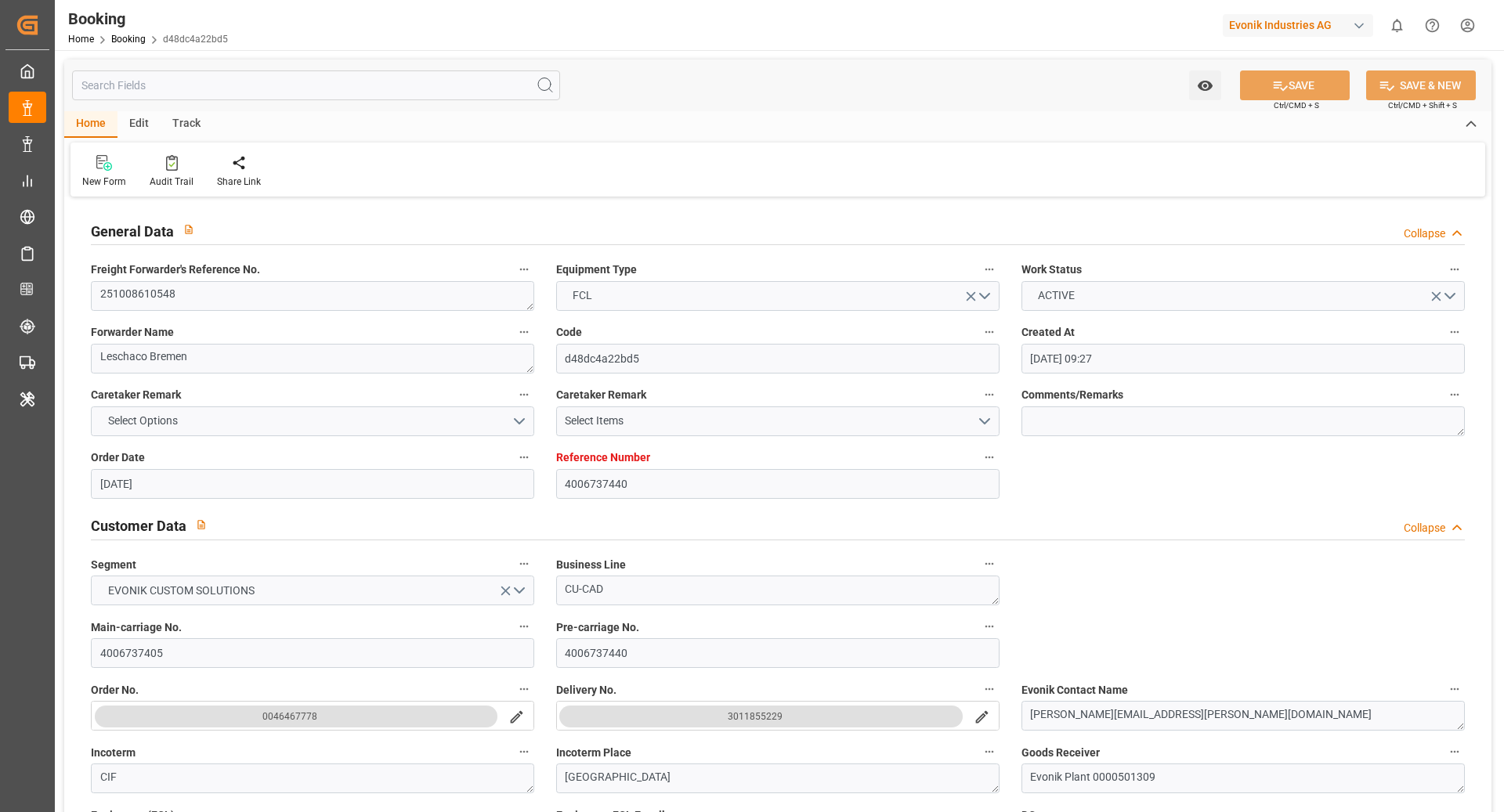
type input "[DATE] 09:27"
type input "[DATE]"
type input "[DATE] 00:00"
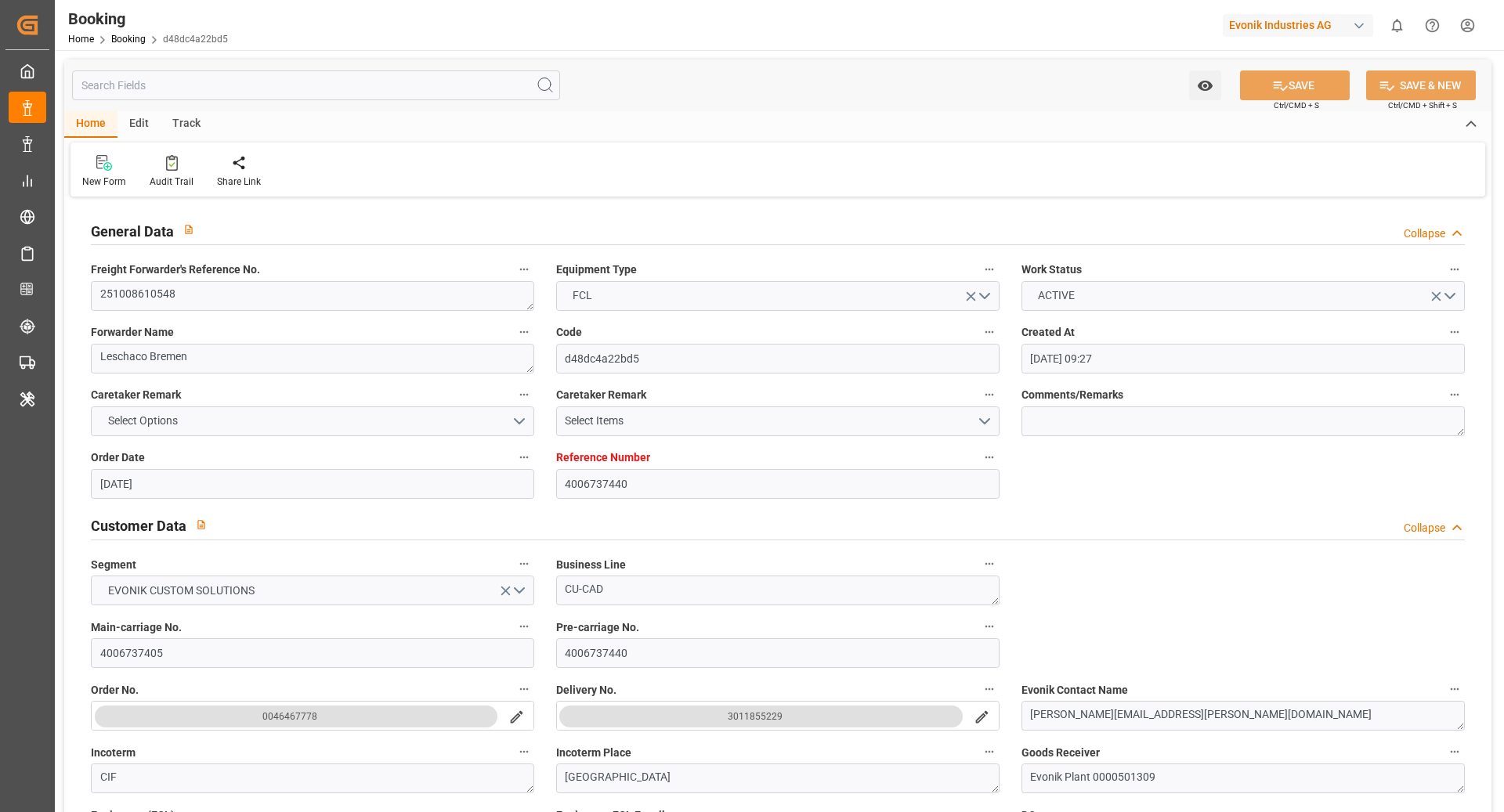
type input "[DATE]"
type input "[DATE] 00:00"
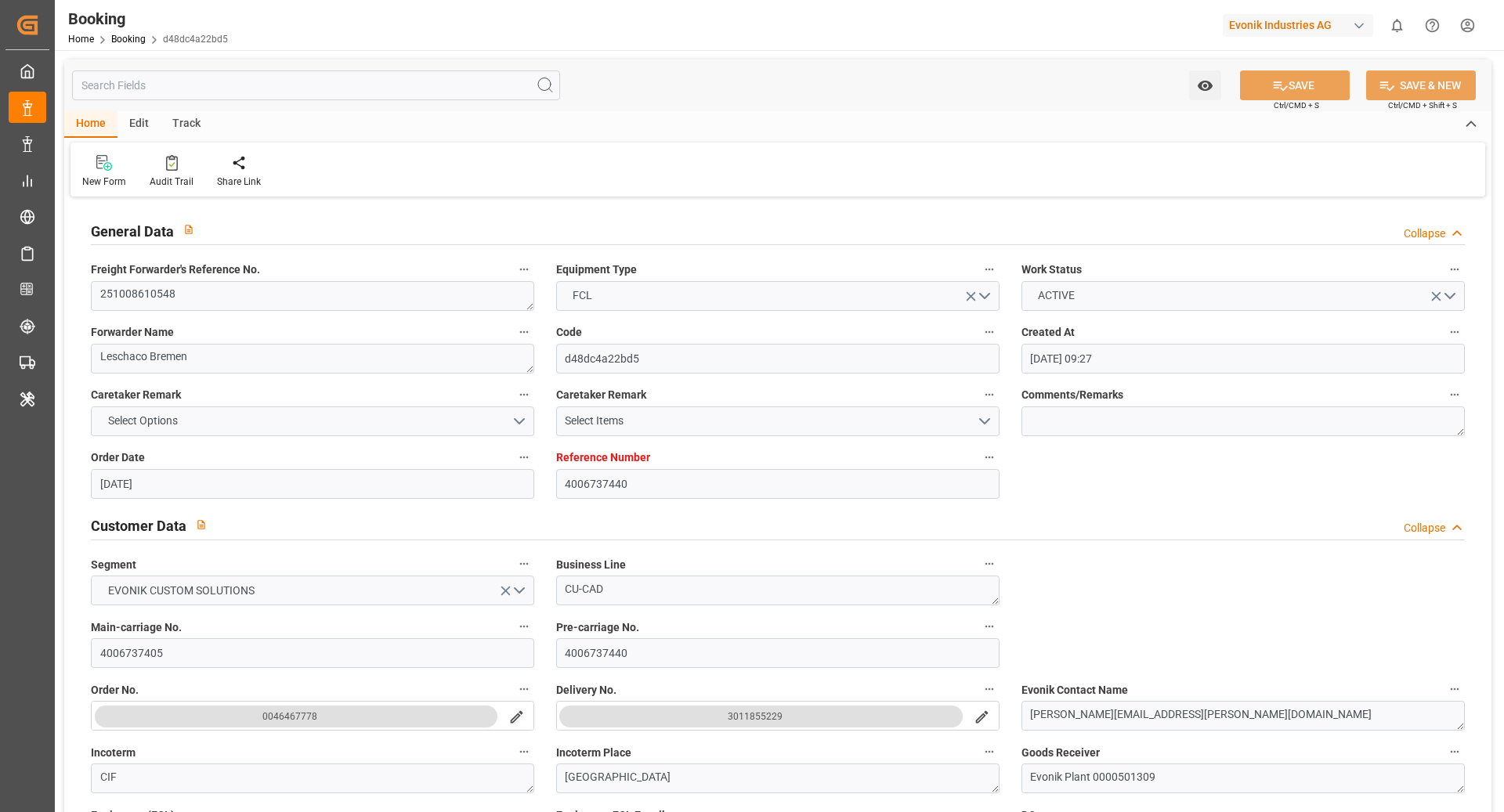
type input "[DATE] 14:07"
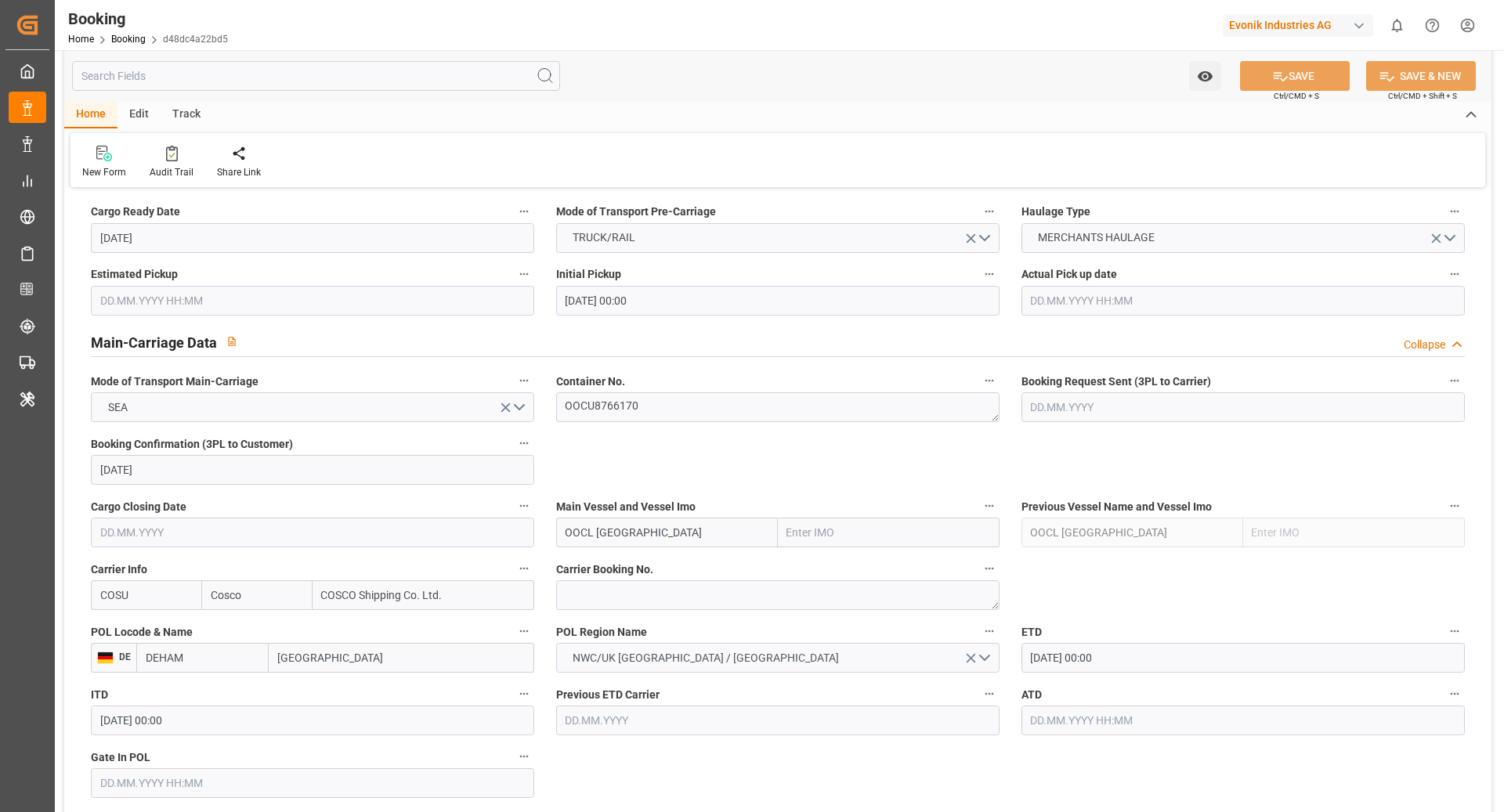
scroll to position [930, 0]
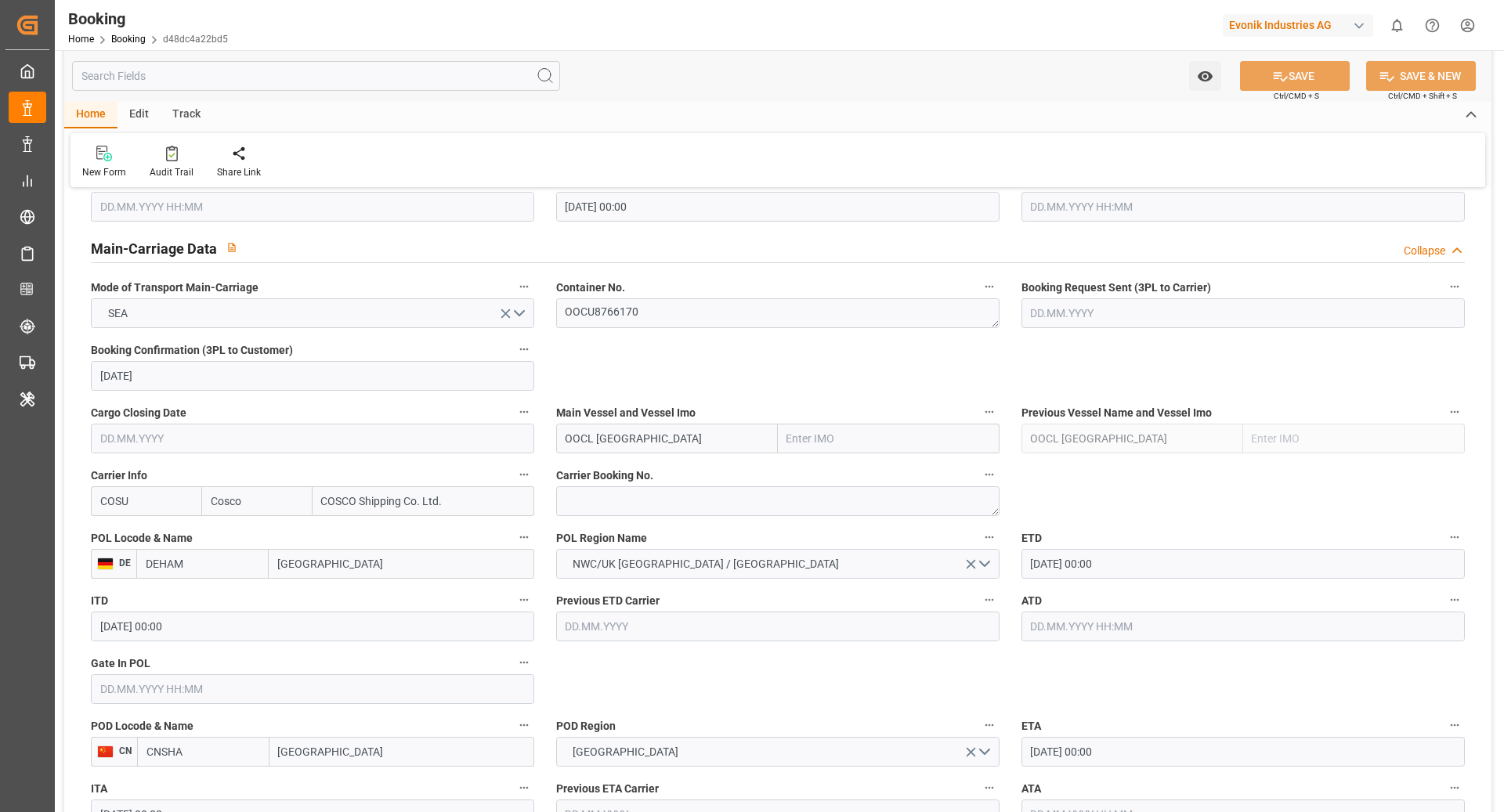
click at [680, 447] on input "OOCL DENMARK" at bounding box center [667, 439] width 222 height 30
type input "OOCL DENMARK"
click at [610, 471] on b "OOCL DENMARK" at bounding box center [636, 473] width 138 height 13
type input "9922548"
type input "OOCL DENMARK"
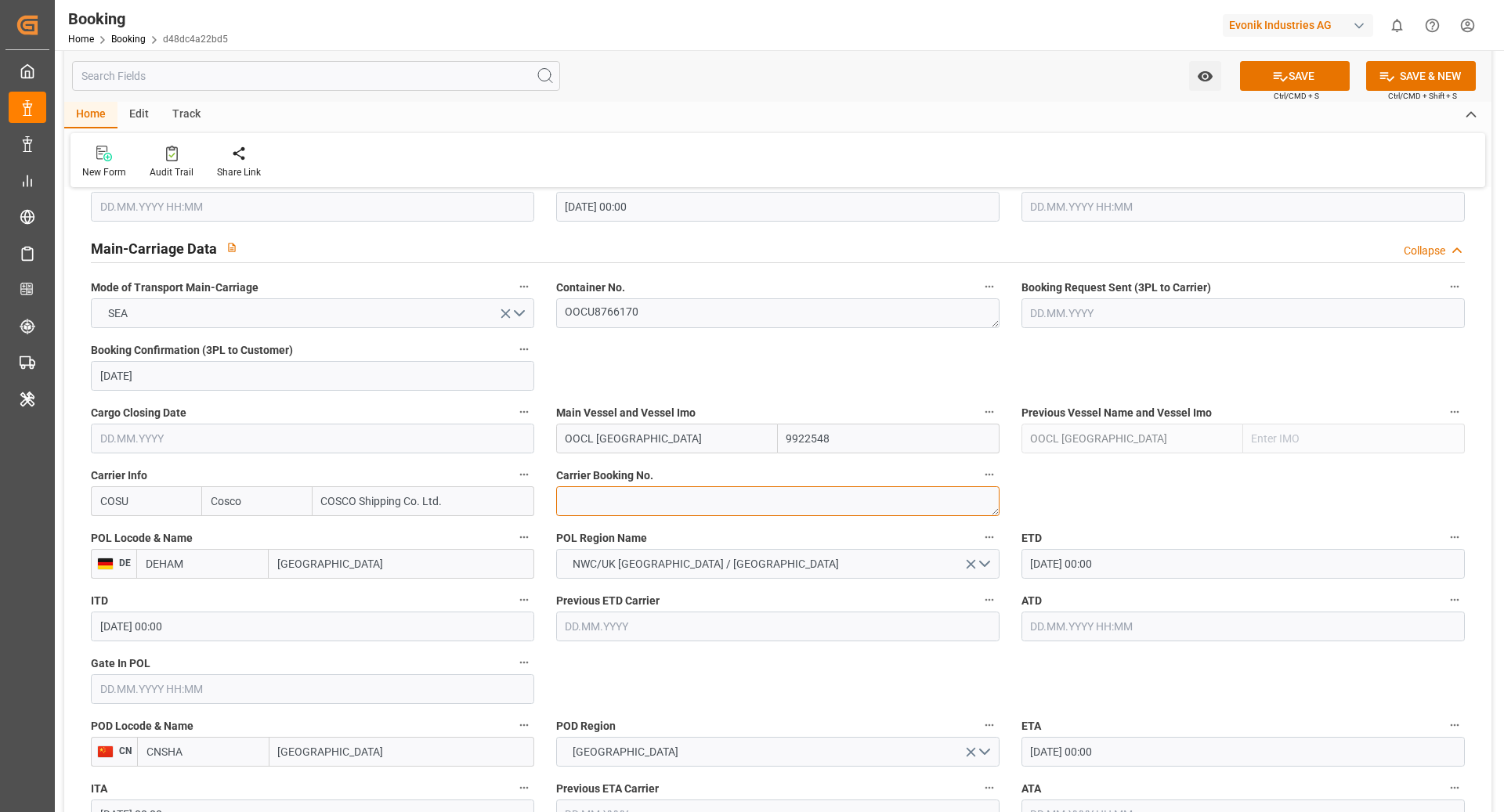
click at [594, 504] on textarea at bounding box center [777, 502] width 443 height 30
paste textarea "6431531240"
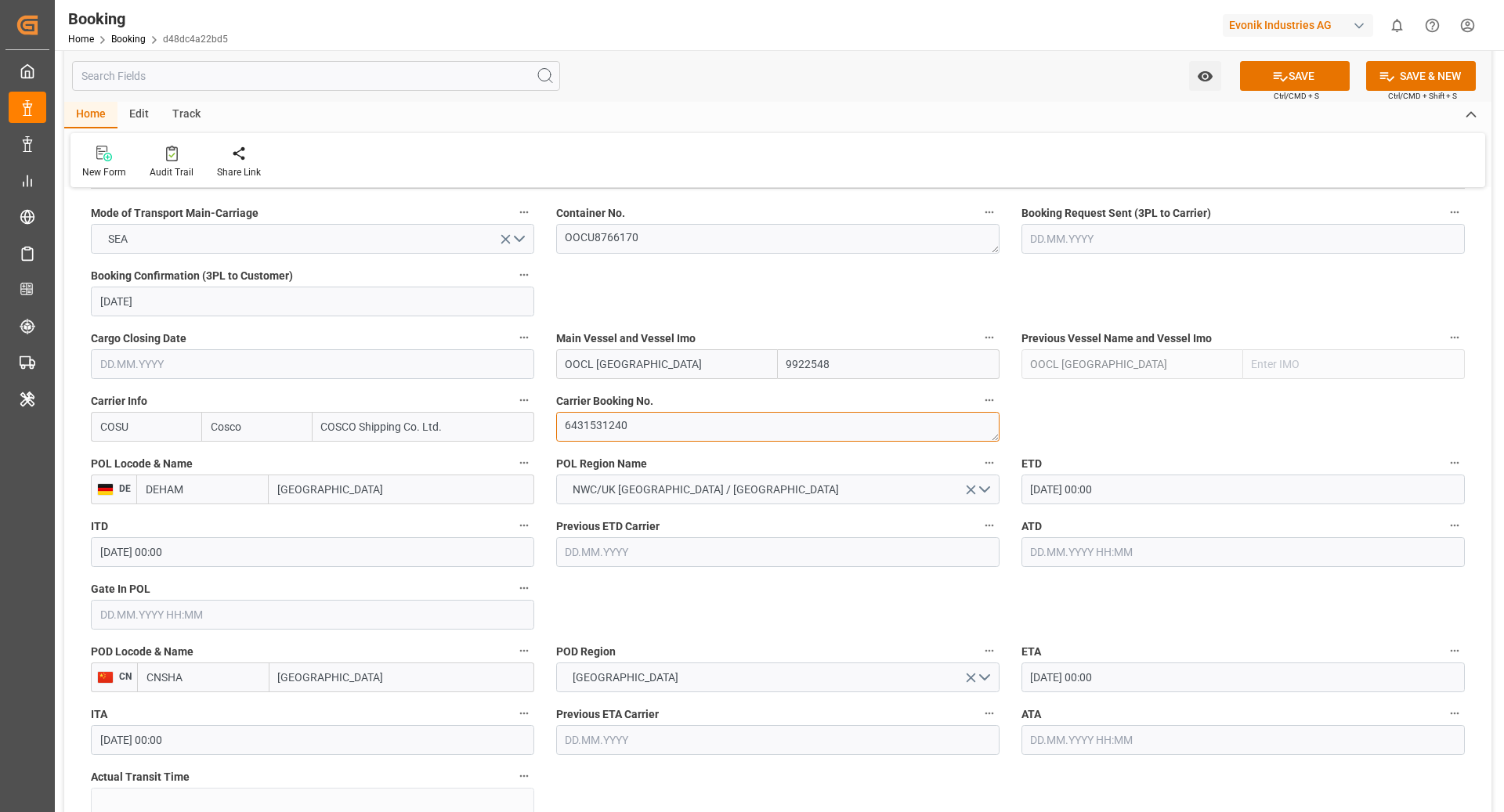
scroll to position [1022, 0]
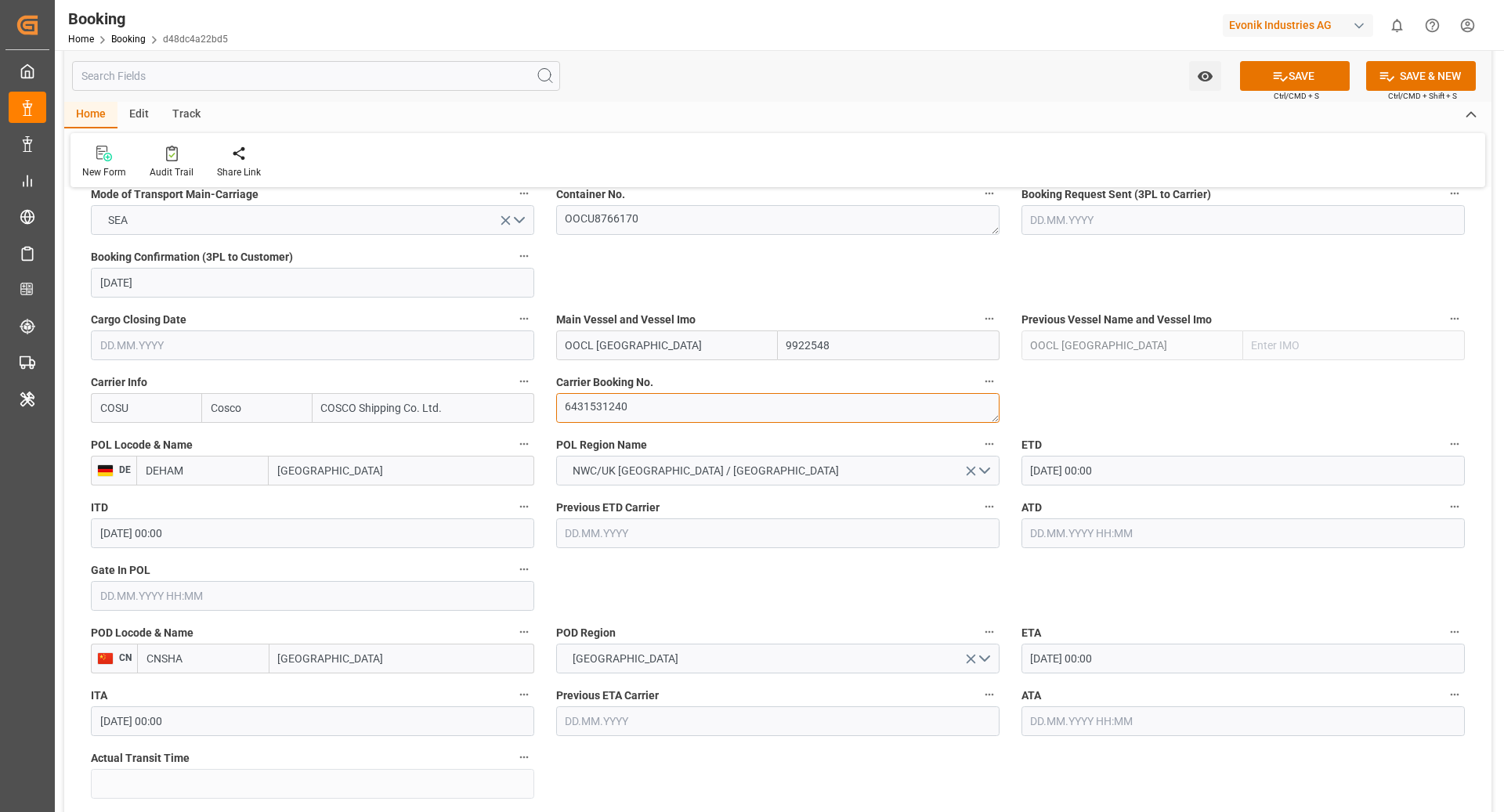
type textarea "6431531240"
click at [237, 662] on input "CNSHA" at bounding box center [203, 658] width 133 height 30
drag, startPoint x: 207, startPoint y: 708, endPoint x: 221, endPoint y: 699, distance: 16.6
click at [207, 708] on div "CNSGH - Shanghai" at bounding box center [203, 702] width 131 height 52
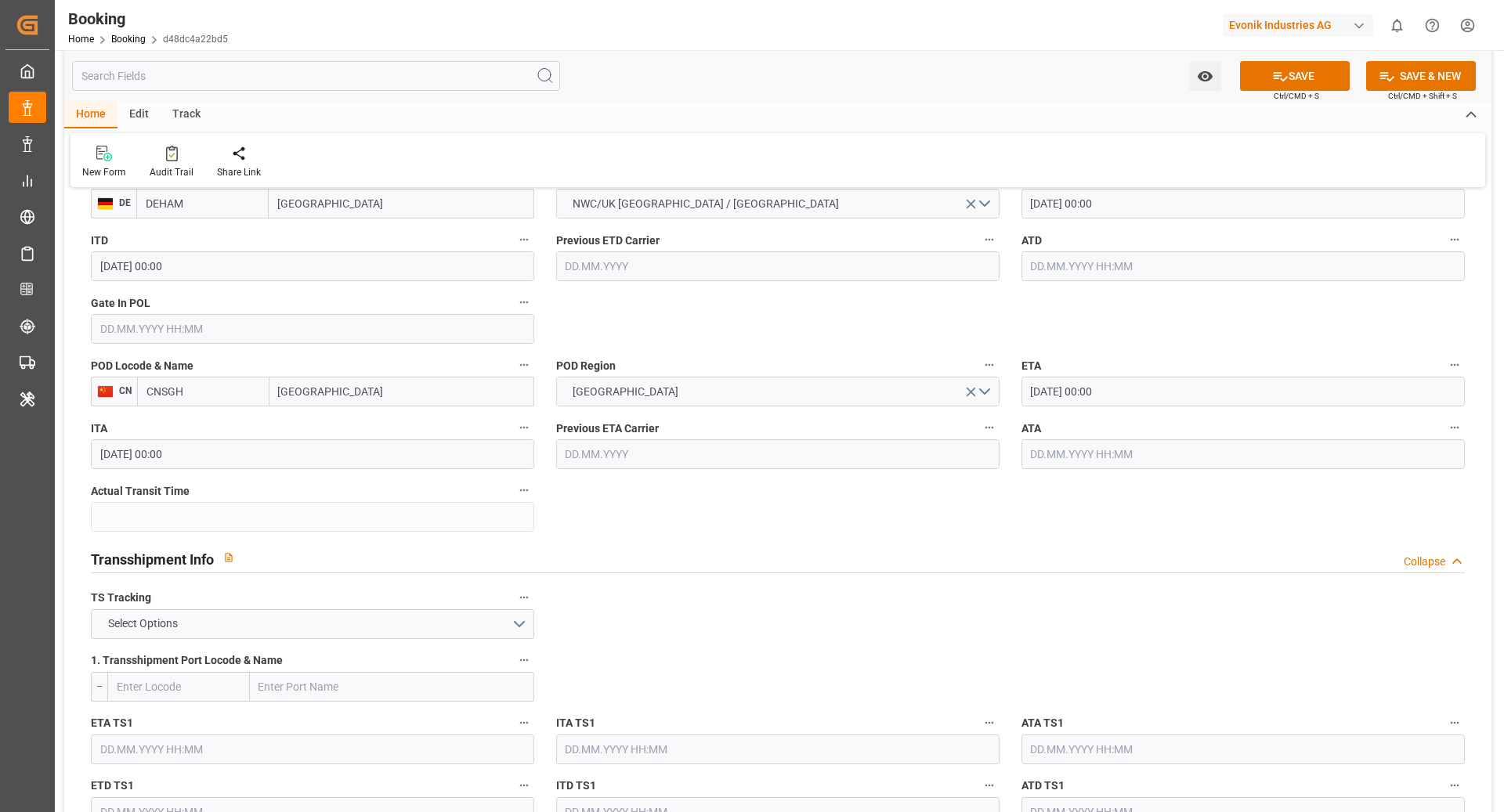
scroll to position [1336, 0]
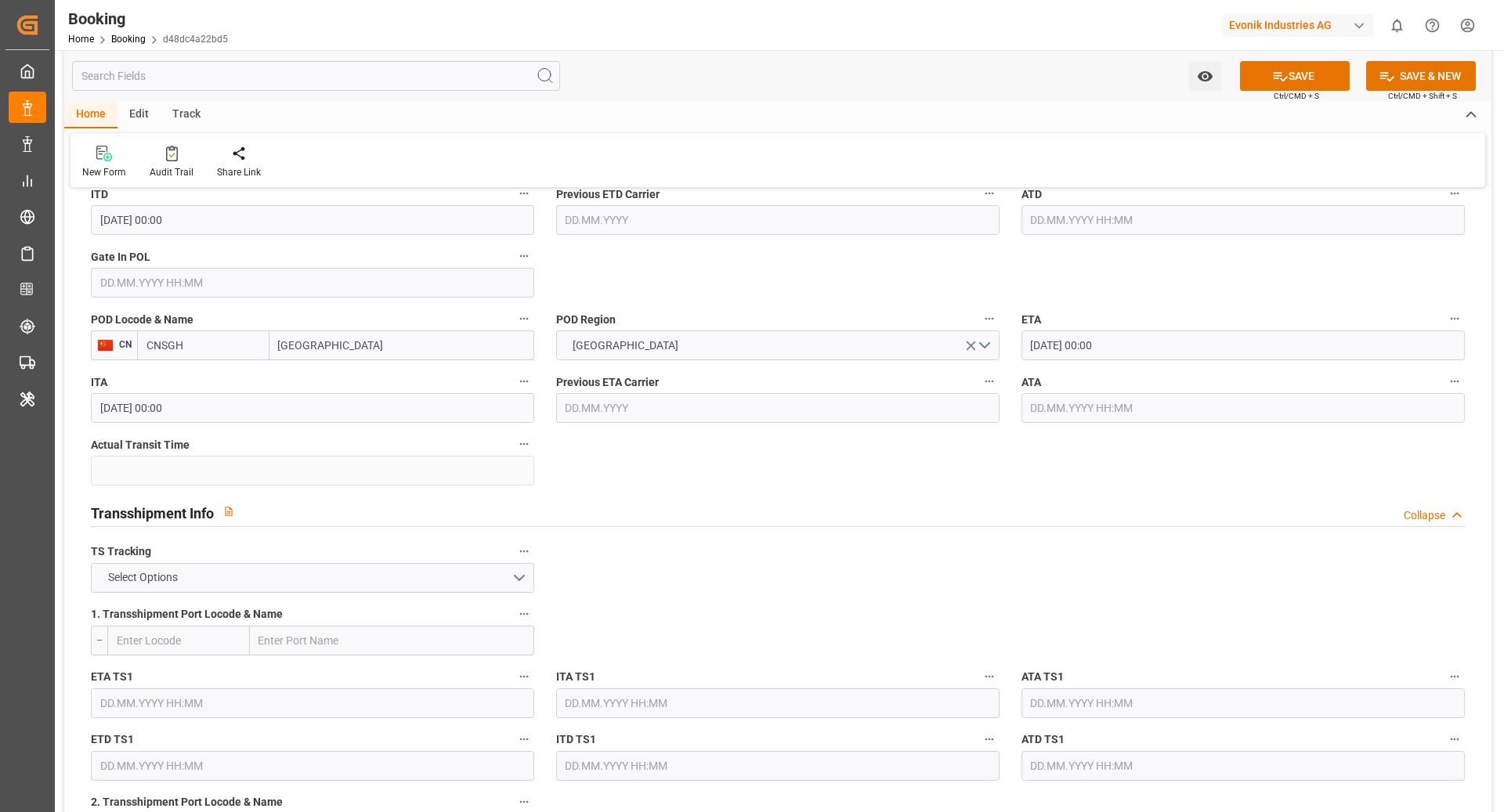
type input "CNSGH"
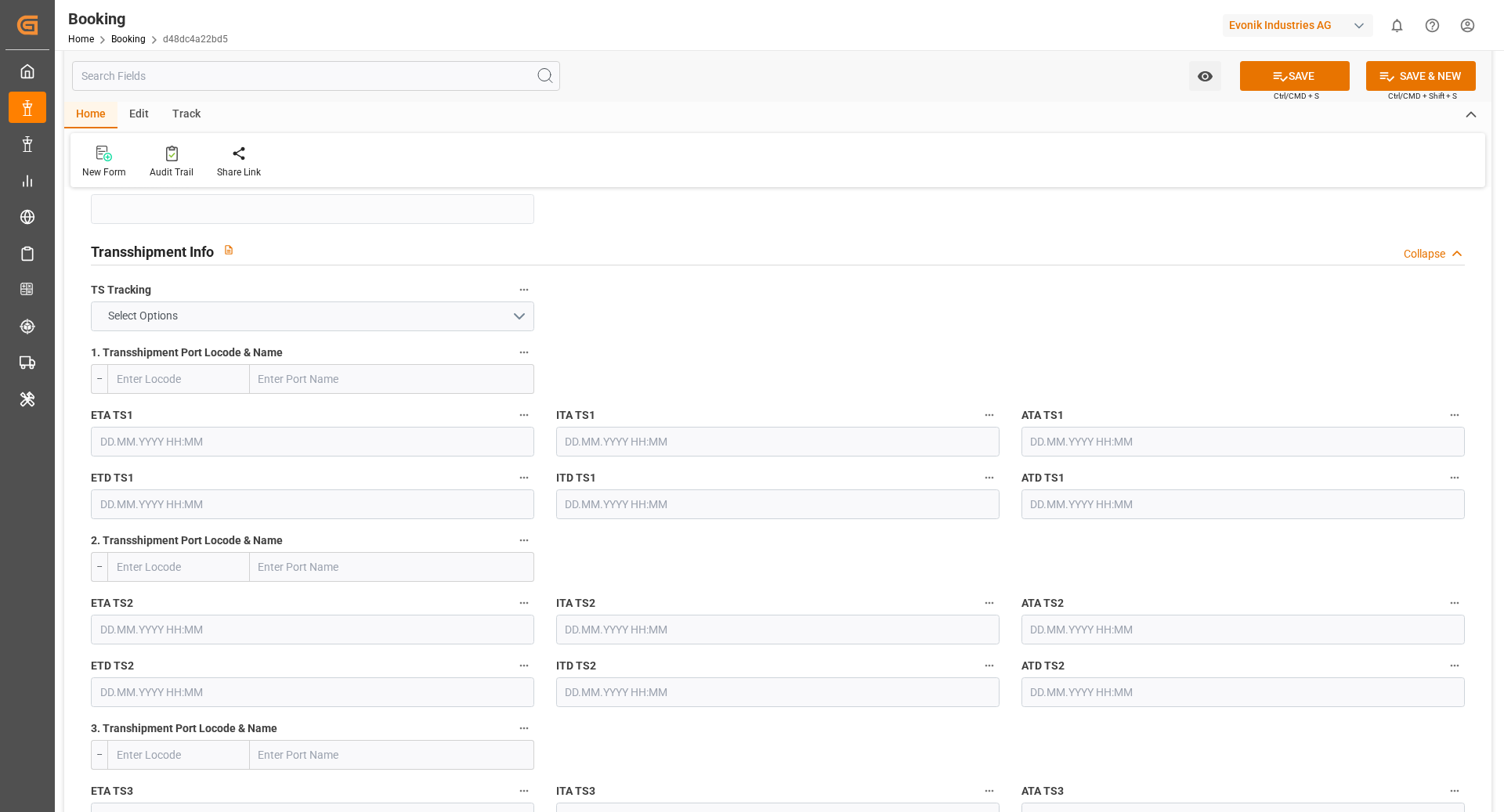
scroll to position [1596, 0]
click at [395, 316] on button "Select Options" at bounding box center [312, 318] width 443 height 30
click at [316, 363] on div "FALSE" at bounding box center [312, 354] width 442 height 33
click at [1277, 79] on icon at bounding box center [1281, 76] width 14 height 9
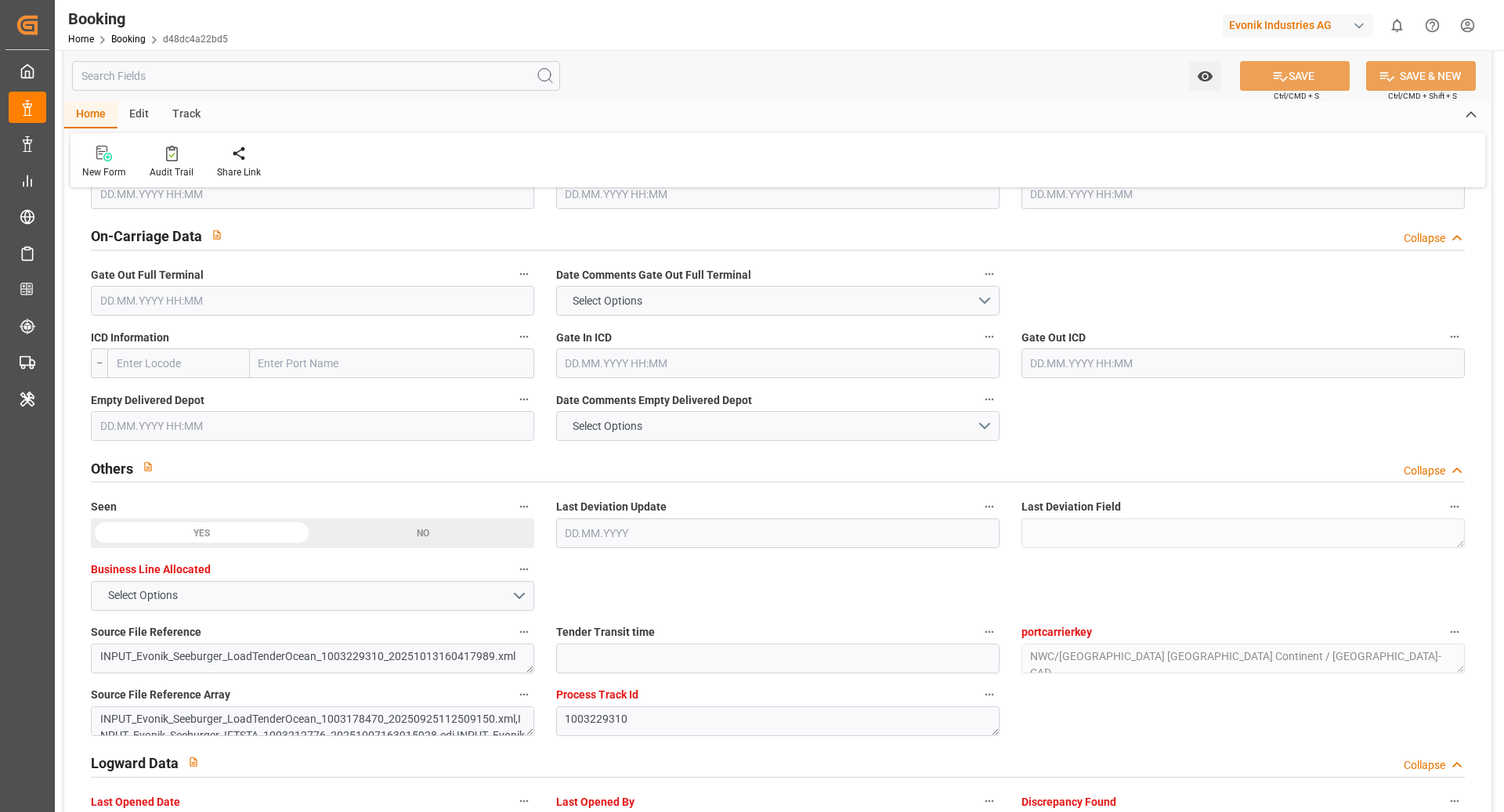
scroll to position [2563, 0]
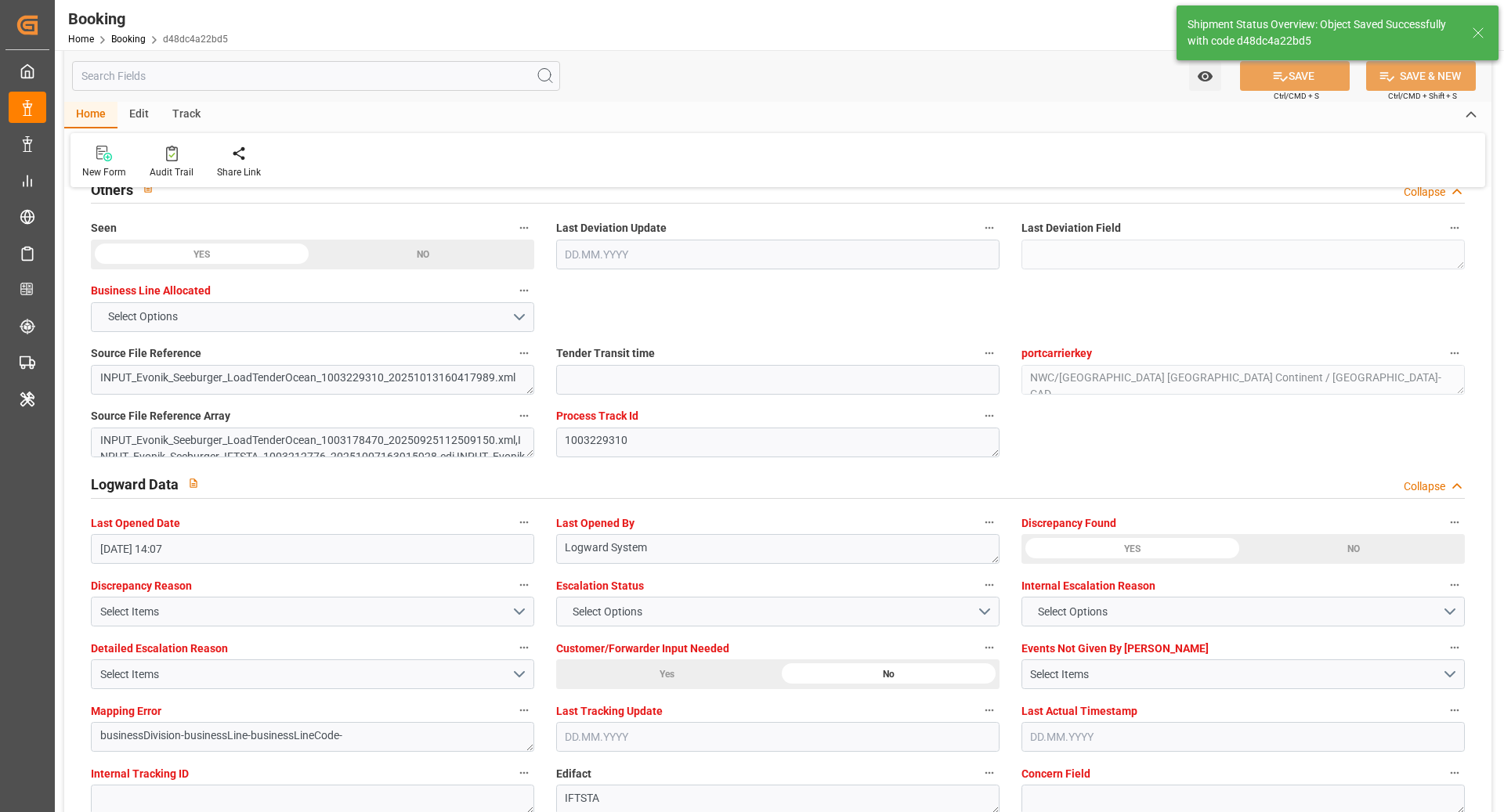
type textarea "NWC/UK North West Continent / UK_CNSGH_COSU_CU-CAD"
type textarea "Ruchika Prithwani"
type textarea "Pod-PodRegionName-businessDivision-businessLine-"
type input "OOCL DENMARK"
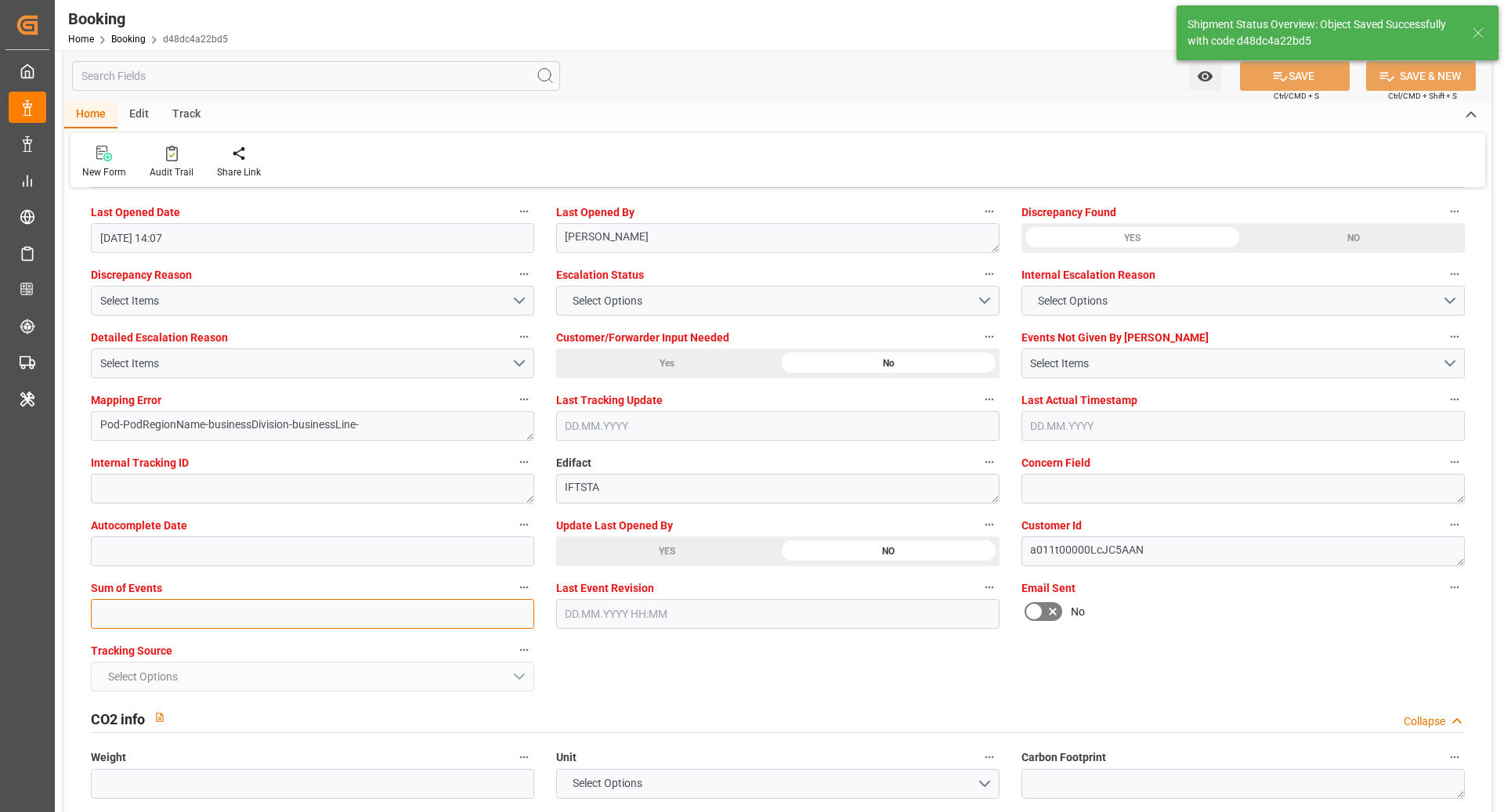
type input "14.10.2025 10:02"
type input "0"
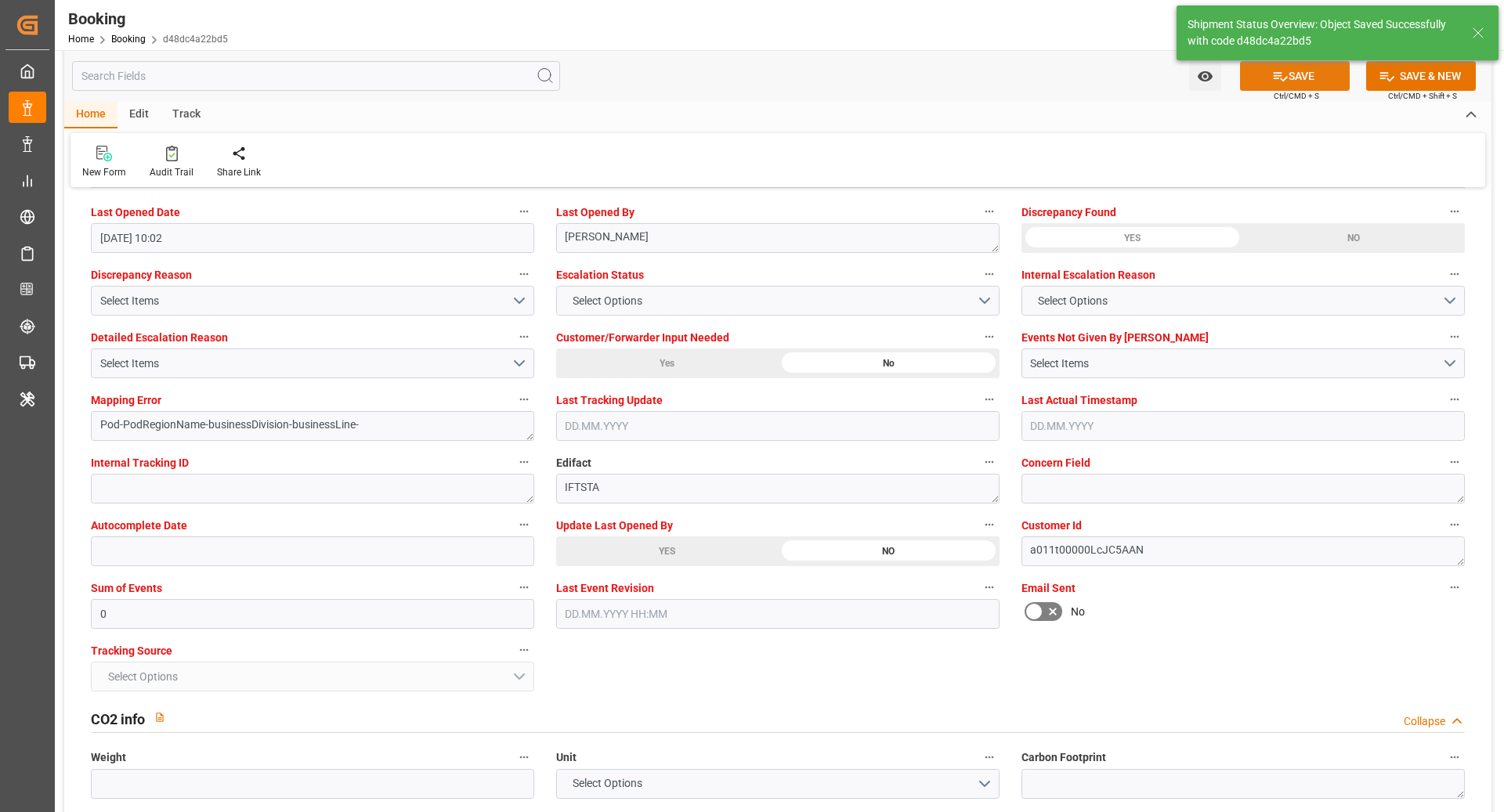
click at [1298, 75] on button "SAVE" at bounding box center [1295, 76] width 110 height 30
type input "14.10.2025 10:03"
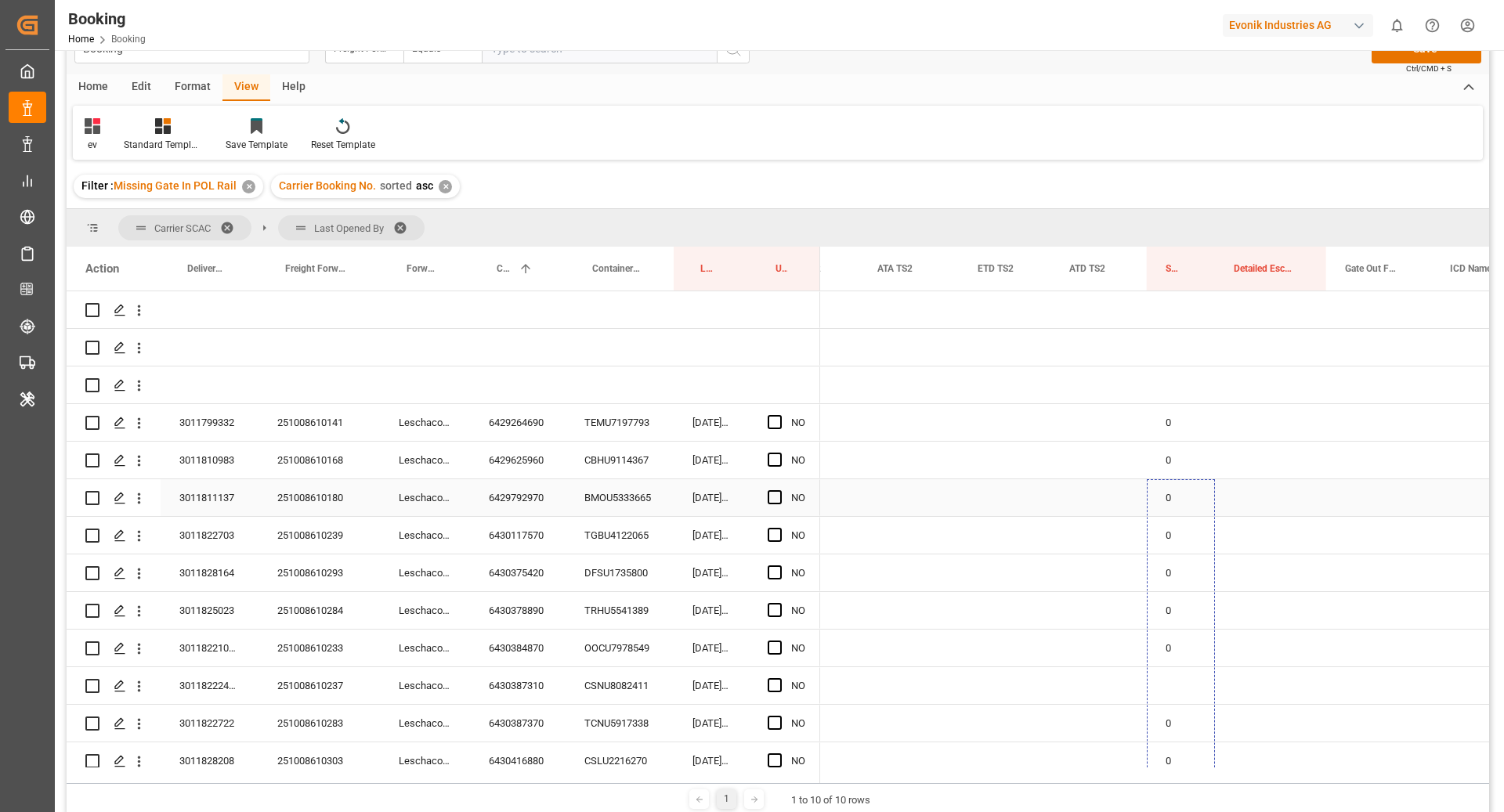
drag, startPoint x: 1213, startPoint y: 529, endPoint x: 1166, endPoint y: 504, distance: 53.2
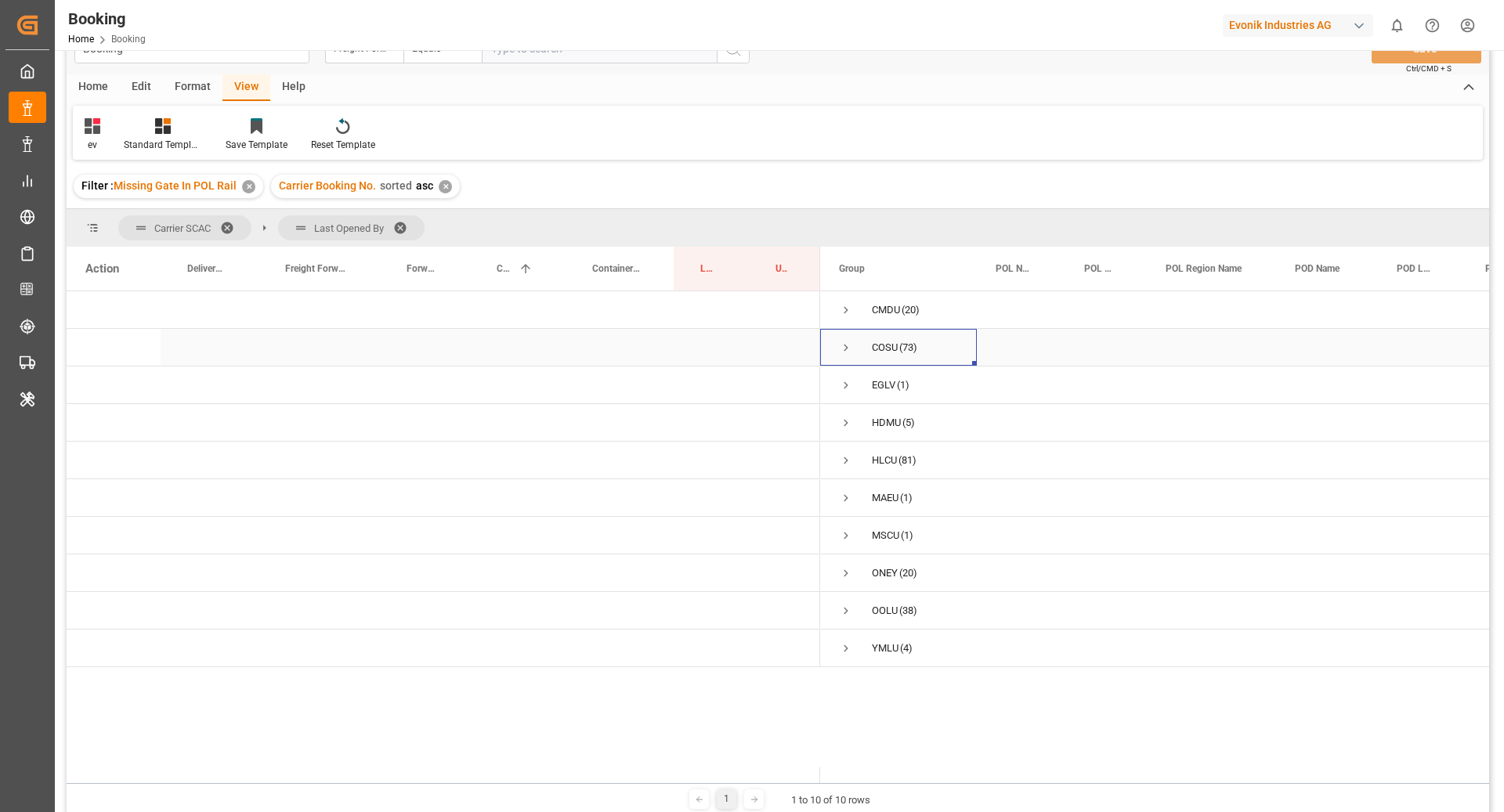
click at [833, 343] on div "COSU (73)" at bounding box center [898, 347] width 157 height 37
click at [842, 342] on span "Press SPACE to select this row." at bounding box center [846, 348] width 14 height 14
click at [873, 387] on span "Press SPACE to select this row." at bounding box center [879, 385] width 14 height 14
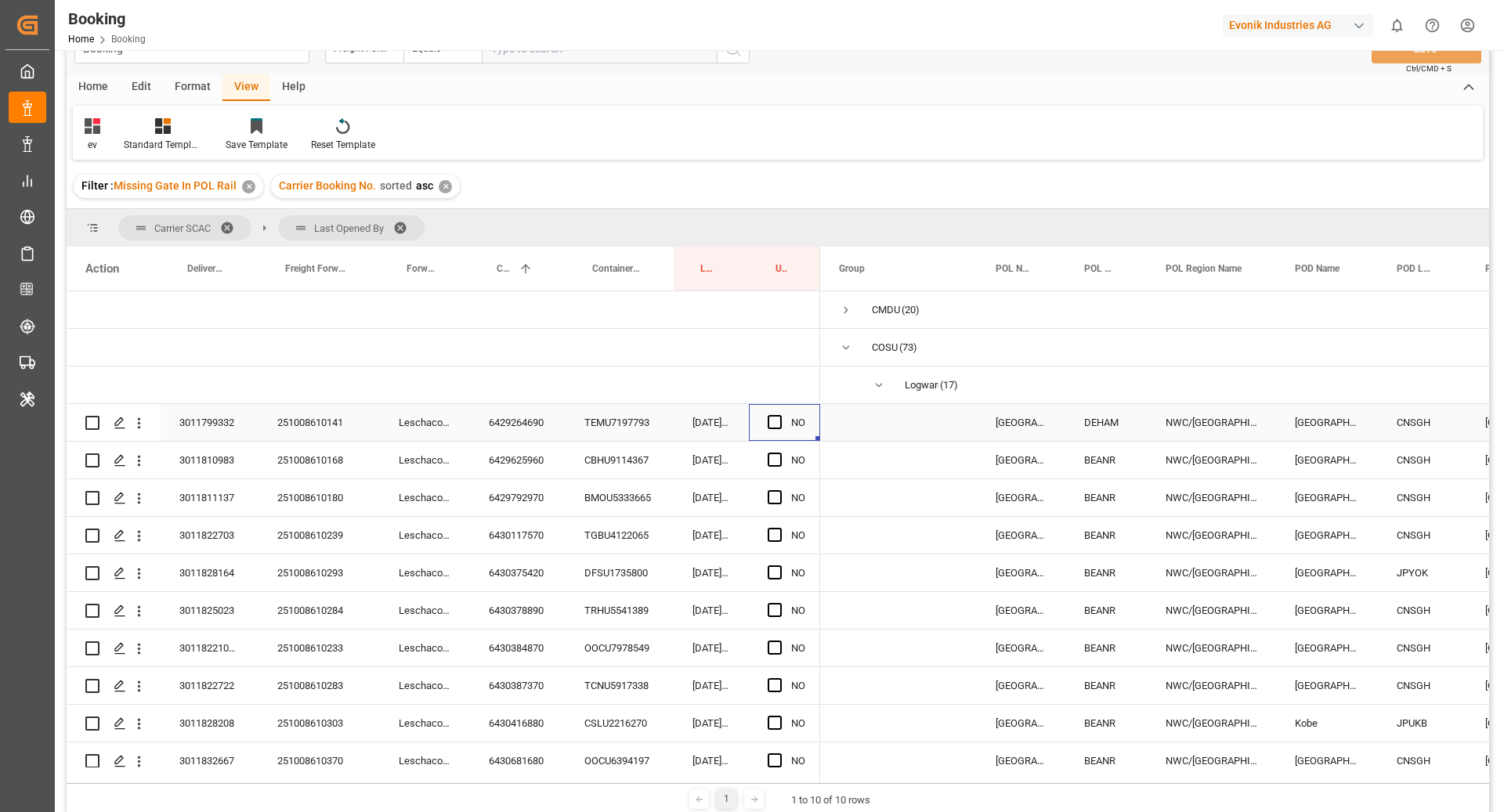
click at [778, 413] on div "Press SPACE to select this row." at bounding box center [779, 423] width 24 height 36
click at [777, 422] on span "Press SPACE to select this row." at bounding box center [774, 422] width 14 height 14
click at [779, 415] on input "Press SPACE to select this row." at bounding box center [779, 415] width 0 height 0
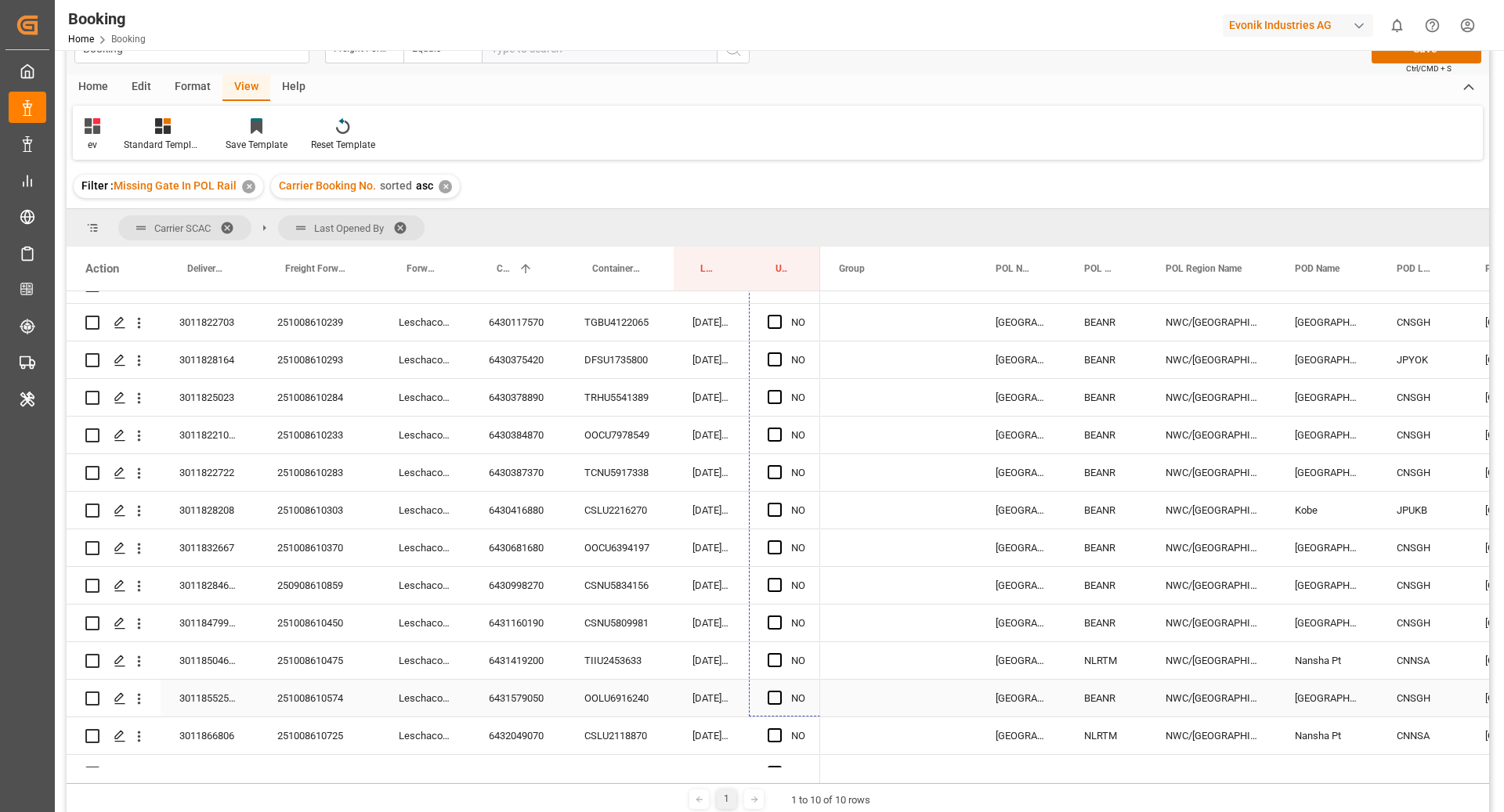
scroll to position [370, 0]
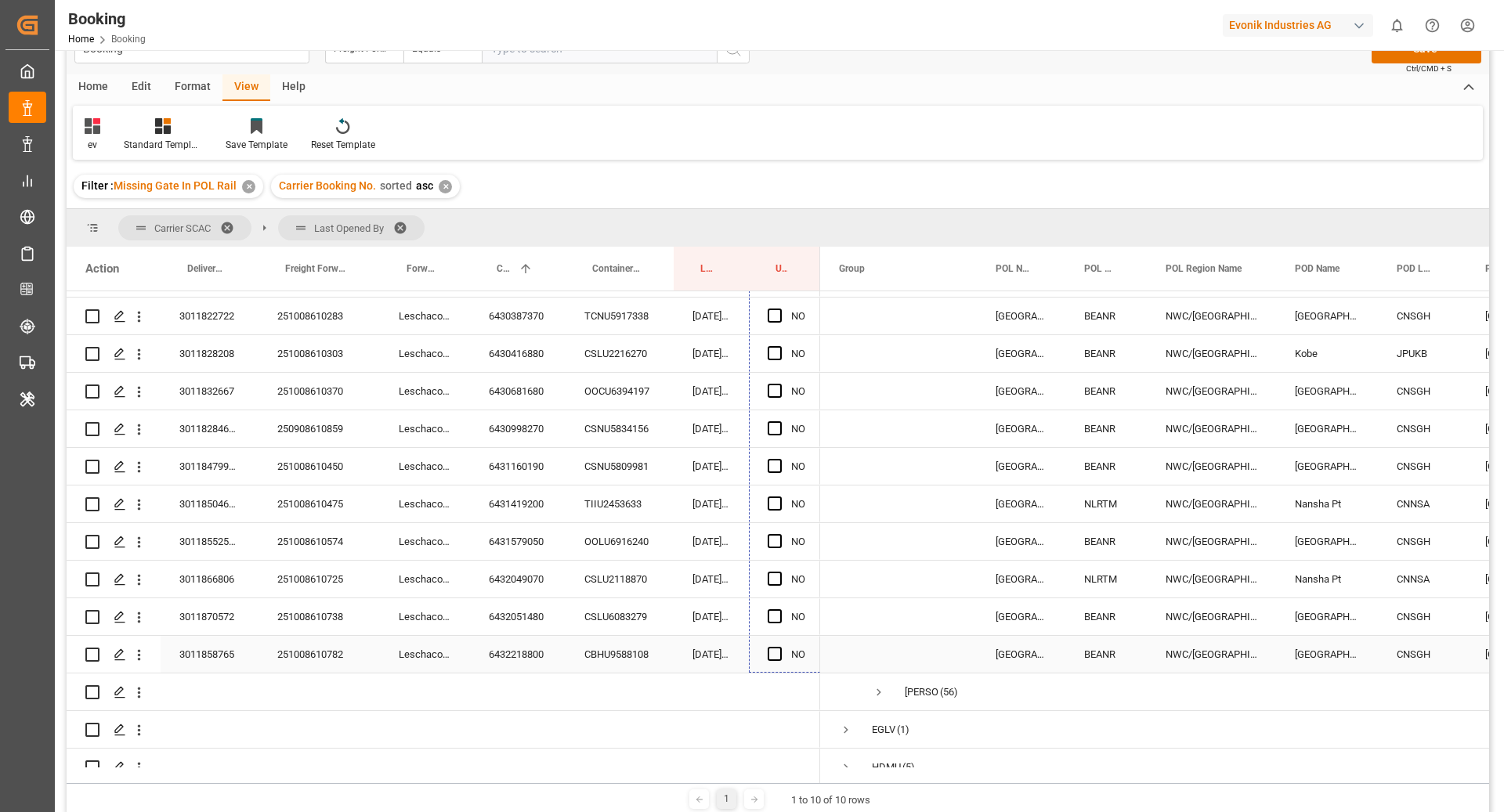
drag, startPoint x: 818, startPoint y: 439, endPoint x: 784, endPoint y: 650, distance: 213.7
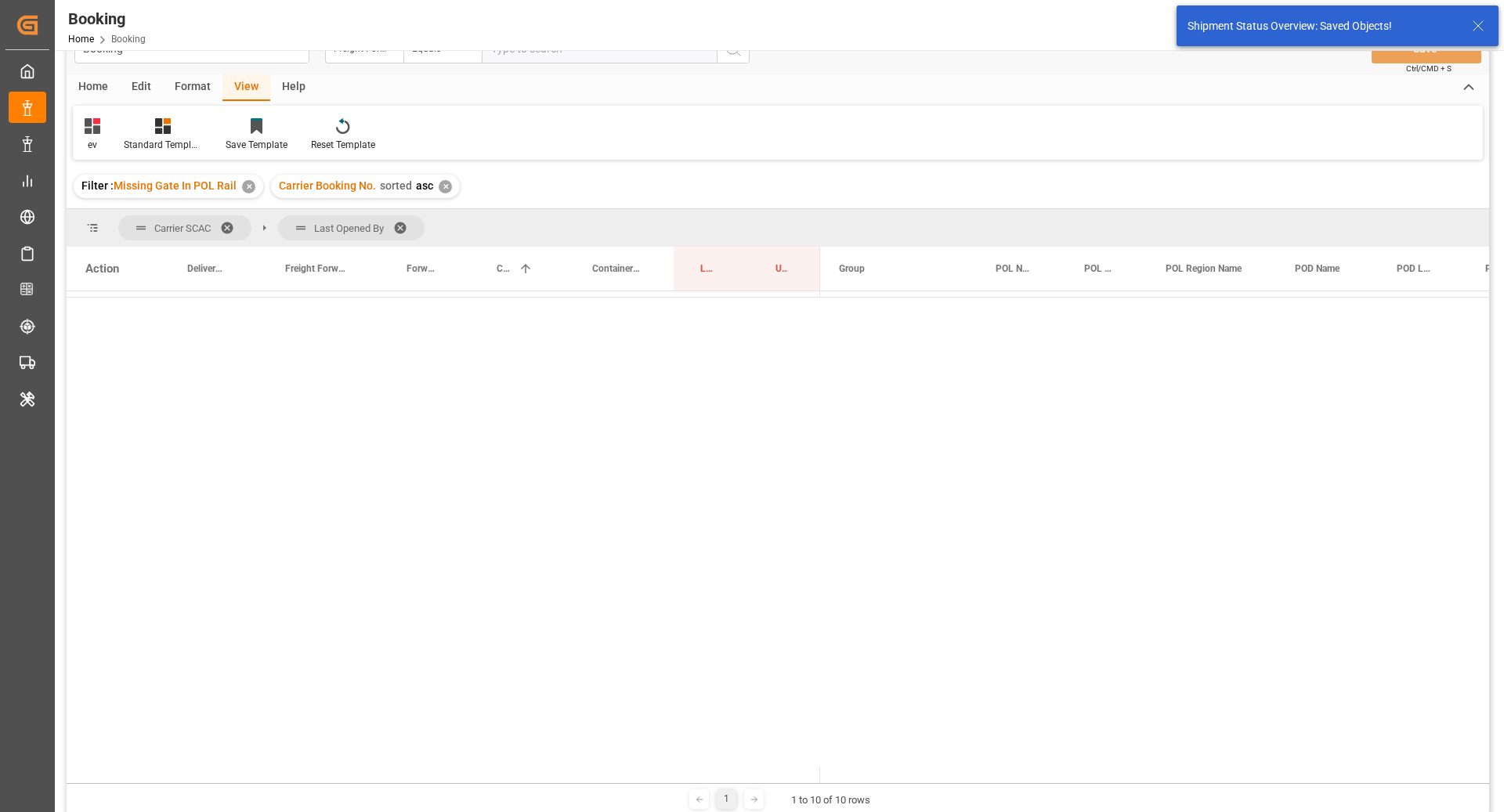
scroll to position [0, 0]
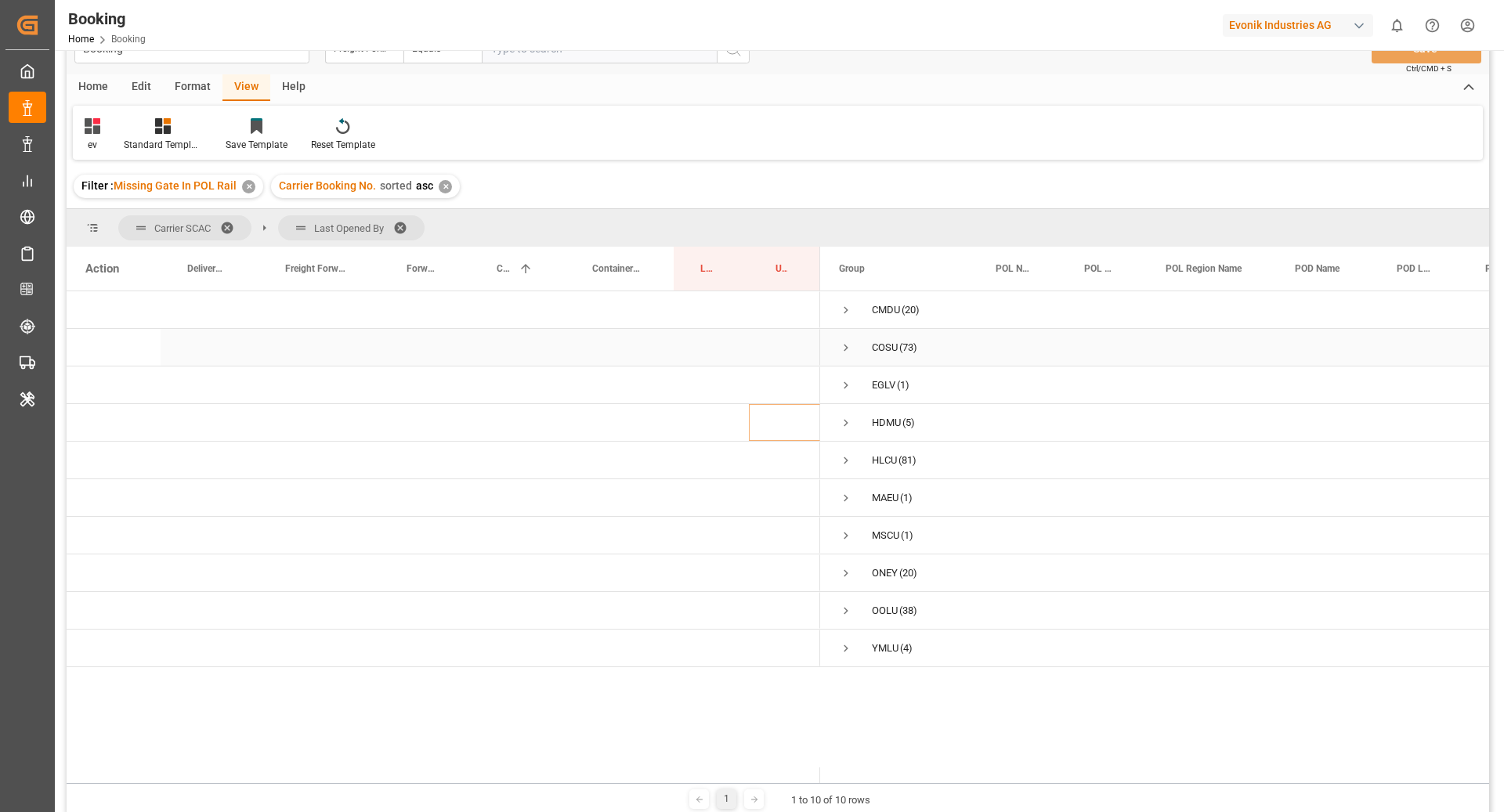
click at [839, 342] on span "Press SPACE to select this row." at bounding box center [846, 348] width 14 height 14
click at [831, 345] on div "COSU (73)" at bounding box center [898, 347] width 157 height 37
click at [840, 333] on span "Press SPACE to select this row." at bounding box center [846, 348] width 14 height 36
click at [847, 296] on span "Press SPACE to select this row." at bounding box center [846, 310] width 14 height 36
click at [874, 388] on span "Press SPACE to select this row." at bounding box center [879, 385] width 14 height 14
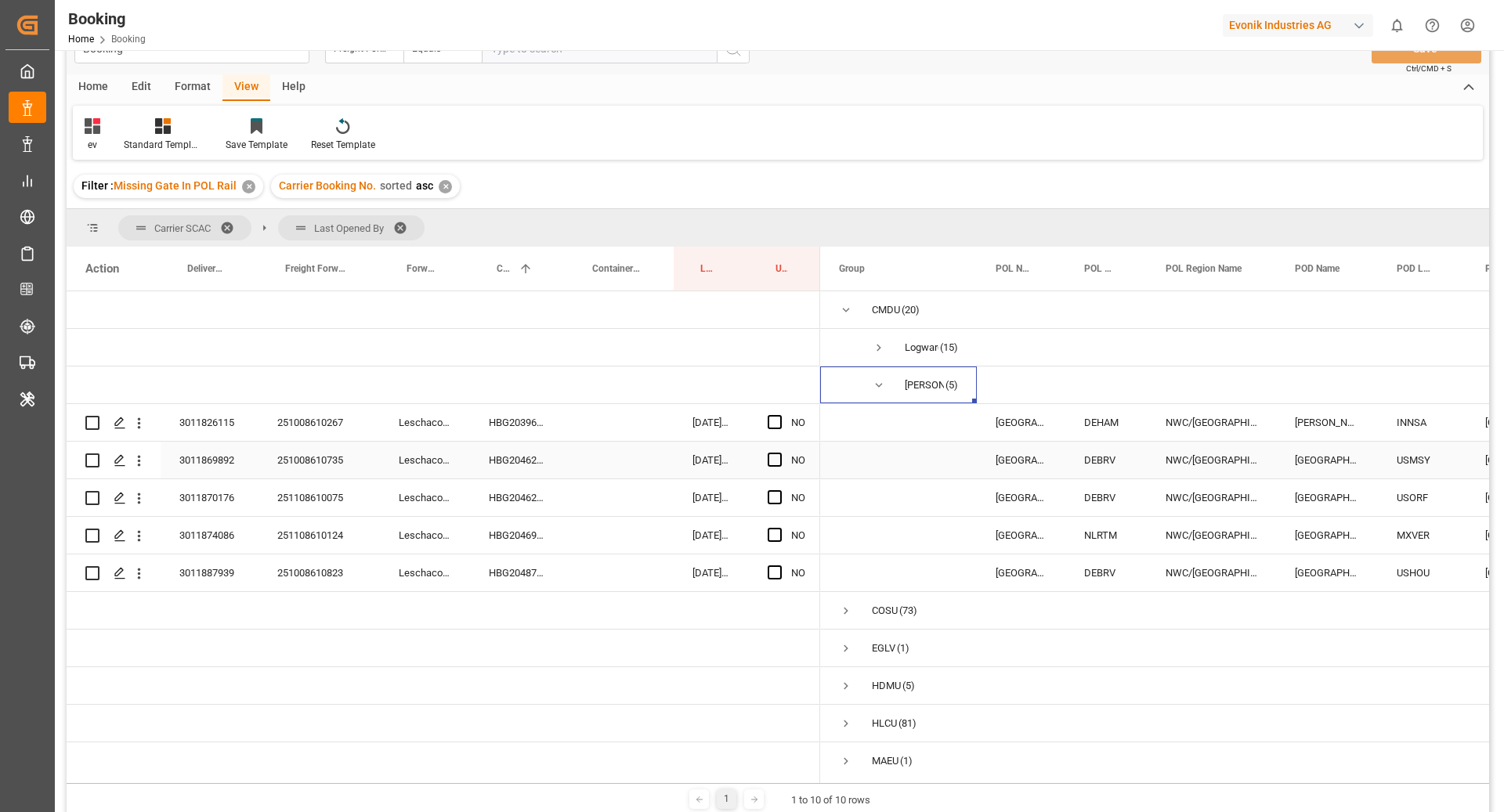
click at [519, 436] on div "HBG2039607" at bounding box center [518, 422] width 96 height 37
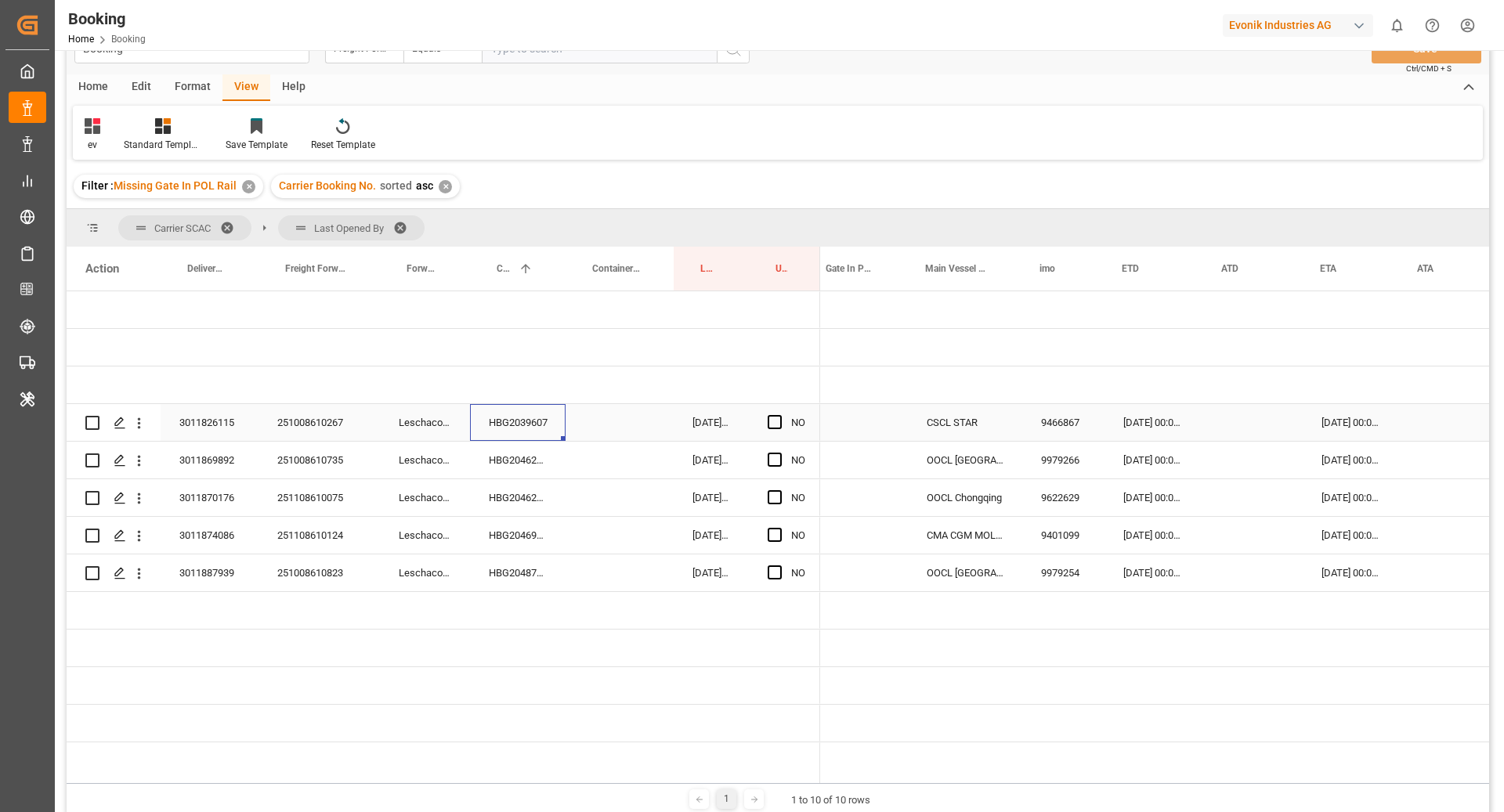
scroll to position [0, 881]
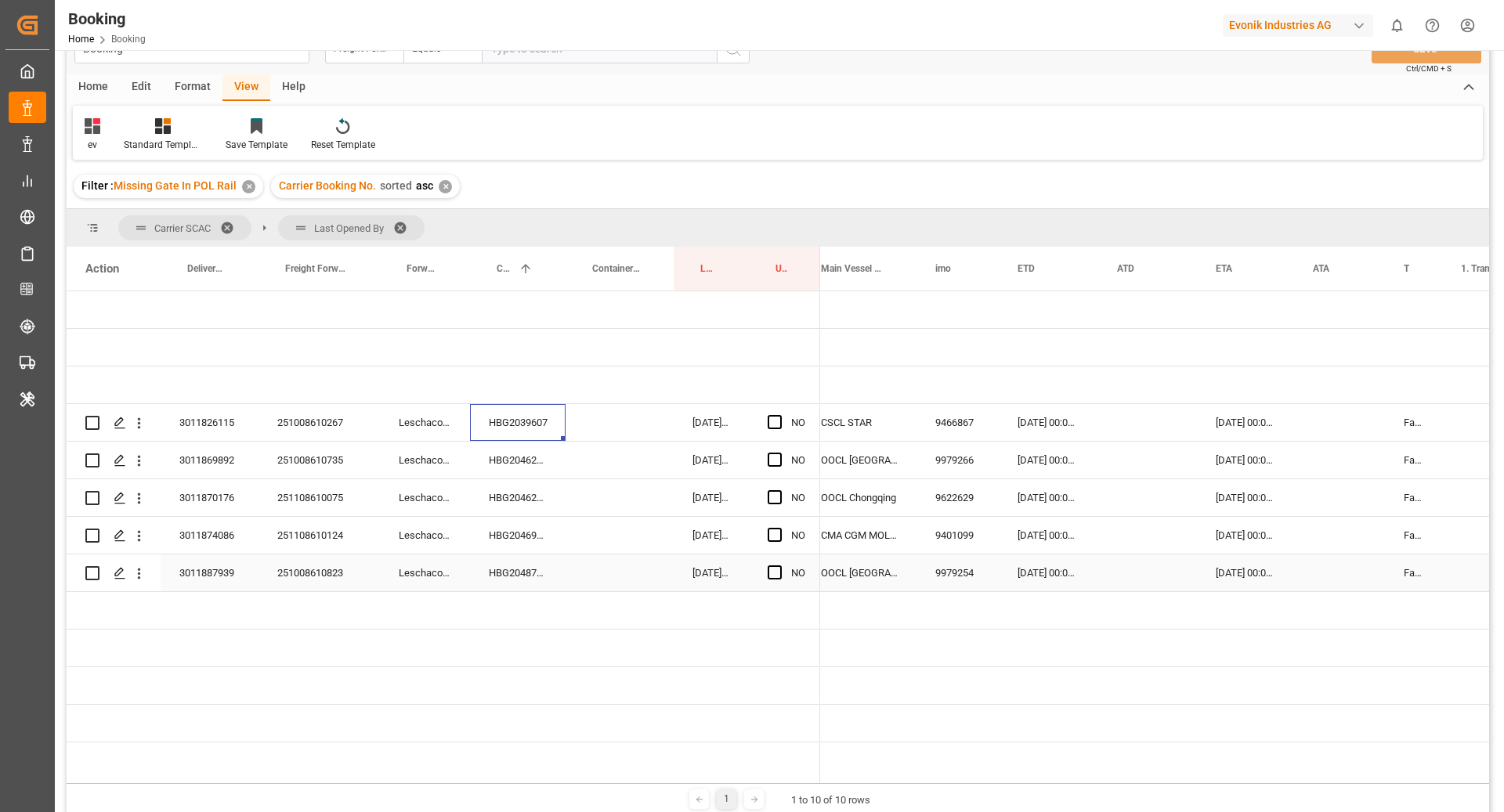
click at [538, 576] on div "HBG2048789" at bounding box center [518, 573] width 96 height 37
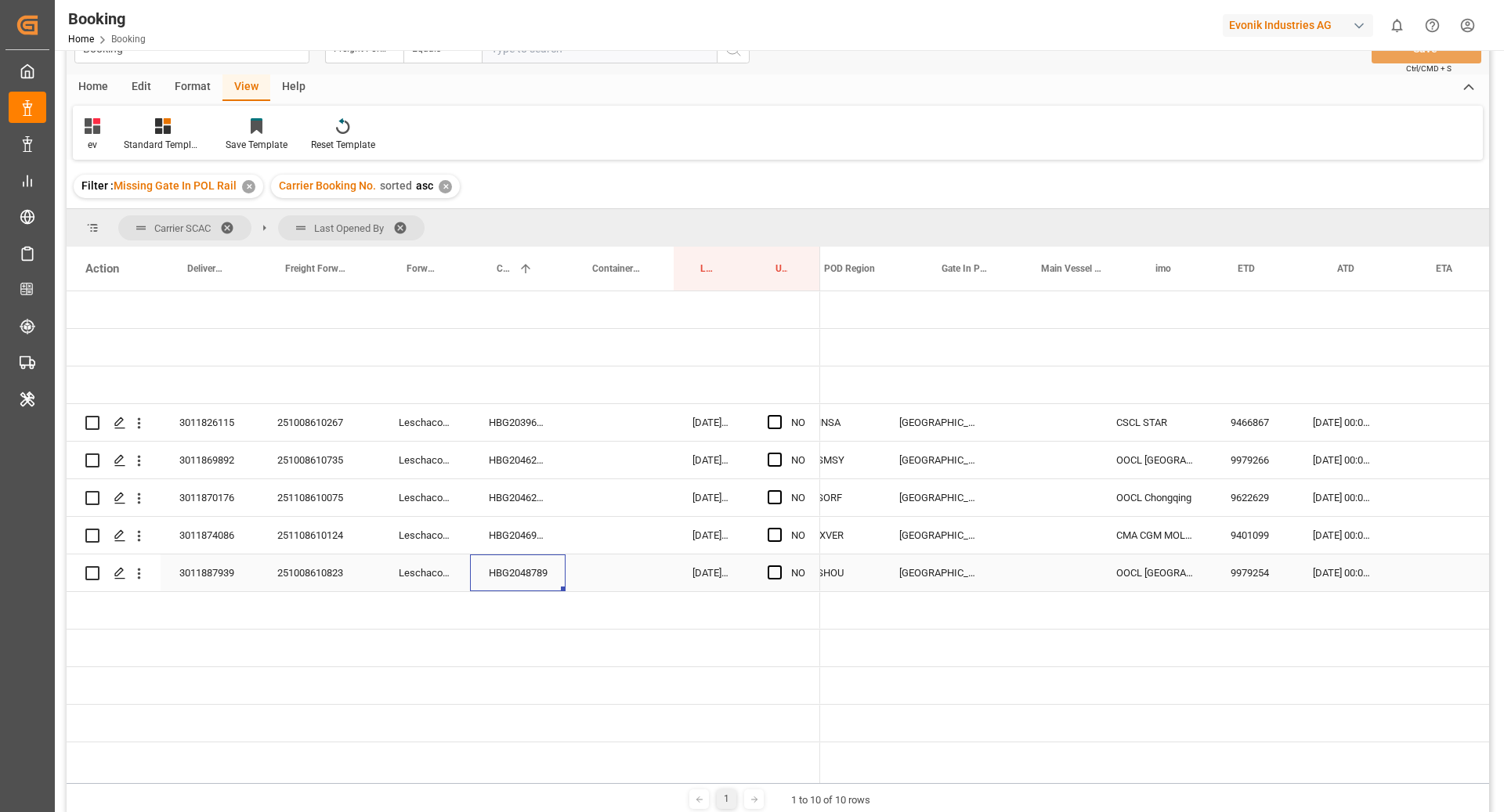
scroll to position [0, 0]
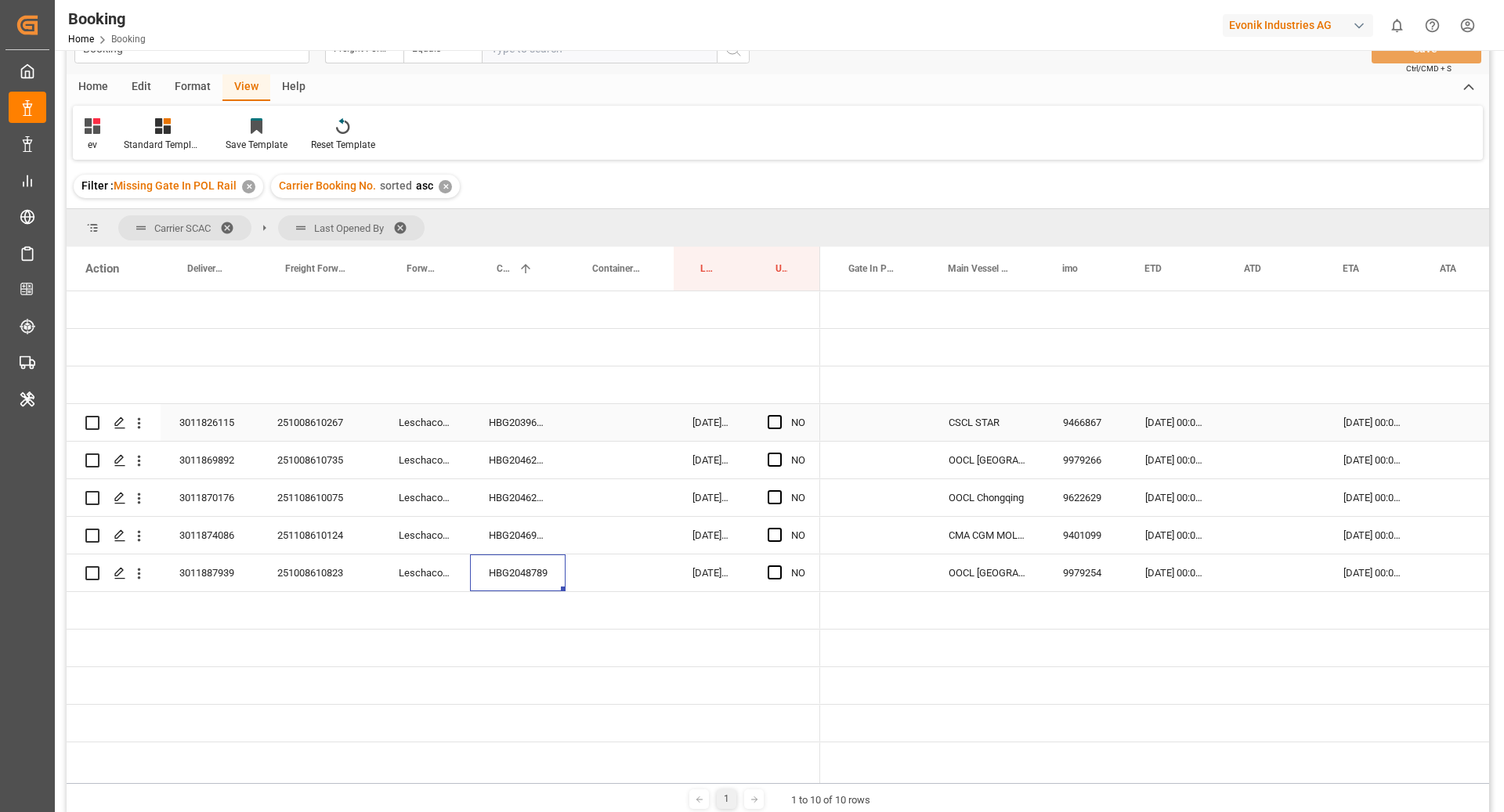
click at [766, 426] on div "NO" at bounding box center [784, 422] width 71 height 37
click at [767, 425] on span "Press SPACE to select this row." at bounding box center [774, 422] width 14 height 14
click at [779, 415] on input "Press SPACE to select this row." at bounding box center [779, 415] width 0 height 0
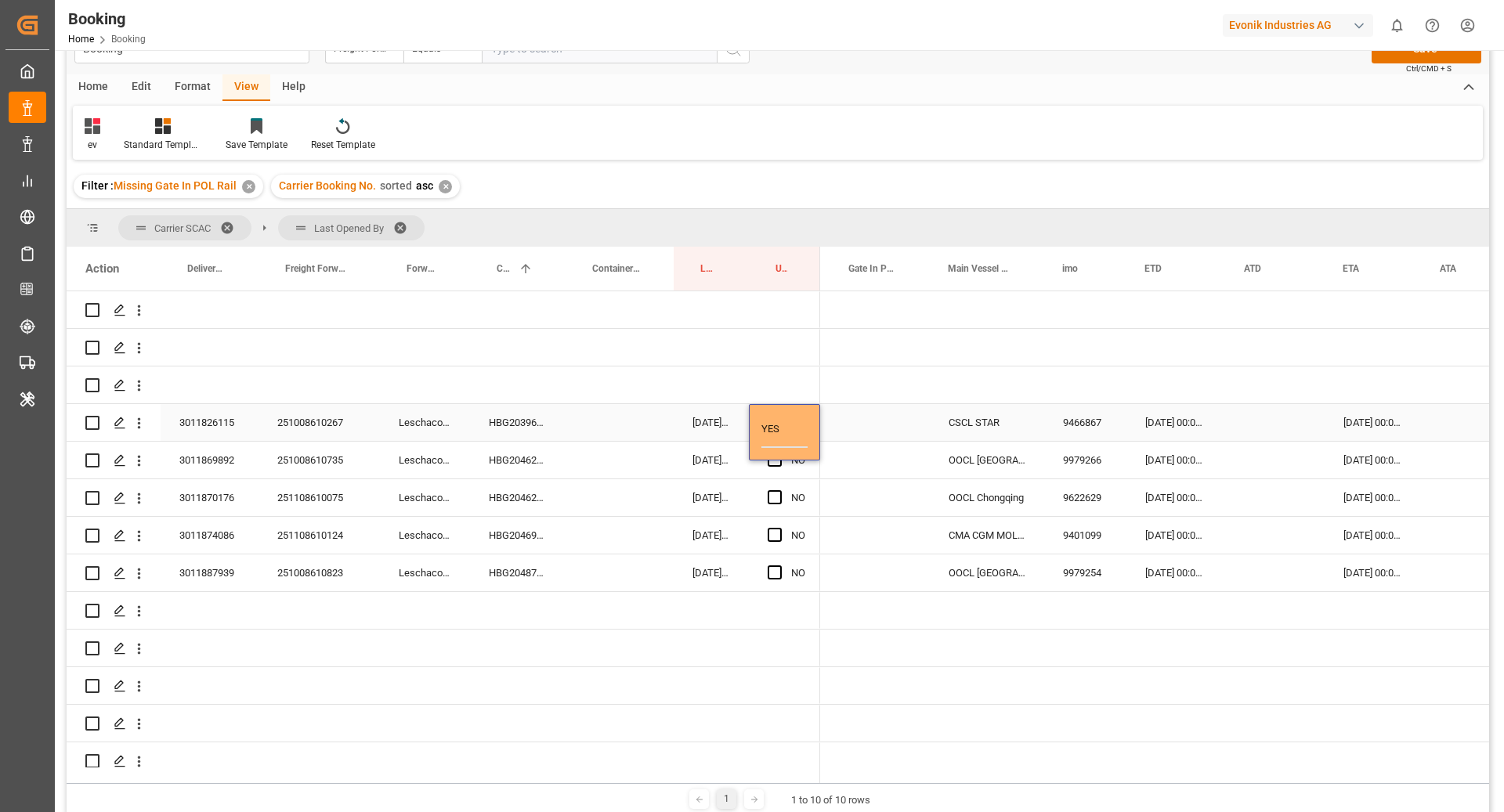
click at [862, 413] on div "Press SPACE to select this row." at bounding box center [880, 422] width 100 height 37
click at [784, 422] on div "Press SPACE to select this row." at bounding box center [779, 423] width 24 height 36
drag, startPoint x: 818, startPoint y: 438, endPoint x: 800, endPoint y: 568, distance: 131.2
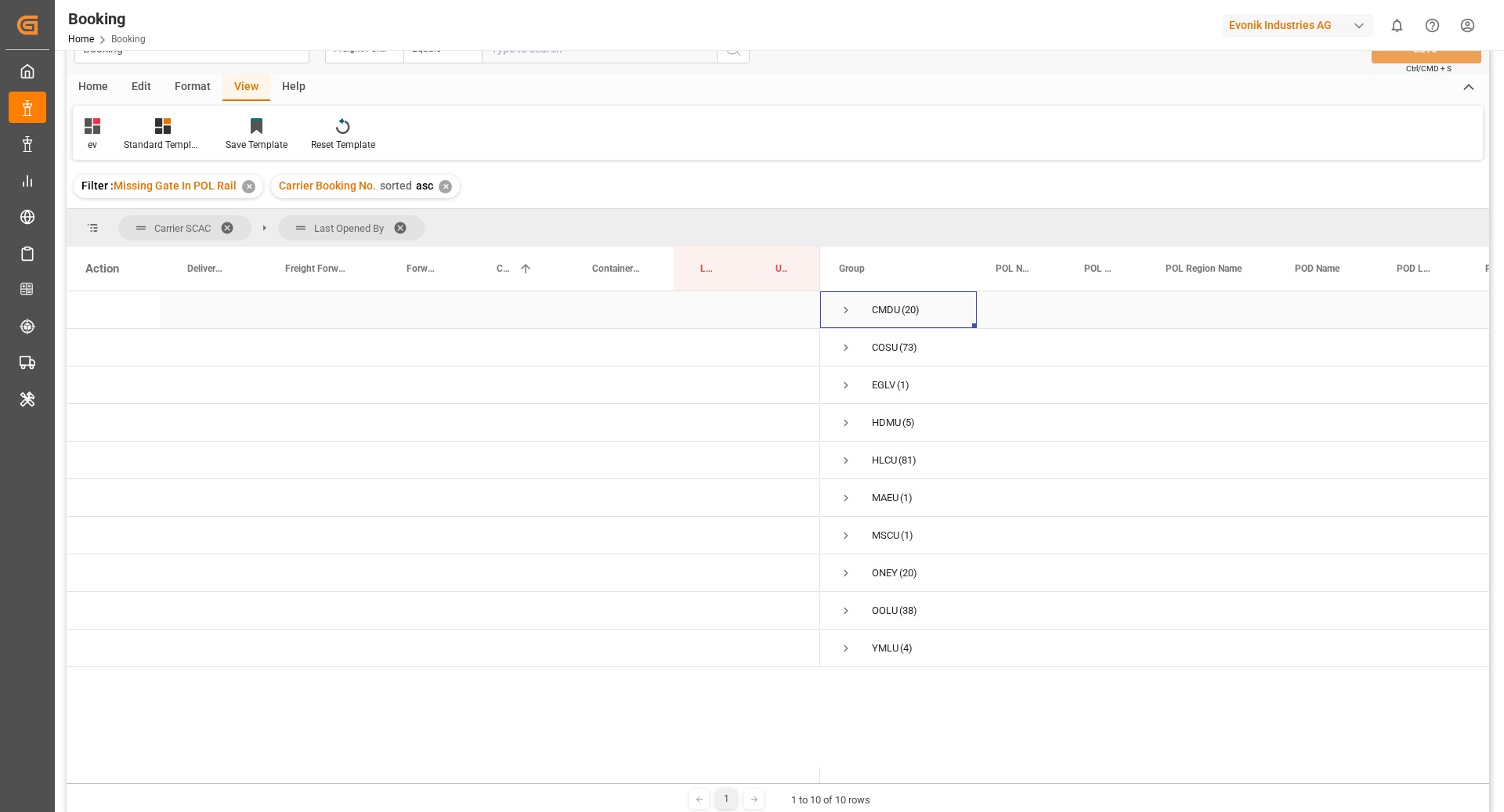
click at [847, 309] on span "Press SPACE to select this row." at bounding box center [846, 310] width 14 height 14
click at [881, 348] on span "Press SPACE to select this row." at bounding box center [879, 348] width 14 height 14
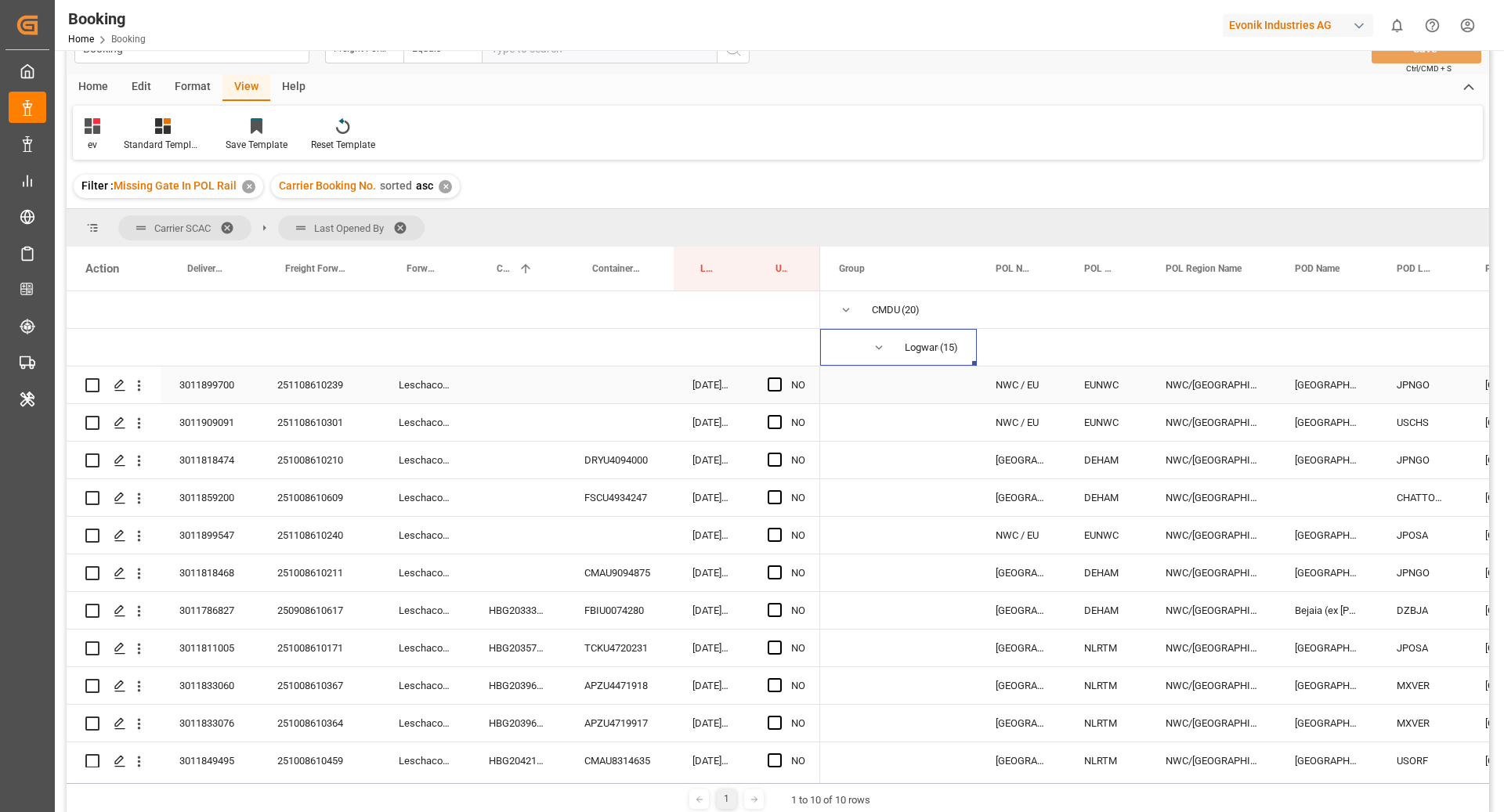
click at [440, 398] on div "Leschaco Bremen" at bounding box center [425, 384] width 90 height 37
click at [302, 402] on div "251108610239" at bounding box center [319, 384] width 122 height 37
click at [146, 393] on button "open menu" at bounding box center [139, 385] width 16 height 30
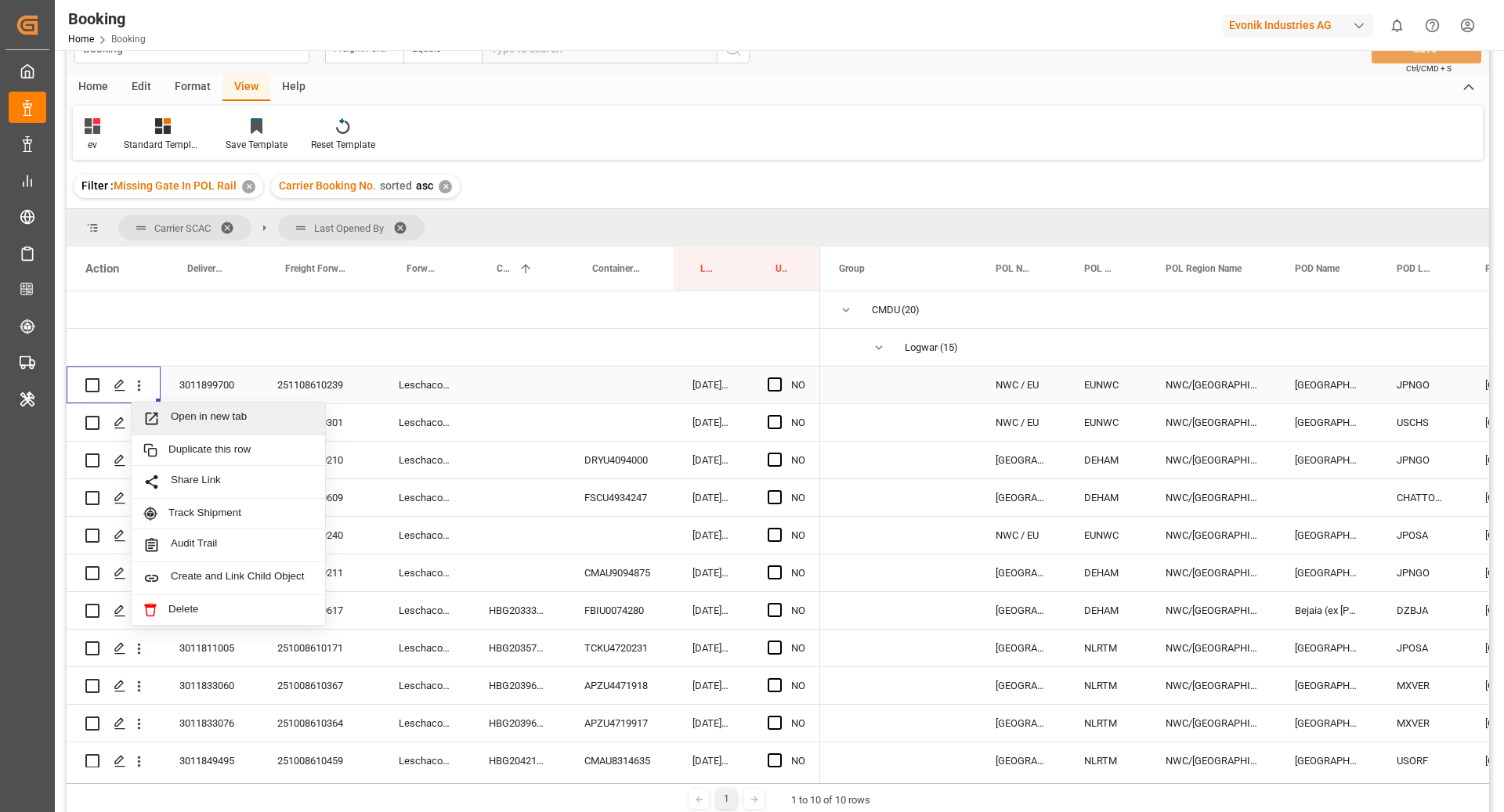
click at [215, 422] on span "Open in new tab" at bounding box center [242, 418] width 143 height 16
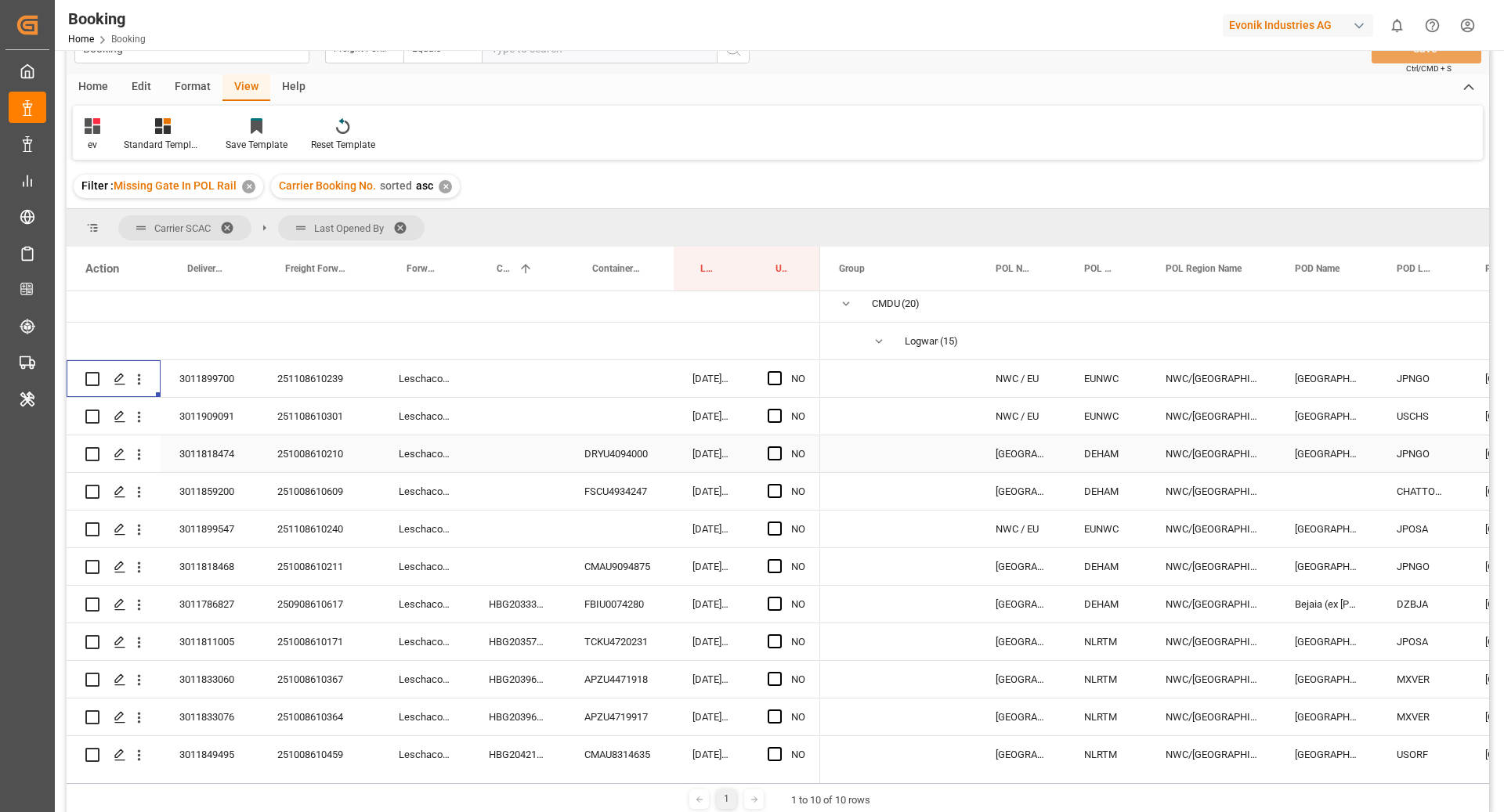
scroll to position [8, 0]
click at [328, 407] on div "251108610301" at bounding box center [319, 414] width 122 height 37
click at [134, 420] on icon "open menu" at bounding box center [139, 415] width 16 height 16
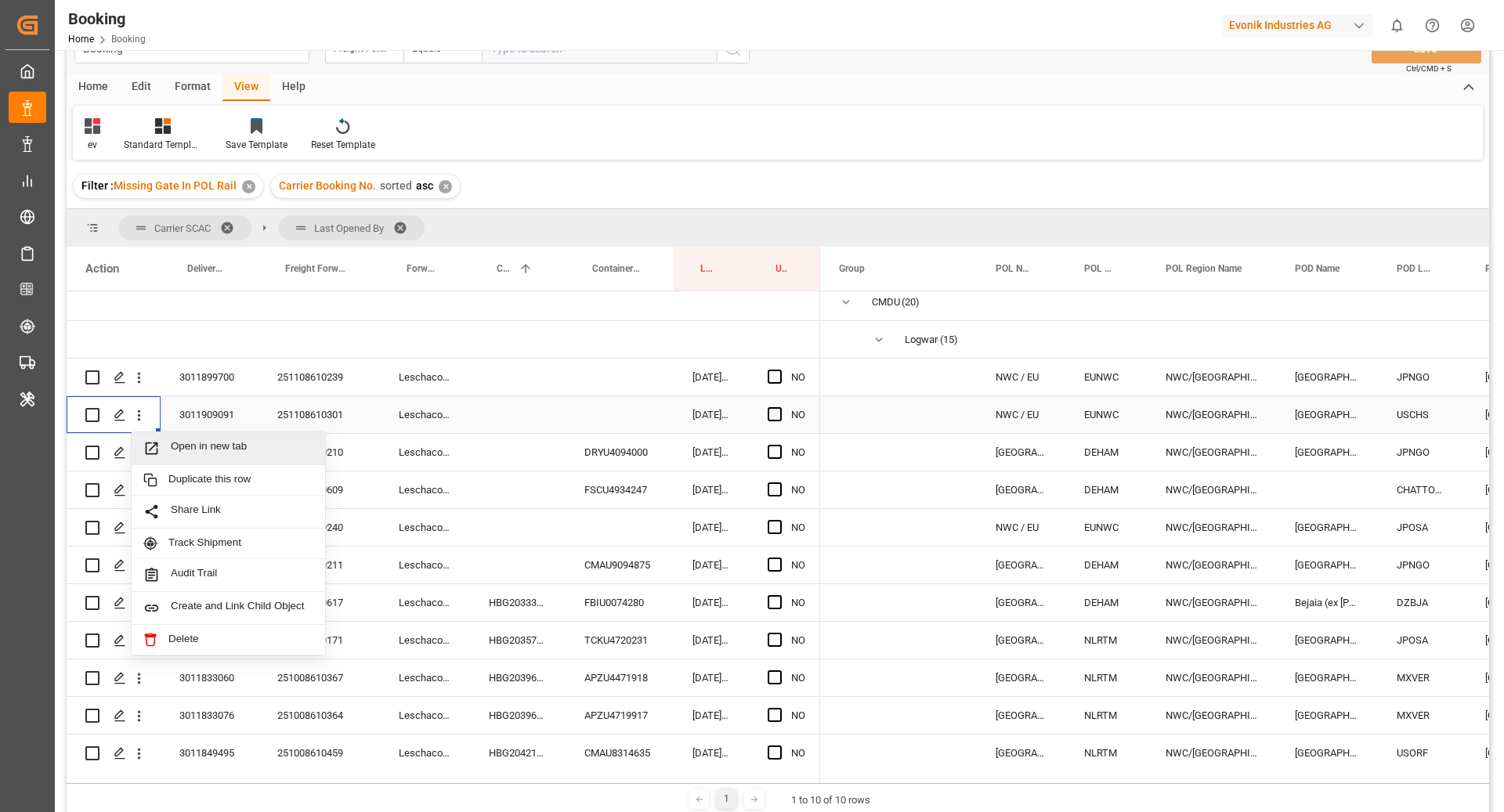
click at [207, 461] on div "Open in new tab" at bounding box center [229, 448] width 194 height 33
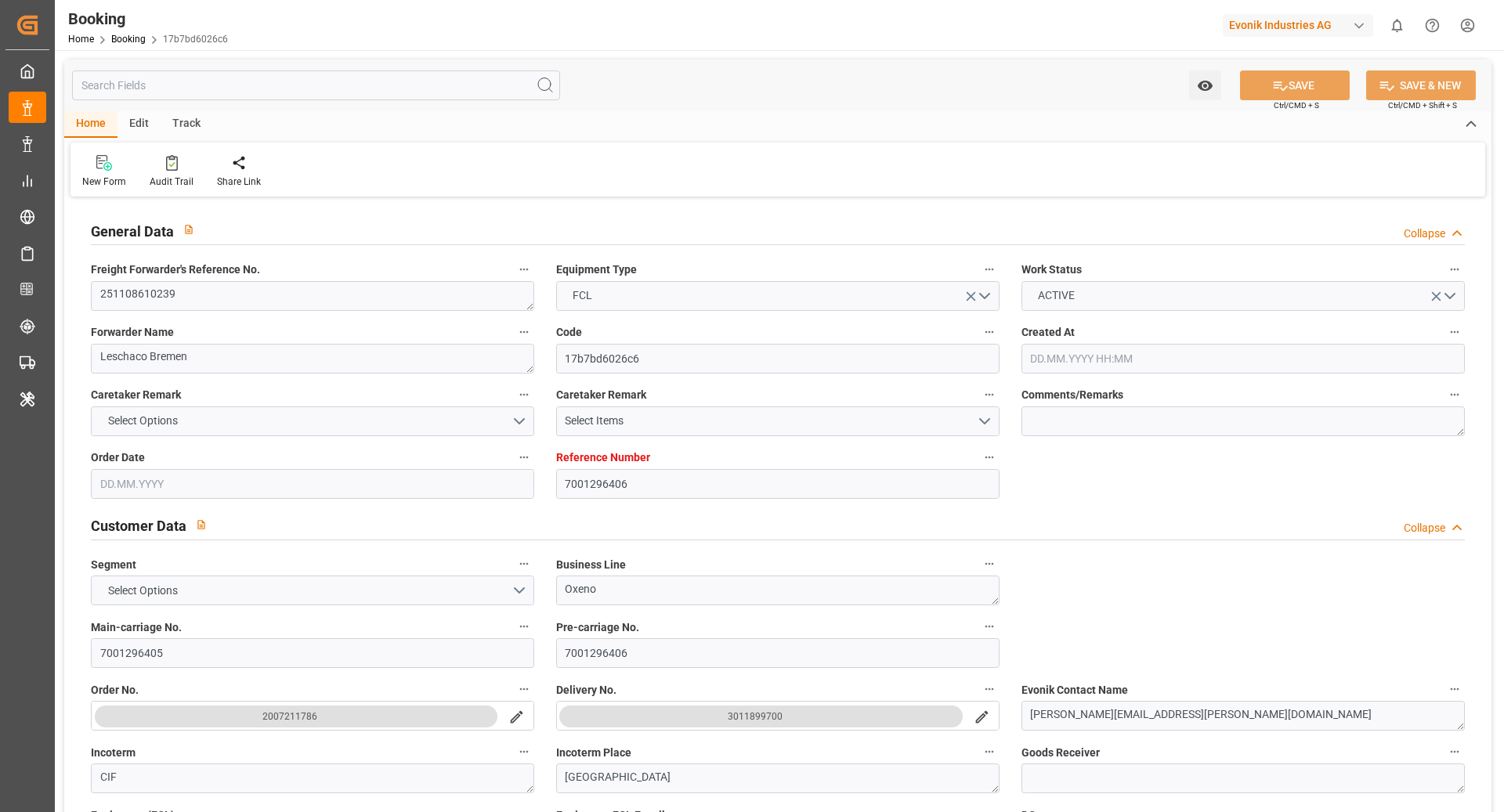
type input "7001296406"
type input "9839208"
type input "CMACGM"
type input "CMA CGM Group"
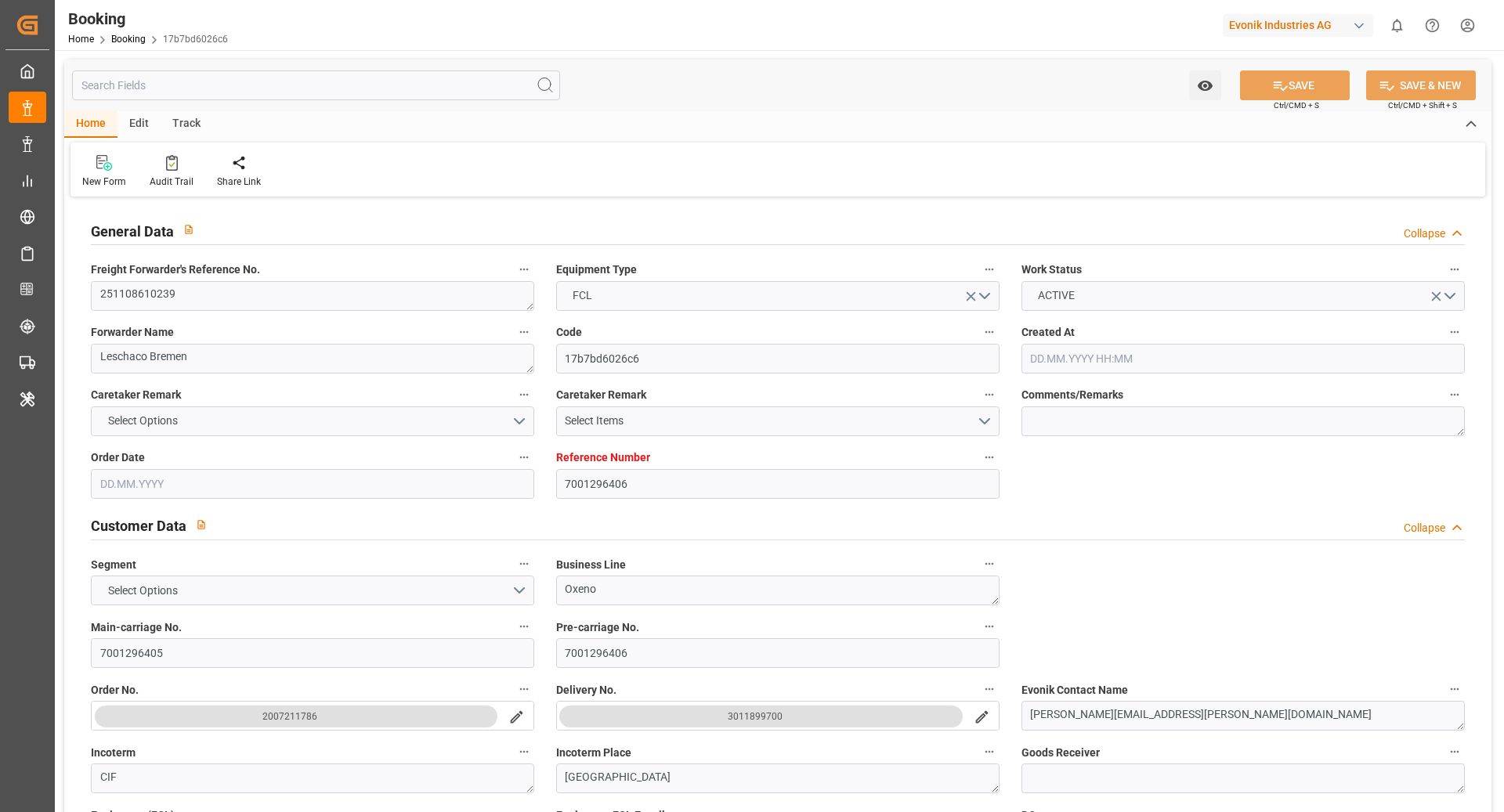
type input "EUNWC"
type input "JPNGO"
type input "[DATE] 05:27"
type input "[DATE]"
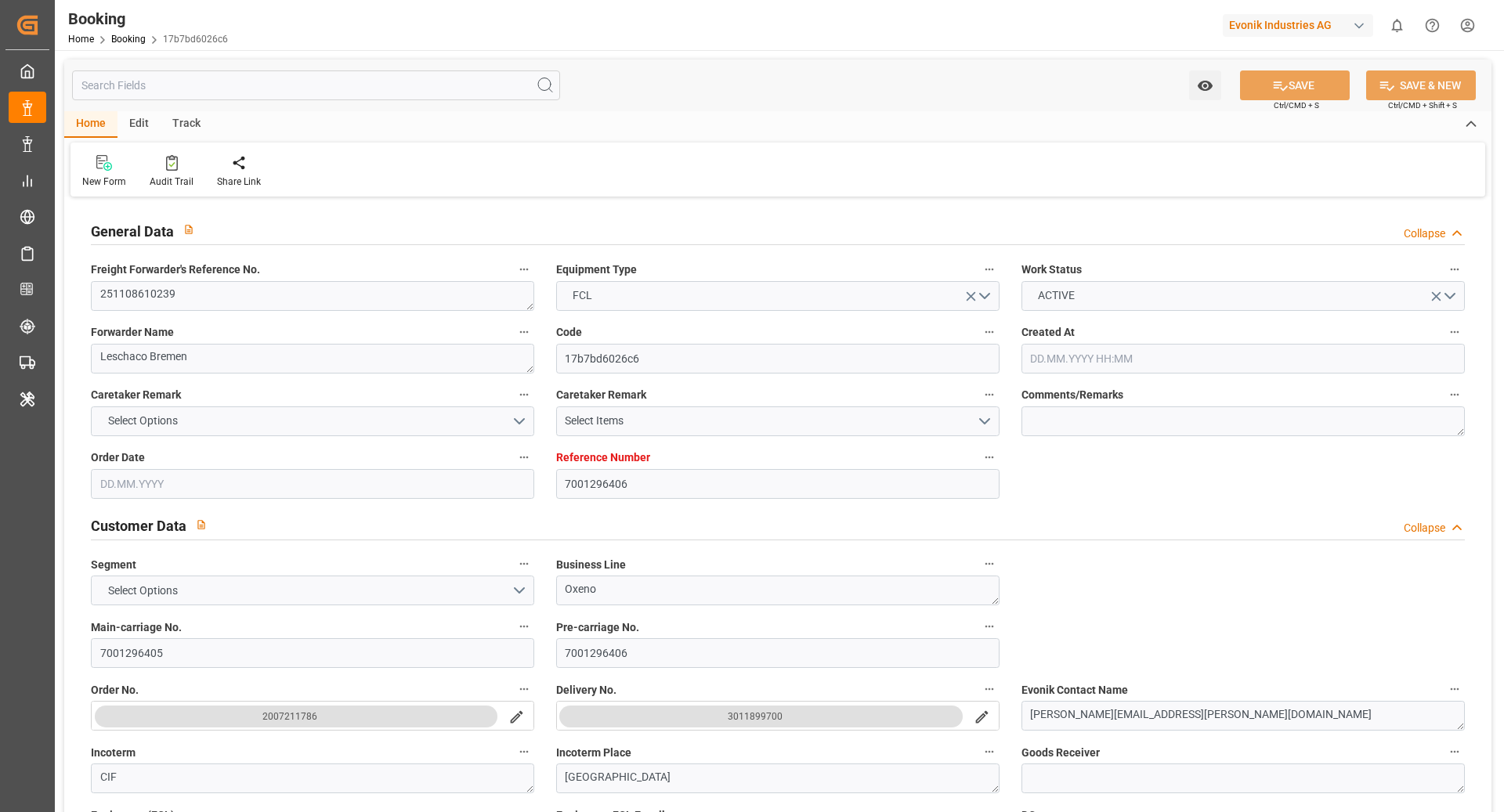
type input "[DATE]"
type input "[DATE] 00:00"
type input "[DATE]"
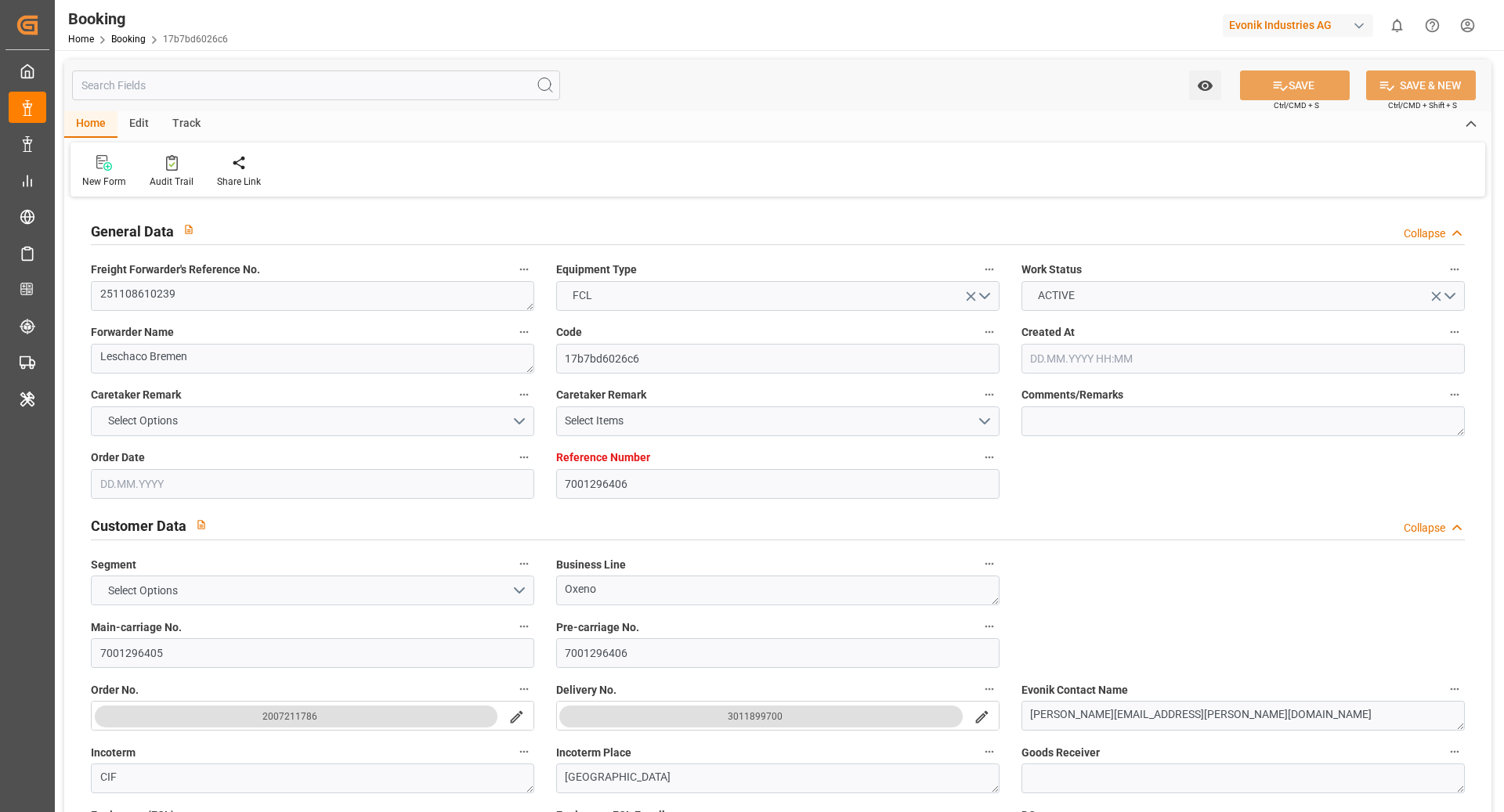
type input "[DATE] 00:00"
type input "[DATE] 11:54"
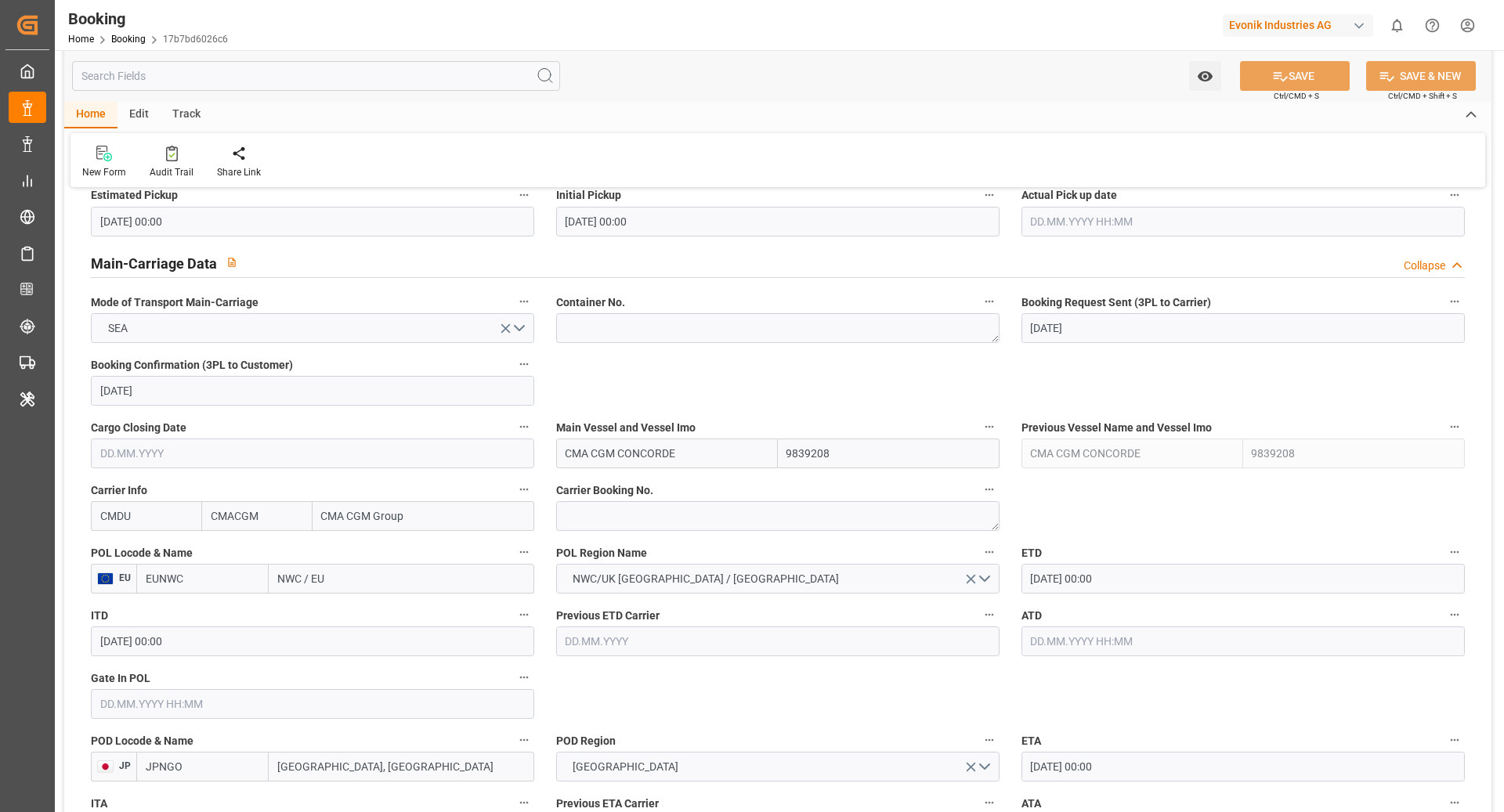
scroll to position [918, 0]
click at [625, 499] on textarea at bounding box center [777, 513] width 443 height 30
paste textarea "HBG2051597"
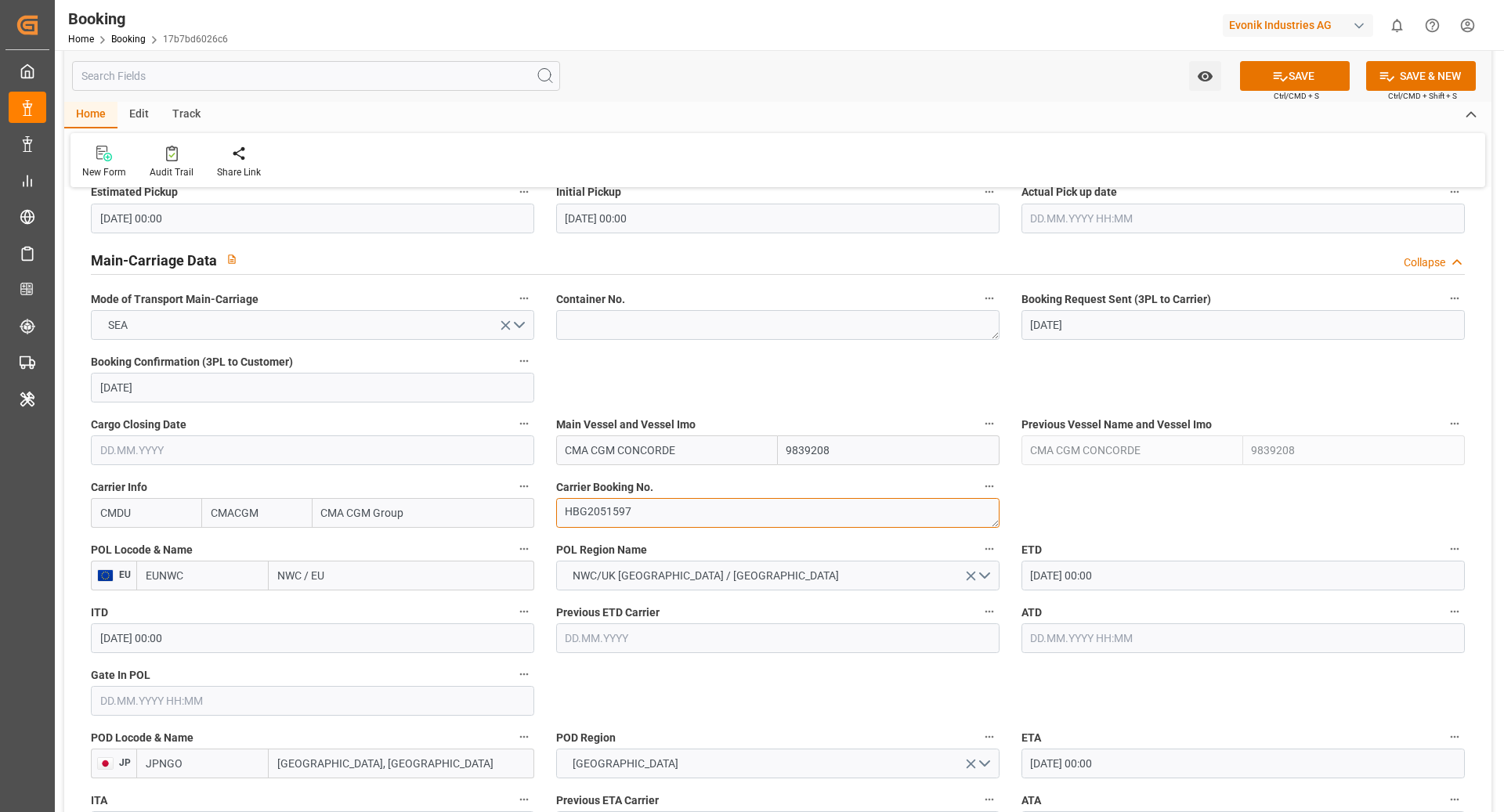
type textarea "HBG2051597"
click at [217, 578] on input "EUNWC" at bounding box center [203, 576] width 133 height 30
type input "BEANR"
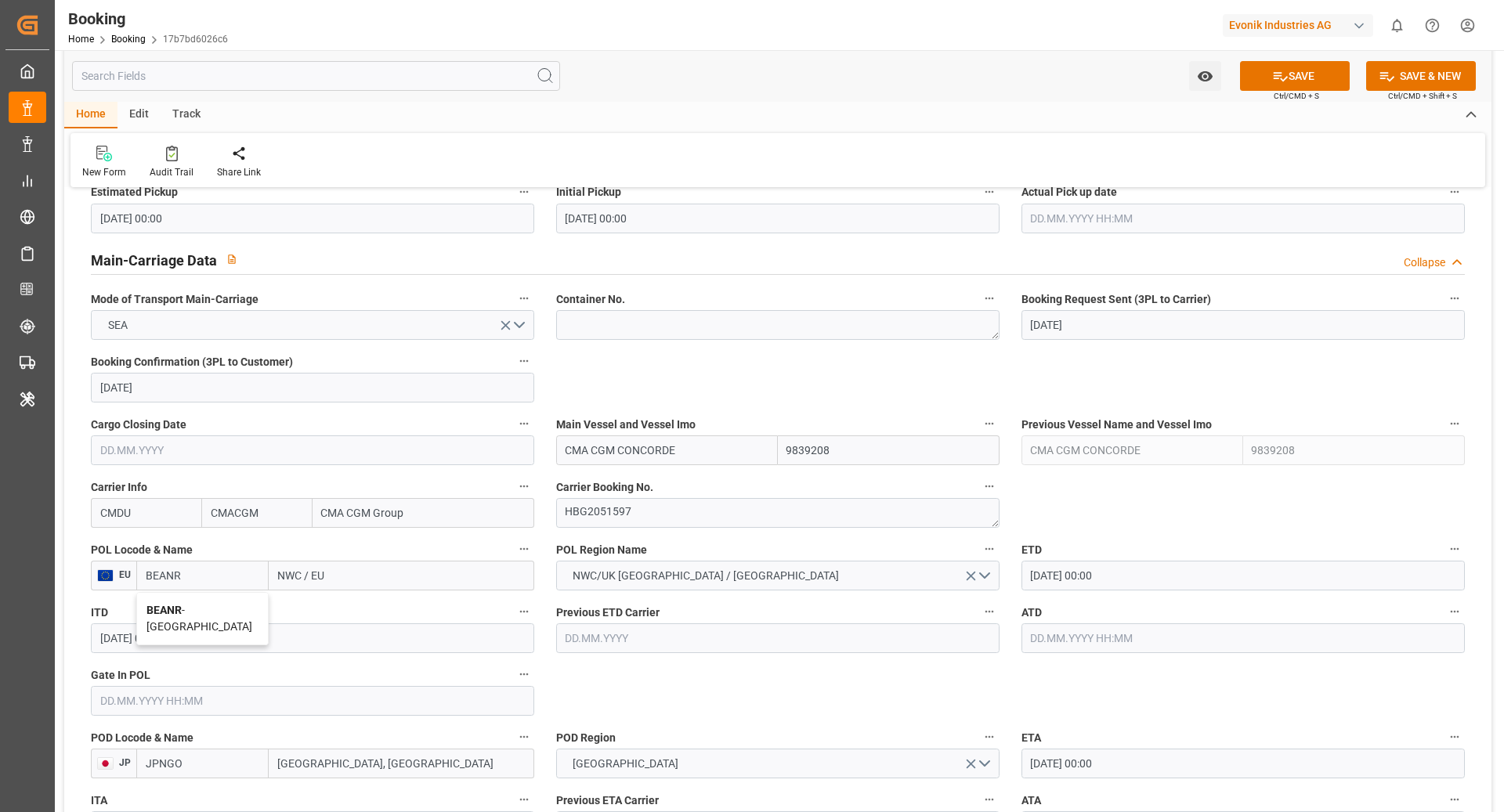
click at [222, 614] on div "BEANR - [GEOGRAPHIC_DATA]" at bounding box center [202, 618] width 131 height 52
type input "Antwerp"
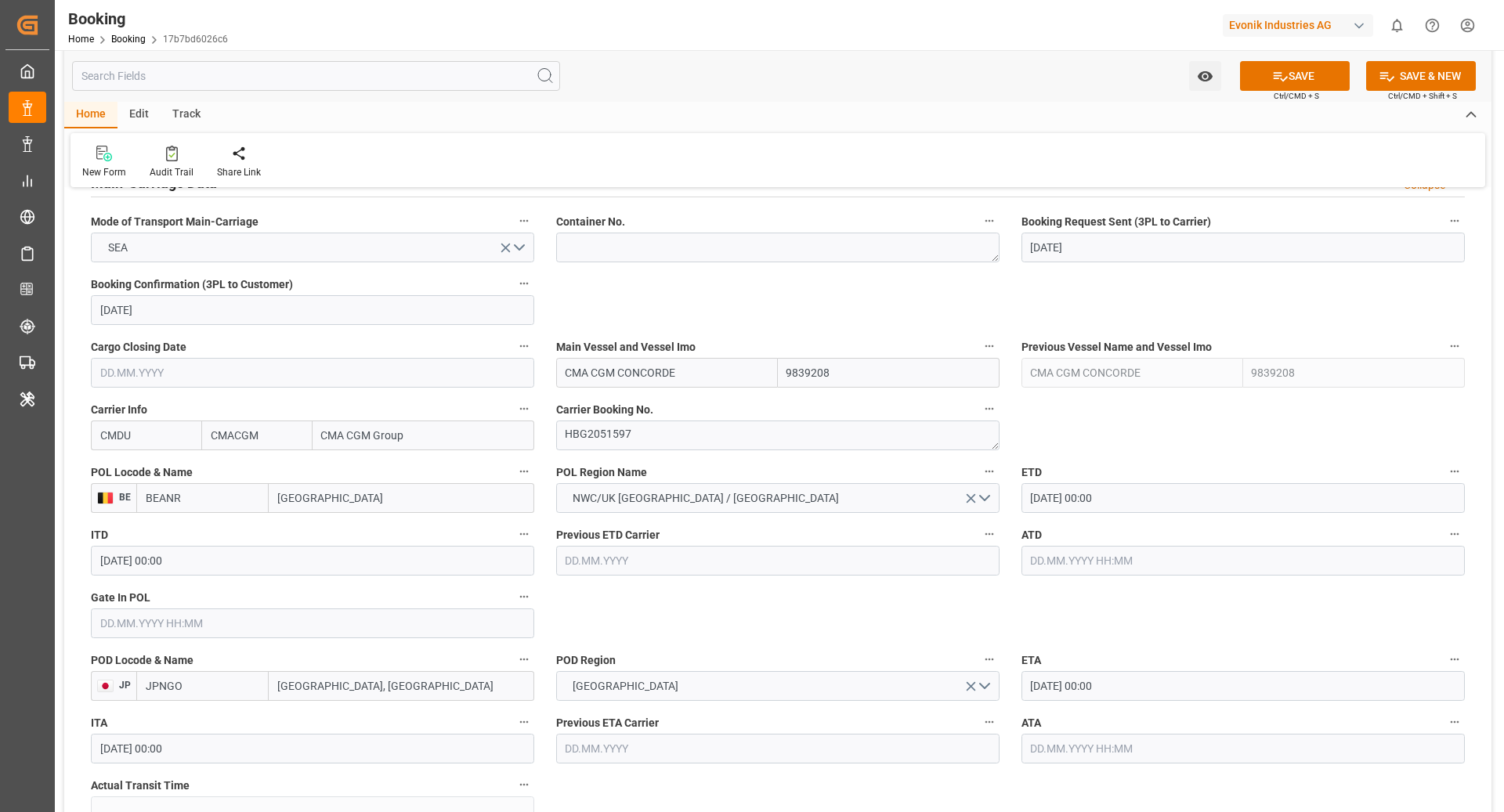
scroll to position [998, 0]
type input "BEANR"
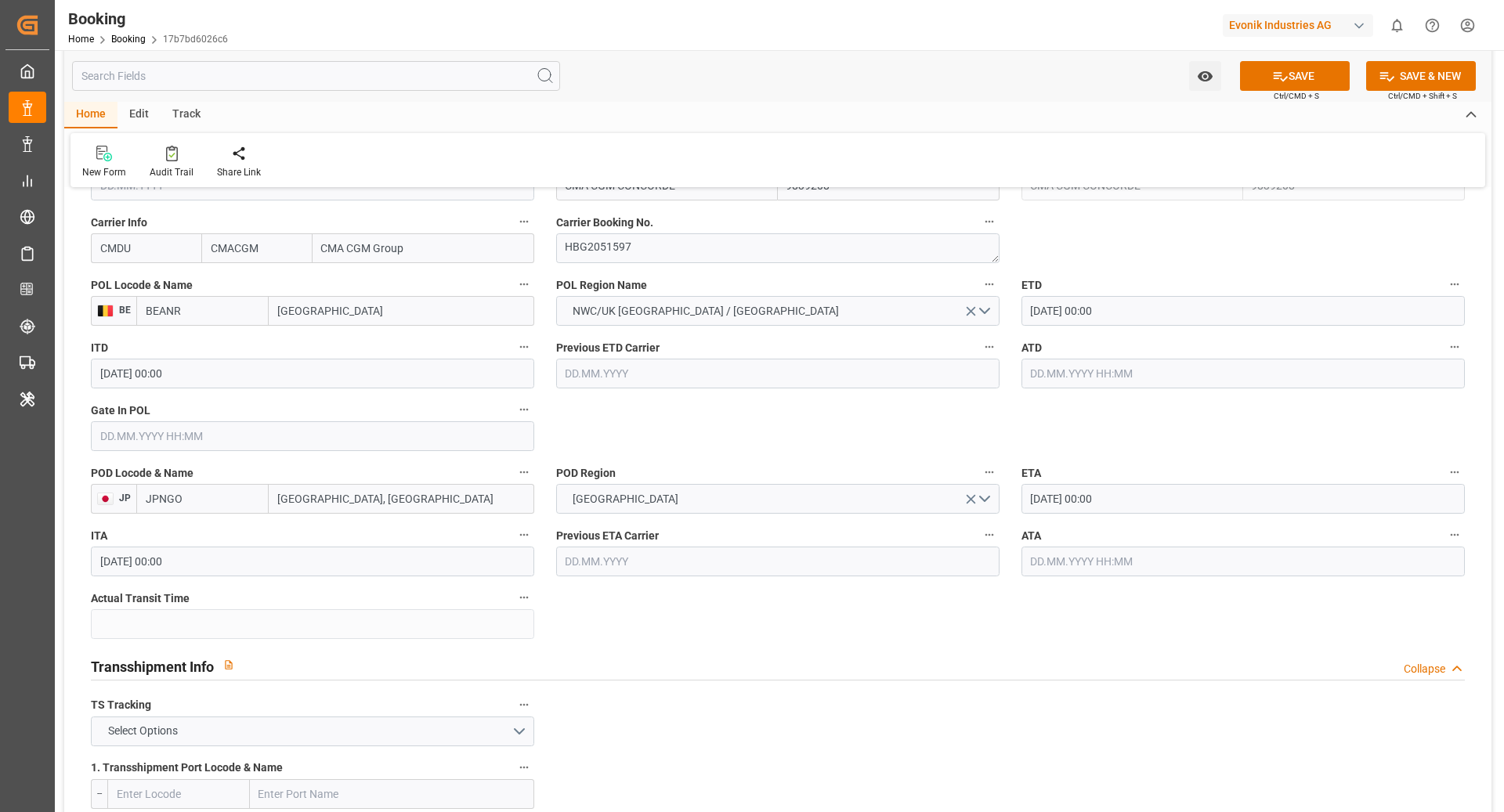
scroll to position [1570, 0]
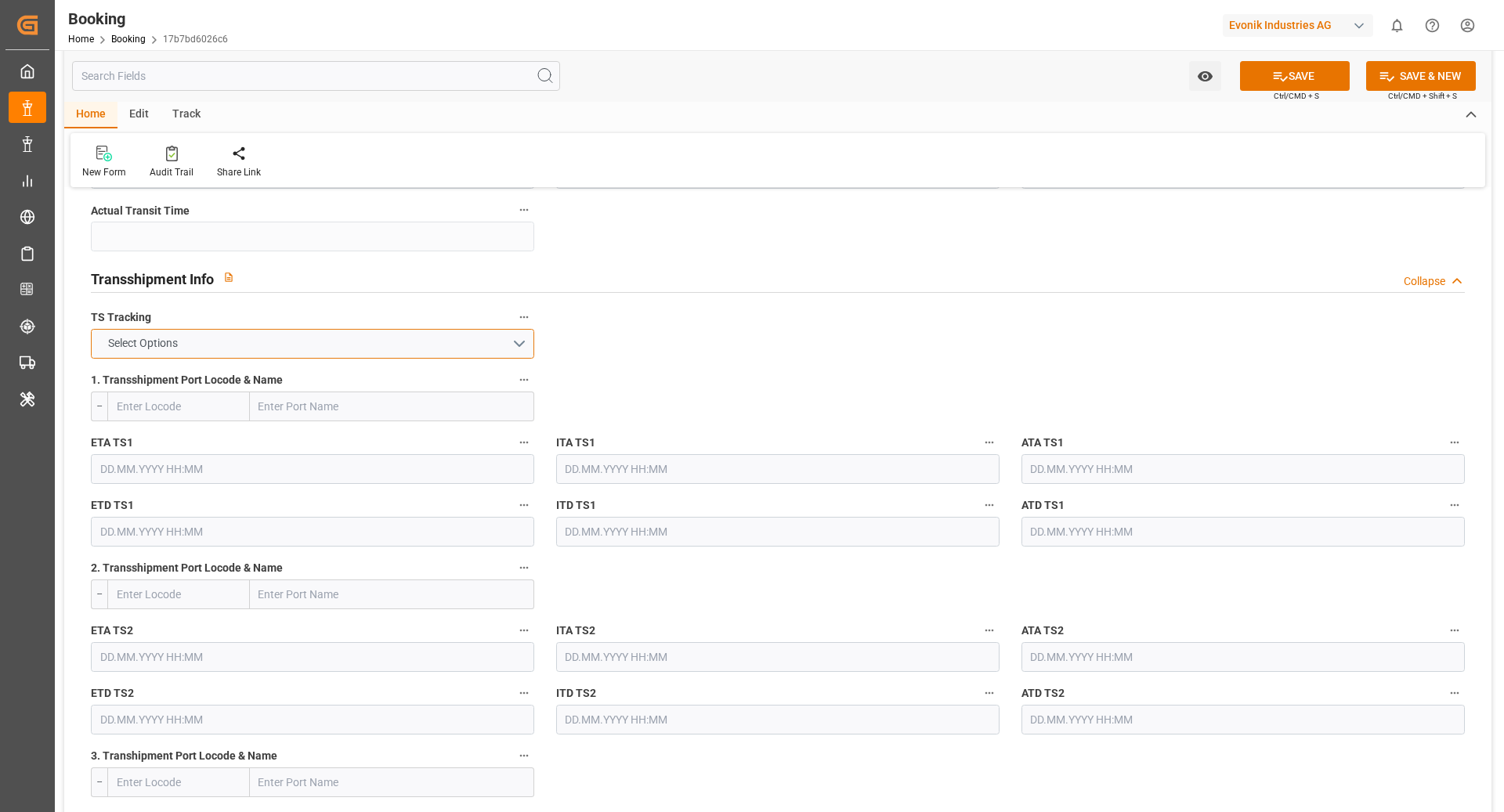
click at [388, 333] on button "Select Options" at bounding box center [312, 344] width 443 height 30
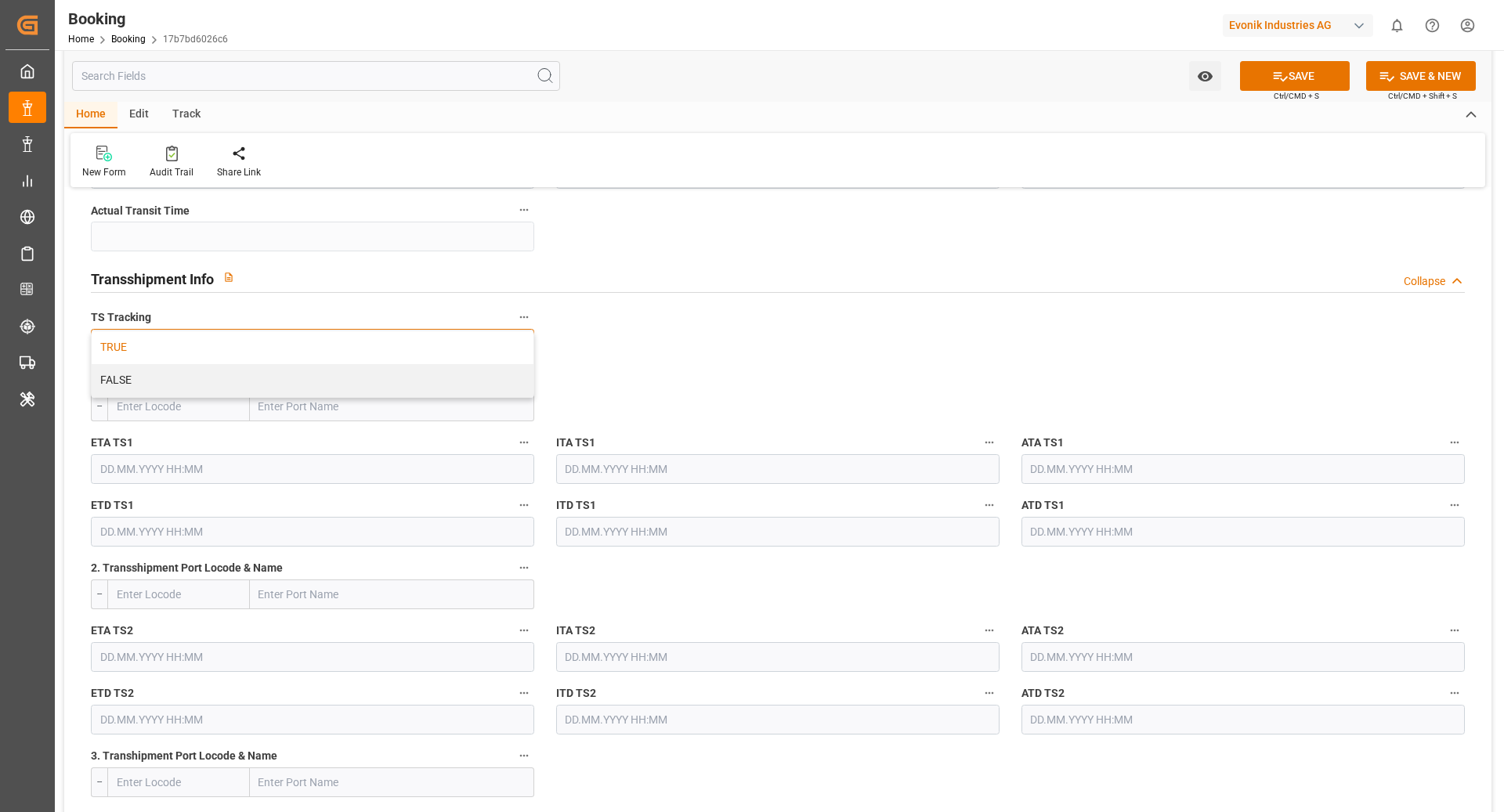
click at [199, 342] on div "TRUE" at bounding box center [312, 347] width 442 height 33
click at [324, 401] on input "text" at bounding box center [391, 407] width 284 height 30
type input "PORT KLANG"
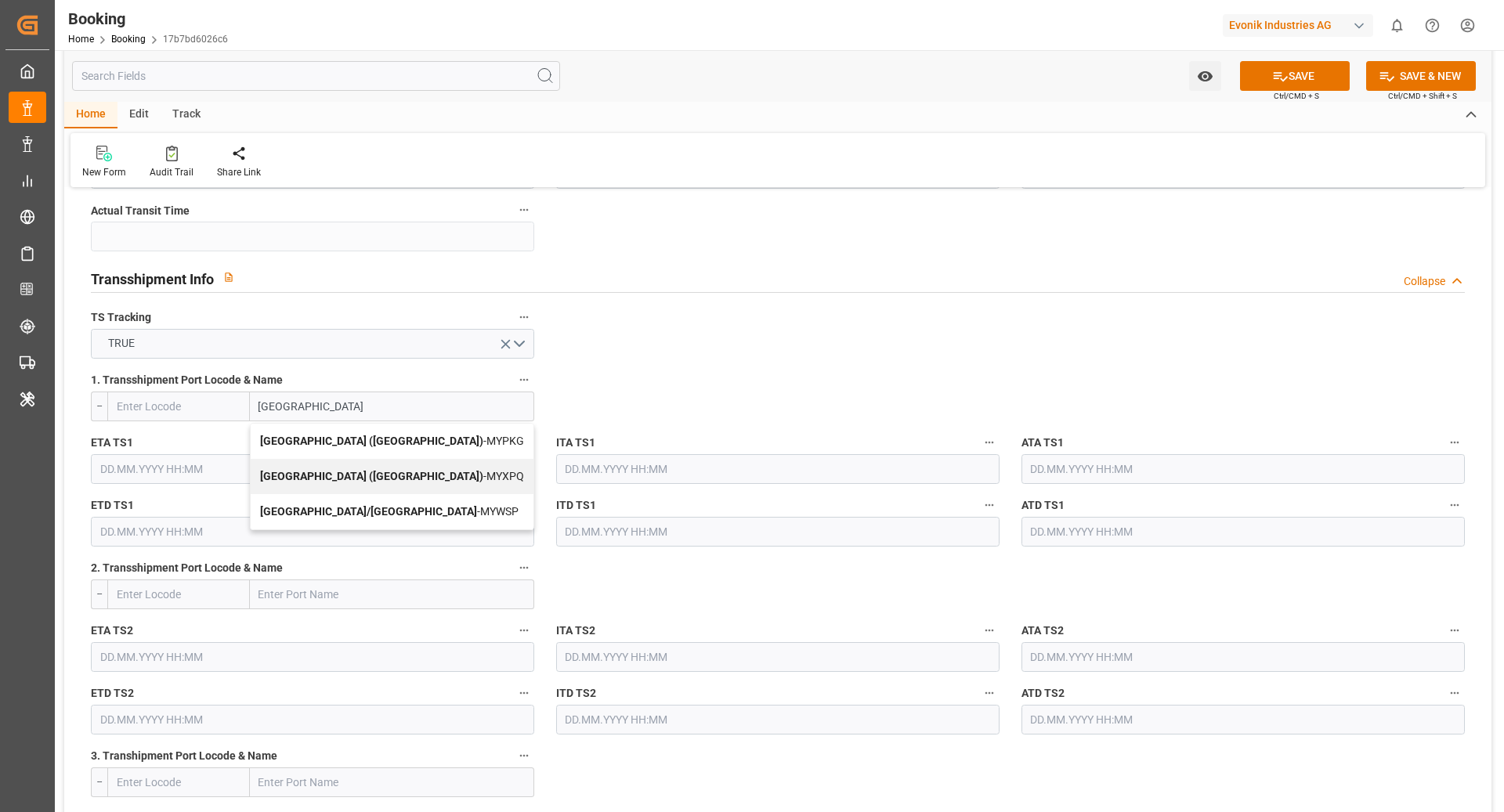
click at [373, 443] on b "Port Klang (Pelabuhan Klang)" at bounding box center [372, 441] width 224 height 13
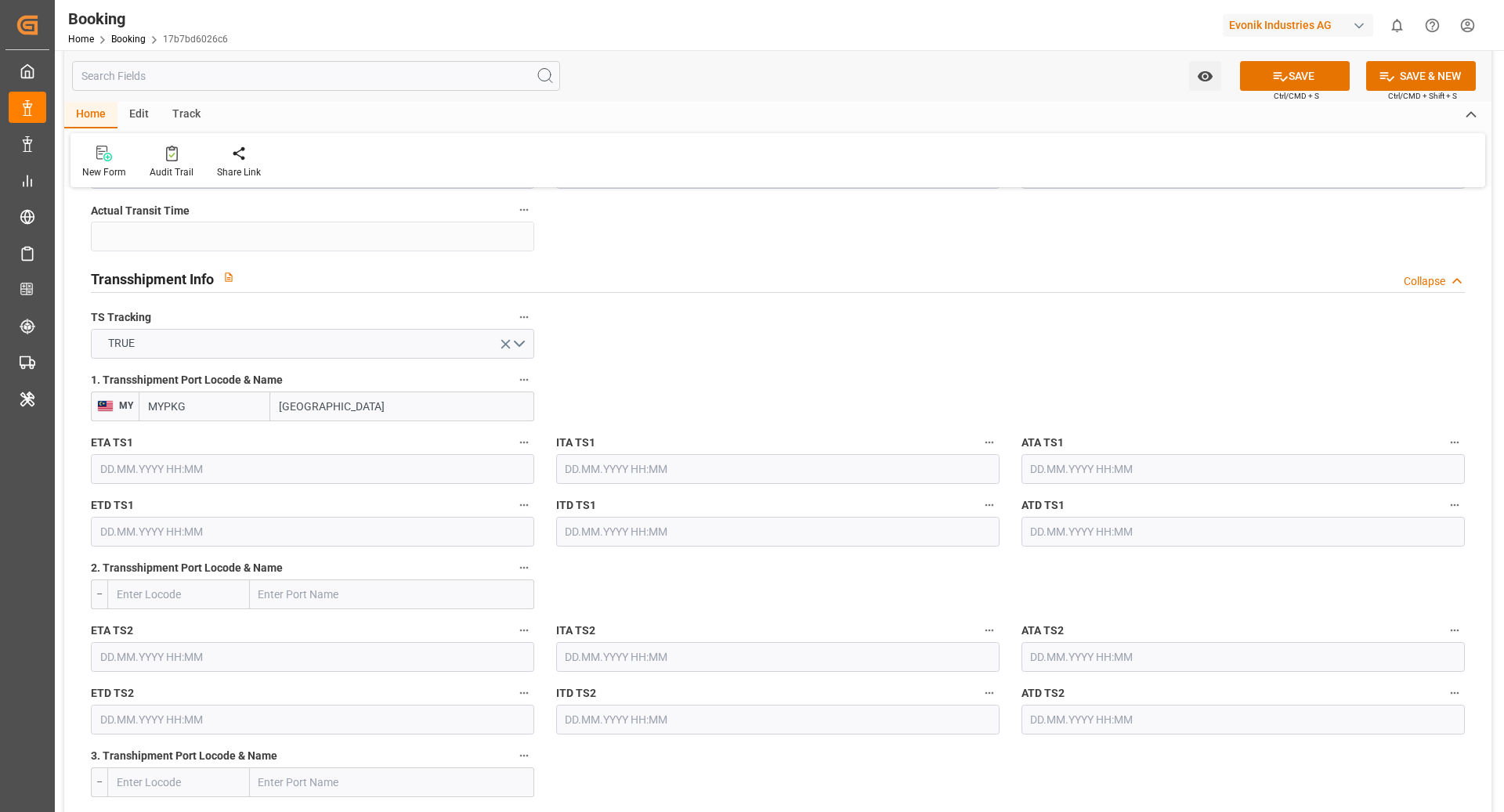
type input "MYPKG"
type input "Port Klang (Pelabuhan Klang)"
click at [241, 446] on label "ETA TS1" at bounding box center [312, 443] width 443 height 22
click at [514, 446] on button "ETA TS1" at bounding box center [524, 442] width 20 height 20
click at [216, 465] on div at bounding box center [752, 406] width 1504 height 812
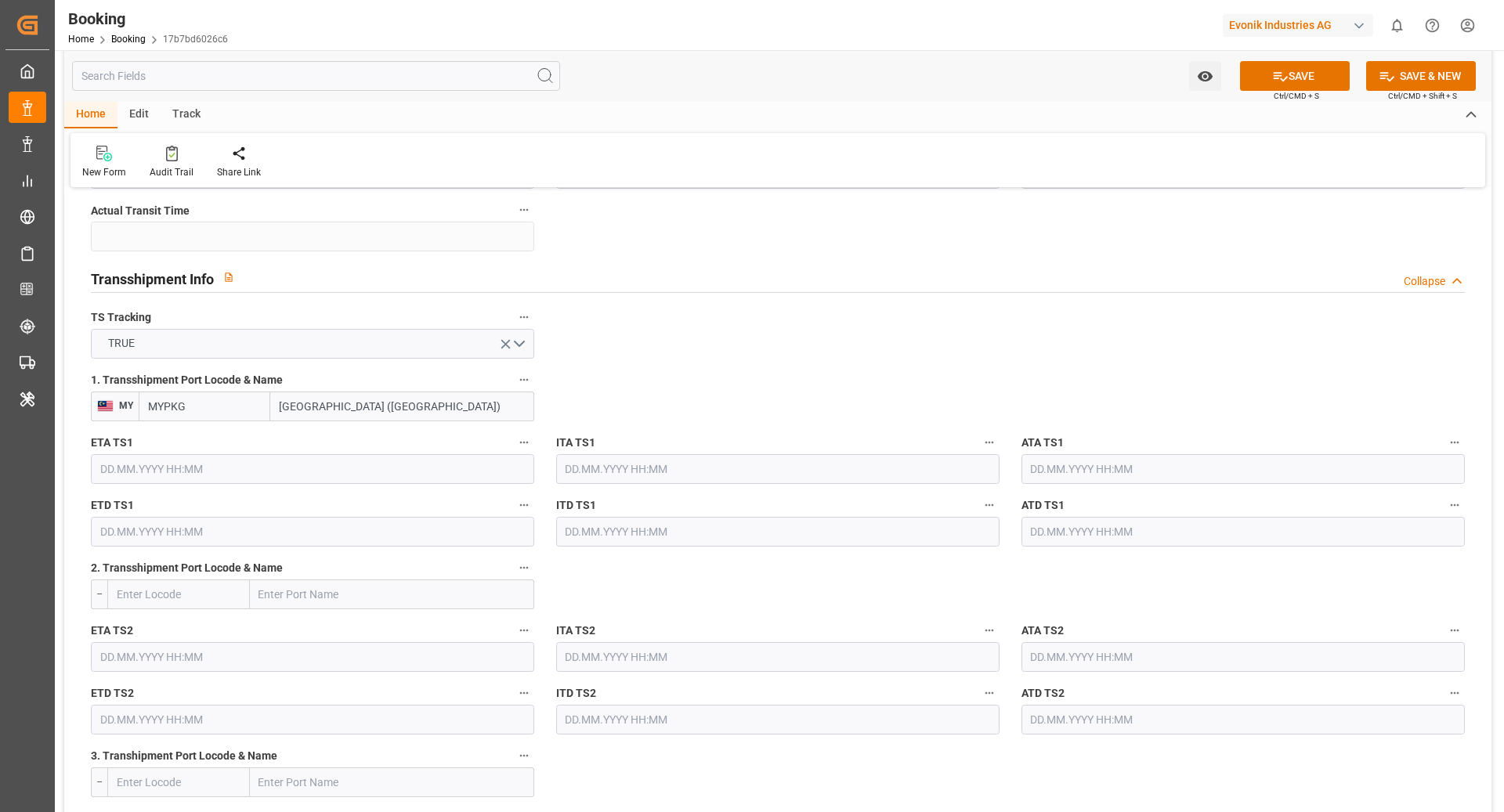
click at [221, 475] on input "text" at bounding box center [312, 469] width 443 height 30
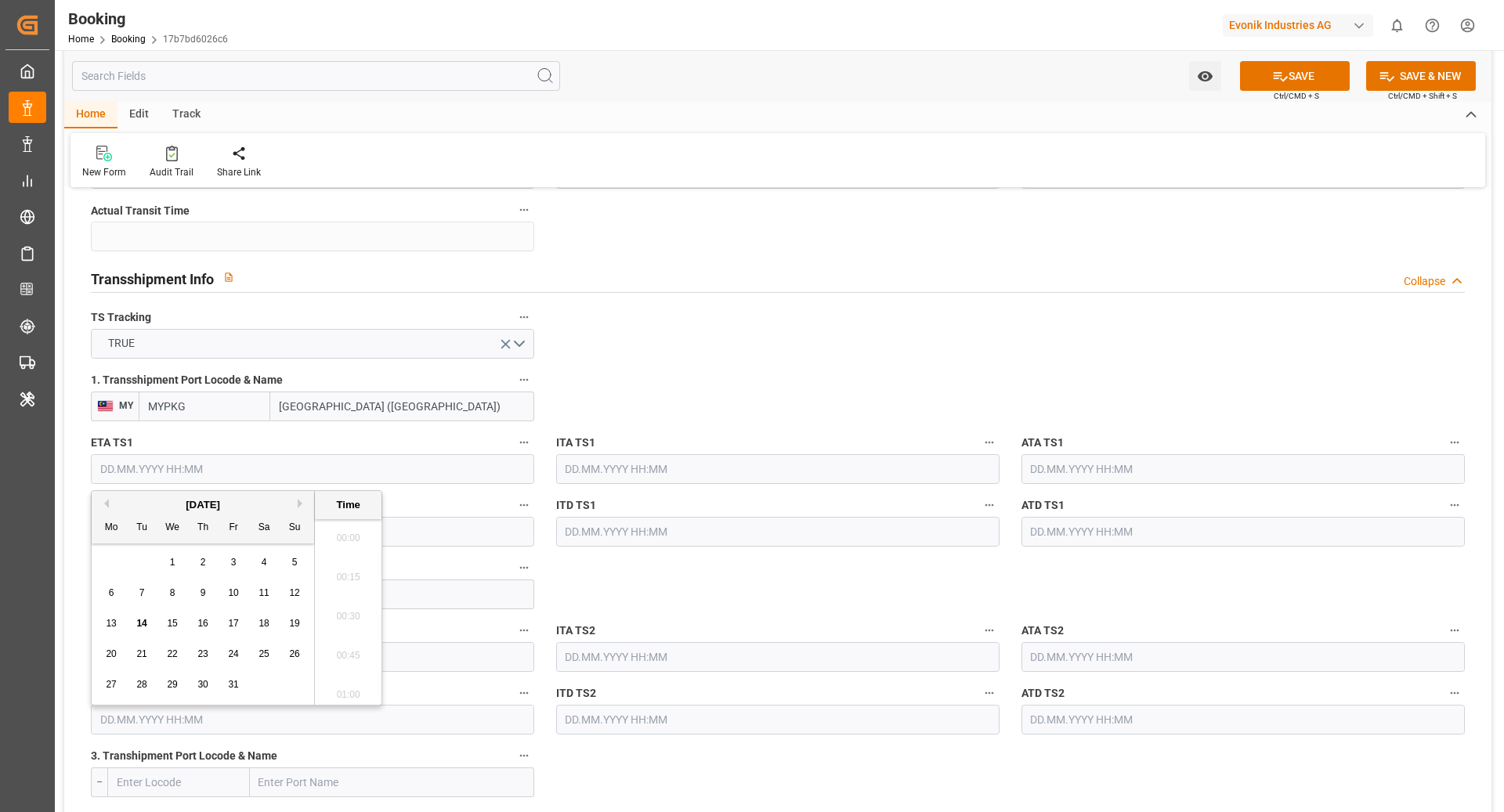
scroll to position [2354, 0]
click at [301, 508] on div "October 2025" at bounding box center [203, 506] width 223 height 16
click at [300, 504] on button "Next Month" at bounding box center [301, 503] width 9 height 9
click at [141, 625] on span "16" at bounding box center [142, 622] width 10 height 11
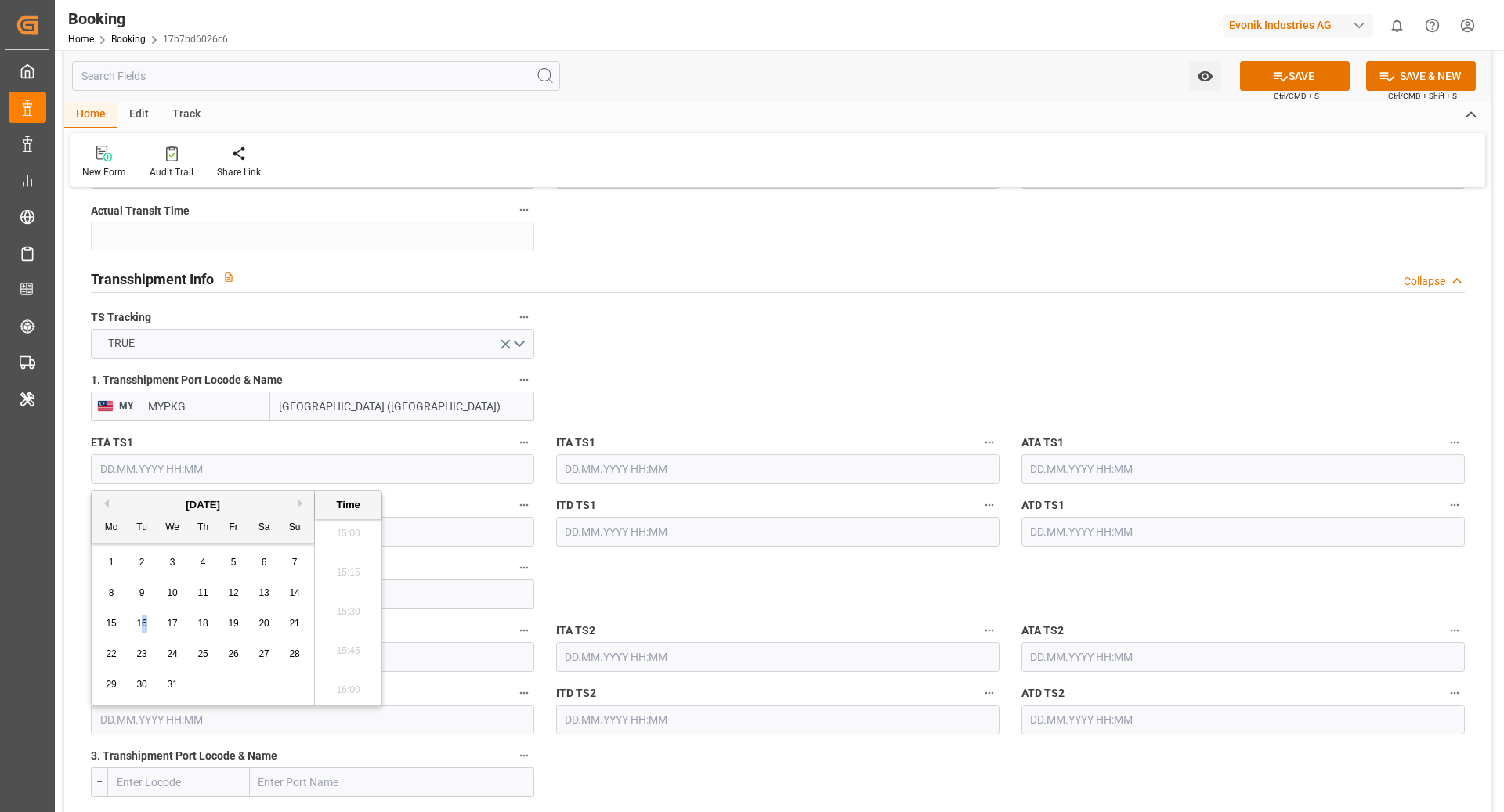
type input "16.12.2025 00:00"
click at [484, 541] on input "text" at bounding box center [312, 532] width 443 height 30
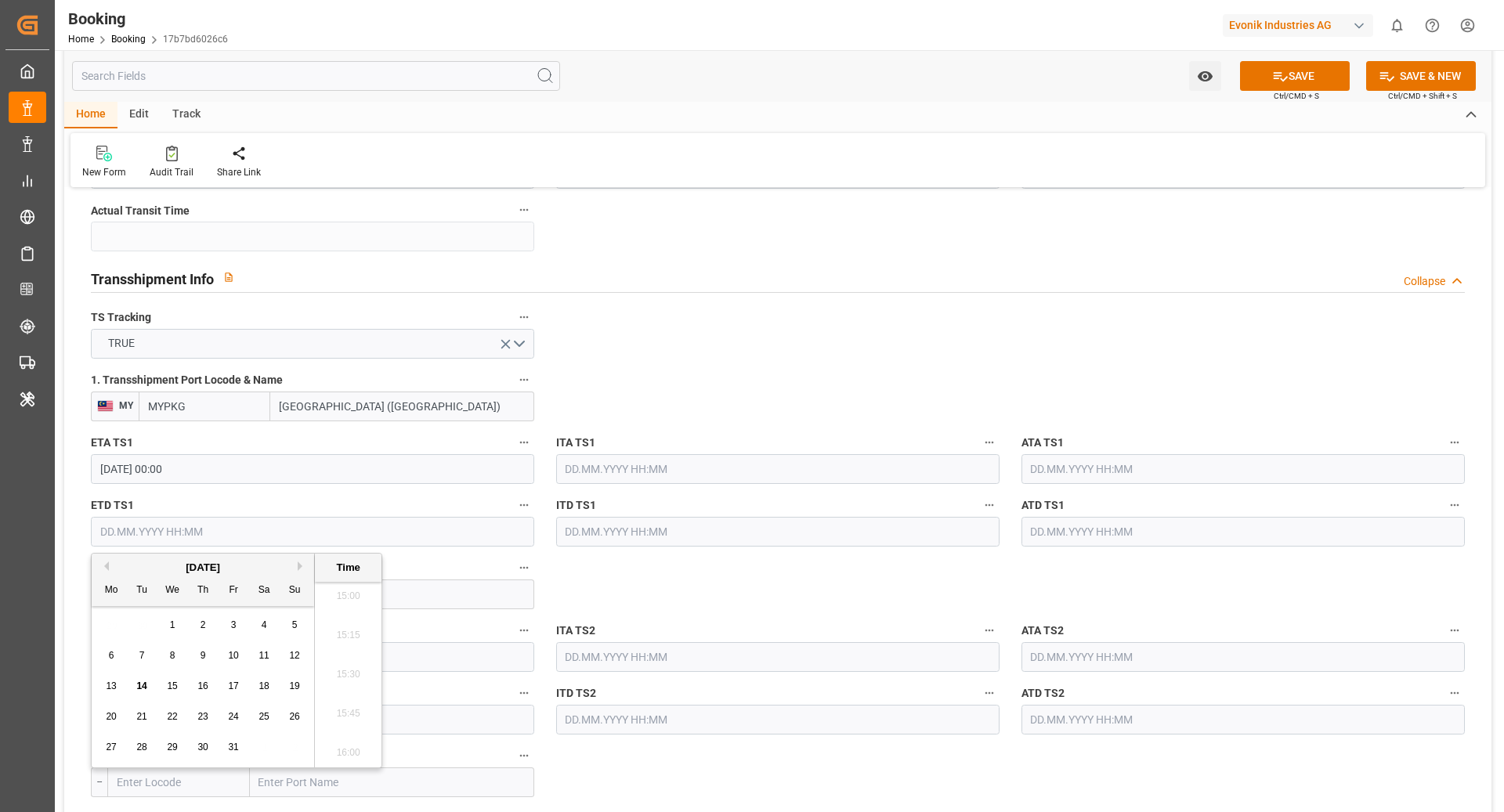
click at [300, 567] on button "Next Month" at bounding box center [301, 566] width 9 height 9
click at [141, 719] on span "23" at bounding box center [142, 716] width 10 height 11
type input "23.12.2025 00:00"
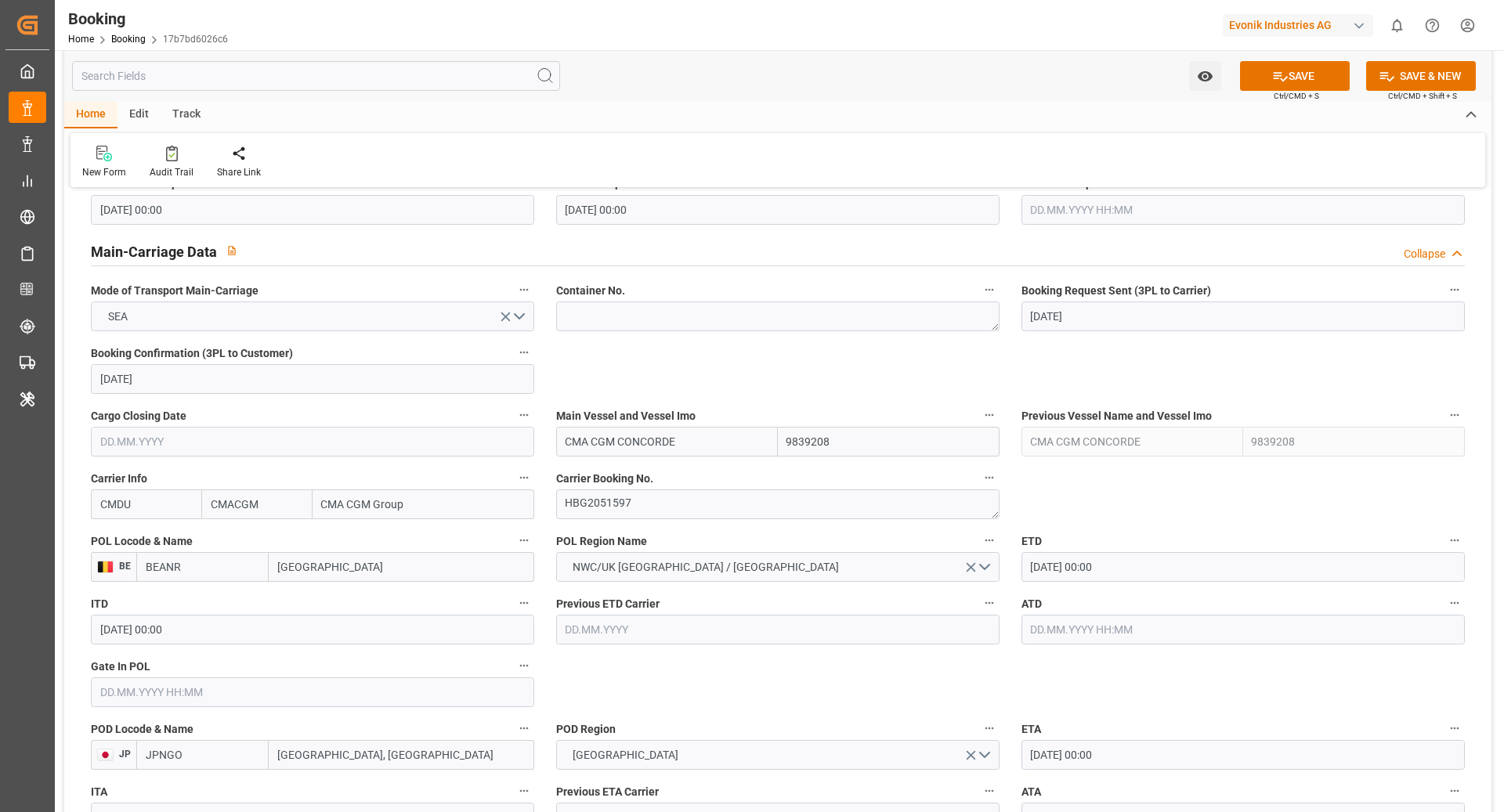
scroll to position [942, 0]
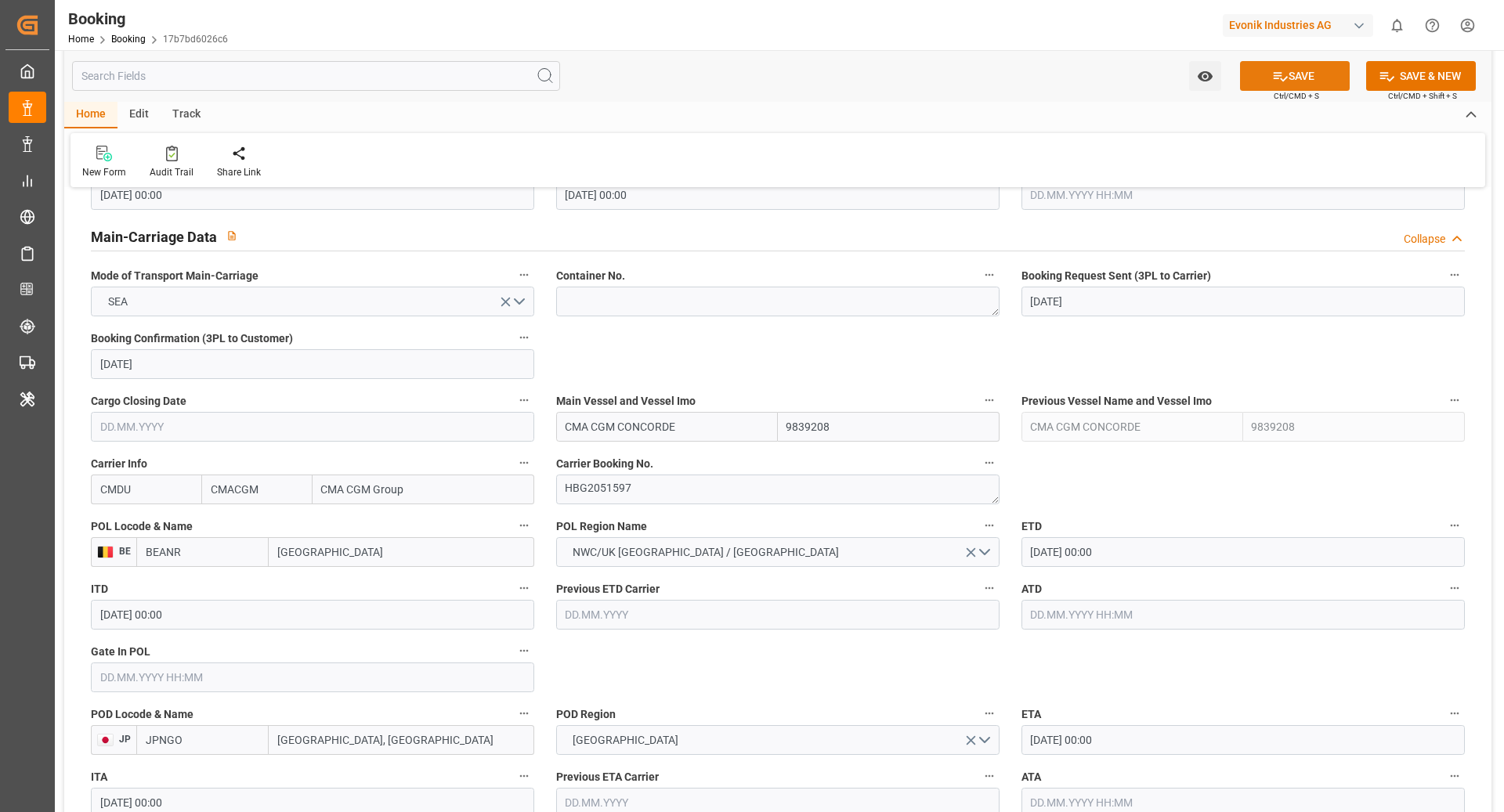
click at [1279, 77] on icon at bounding box center [1280, 76] width 16 height 16
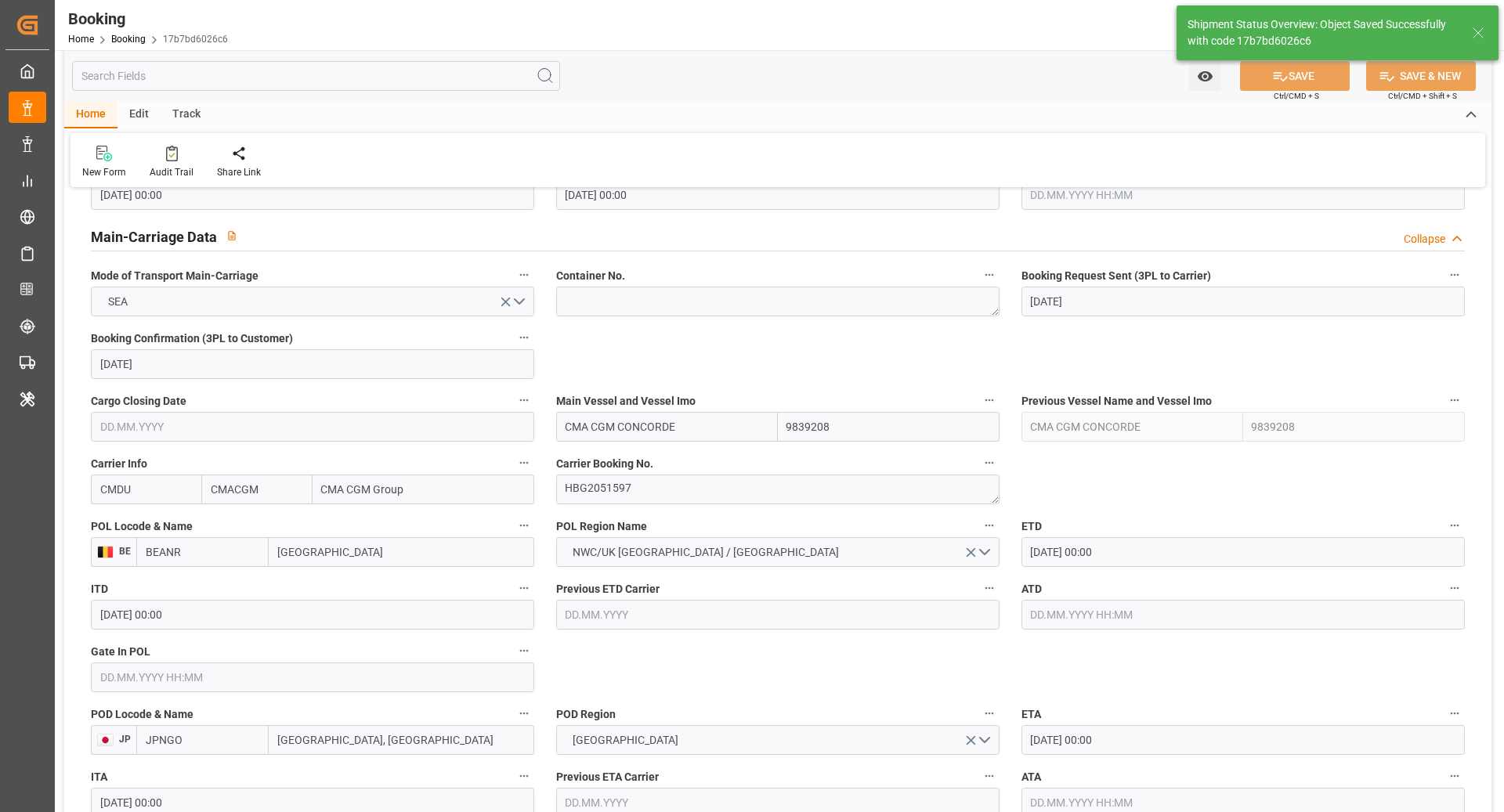
type textarea "Ruchika Prithwani"
type textarea "businessLine-"
type textarea "Yes"
type input "16.12.2025 00:00"
type input "23.12.2025 00:00"
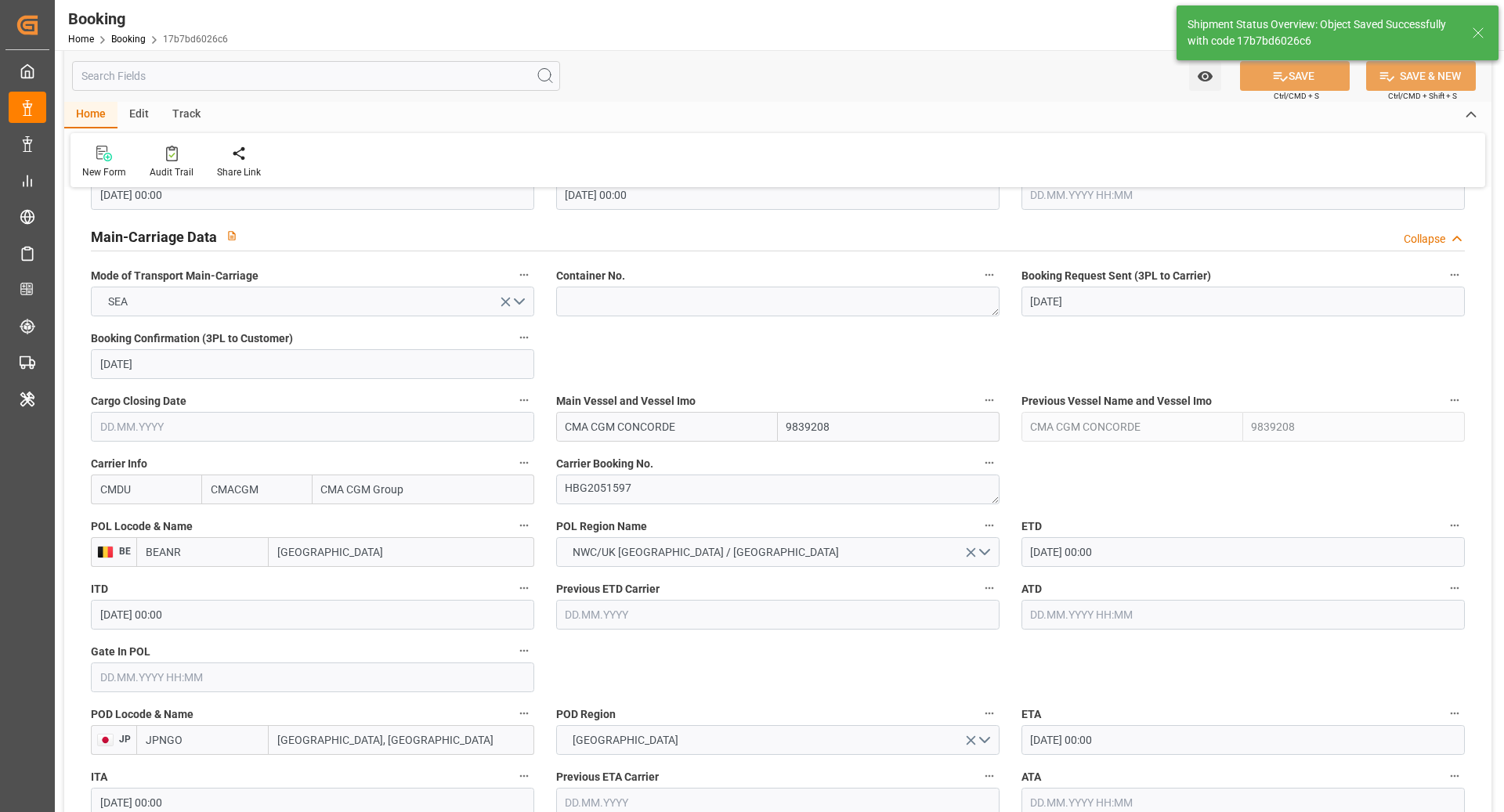
type input "14.10.2025 10:13"
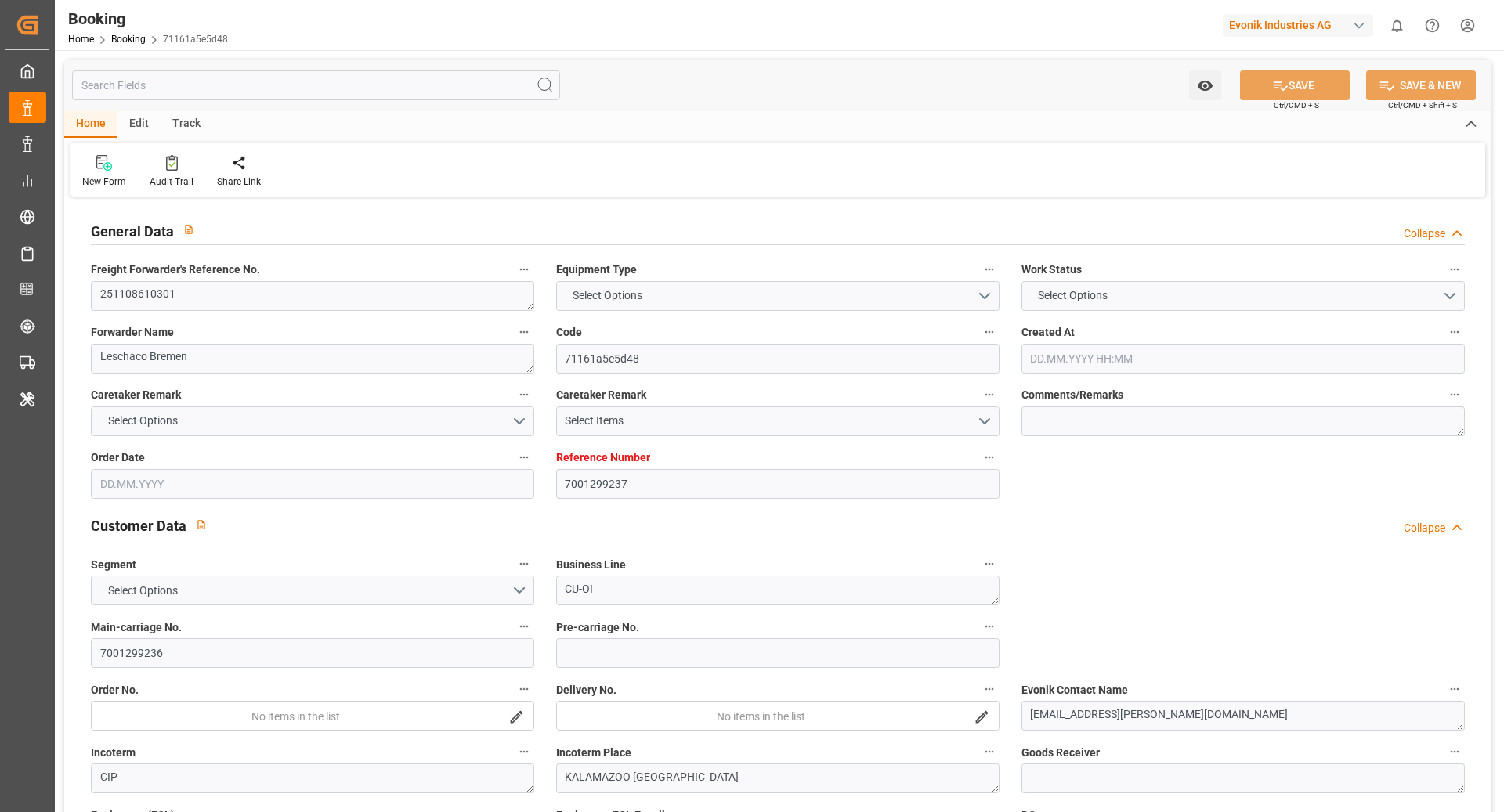
type input "7001299237"
type input "9417244"
type input "CMACGM"
type input "CMA CGM Group"
type input "EUNWC"
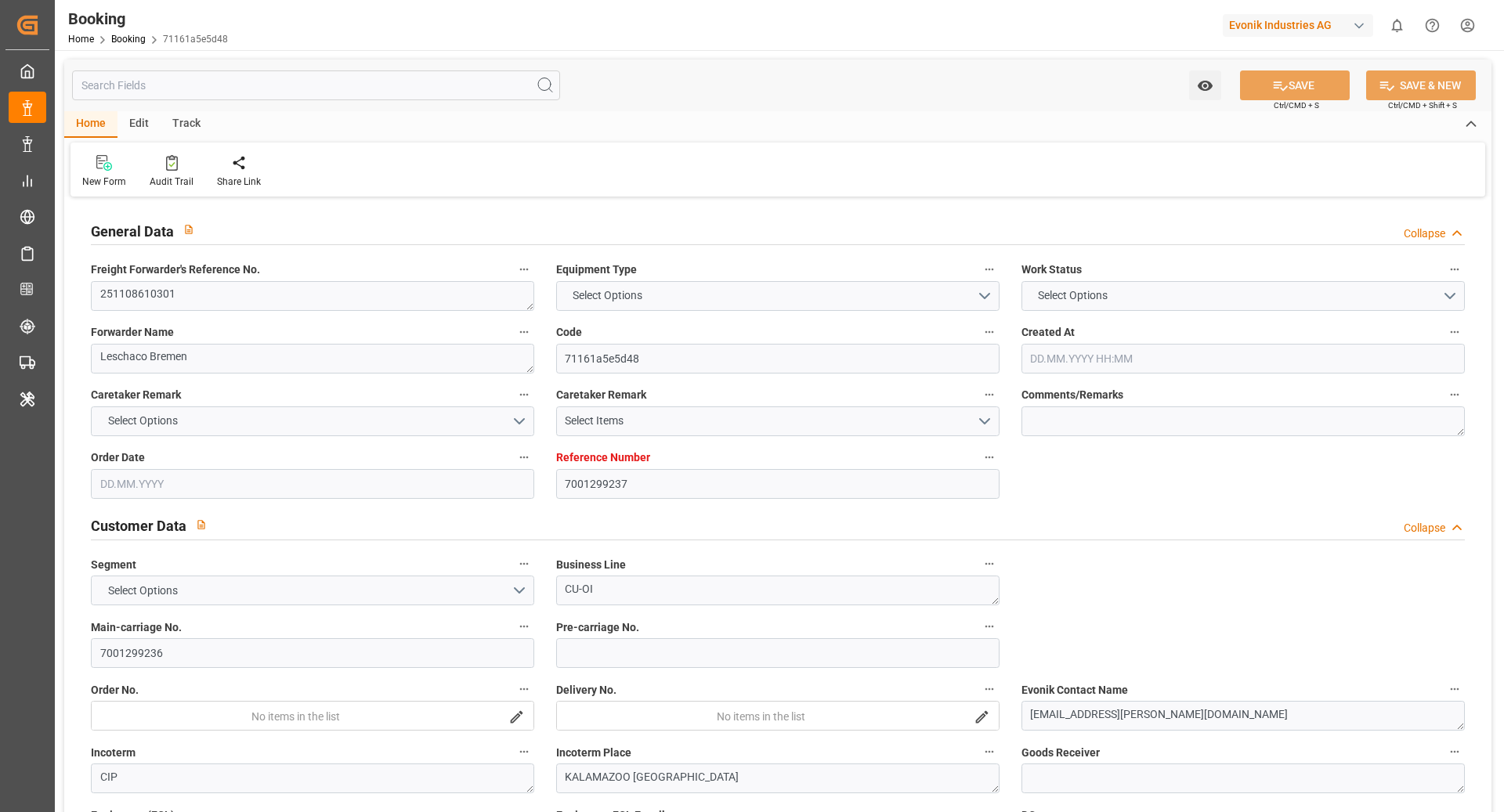
type input "USCHS"
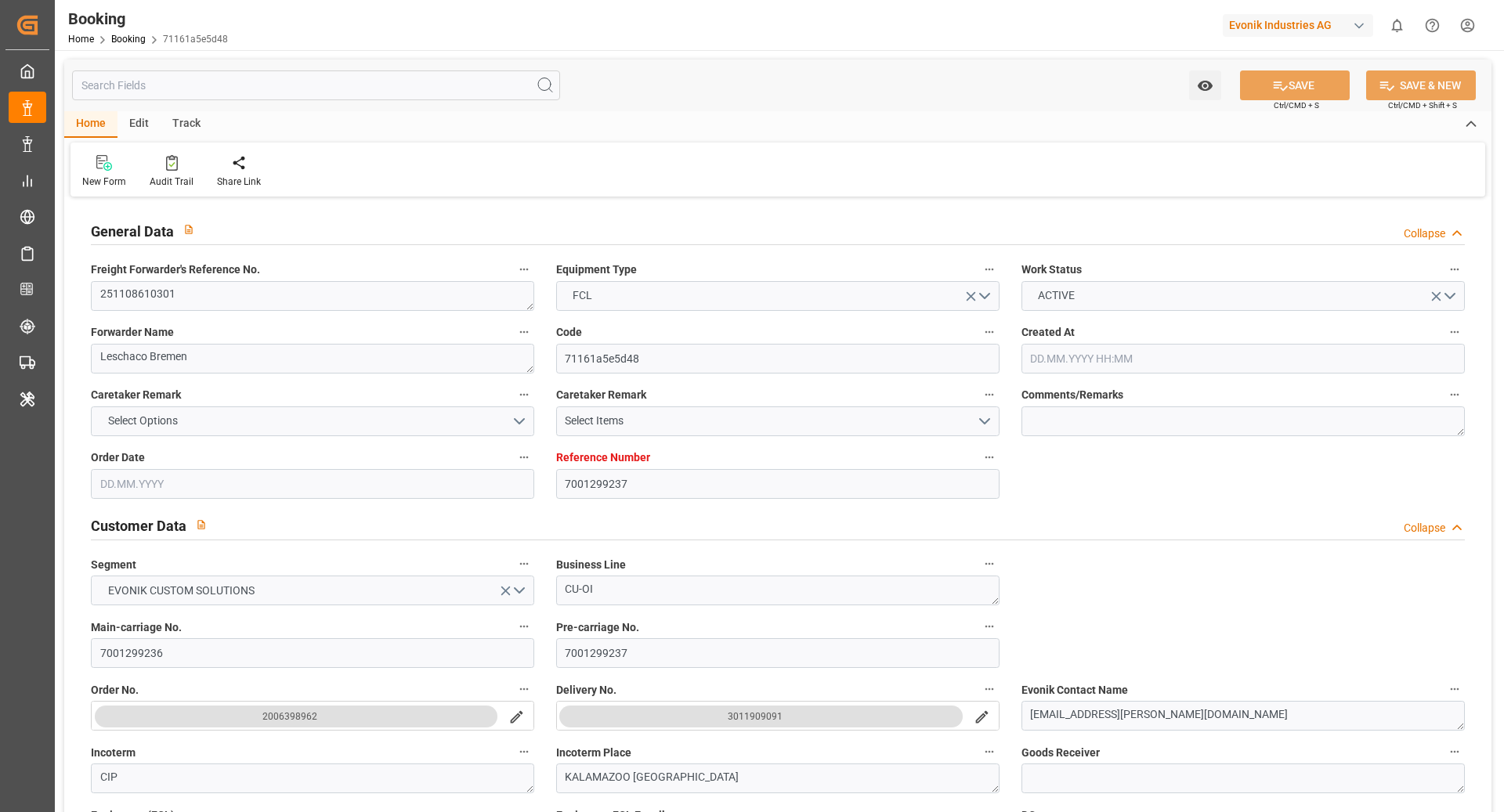
type input "[DATE] 09:26"
type input "[DATE]"
type input "[DATE] 00:00"
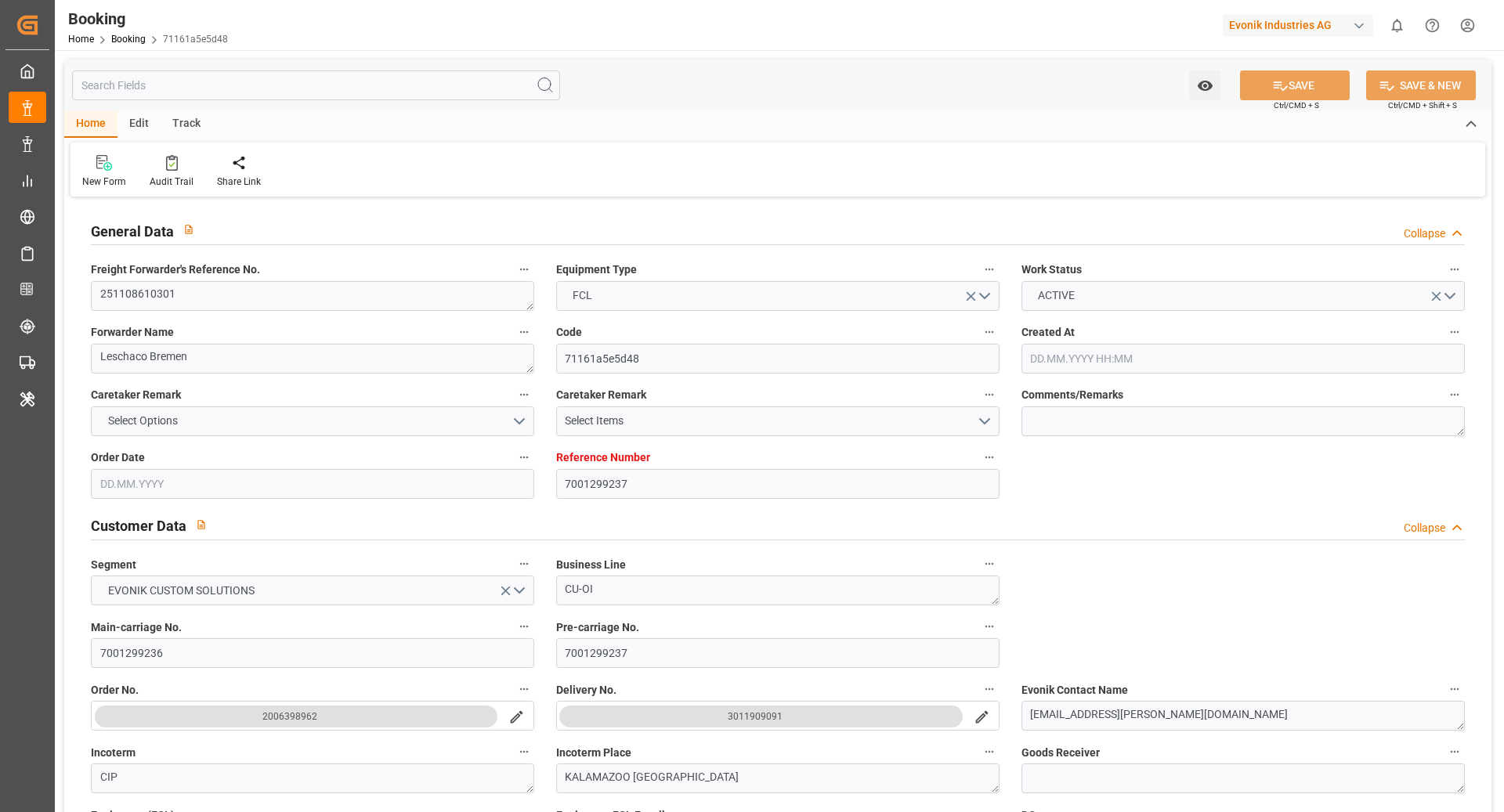
type input "[DATE] 00:00"
type input "[DATE]"
type input "[DATE] 00:00"
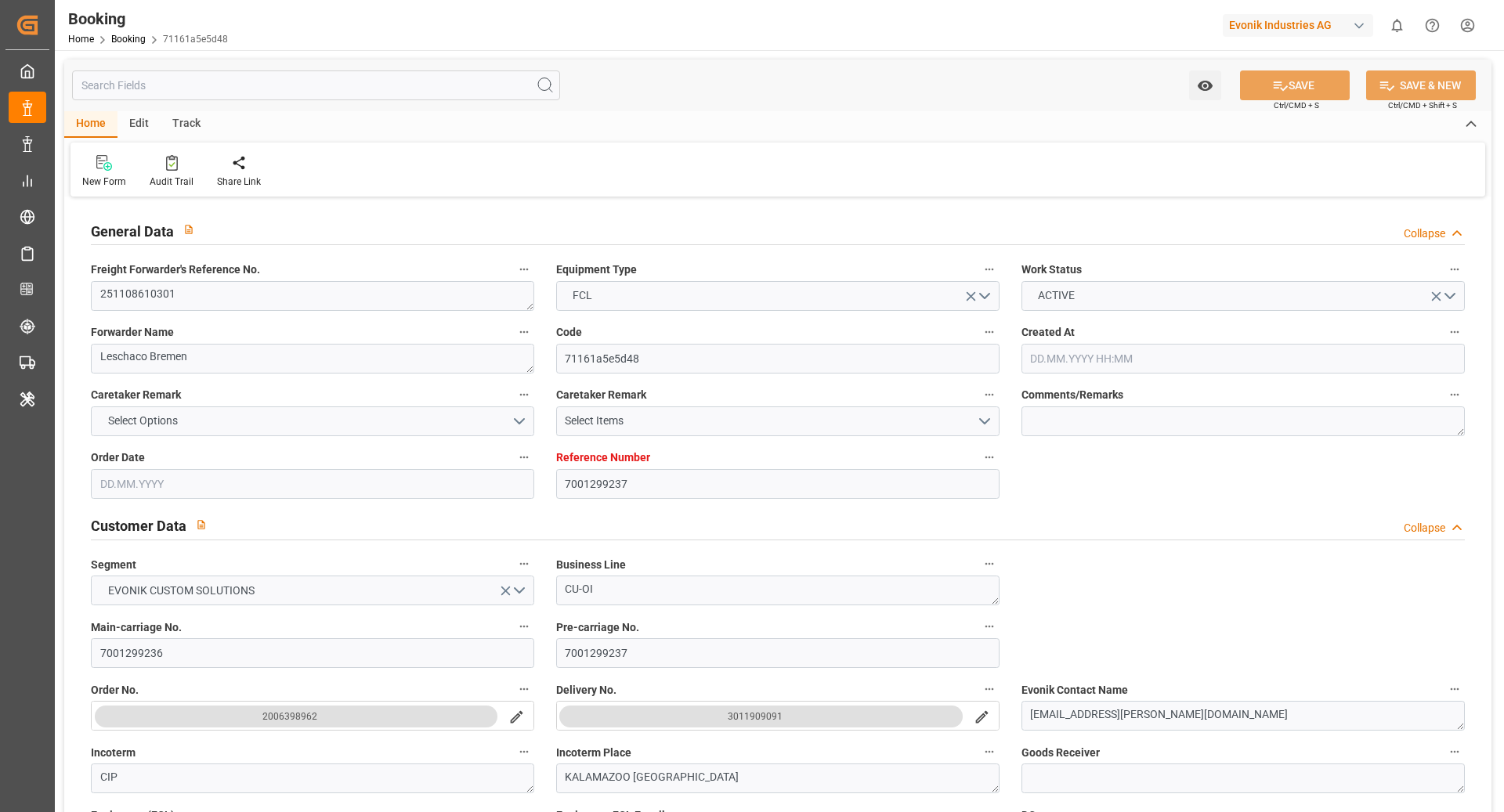
type input "[DATE] 00:00"
type input "[DATE] 06:47"
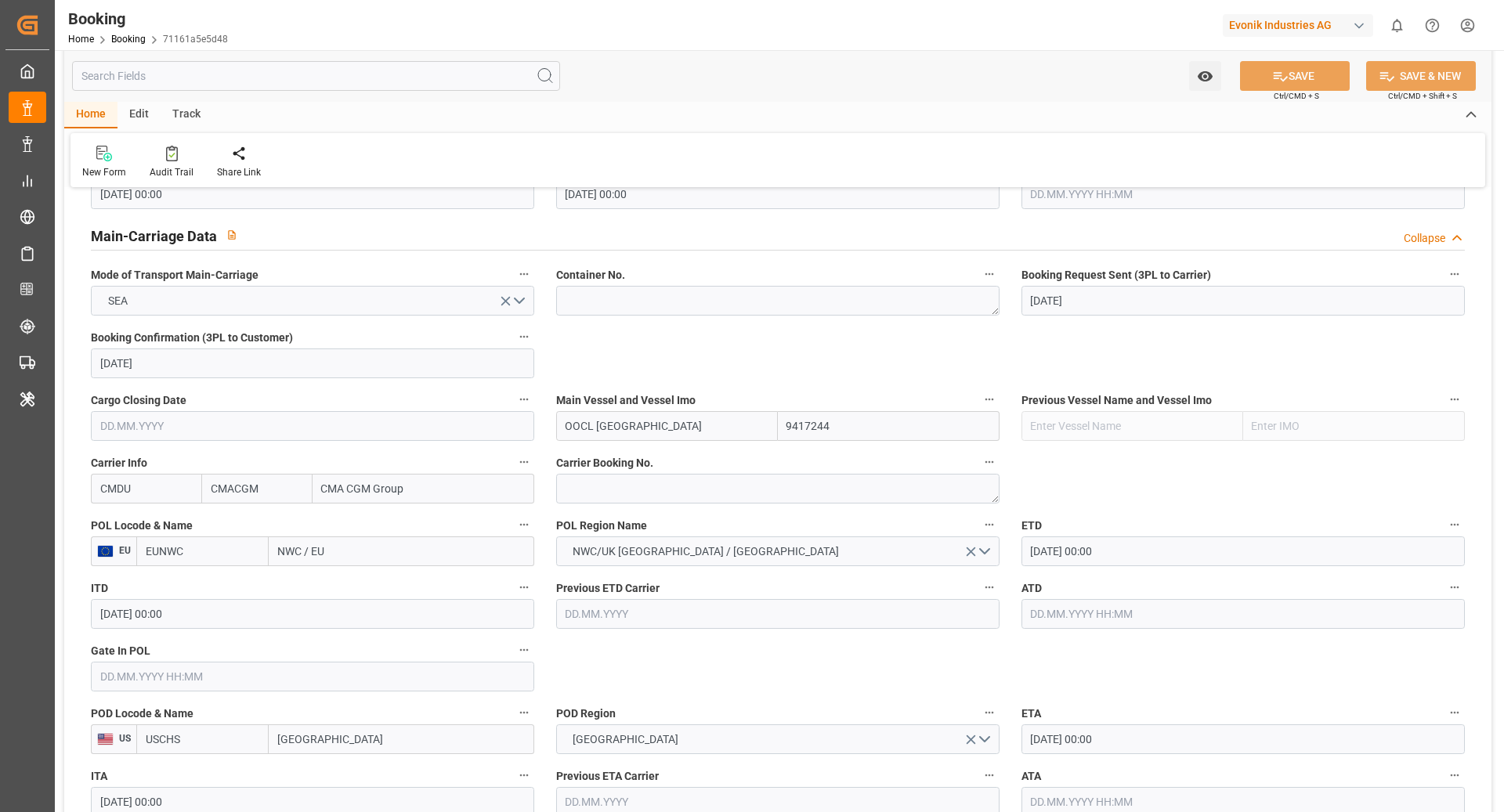
scroll to position [948, 0]
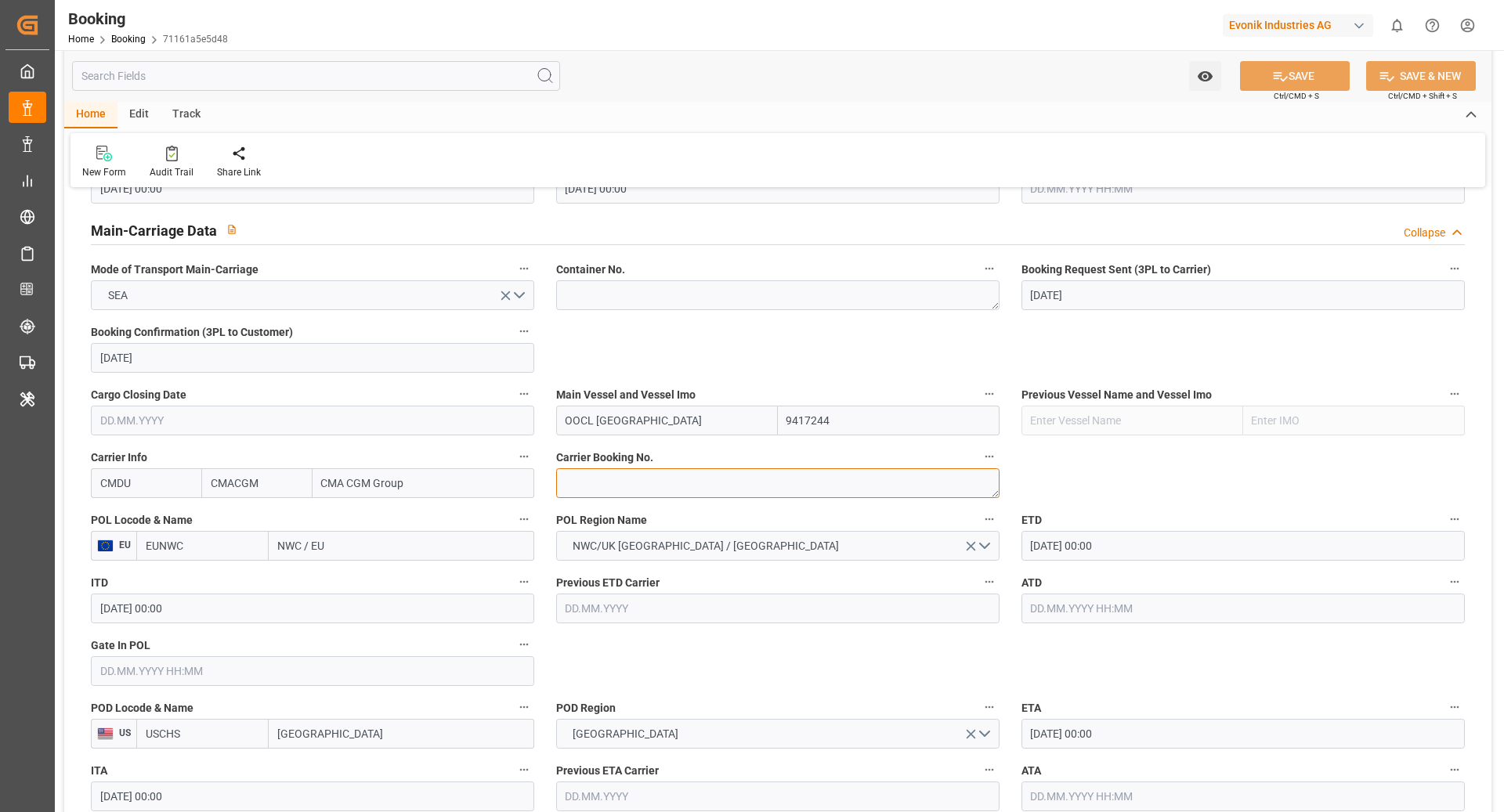
click at [616, 471] on textarea at bounding box center [777, 483] width 443 height 30
paste textarea "HBG2053022"
type textarea "HBG2053022"
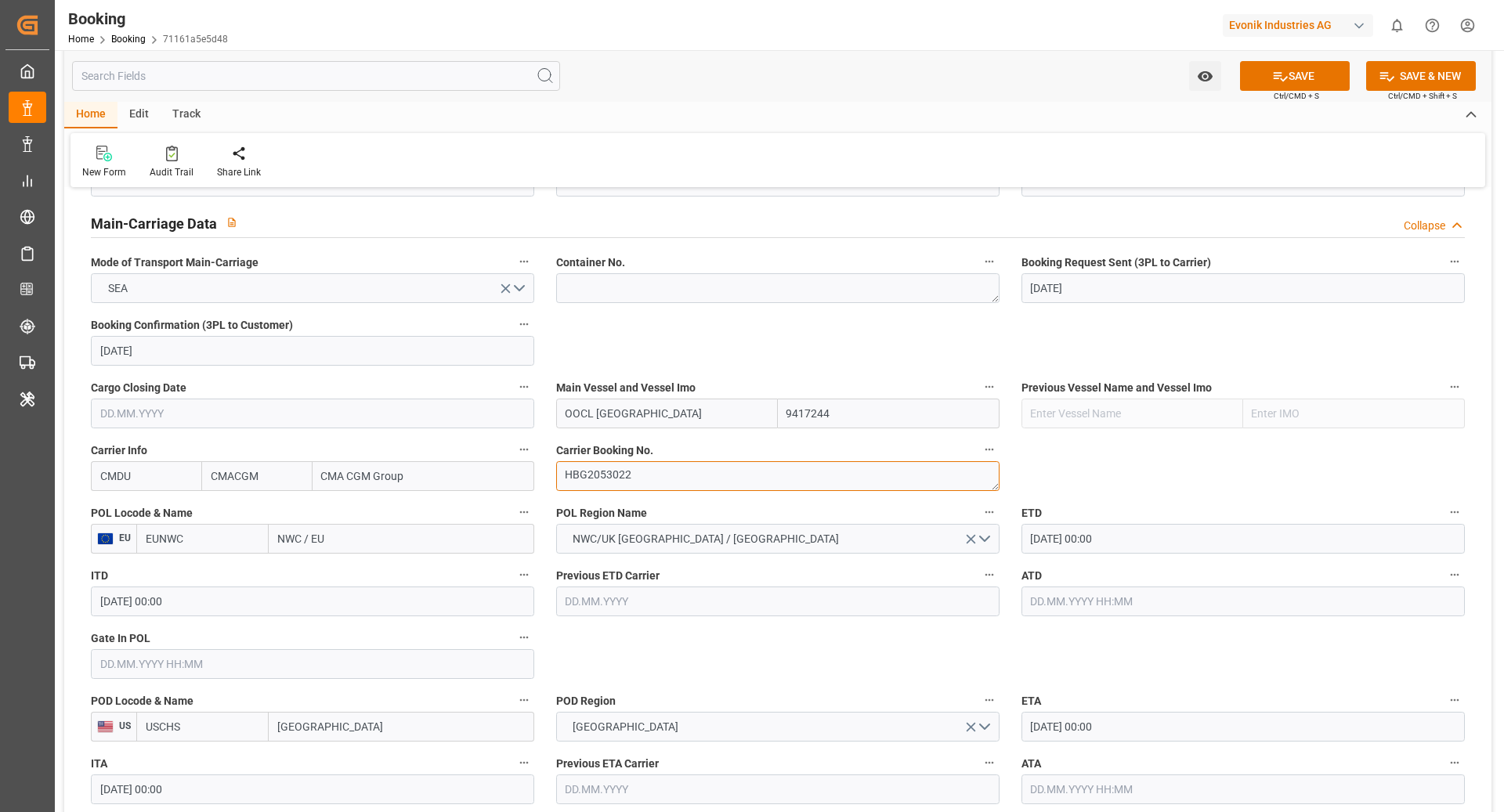
scroll to position [1044, 0]
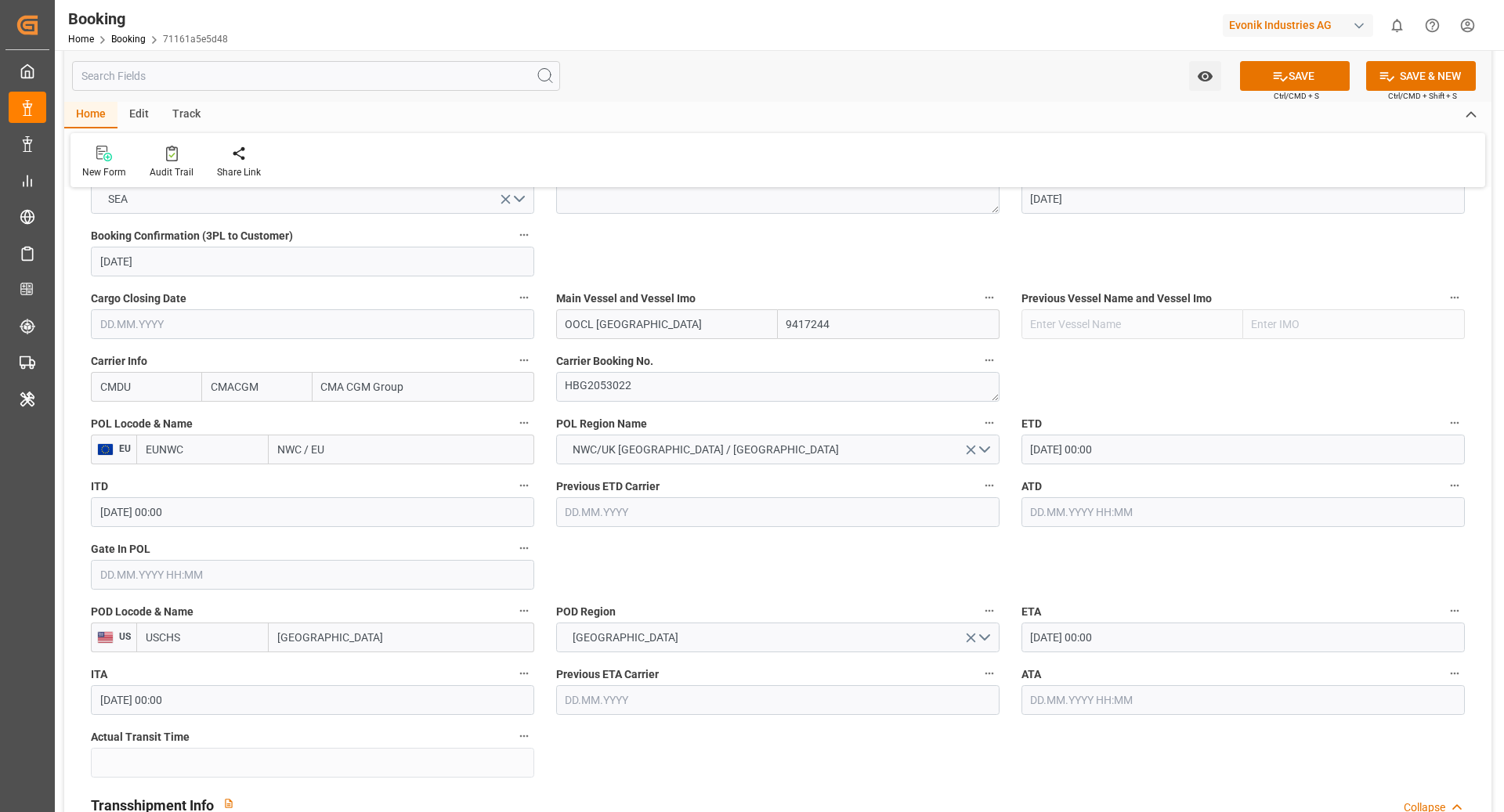
click at [207, 451] on input "EUNWC" at bounding box center [203, 450] width 133 height 30
type input "NLRTM"
click at [214, 487] on span "NLRTM - [GEOGRAPHIC_DATA]" at bounding box center [200, 492] width 106 height 29
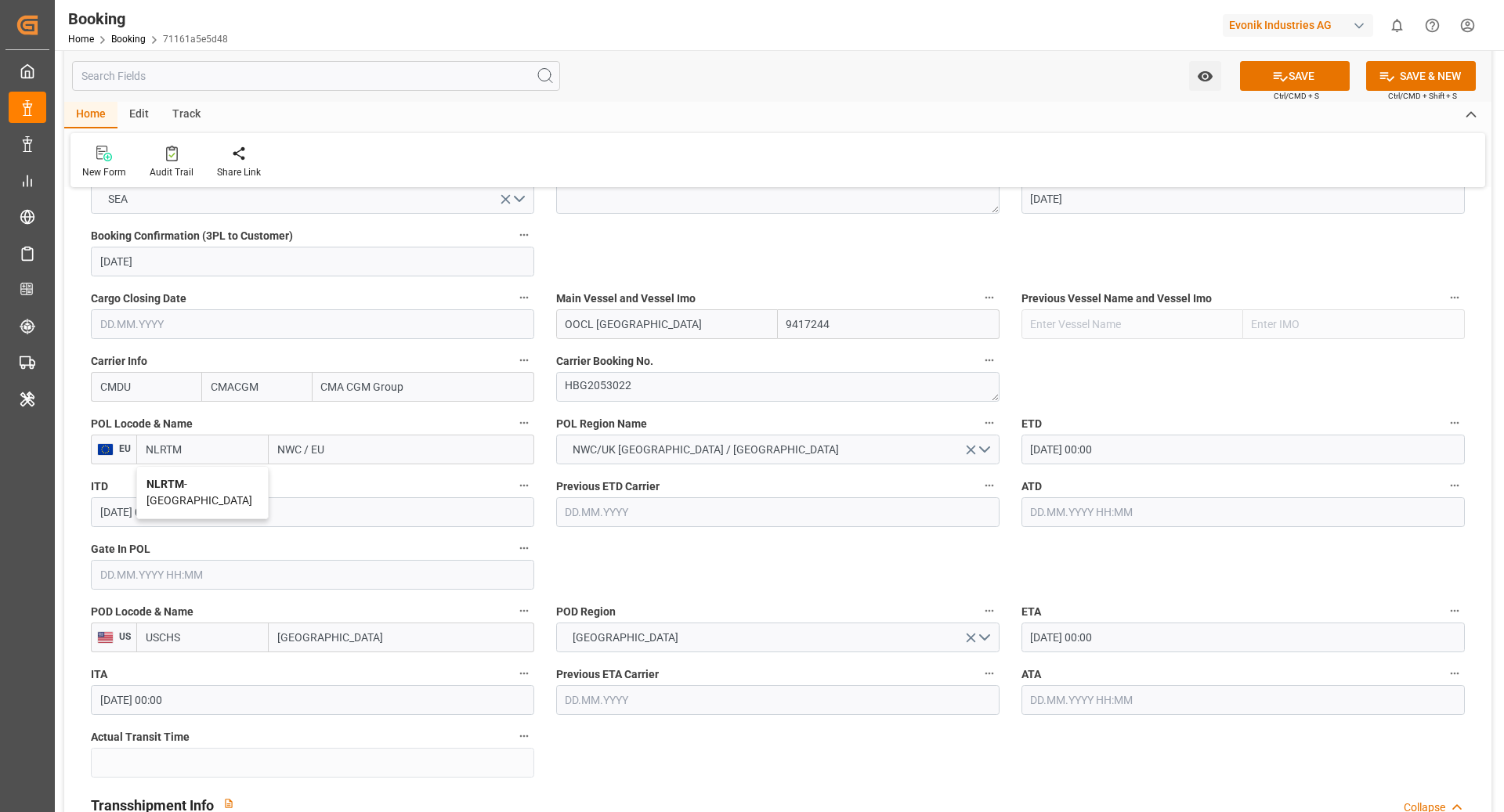
type input "[GEOGRAPHIC_DATA]"
type input "NLRTM"
